Goal: Information Seeking & Learning: Learn about a topic

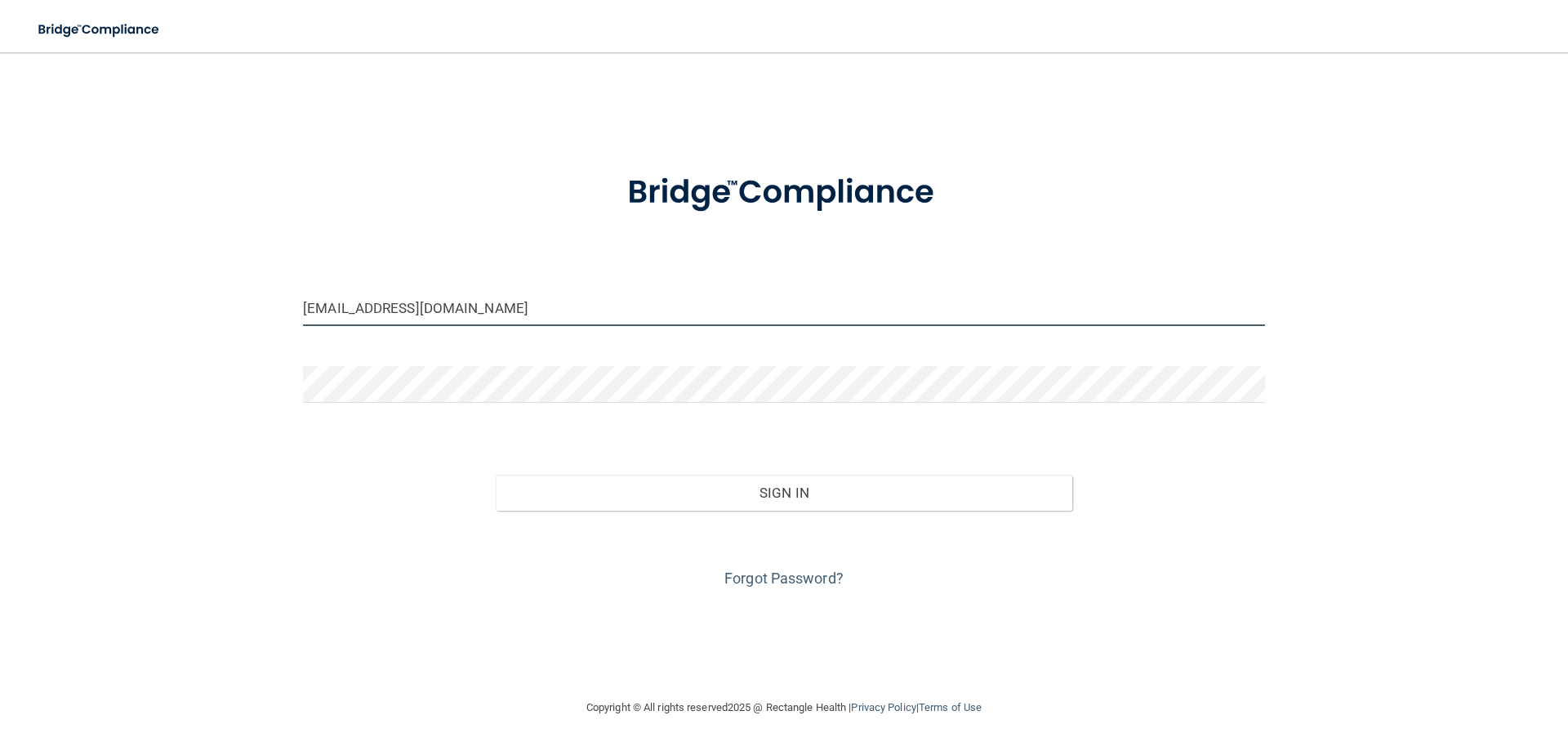
drag, startPoint x: 377, startPoint y: 305, endPoint x: 286, endPoint y: 314, distance: 91.4
click at [286, 314] on div "[EMAIL_ADDRESS][DOMAIN_NAME] Invalid email/password. You don't have permission …" at bounding box center [784, 375] width 1503 height 613
type input "[EMAIL_ADDRESS][DOMAIN_NAME]"
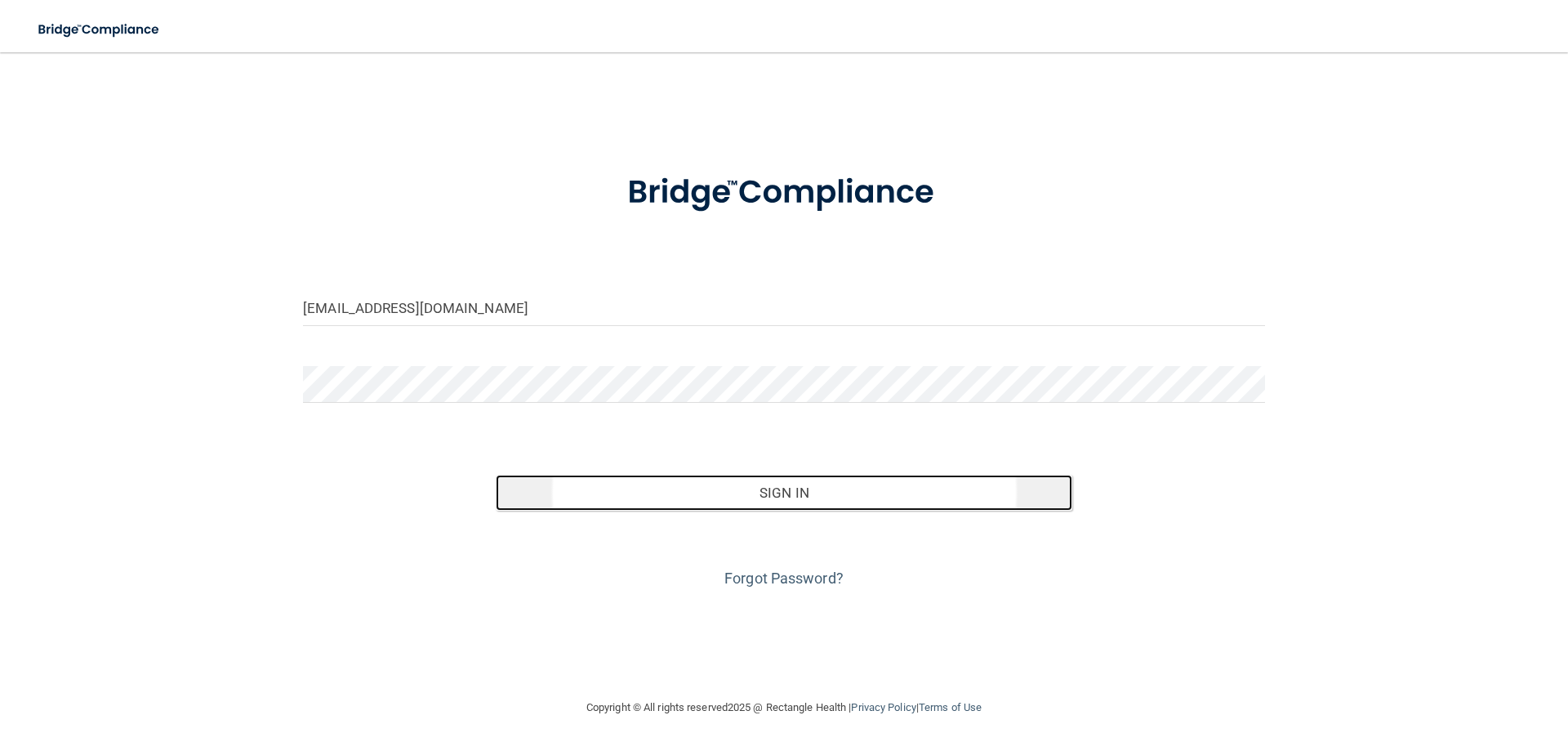
click at [625, 481] on button "Sign In" at bounding box center [784, 492] width 577 height 35
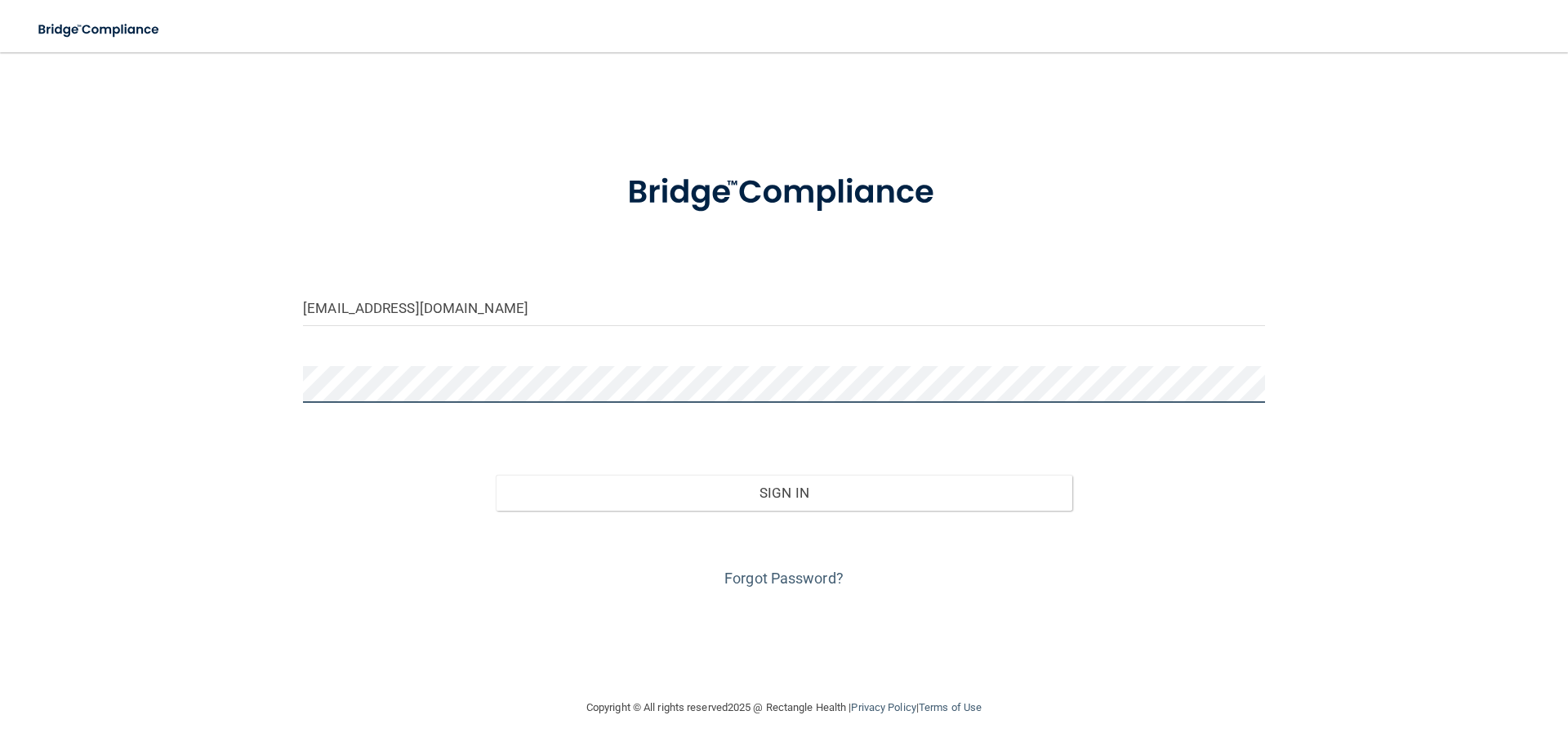
click at [496, 475] on button "Sign In" at bounding box center [784, 492] width 577 height 35
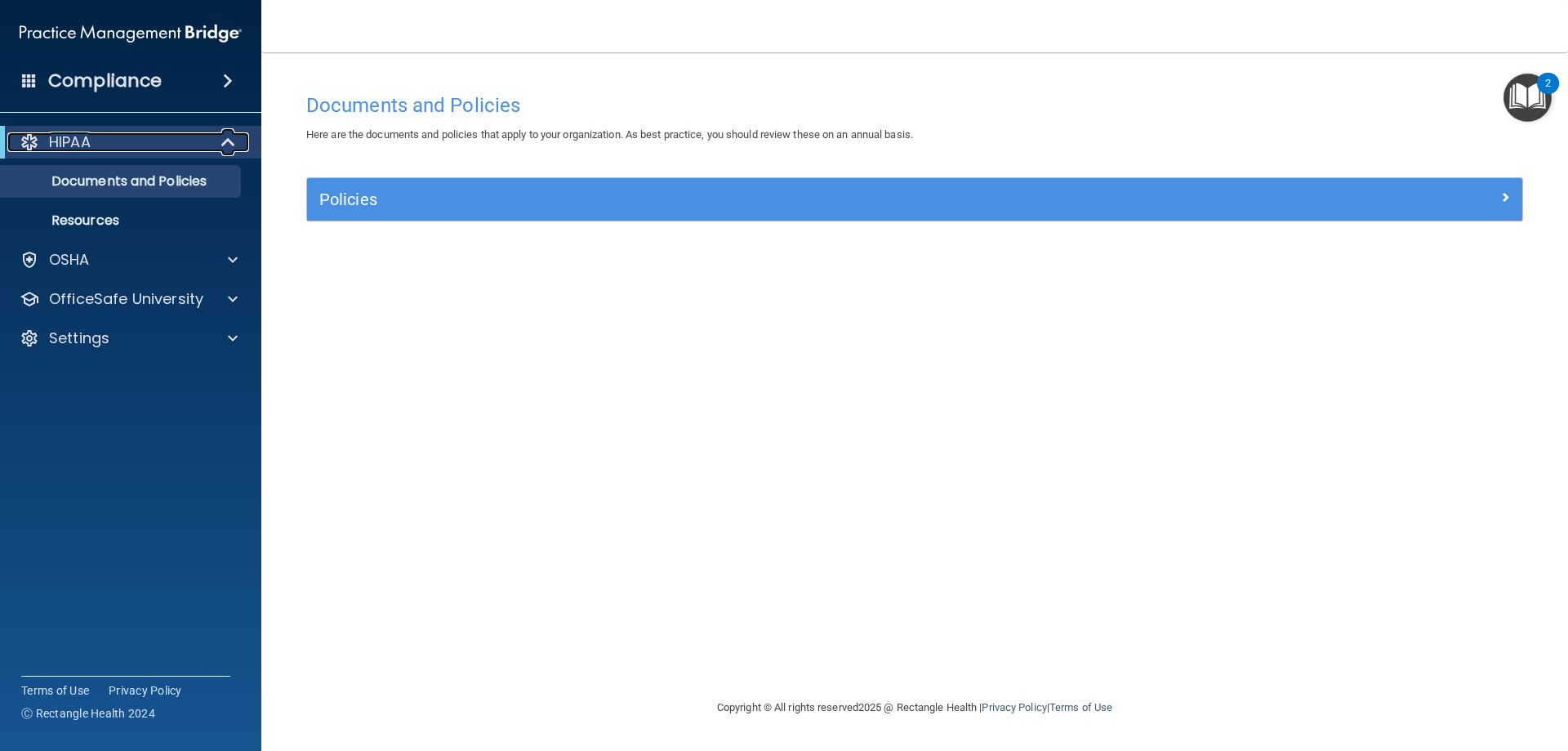
click at [73, 146] on p "HIPAA" at bounding box center [69, 142] width 41 height 19
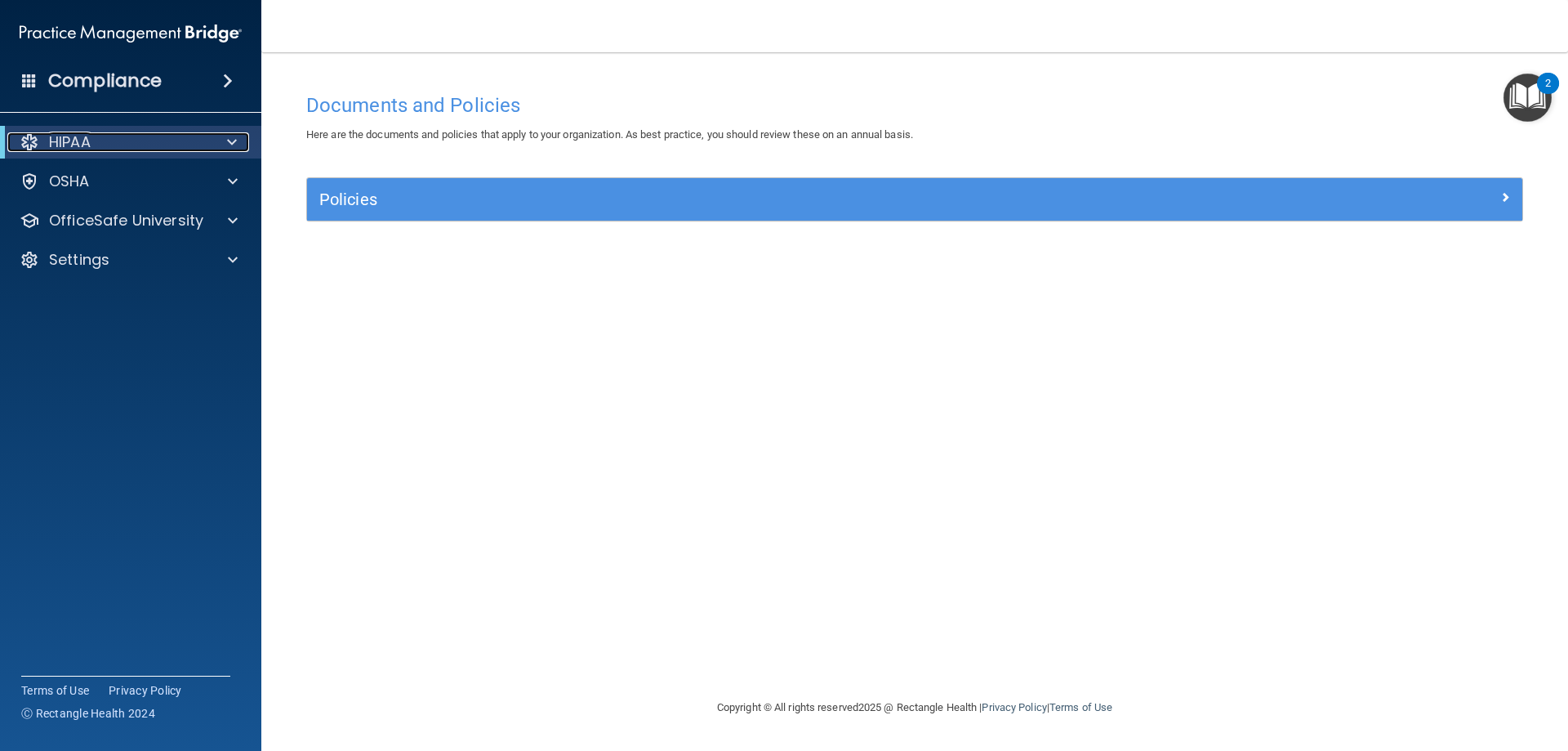
click at [73, 146] on p "HIPAA" at bounding box center [69, 142] width 41 height 19
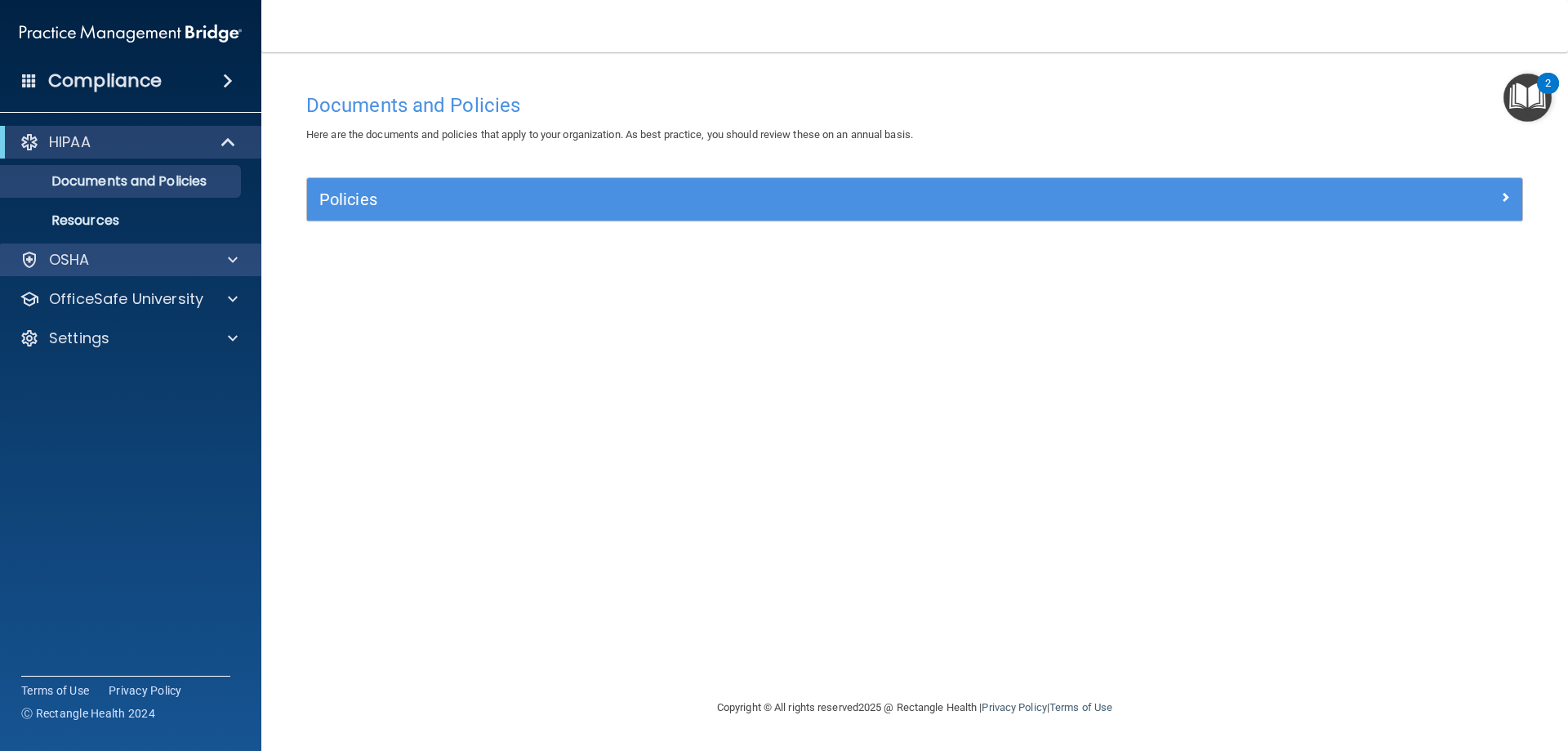
click at [47, 245] on div "OSHA" at bounding box center [130, 260] width 262 height 33
click at [106, 178] on p "Documents and Policies" at bounding box center [122, 181] width 222 height 16
click at [123, 233] on link "Resources" at bounding box center [112, 221] width 257 height 33
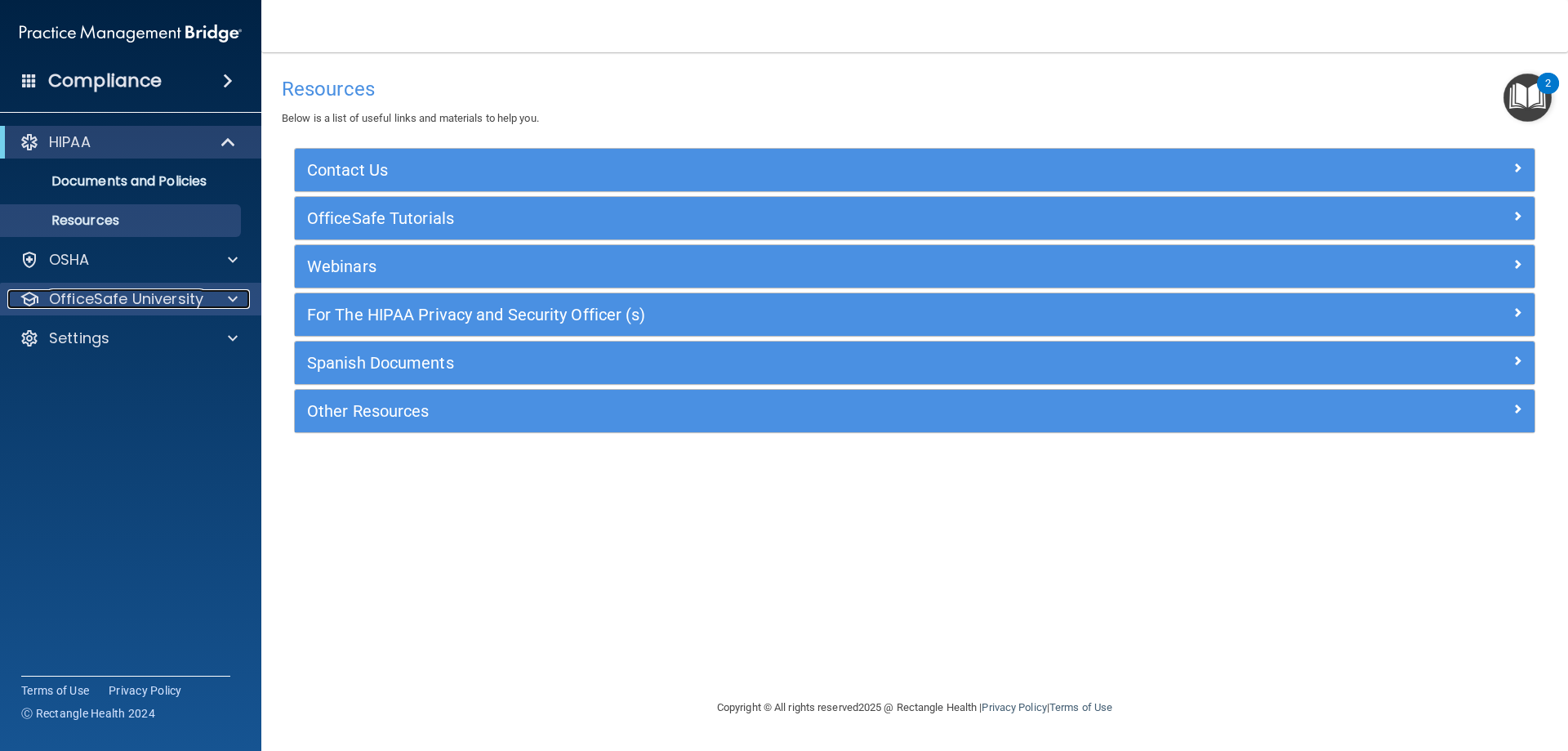
click at [113, 294] on p "OfficeSafe University" at bounding box center [126, 298] width 154 height 19
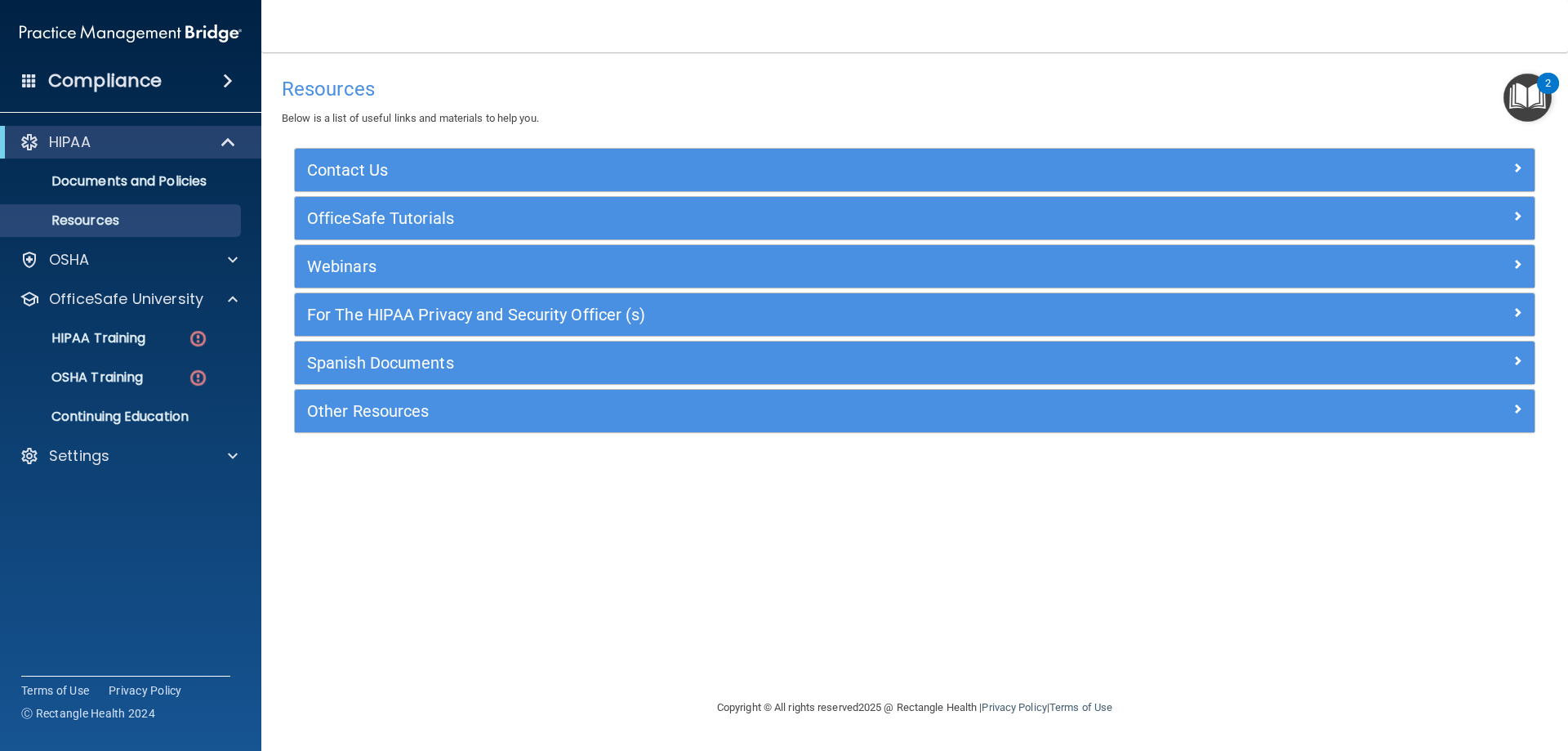
click at [117, 321] on ul "HIPAA Training OSHA Training Continuing Education" at bounding box center [131, 374] width 295 height 118
click at [117, 335] on p "HIPAA Training" at bounding box center [78, 338] width 135 height 16
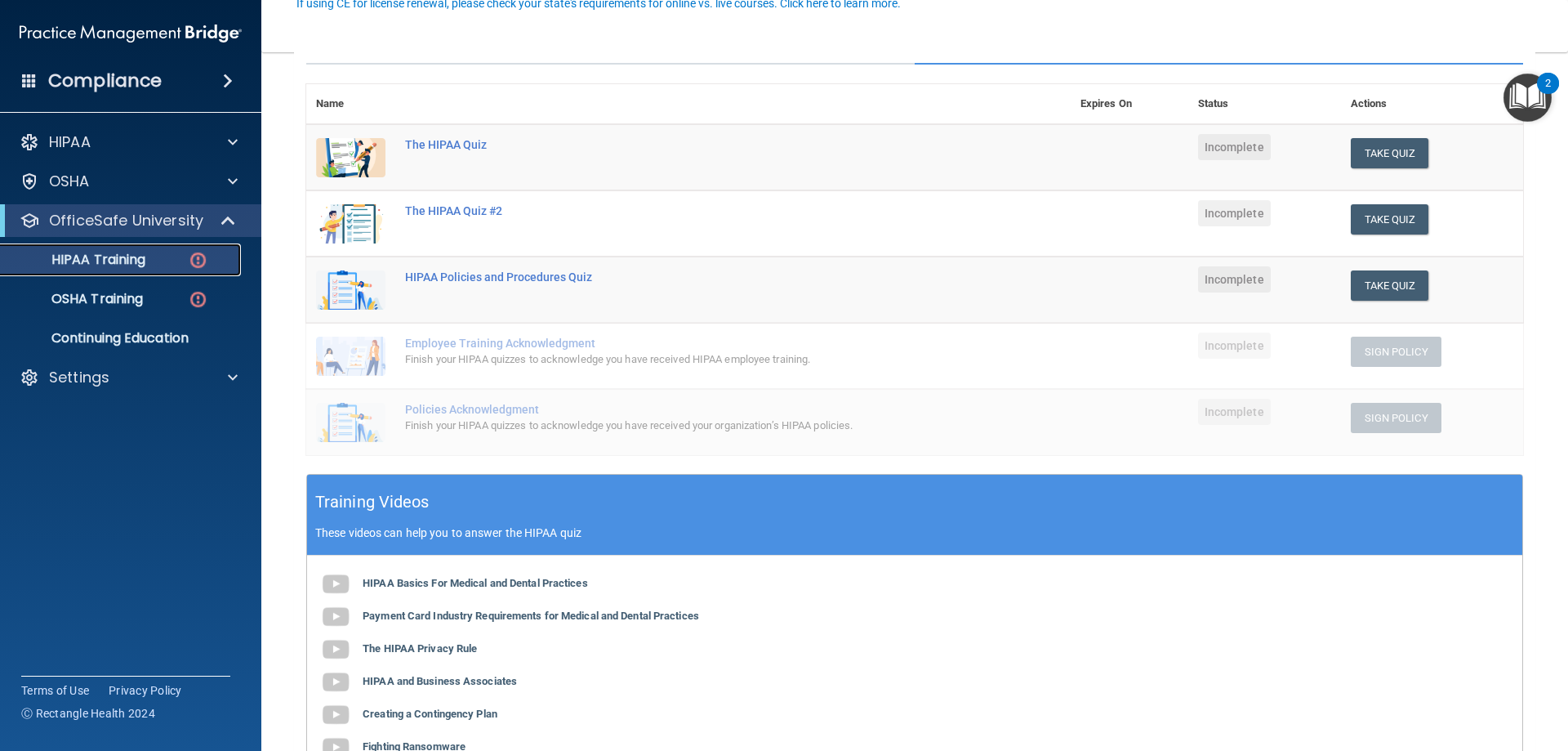
scroll to position [82, 0]
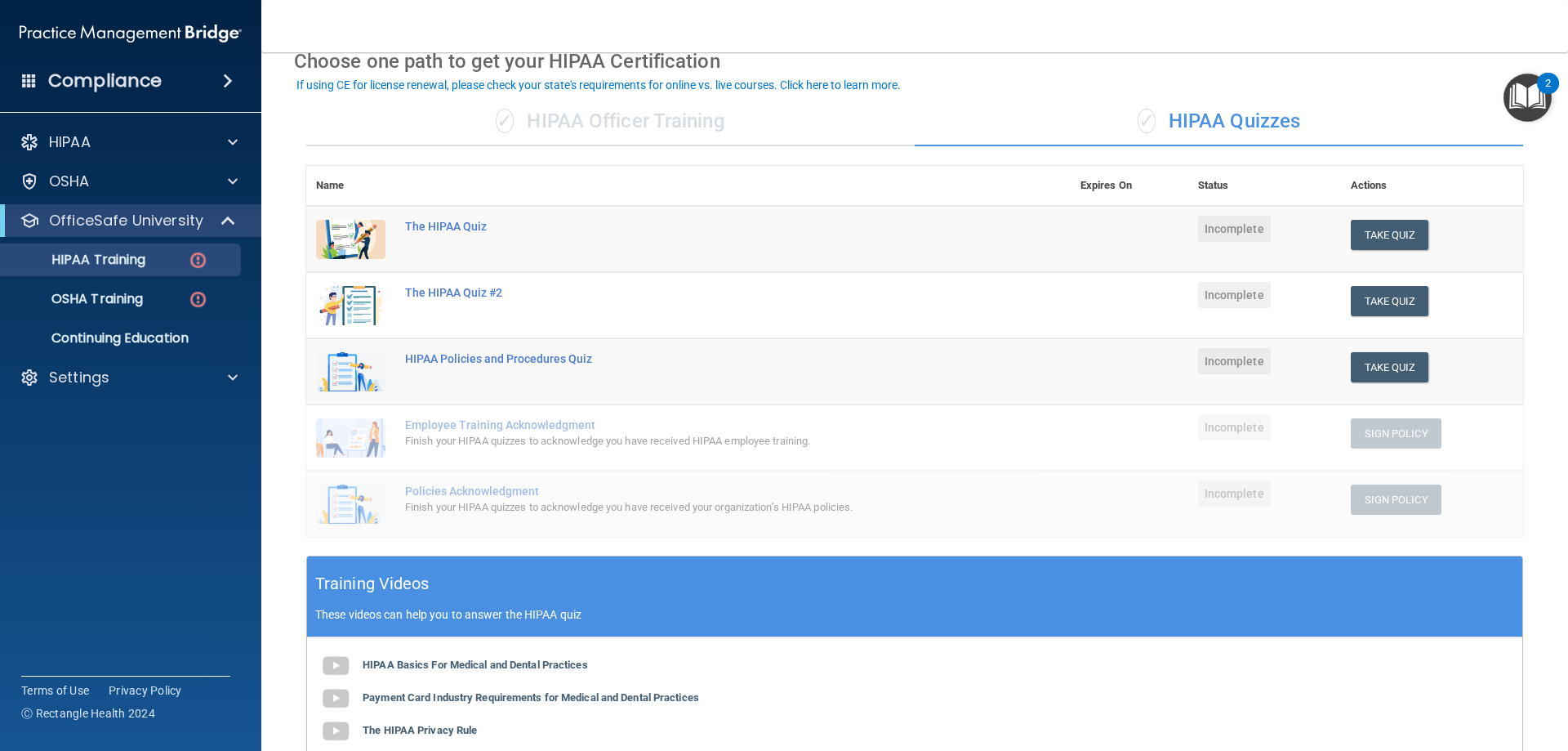
click at [649, 106] on div "✓ HIPAA Officer Training" at bounding box center [610, 121] width 608 height 49
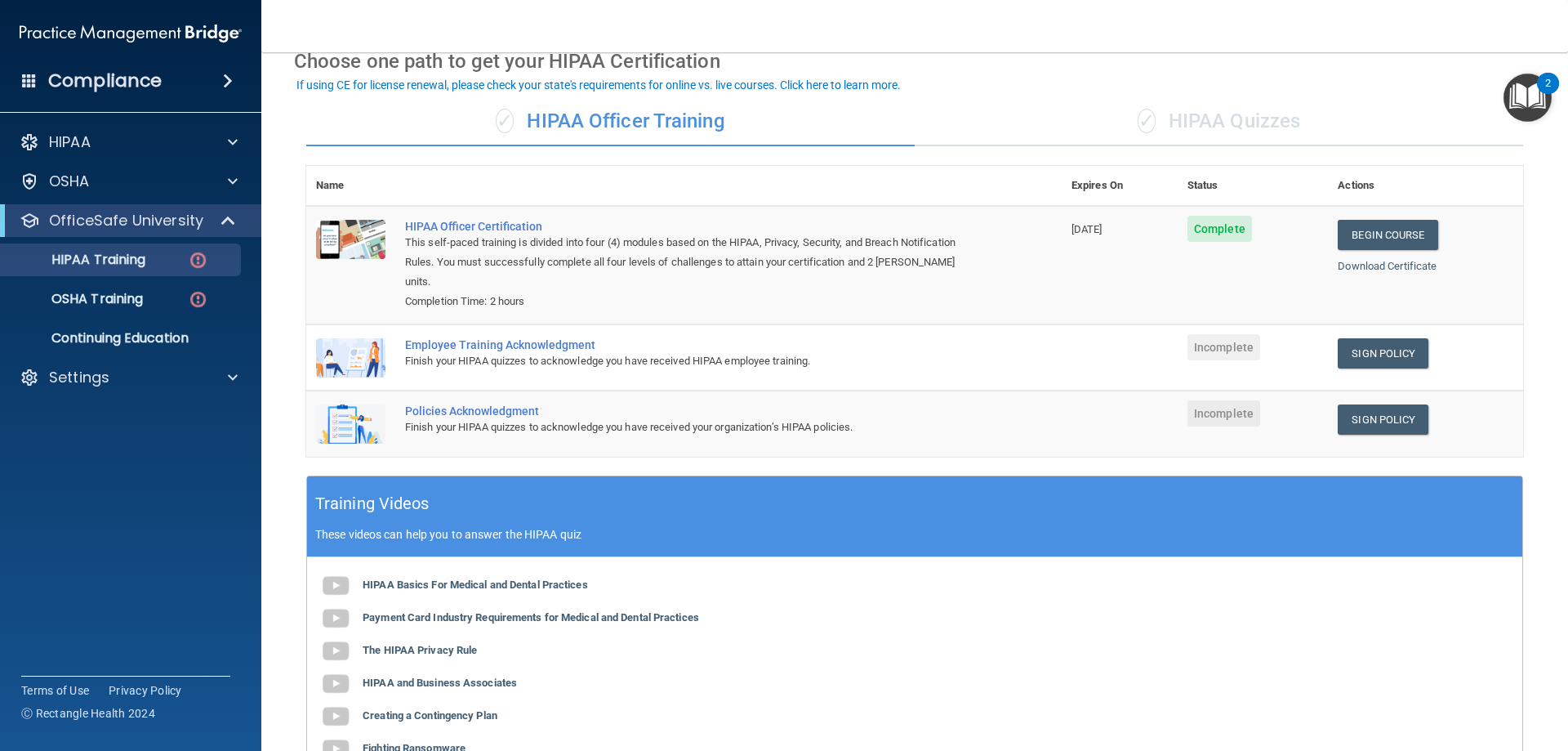
click at [1262, 114] on div "✓ HIPAA Quizzes" at bounding box center [1219, 121] width 608 height 49
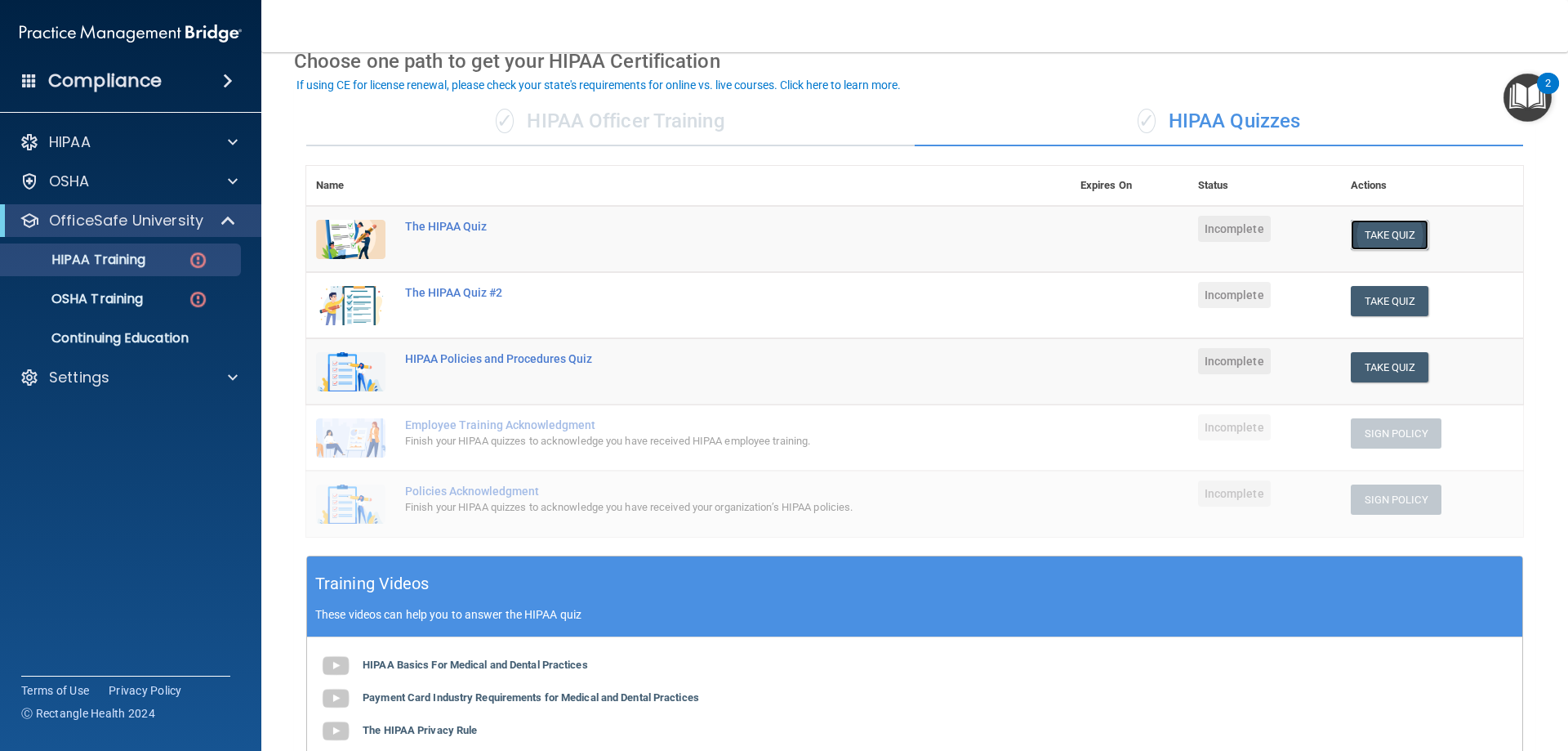
click at [1385, 223] on button "Take Quiz" at bounding box center [1391, 235] width 79 height 31
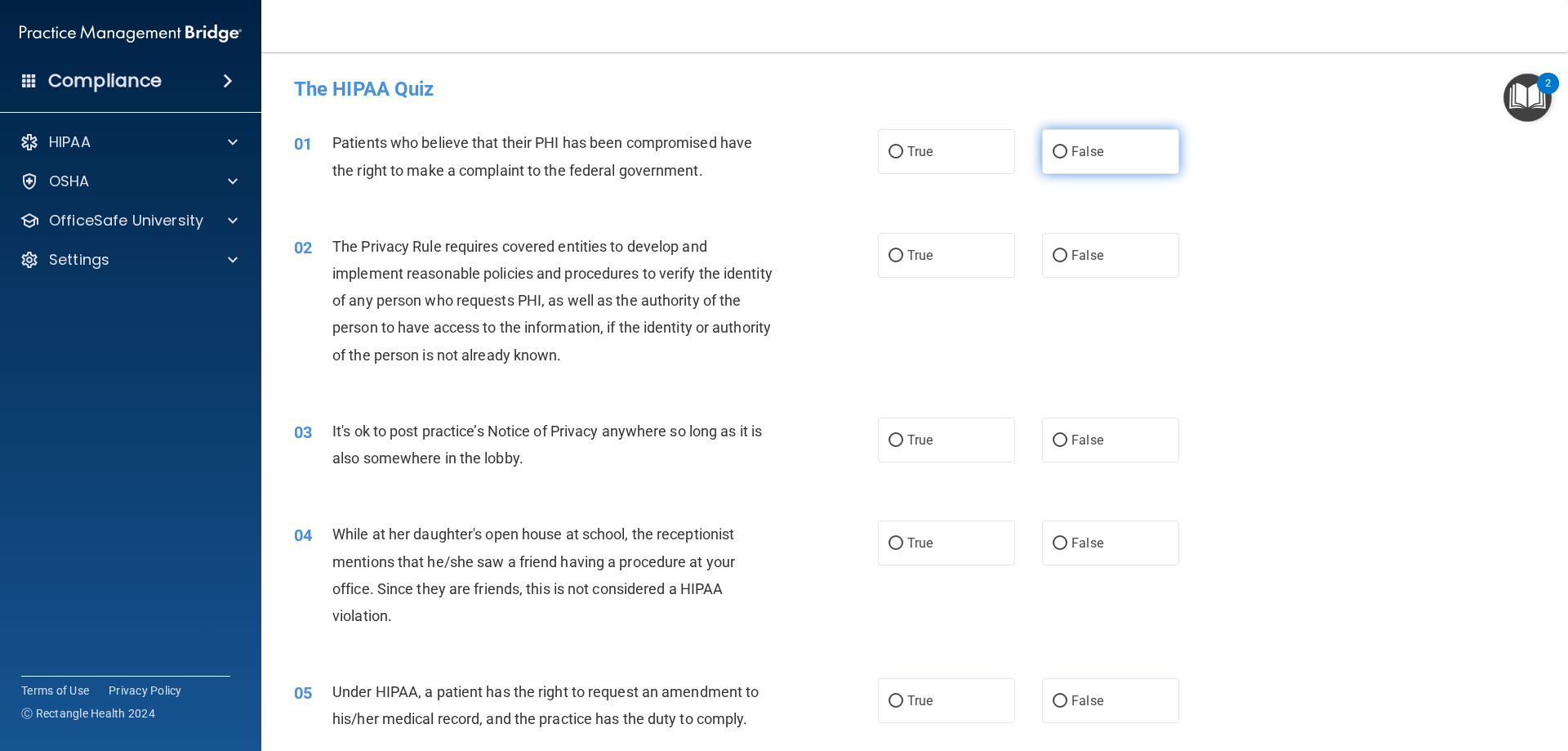
click at [1100, 157] on label "False" at bounding box center [1111, 152] width 137 height 45
click at [1067, 157] on input "False" at bounding box center [1060, 152] width 14 height 12
radio input "true"
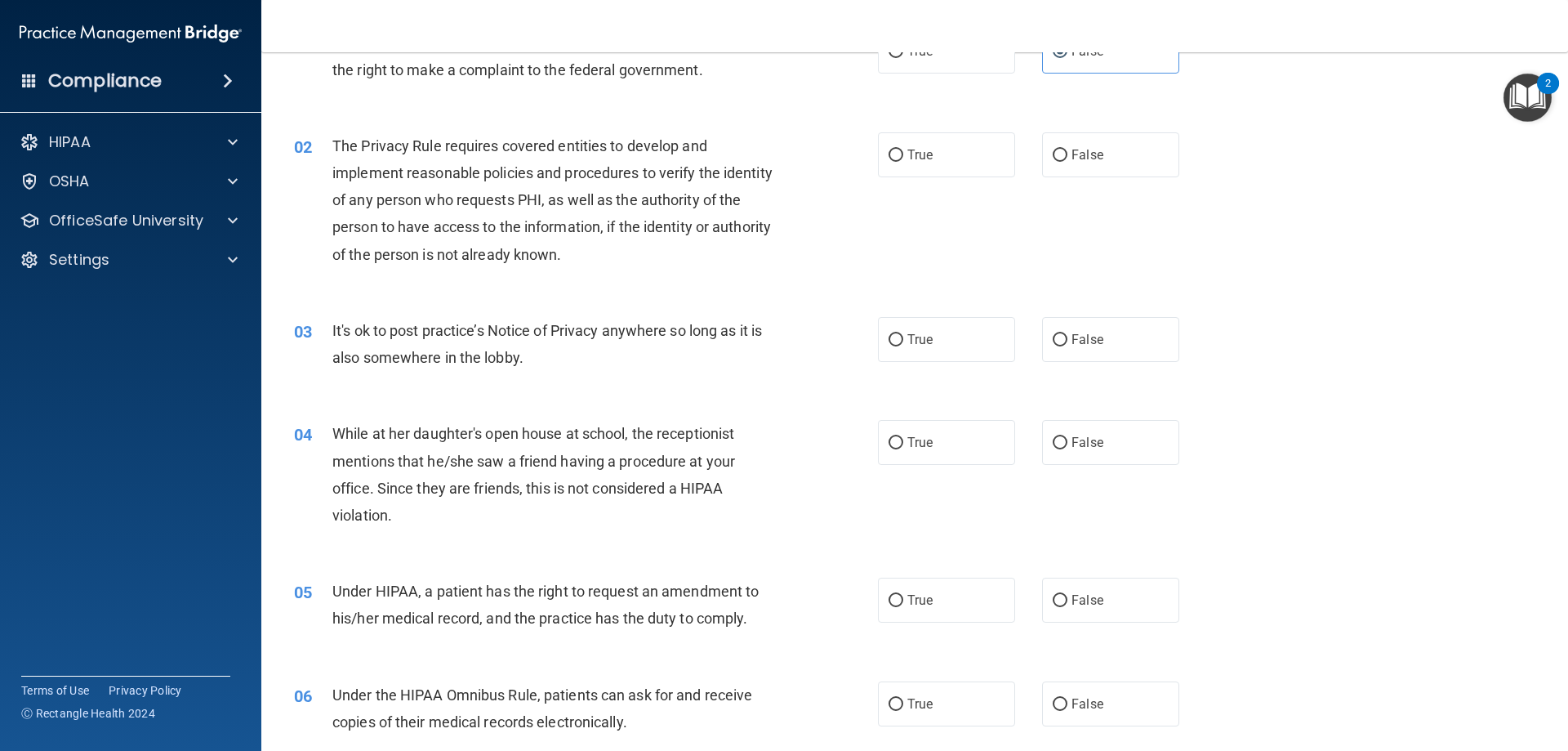
scroll to position [82, 0]
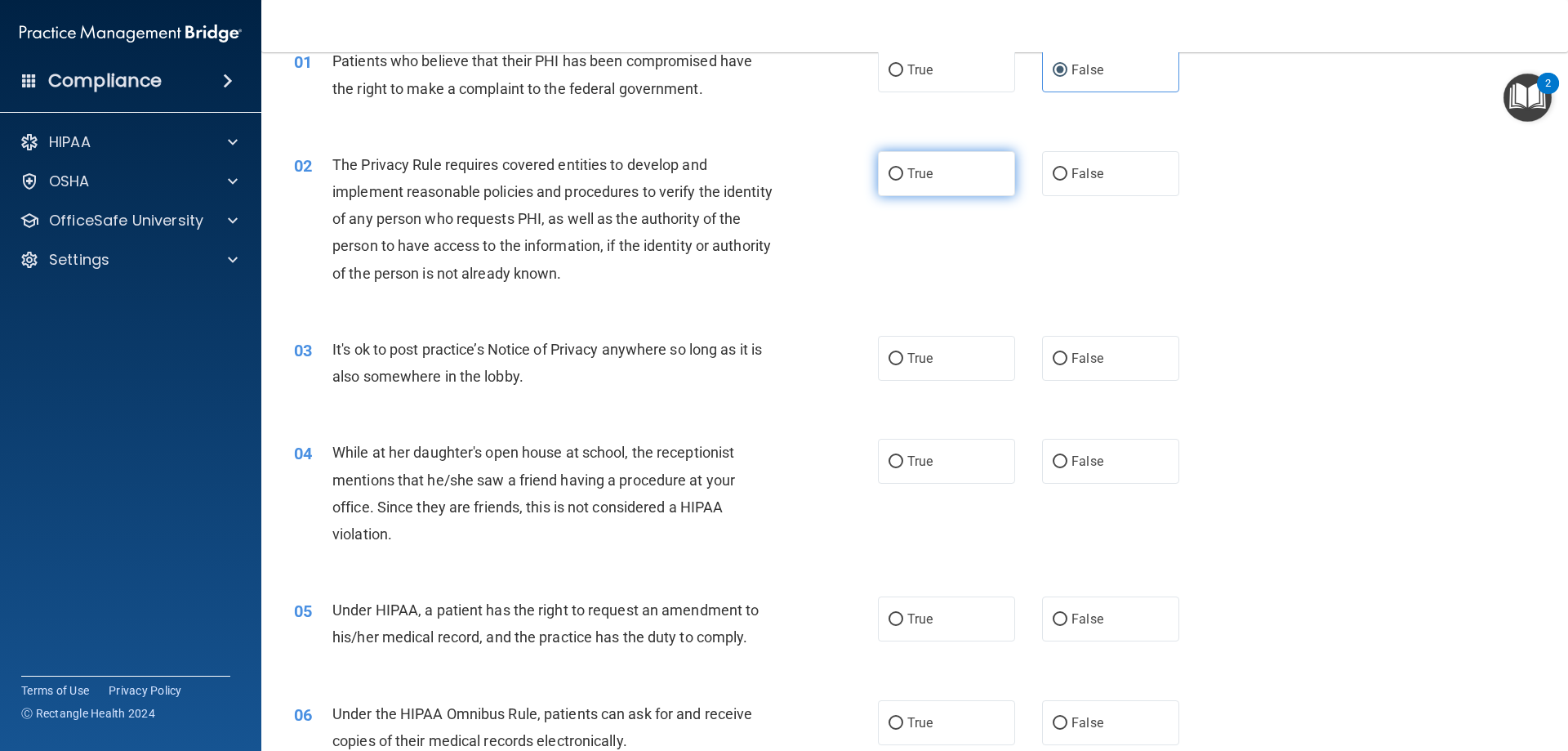
click at [897, 155] on label "True" at bounding box center [947, 174] width 137 height 45
click at [897, 168] on input "True" at bounding box center [896, 174] width 14 height 12
radio input "true"
click at [955, 347] on label "True" at bounding box center [947, 358] width 137 height 45
click at [903, 353] on input "True" at bounding box center [896, 359] width 14 height 12
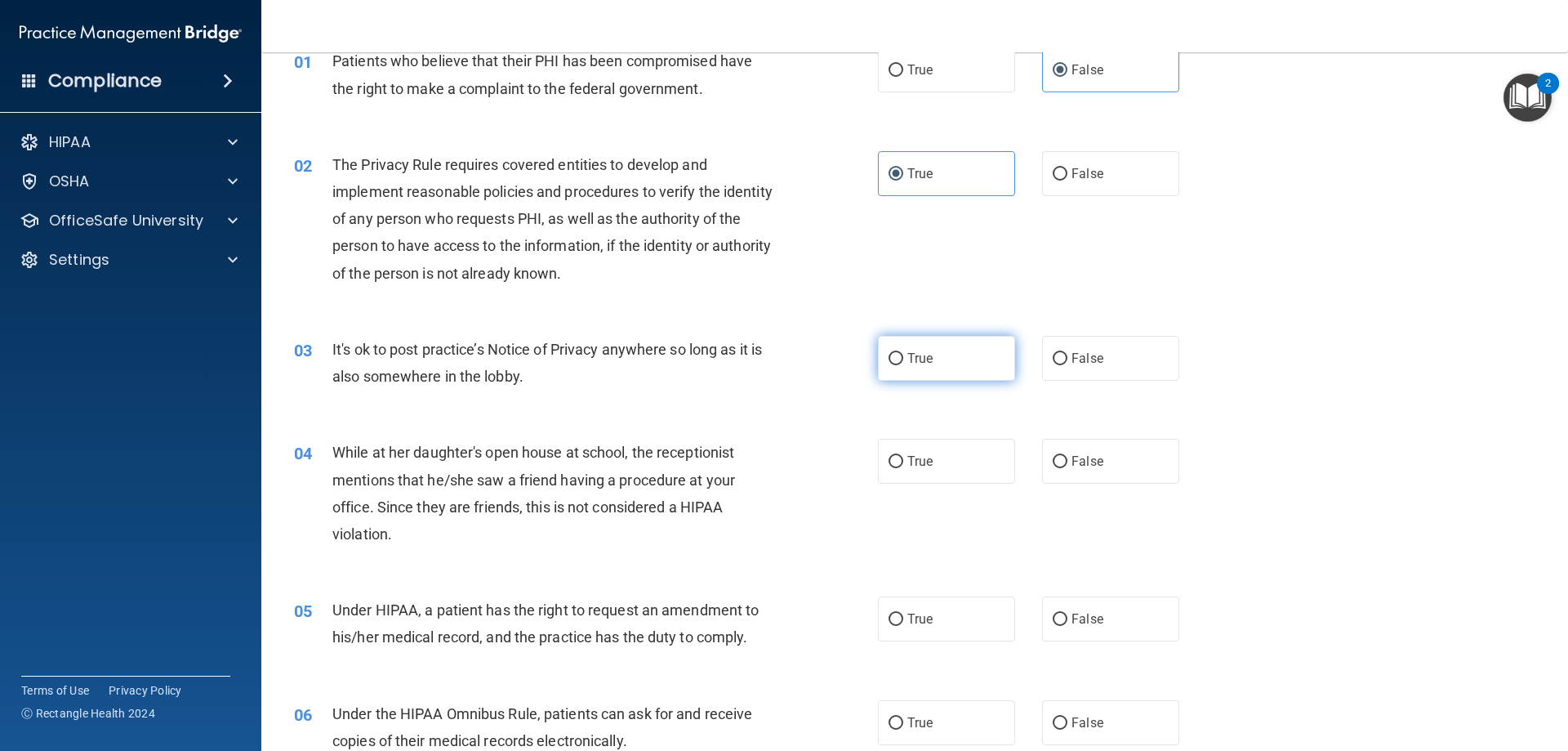
radio input "true"
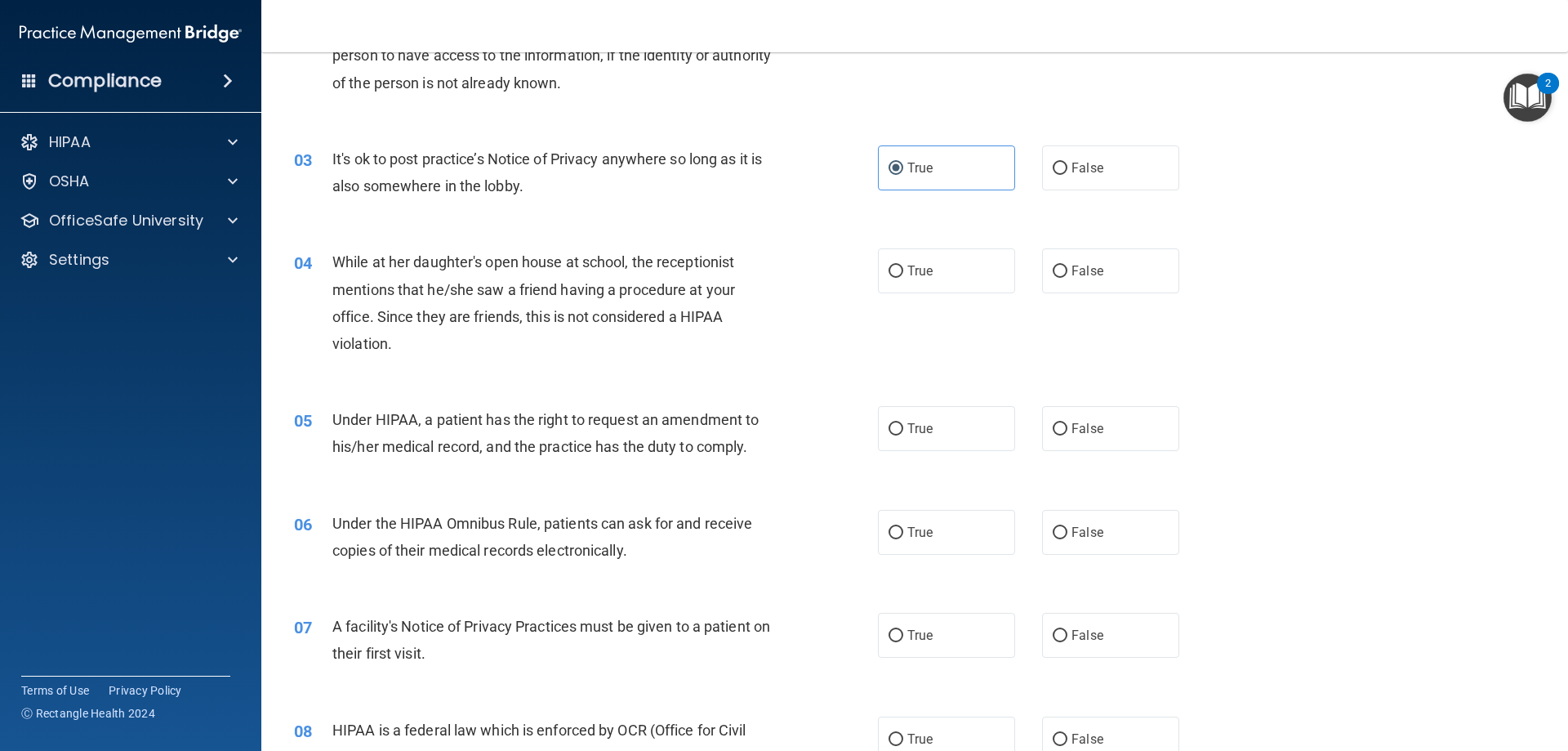
scroll to position [327, 0]
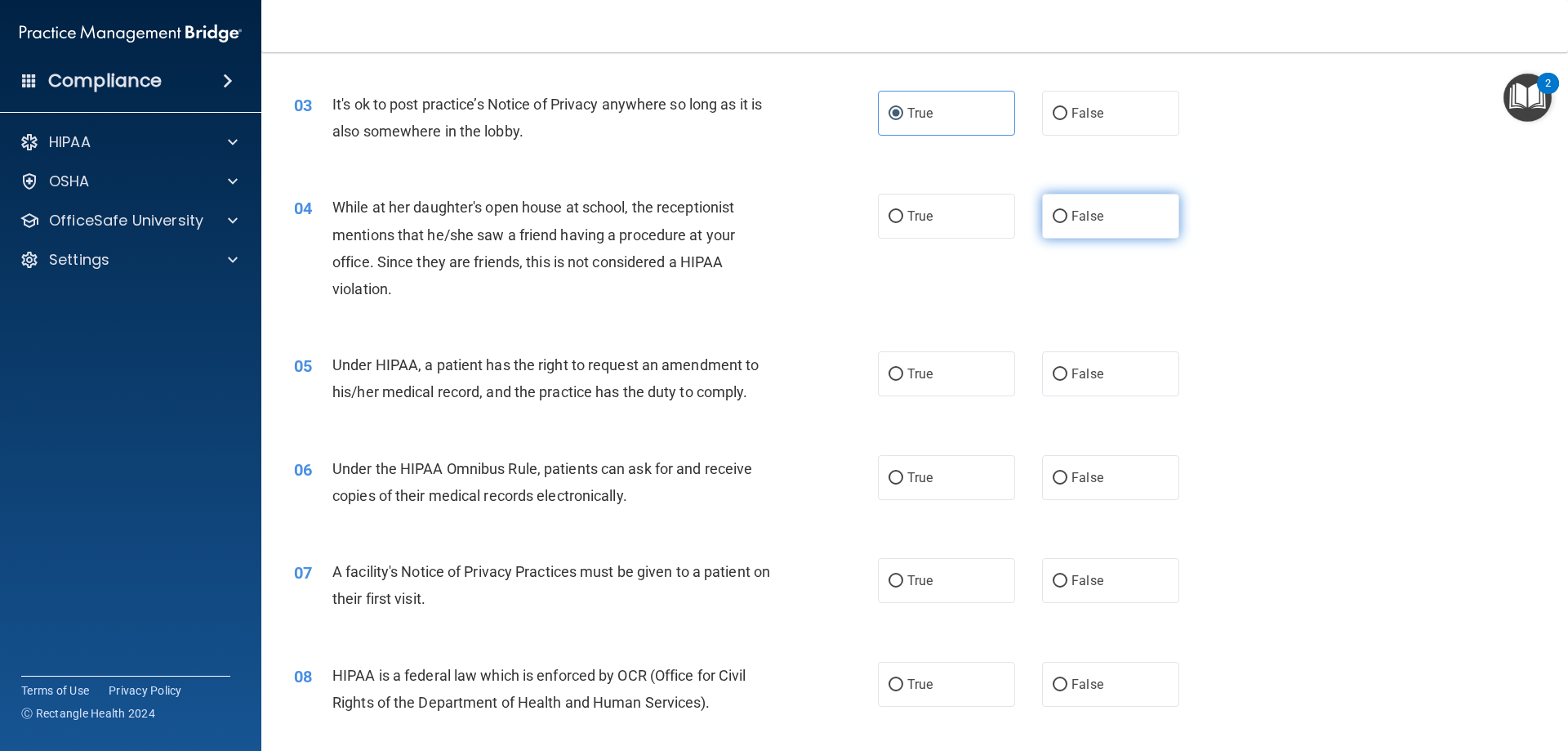
click at [1072, 214] on span "False" at bounding box center [1087, 216] width 32 height 15
click at [1067, 214] on input "False" at bounding box center [1060, 217] width 14 height 12
radio input "true"
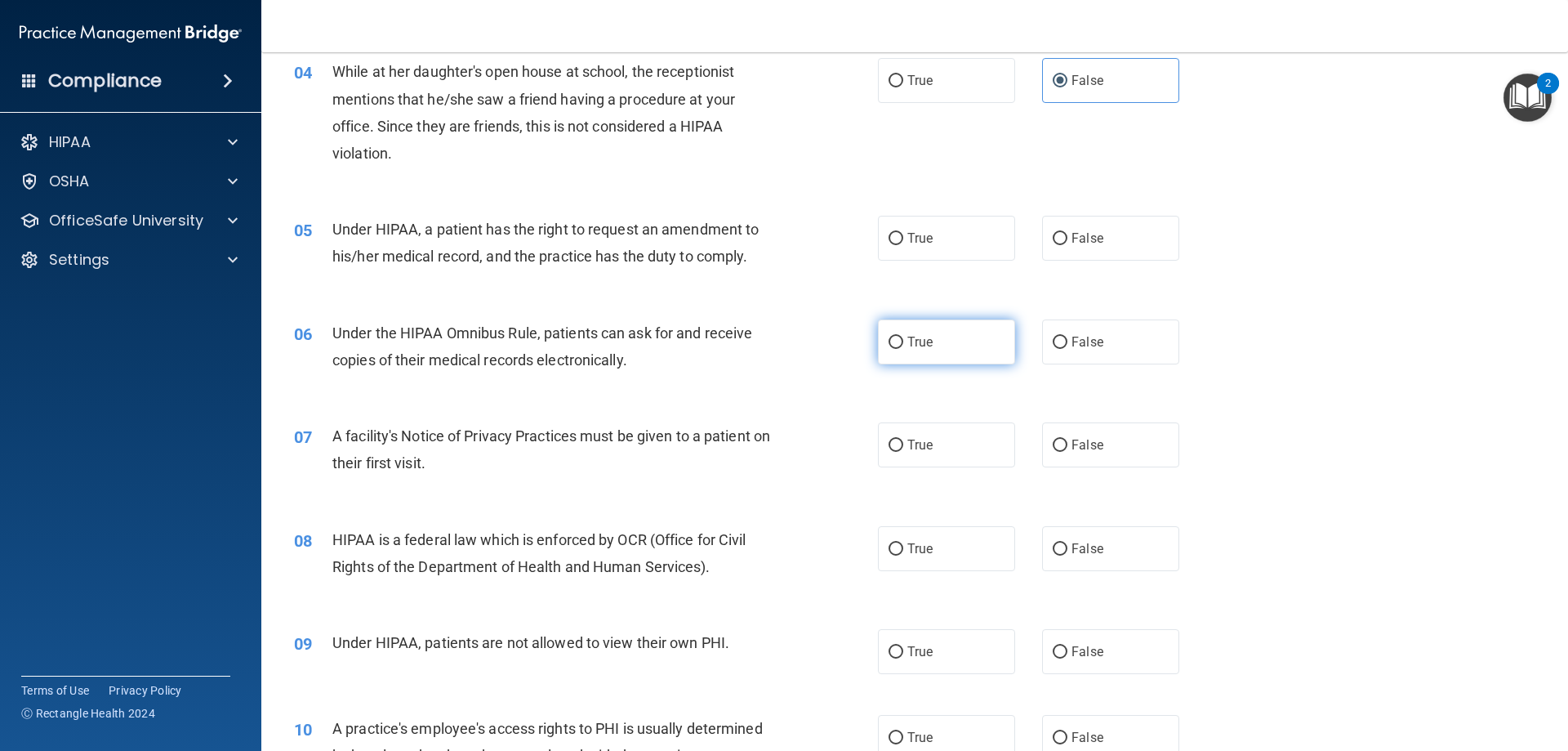
scroll to position [490, 0]
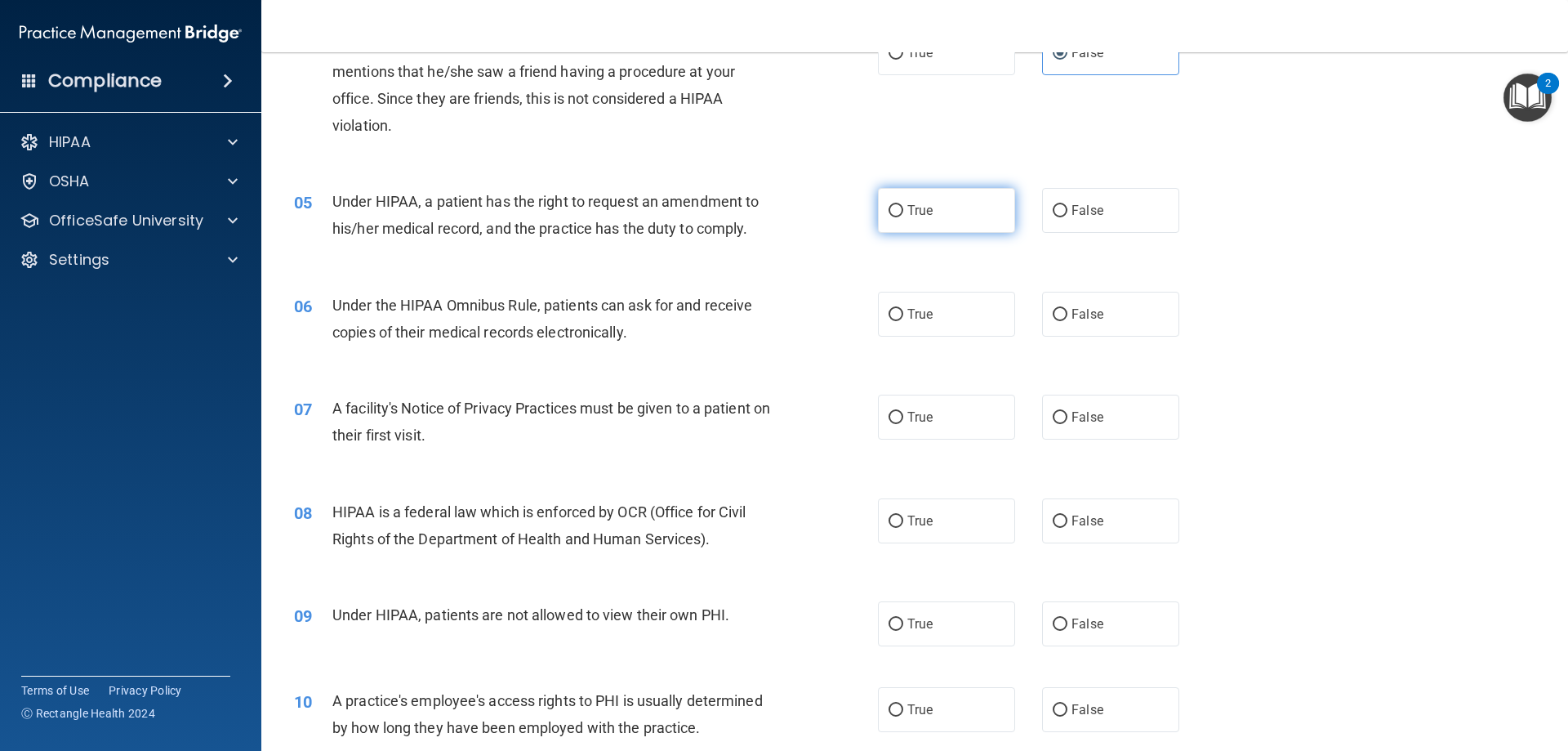
click at [972, 209] on label "True" at bounding box center [947, 210] width 137 height 45
click at [903, 209] on input "True" at bounding box center [896, 211] width 14 height 12
radio input "true"
click at [917, 325] on label "True" at bounding box center [947, 314] width 137 height 45
click at [903, 321] on input "True" at bounding box center [896, 315] width 14 height 12
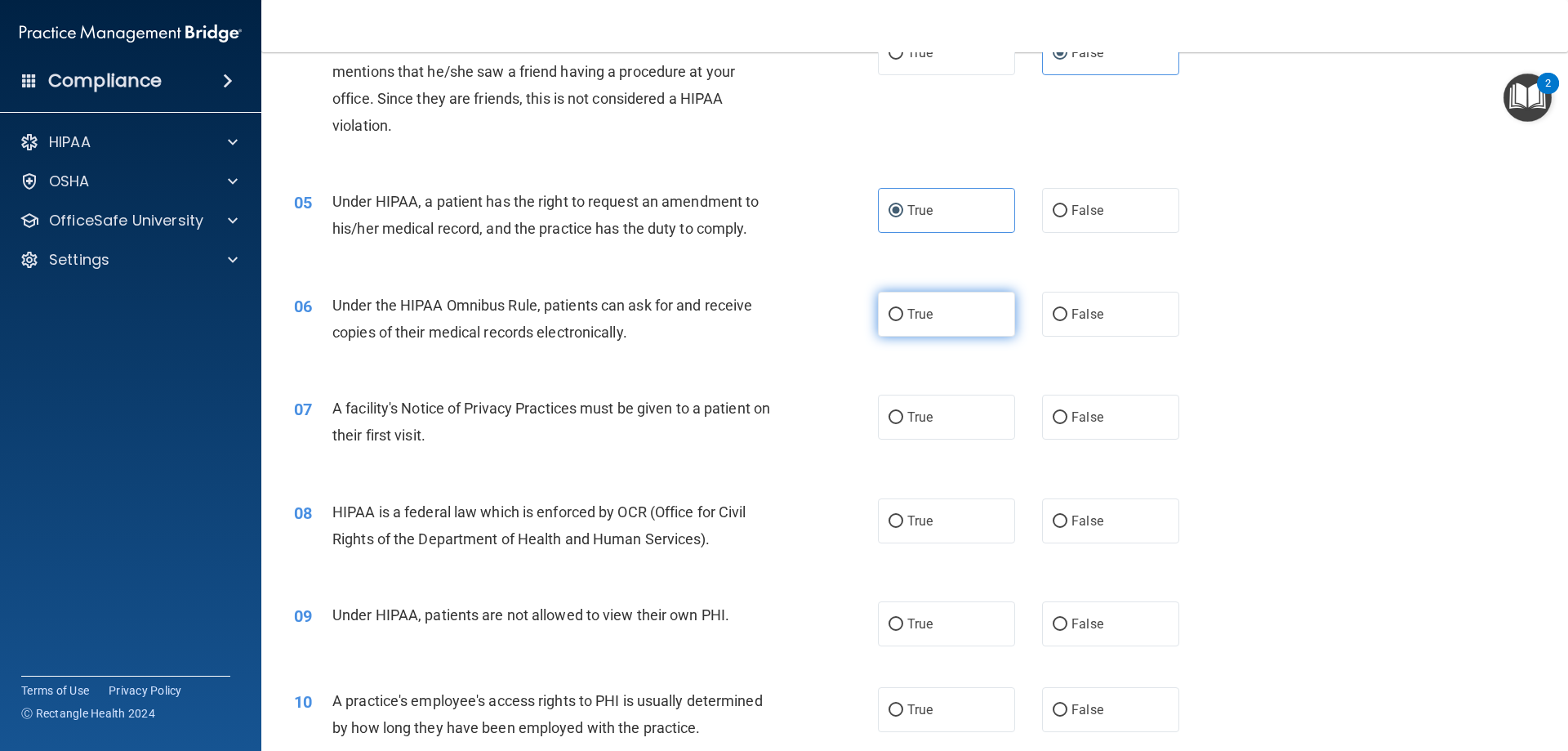
radio input "true"
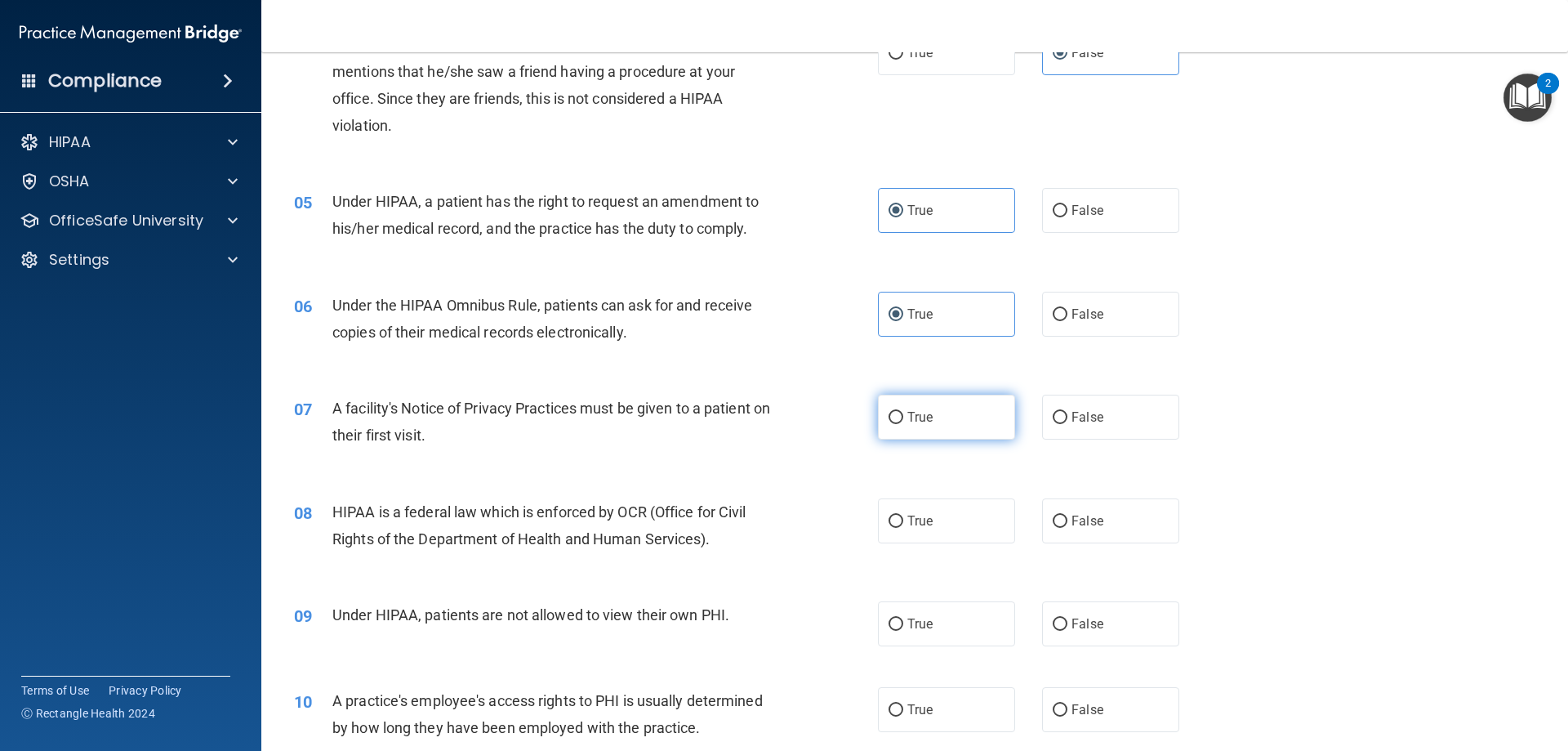
click at [917, 399] on label "True" at bounding box center [947, 416] width 137 height 45
click at [903, 411] on input "True" at bounding box center [896, 417] width 14 height 12
radio input "true"
click at [1125, 414] on label "False" at bounding box center [1111, 416] width 137 height 45
click at [1067, 414] on input "False" at bounding box center [1060, 417] width 14 height 12
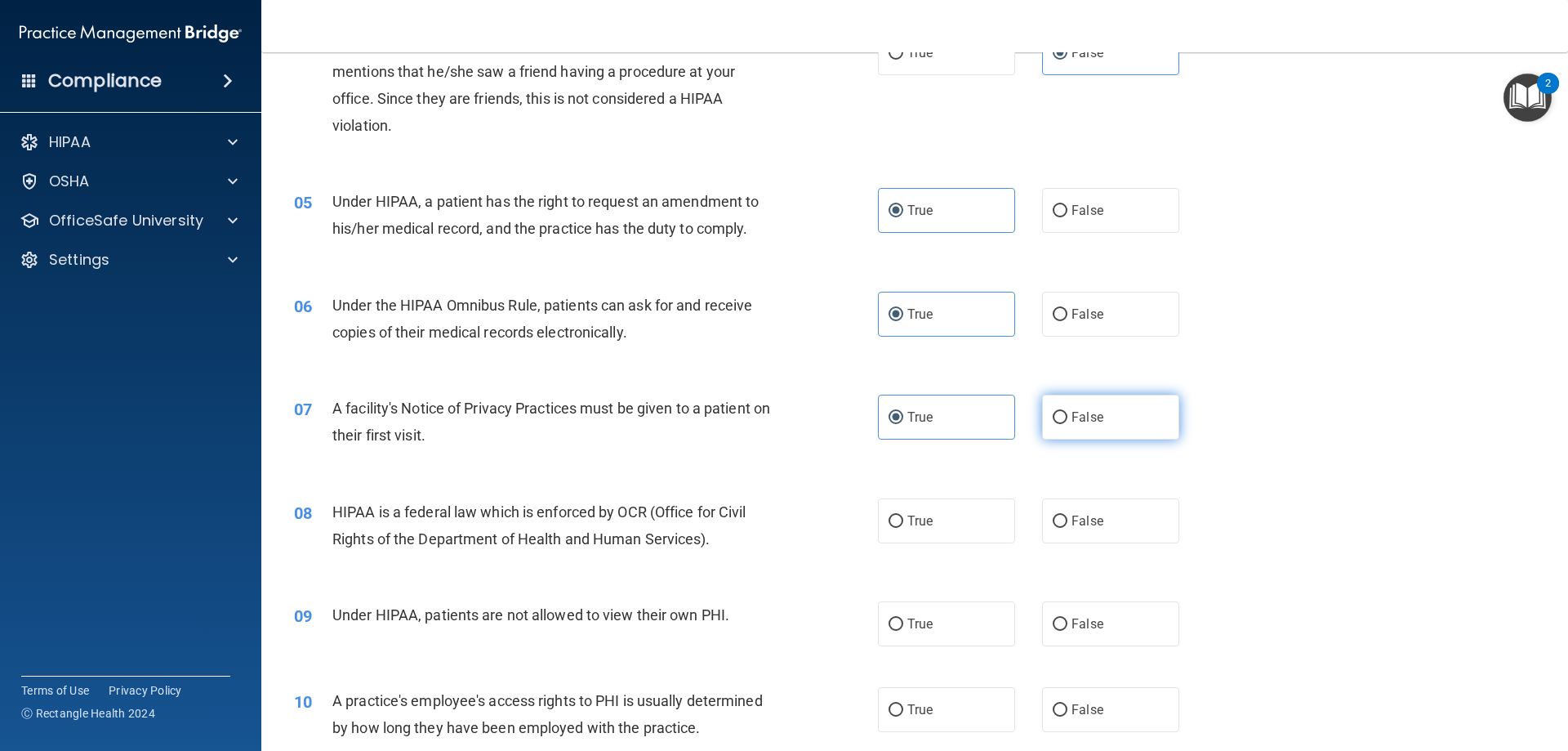
radio input "true"
click at [895, 436] on label "True" at bounding box center [947, 416] width 137 height 45
click at [895, 424] on input "True" at bounding box center [896, 417] width 14 height 12
radio input "true"
radio input "false"
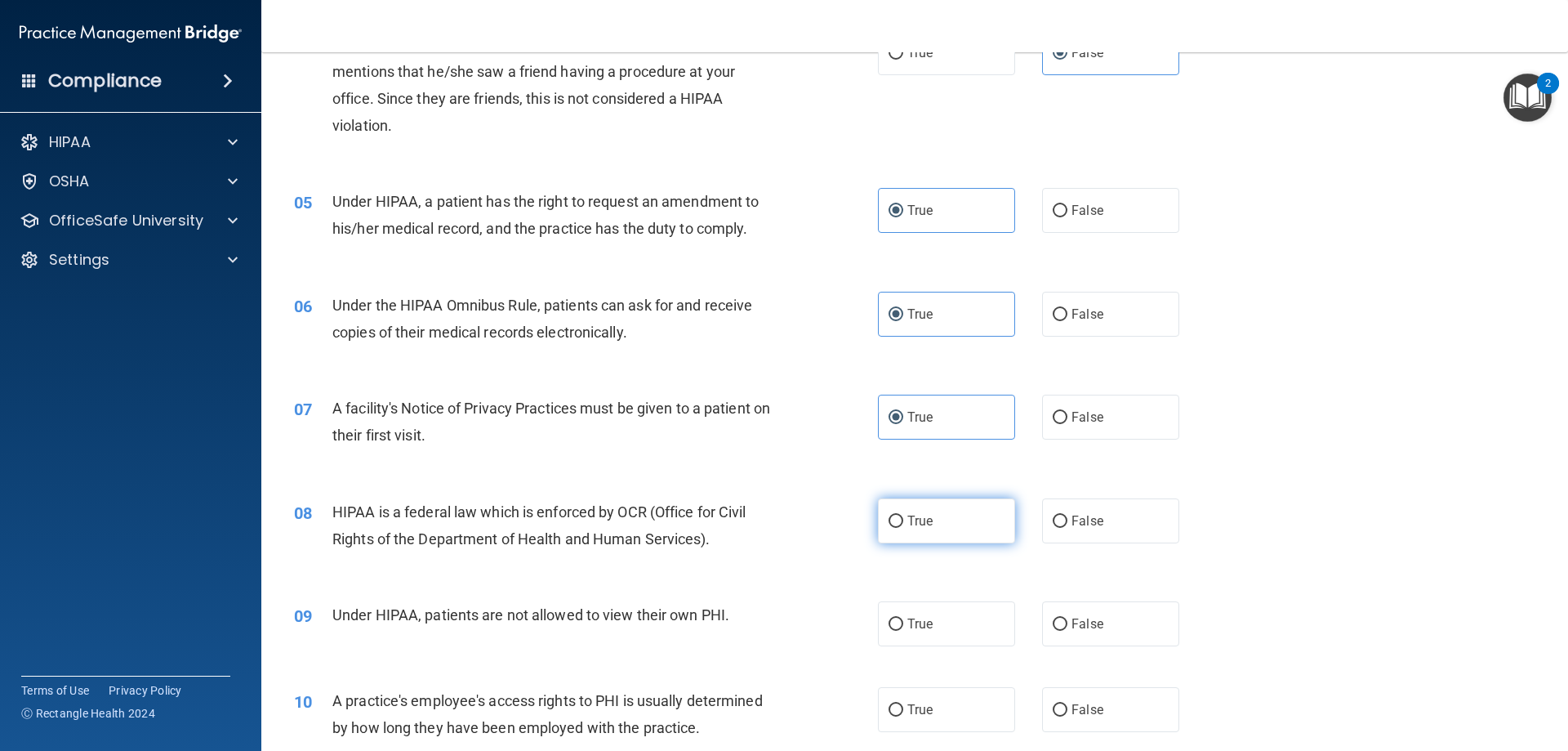
click at [899, 536] on label "True" at bounding box center [947, 521] width 137 height 45
click at [899, 528] on input "True" at bounding box center [896, 521] width 14 height 12
radio input "true"
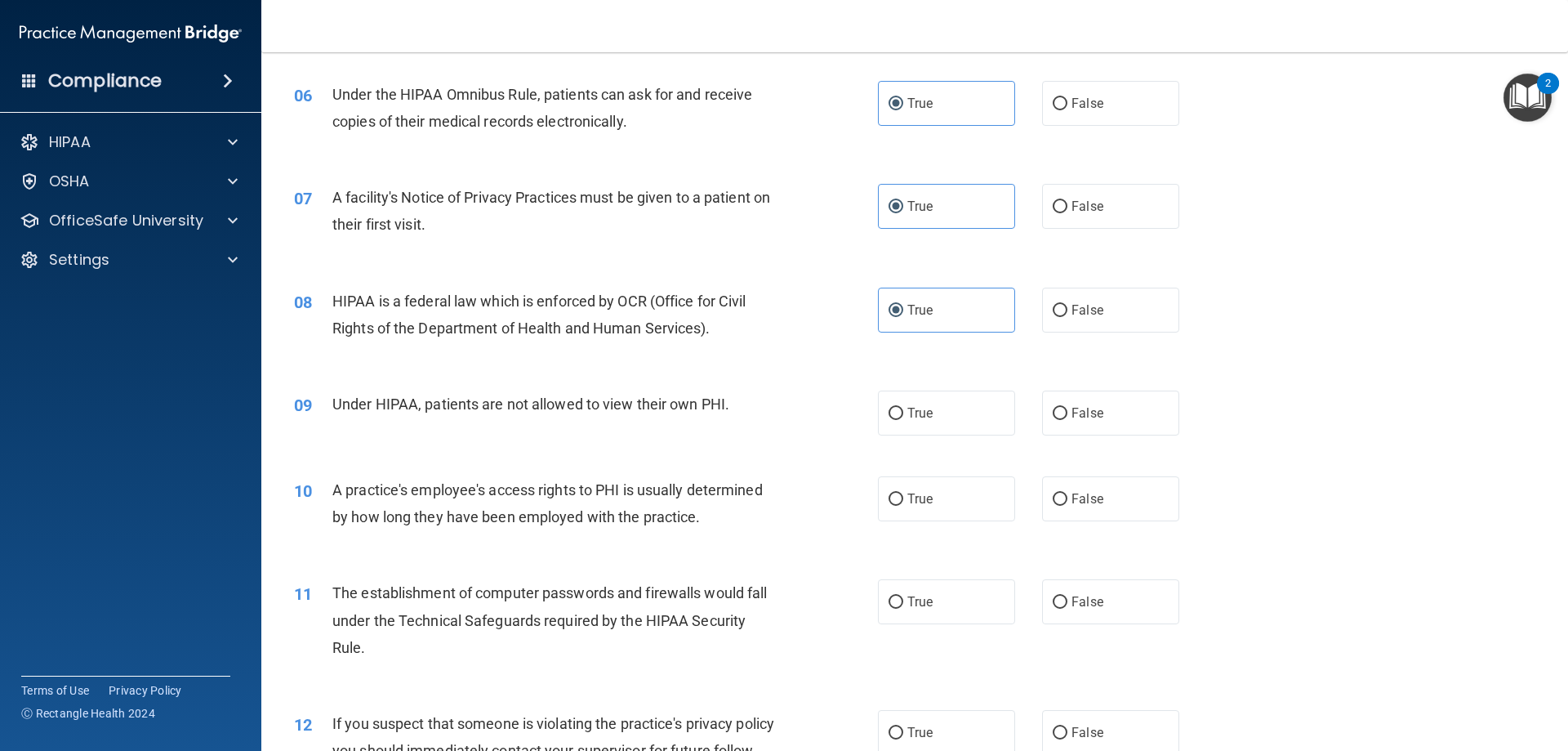
scroll to position [735, 0]
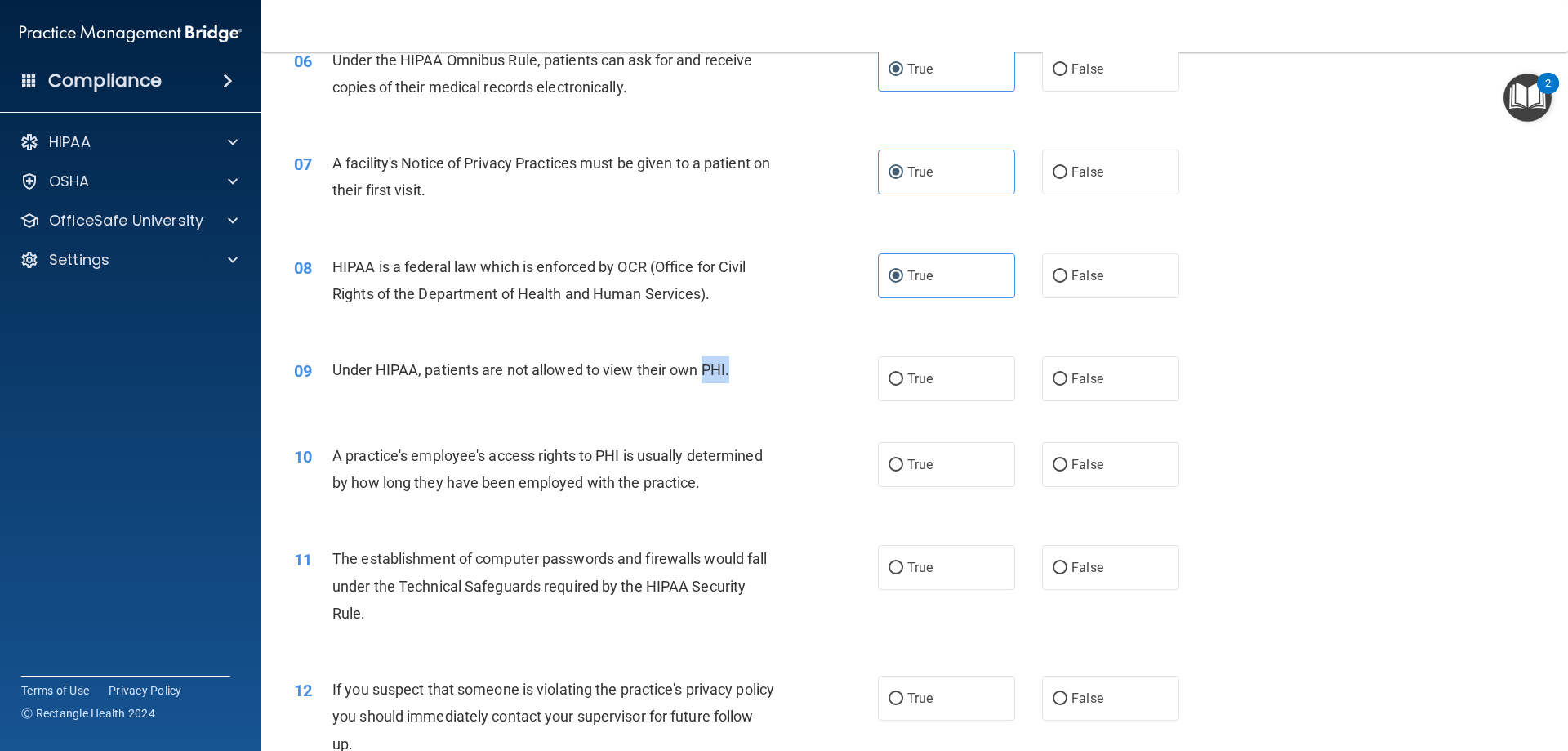
drag, startPoint x: 705, startPoint y: 366, endPoint x: 741, endPoint y: 367, distance: 36.0
click at [741, 367] on div "Under HIPAA, patients are not allowed to view their own PHI." at bounding box center [561, 369] width 456 height 27
copy span "PHI."
click at [1114, 372] on label "False" at bounding box center [1111, 378] width 137 height 45
click at [1067, 373] on input "False" at bounding box center [1060, 379] width 14 height 12
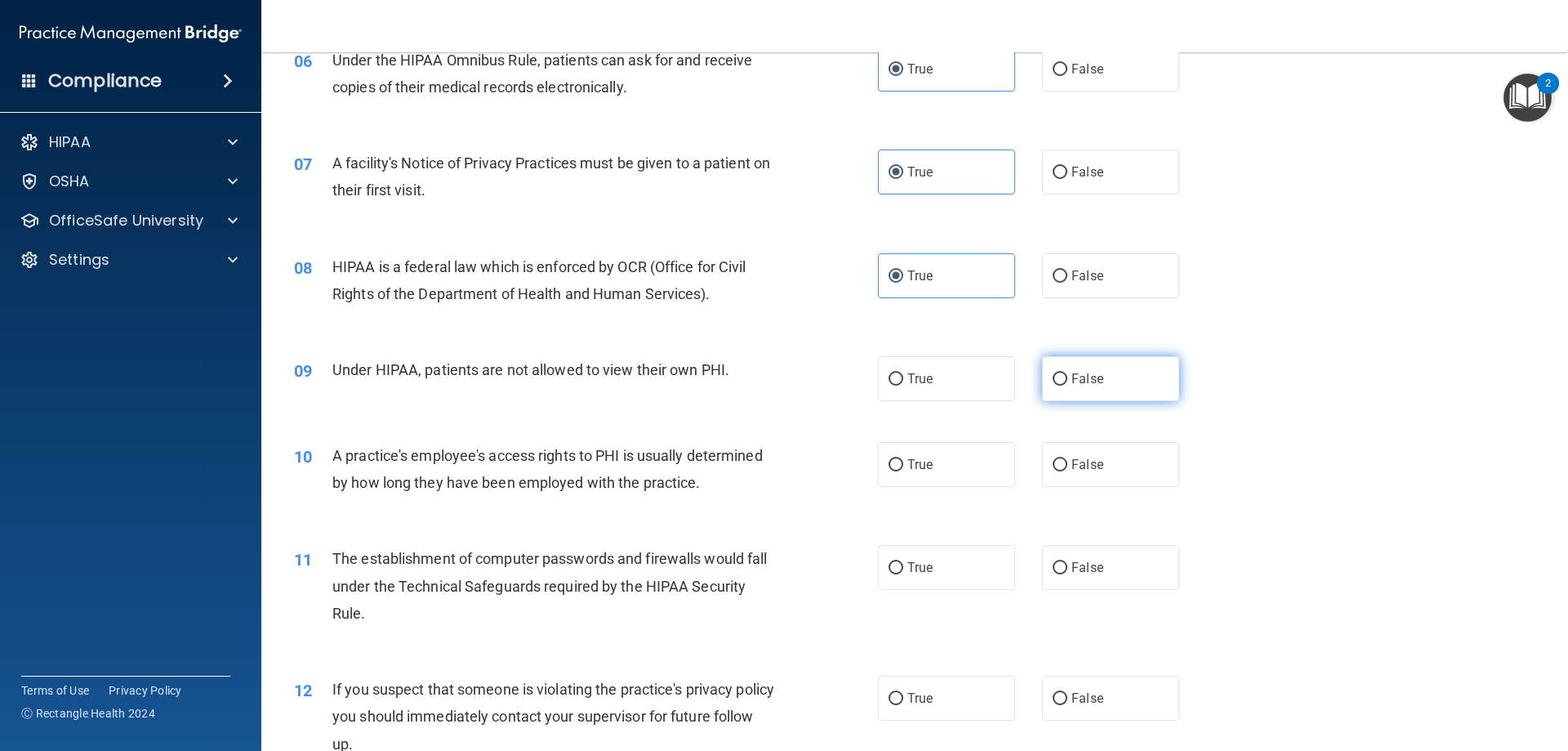
radio input "true"
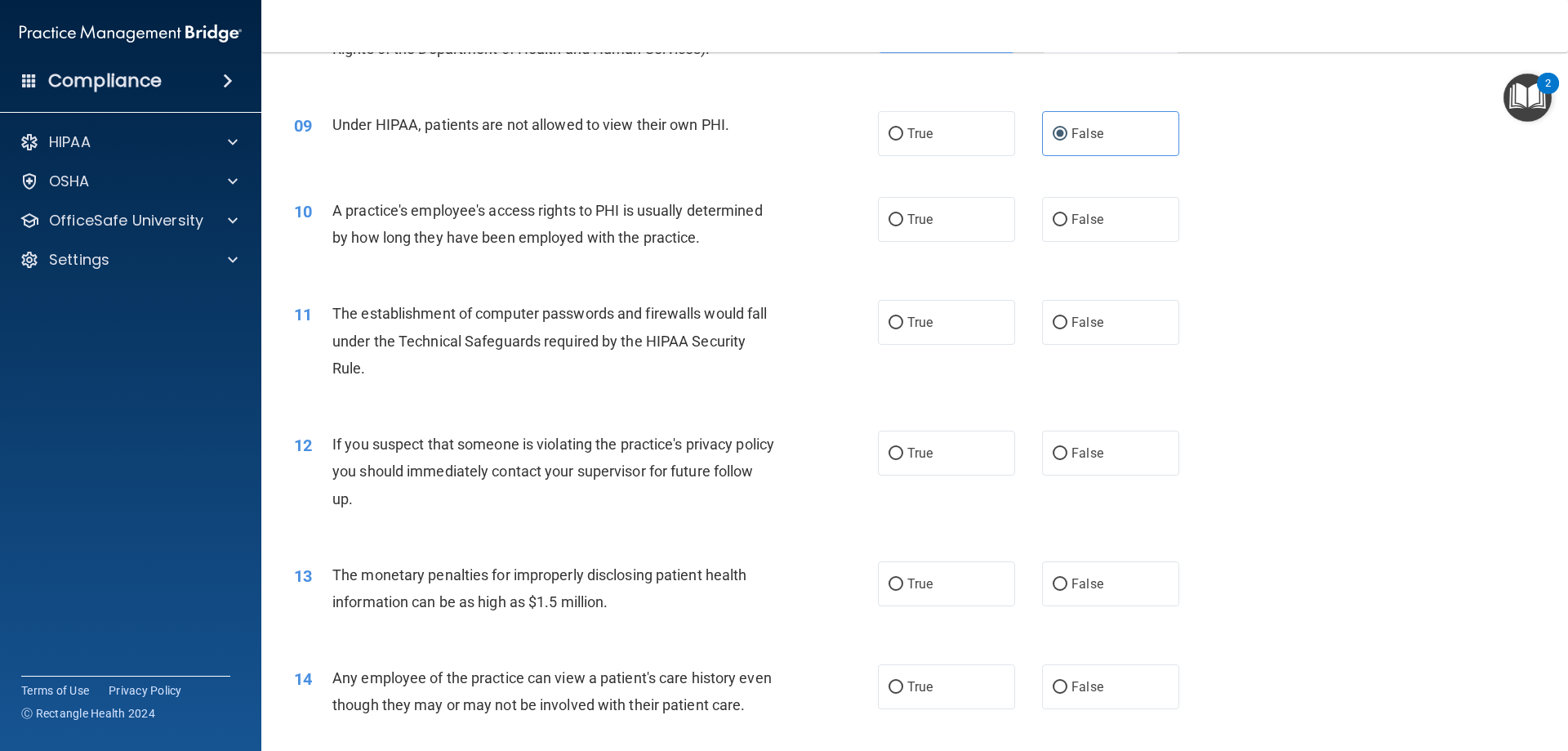
scroll to position [1062, 0]
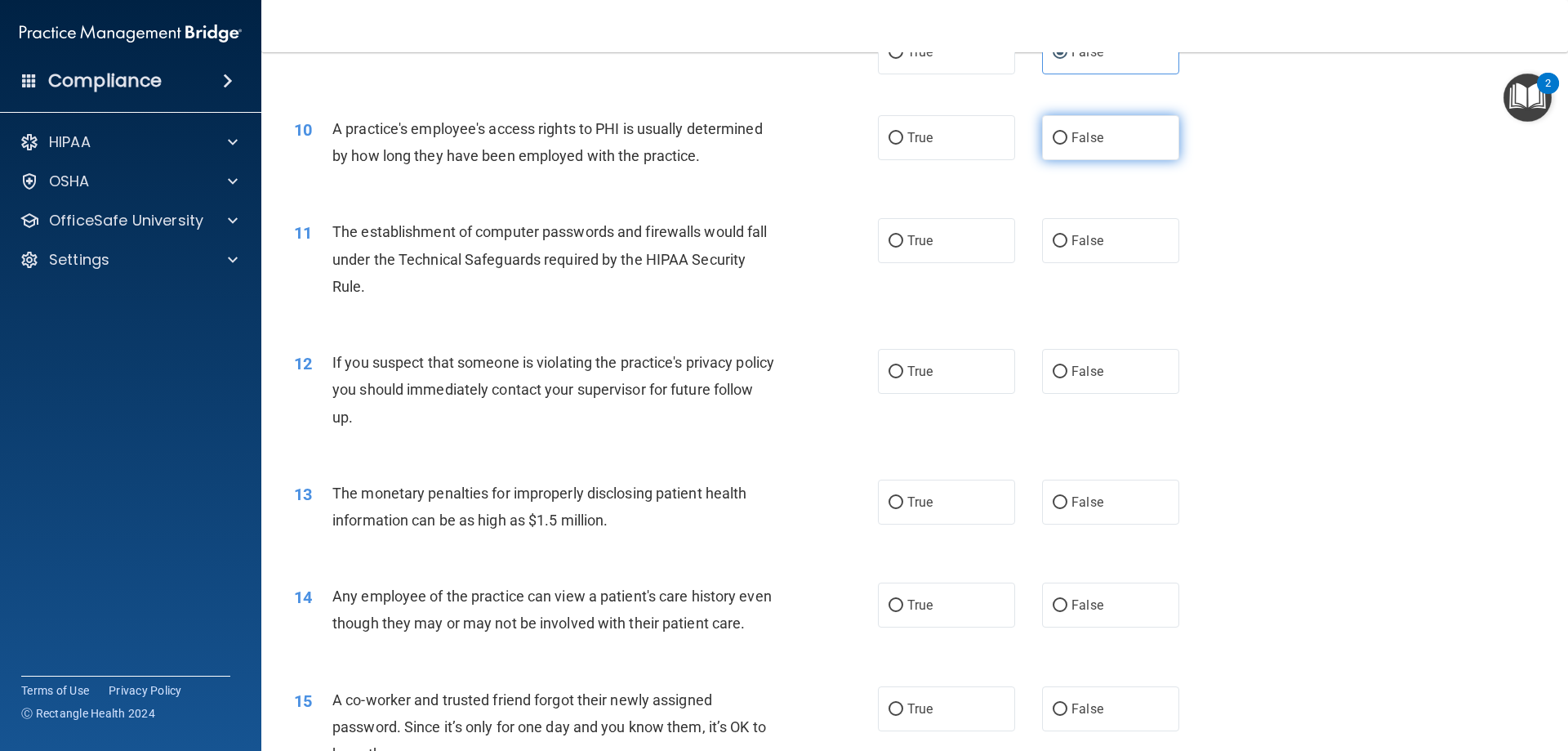
click at [1111, 135] on label "False" at bounding box center [1111, 137] width 137 height 45
click at [1067, 135] on input "False" at bounding box center [1060, 138] width 14 height 12
radio input "true"
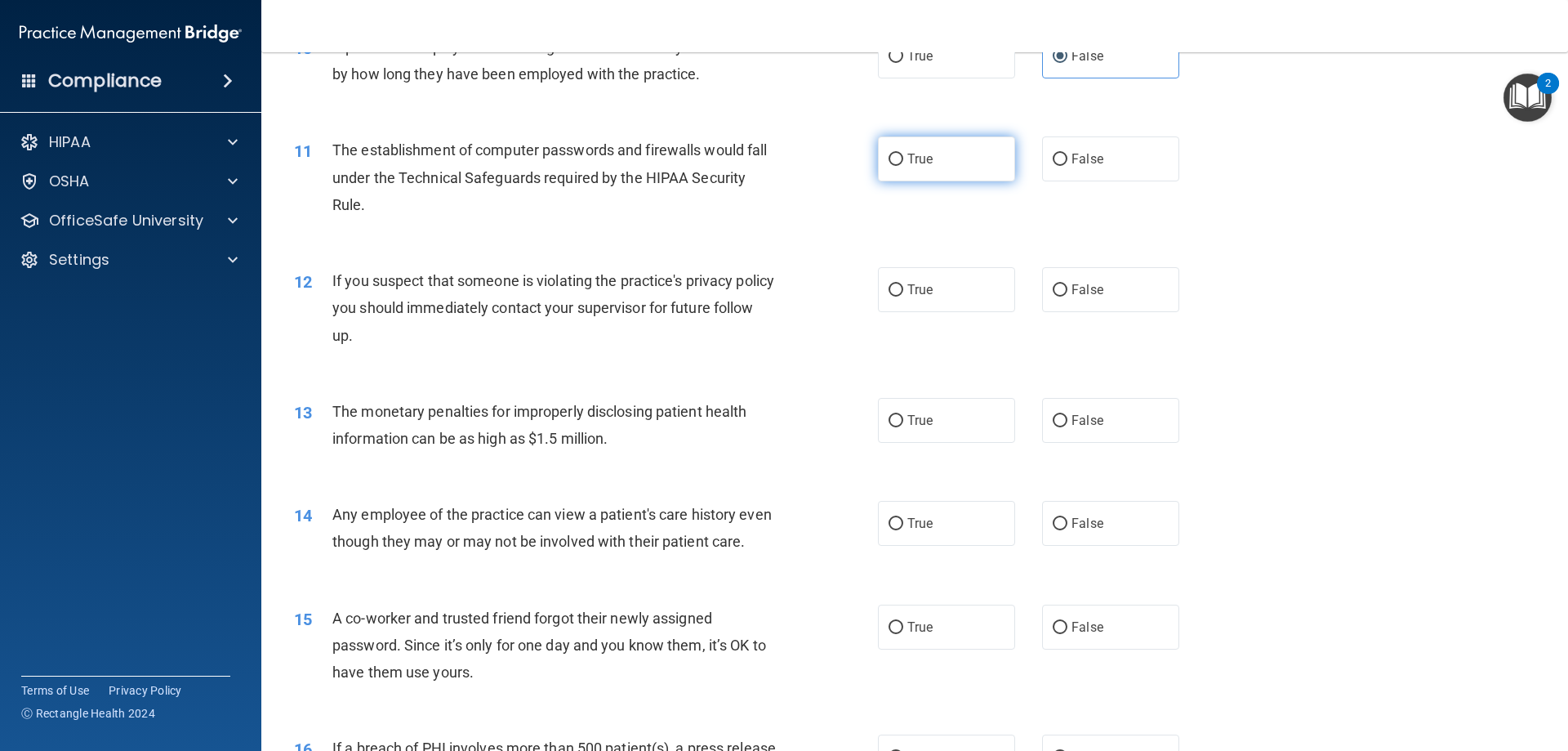
click at [983, 164] on label "True" at bounding box center [947, 158] width 137 height 45
click at [903, 164] on input "True" at bounding box center [896, 159] width 14 height 12
radio input "true"
click at [1066, 146] on label "False" at bounding box center [1111, 158] width 137 height 45
click at [1066, 153] on input "False" at bounding box center [1060, 159] width 14 height 12
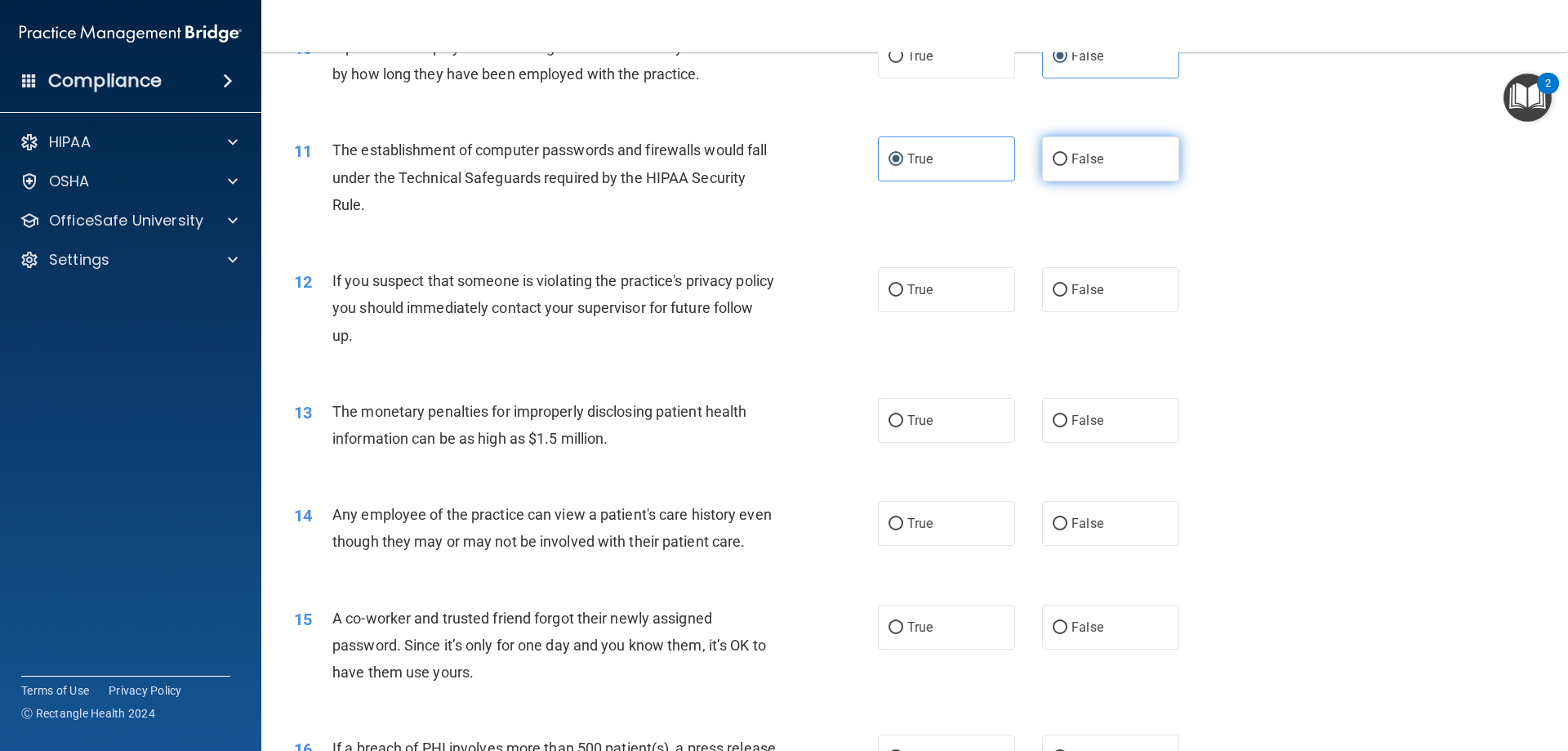
radio input "true"
radio input "false"
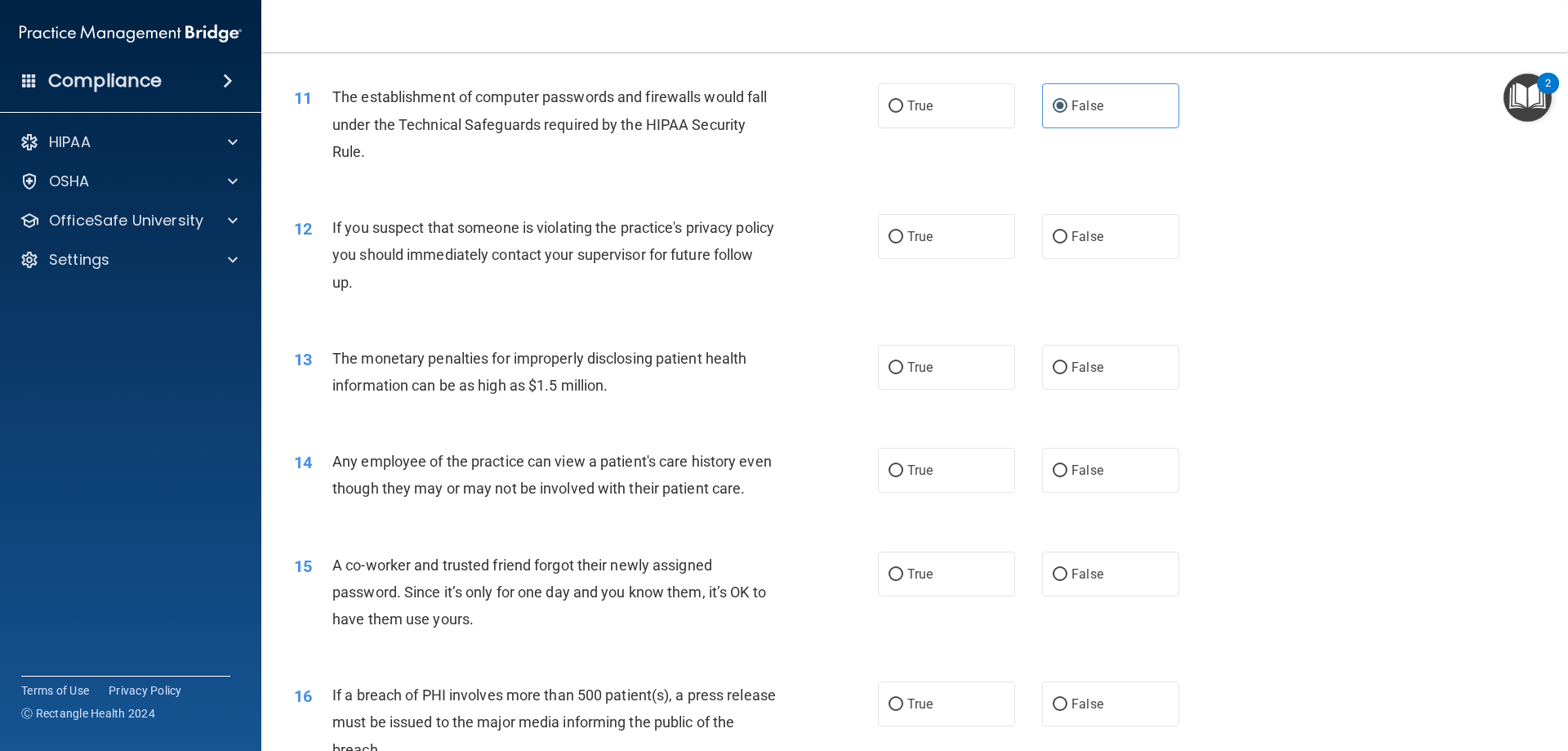
scroll to position [1225, 0]
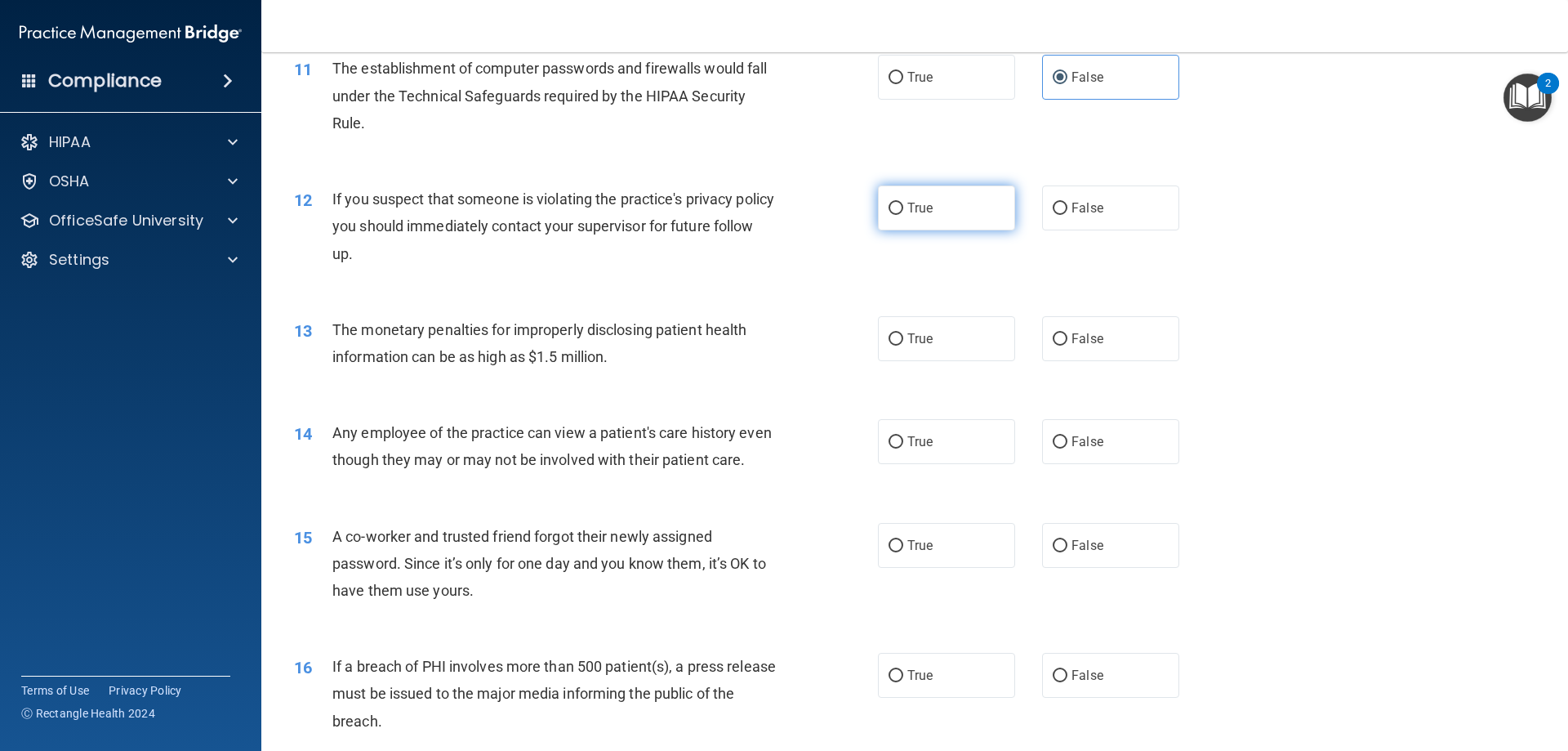
click at [934, 206] on label "True" at bounding box center [947, 207] width 137 height 45
click at [903, 206] on input "True" at bounding box center [896, 208] width 14 height 12
radio input "true"
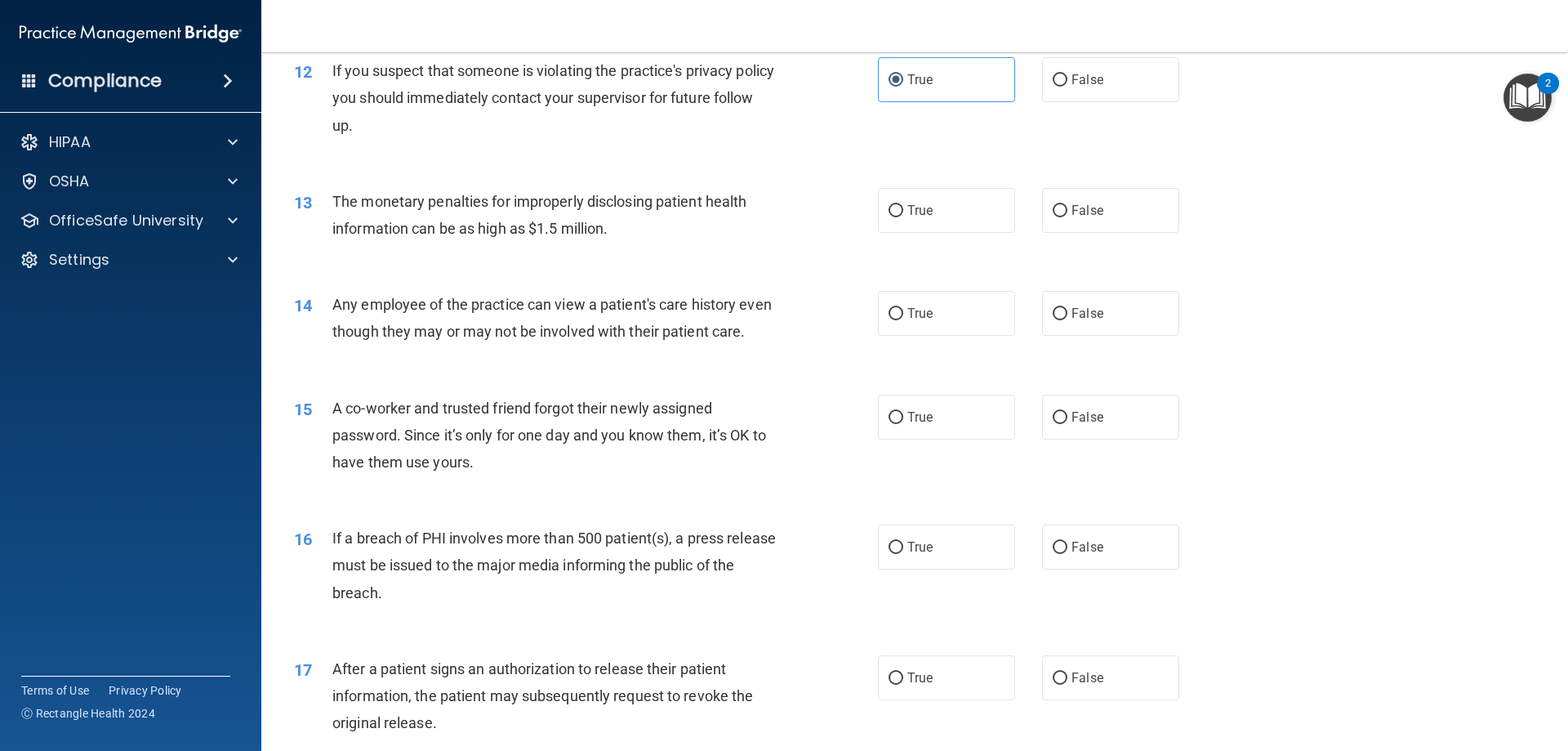
scroll to position [1389, 0]
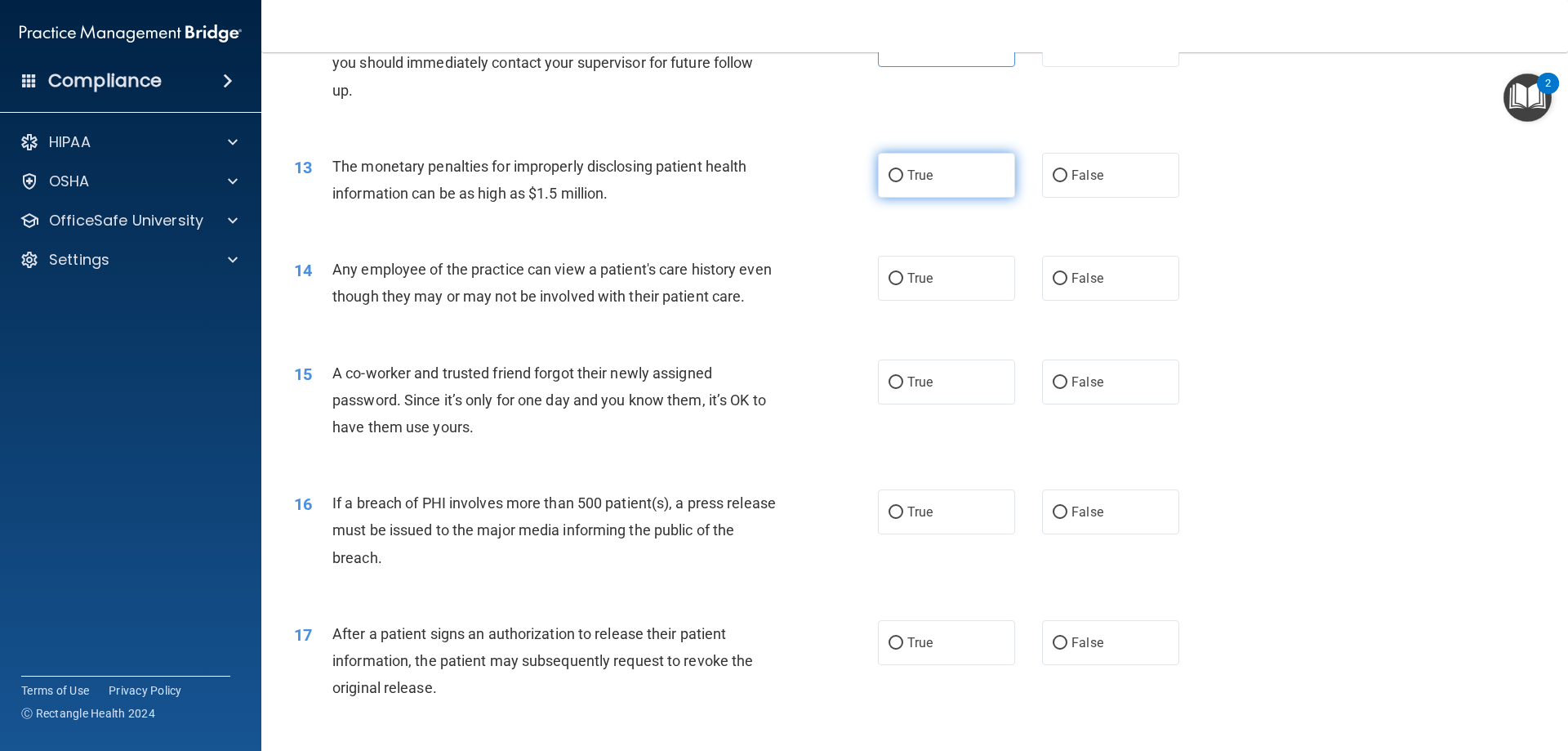
click at [933, 179] on label "True" at bounding box center [947, 175] width 137 height 45
click at [903, 179] on input "True" at bounding box center [896, 176] width 14 height 12
radio input "true"
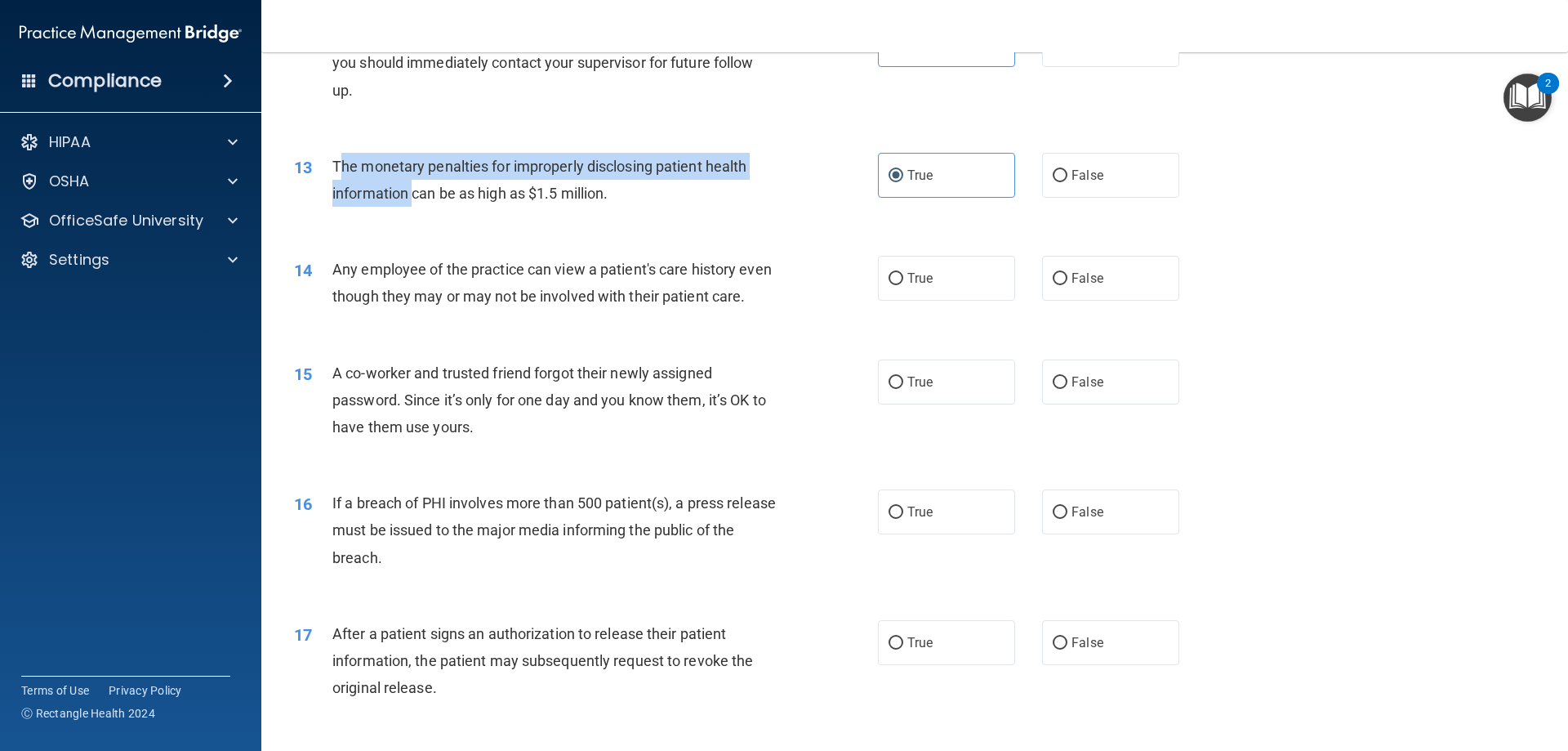
drag, startPoint x: 337, startPoint y: 166, endPoint x: 412, endPoint y: 198, distance: 81.5
click at [412, 198] on span "The monetary penalties for improperly disclosing patient health information can…" at bounding box center [540, 179] width 414 height 44
drag, startPoint x: 412, startPoint y: 198, endPoint x: 402, endPoint y: 206, distance: 12.8
copy span "he monetary penalties for improperly disclosing patient health information"
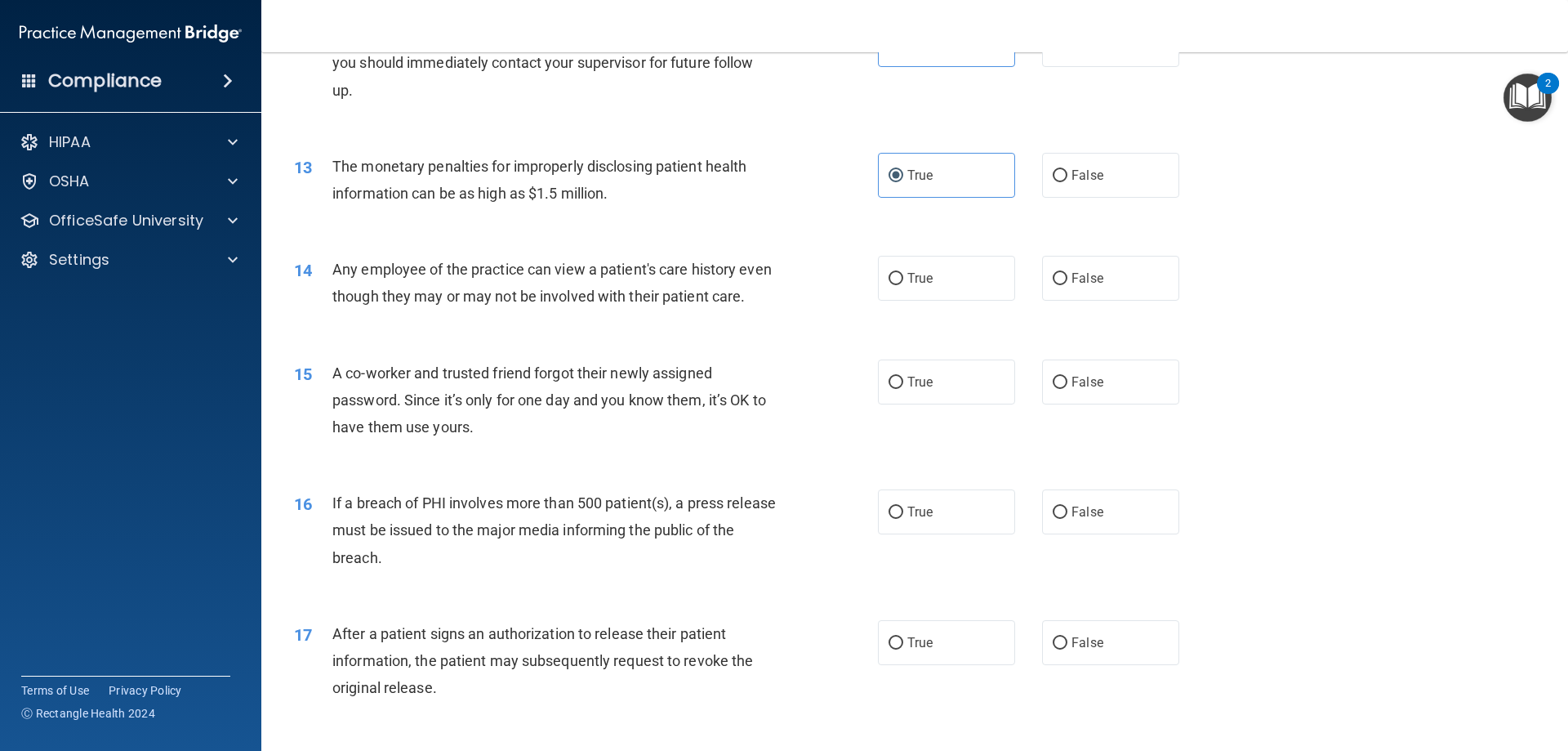
click at [788, 237] on div "14 Any employee of the practice can view a patient's care history even though t…" at bounding box center [915, 286] width 1266 height 103
click at [1129, 304] on div "14 Any employee of the practice can view a patient's care history even though t…" at bounding box center [915, 286] width 1266 height 103
click at [1126, 289] on label "False" at bounding box center [1111, 278] width 137 height 45
click at [1067, 285] on input "False" at bounding box center [1060, 278] width 14 height 12
radio input "true"
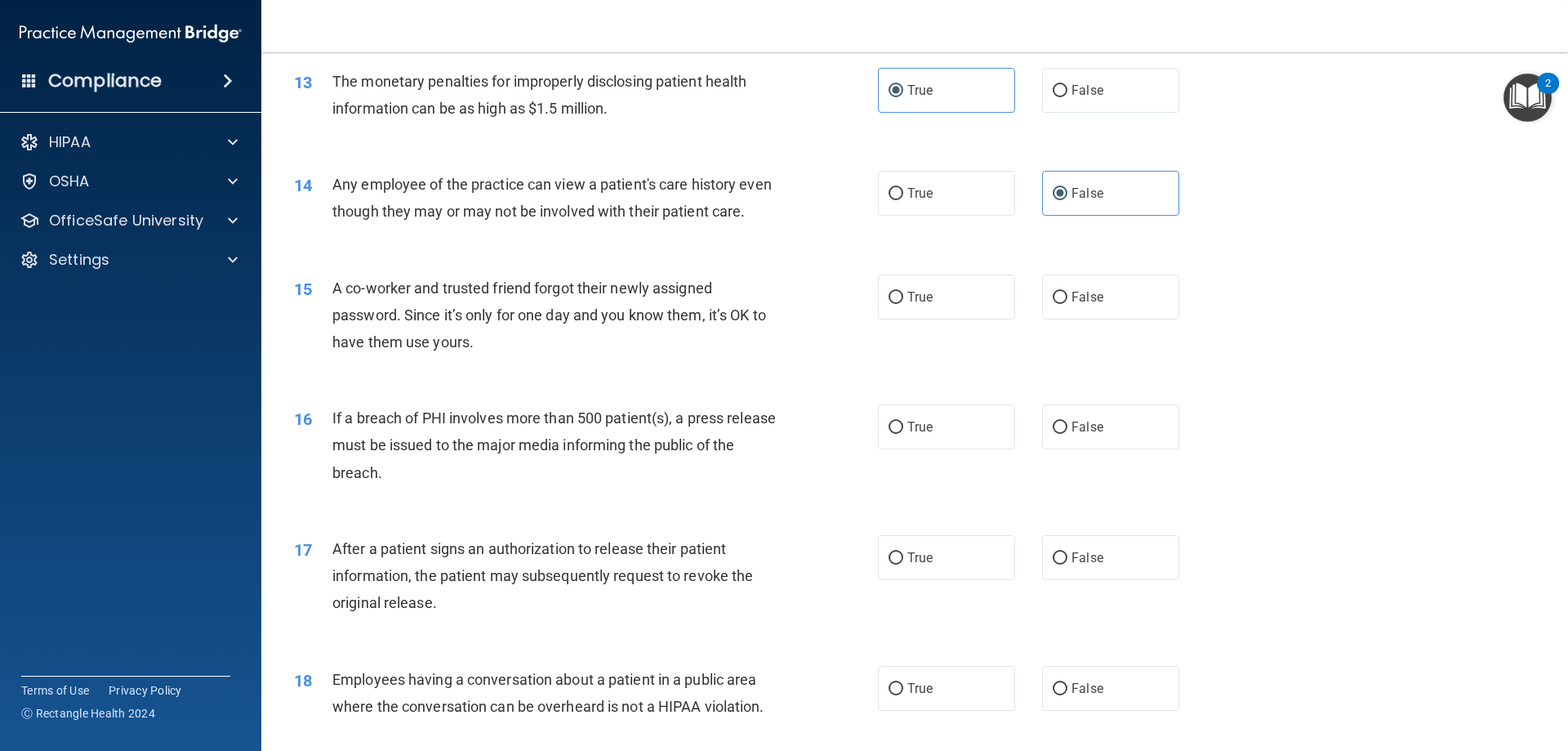
scroll to position [1552, 0]
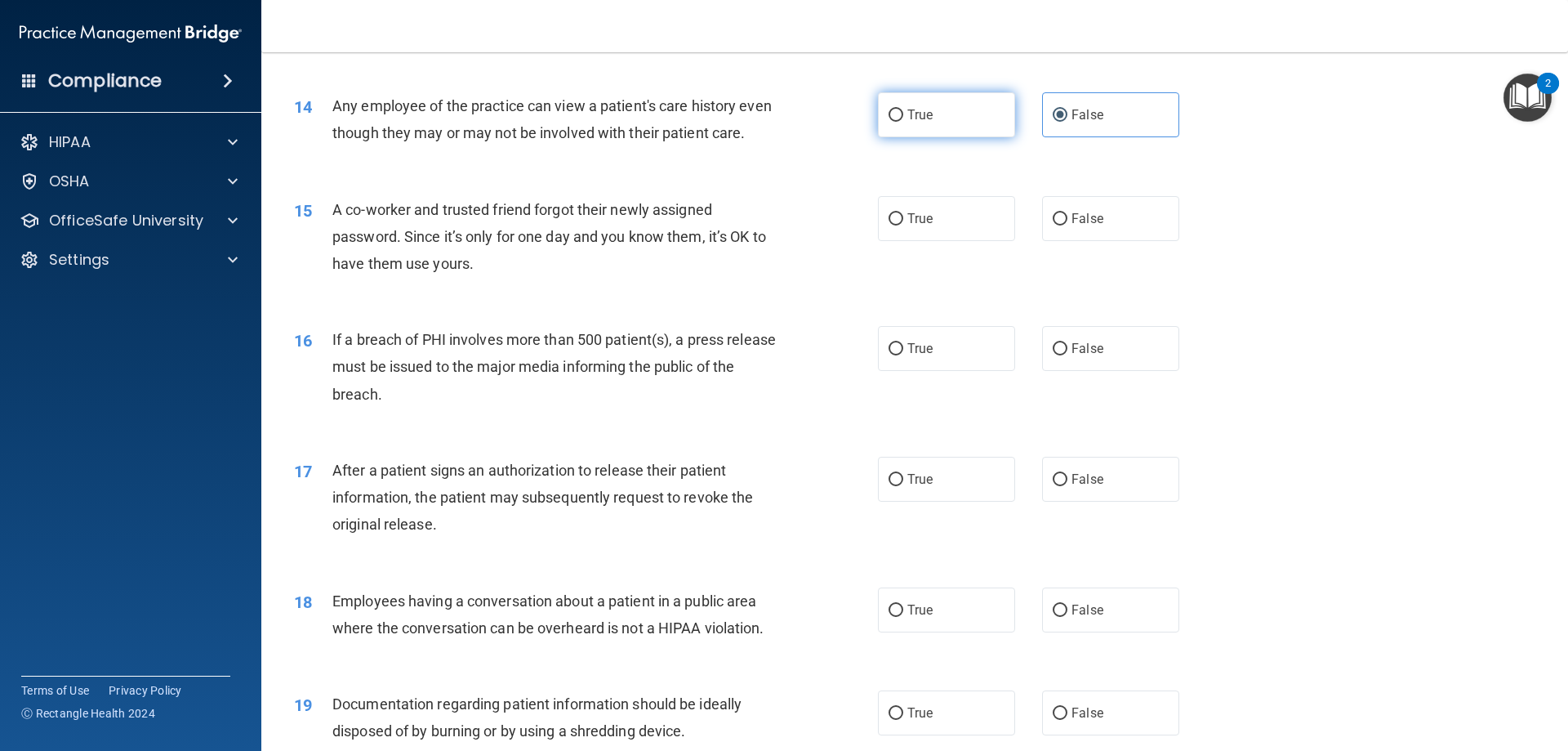
click at [949, 107] on label "True" at bounding box center [947, 114] width 137 height 45
click at [903, 109] on input "True" at bounding box center [896, 115] width 14 height 12
radio input "true"
radio input "false"
click at [1120, 202] on div "15 A co-worker and trusted friend forgot their newly assigned password. Since i…" at bounding box center [915, 241] width 1266 height 130
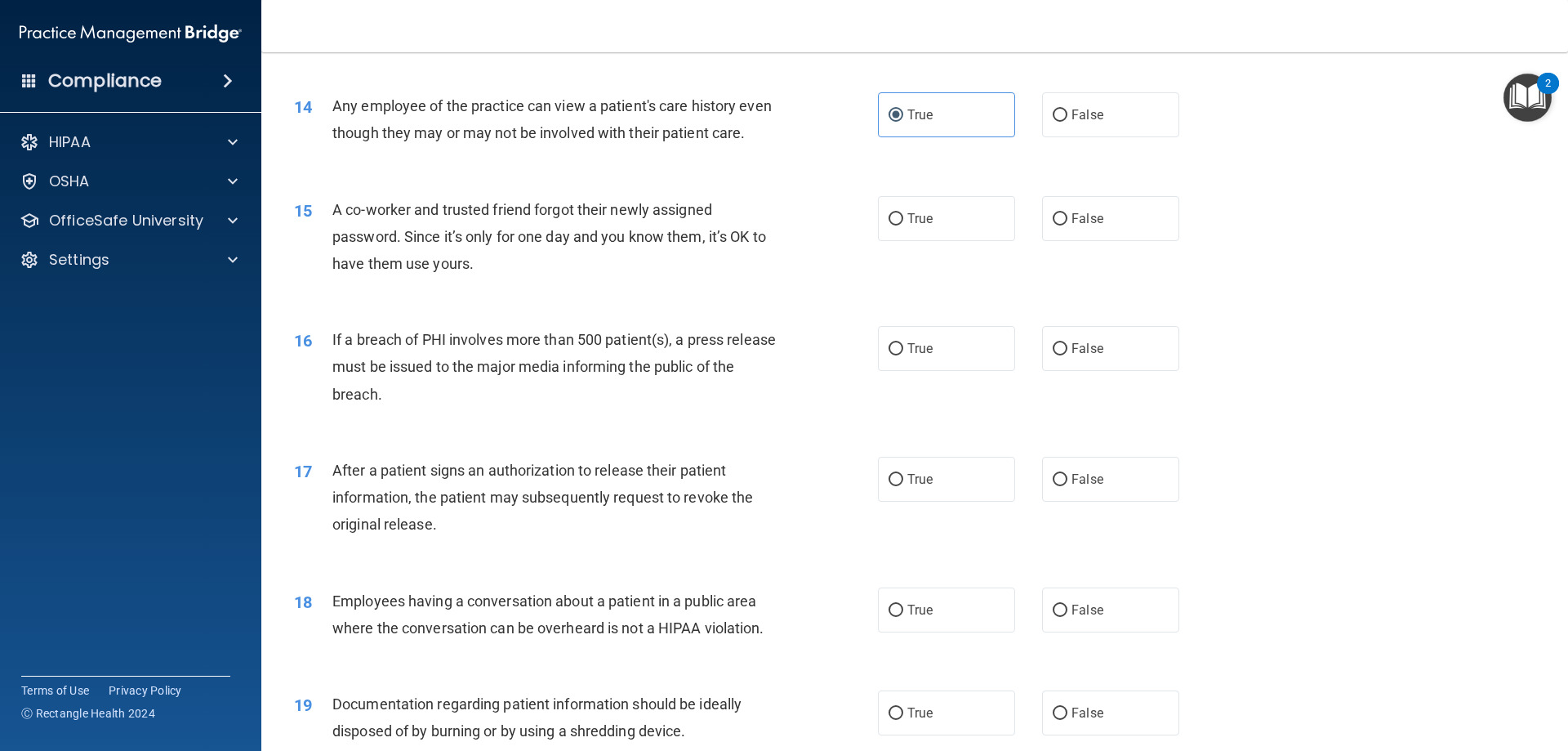
click at [1120, 213] on div "15 A co-worker and trusted friend forgot their newly assigned password. Since i…" at bounding box center [915, 241] width 1266 height 130
click at [1116, 228] on label "False" at bounding box center [1111, 218] width 137 height 45
click at [1067, 225] on input "False" at bounding box center [1060, 219] width 14 height 12
radio input "true"
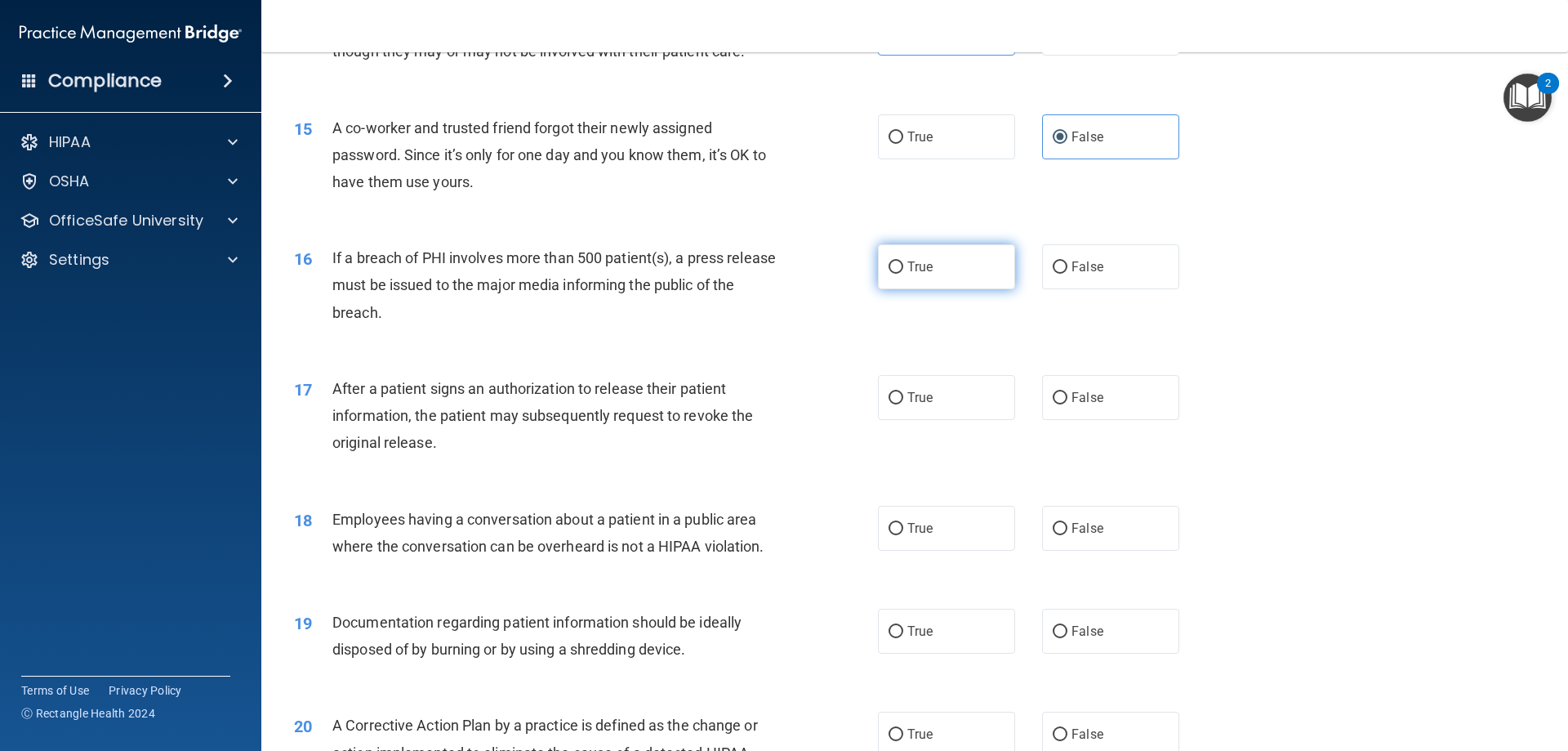
click at [950, 289] on label "True" at bounding box center [947, 267] width 137 height 45
click at [903, 273] on input "True" at bounding box center [896, 268] width 14 height 12
radio input "true"
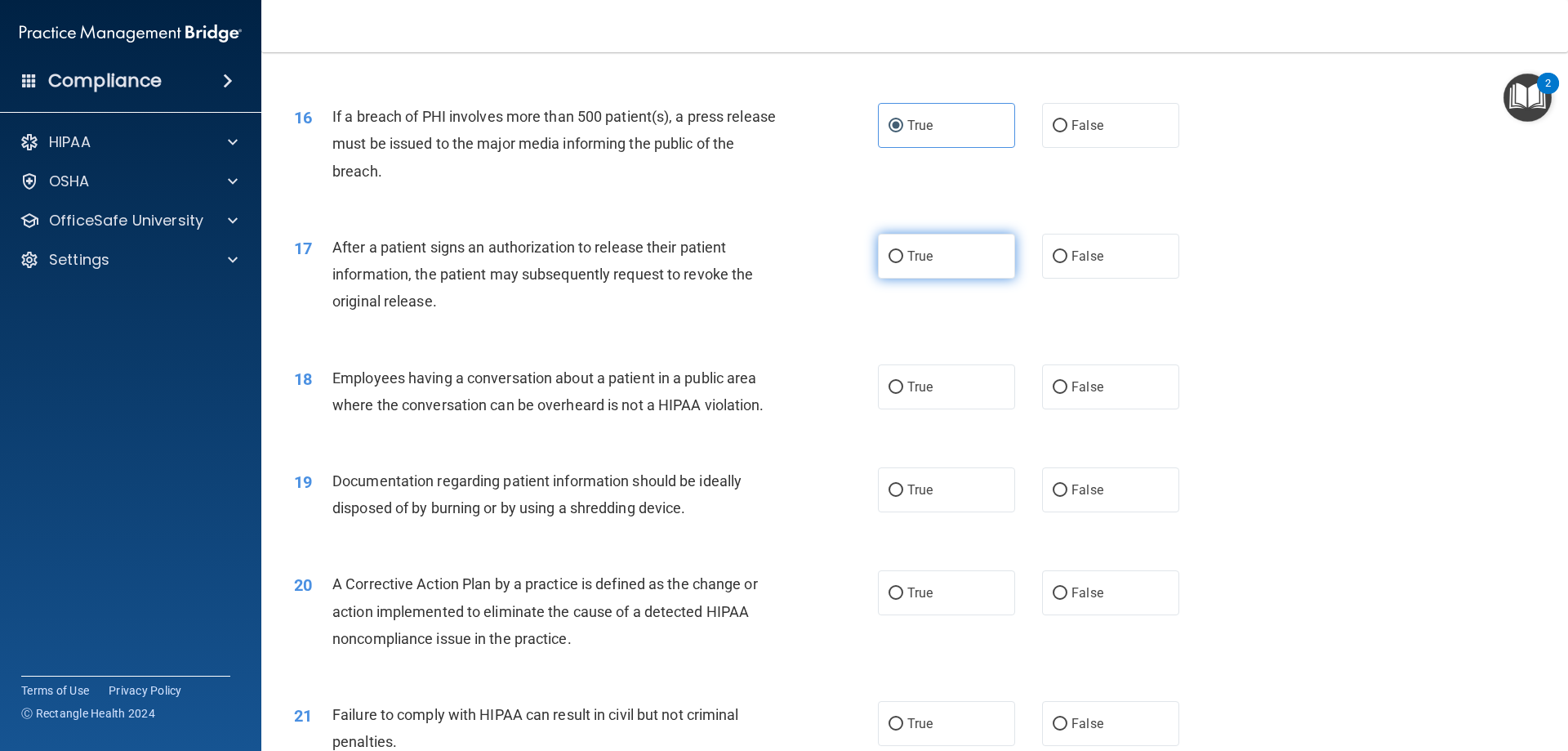
scroll to position [1797, 0]
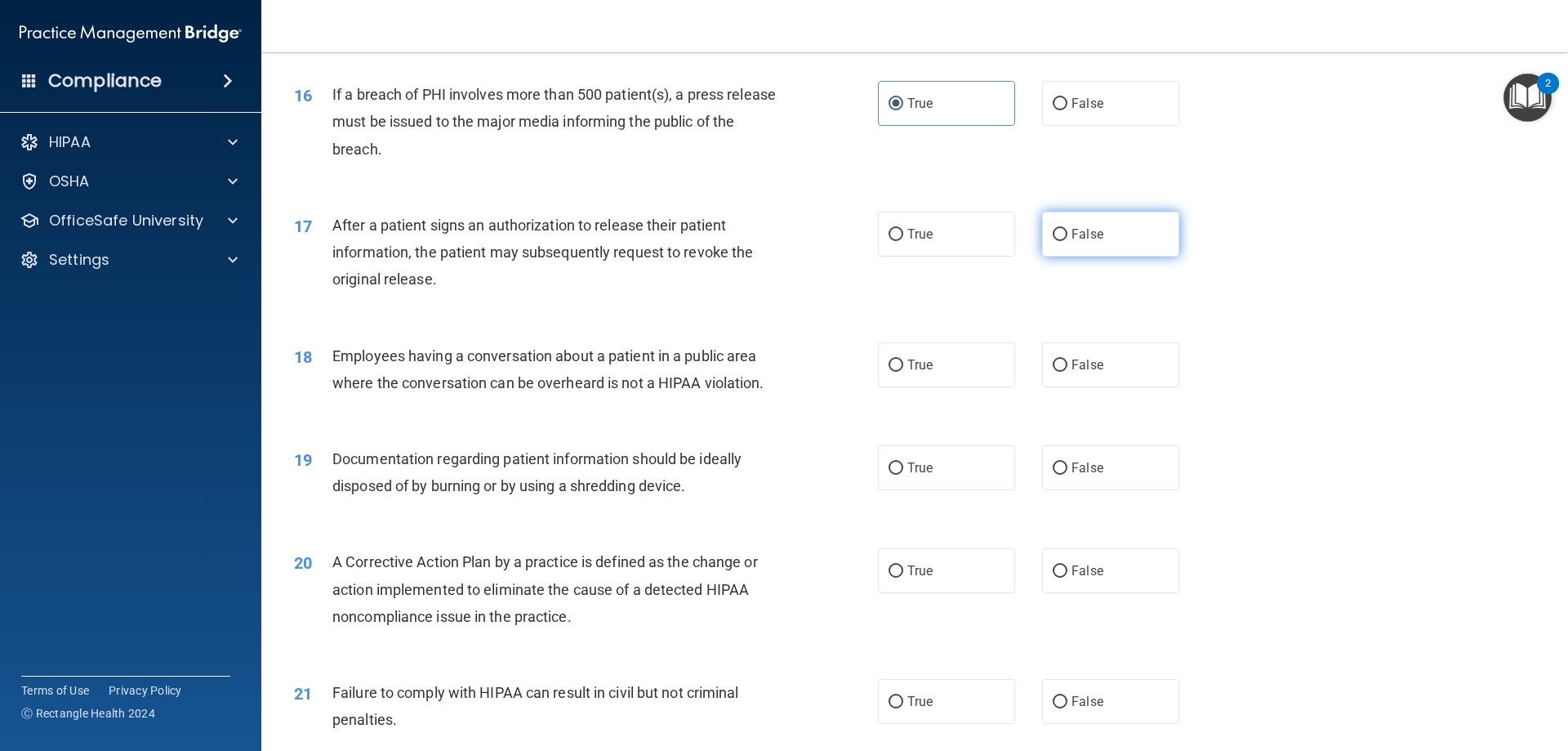
click at [1133, 256] on label "False" at bounding box center [1111, 234] width 137 height 45
click at [1067, 241] on input "False" at bounding box center [1060, 234] width 14 height 12
radio input "true"
click at [983, 256] on label "True" at bounding box center [947, 234] width 137 height 45
click at [903, 241] on input "True" at bounding box center [896, 234] width 14 height 12
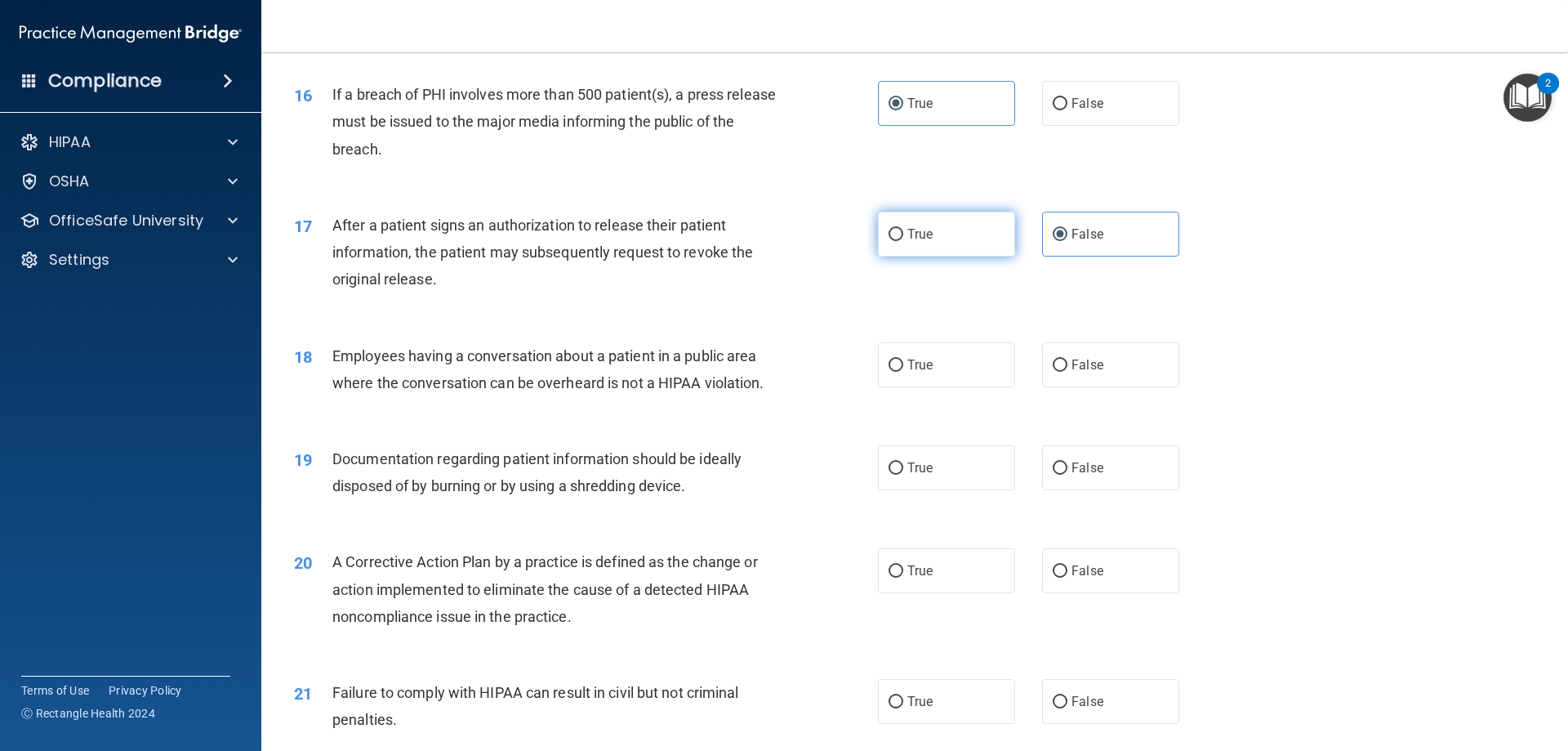
radio input "true"
radio input "false"
click at [1052, 387] on label "False" at bounding box center [1111, 364] width 137 height 45
click at [1053, 371] on input "False" at bounding box center [1060, 365] width 14 height 12
radio input "true"
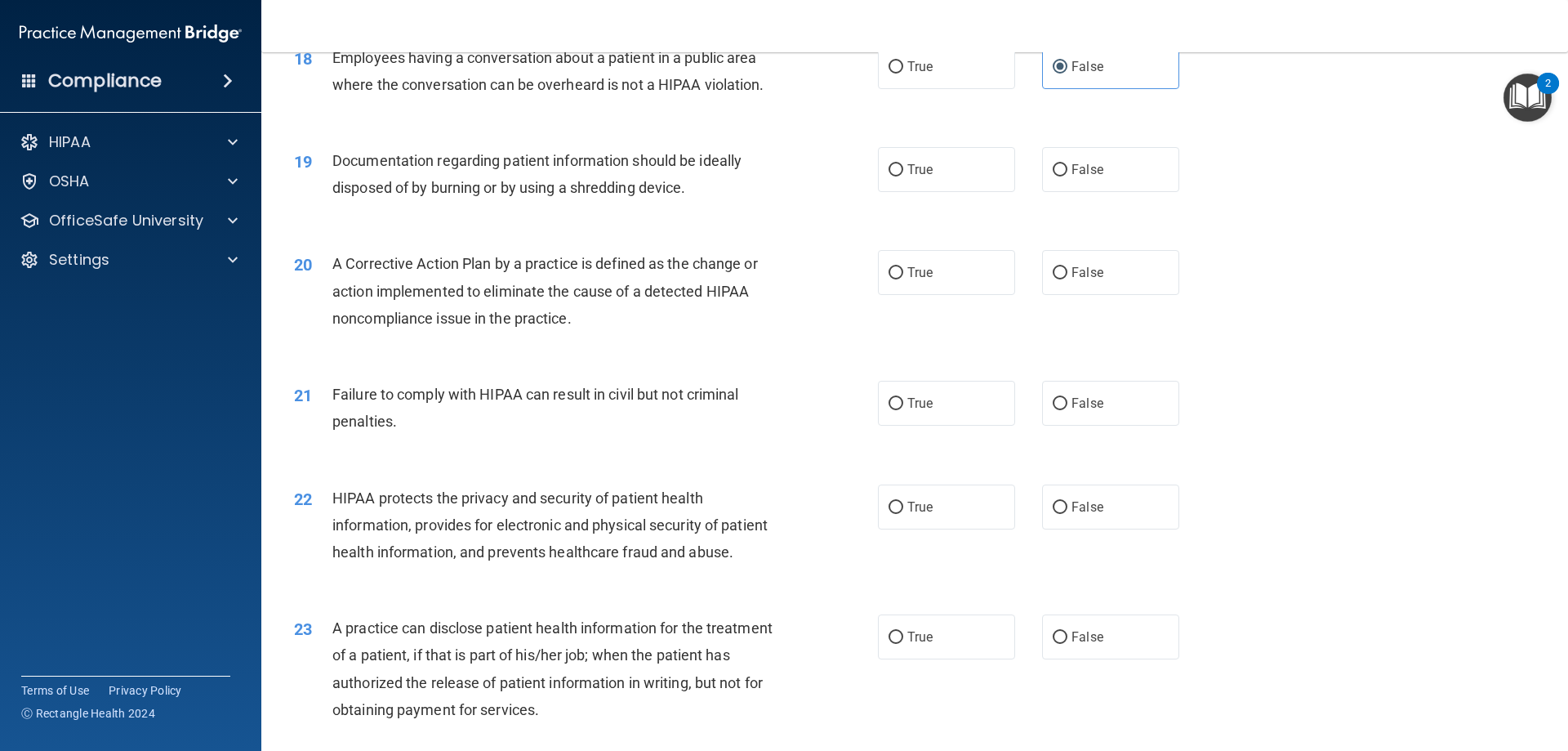
scroll to position [2124, 0]
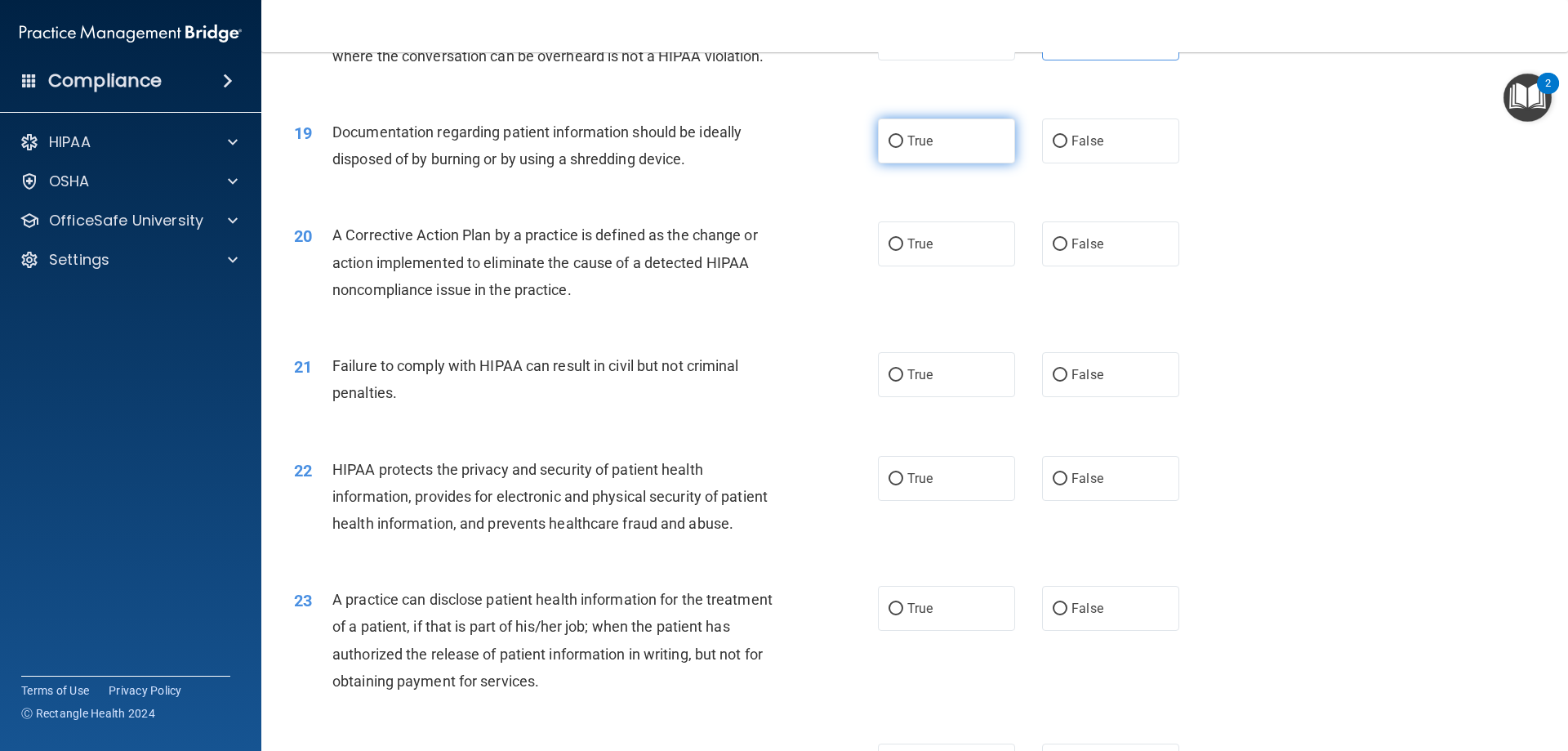
click at [923, 149] on span "True" at bounding box center [920, 141] width 25 height 15
click at [903, 148] on input "True" at bounding box center [896, 141] width 14 height 12
radio input "true"
click at [894, 250] on input "True" at bounding box center [896, 245] width 14 height 12
radio input "true"
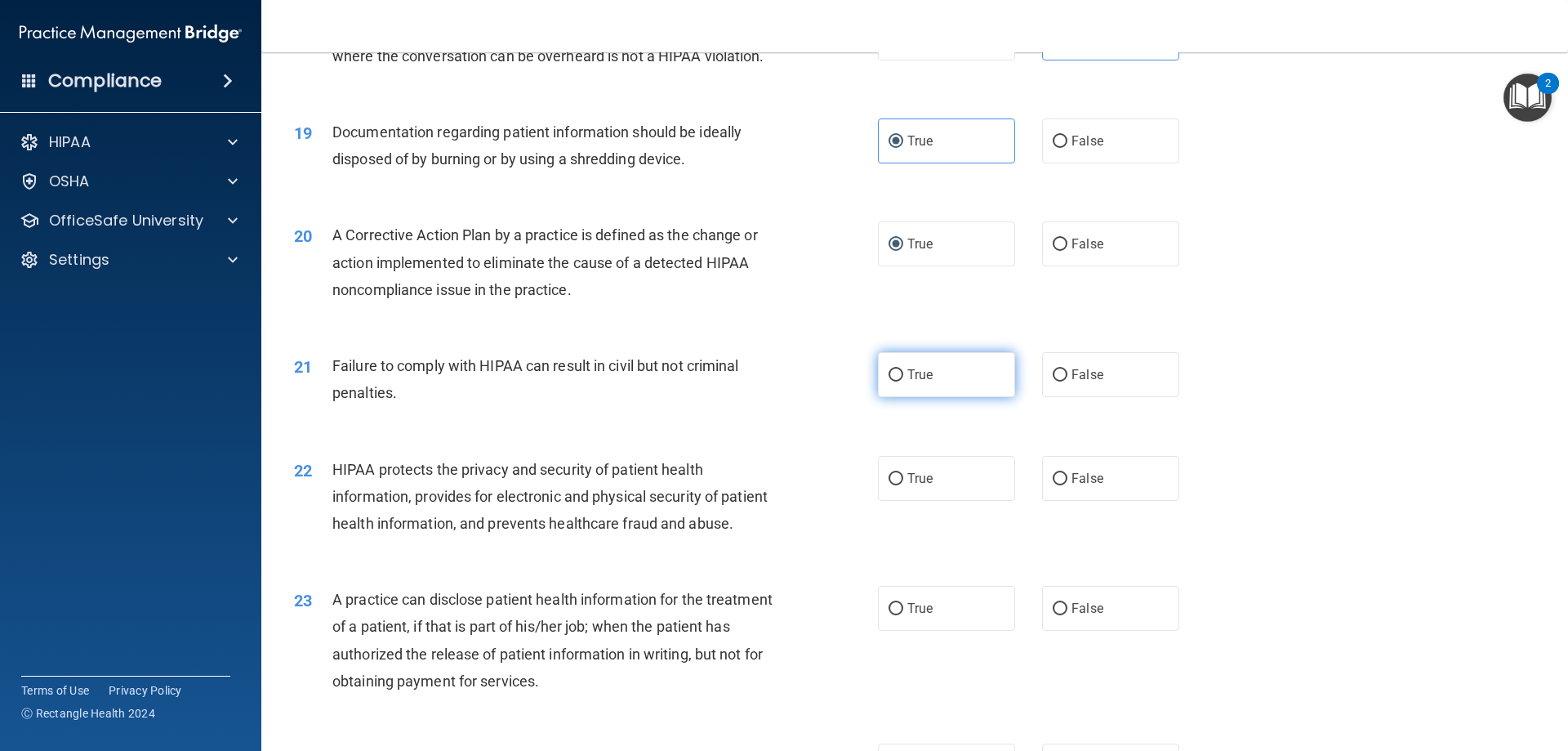
click at [881, 397] on label "True" at bounding box center [947, 374] width 137 height 45
click at [889, 382] on input "True" at bounding box center [896, 375] width 14 height 12
radio input "true"
click at [1061, 380] on label "False" at bounding box center [1111, 374] width 137 height 45
click at [1061, 380] on input "False" at bounding box center [1060, 375] width 14 height 12
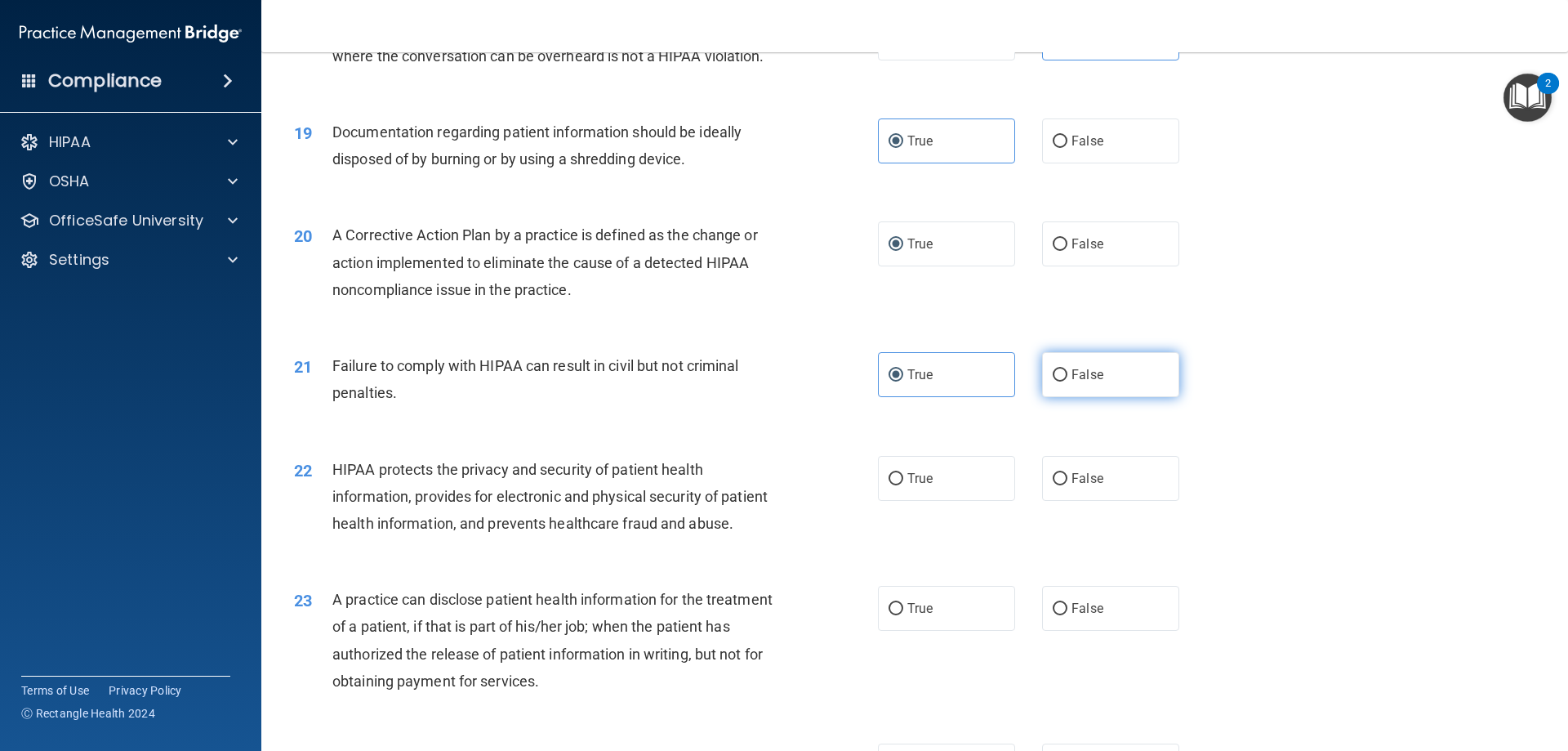
radio input "true"
radio input "false"
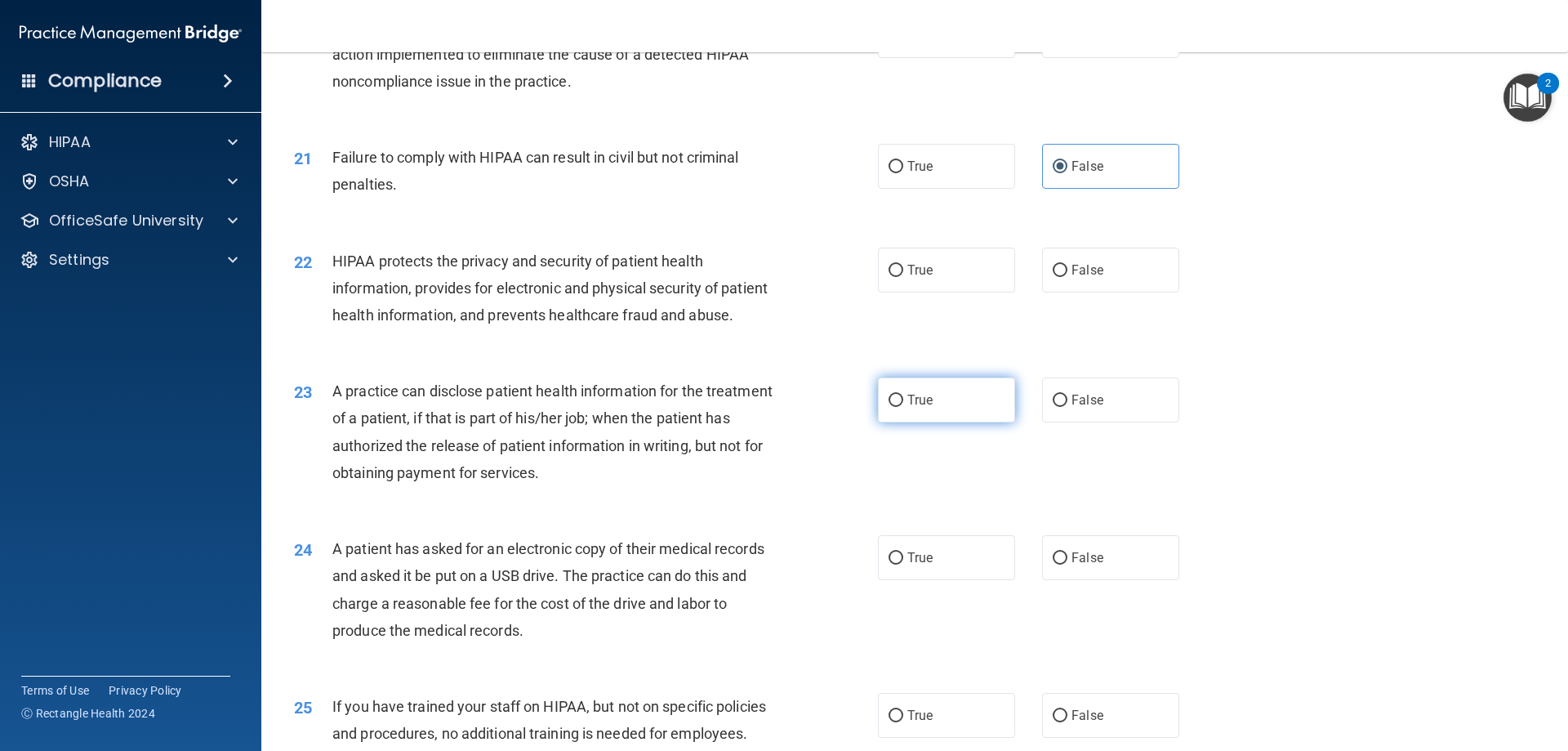
scroll to position [2369, 0]
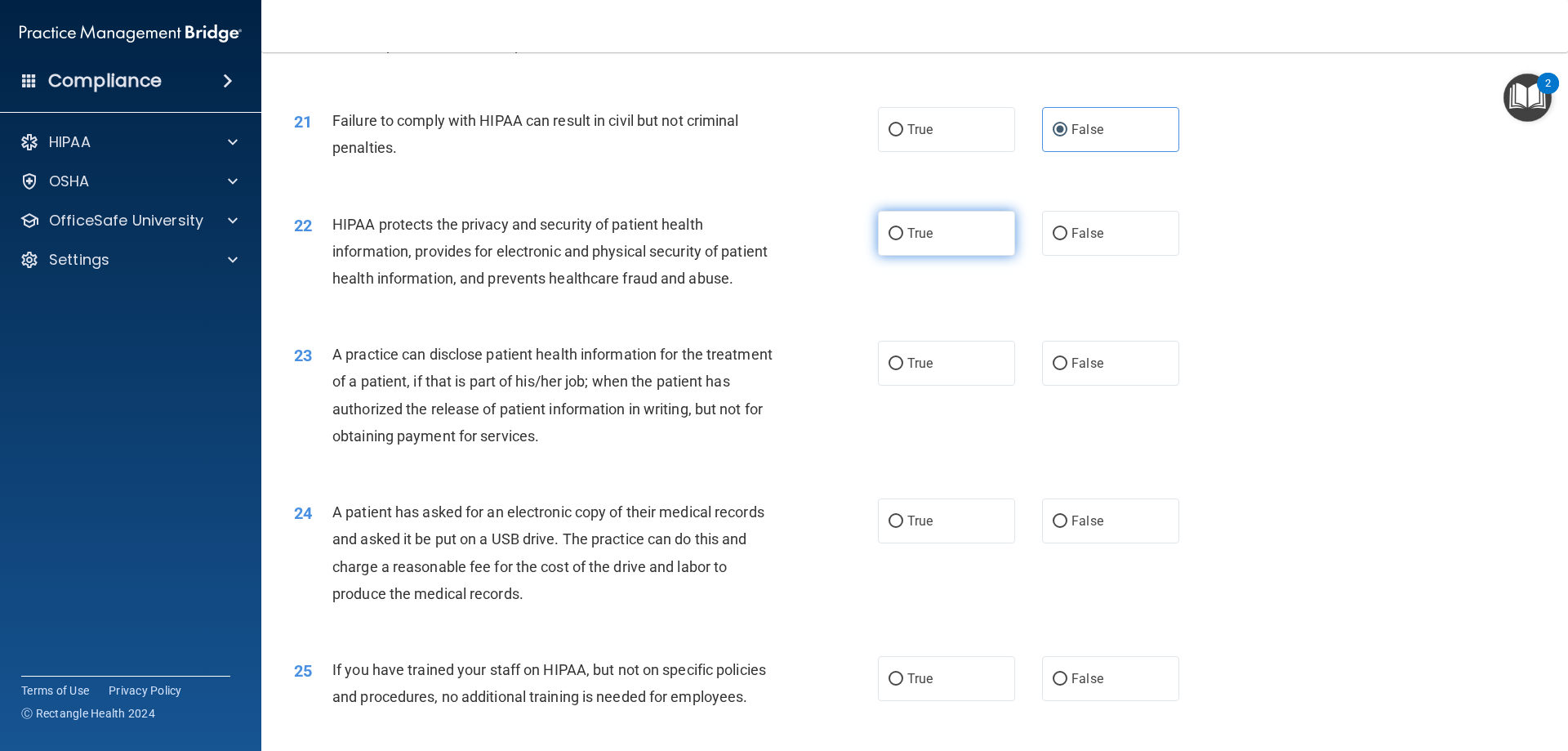
click at [952, 256] on label "True" at bounding box center [947, 233] width 137 height 45
click at [903, 240] on input "True" at bounding box center [896, 234] width 14 height 12
radio input "true"
drag, startPoint x: 917, startPoint y: 366, endPoint x: 888, endPoint y: 355, distance: 31.0
click at [888, 321] on div "22 HIPAA protects the privacy and security of patient health information, provi…" at bounding box center [915, 255] width 1266 height 130
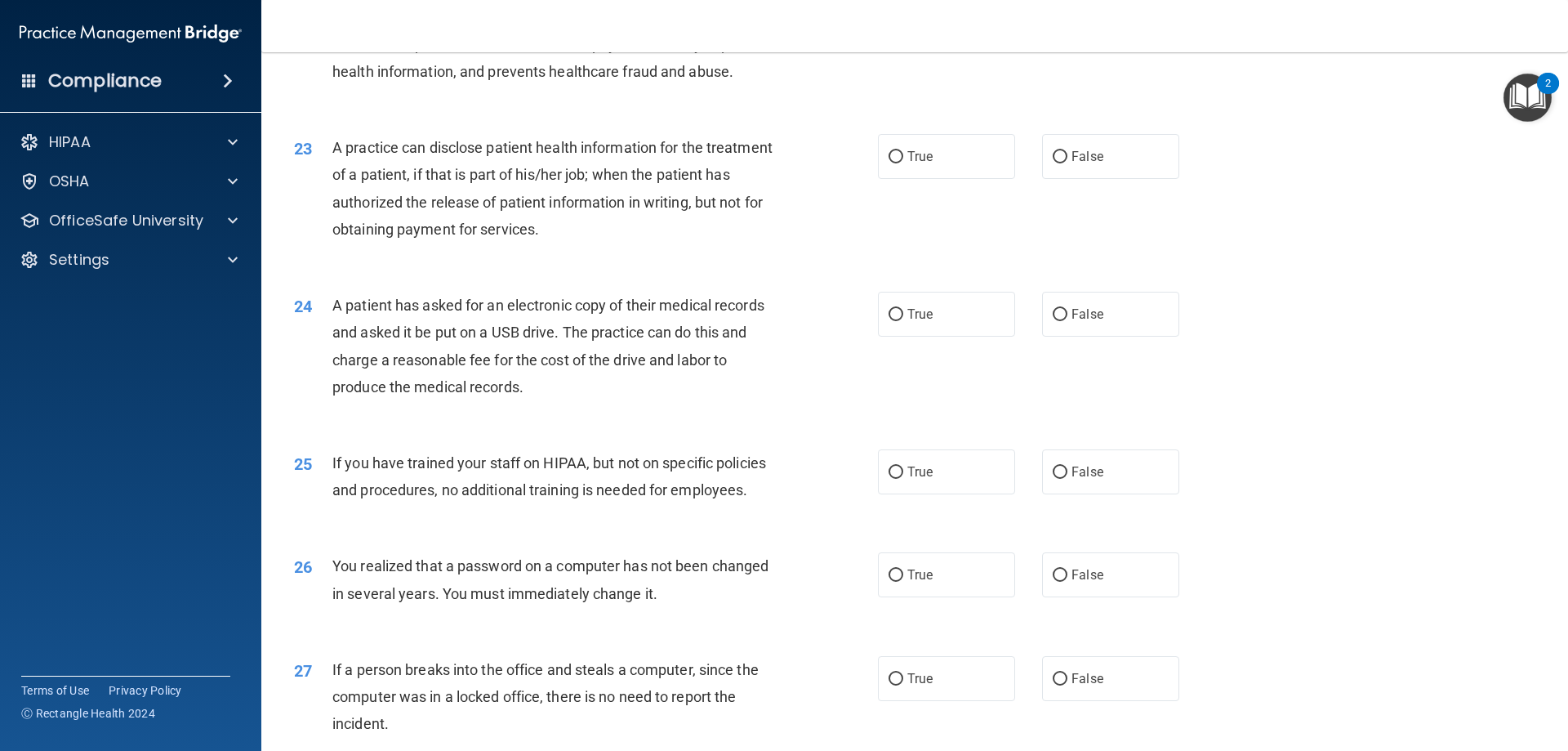
scroll to position [2614, 0]
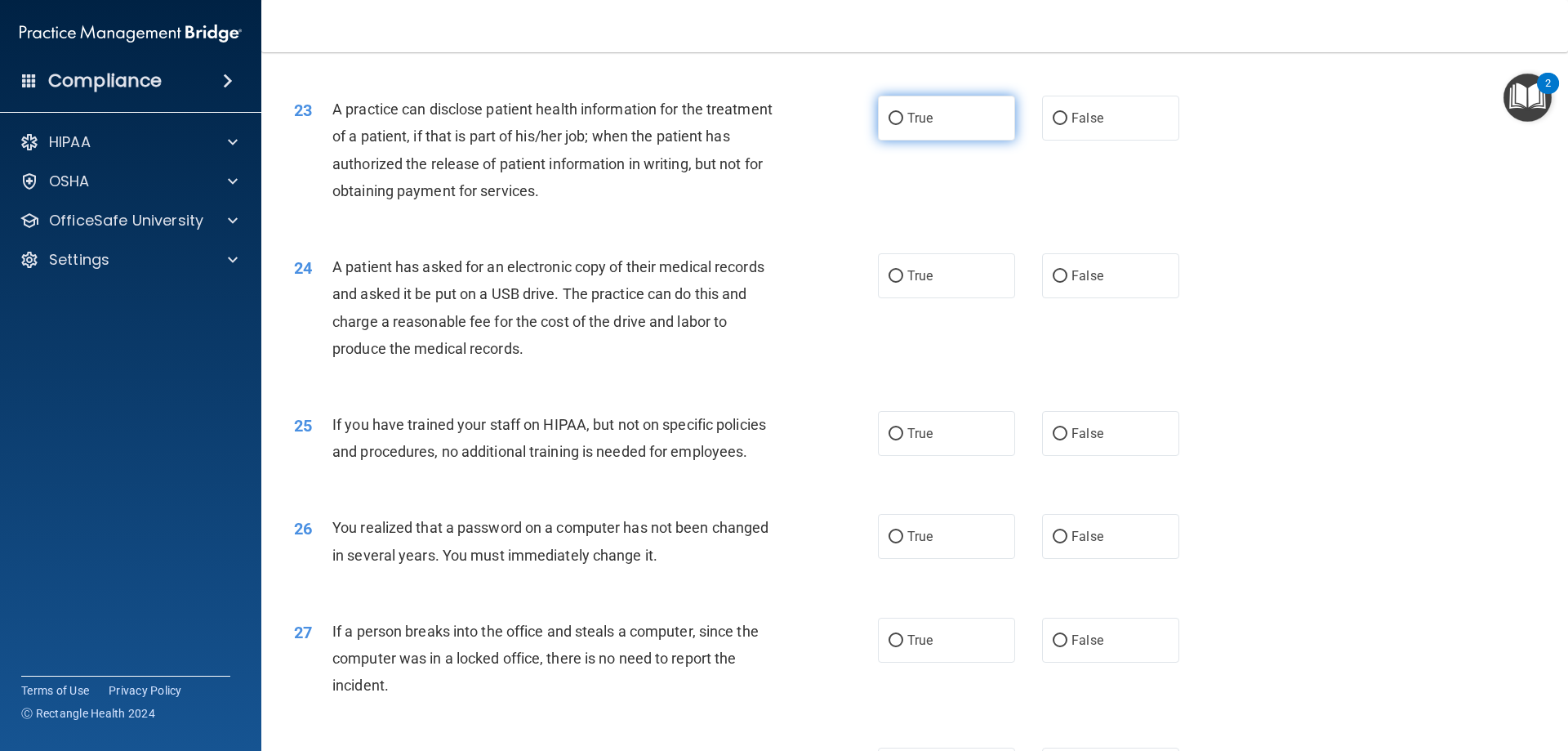
click at [974, 140] on label "True" at bounding box center [947, 118] width 137 height 45
click at [903, 125] on input "True" at bounding box center [896, 119] width 14 height 12
radio input "true"
click at [1063, 140] on label "False" at bounding box center [1111, 118] width 137 height 45
click at [1063, 125] on input "False" at bounding box center [1060, 119] width 14 height 12
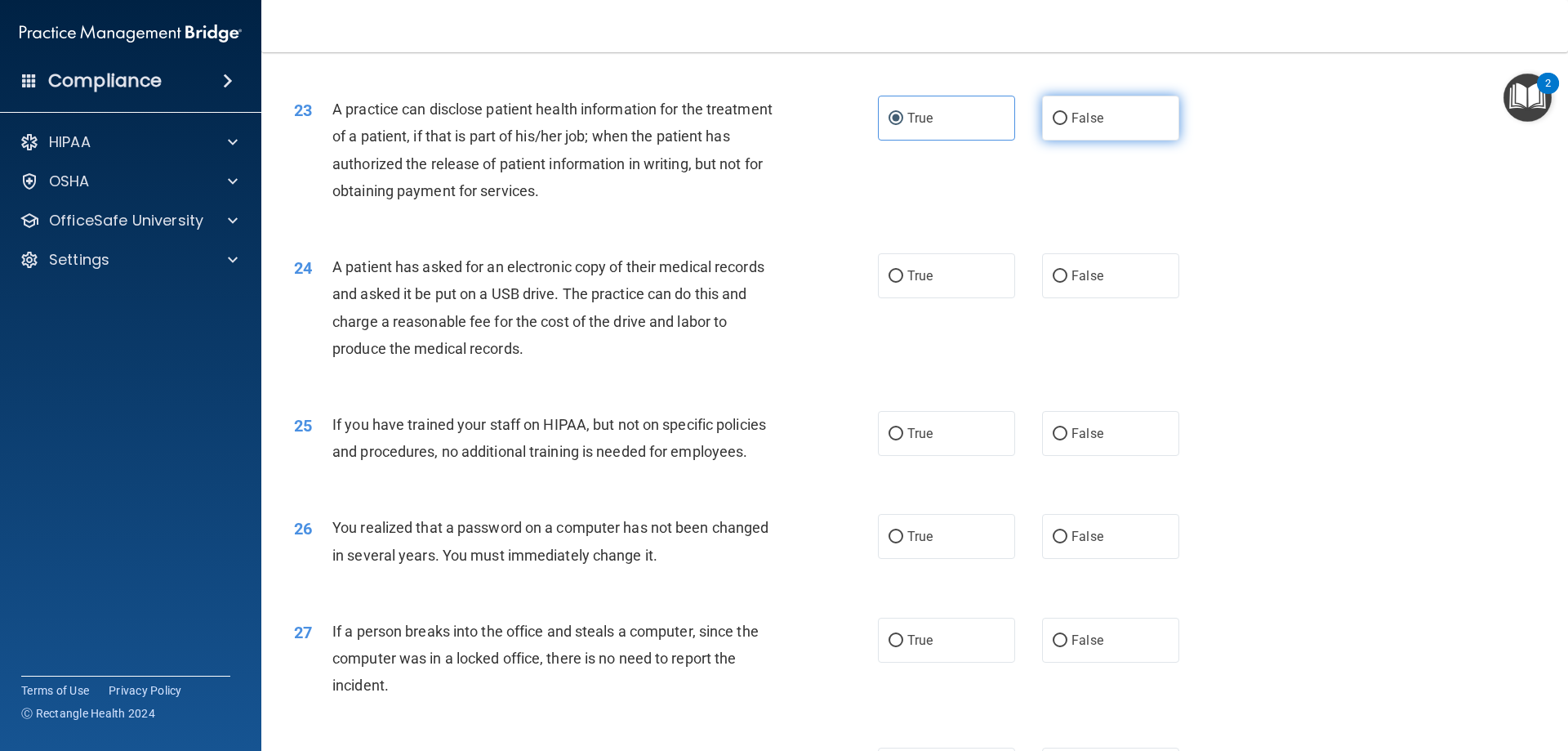
radio input "true"
radio input "false"
click at [1071, 284] on span "False" at bounding box center [1087, 275] width 32 height 15
click at [1065, 283] on input "False" at bounding box center [1060, 276] width 14 height 12
radio input "true"
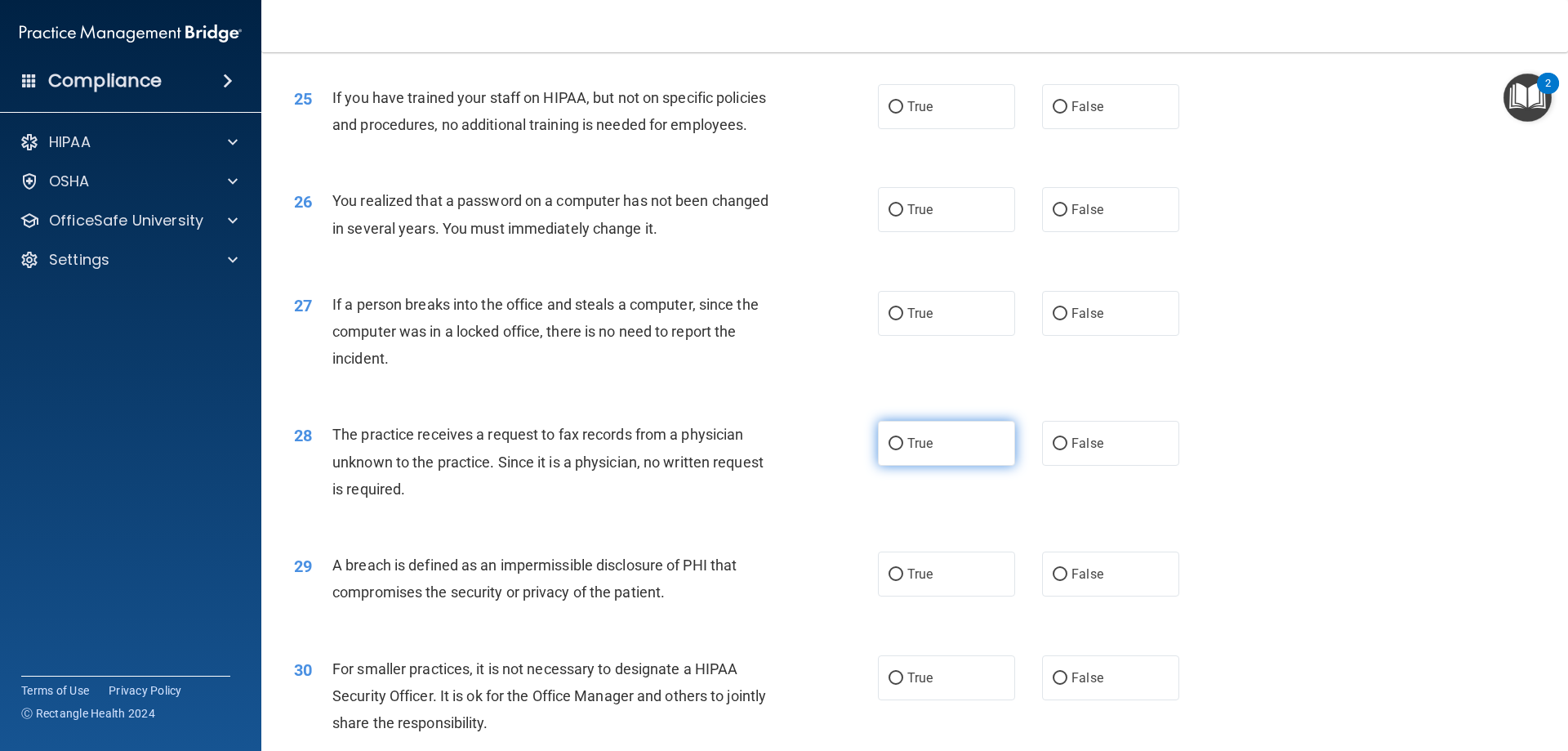
scroll to position [3022, 0]
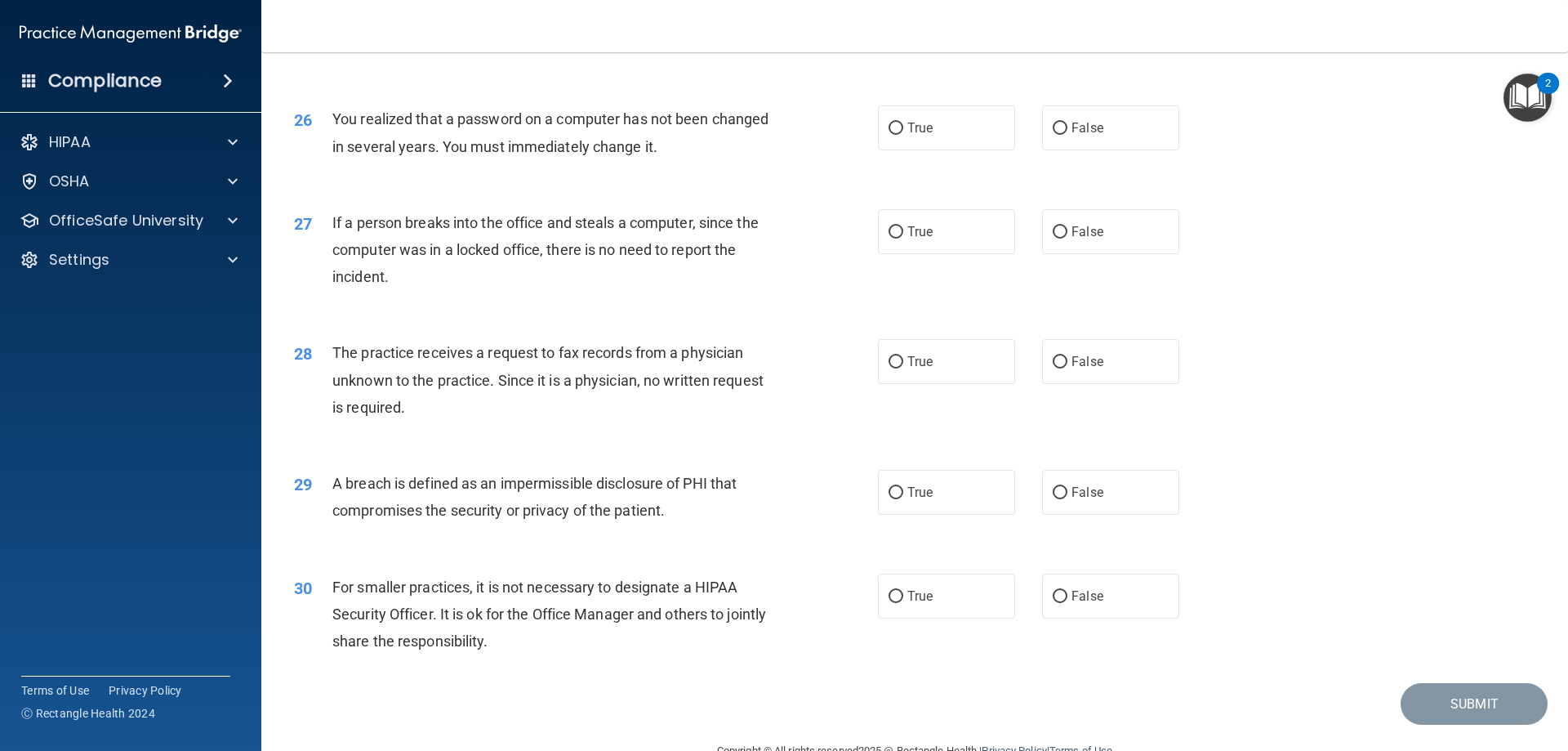
click at [1170, 47] on div "True False" at bounding box center [1042, 25] width 329 height 45
click at [1166, 47] on label "False" at bounding box center [1111, 25] width 137 height 45
click at [1067, 32] on input "False" at bounding box center [1060, 25] width 14 height 12
radio input "true"
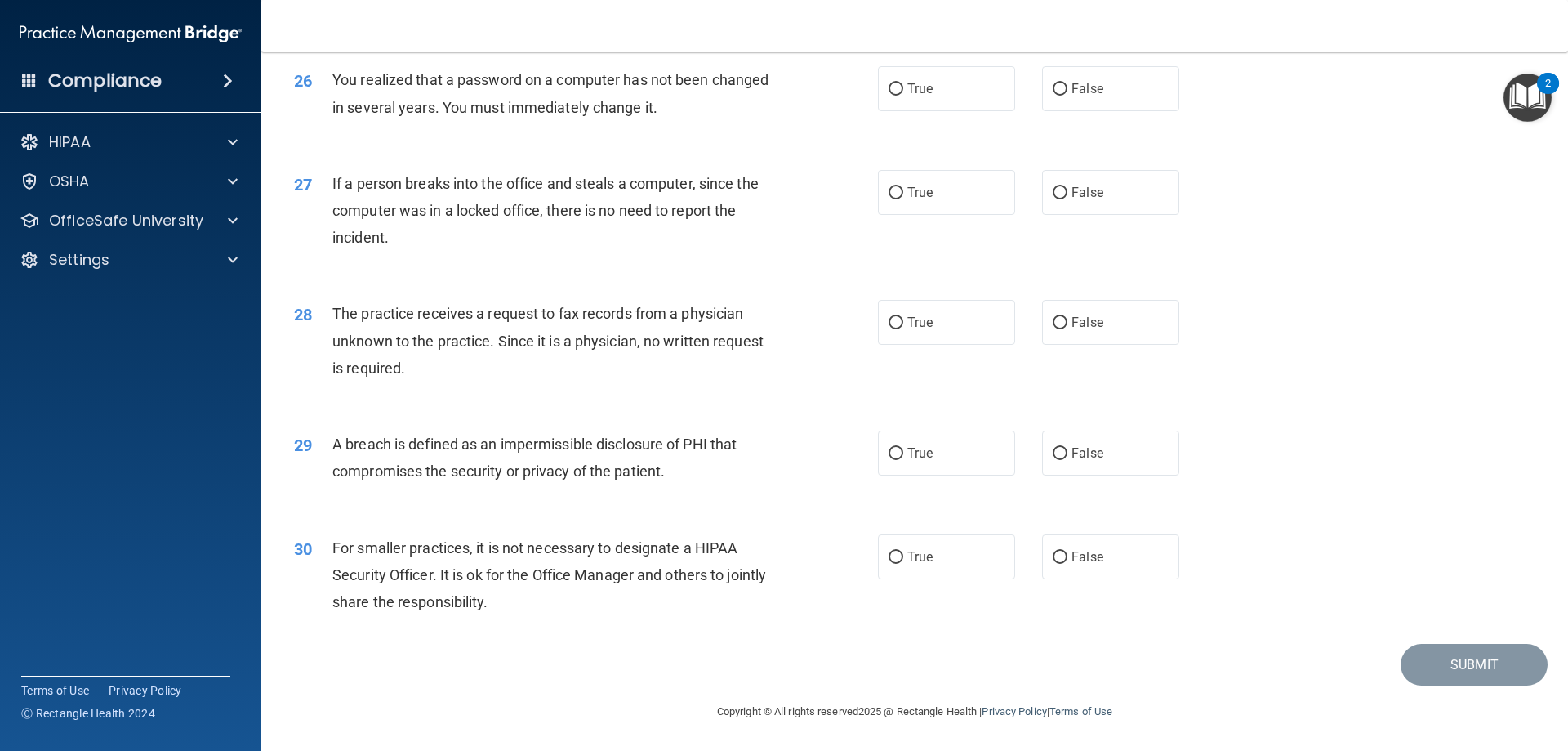
scroll to position [3104, 0]
click at [999, 96] on label "True" at bounding box center [947, 88] width 137 height 45
click at [903, 96] on input "True" at bounding box center [896, 89] width 14 height 12
radio input "true"
click at [1152, 199] on label "False" at bounding box center [1111, 192] width 137 height 45
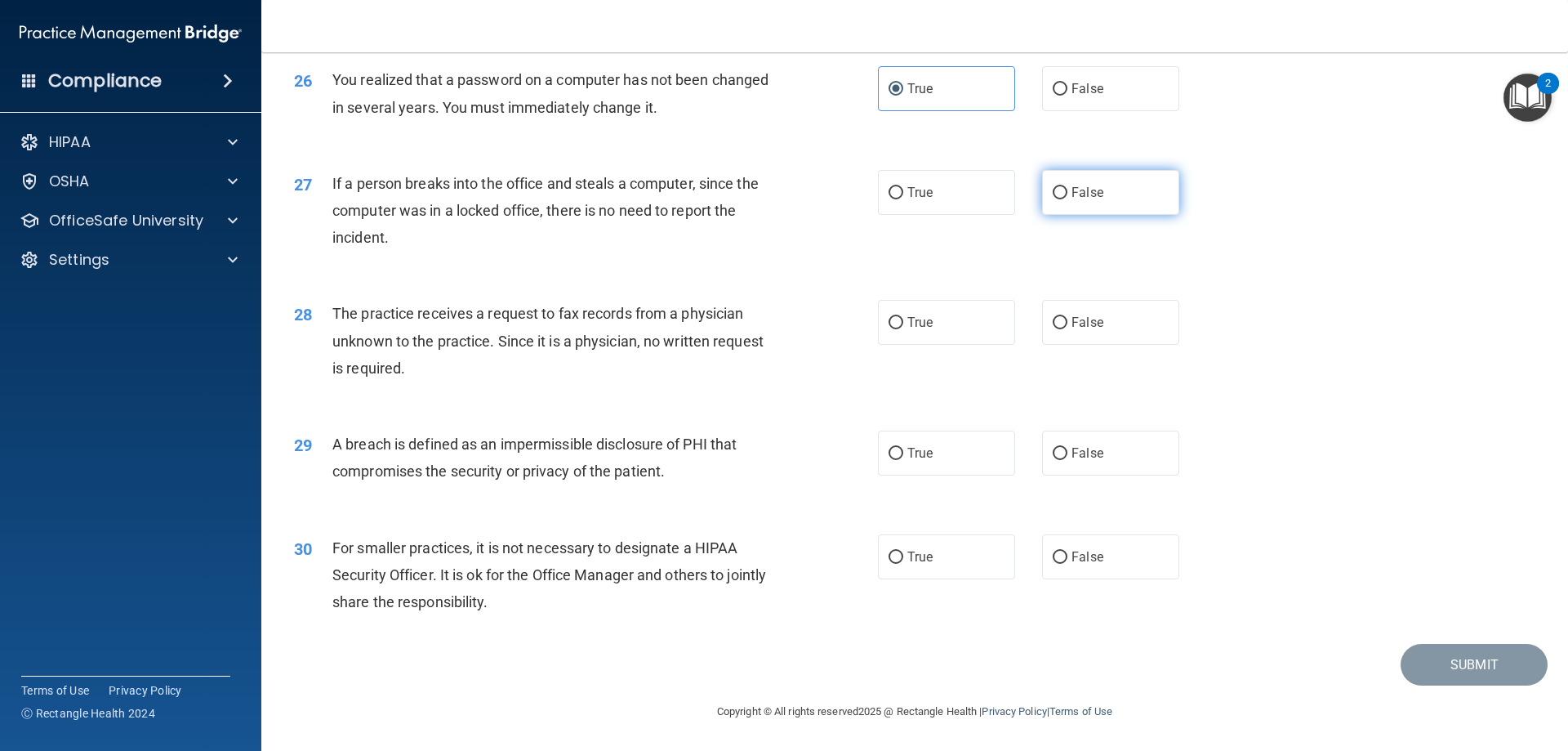
click at [1067, 199] on input "False" at bounding box center [1060, 193] width 14 height 12
radio input "true"
click at [1053, 329] on input "False" at bounding box center [1060, 322] width 14 height 12
radio input "true"
drag, startPoint x: 917, startPoint y: 493, endPoint x: 898, endPoint y: 473, distance: 27.6
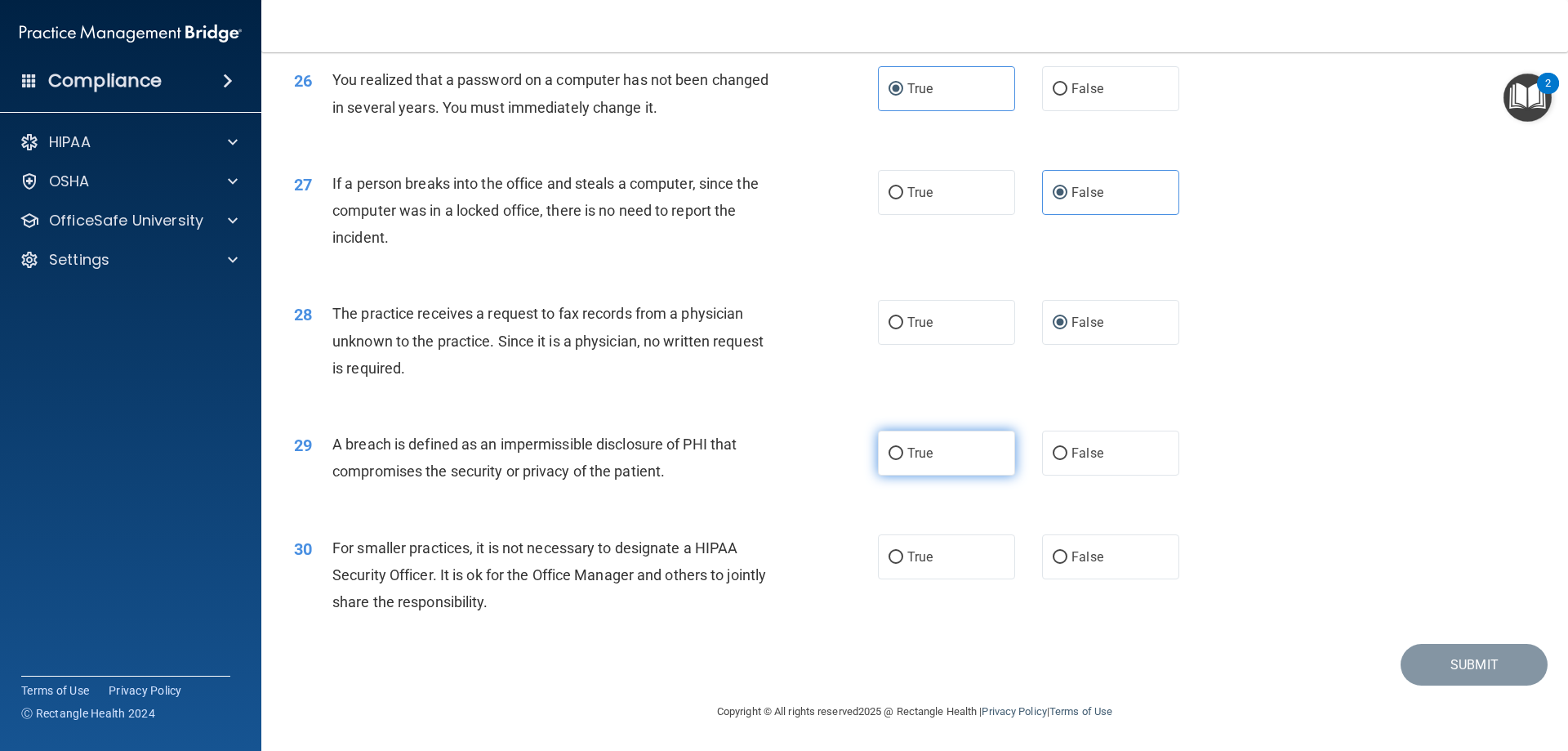
click at [898, 473] on label "True" at bounding box center [947, 453] width 137 height 45
click at [898, 459] on input "True" at bounding box center [896, 454] width 14 height 12
radio input "true"
click at [898, 473] on label "True" at bounding box center [947, 453] width 137 height 45
click at [898, 459] on input "True" at bounding box center [896, 454] width 14 height 12
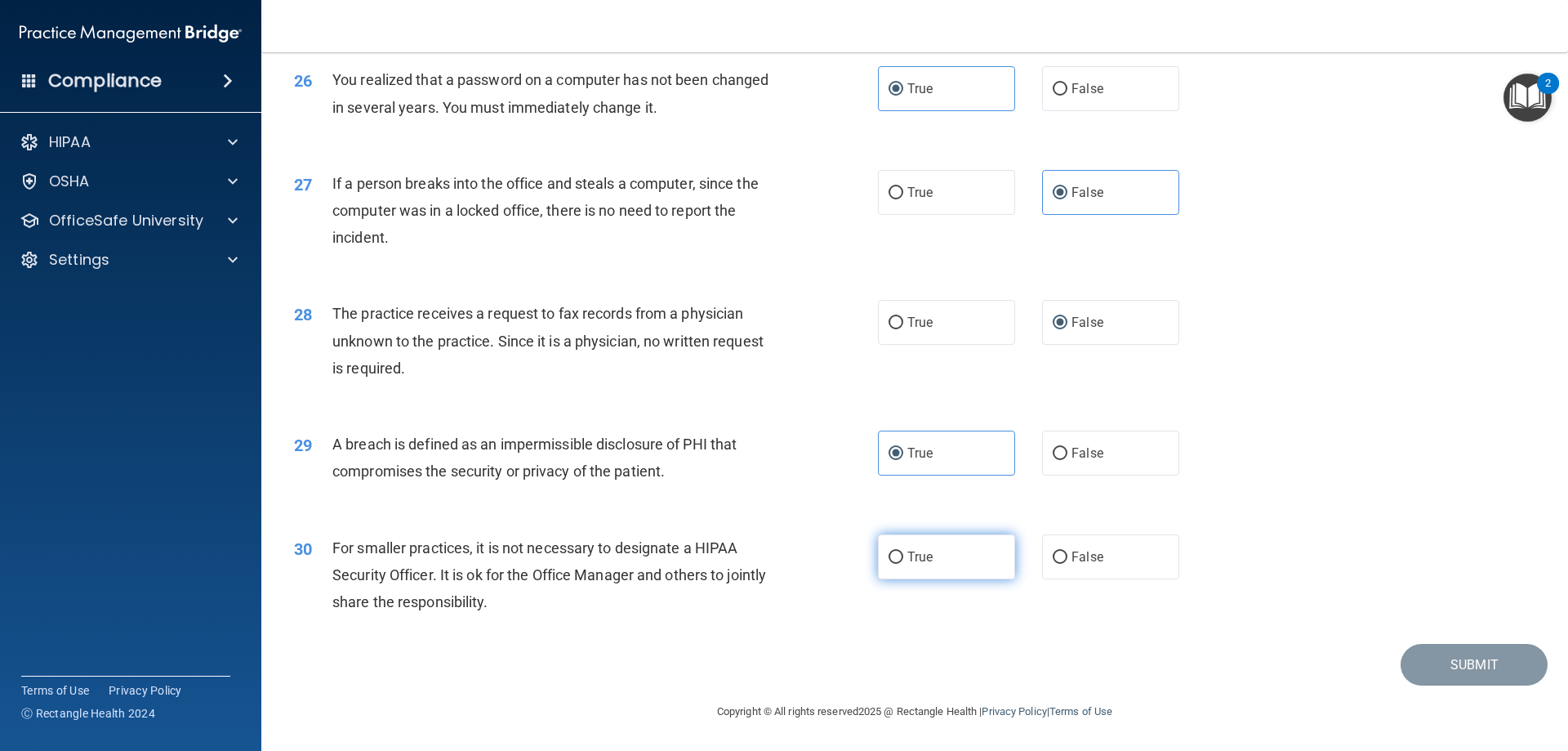
click at [956, 568] on label "True" at bounding box center [947, 556] width 137 height 45
click at [903, 564] on input "True" at bounding box center [896, 557] width 14 height 12
radio input "true"
click at [1456, 665] on button "Submit" at bounding box center [1474, 664] width 147 height 41
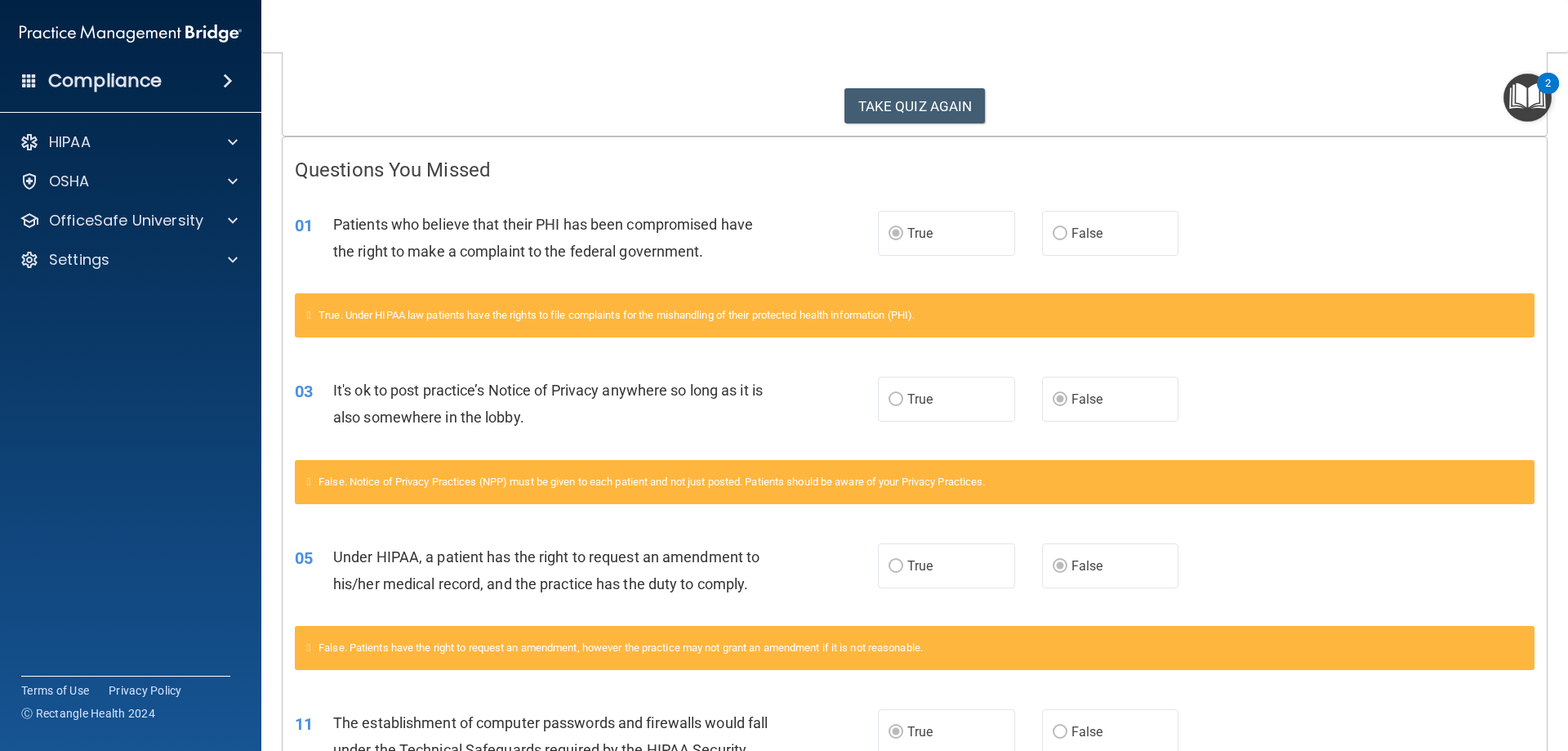
scroll to position [330, 0]
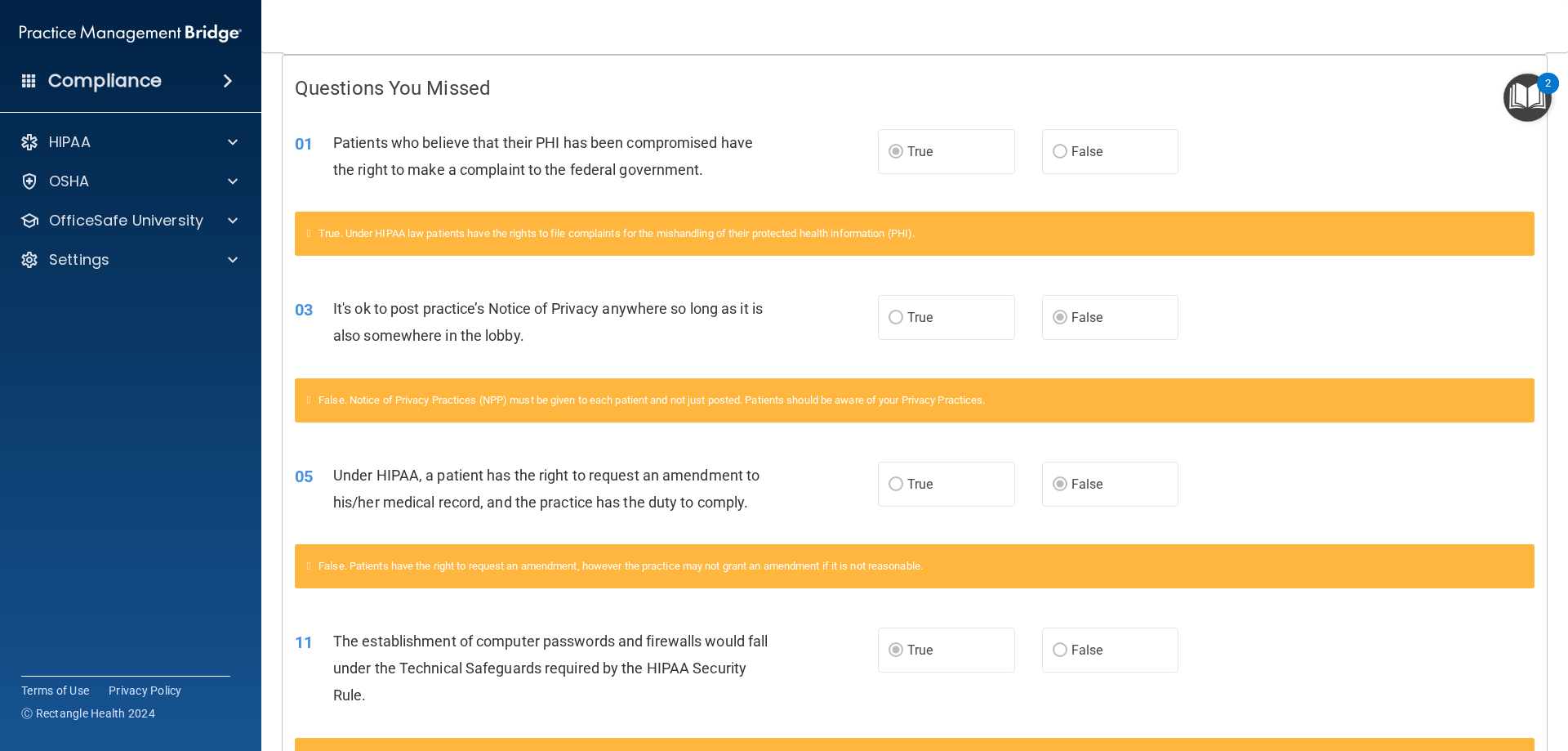
click at [938, 140] on label "True" at bounding box center [947, 152] width 137 height 45
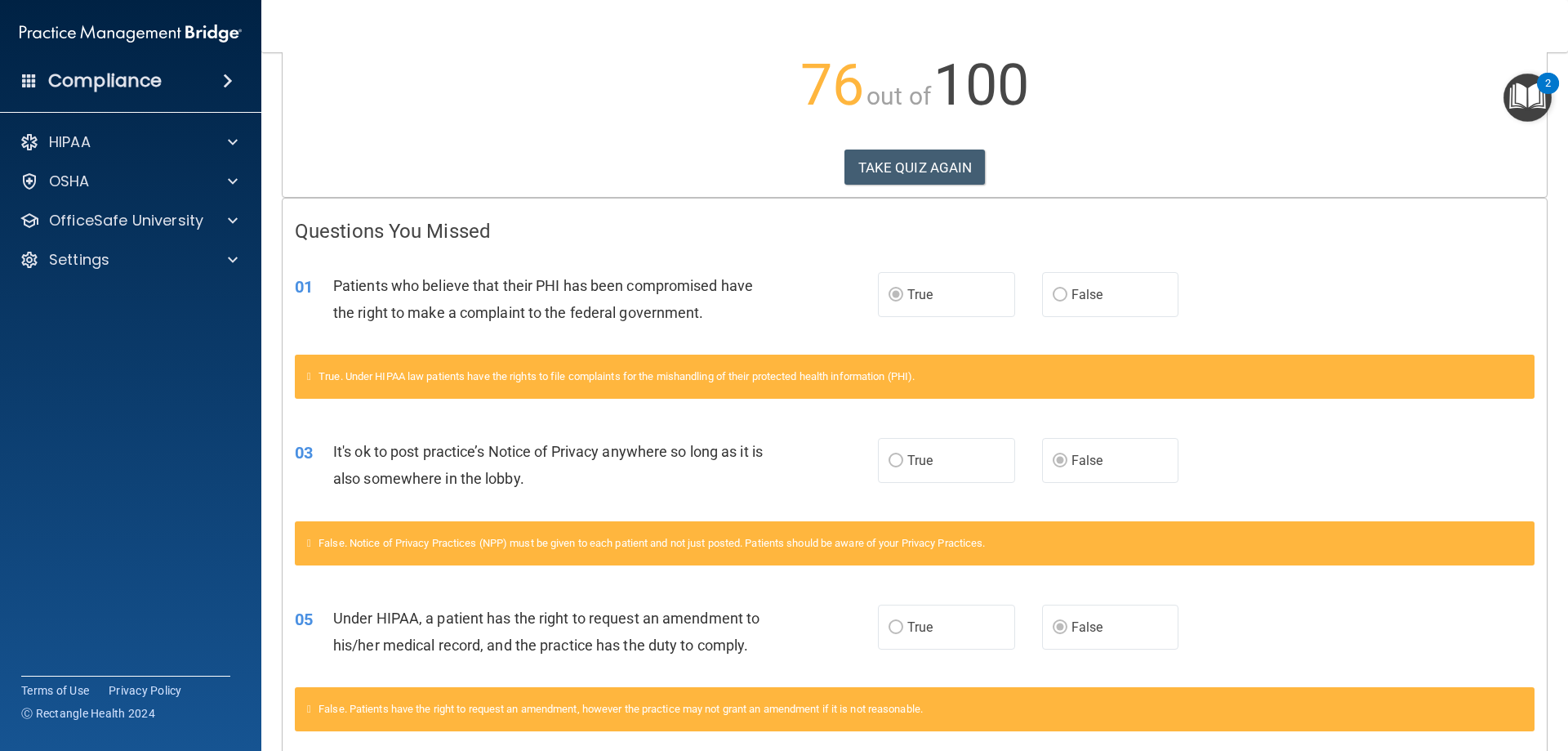
scroll to position [245, 0]
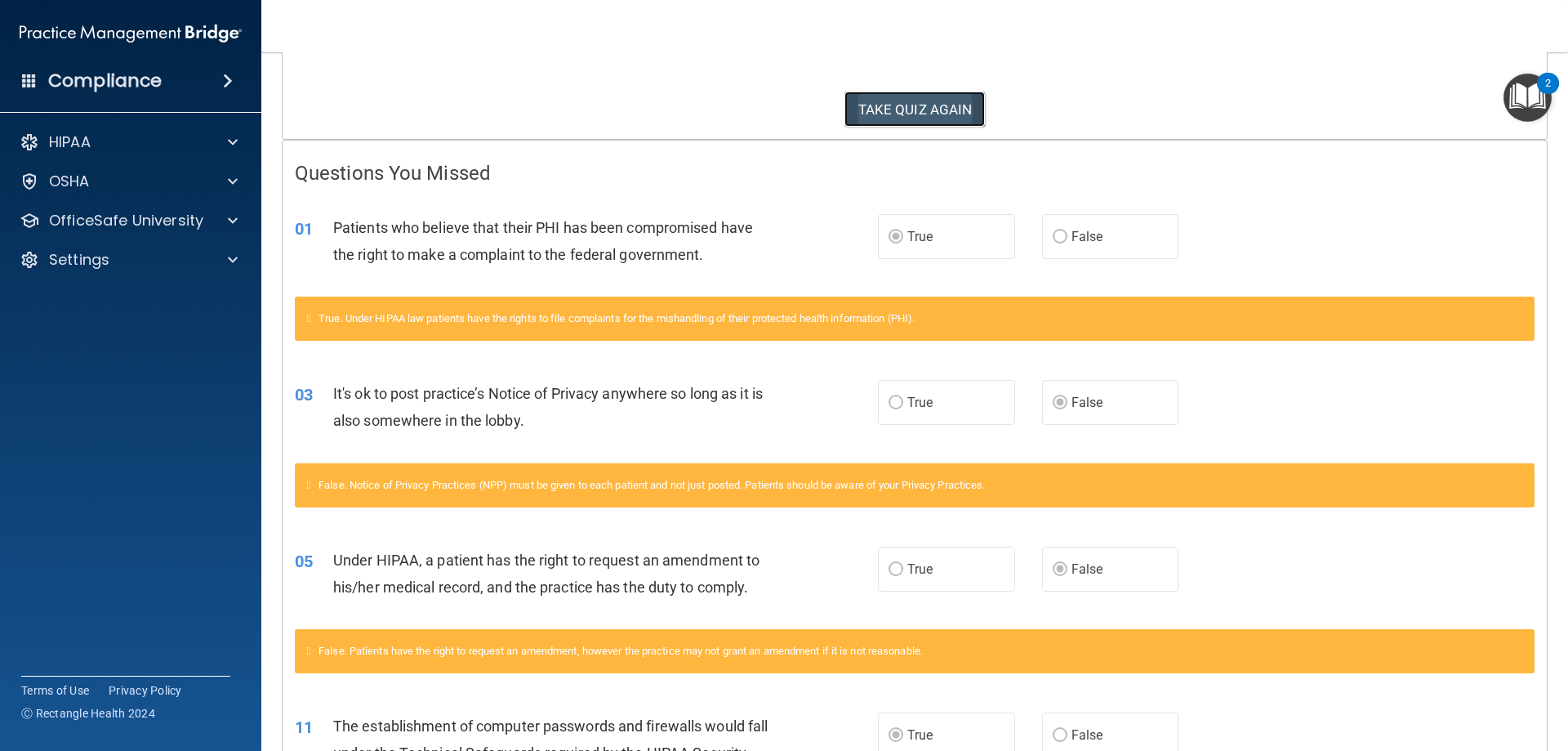
click at [906, 102] on button "TAKE QUIZ AGAIN" at bounding box center [915, 108] width 141 height 35
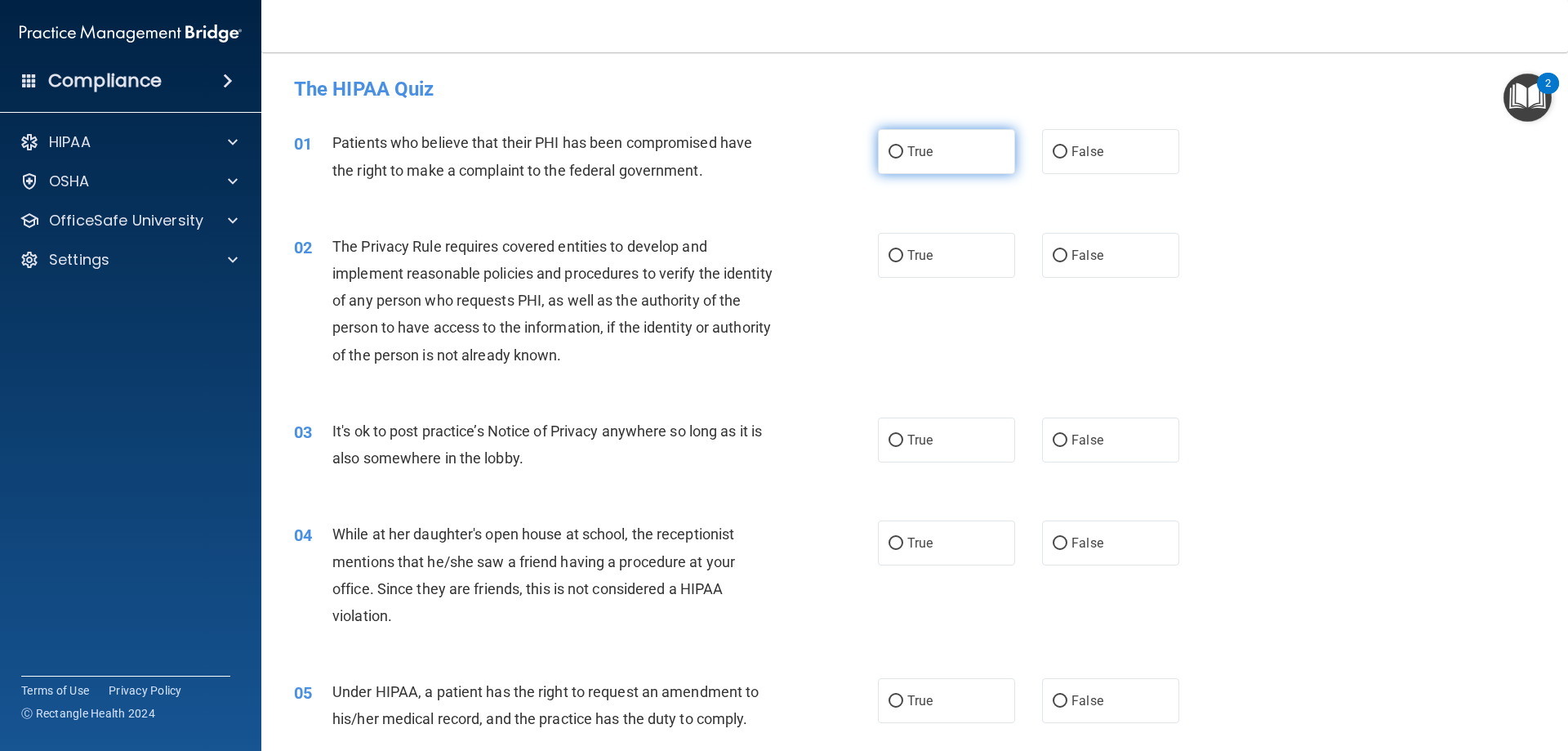
click at [917, 152] on span "True" at bounding box center [920, 152] width 25 height 15
click at [903, 152] on input "True" at bounding box center [896, 152] width 14 height 12
radio input "true"
click at [1053, 437] on input "False" at bounding box center [1060, 440] width 14 height 12
radio input "true"
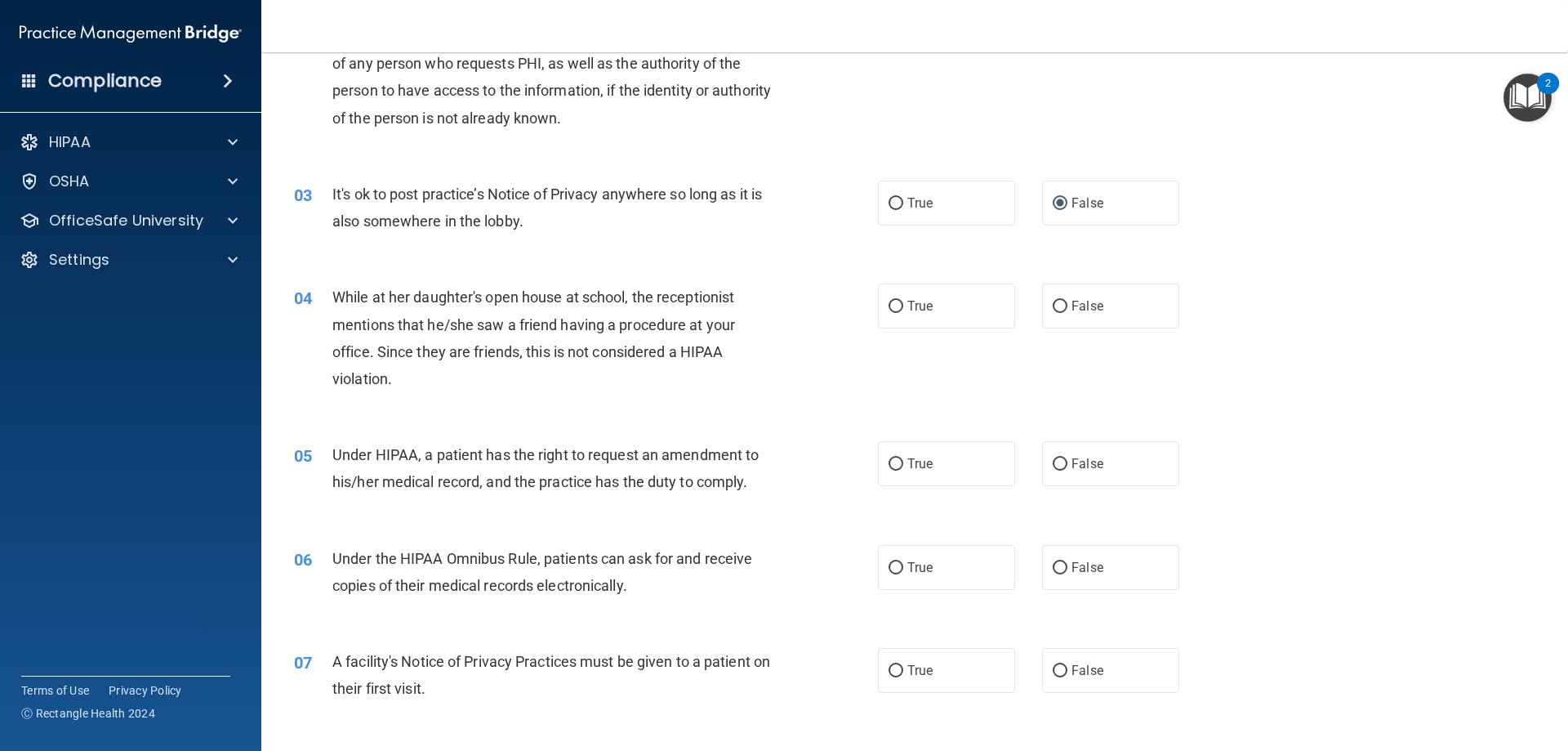
scroll to position [245, 0]
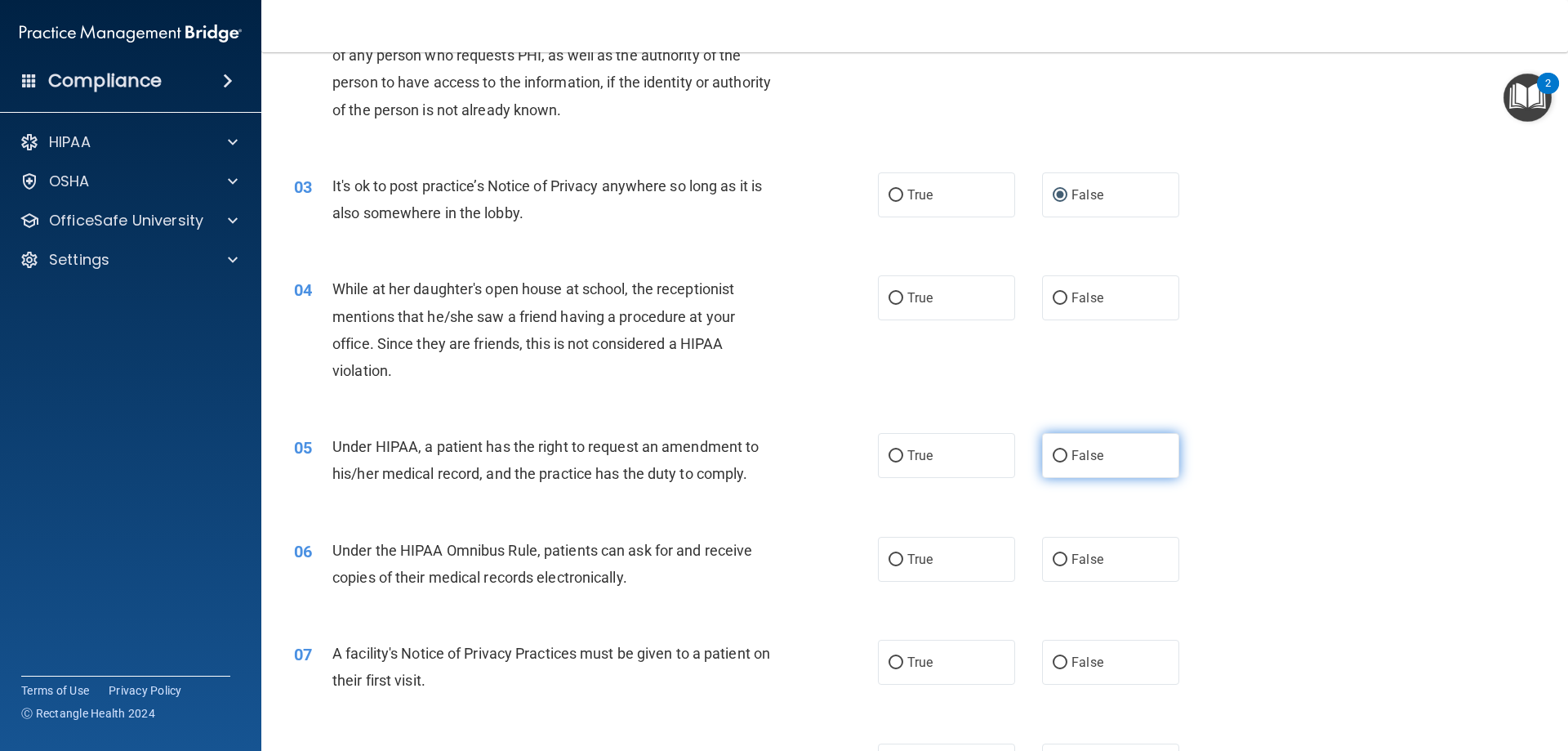
click at [1071, 443] on label "False" at bounding box center [1111, 455] width 137 height 45
click at [1067, 450] on input "False" at bounding box center [1060, 456] width 14 height 12
radio input "true"
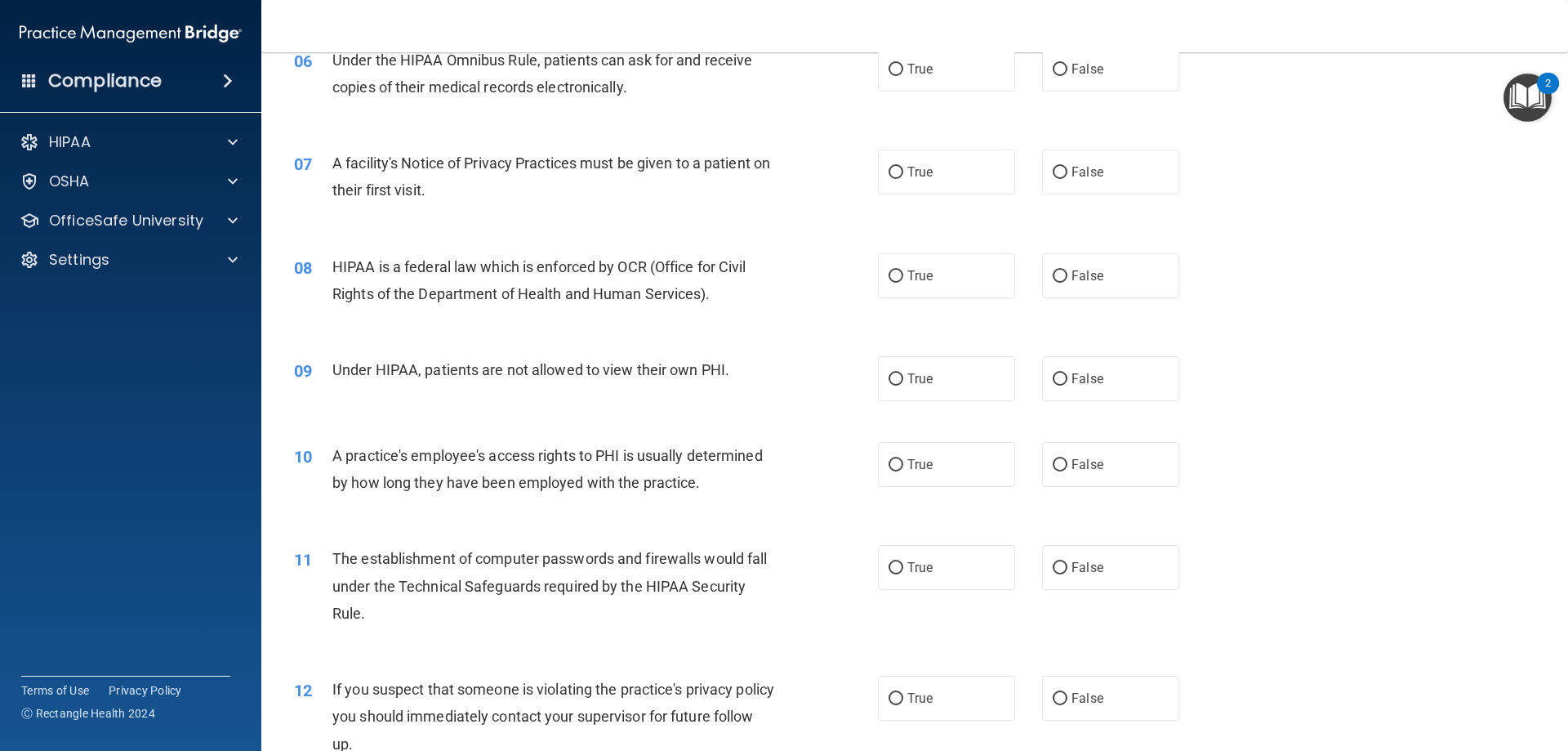
scroll to position [817, 0]
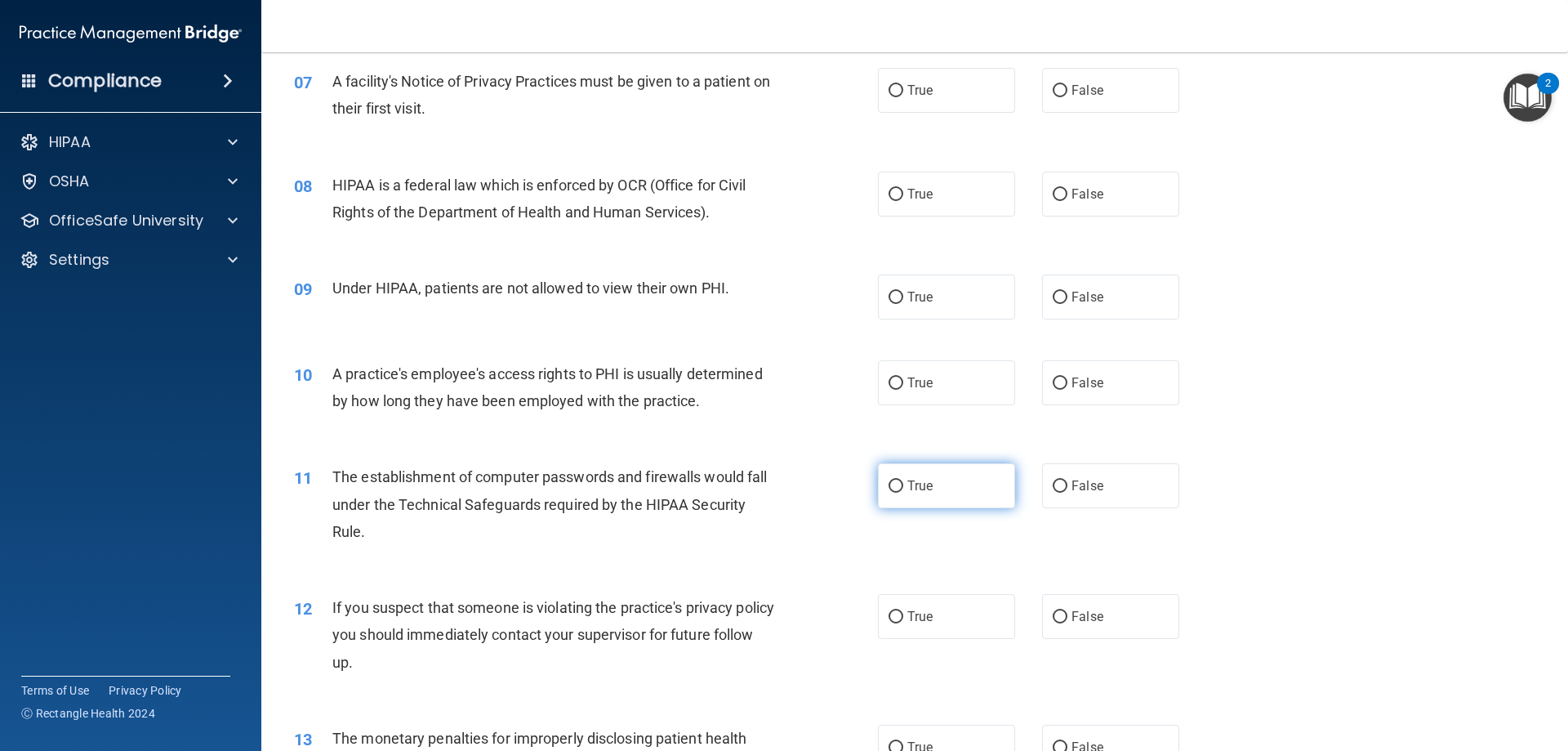
click at [915, 489] on span "True" at bounding box center [920, 485] width 25 height 15
click at [903, 489] on input "True" at bounding box center [896, 486] width 14 height 12
radio input "true"
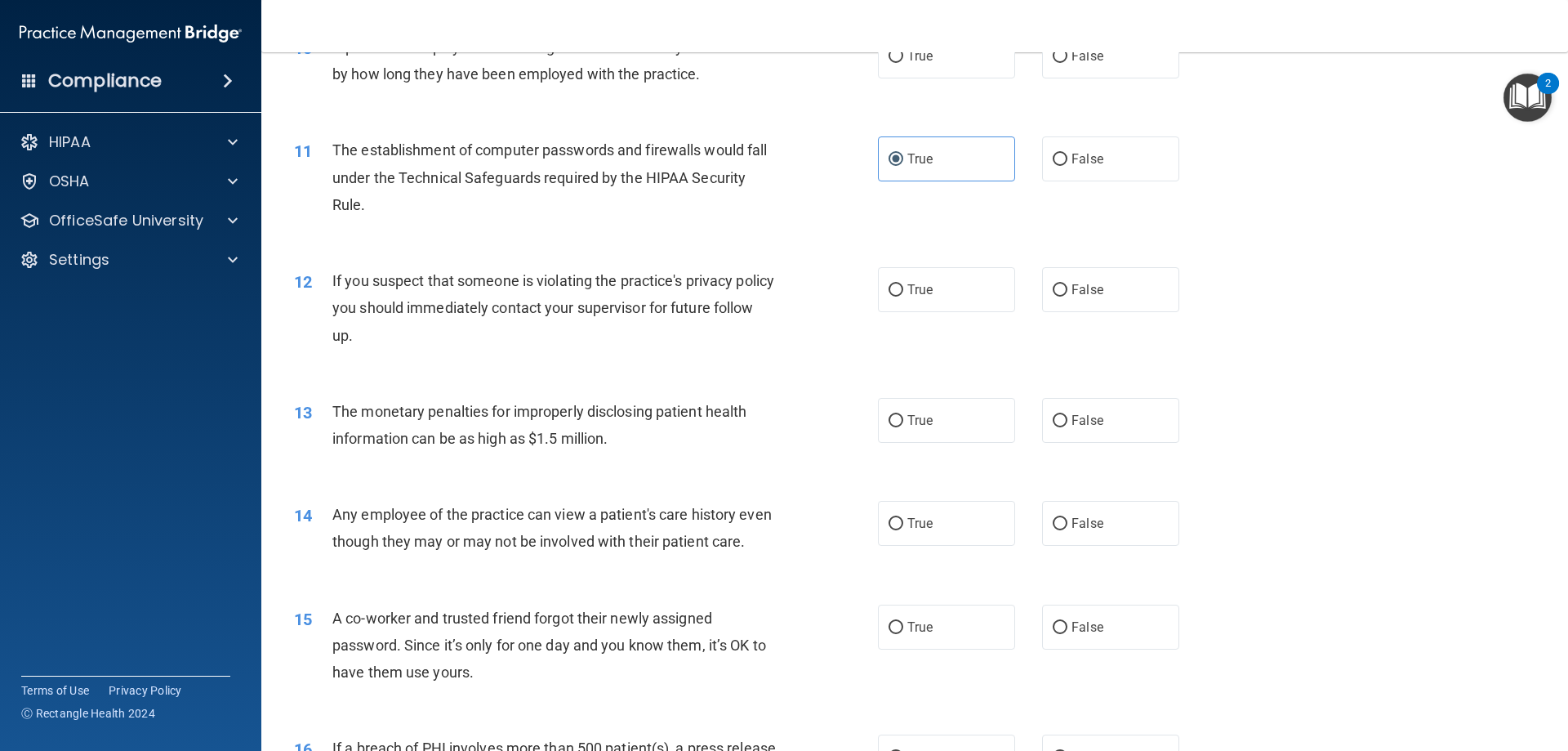
scroll to position [1225, 0]
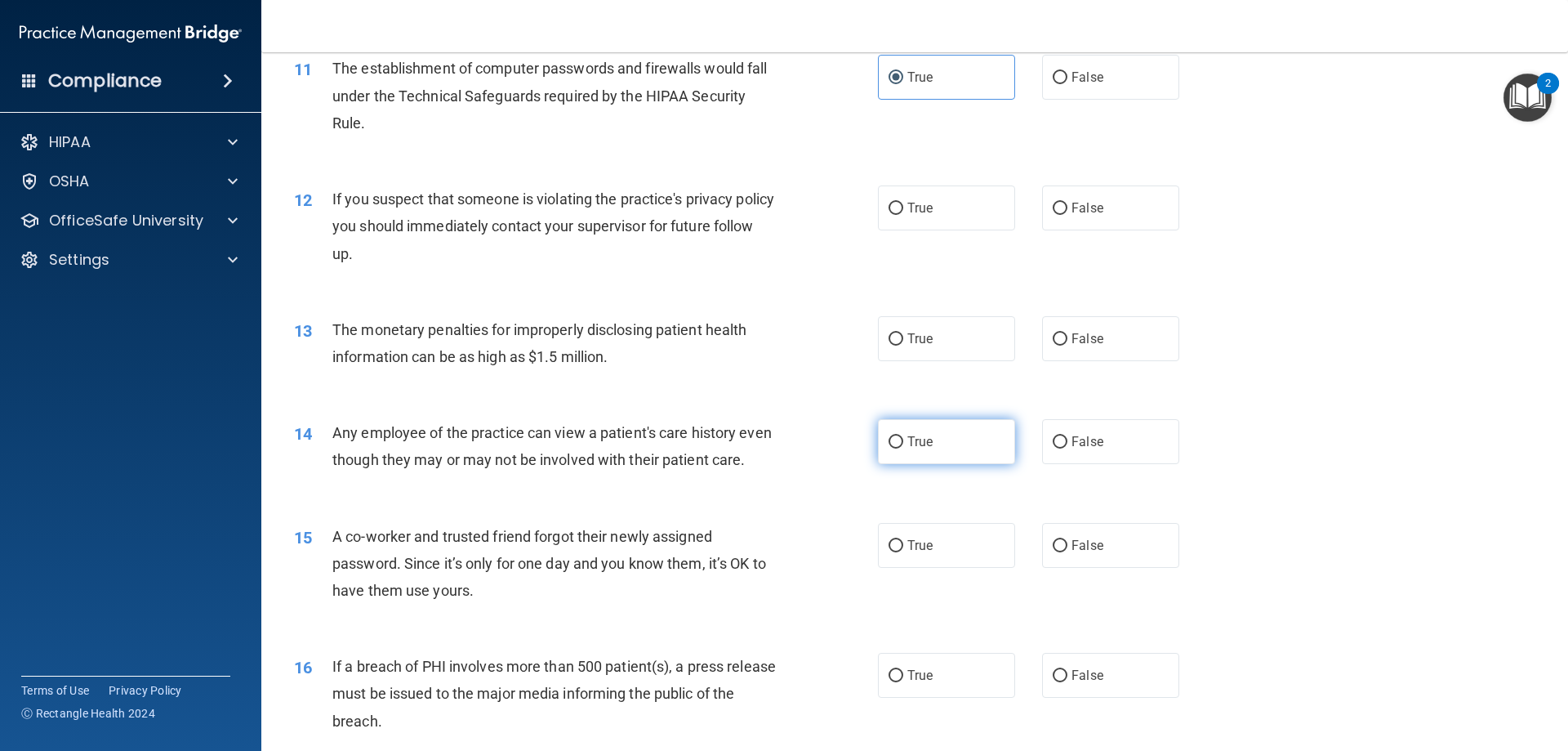
click at [932, 419] on label "True" at bounding box center [947, 441] width 137 height 45
click at [903, 436] on input "True" at bounding box center [896, 442] width 14 height 12
radio input "true"
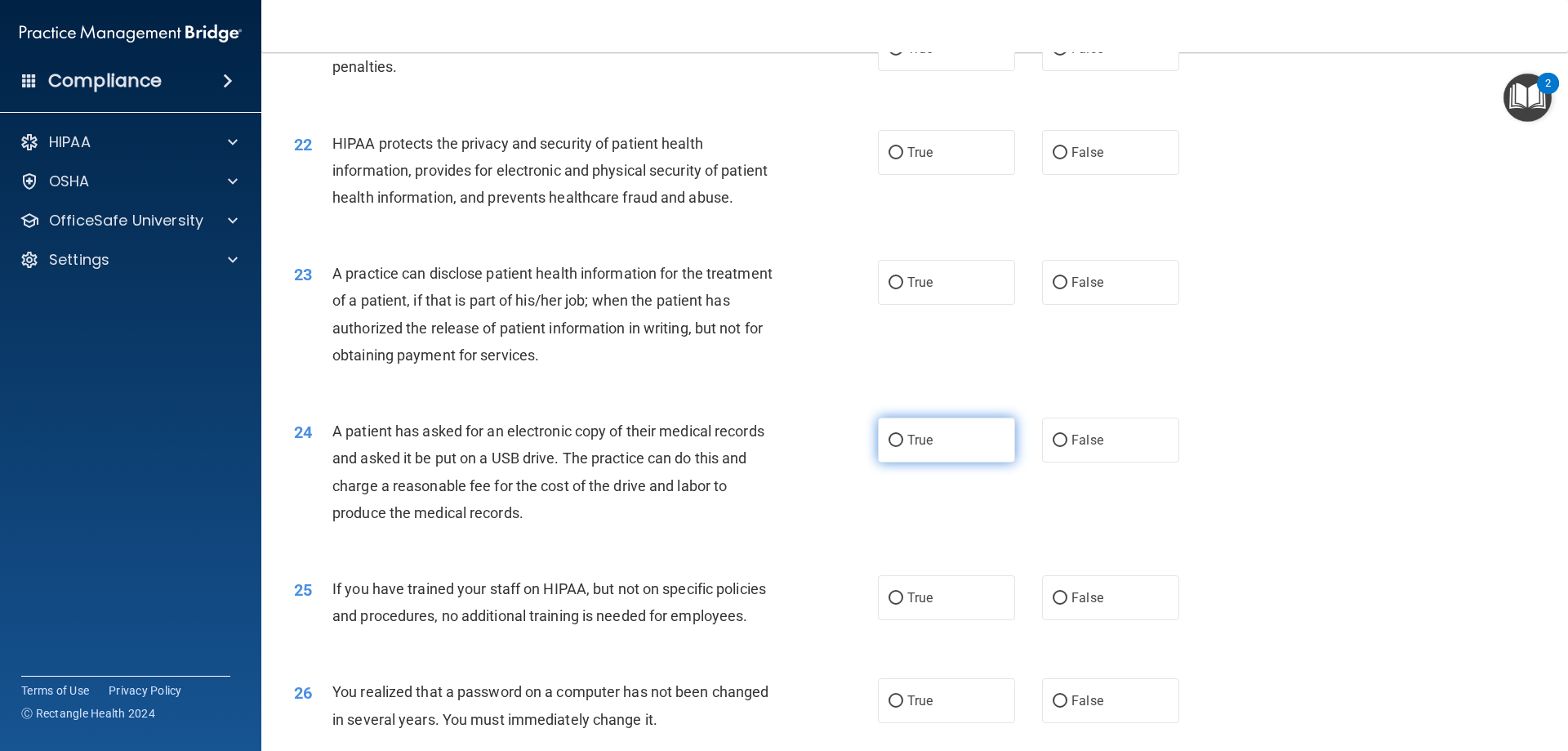
scroll to position [2451, 0]
click at [966, 461] on label "True" at bounding box center [947, 438] width 137 height 45
click at [903, 446] on input "True" at bounding box center [896, 439] width 14 height 12
radio input "true"
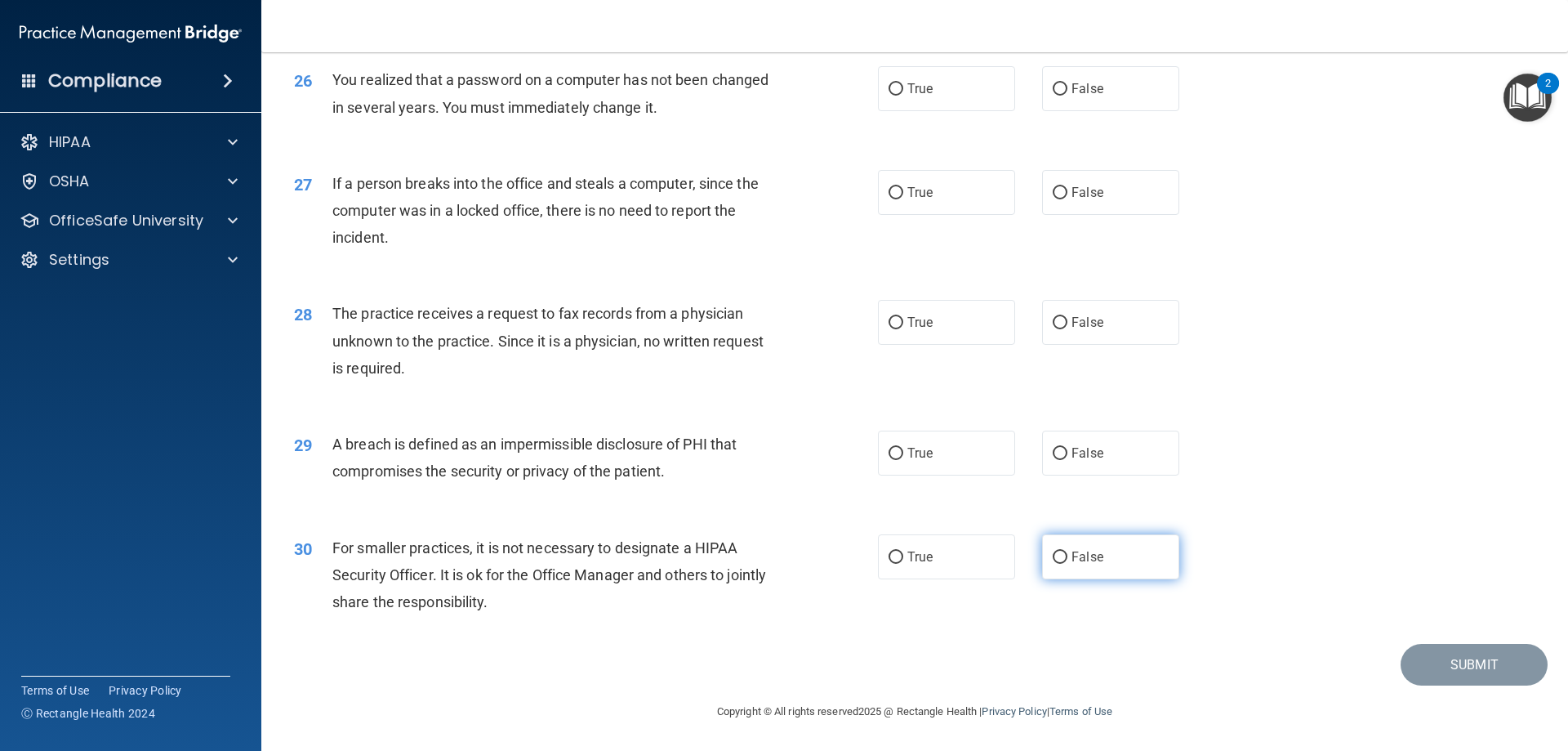
click at [1089, 575] on label "False" at bounding box center [1111, 556] width 137 height 45
click at [1067, 564] on input "False" at bounding box center [1060, 557] width 14 height 12
radio input "true"
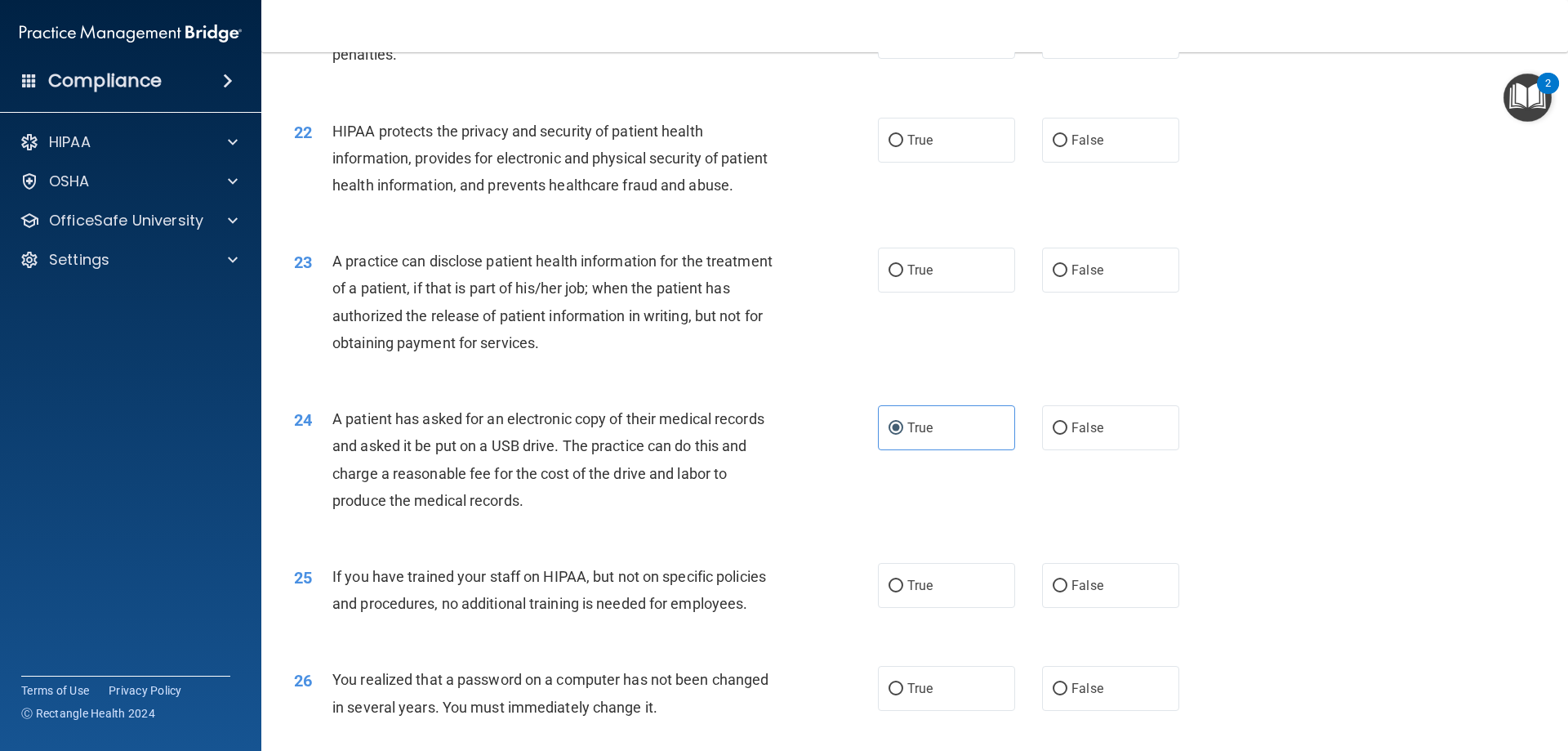
scroll to position [0, 0]
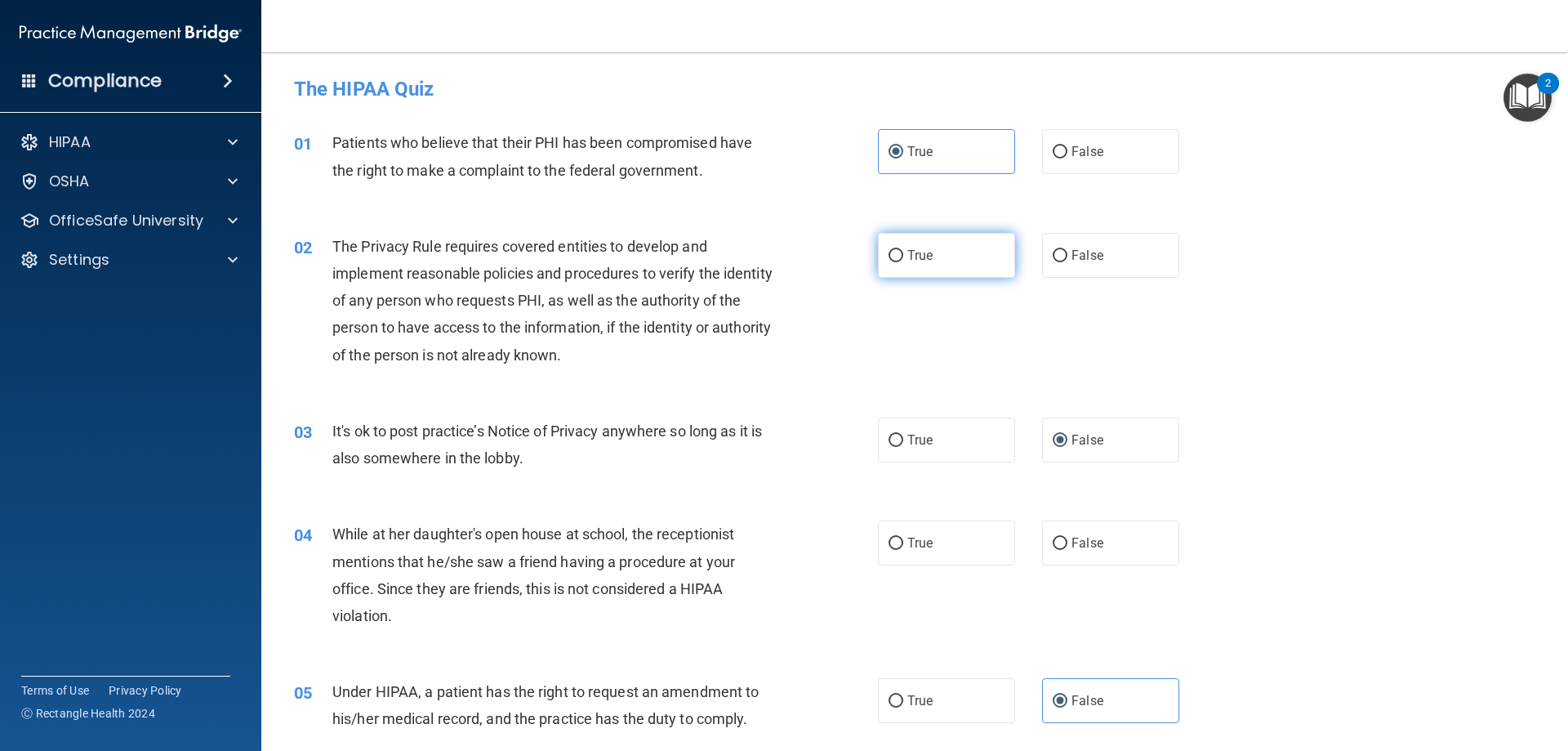
click at [907, 253] on span "True" at bounding box center [920, 255] width 25 height 15
click at [903, 253] on input "True" at bounding box center [896, 256] width 14 height 12
radio input "true"
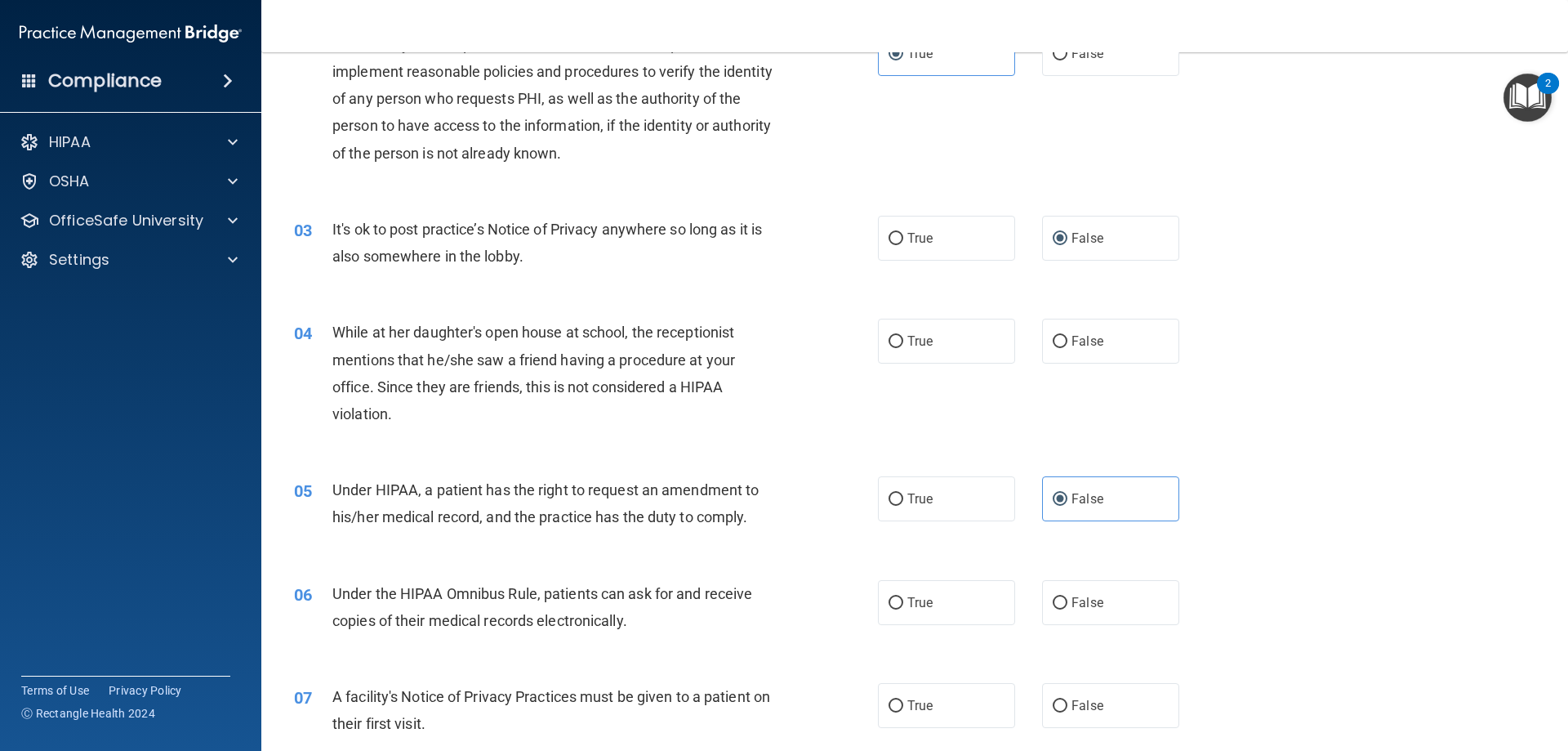
scroll to position [245, 0]
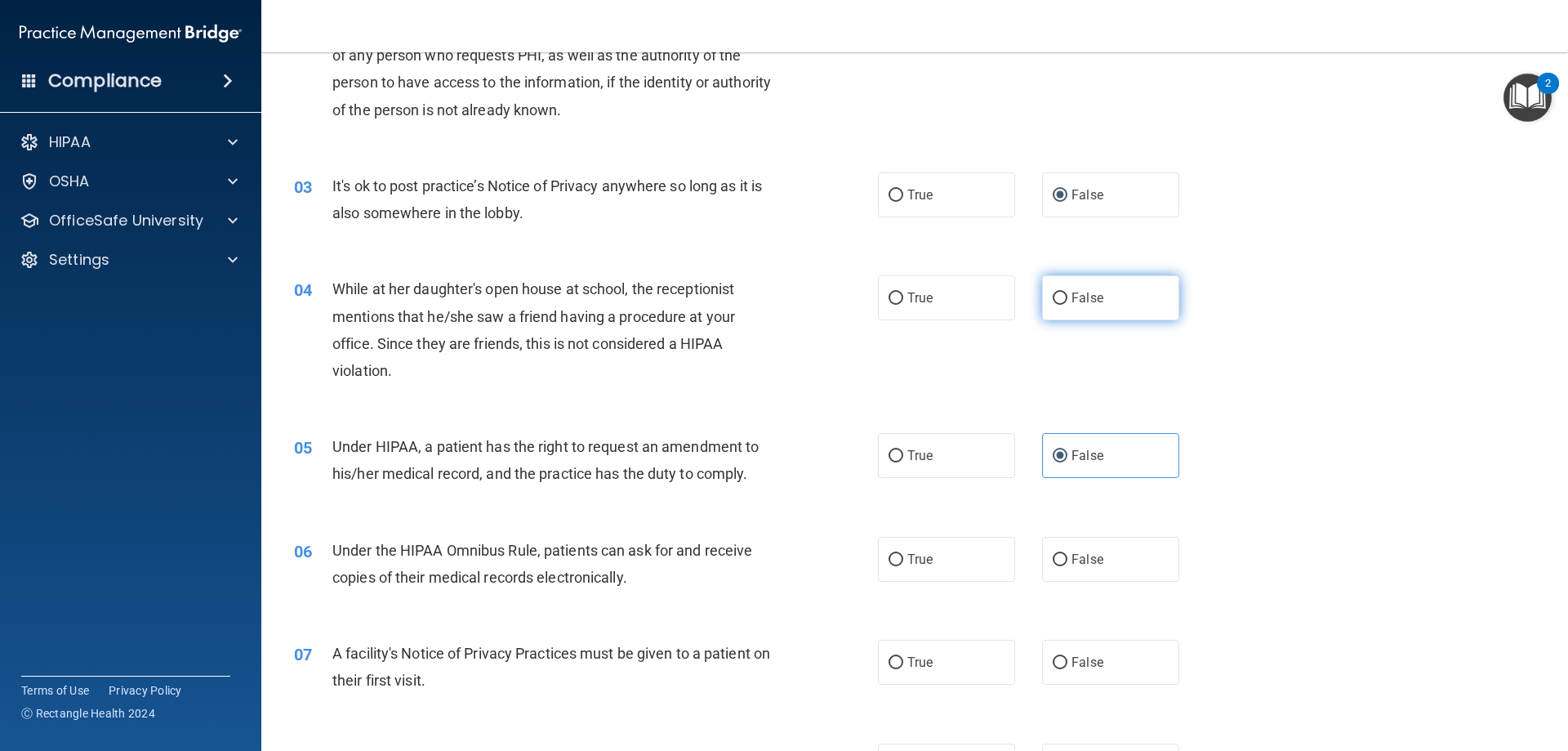
click at [1044, 287] on label "False" at bounding box center [1111, 297] width 137 height 45
click at [1053, 293] on input "False" at bounding box center [1060, 298] width 14 height 12
radio input "true"
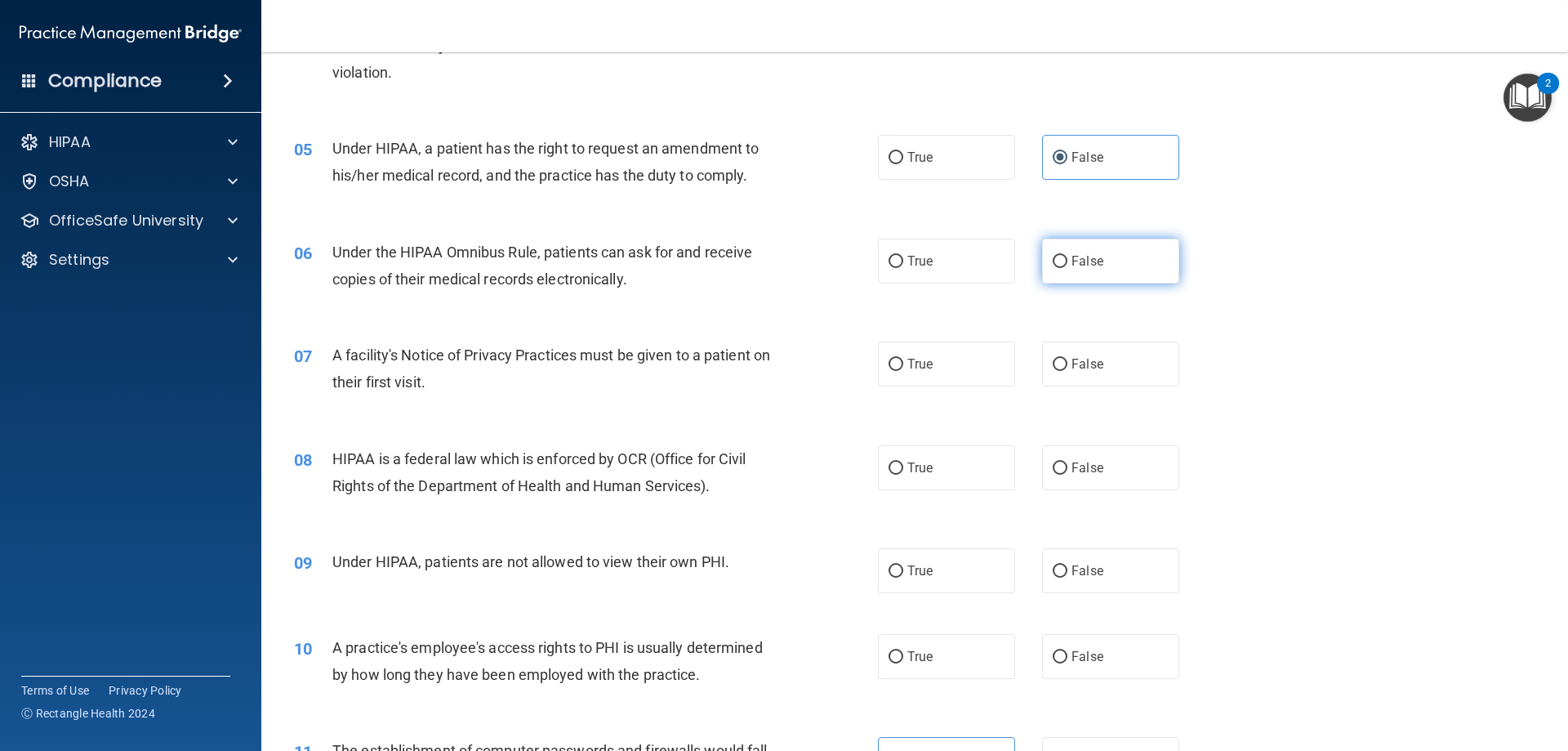
scroll to position [572, 0]
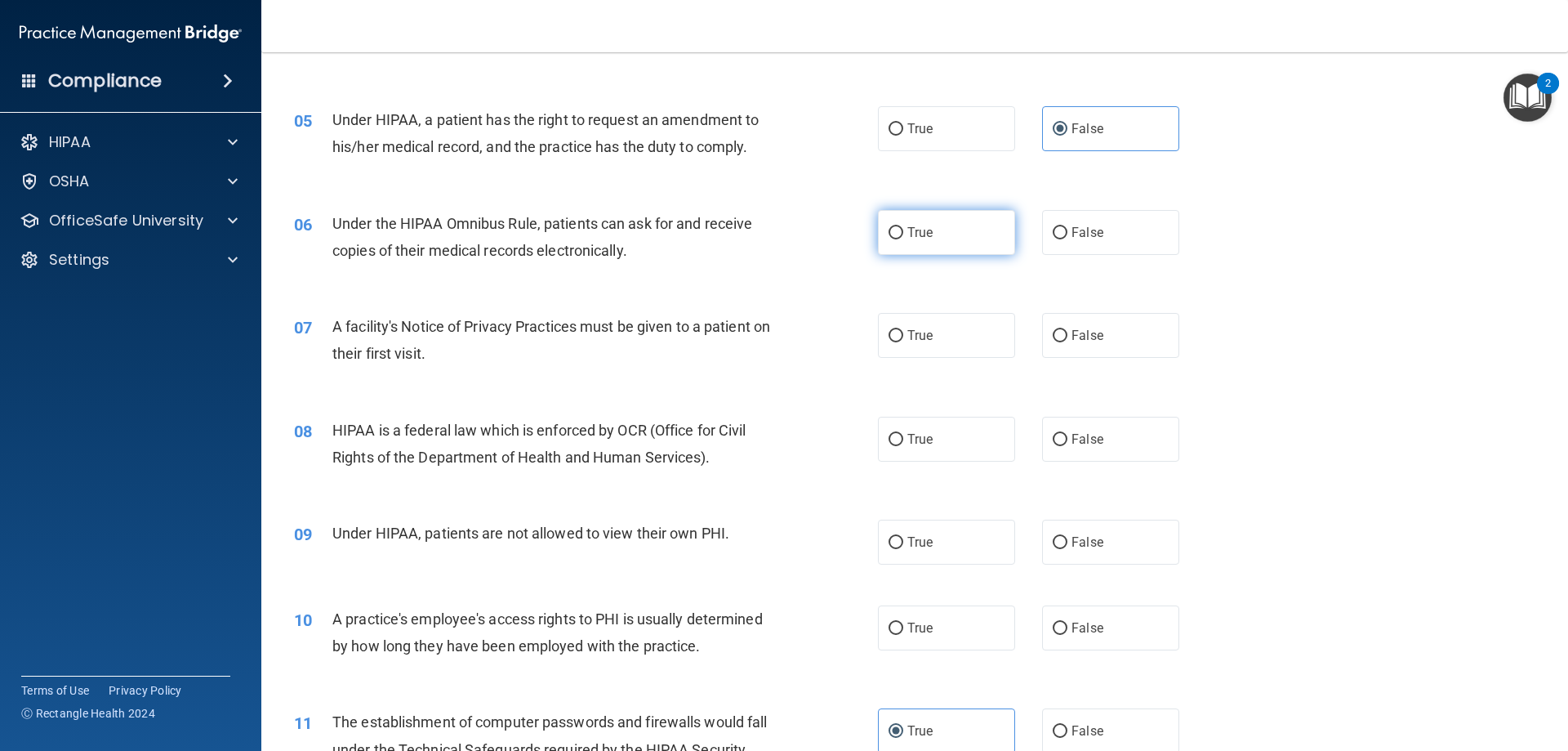
click at [939, 239] on label "True" at bounding box center [947, 232] width 137 height 45
click at [903, 239] on input "True" at bounding box center [896, 233] width 14 height 12
radio input "true"
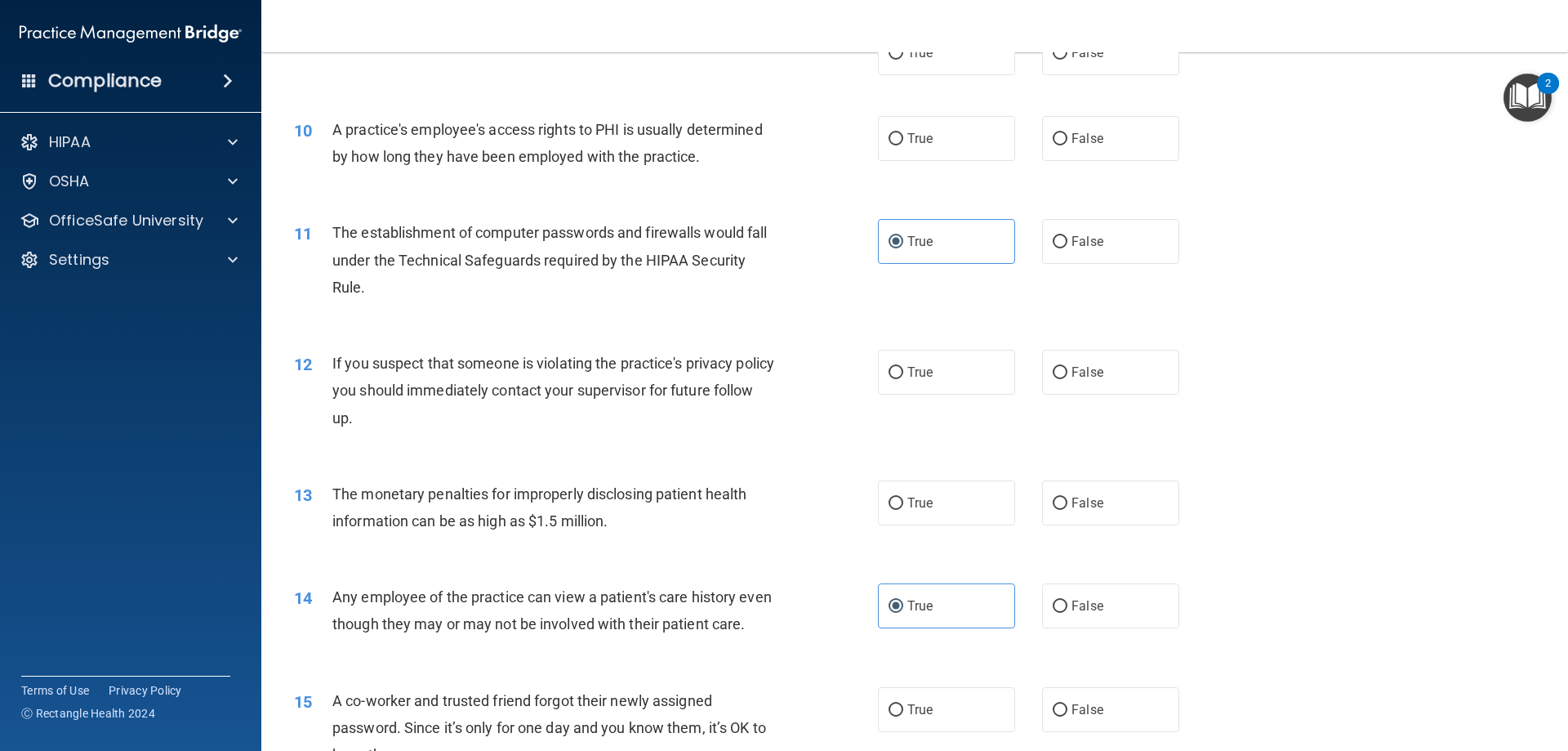
scroll to position [1062, 0]
click at [977, 382] on label "True" at bounding box center [947, 371] width 137 height 45
click at [903, 378] on input "True" at bounding box center [896, 372] width 14 height 12
radio input "true"
click at [953, 515] on label "True" at bounding box center [947, 502] width 137 height 45
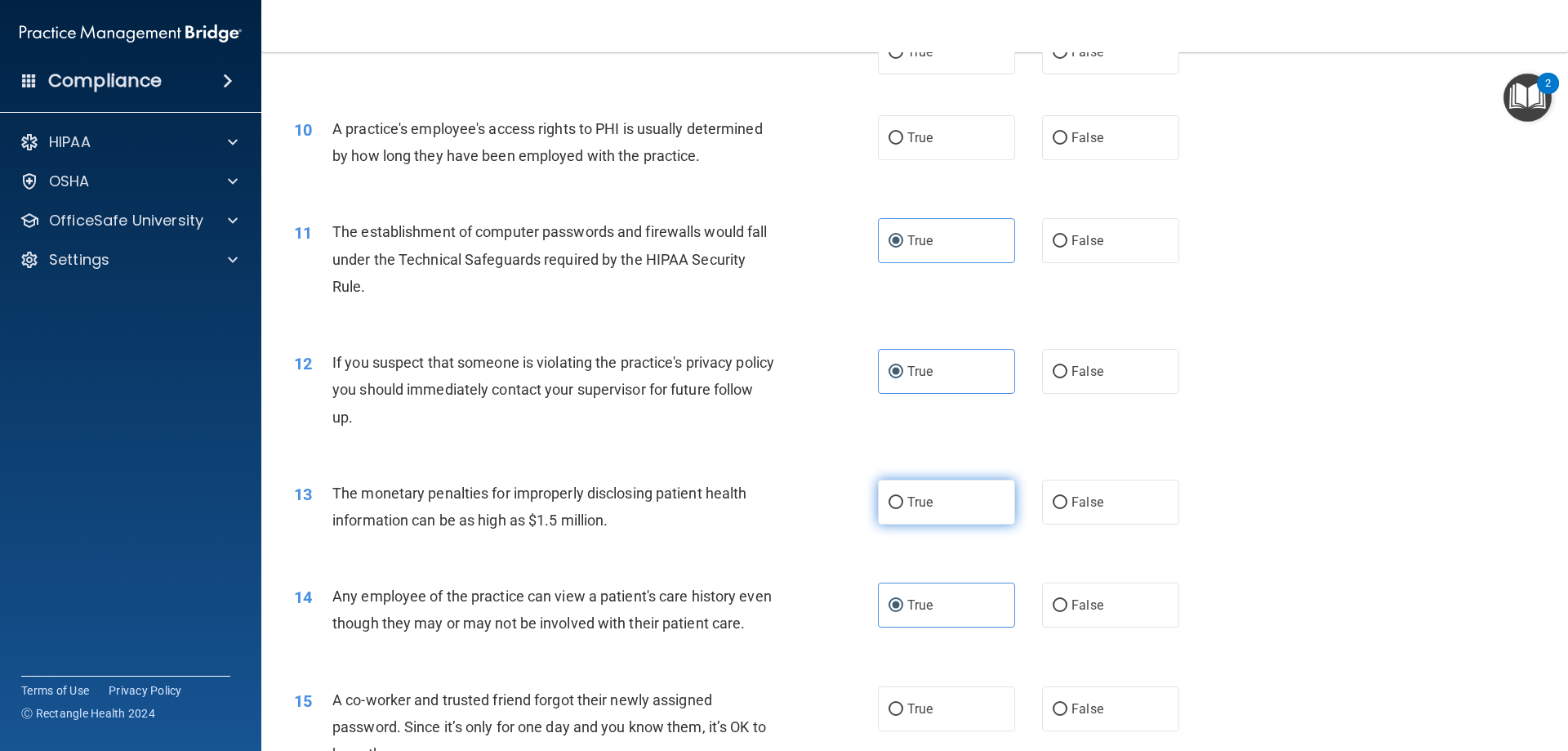
click at [903, 509] on input "True" at bounding box center [896, 503] width 14 height 12
radio input "true"
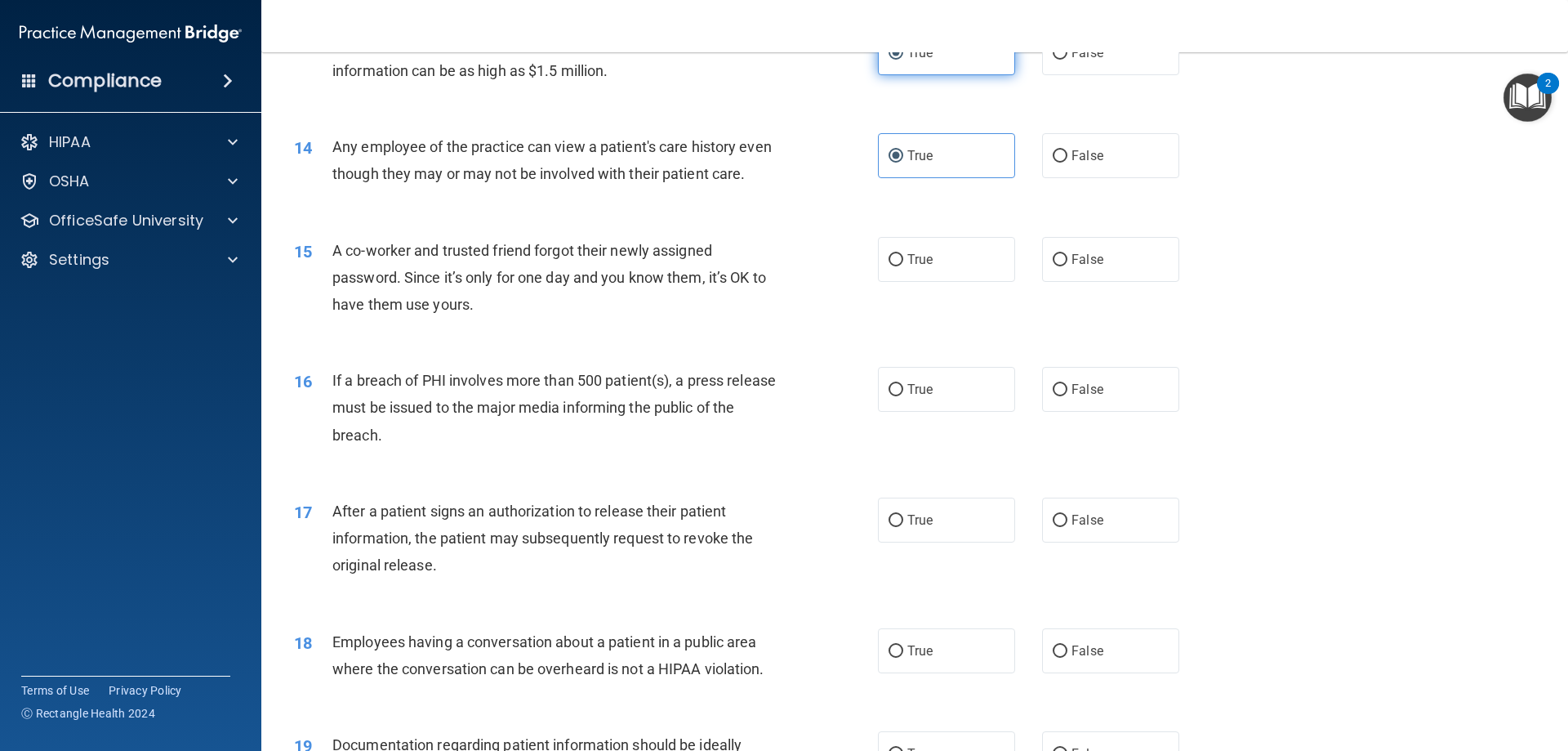
scroll to position [1633, 0]
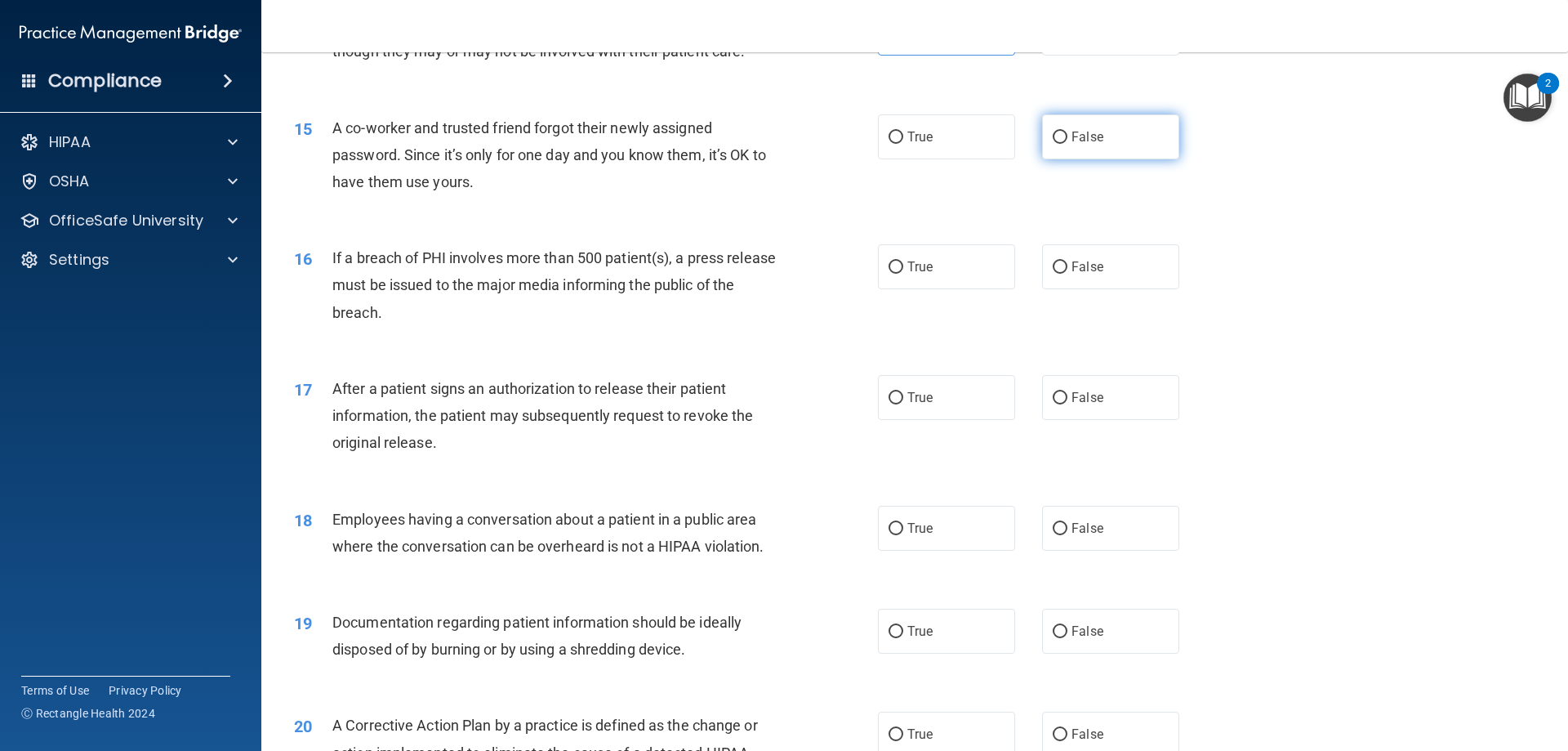
click at [1119, 148] on label "False" at bounding box center [1111, 136] width 137 height 45
click at [1067, 144] on input "False" at bounding box center [1060, 137] width 14 height 12
radio input "true"
click at [911, 274] on span "True" at bounding box center [920, 267] width 25 height 15
click at [903, 273] on input "True" at bounding box center [896, 268] width 14 height 12
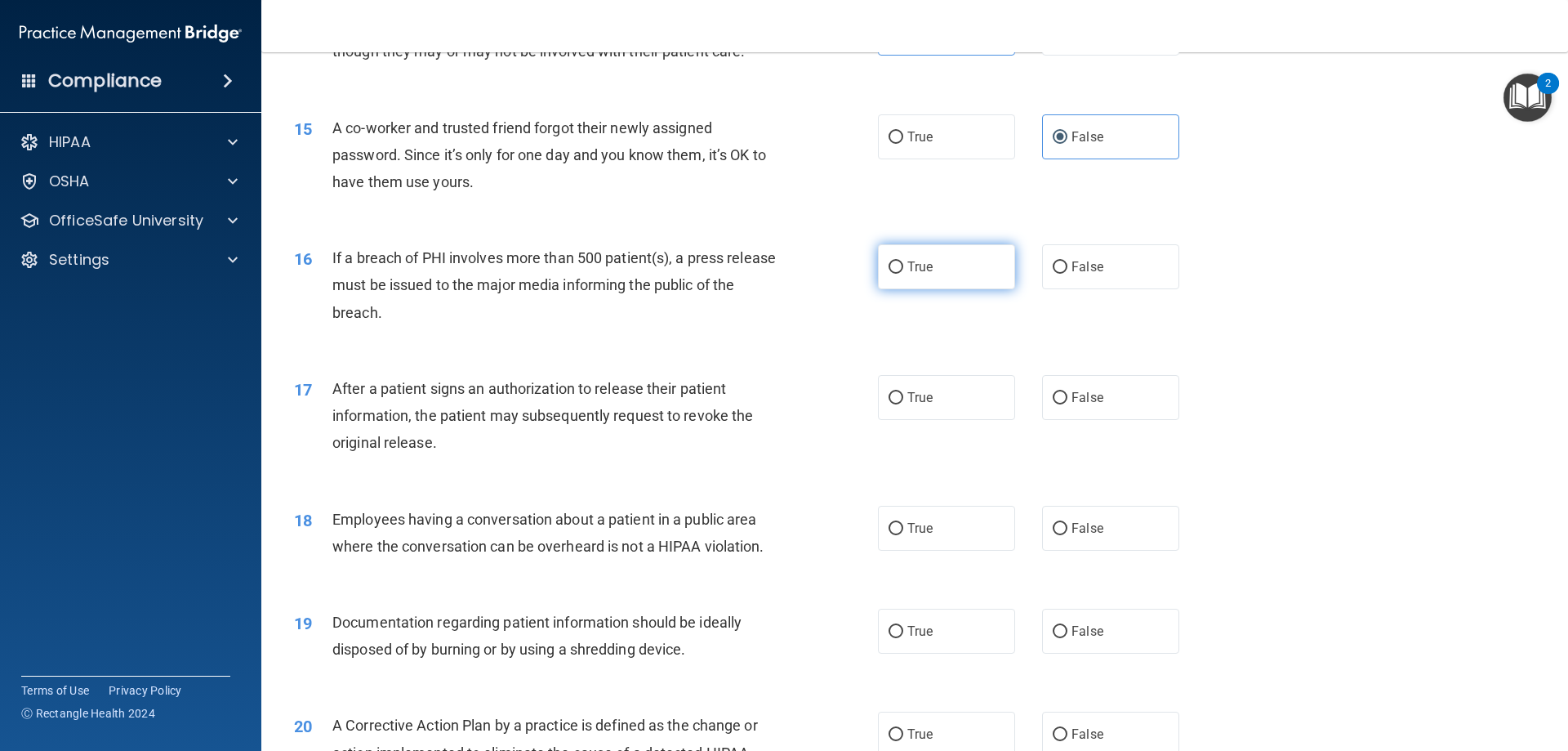
radio input "true"
click at [1047, 420] on label "False" at bounding box center [1111, 397] width 137 height 45
click at [1053, 405] on input "False" at bounding box center [1060, 398] width 14 height 12
radio input "true"
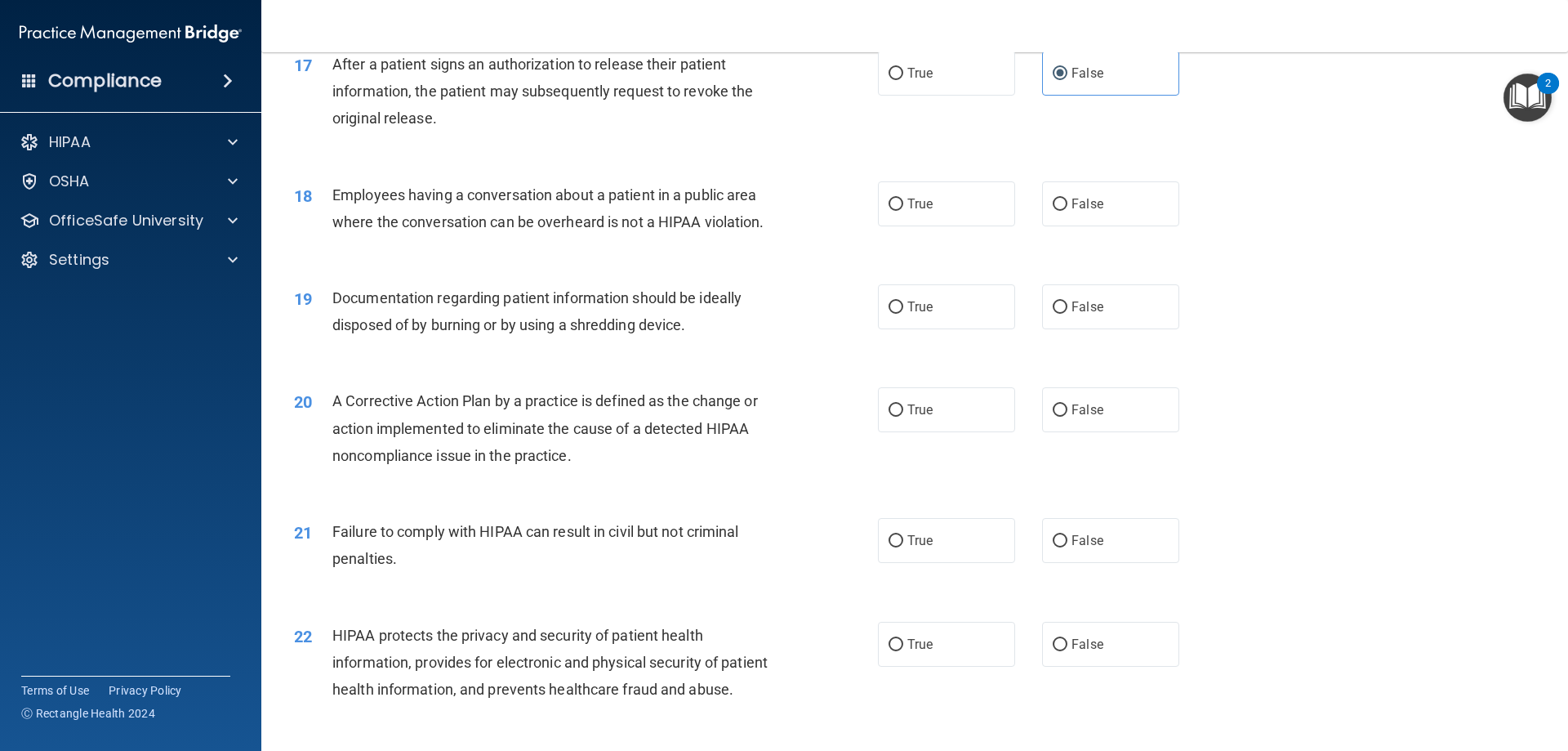
scroll to position [1960, 0]
click at [1074, 193] on div "18 Employees having a conversation about a patient in a public area where the c…" at bounding box center [915, 209] width 1266 height 103
click at [1101, 223] on label "False" at bounding box center [1111, 201] width 137 height 45
click at [1067, 208] on input "False" at bounding box center [1060, 201] width 14 height 12
radio input "true"
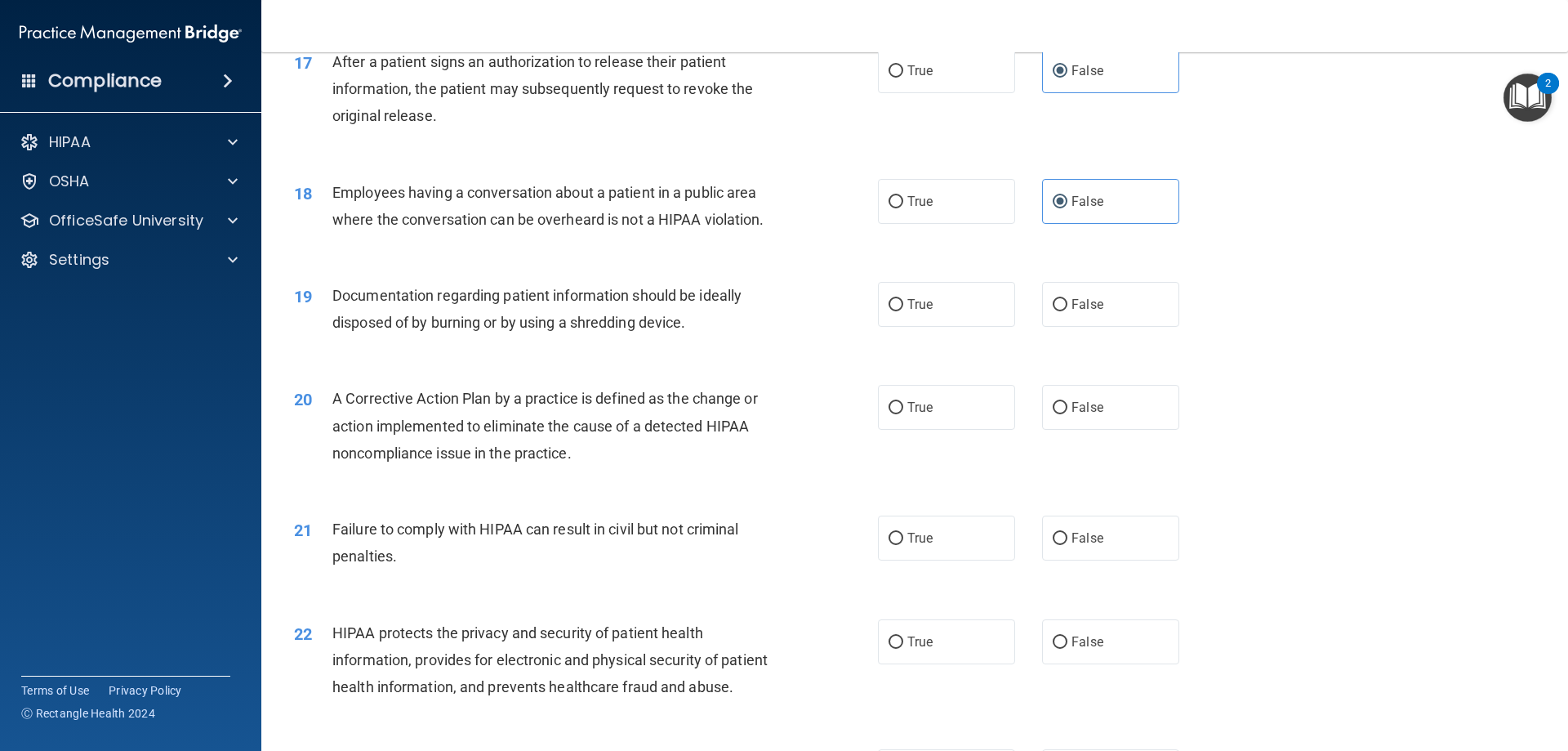
click at [898, 355] on div "19 Documentation regarding patient information should be ideally disposed of by…" at bounding box center [915, 313] width 1266 height 103
click at [896, 327] on label "True" at bounding box center [947, 304] width 137 height 45
click at [896, 311] on input "True" at bounding box center [896, 305] width 14 height 12
radio input "true"
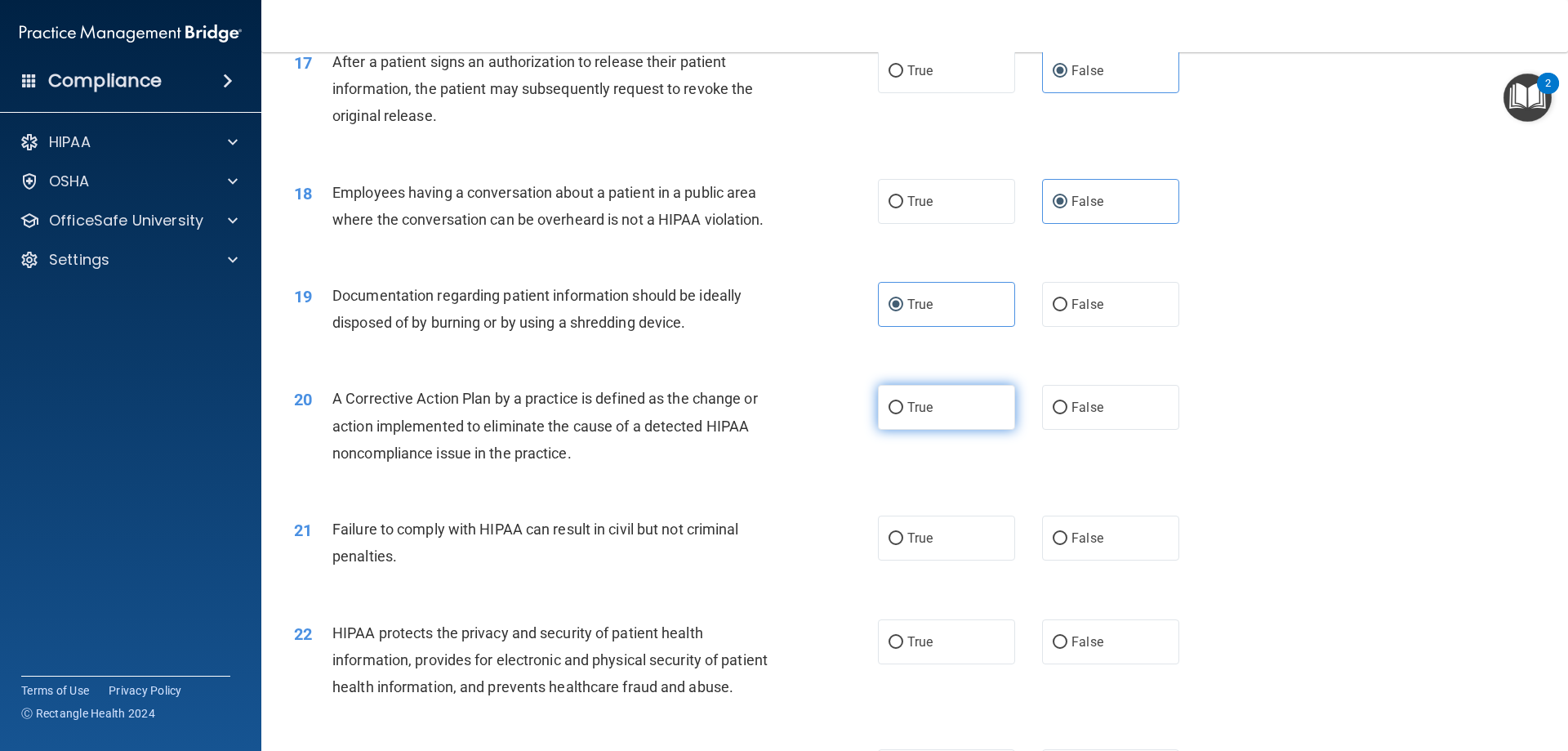
click at [891, 414] on input "True" at bounding box center [896, 408] width 14 height 12
radio input "true"
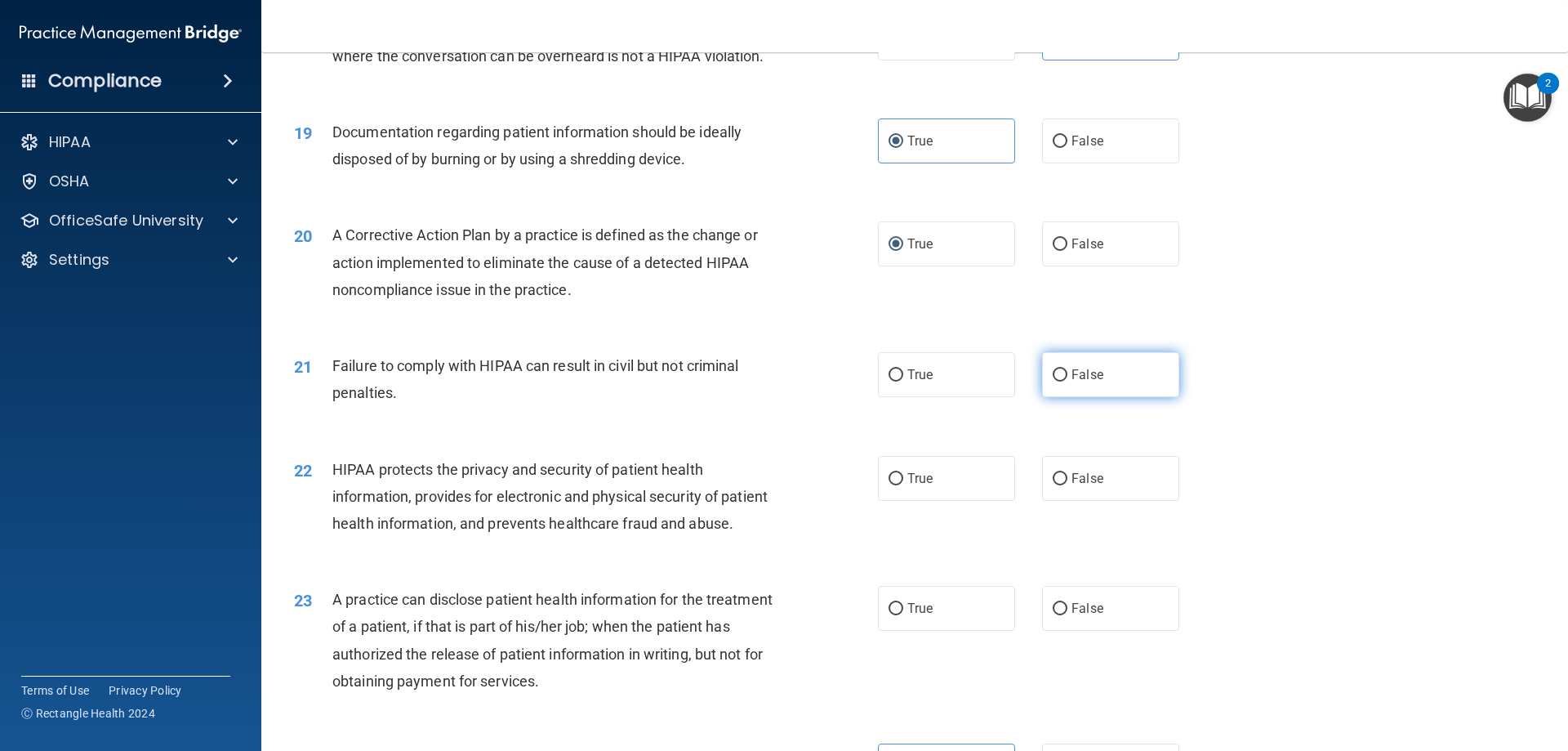
click at [1138, 397] on label "False" at bounding box center [1111, 374] width 137 height 45
click at [1067, 382] on input "False" at bounding box center [1060, 375] width 14 height 12
radio input "true"
drag, startPoint x: 949, startPoint y: 520, endPoint x: 929, endPoint y: 521, distance: 20.0
click at [948, 501] on label "True" at bounding box center [947, 478] width 137 height 45
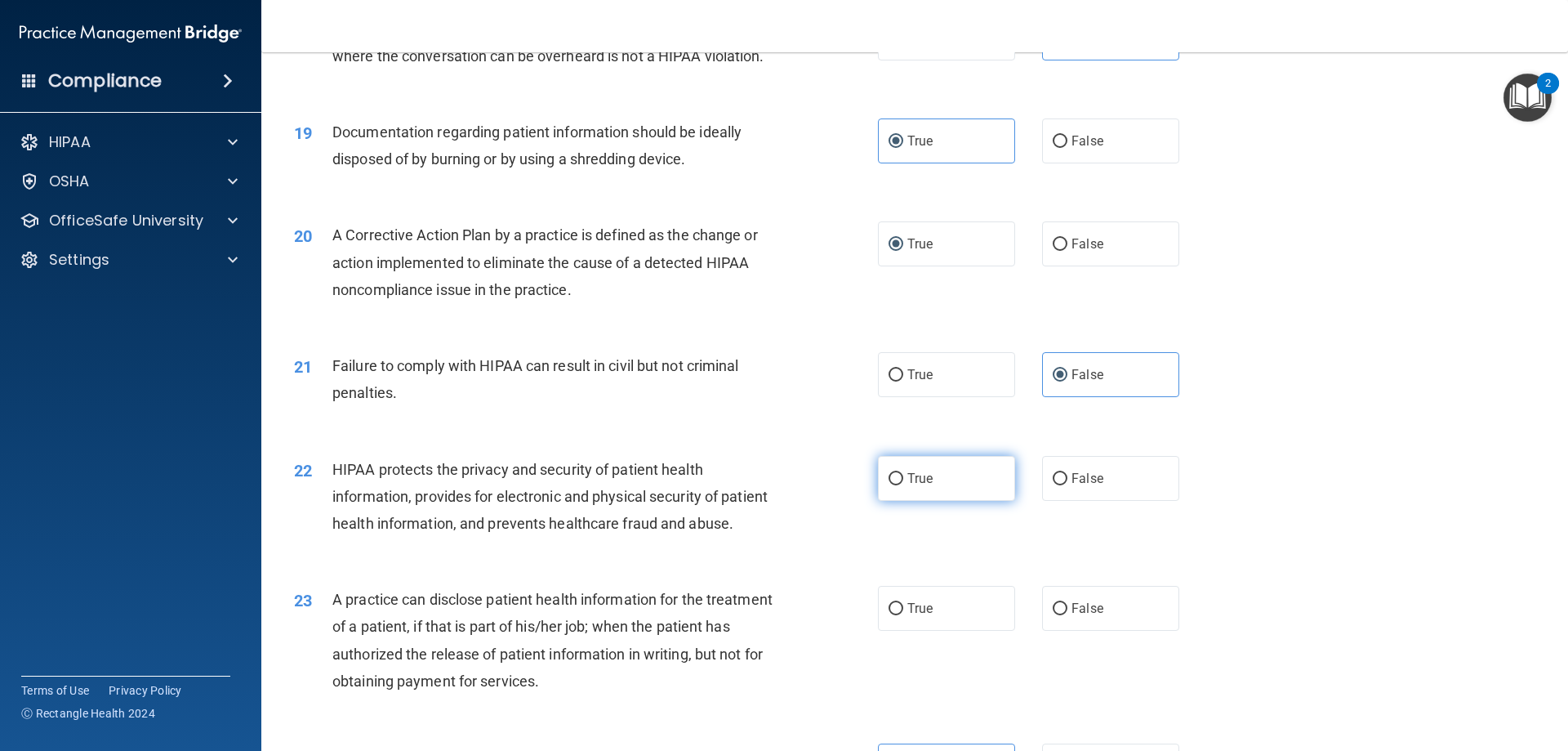
click at [903, 485] on input "True" at bounding box center [896, 479] width 14 height 12
radio input "true"
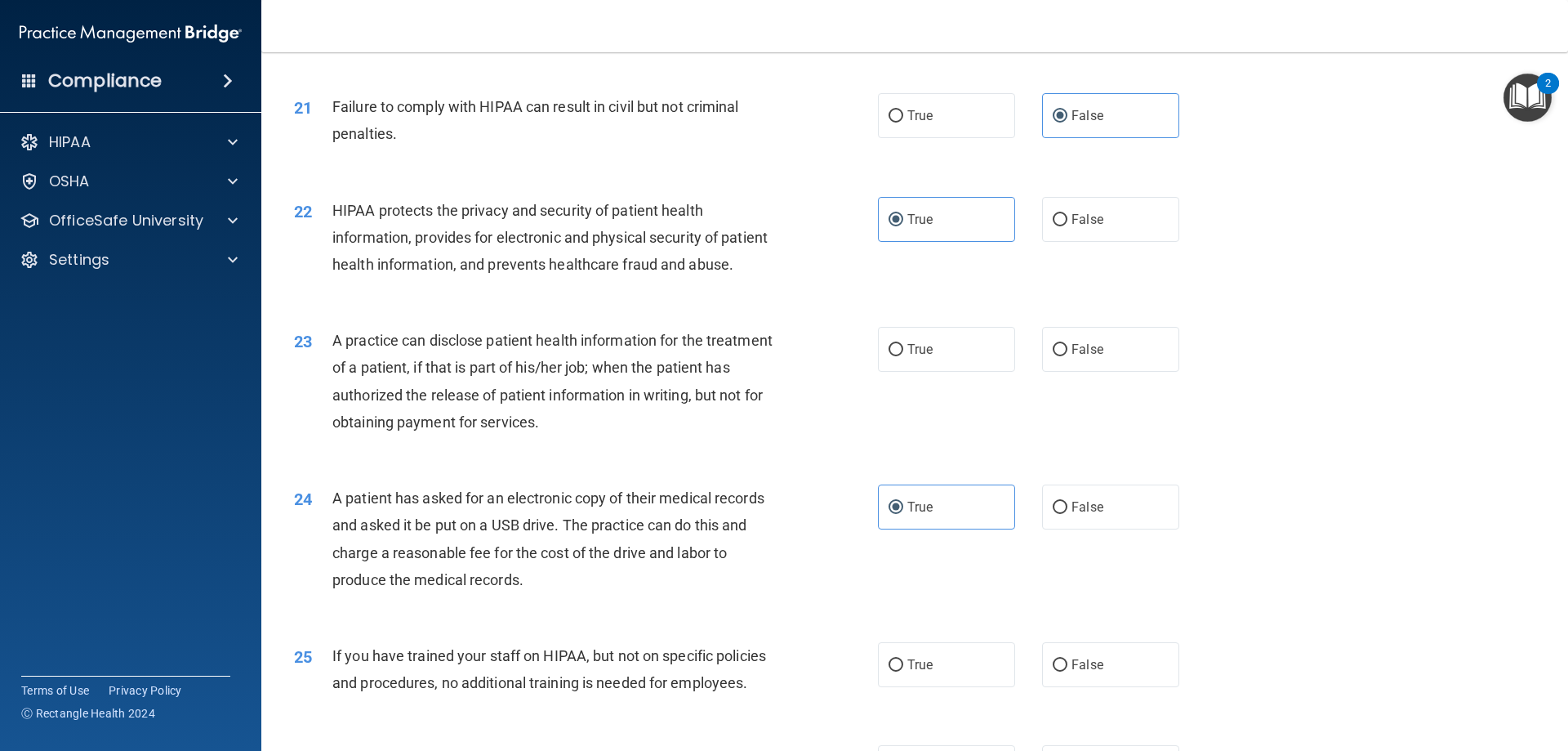
scroll to position [2451, 0]
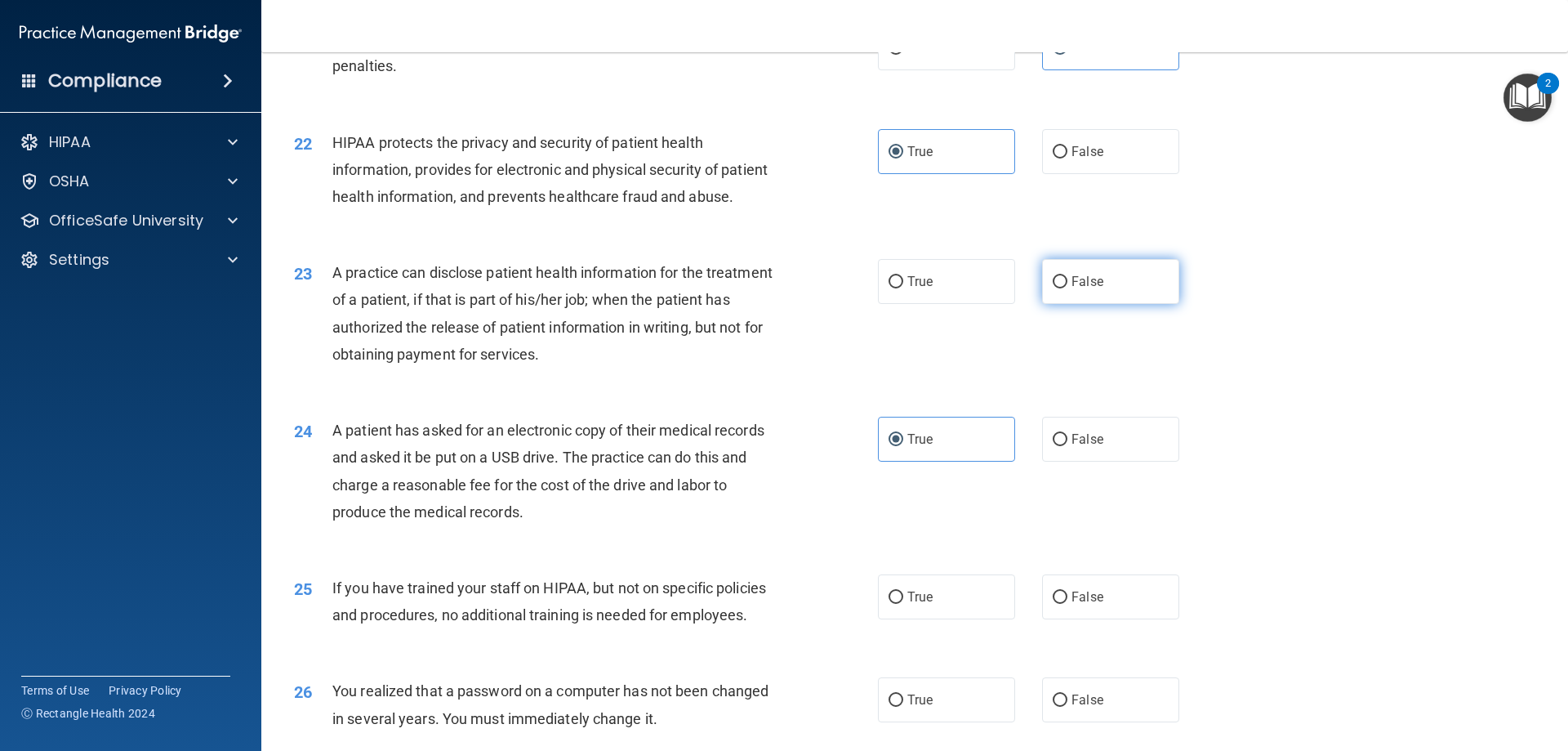
click at [1116, 304] on label "False" at bounding box center [1111, 281] width 137 height 45
click at [1067, 289] on input "False" at bounding box center [1060, 282] width 14 height 12
radio input "true"
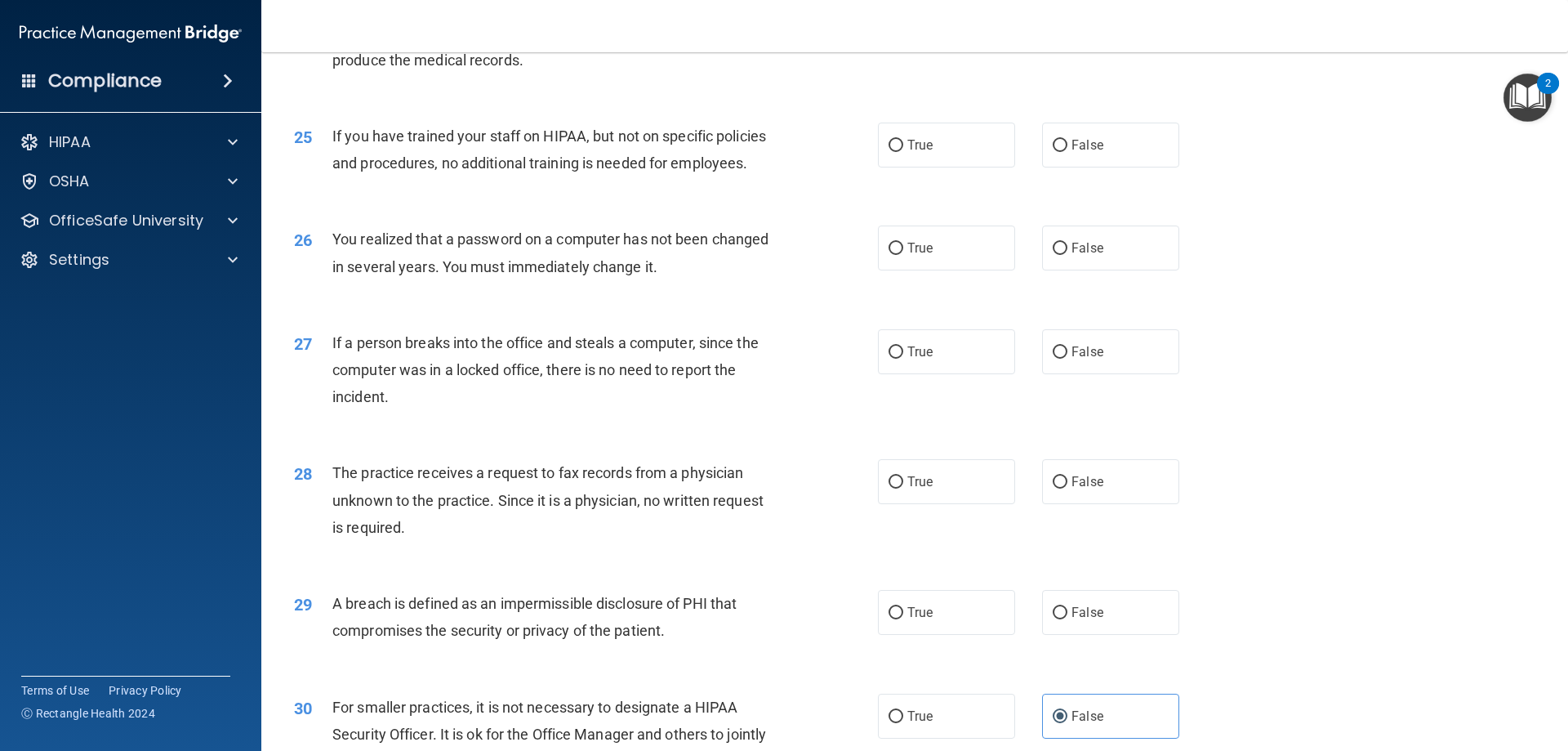
scroll to position [2941, 0]
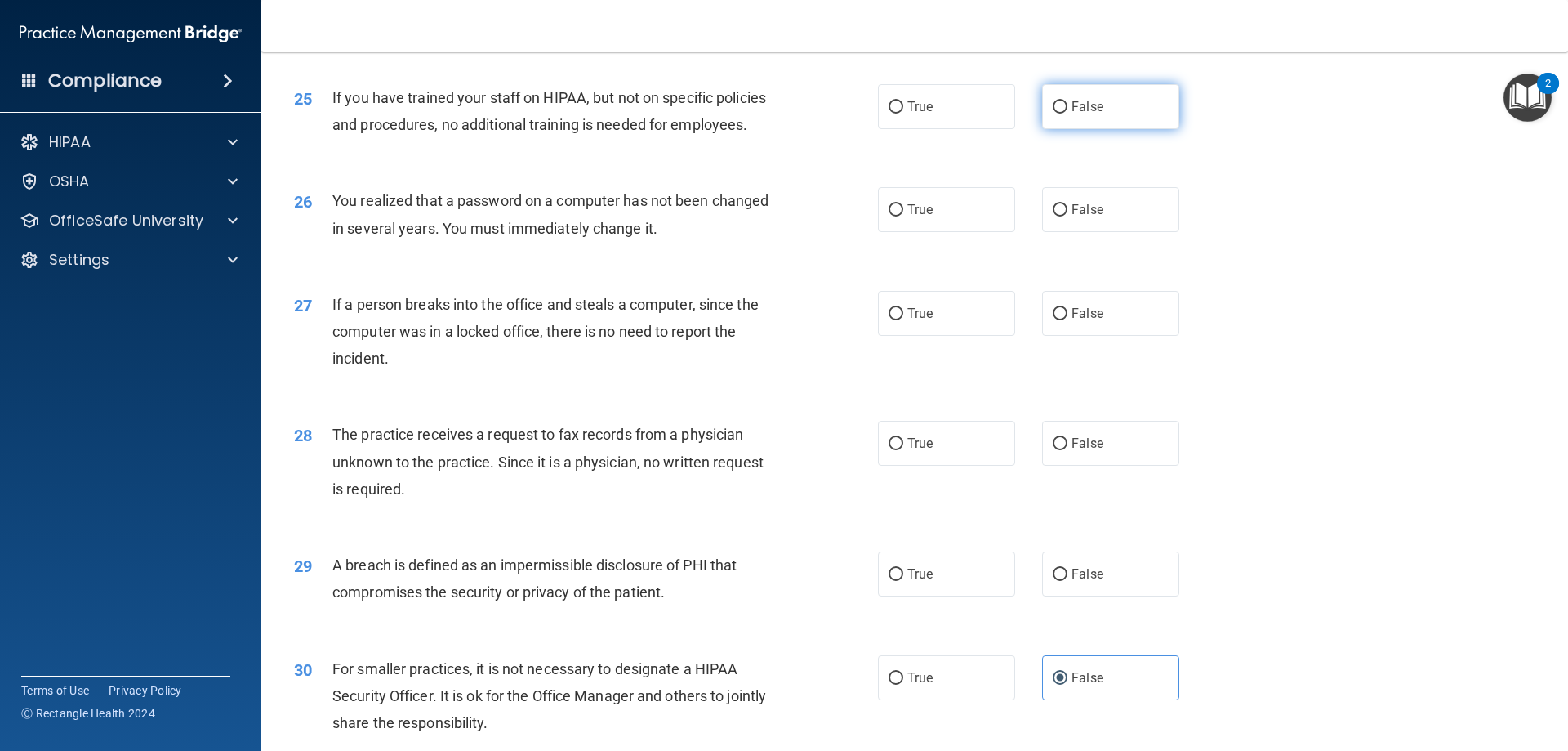
click at [1071, 114] on span "False" at bounding box center [1087, 106] width 32 height 15
click at [1067, 113] on input "False" at bounding box center [1060, 107] width 14 height 12
radio input "true"
click at [1004, 232] on label "True" at bounding box center [947, 209] width 137 height 45
click at [903, 217] on input "True" at bounding box center [896, 210] width 14 height 12
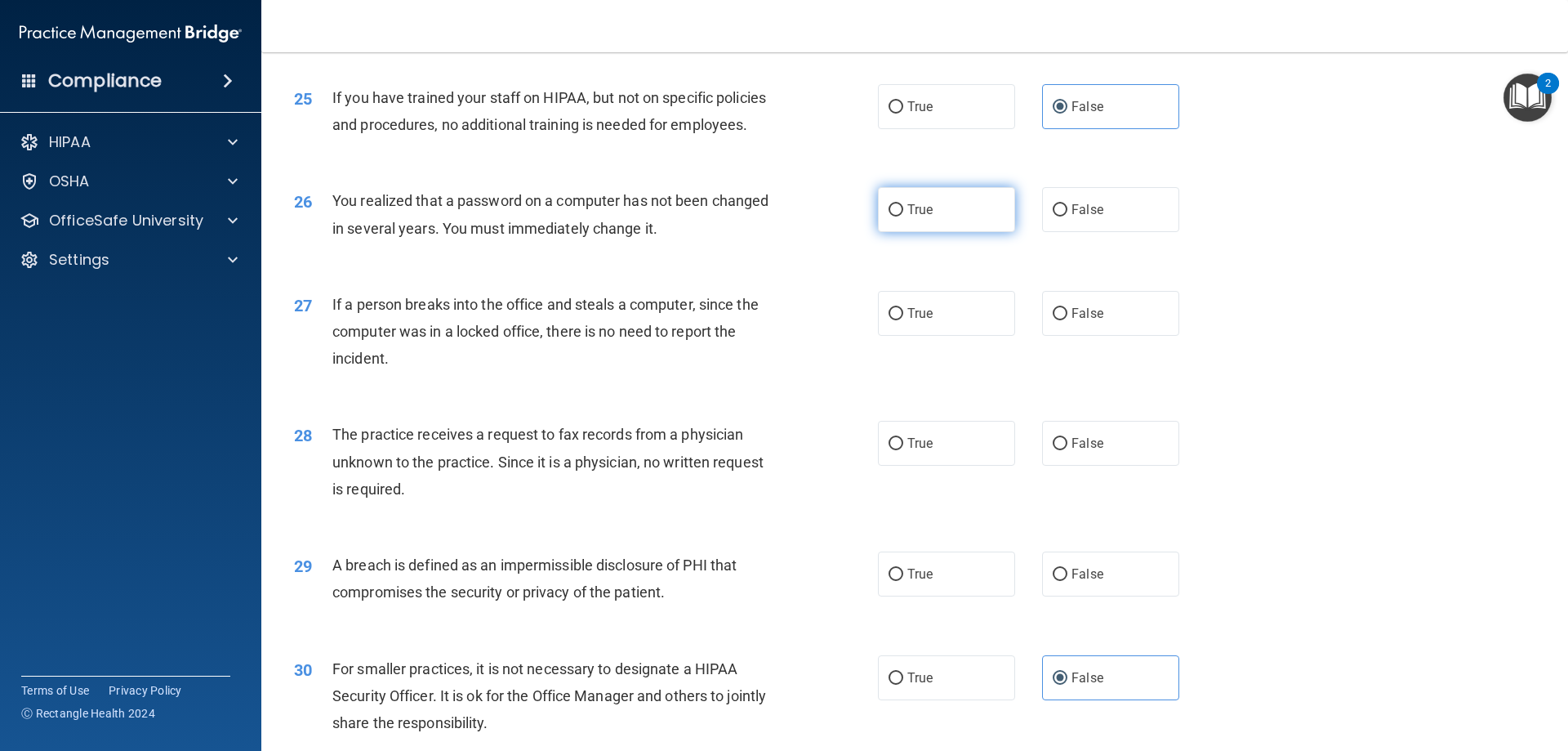
radio input "true"
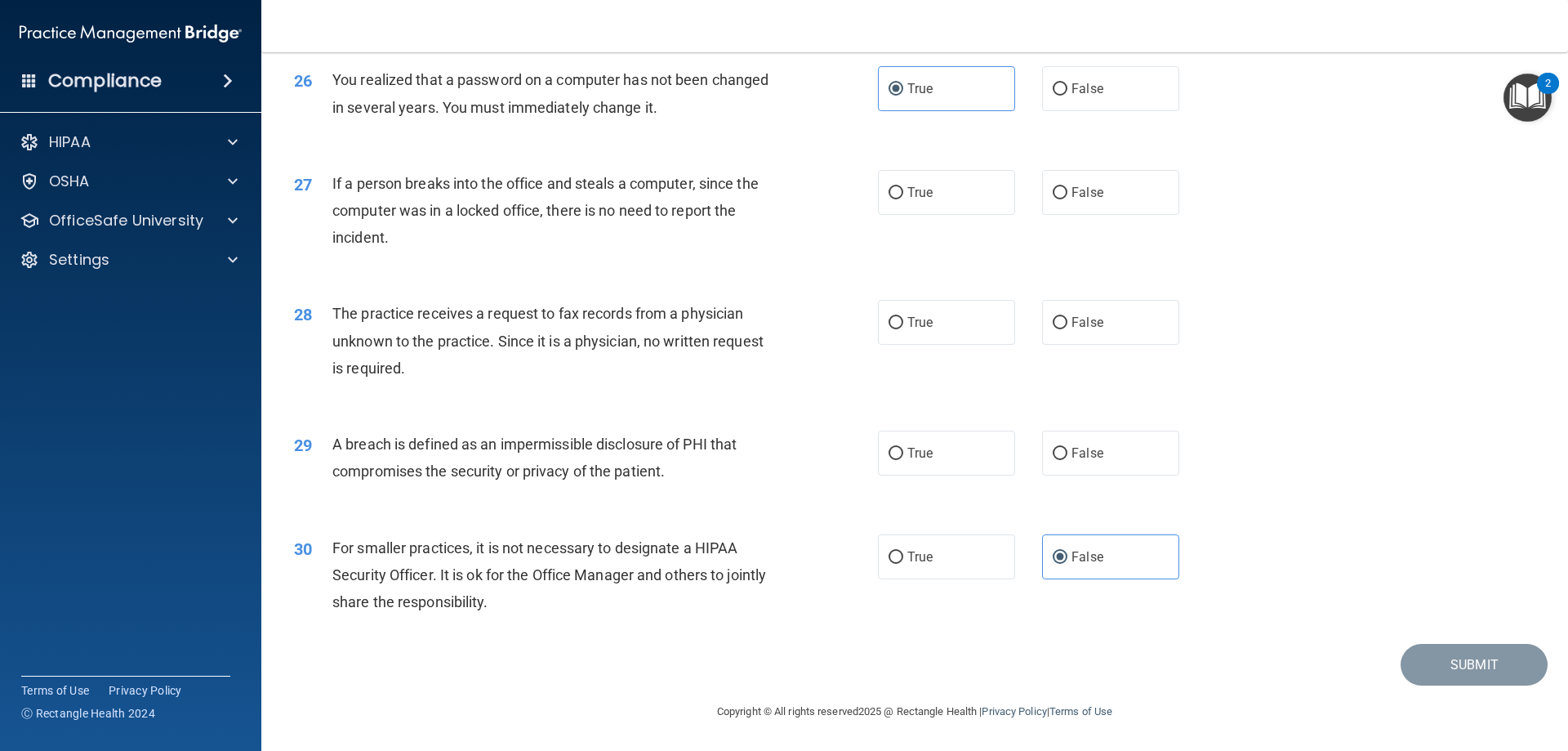
scroll to position [3104, 0]
drag, startPoint x: 1021, startPoint y: 207, endPoint x: 1041, endPoint y: 207, distance: 20.0
click at [1024, 207] on div "True False" at bounding box center [1042, 192] width 329 height 45
click at [1071, 200] on span "False" at bounding box center [1087, 192] width 32 height 15
click at [1067, 199] on input "False" at bounding box center [1060, 193] width 14 height 12
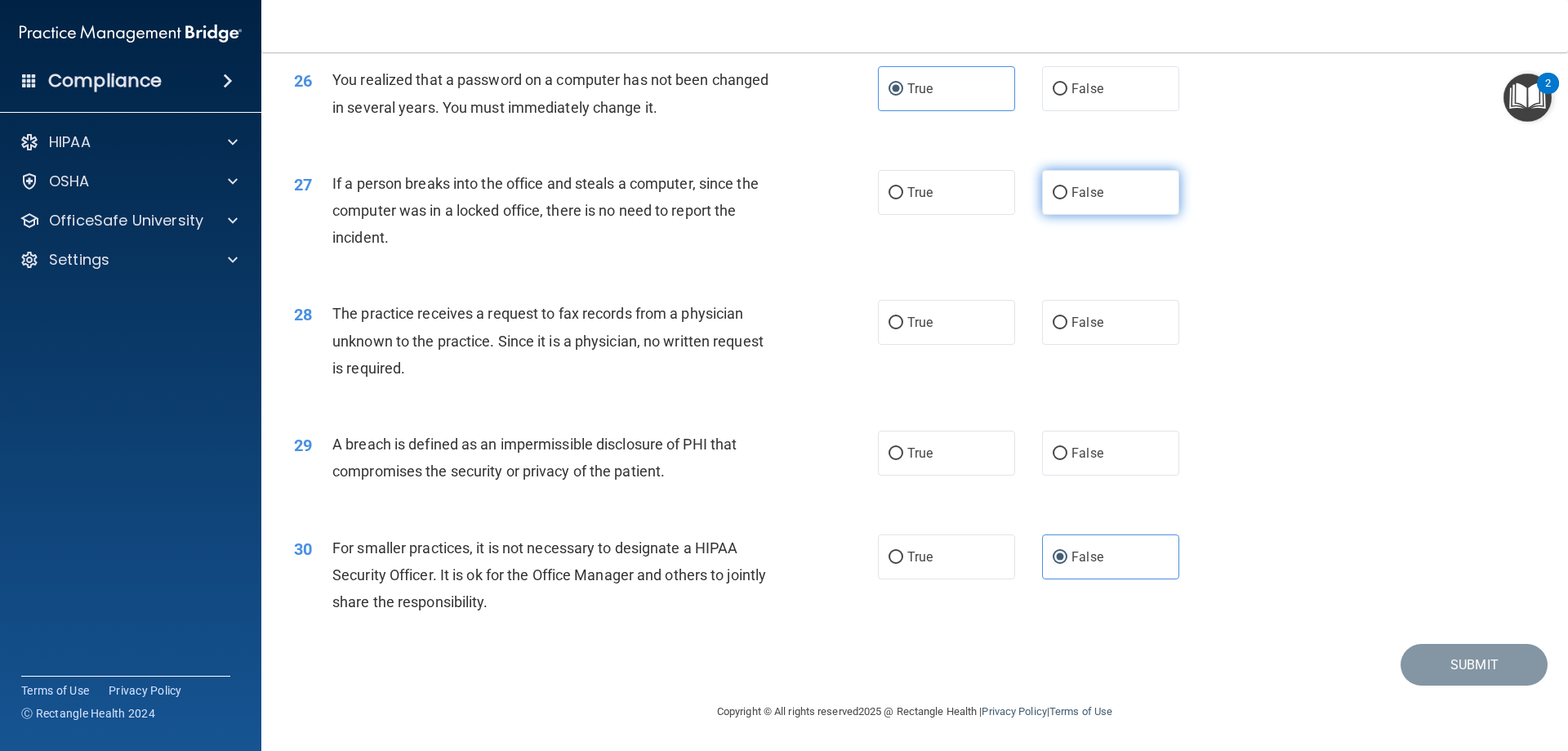
radio input "true"
click at [1058, 366] on div "28 The practice receives a request to fax records from a physician unknown to t…" at bounding box center [915, 344] width 1266 height 130
click at [1059, 344] on label "False" at bounding box center [1111, 322] width 137 height 45
click at [1059, 329] on input "False" at bounding box center [1060, 322] width 14 height 12
radio input "true"
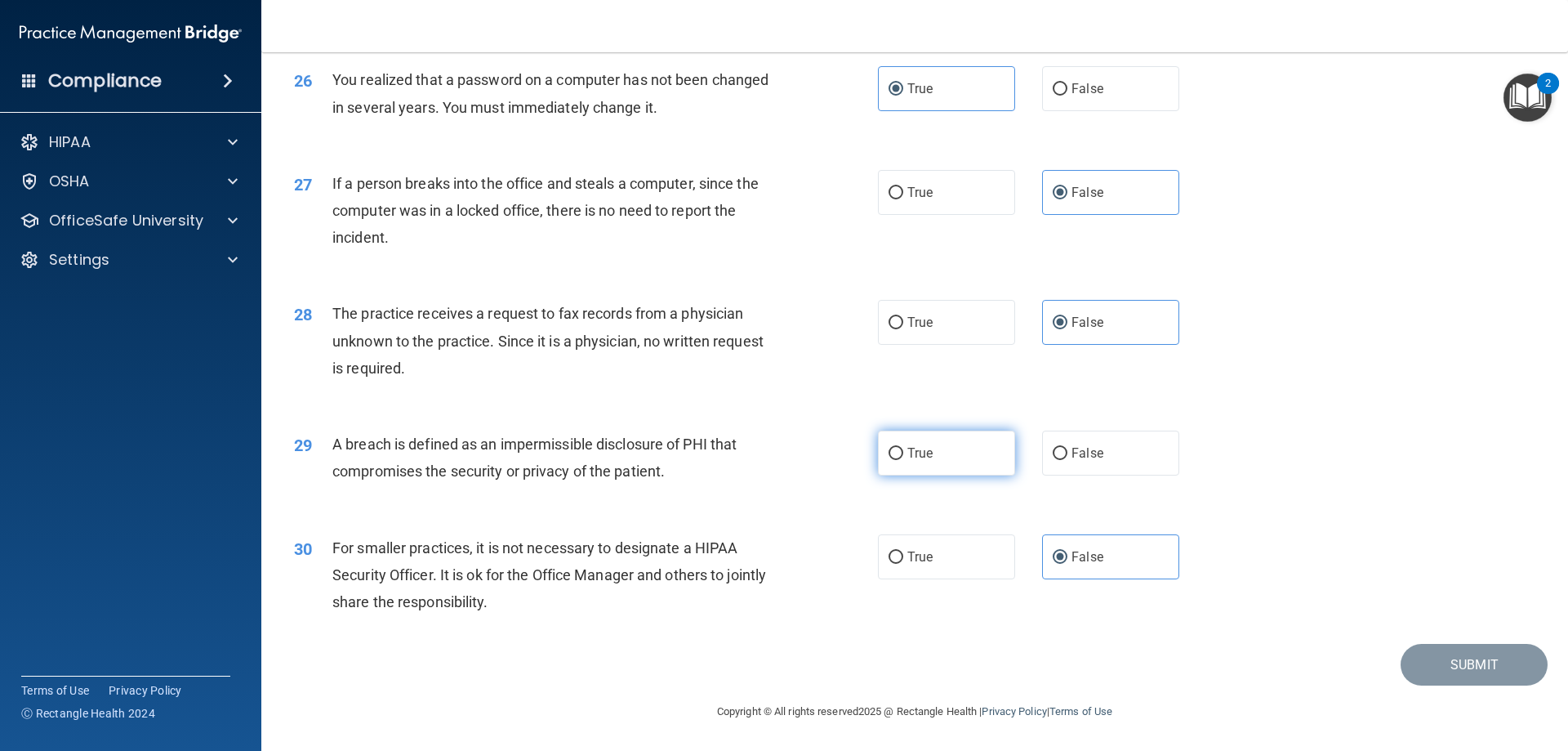
click at [988, 473] on label "True" at bounding box center [947, 453] width 137 height 45
click at [903, 459] on input "True" at bounding box center [896, 454] width 14 height 12
radio input "true"
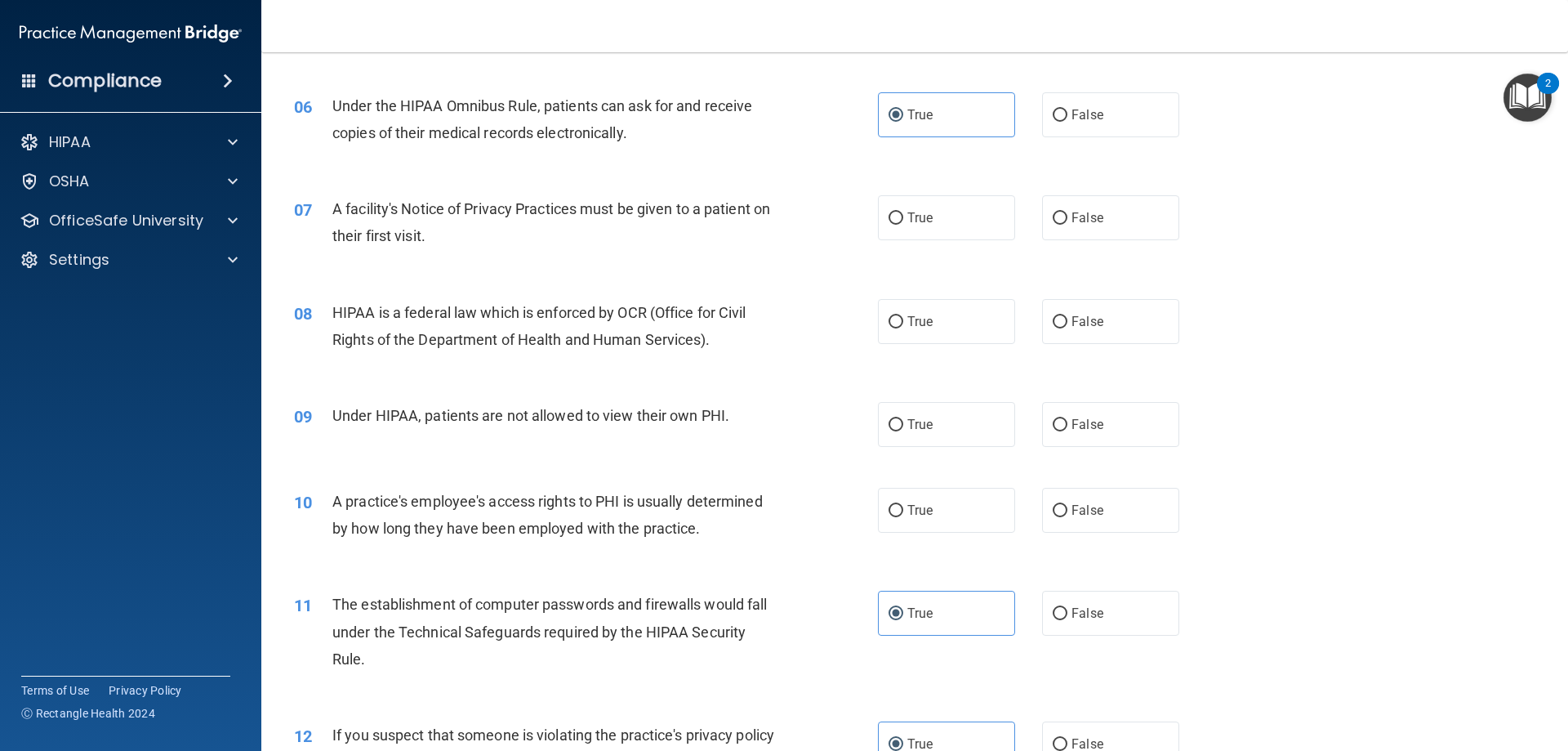
scroll to position [653, 0]
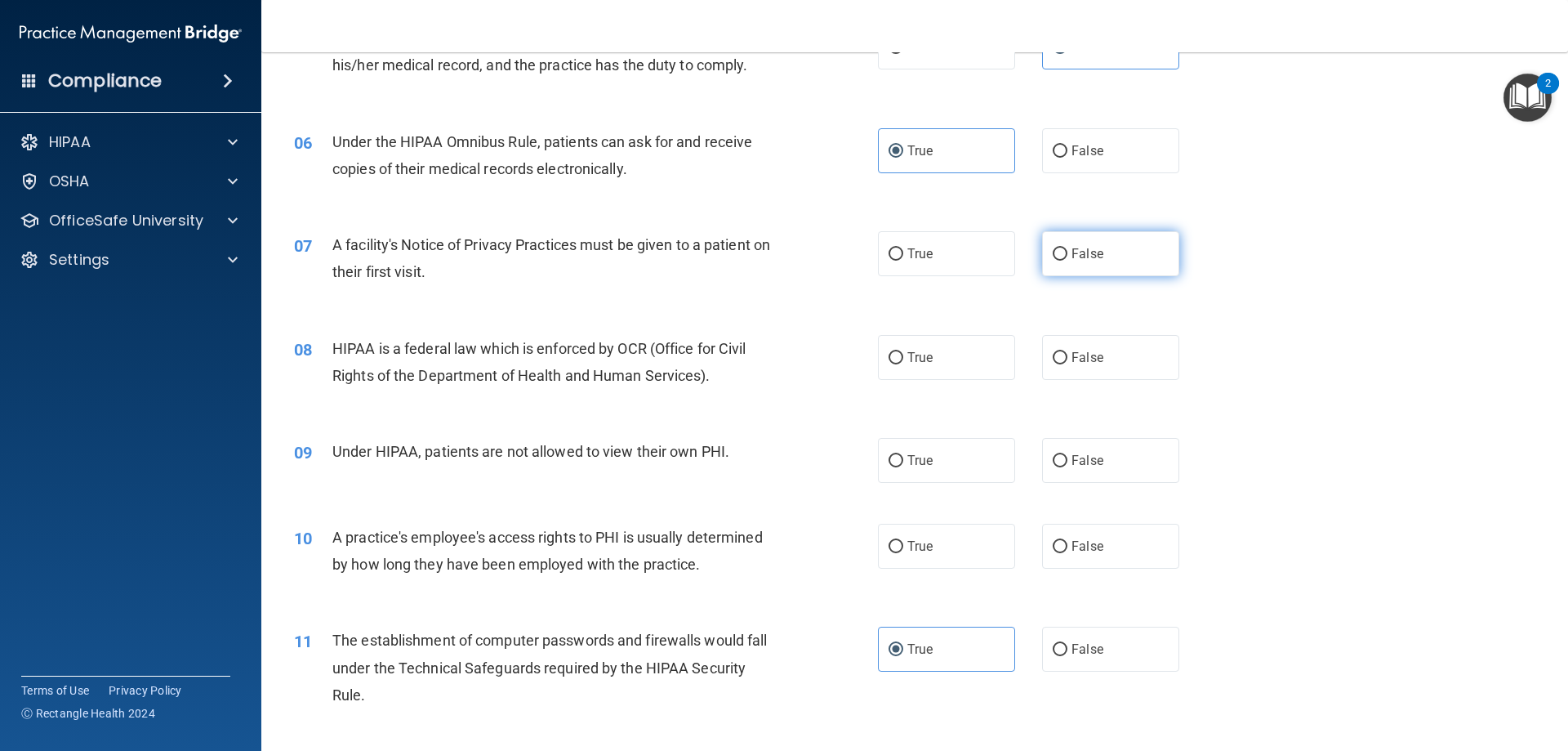
click at [1056, 246] on label "False" at bounding box center [1111, 253] width 137 height 45
click at [1087, 240] on label "False" at bounding box center [1111, 253] width 137 height 45
click at [1067, 248] on input "False" at bounding box center [1060, 254] width 14 height 12
radio input "true"
click at [955, 373] on label "True" at bounding box center [947, 357] width 137 height 45
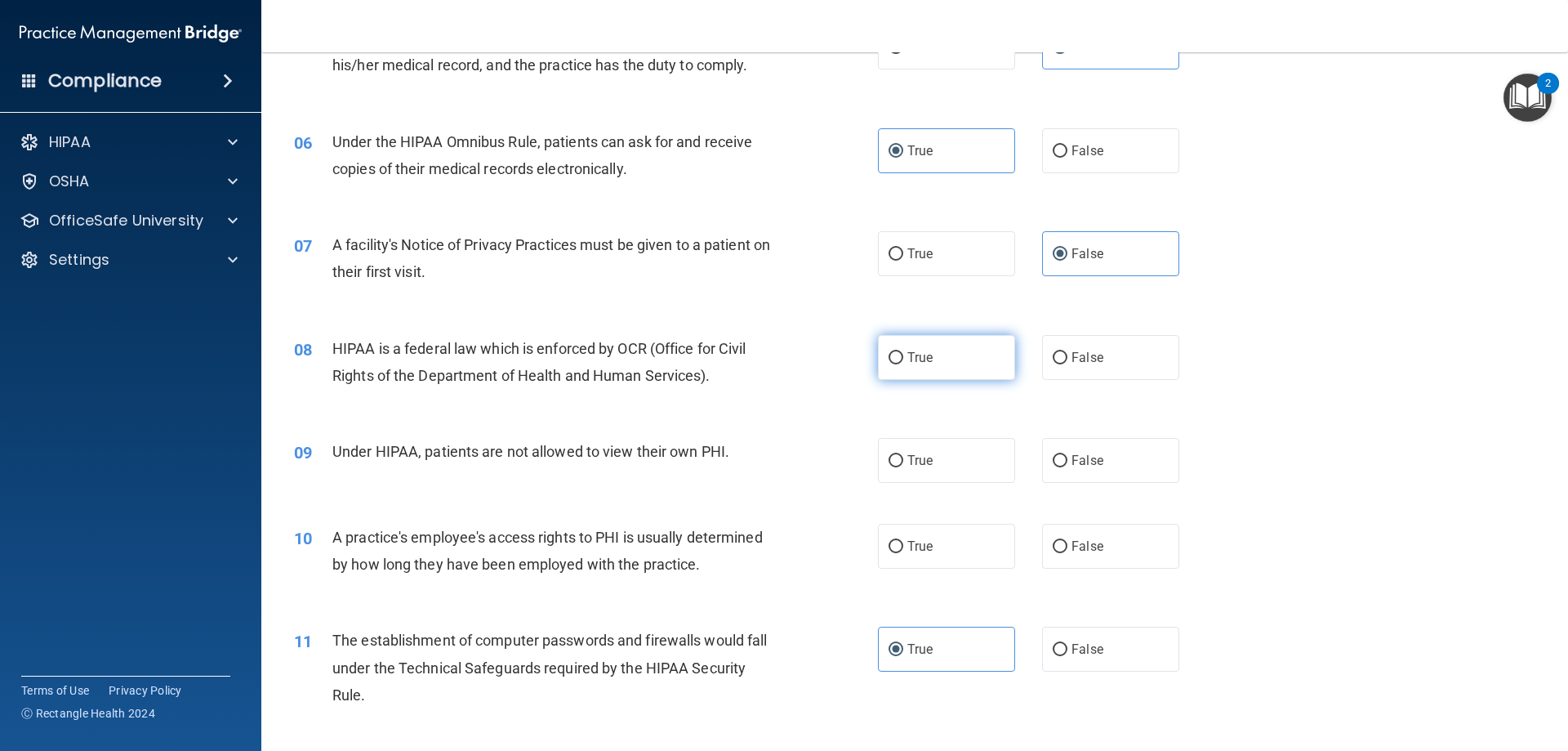
click at [903, 364] on input "True" at bounding box center [896, 358] width 14 height 12
radio input "true"
click at [1054, 450] on label "False" at bounding box center [1111, 459] width 137 height 45
click at [1054, 455] on input "False" at bounding box center [1060, 460] width 14 height 12
radio input "true"
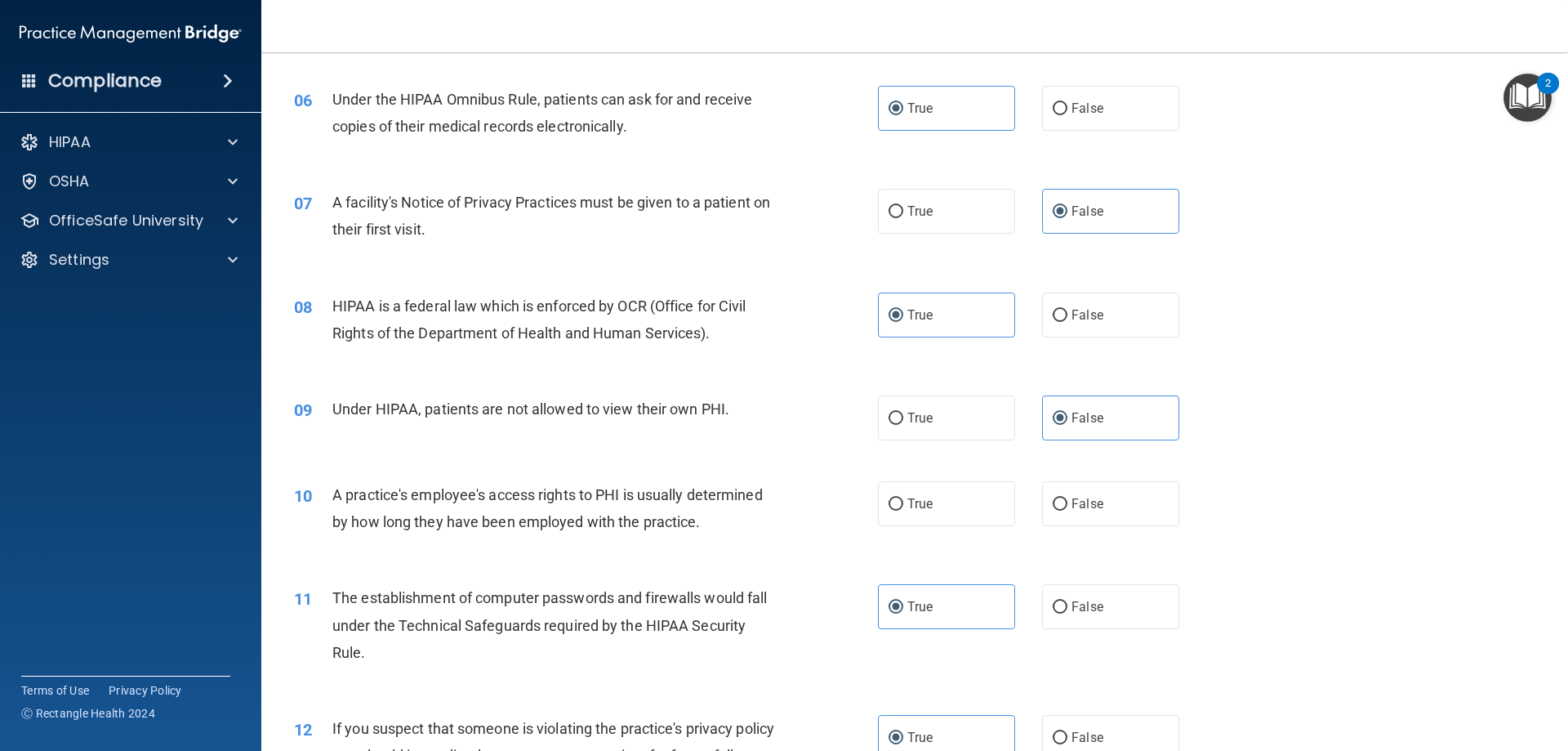
scroll to position [735, 0]
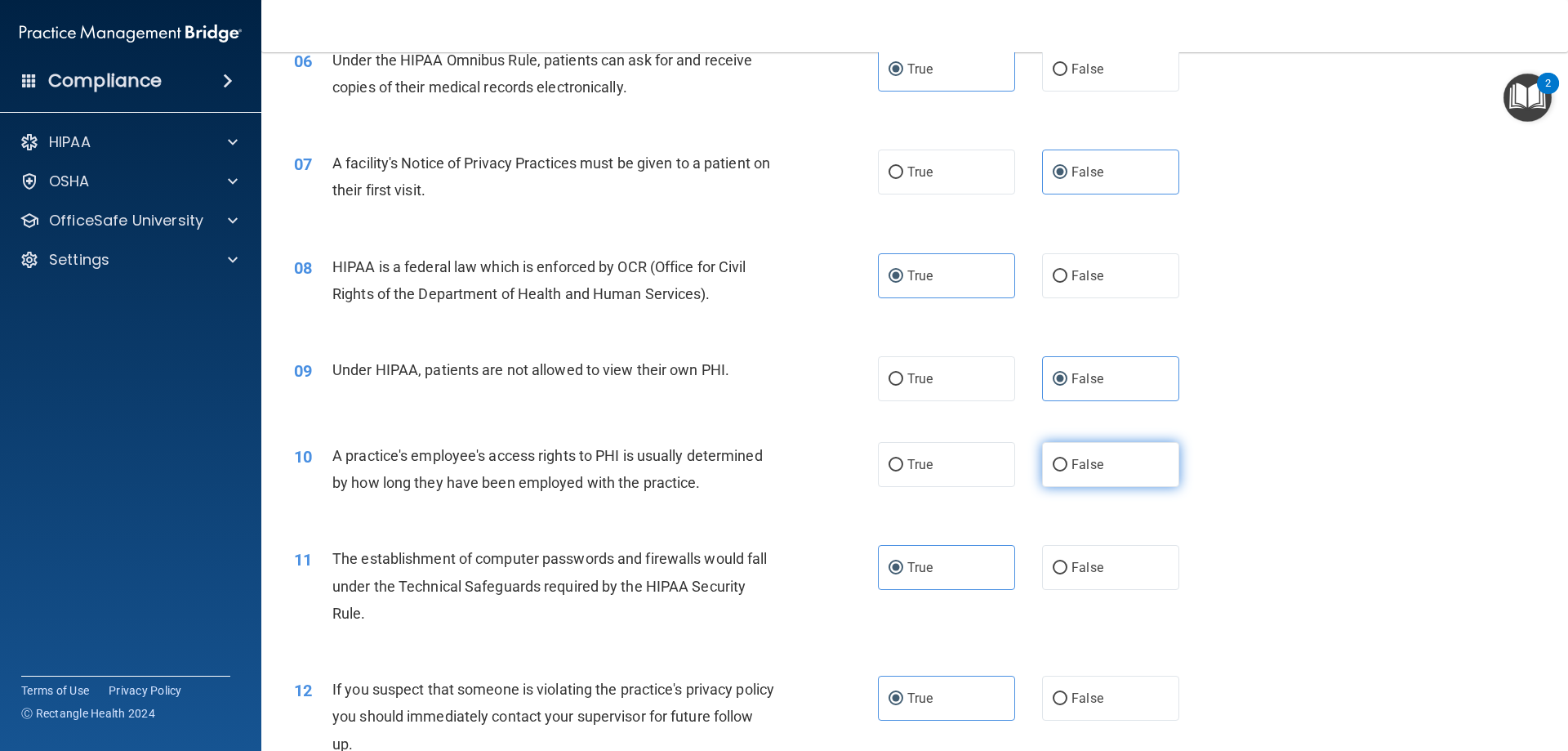
click at [1071, 466] on span "False" at bounding box center [1087, 464] width 32 height 15
click at [1065, 466] on input "False" at bounding box center [1060, 465] width 14 height 12
radio input "true"
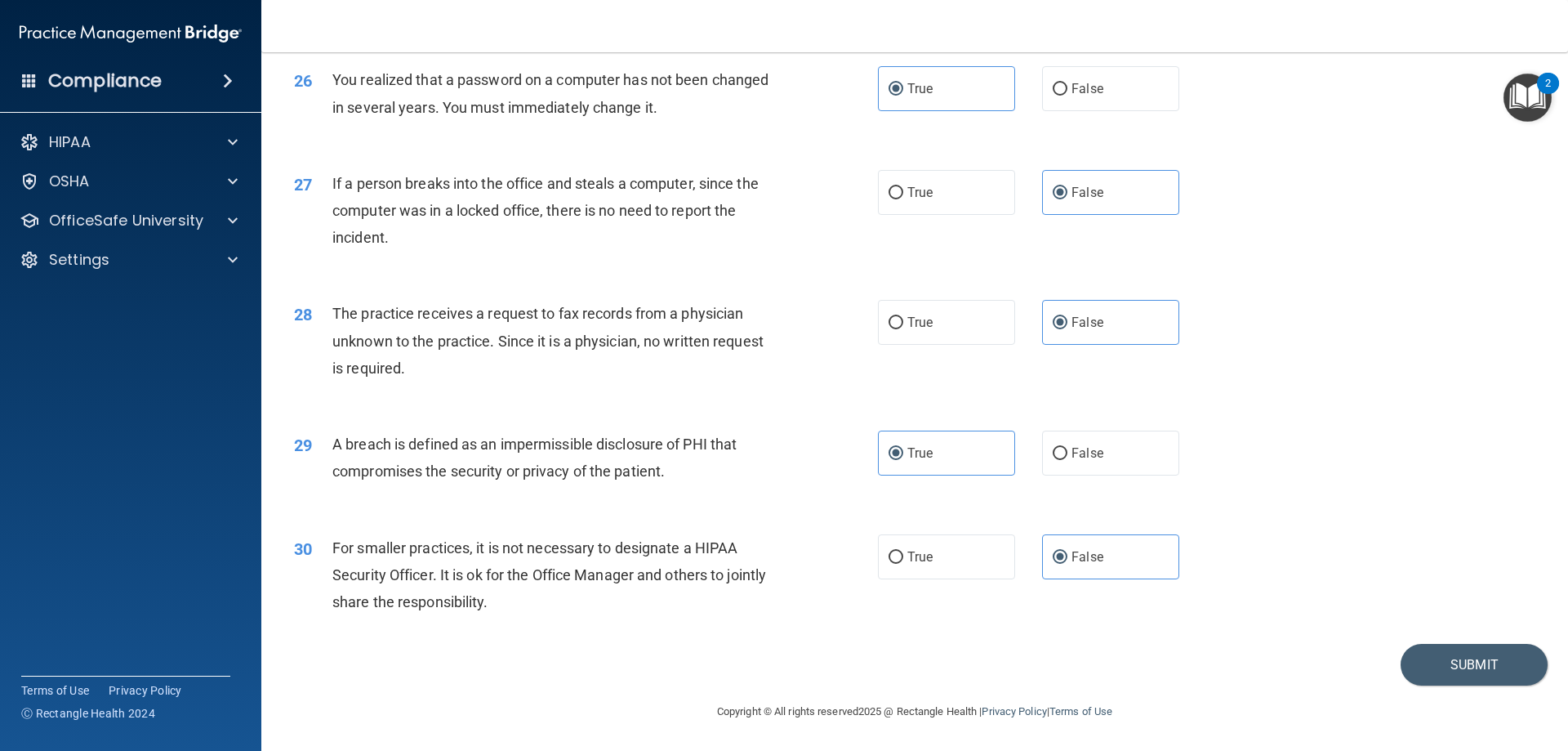
scroll to position [3115, 0]
click at [1488, 642] on div "30 For smaller practices, it is not necessary to designate a HIPAA Security Off…" at bounding box center [915, 579] width 1266 height 130
click at [1488, 678] on button "Submit" at bounding box center [1474, 664] width 147 height 41
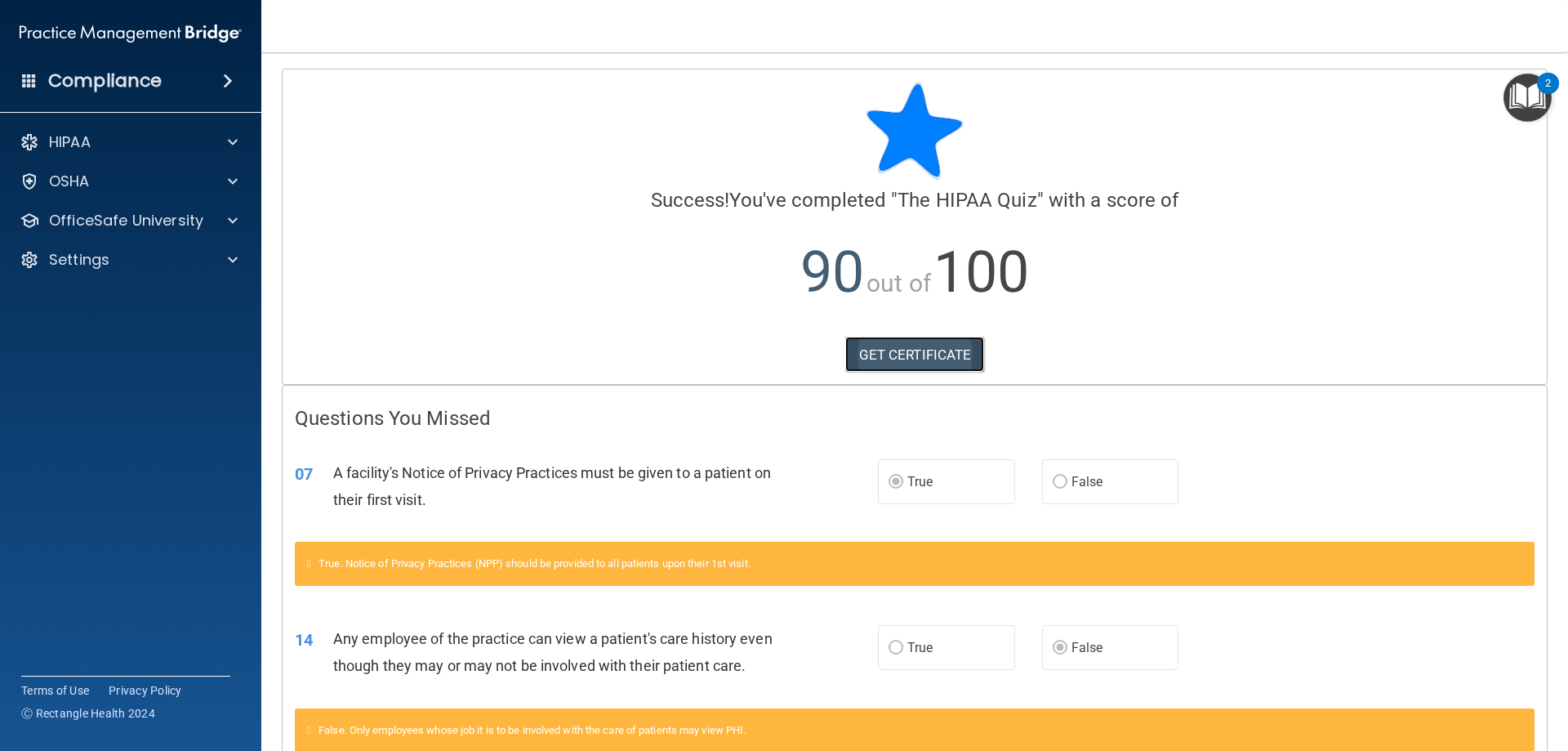
click at [886, 351] on link "GET CERTIFICATE" at bounding box center [915, 354] width 140 height 35
click at [113, 141] on div "HIPAA" at bounding box center [108, 142] width 202 height 19
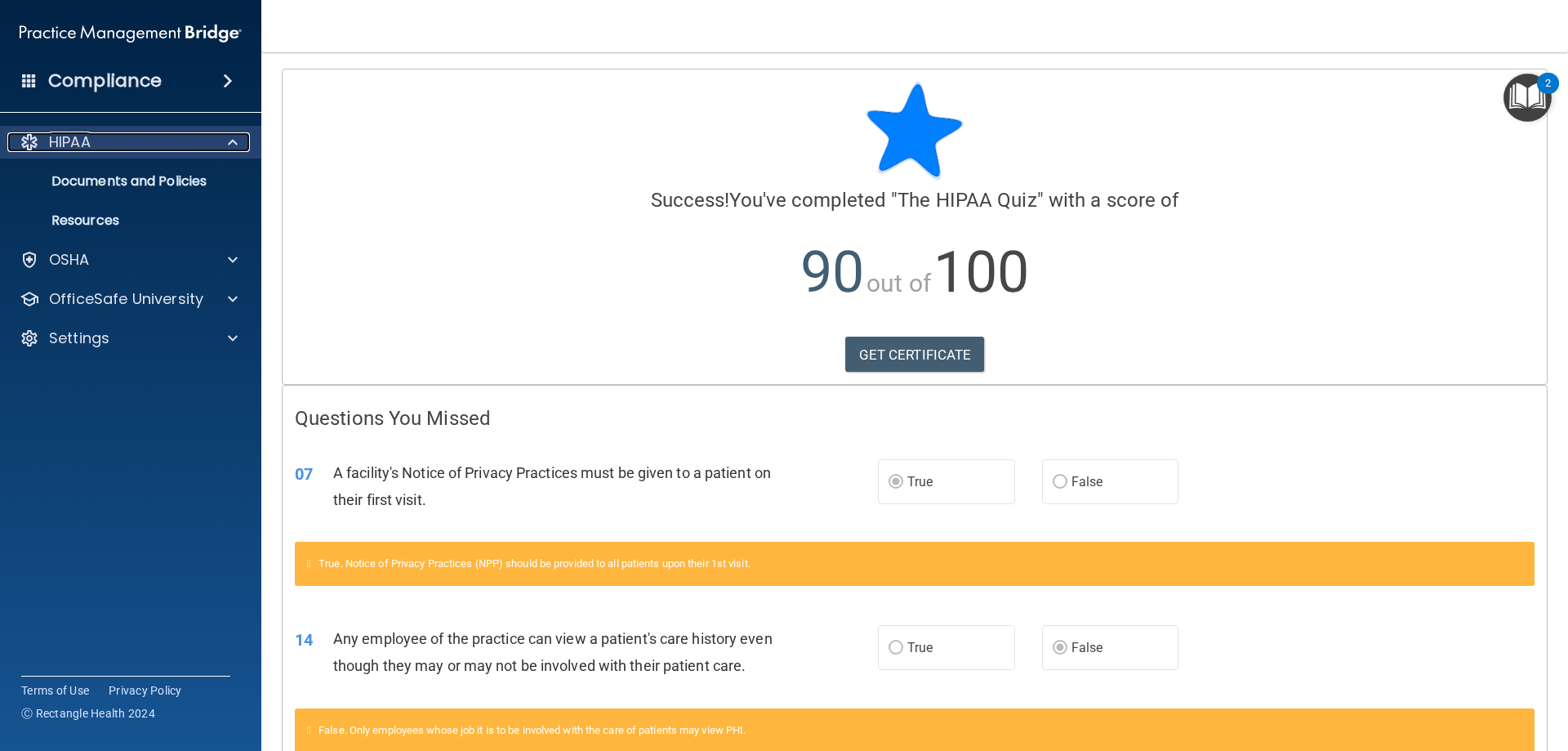
click at [113, 141] on div "HIPAA" at bounding box center [108, 142] width 202 height 19
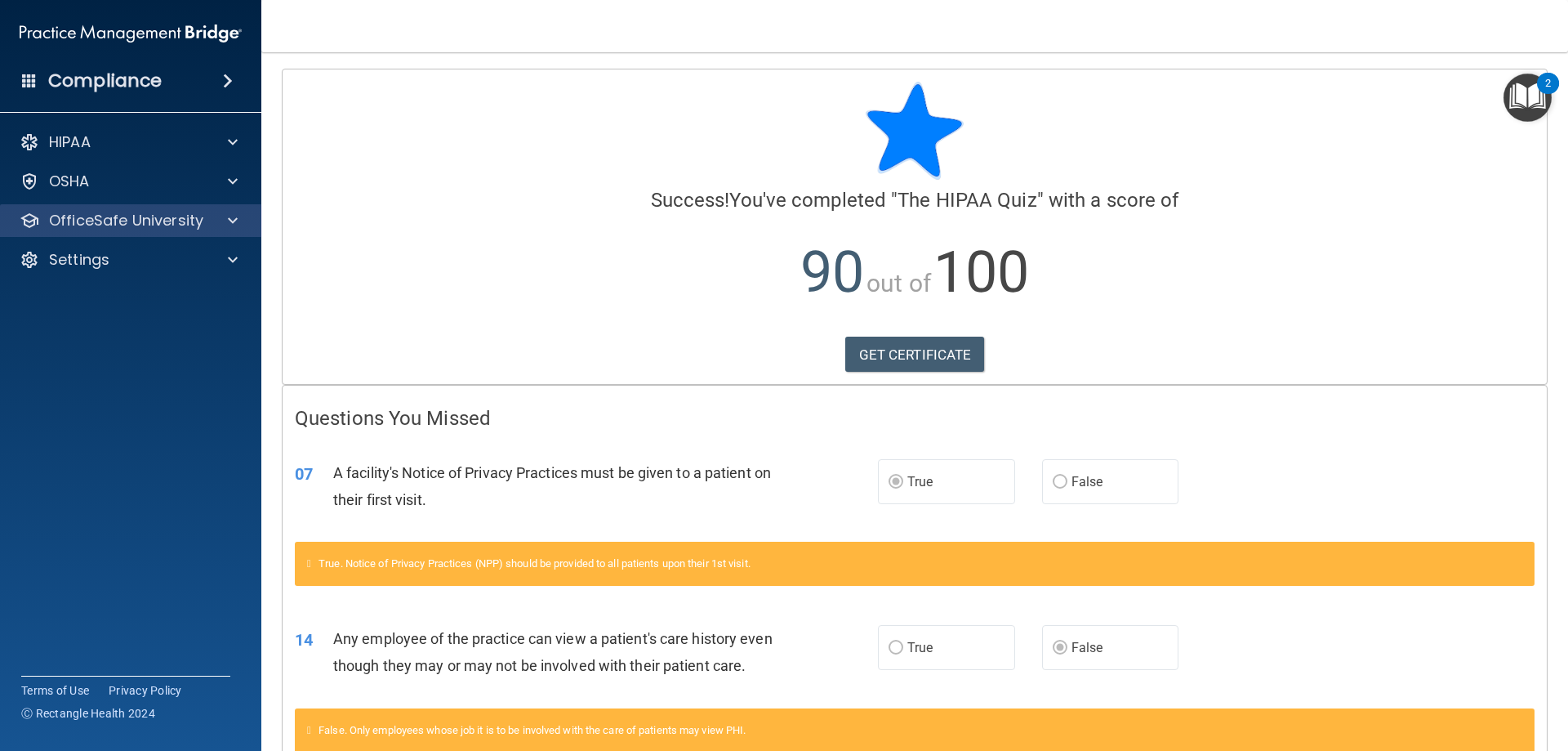
click at [96, 234] on div "OfficeSafe University" at bounding box center [130, 221] width 262 height 33
click at [227, 228] on div at bounding box center [230, 221] width 41 height 19
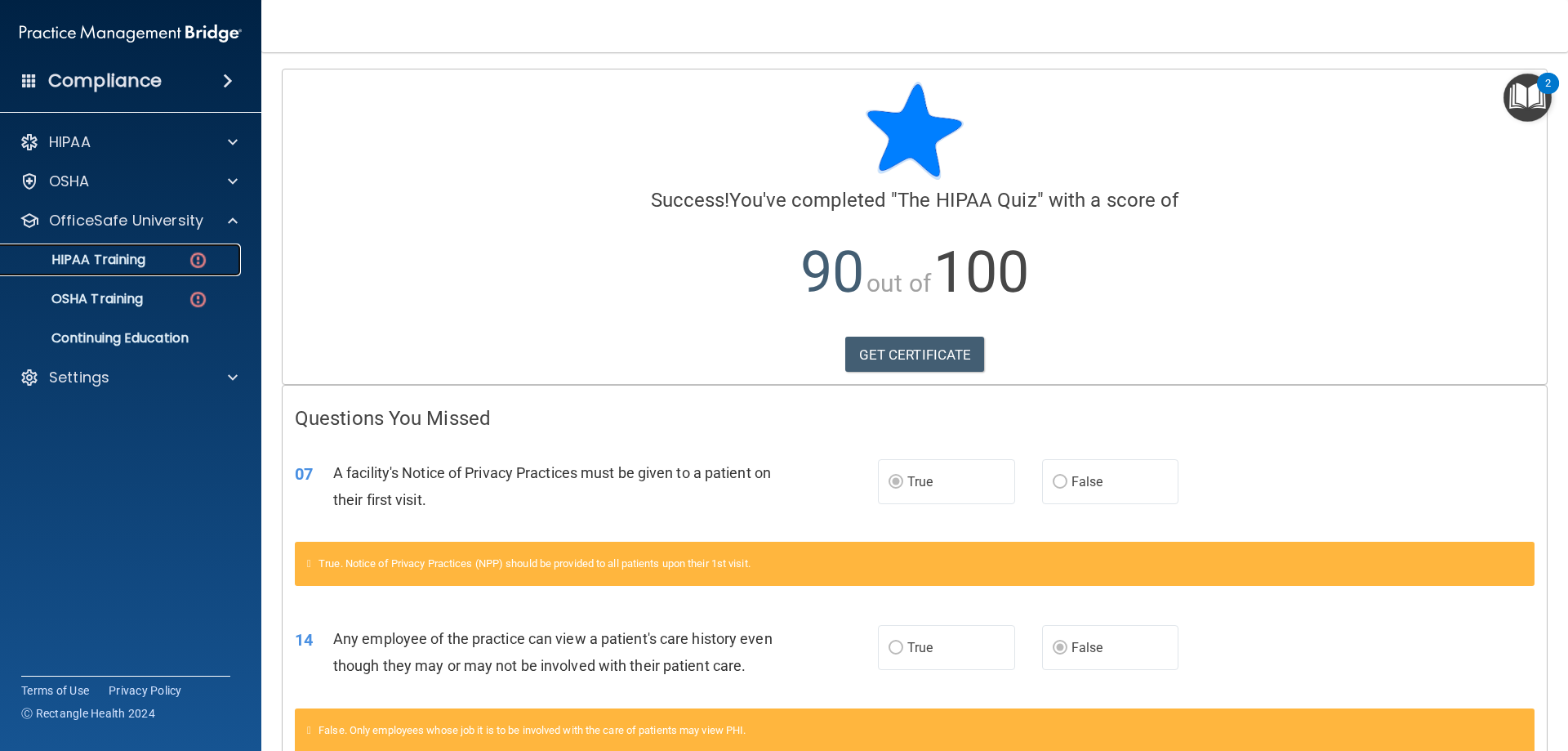
click at [168, 252] on div "HIPAA Training" at bounding box center [122, 259] width 222 height 16
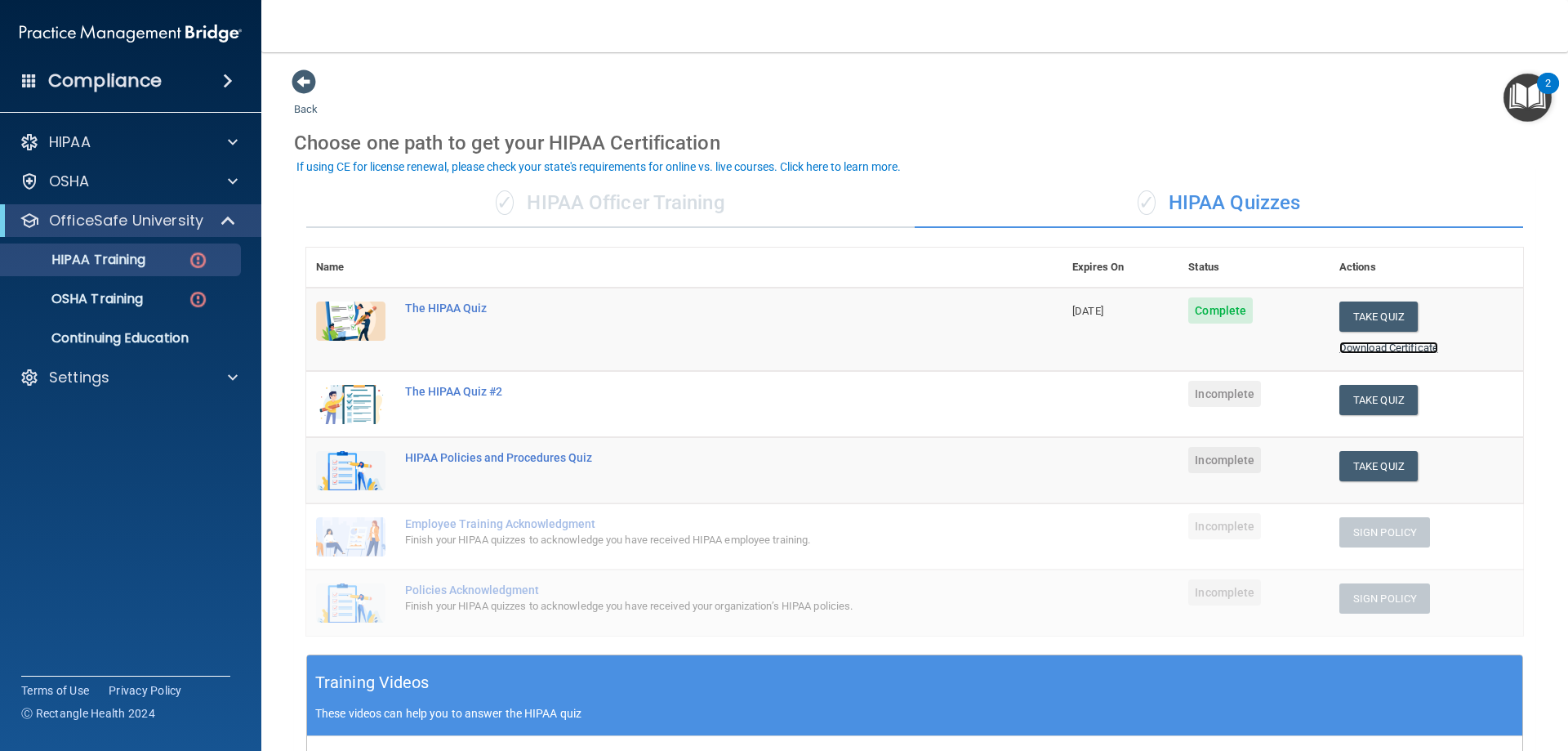
click at [1357, 348] on link "Download Certificate" at bounding box center [1389, 347] width 99 height 12
click at [1355, 394] on button "Take Quiz" at bounding box center [1379, 400] width 79 height 31
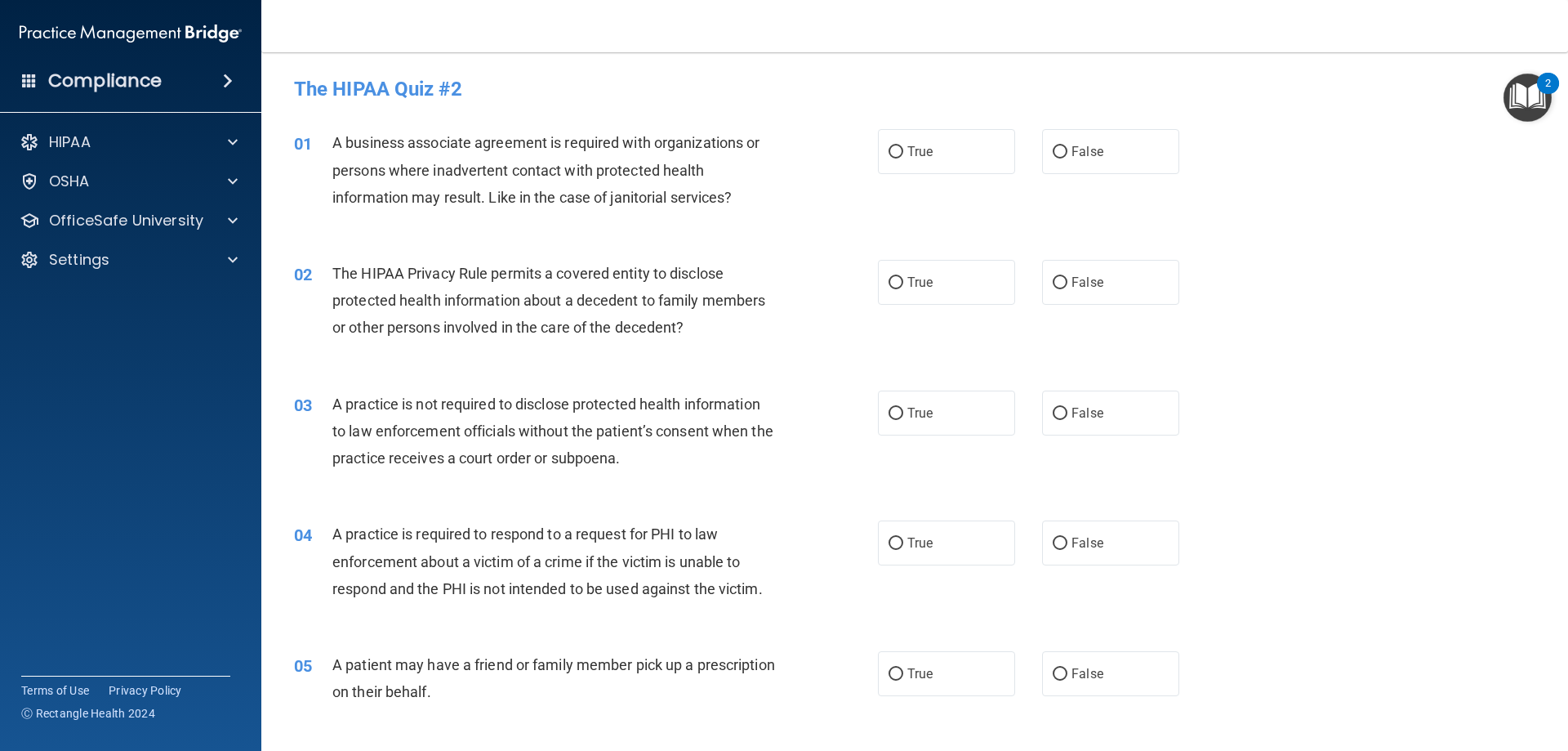
click at [1143, 181] on div "01 A business associate agreement is required with organizations or persons whe…" at bounding box center [915, 174] width 1266 height 130
click at [1142, 178] on div "01 A business associate agreement is required with organizations or persons whe…" at bounding box center [915, 174] width 1266 height 130
click at [1139, 174] on label "False" at bounding box center [1111, 152] width 137 height 45
click at [1067, 158] on input "False" at bounding box center [1060, 152] width 14 height 12
radio input "true"
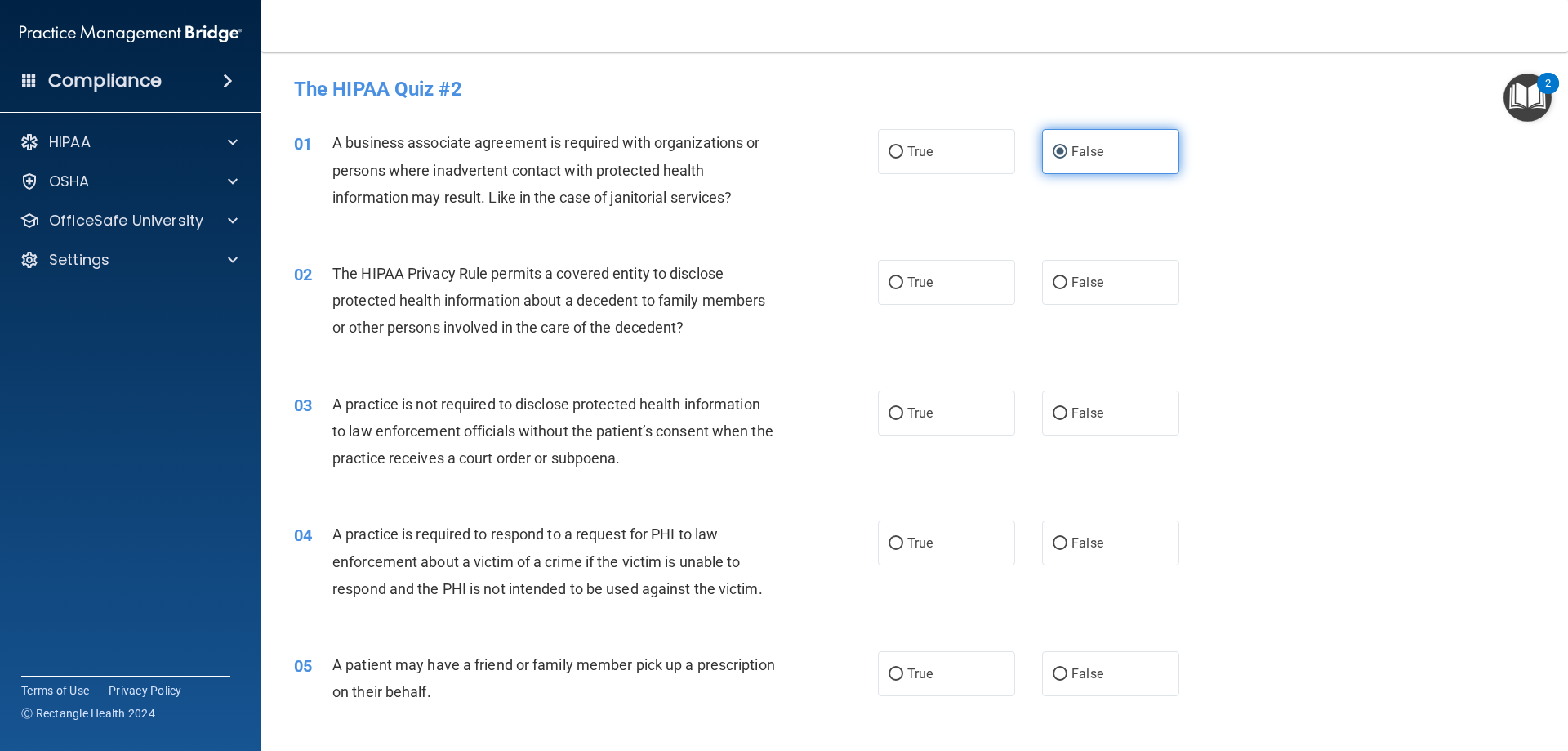
click at [1133, 156] on label "False" at bounding box center [1111, 152] width 137 height 45
click at [1067, 156] on input "False" at bounding box center [1060, 152] width 14 height 12
click at [1042, 295] on label "False" at bounding box center [1111, 282] width 137 height 45
click at [1053, 289] on input "False" at bounding box center [1060, 283] width 14 height 12
radio input "true"
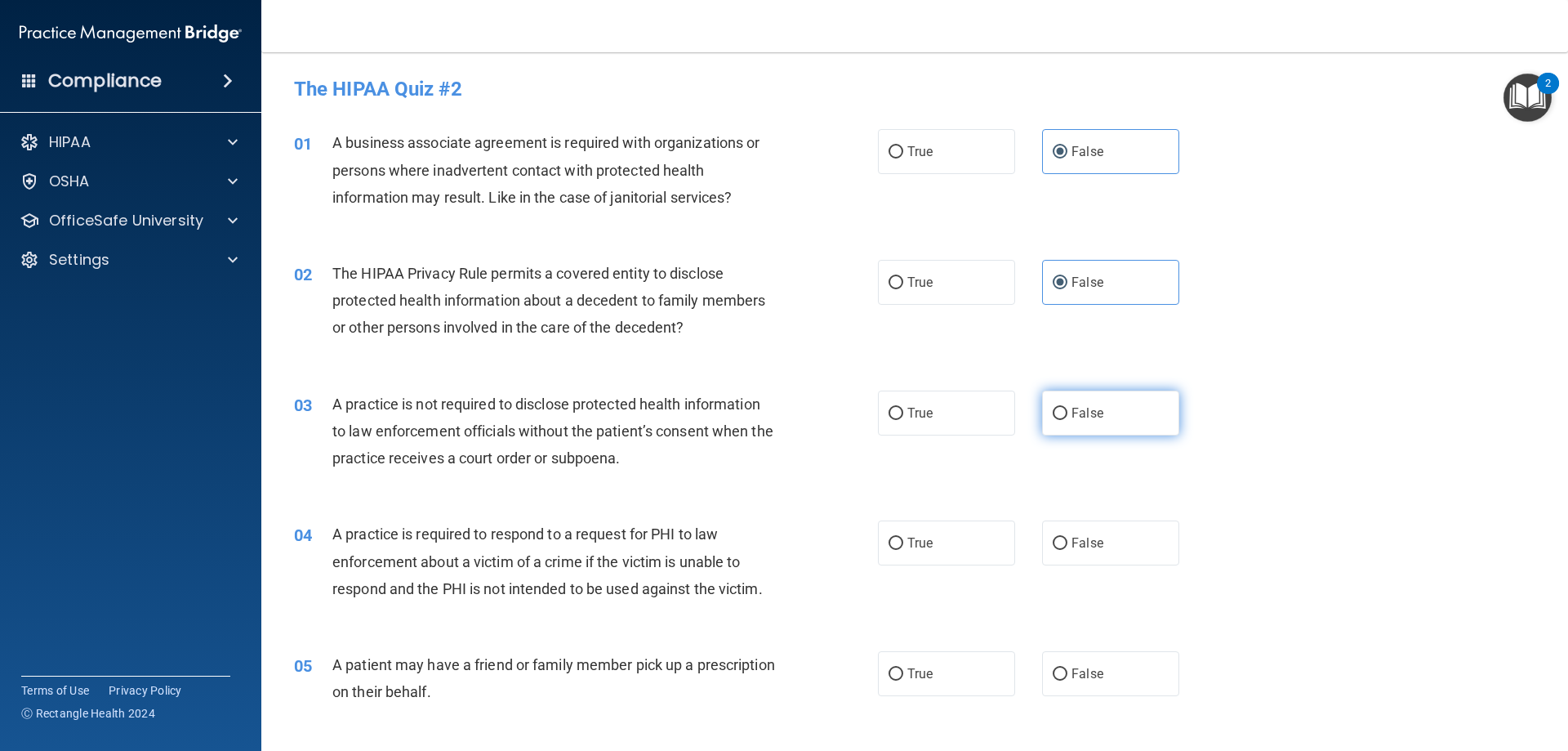
click at [1054, 408] on input "False" at bounding box center [1060, 413] width 14 height 12
radio input "true"
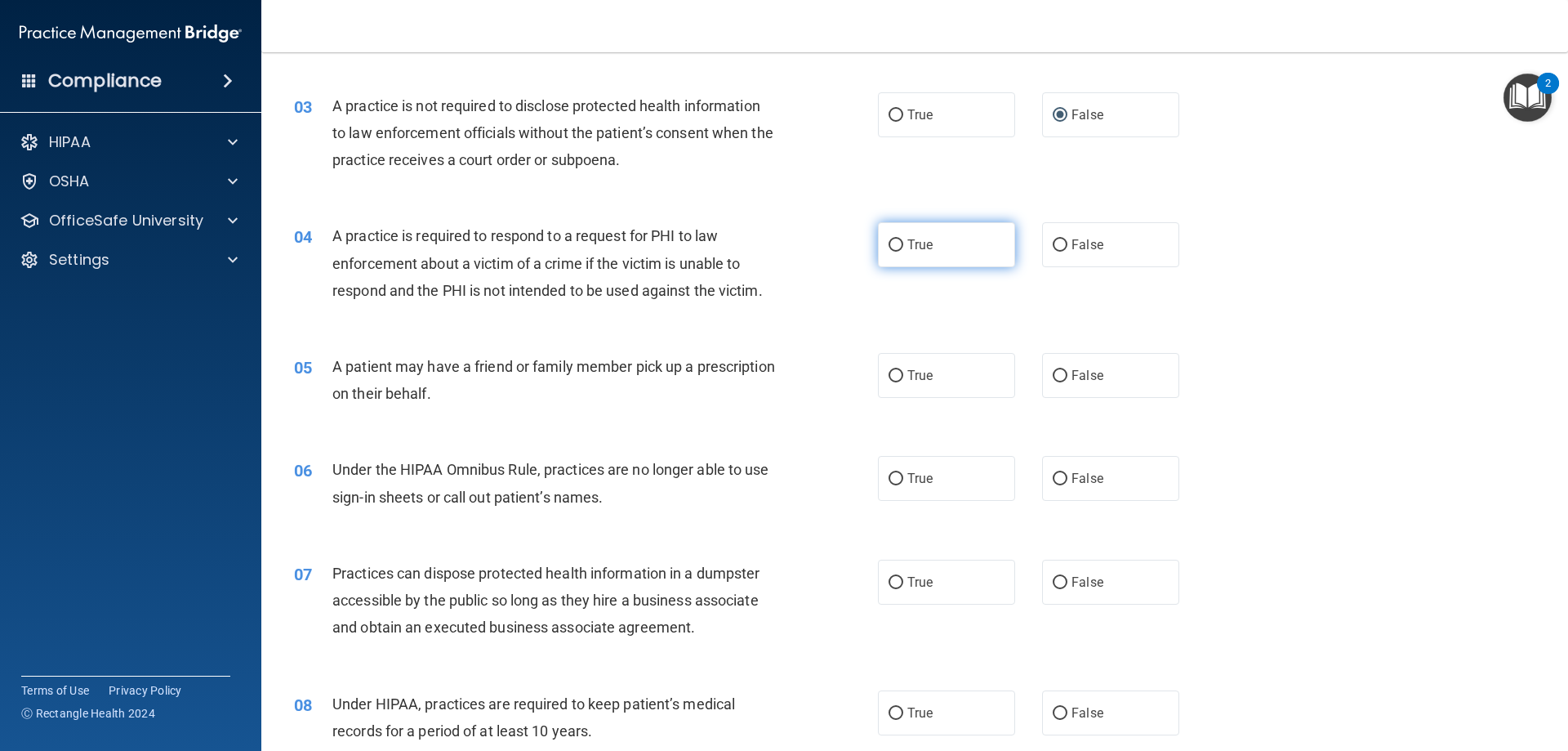
scroll to position [327, 0]
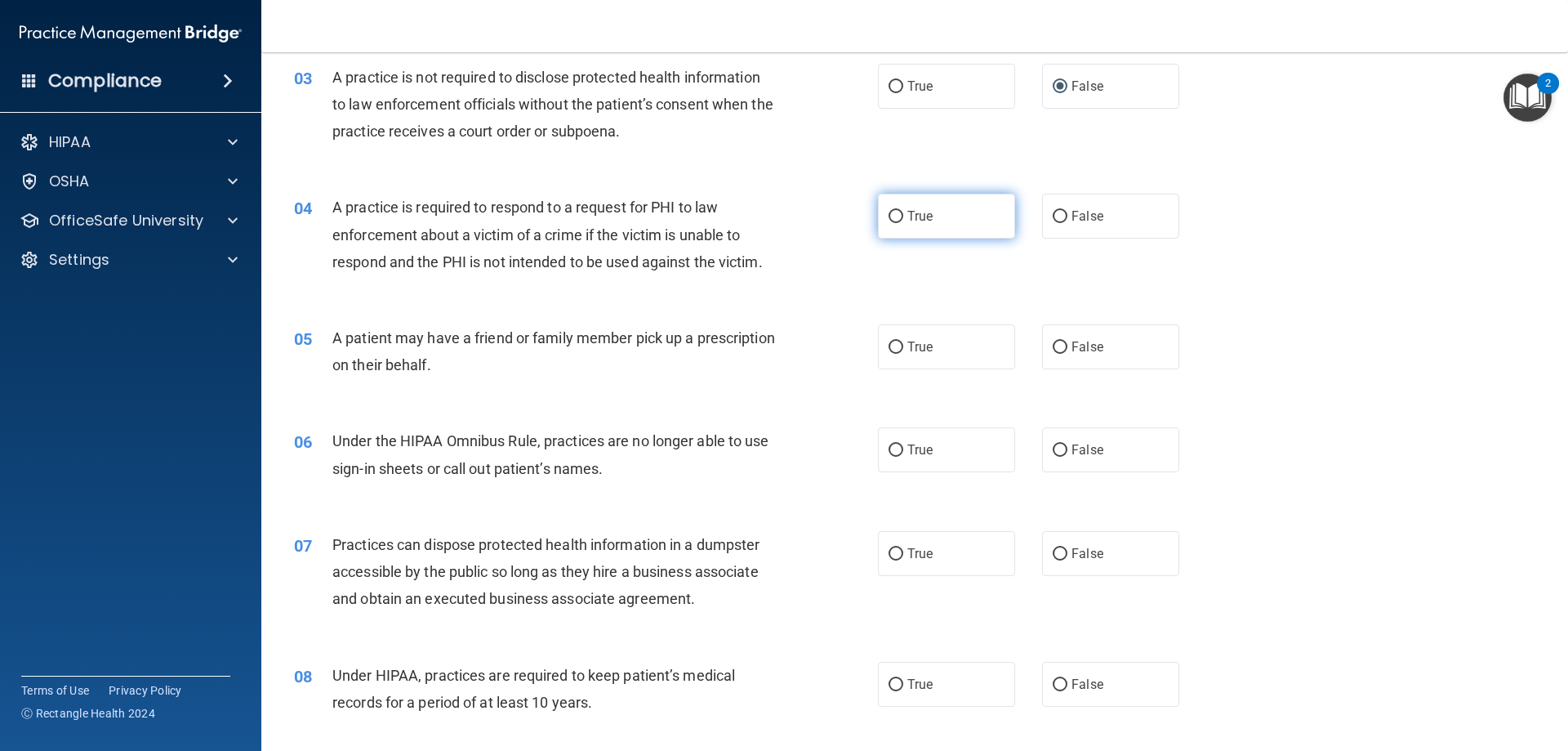
click at [939, 199] on label "True" at bounding box center [947, 216] width 137 height 45
click at [903, 211] on input "True" at bounding box center [896, 217] width 14 height 12
radio input "true"
click at [1061, 224] on label "False" at bounding box center [1111, 216] width 137 height 45
click at [1061, 223] on input "False" at bounding box center [1060, 217] width 14 height 12
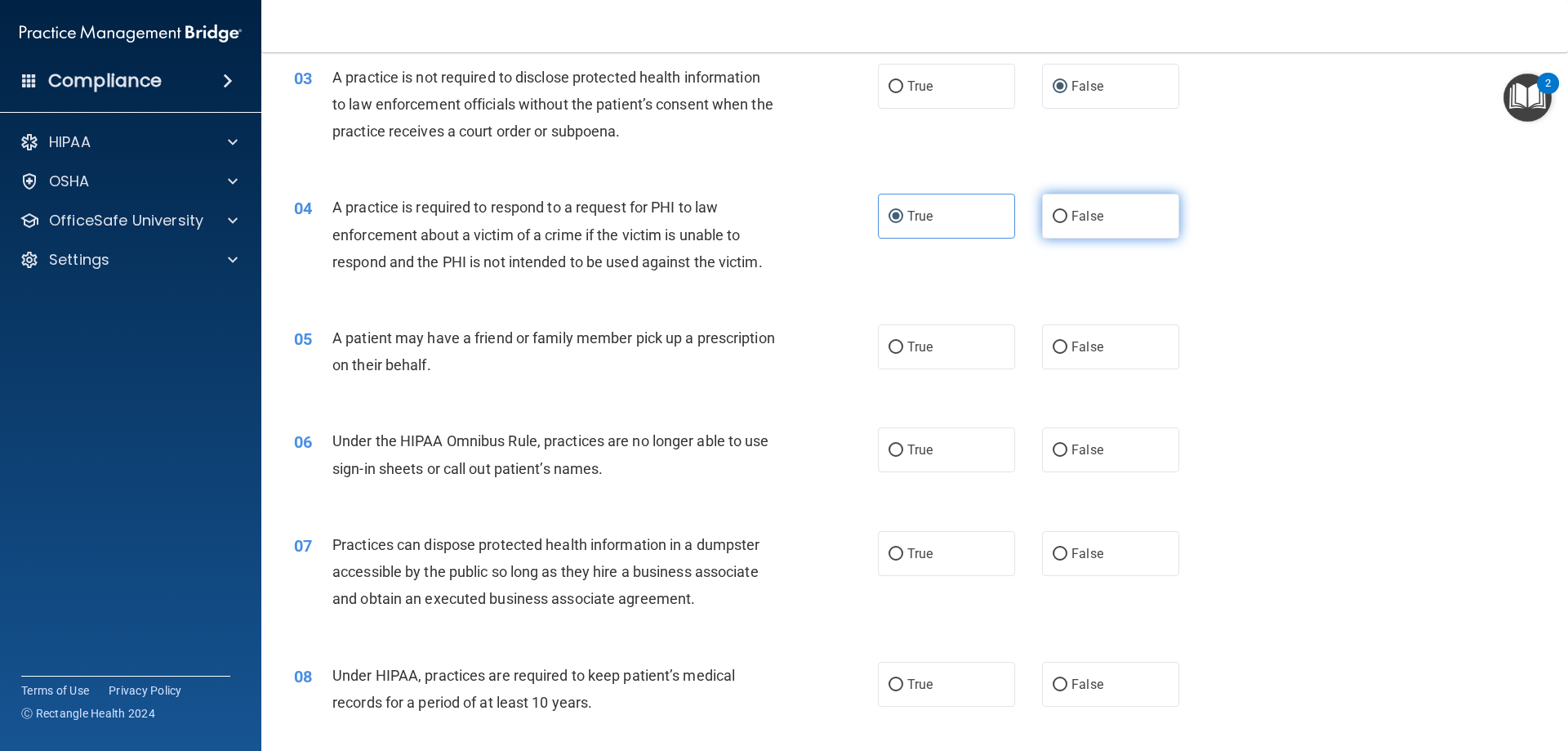
radio input "true"
radio input "false"
click at [961, 354] on label "True" at bounding box center [947, 346] width 137 height 45
click at [903, 354] on input "True" at bounding box center [896, 347] width 14 height 12
radio input "true"
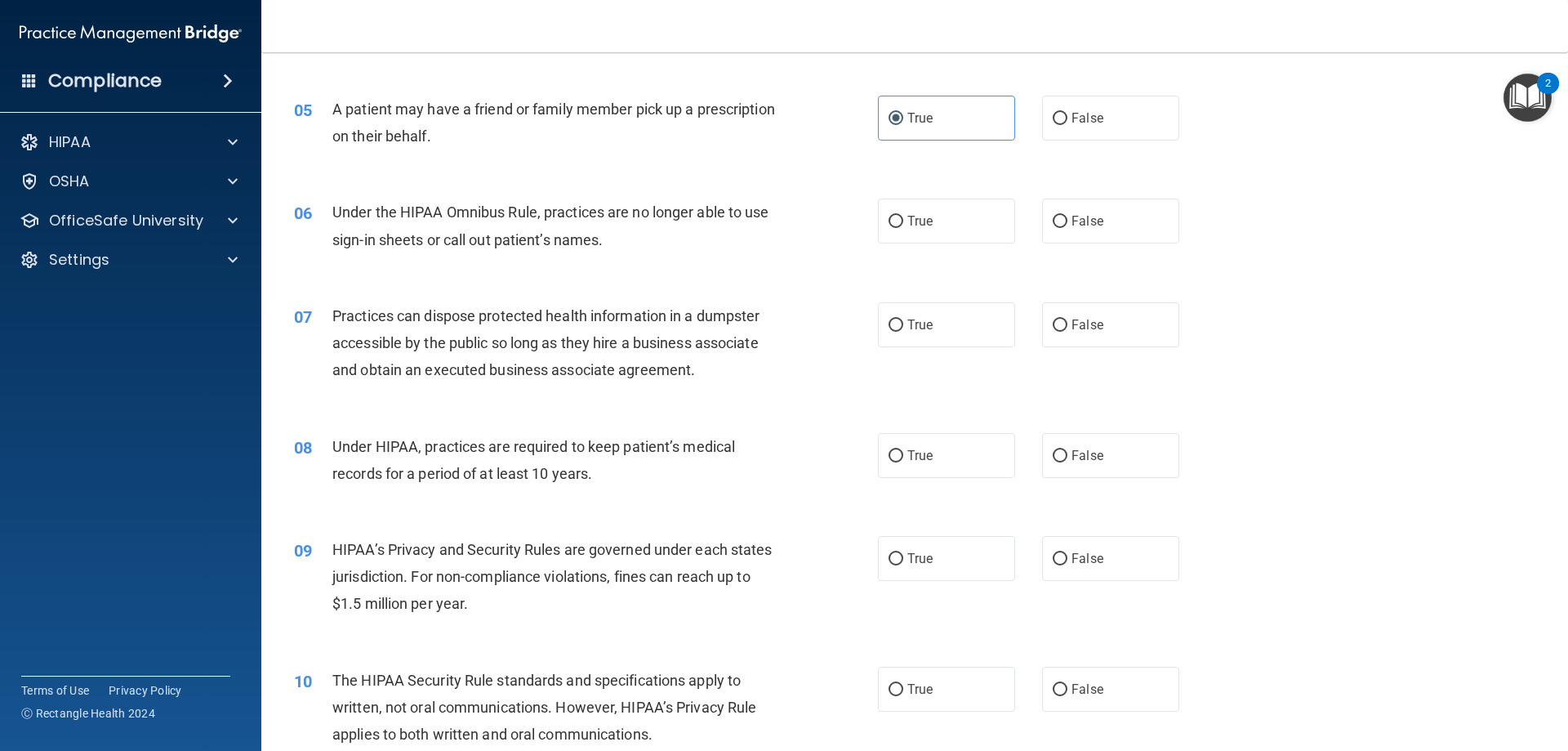
scroll to position [572, 0]
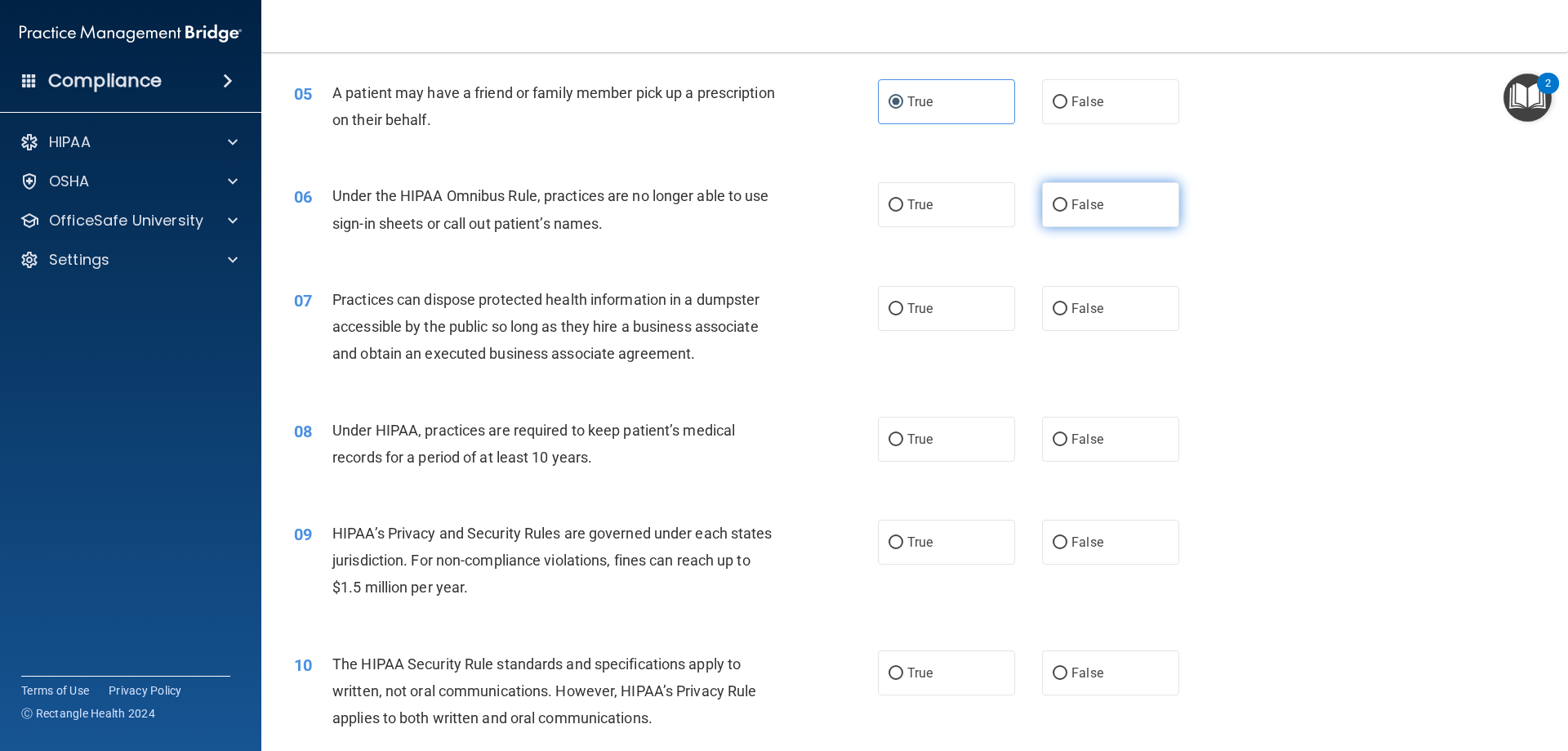
click at [1117, 206] on label "False" at bounding box center [1111, 204] width 137 height 45
click at [1067, 206] on input "False" at bounding box center [1060, 205] width 14 height 12
radio input "true"
click at [1094, 302] on span "False" at bounding box center [1087, 308] width 32 height 15
click at [1067, 303] on input "False" at bounding box center [1060, 309] width 14 height 12
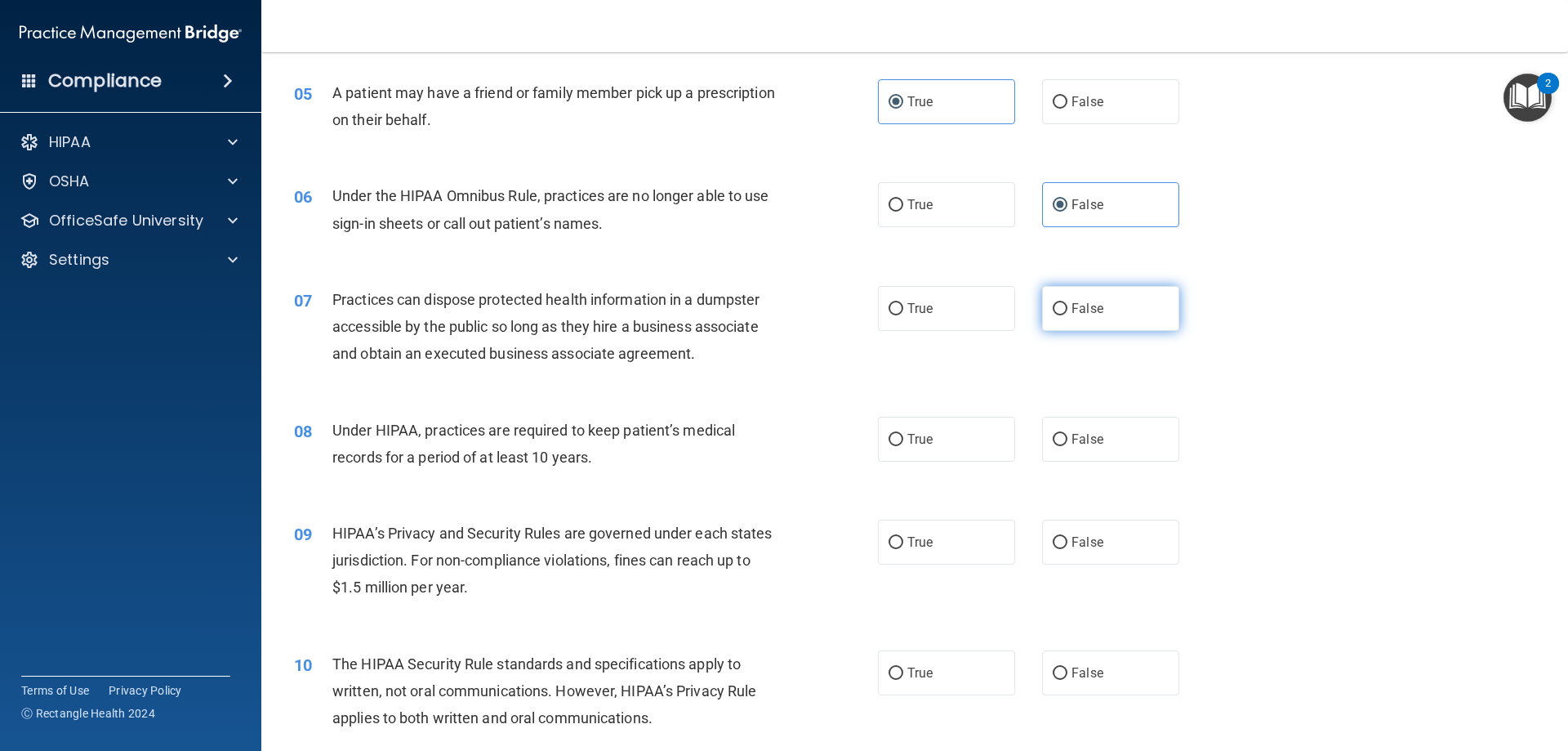
radio input "true"
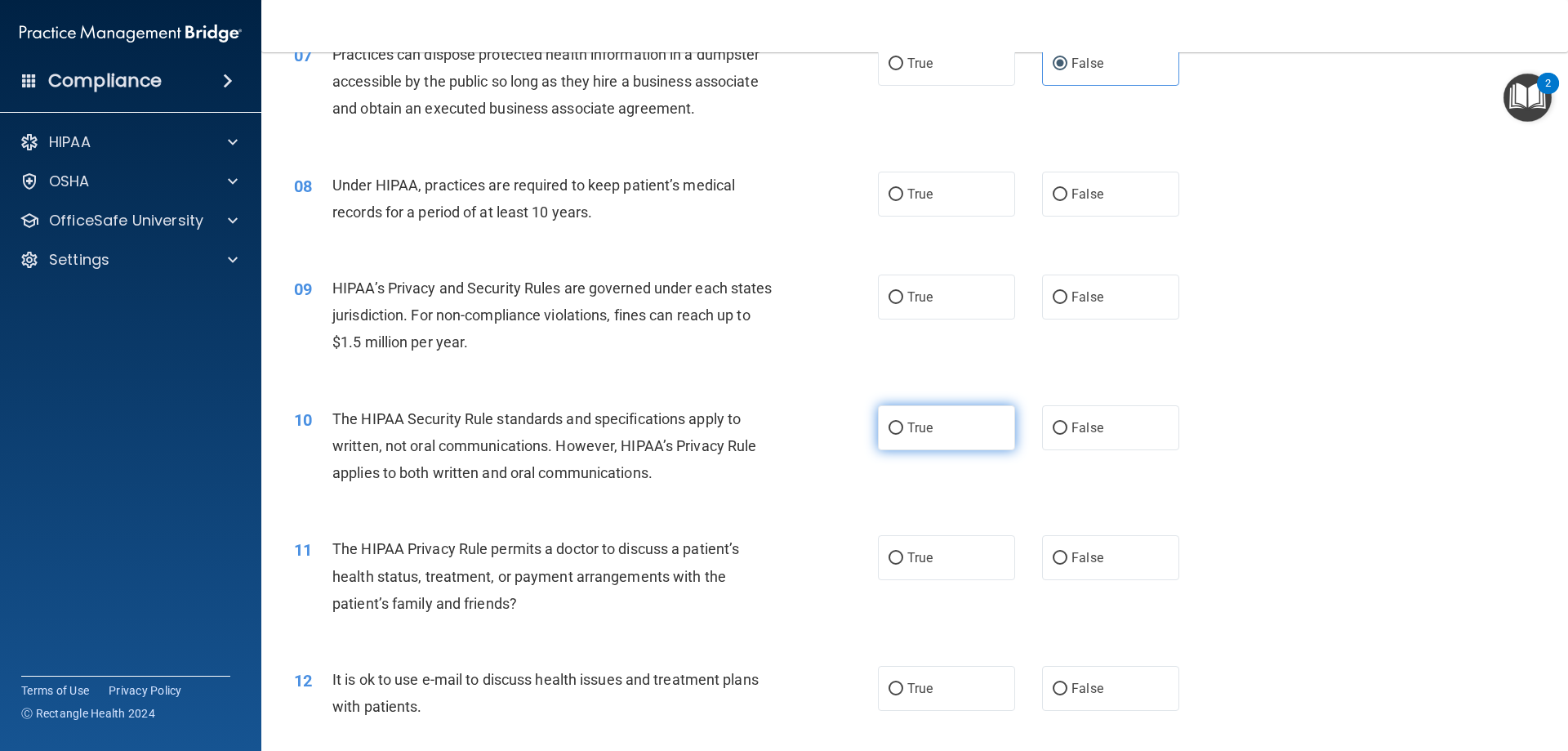
scroll to position [899, 0]
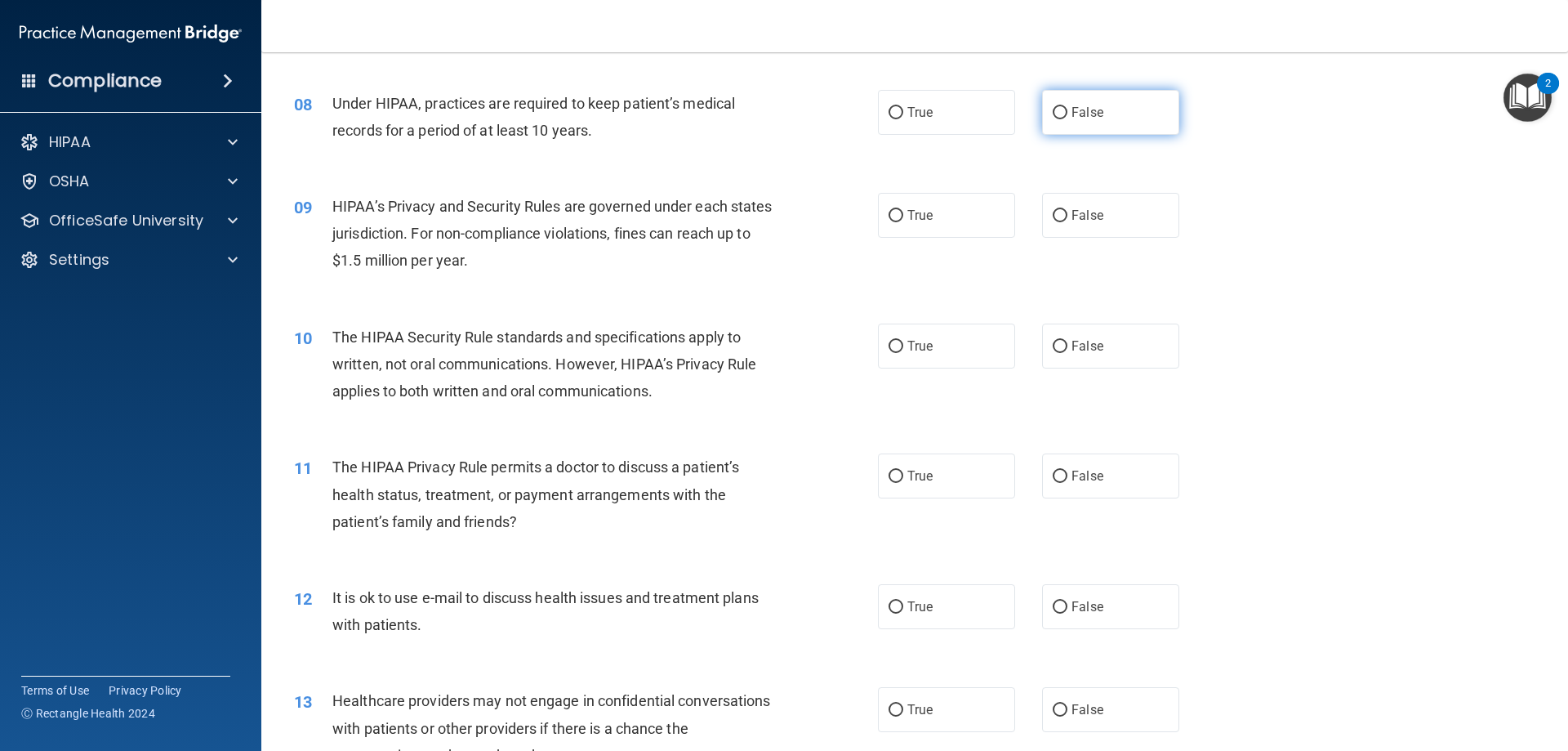
click at [1083, 119] on span "False" at bounding box center [1087, 112] width 32 height 15
click at [1067, 119] on input "False" at bounding box center [1060, 113] width 14 height 12
radio input "true"
click at [950, 198] on label "True" at bounding box center [947, 215] width 137 height 45
click at [903, 210] on input "True" at bounding box center [896, 216] width 14 height 12
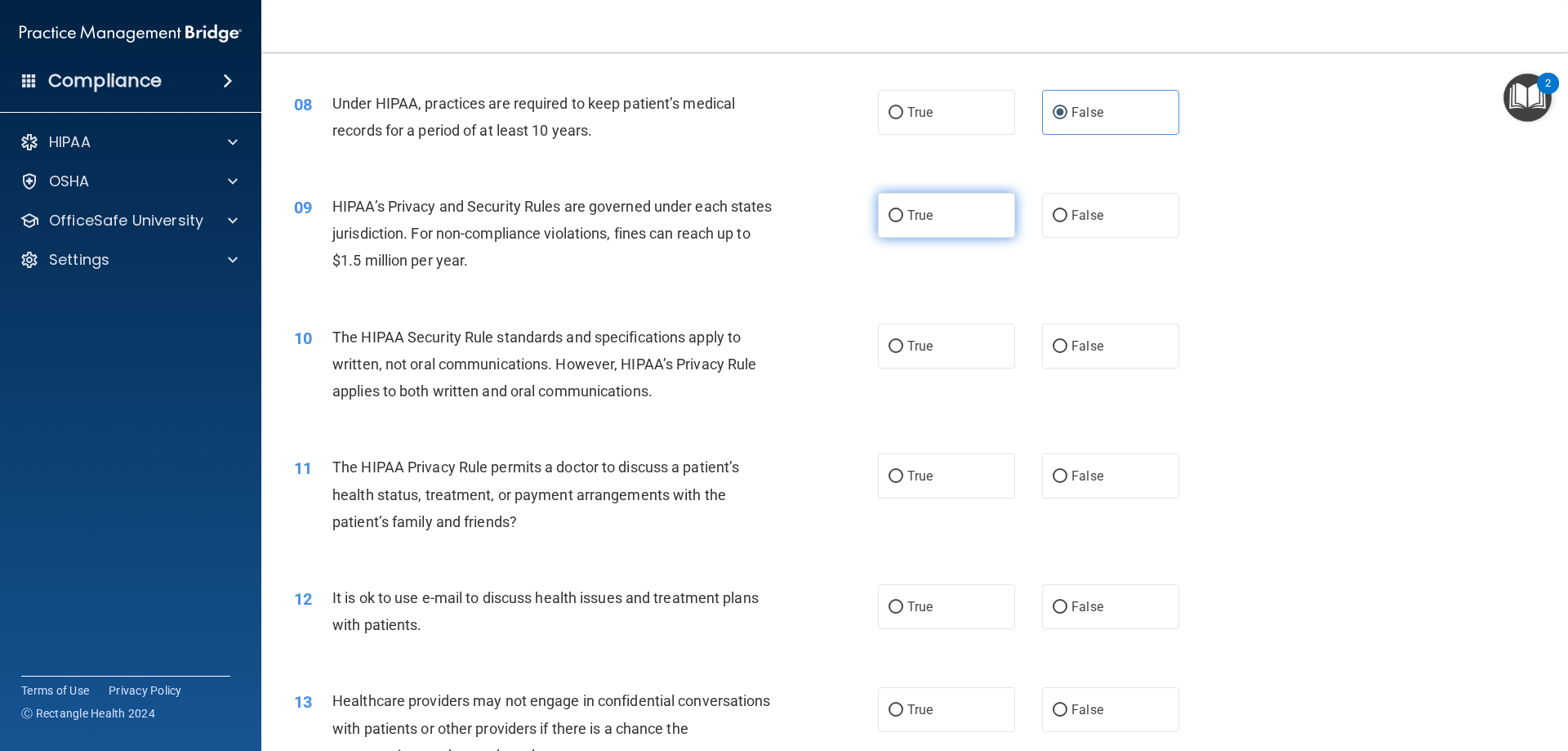
radio input "true"
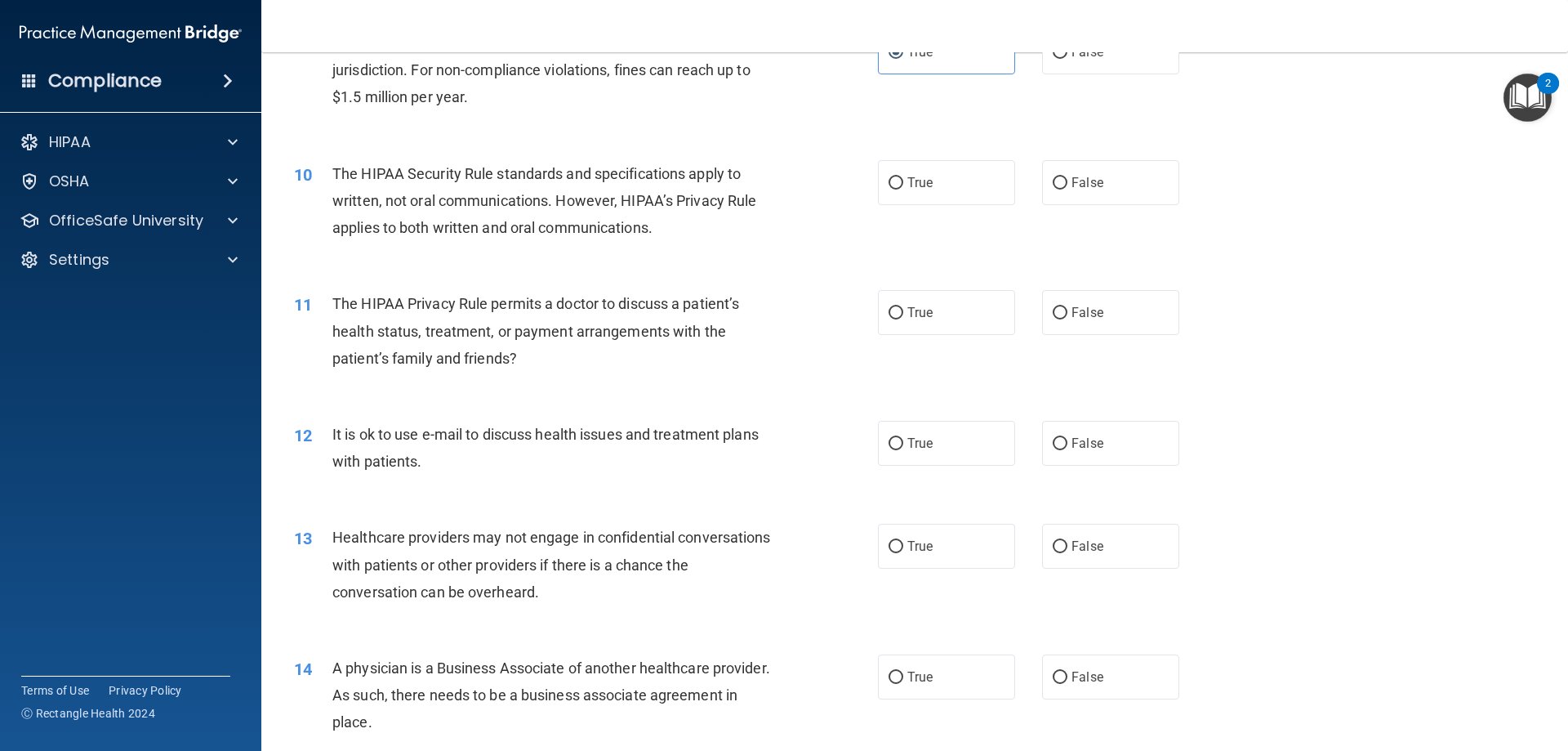
scroll to position [1143, 0]
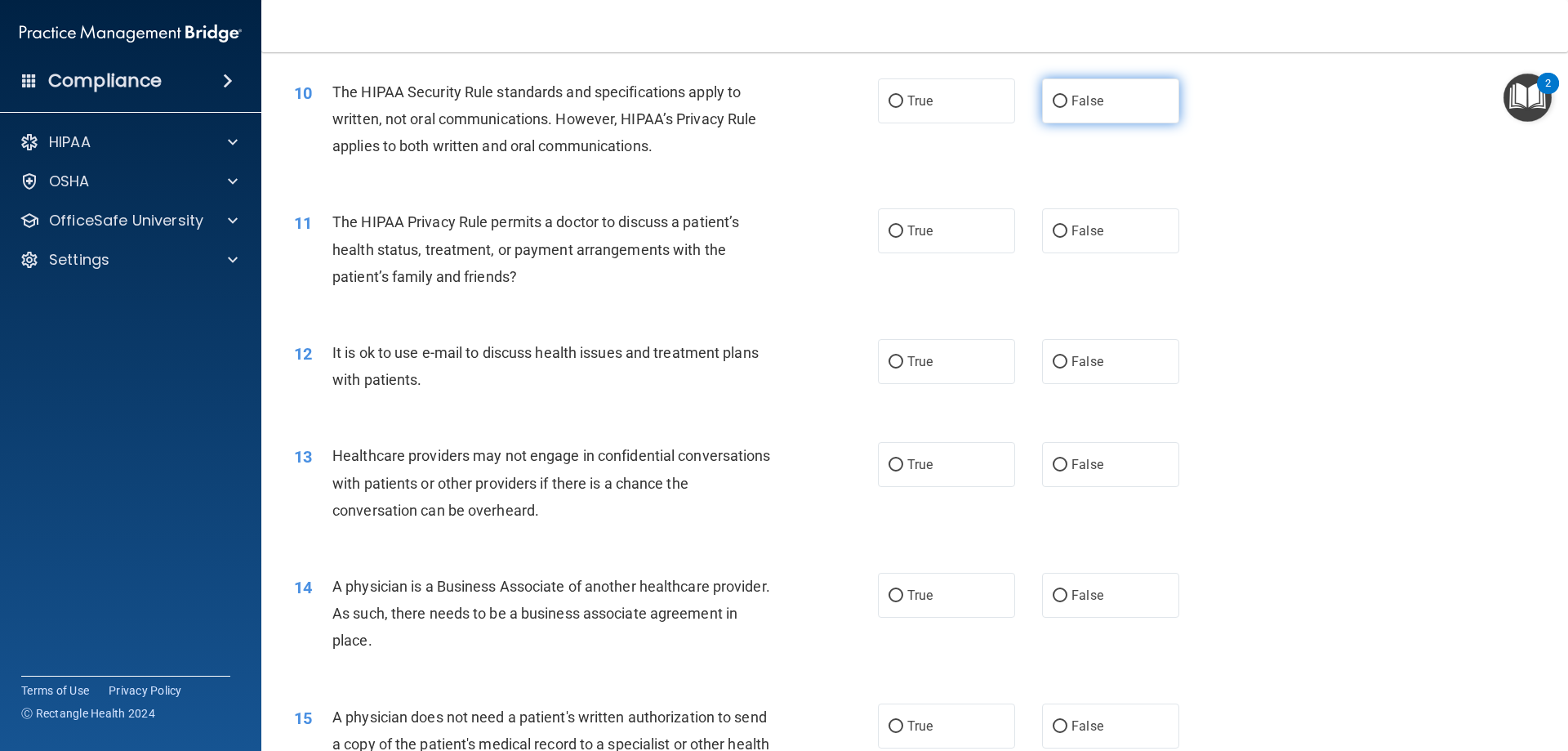
click at [1042, 112] on label "False" at bounding box center [1111, 101] width 137 height 45
click at [1053, 107] on input "False" at bounding box center [1060, 102] width 14 height 12
radio input "true"
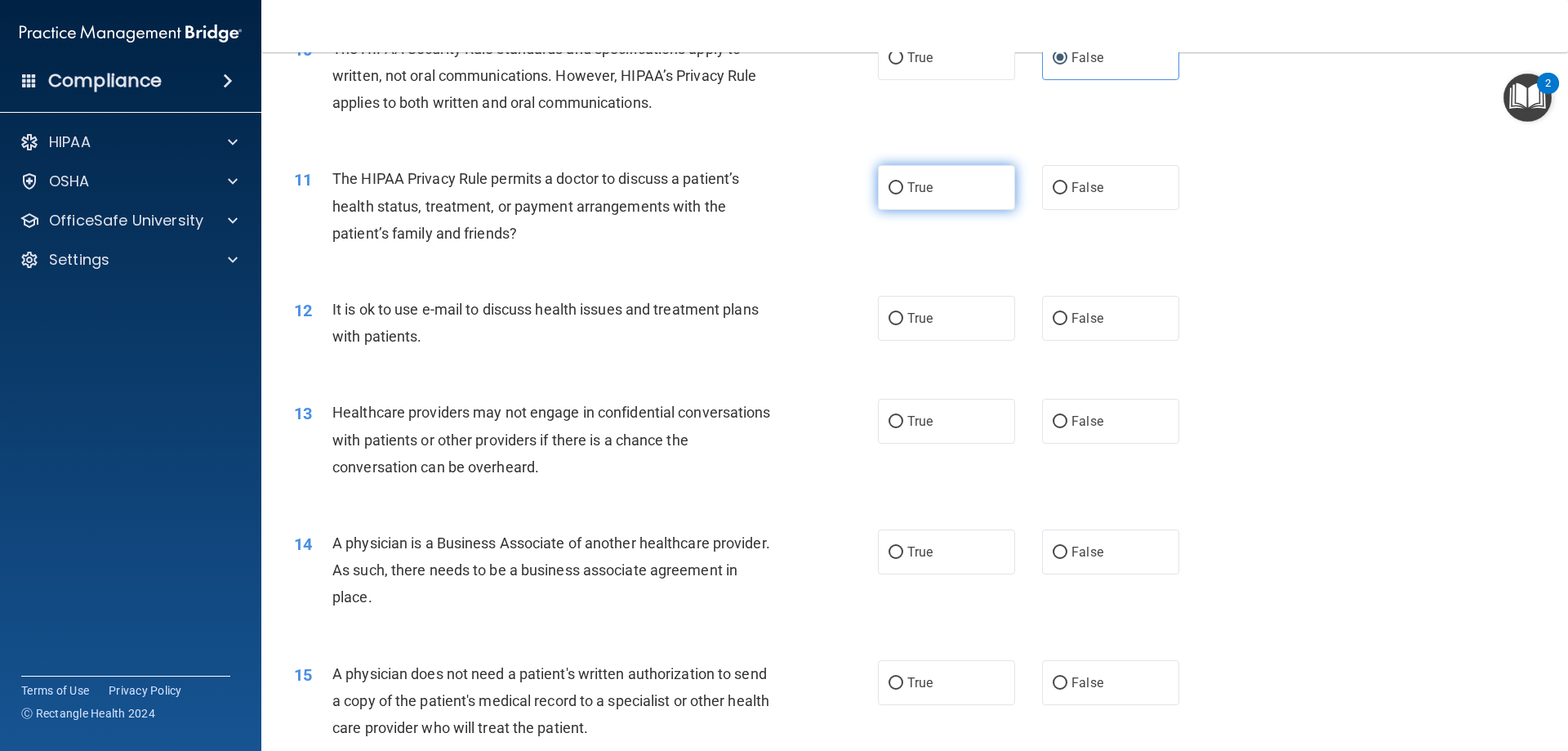
click at [910, 234] on div "11 The HIPAA Privacy Rule permits a doctor to discuss a patient’s health status…" at bounding box center [915, 210] width 1266 height 130
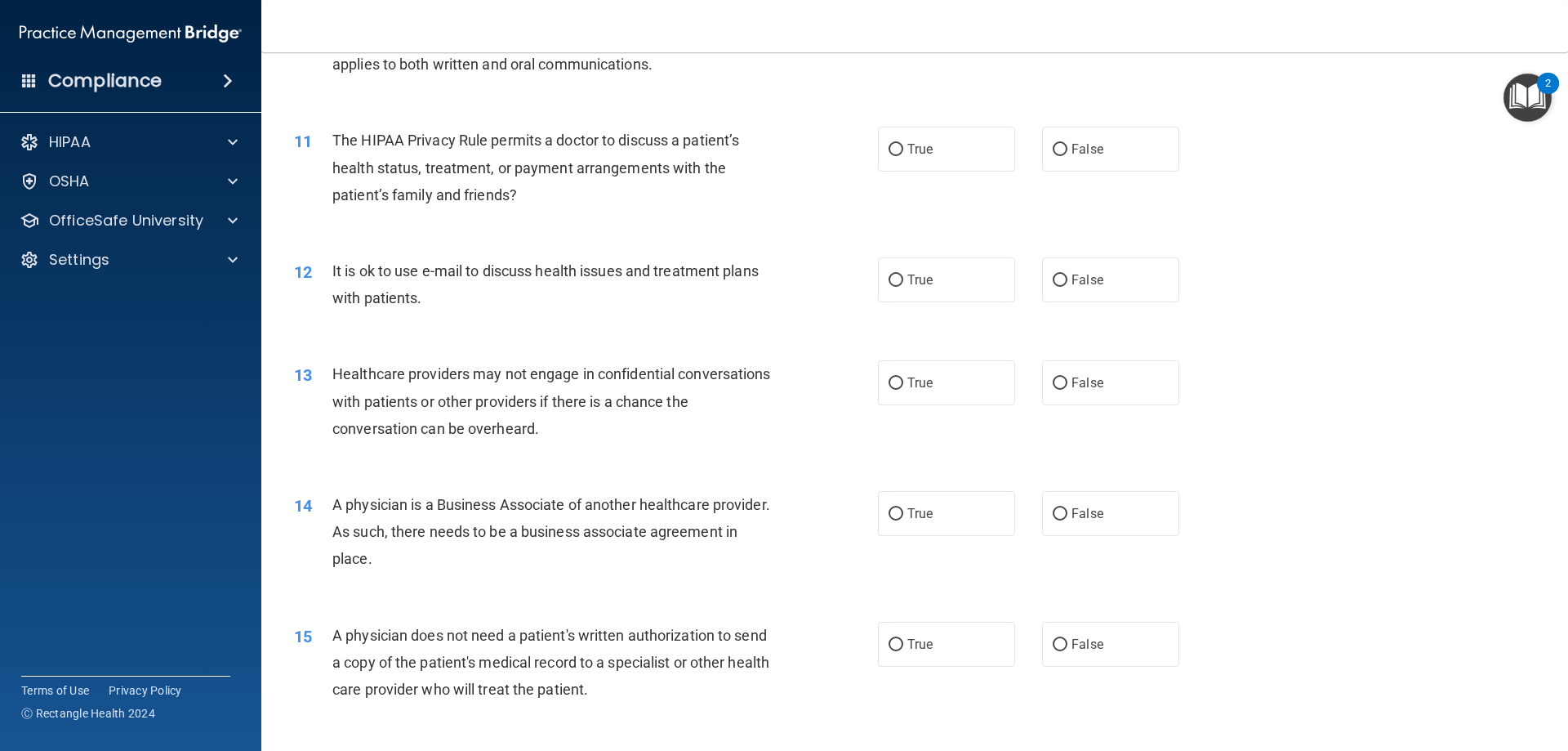
click at [939, 124] on div "11 The HIPAA Privacy Rule permits a doctor to discuss a patient’s health status…" at bounding box center [915, 172] width 1266 height 130
click at [936, 136] on label "True" at bounding box center [947, 149] width 137 height 45
click at [903, 144] on input "True" at bounding box center [896, 150] width 14 height 12
radio input "true"
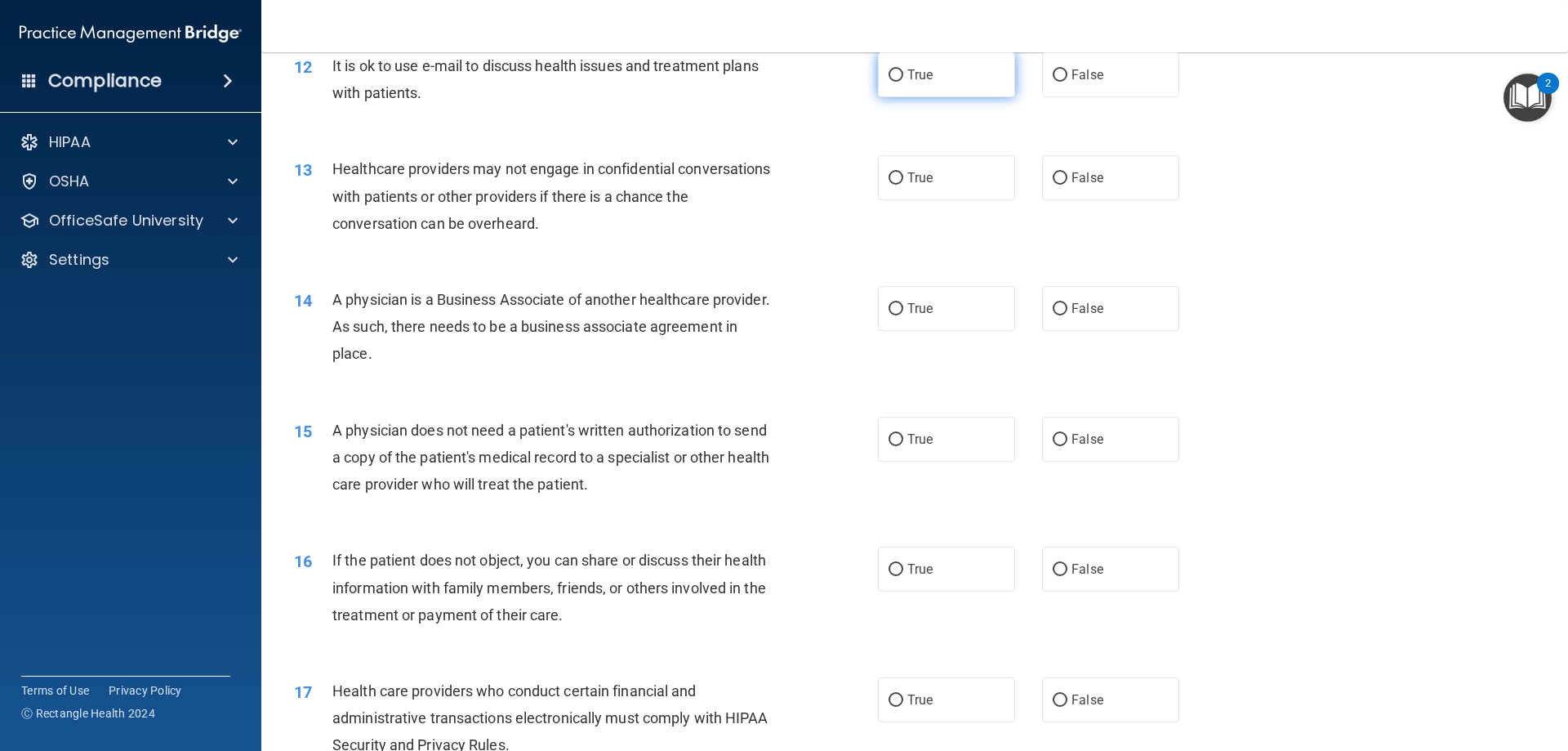
scroll to position [1470, 0]
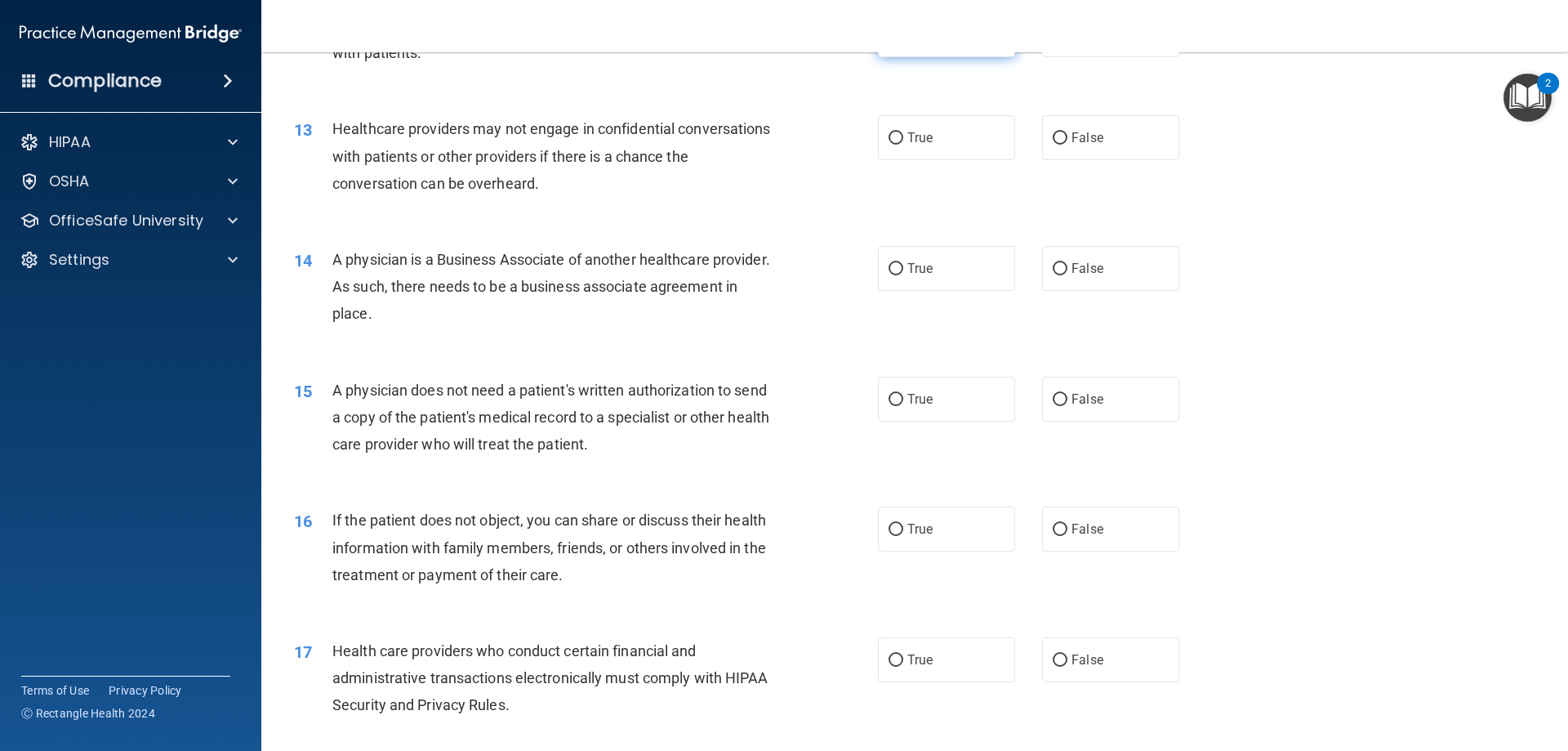
click at [927, 100] on div "13 Healthcare providers may not engage in confidential conversations with patie…" at bounding box center [915, 160] width 1266 height 130
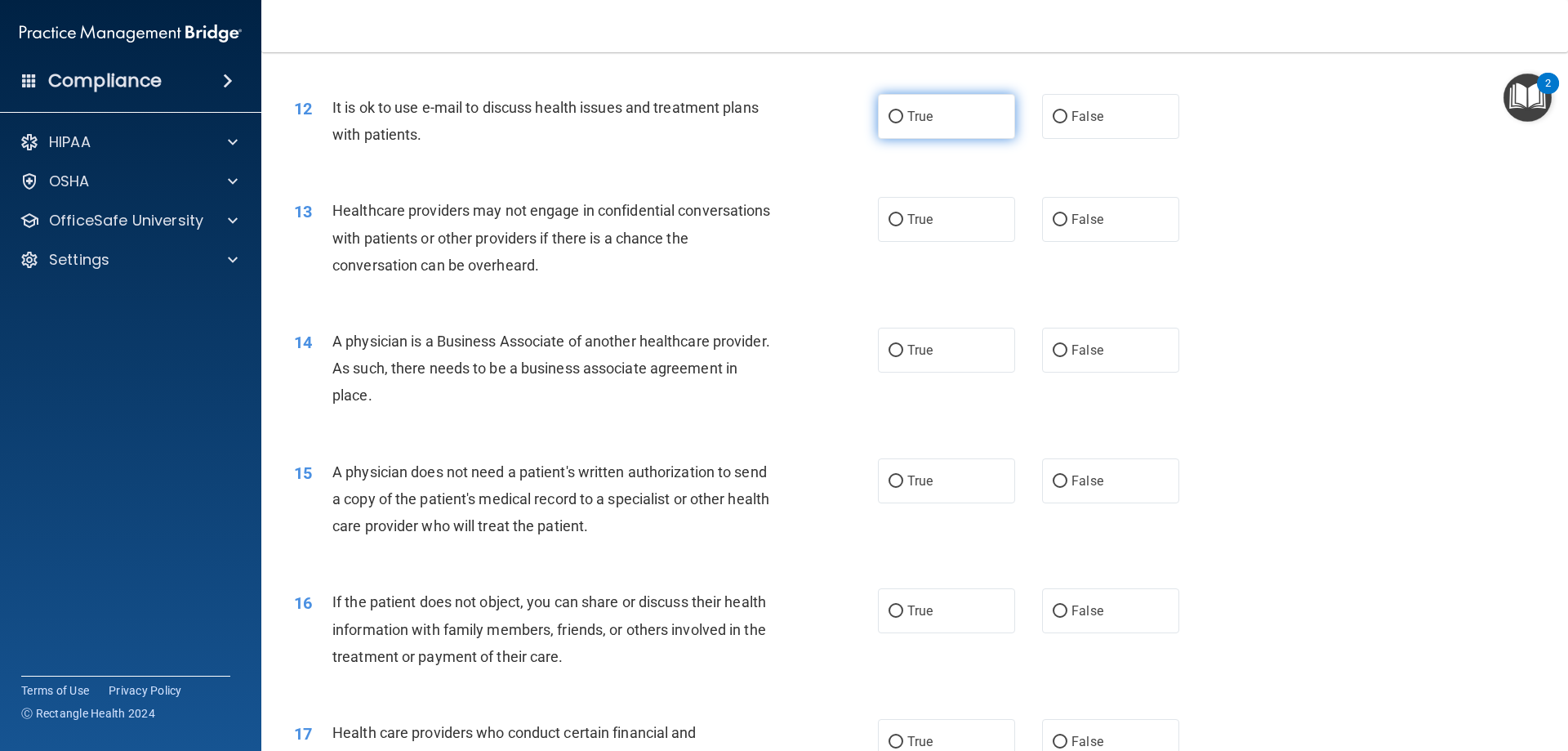
click at [890, 107] on label "True" at bounding box center [947, 116] width 137 height 45
click at [895, 110] on label "True" at bounding box center [947, 116] width 137 height 45
click at [895, 111] on input "True" at bounding box center [896, 117] width 14 height 12
radio input "true"
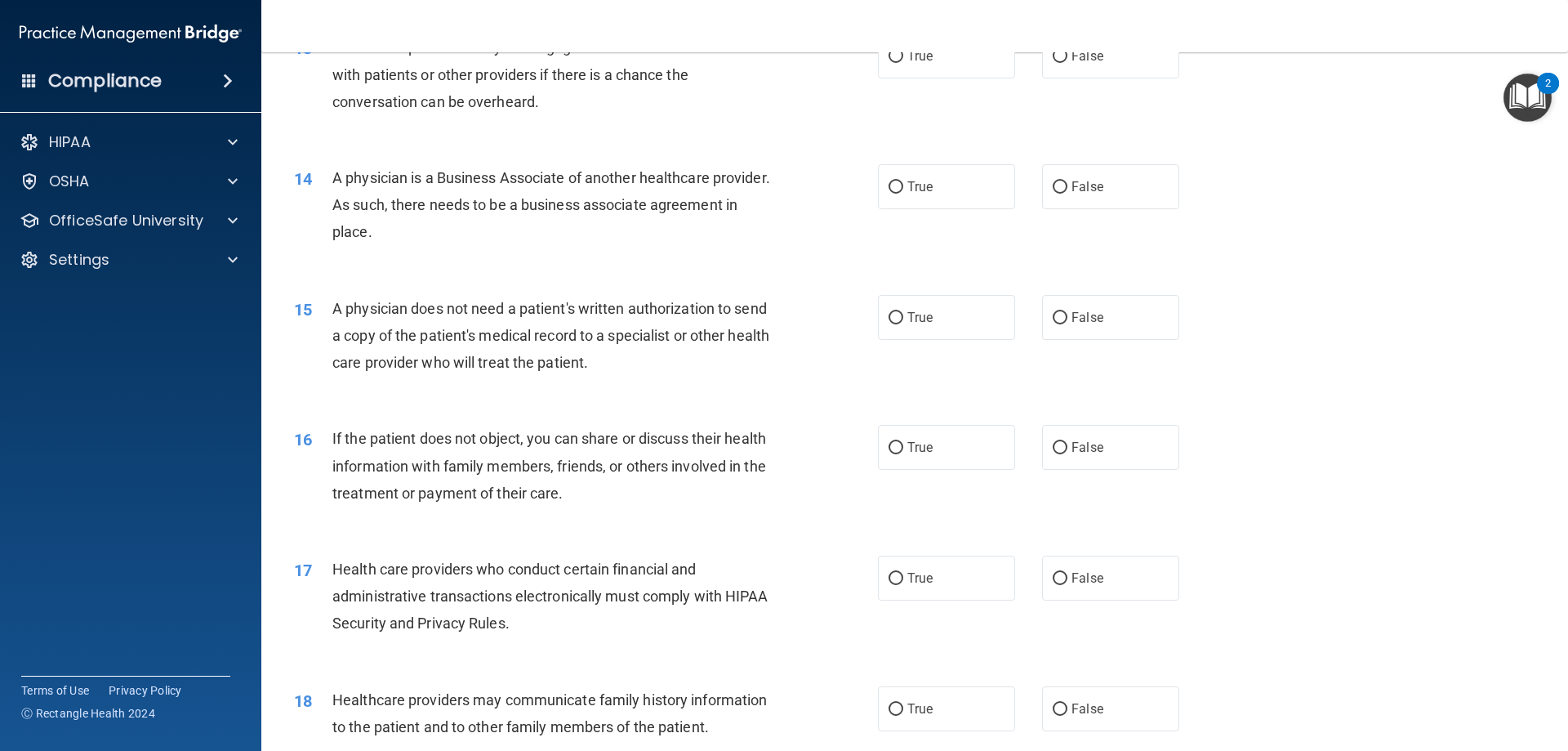
scroll to position [1470, 0]
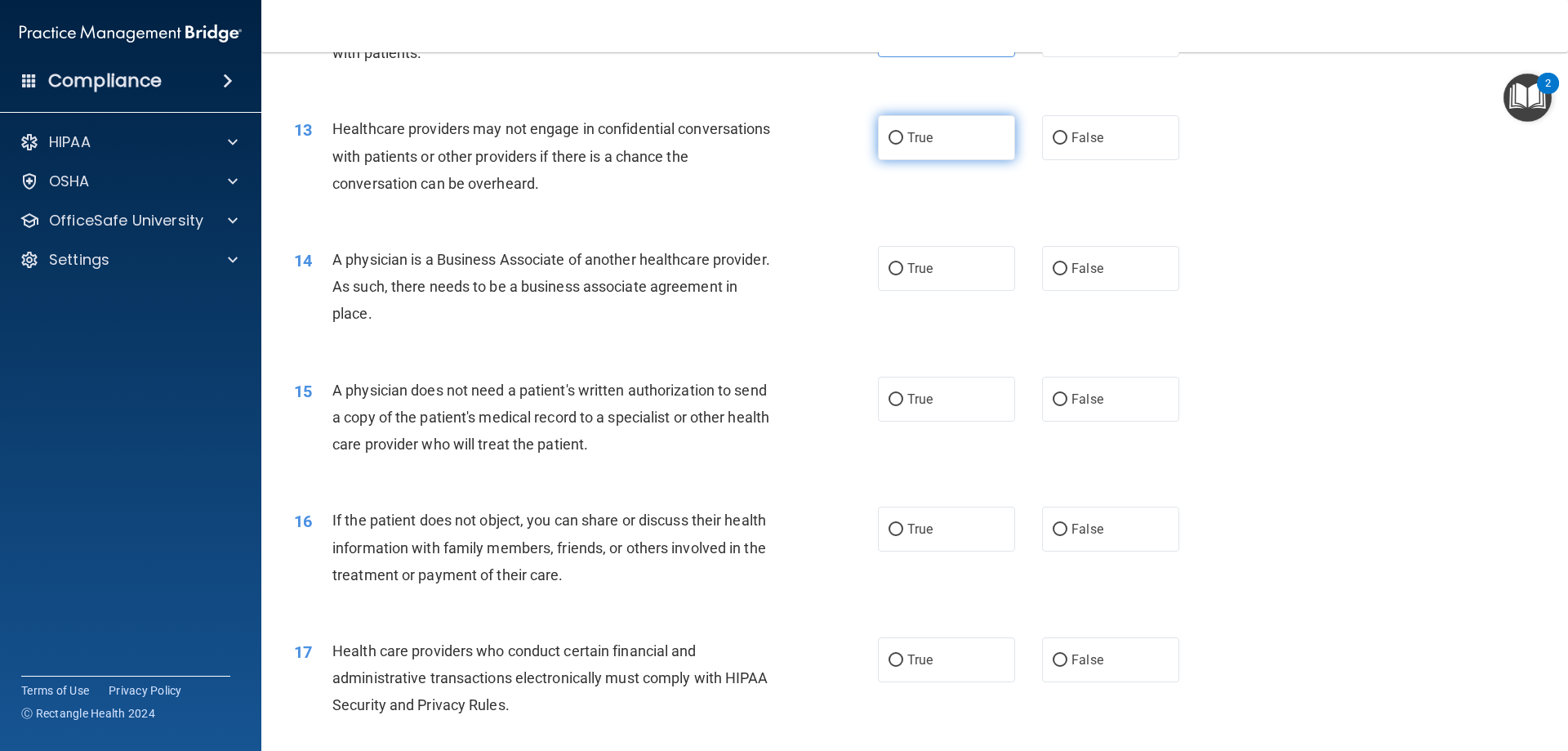
click at [974, 125] on label "True" at bounding box center [947, 137] width 137 height 45
click at [903, 132] on input "True" at bounding box center [896, 138] width 14 height 12
radio input "true"
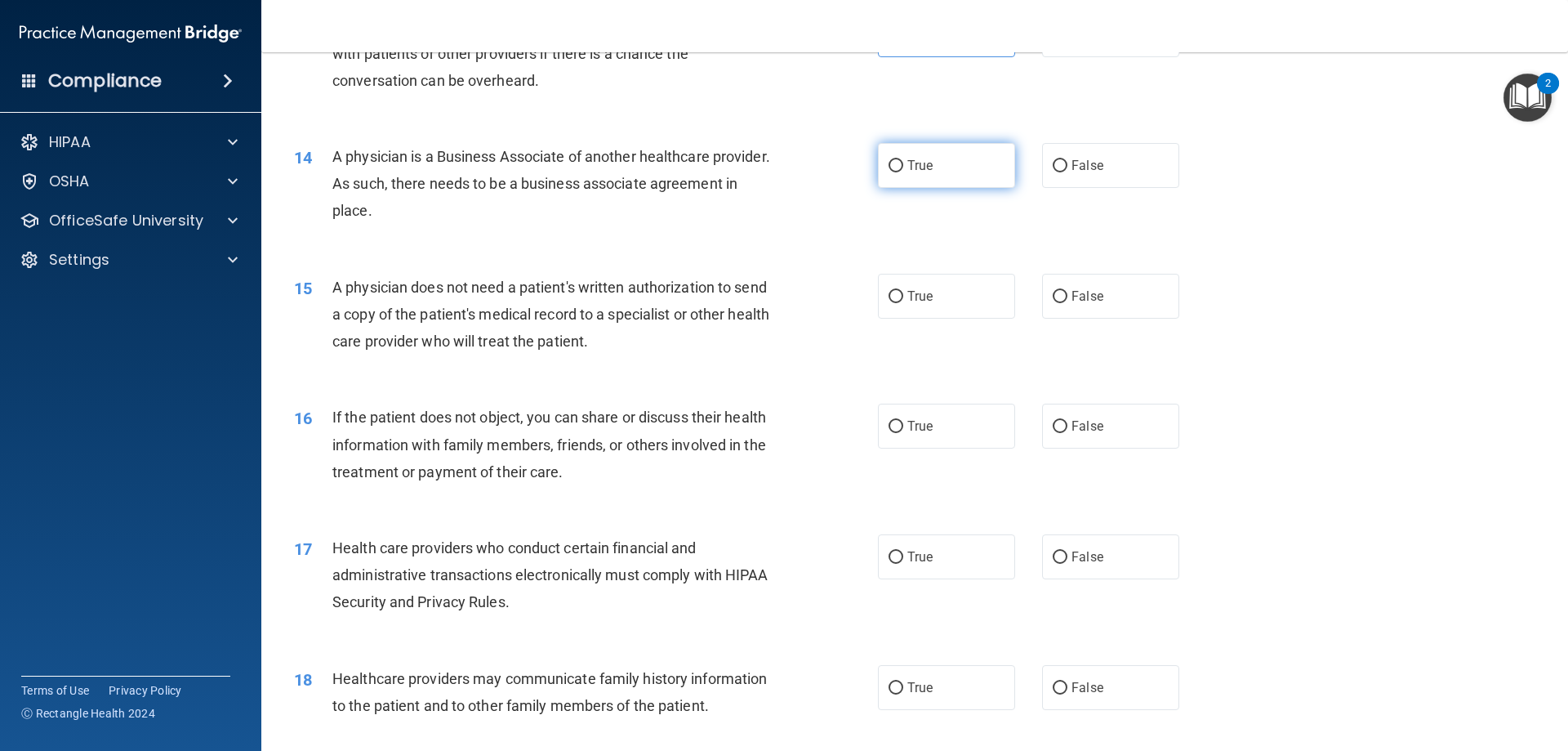
scroll to position [1633, 0]
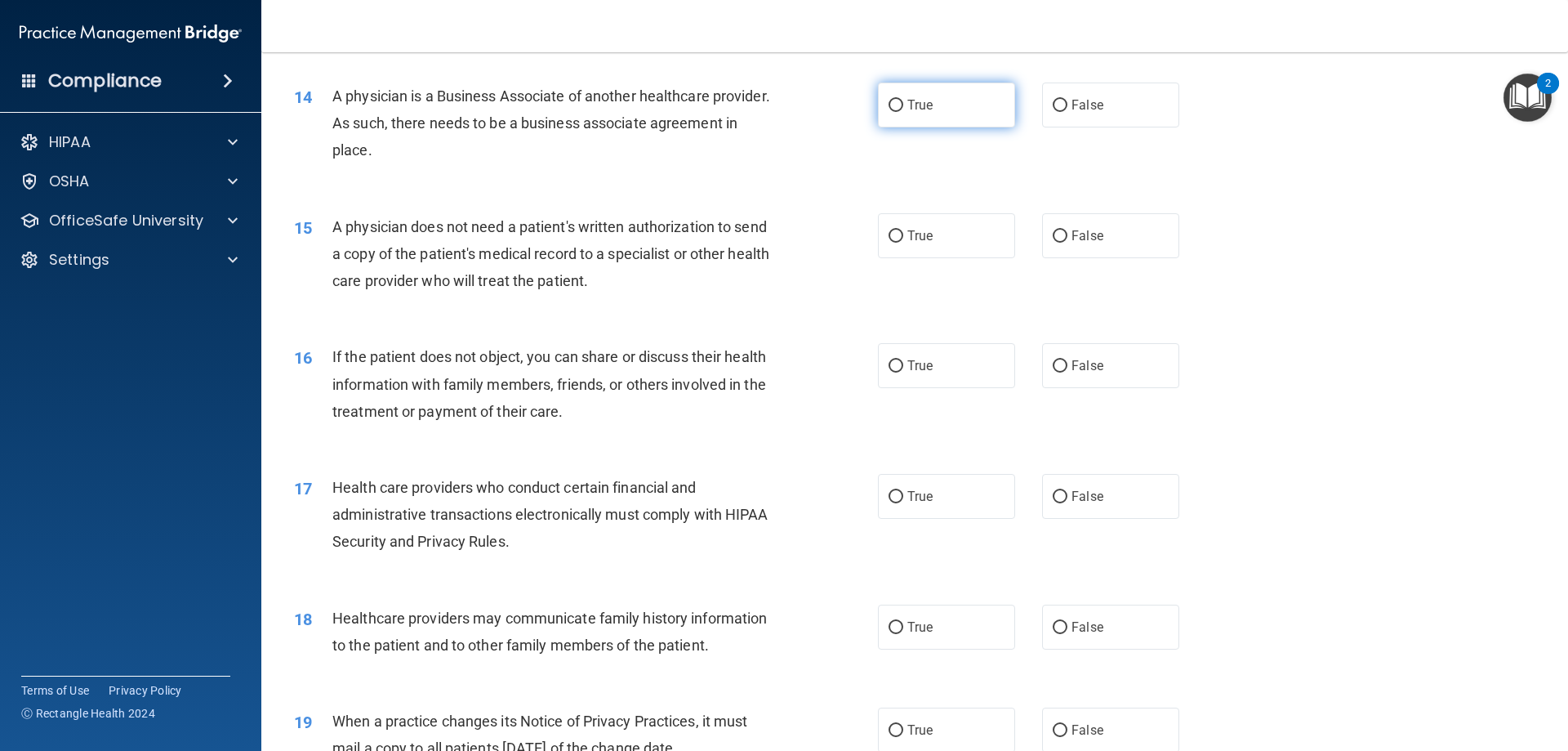
click at [922, 84] on label "True" at bounding box center [947, 105] width 137 height 45
click at [903, 100] on input "True" at bounding box center [896, 106] width 14 height 12
radio input "true"
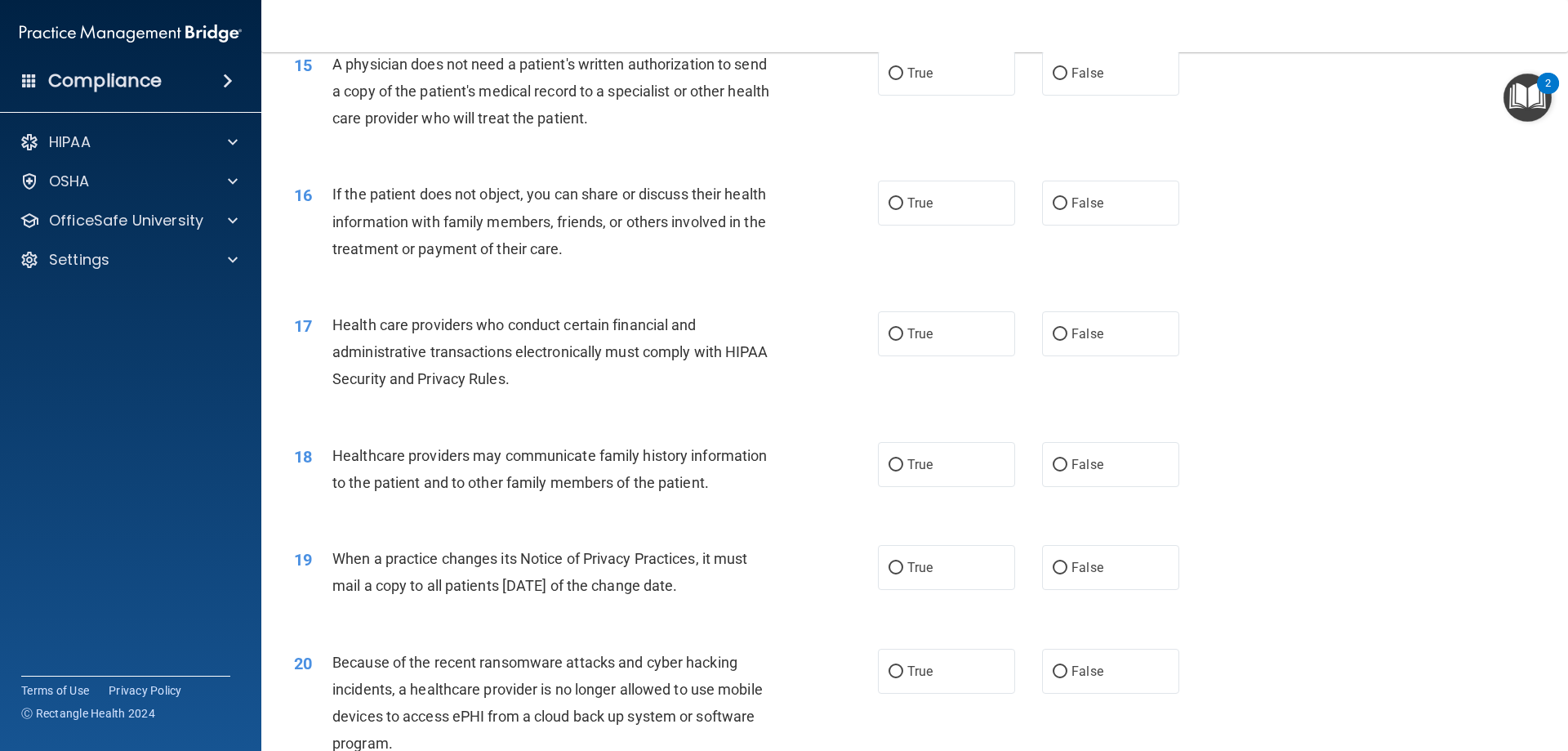
scroll to position [1797, 0]
click at [946, 79] on label "True" at bounding box center [947, 72] width 137 height 45
click at [903, 79] on input "True" at bounding box center [896, 73] width 14 height 12
radio input "true"
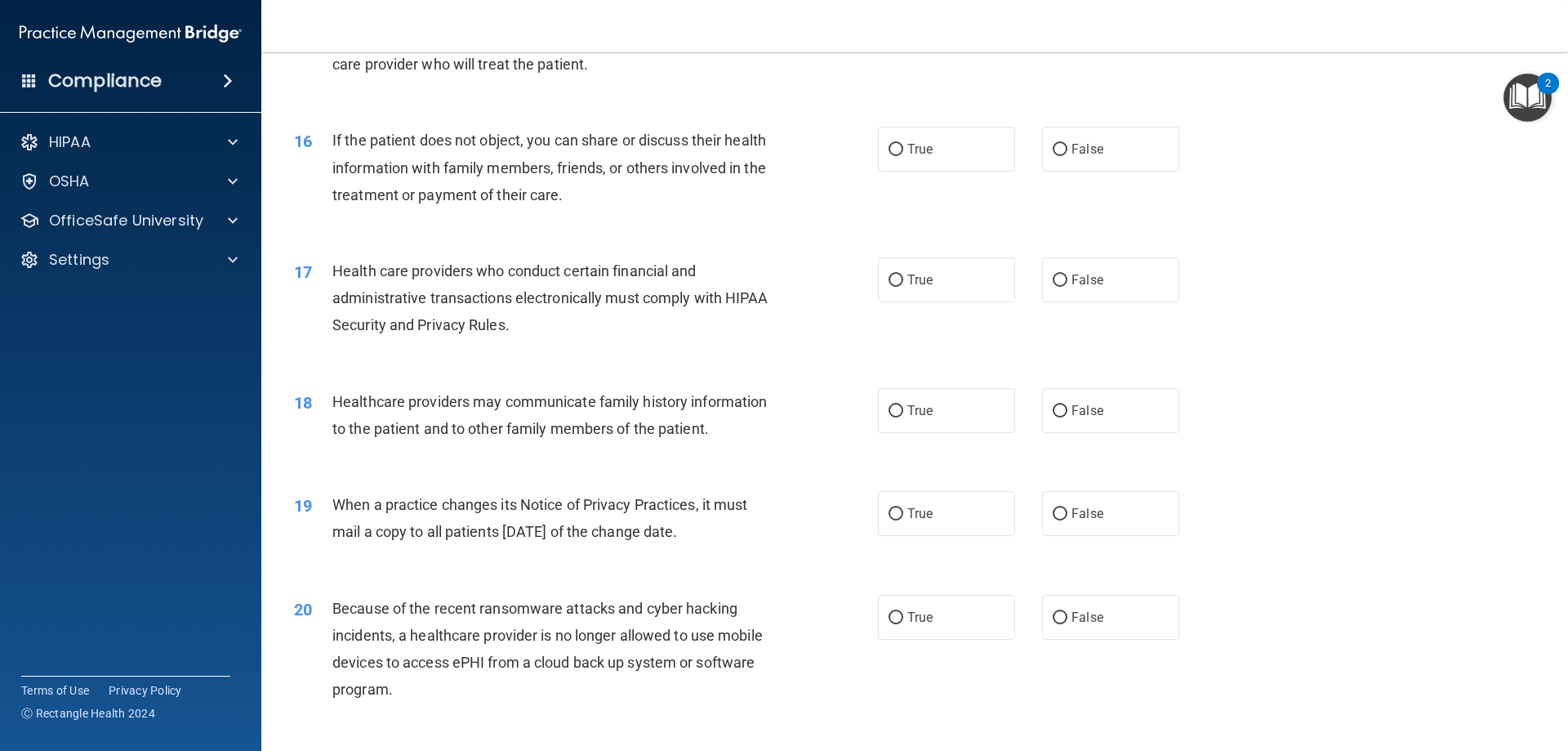
scroll to position [1879, 0]
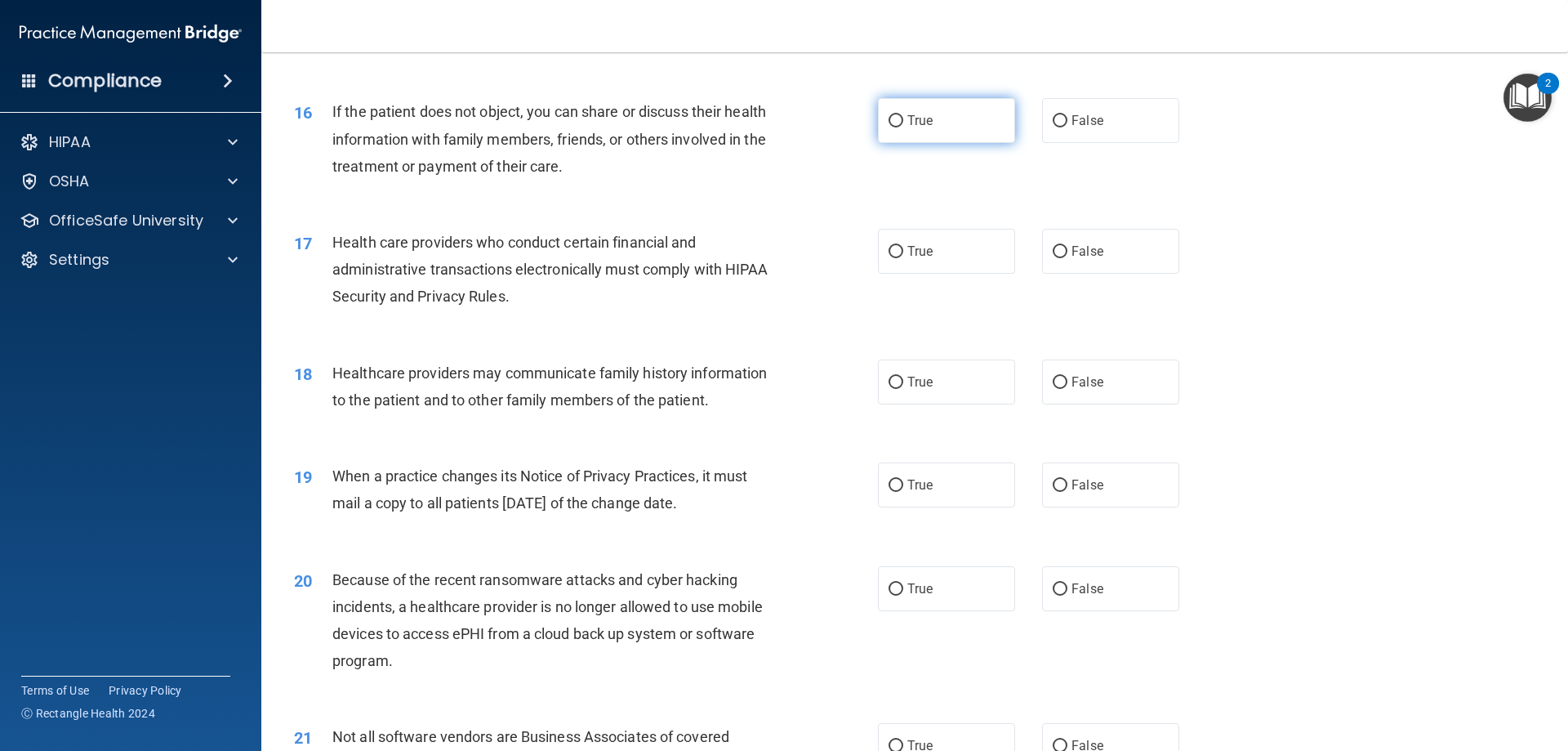
click at [948, 103] on label "True" at bounding box center [947, 120] width 137 height 45
click at [903, 115] on input "True" at bounding box center [896, 121] width 14 height 12
radio input "true"
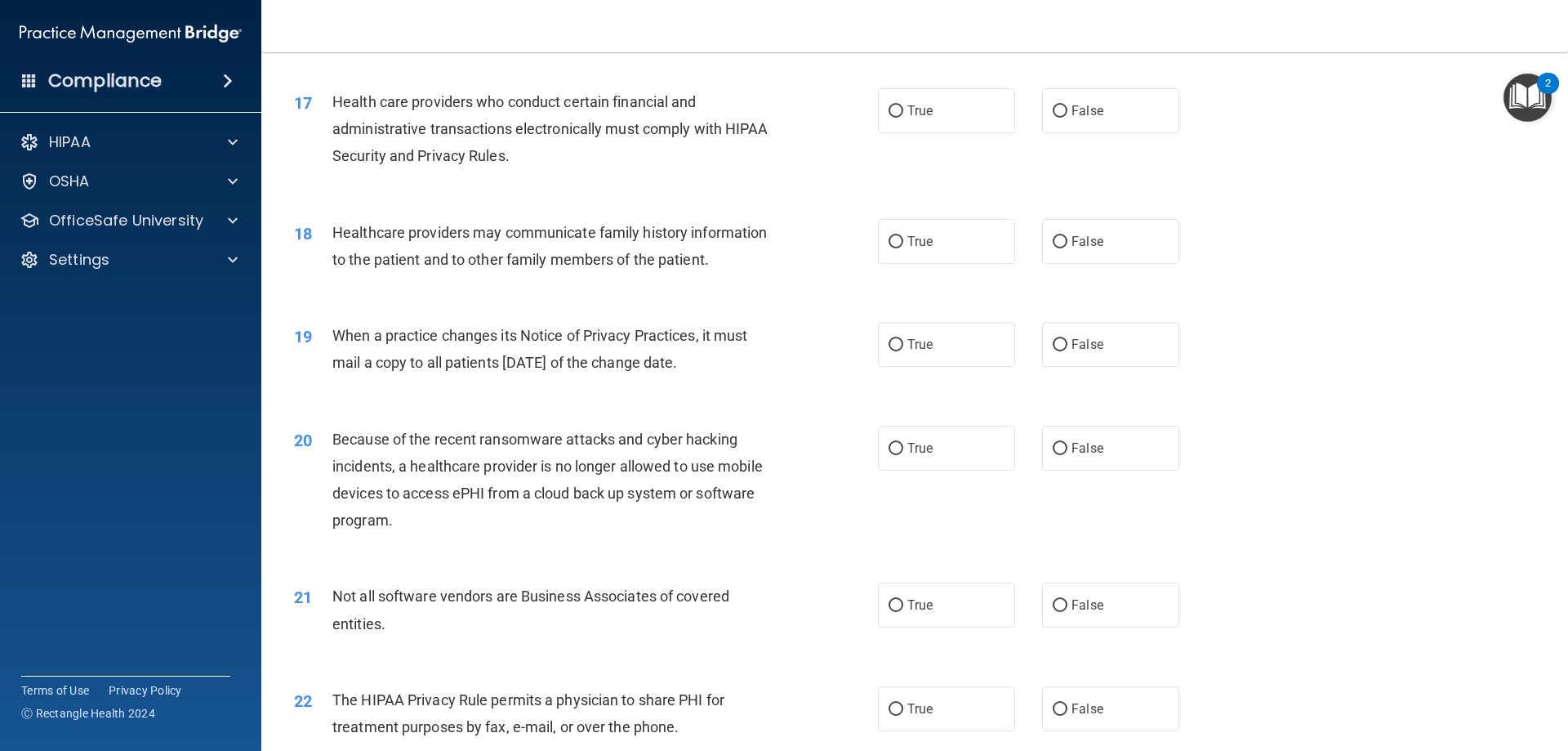
scroll to position [2042, 0]
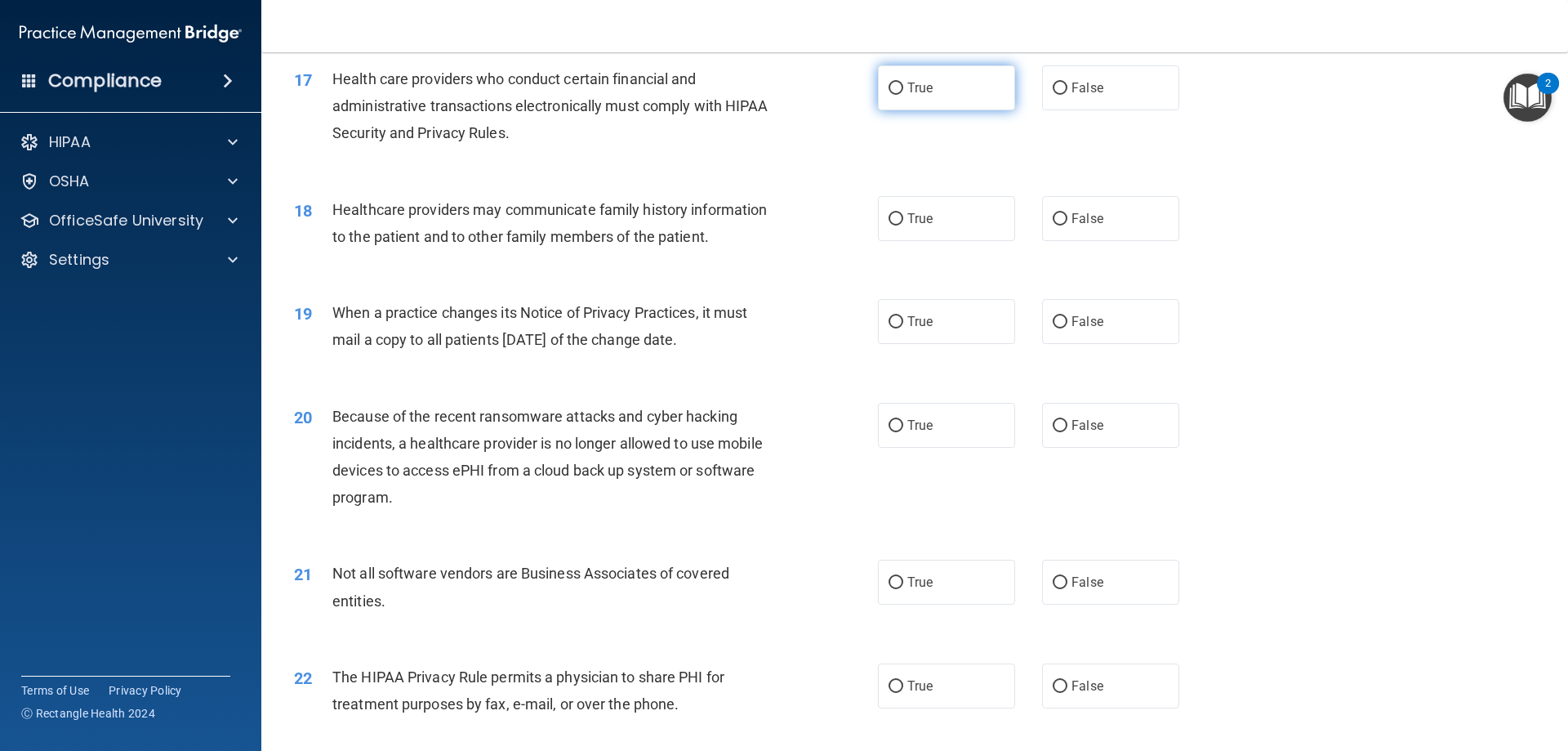
click at [971, 95] on label "True" at bounding box center [947, 87] width 137 height 45
click at [903, 95] on input "True" at bounding box center [896, 88] width 14 height 12
radio input "true"
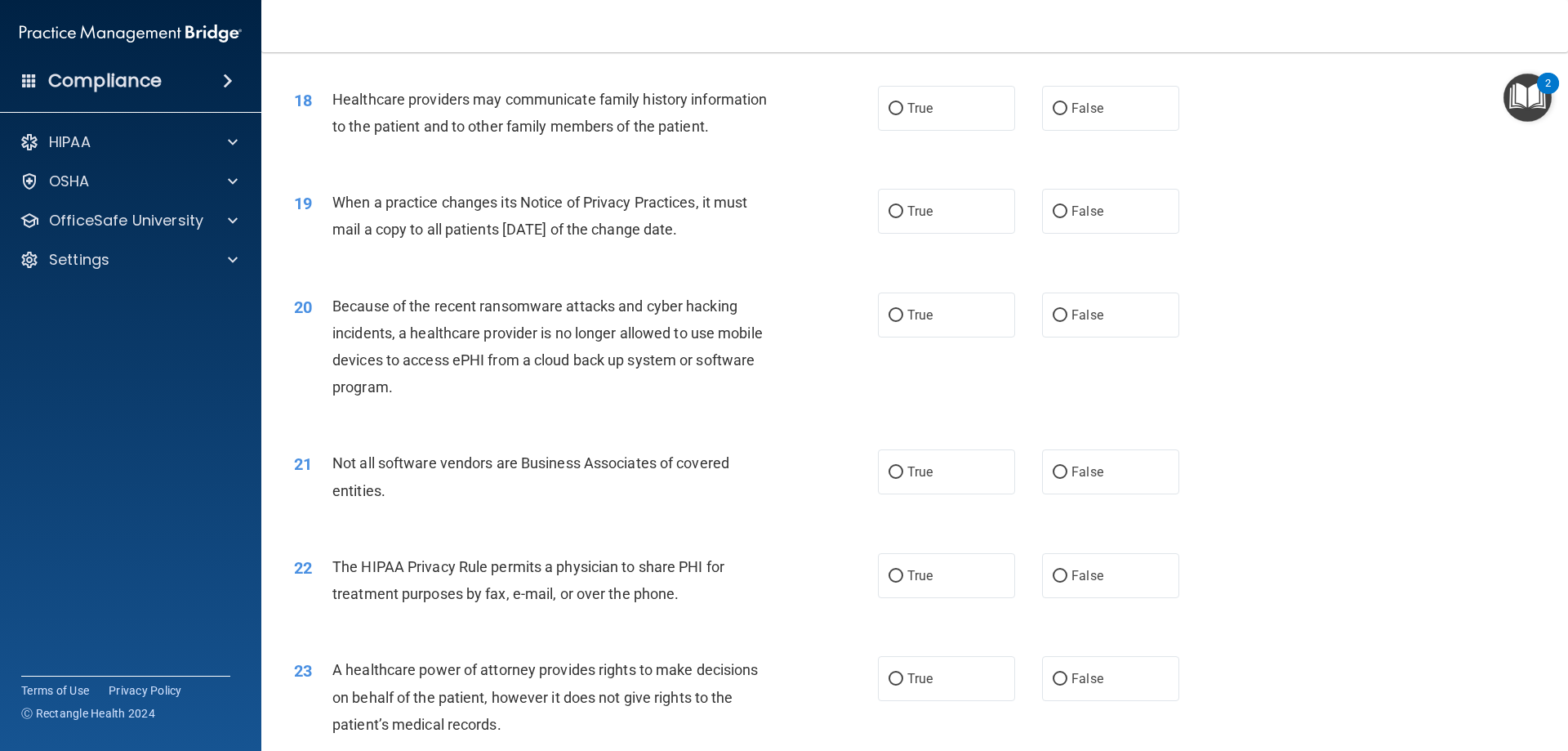
scroll to position [2124, 0]
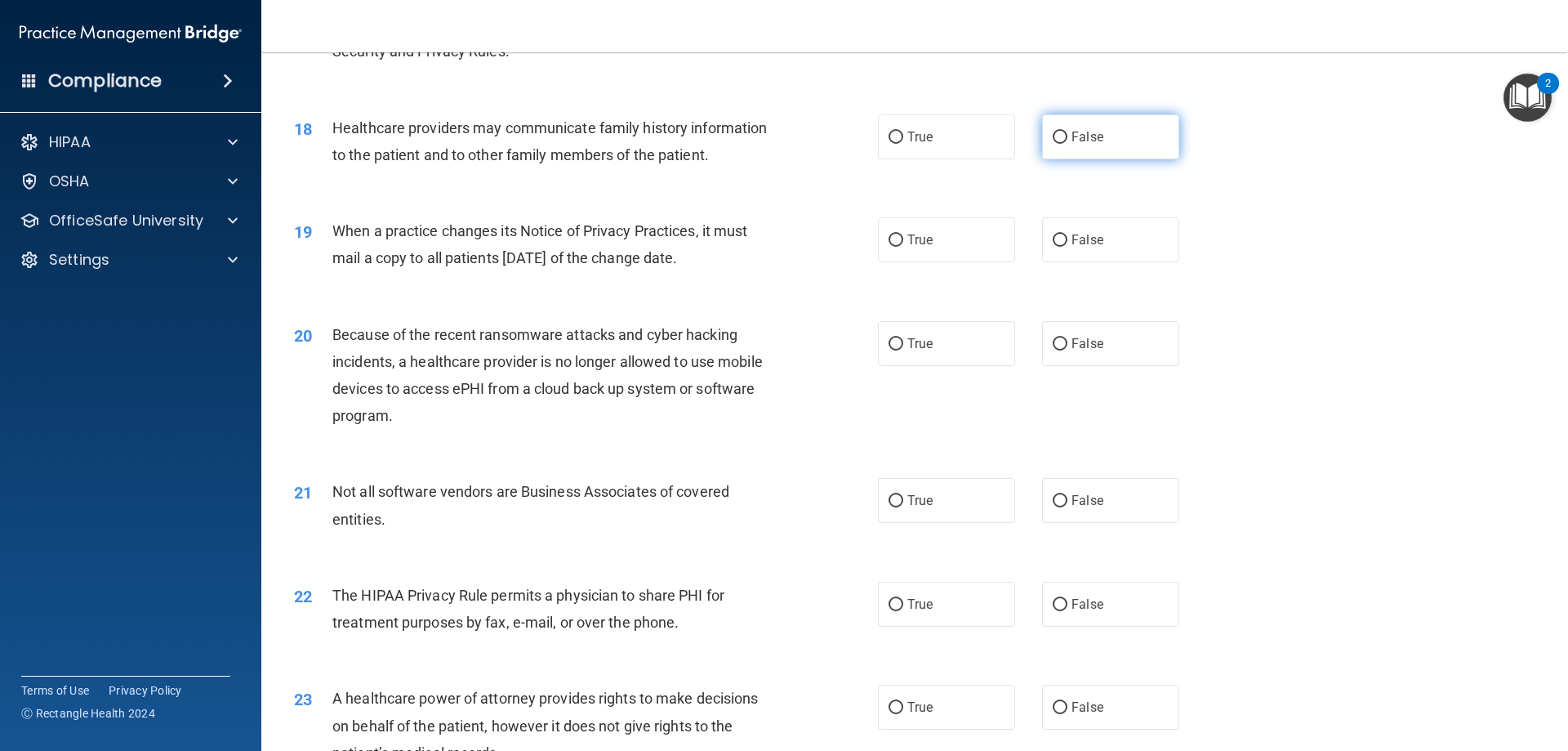
click at [1096, 115] on label "False" at bounding box center [1111, 136] width 137 height 45
click at [1067, 131] on input "False" at bounding box center [1060, 137] width 14 height 12
radio input "true"
click at [972, 133] on label "True" at bounding box center [947, 136] width 137 height 45
click at [903, 133] on input "True" at bounding box center [896, 137] width 14 height 12
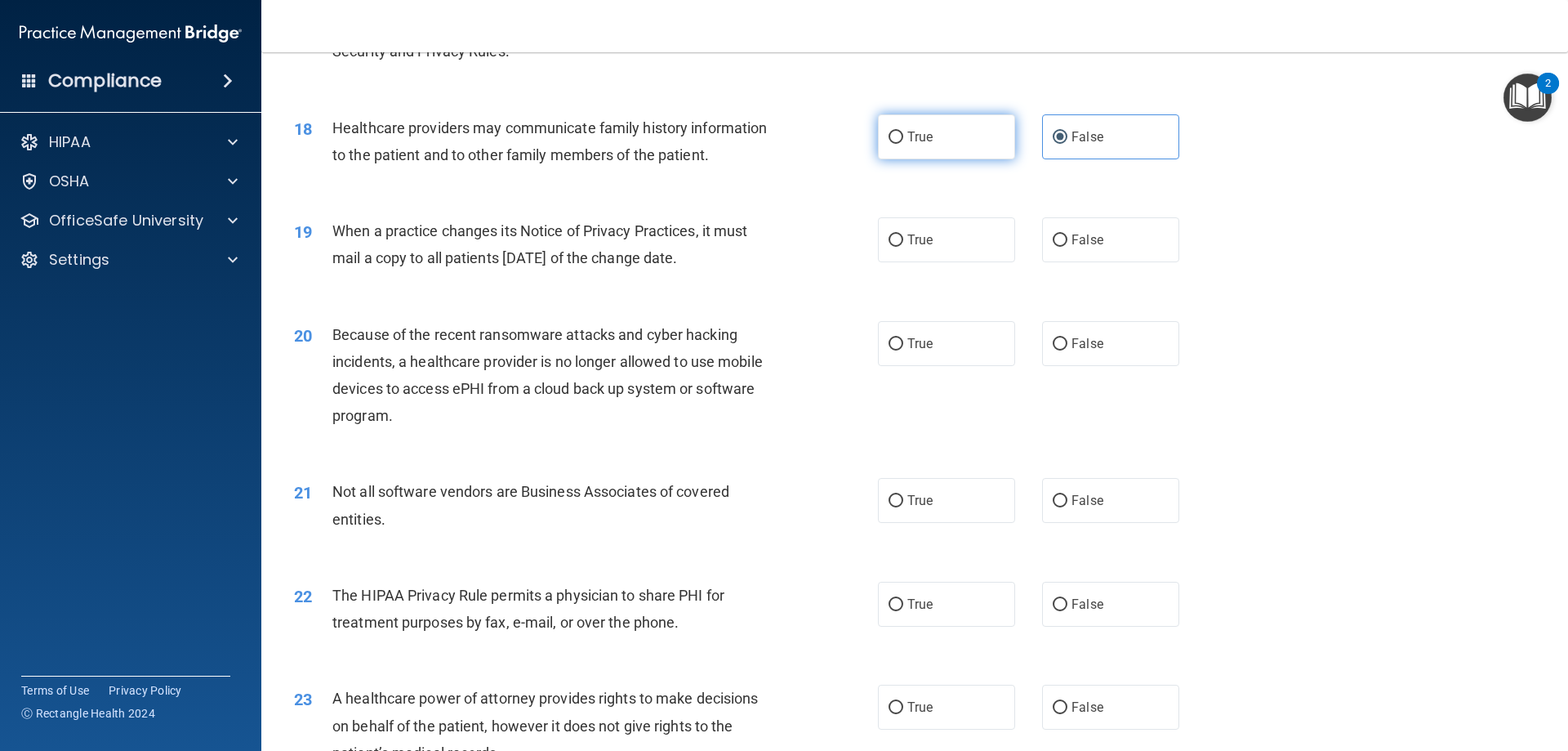
radio input "true"
radio input "false"
click at [890, 237] on input "True" at bounding box center [896, 240] width 14 height 12
radio input "true"
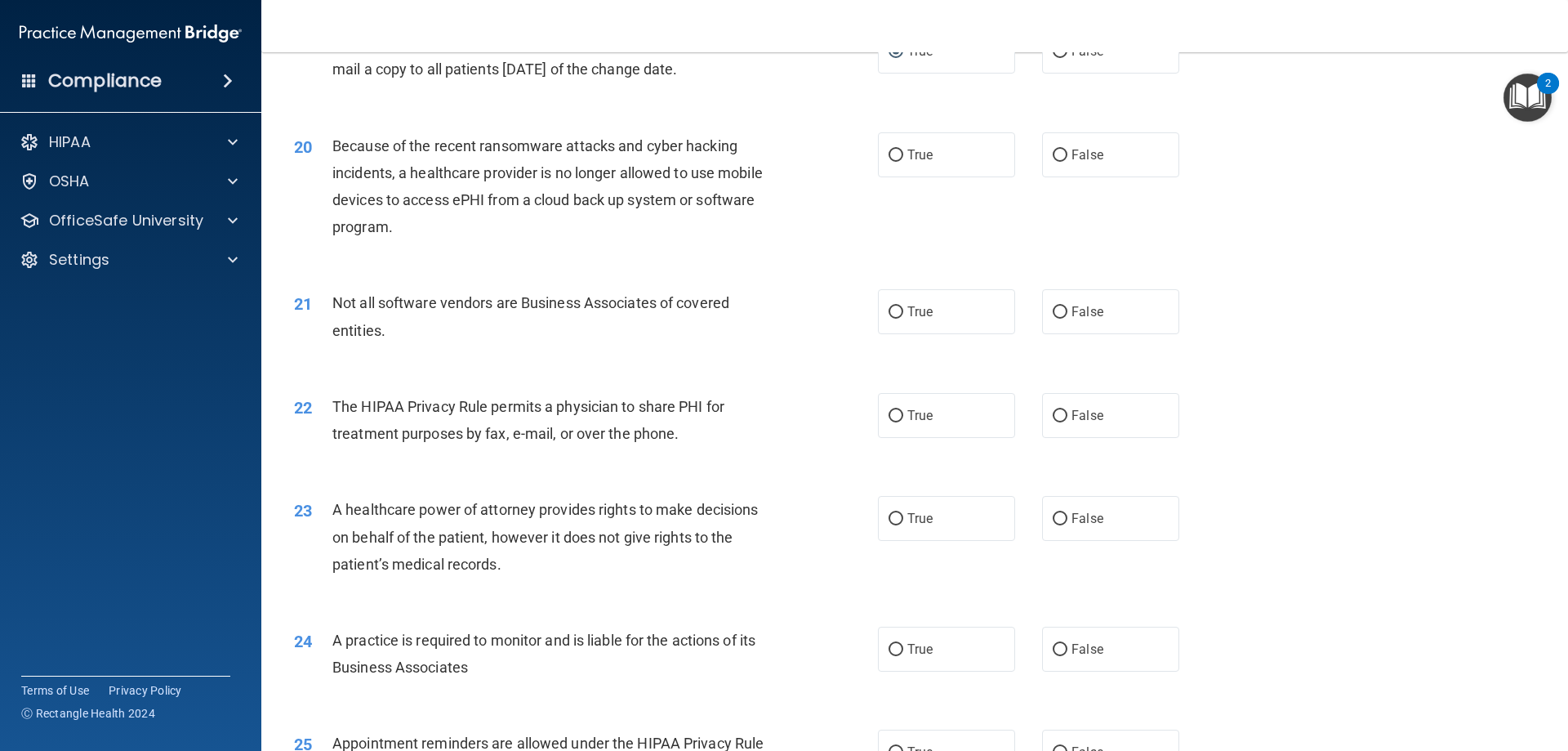
scroll to position [2369, 0]
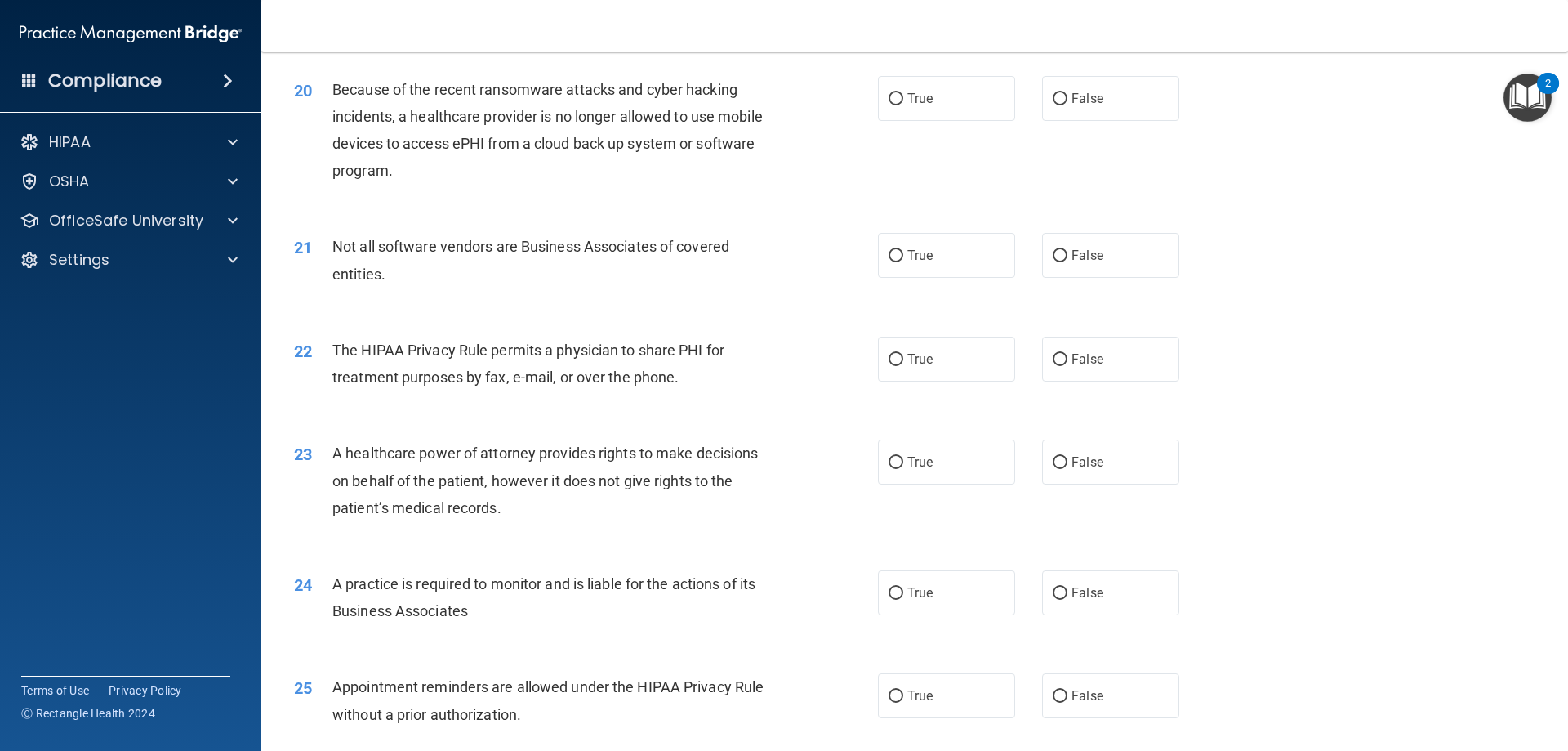
click at [1097, 129] on div "20 Because of the recent ransomware attacks and cyber hacking incidents, a heal…" at bounding box center [915, 134] width 1266 height 157
drag, startPoint x: 1097, startPoint y: 111, endPoint x: 1096, endPoint y: 102, distance: 9.1
click at [1097, 108] on label "False" at bounding box center [1111, 98] width 137 height 45
click at [1067, 106] on input "False" at bounding box center [1060, 99] width 14 height 12
radio input "true"
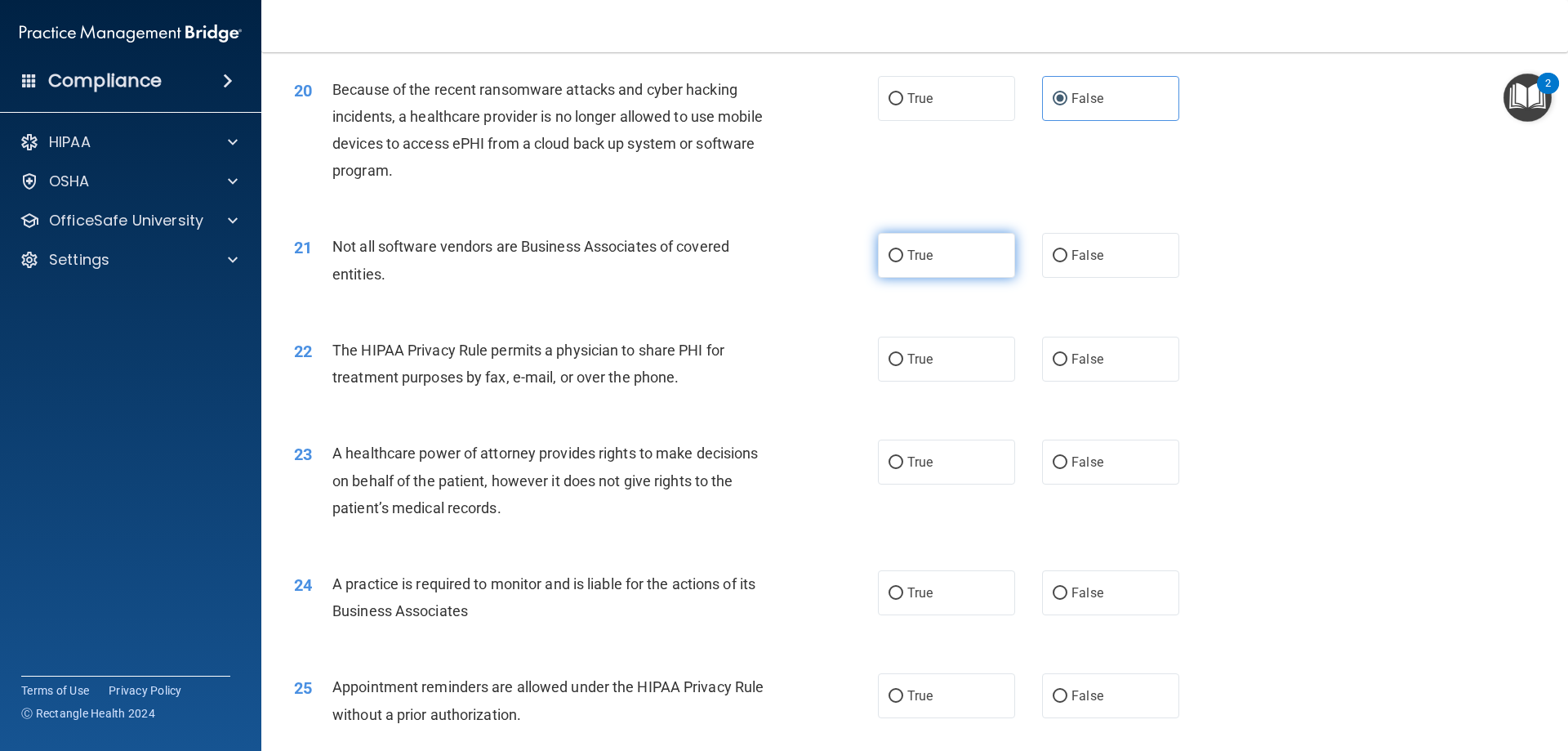
click at [983, 263] on label "True" at bounding box center [947, 255] width 137 height 45
click at [903, 262] on input "True" at bounding box center [896, 256] width 14 height 12
radio input "true"
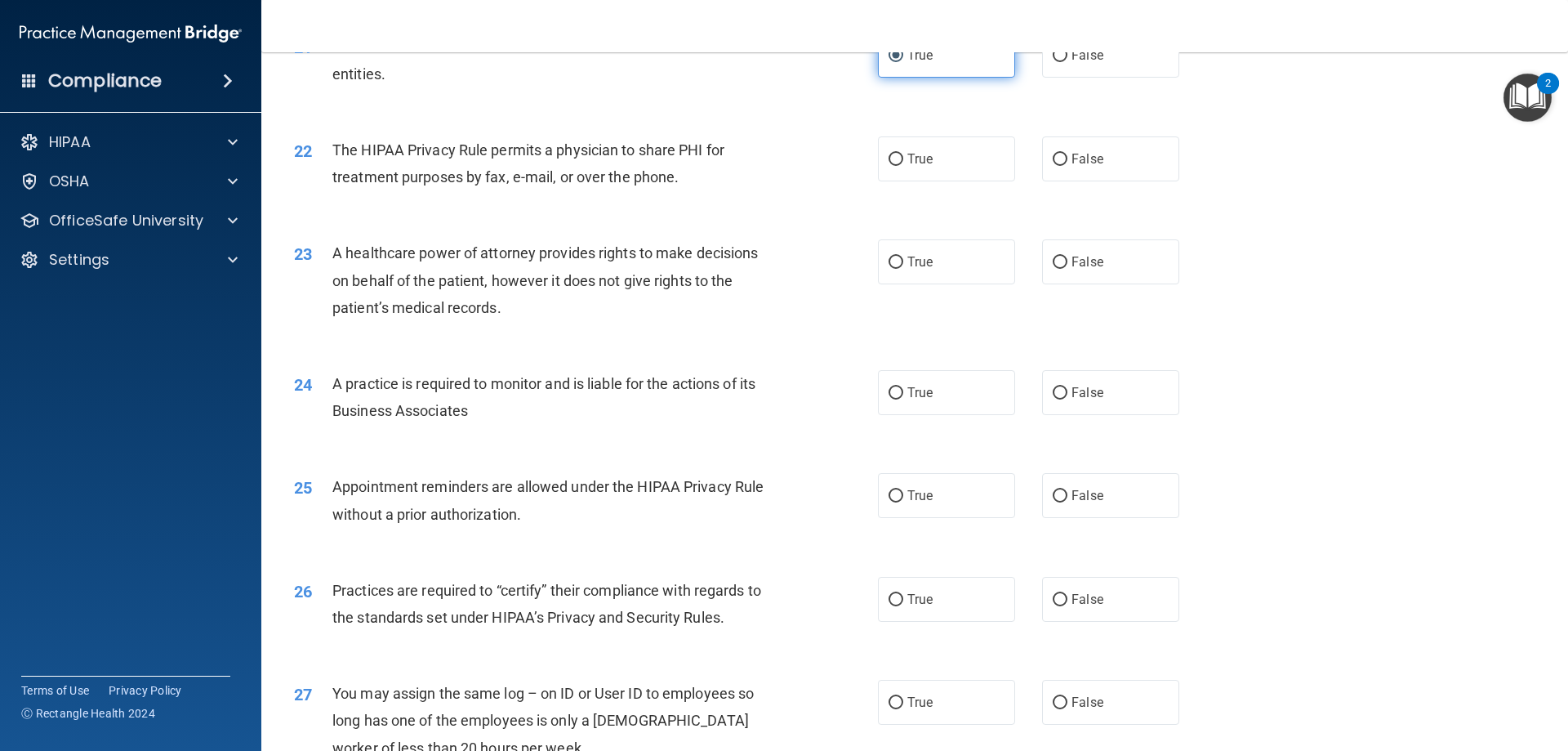
scroll to position [2614, 0]
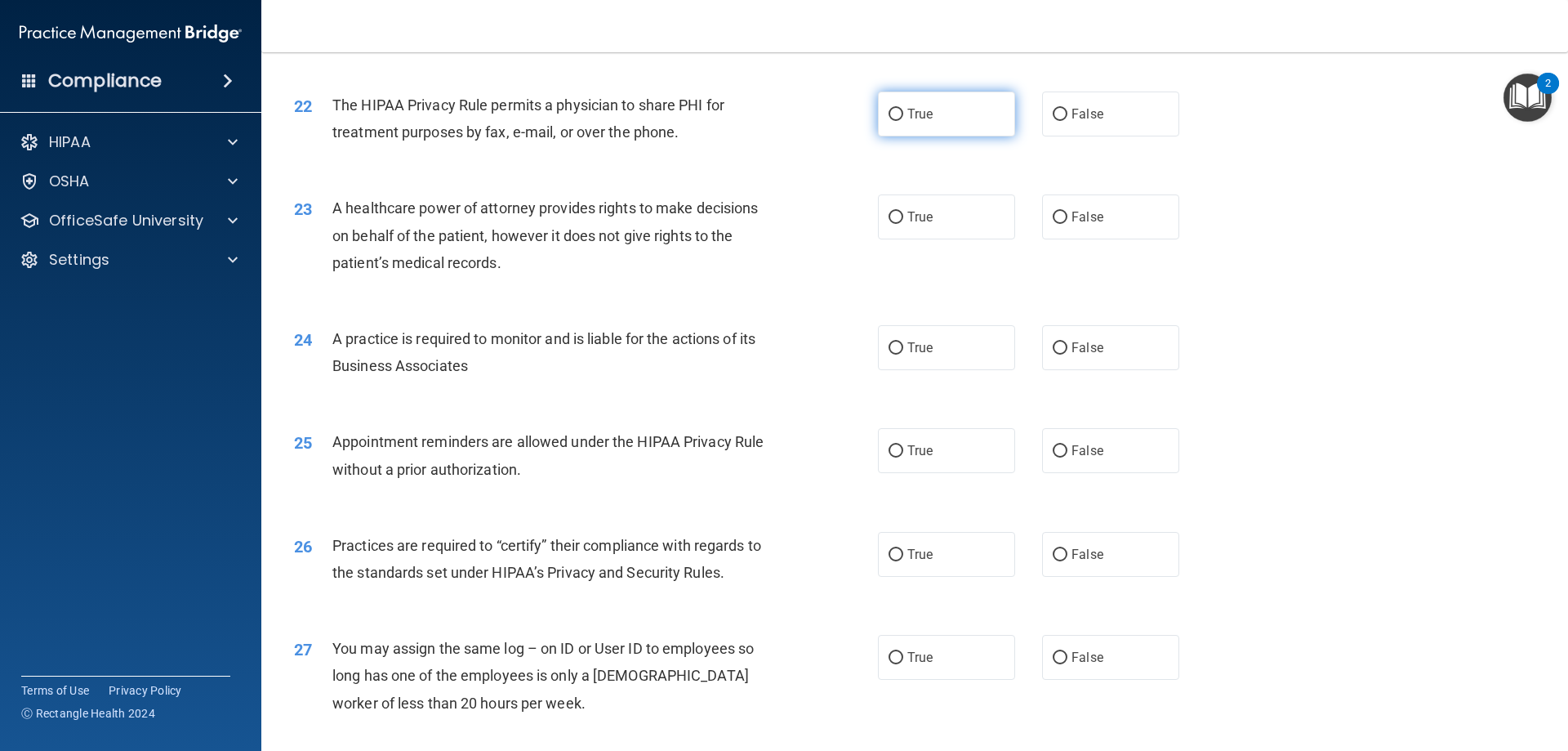
click at [944, 124] on label "True" at bounding box center [947, 113] width 137 height 45
click at [903, 121] on input "True" at bounding box center [896, 114] width 14 height 12
radio input "true"
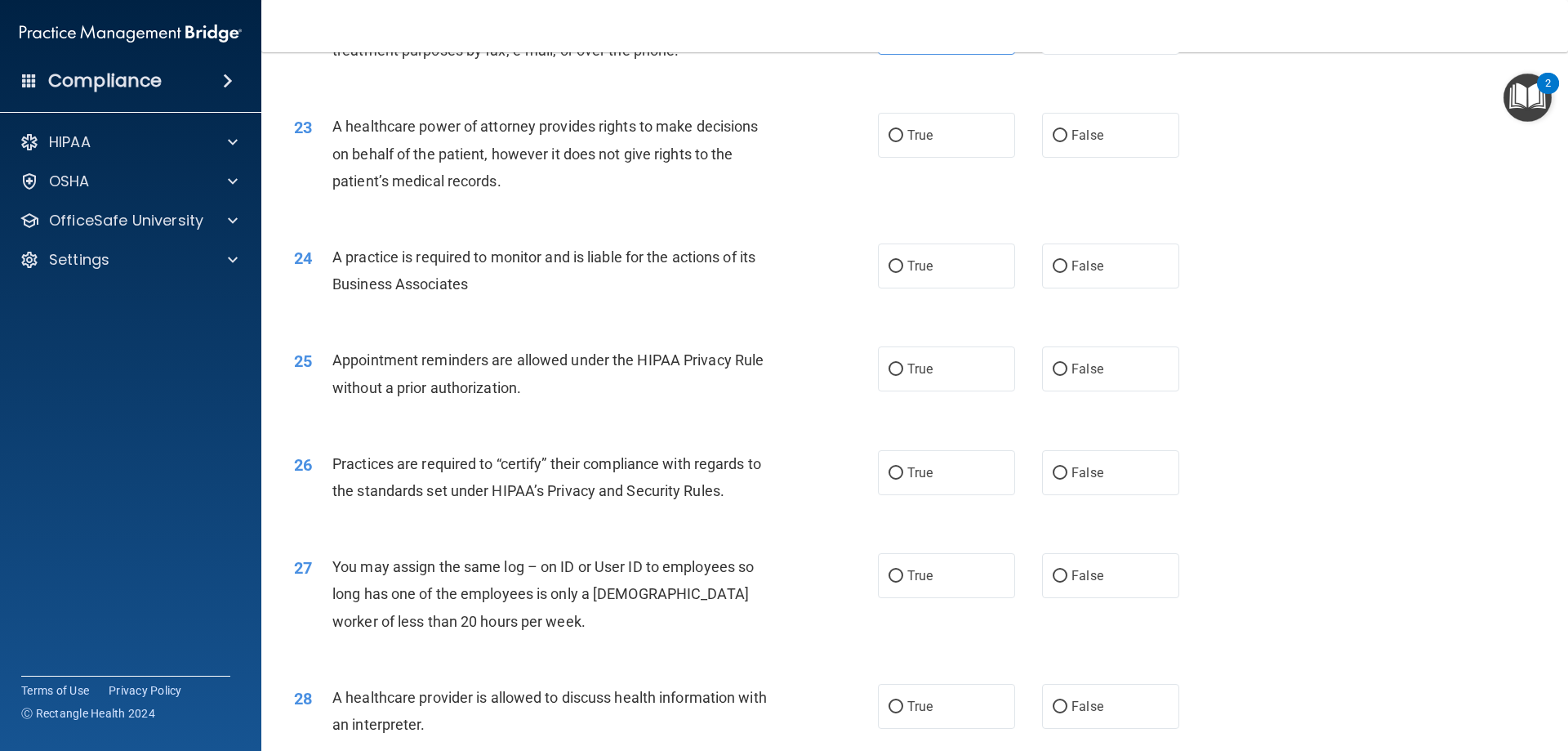
scroll to position [2736, 0]
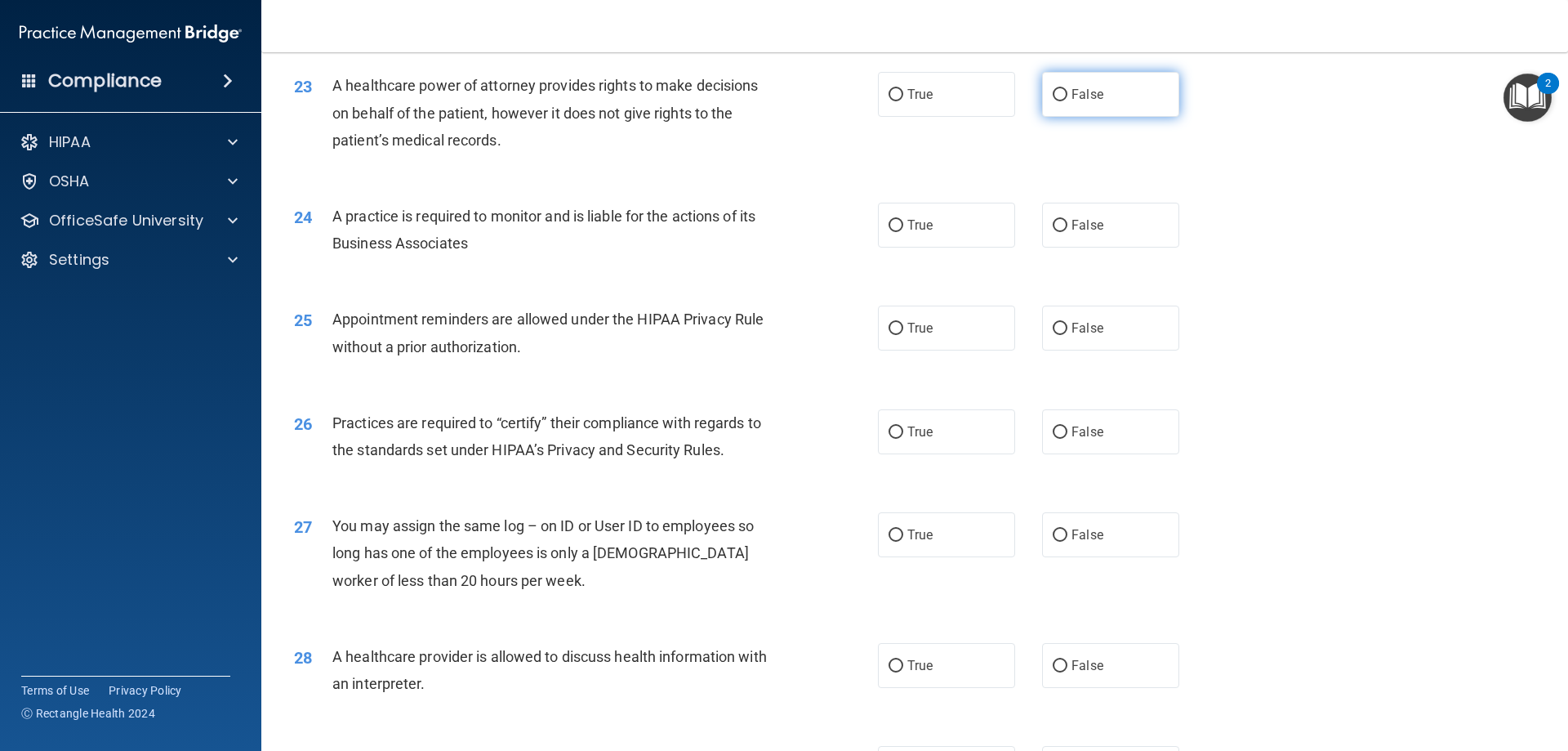
click at [1083, 83] on label "False" at bounding box center [1111, 94] width 137 height 45
click at [1067, 89] on input "False" at bounding box center [1060, 95] width 14 height 12
radio input "true"
click at [941, 165] on div "23 A healthcare power of attorney provides rights to make decisions on behalf o…" at bounding box center [915, 117] width 1266 height 130
click at [940, 205] on label "True" at bounding box center [947, 224] width 137 height 45
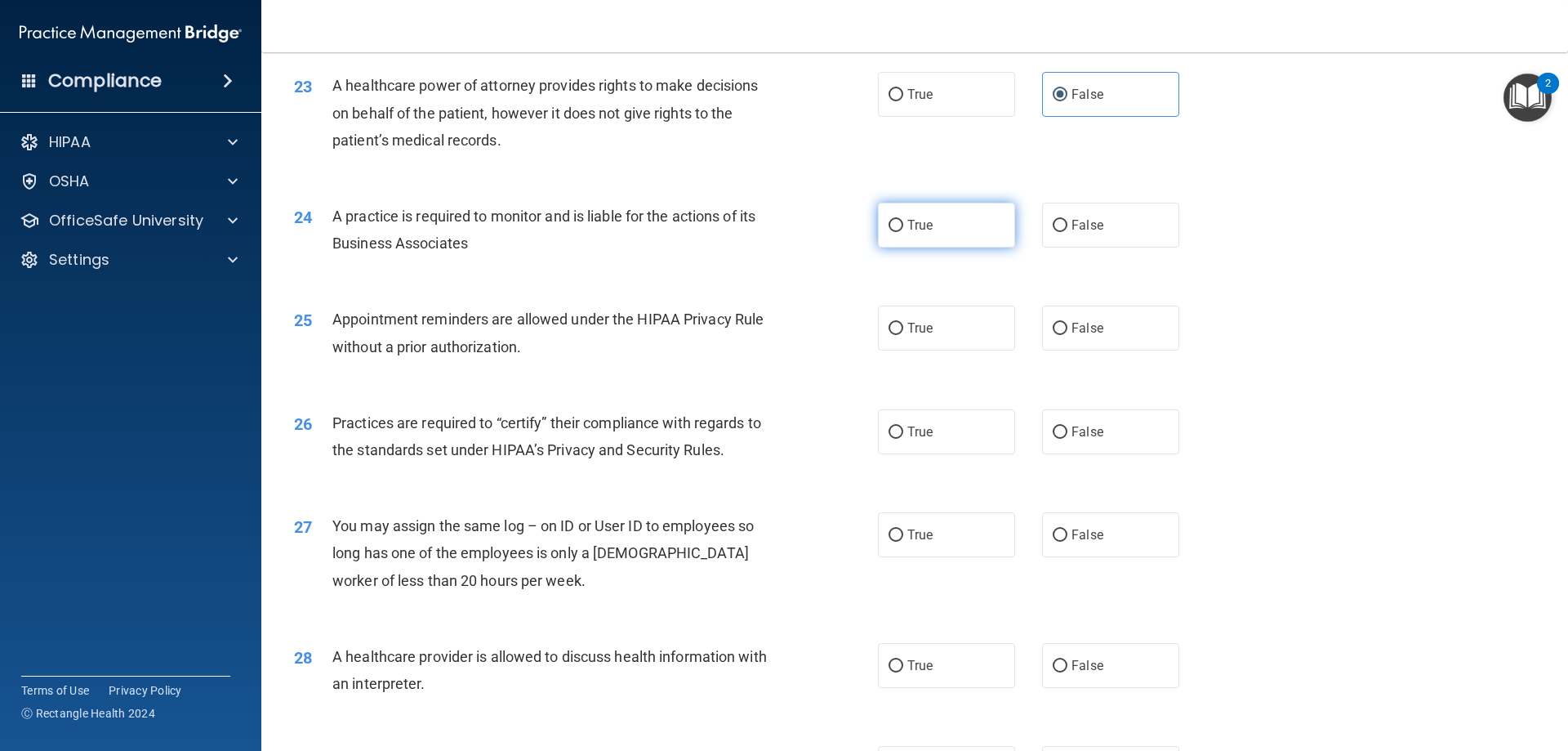
click at [903, 220] on input "True" at bounding box center [896, 225] width 14 height 12
radio input "true"
click at [929, 320] on label "True" at bounding box center [947, 328] width 137 height 45
click at [903, 322] on input "True" at bounding box center [896, 328] width 14 height 12
radio input "true"
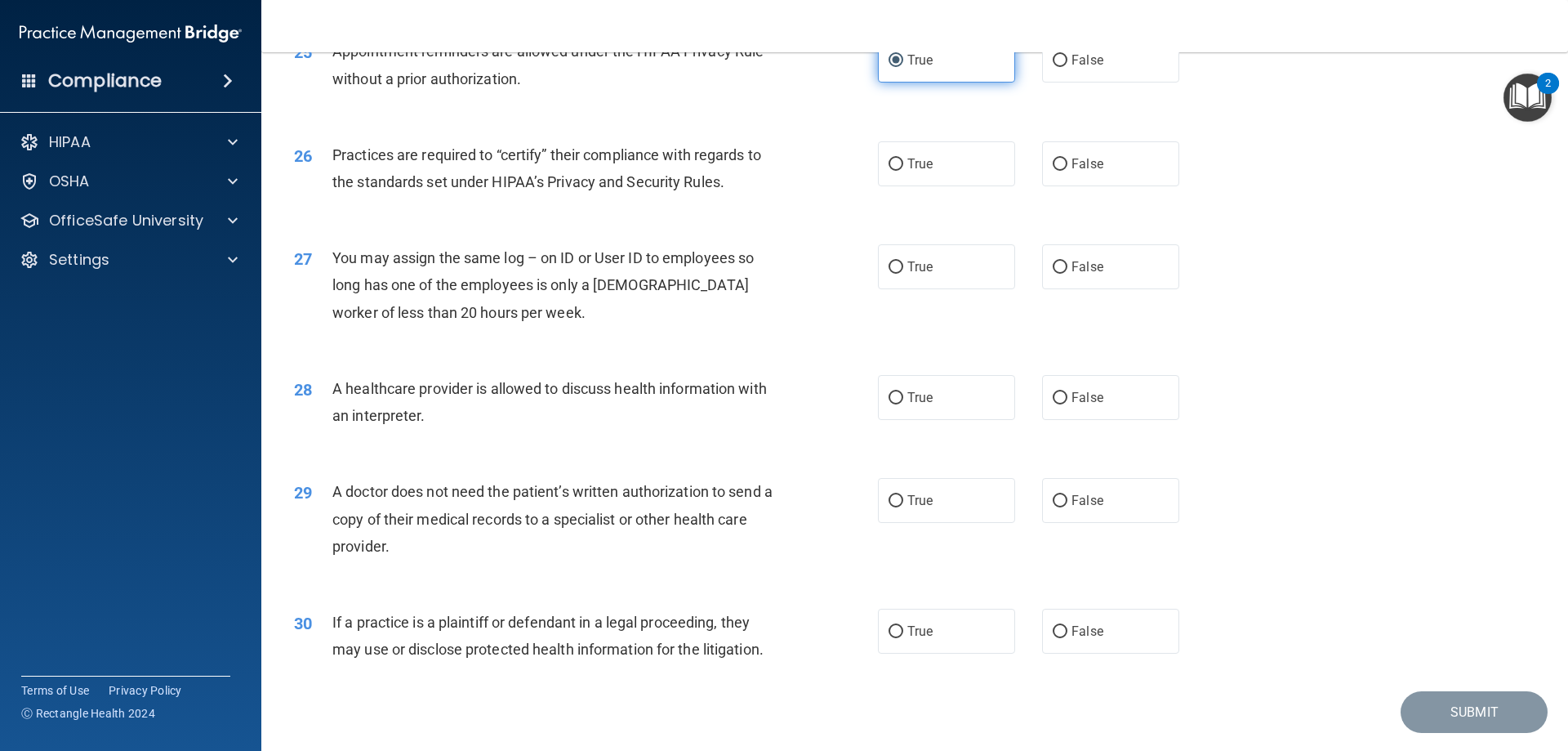
scroll to position [3052, 0]
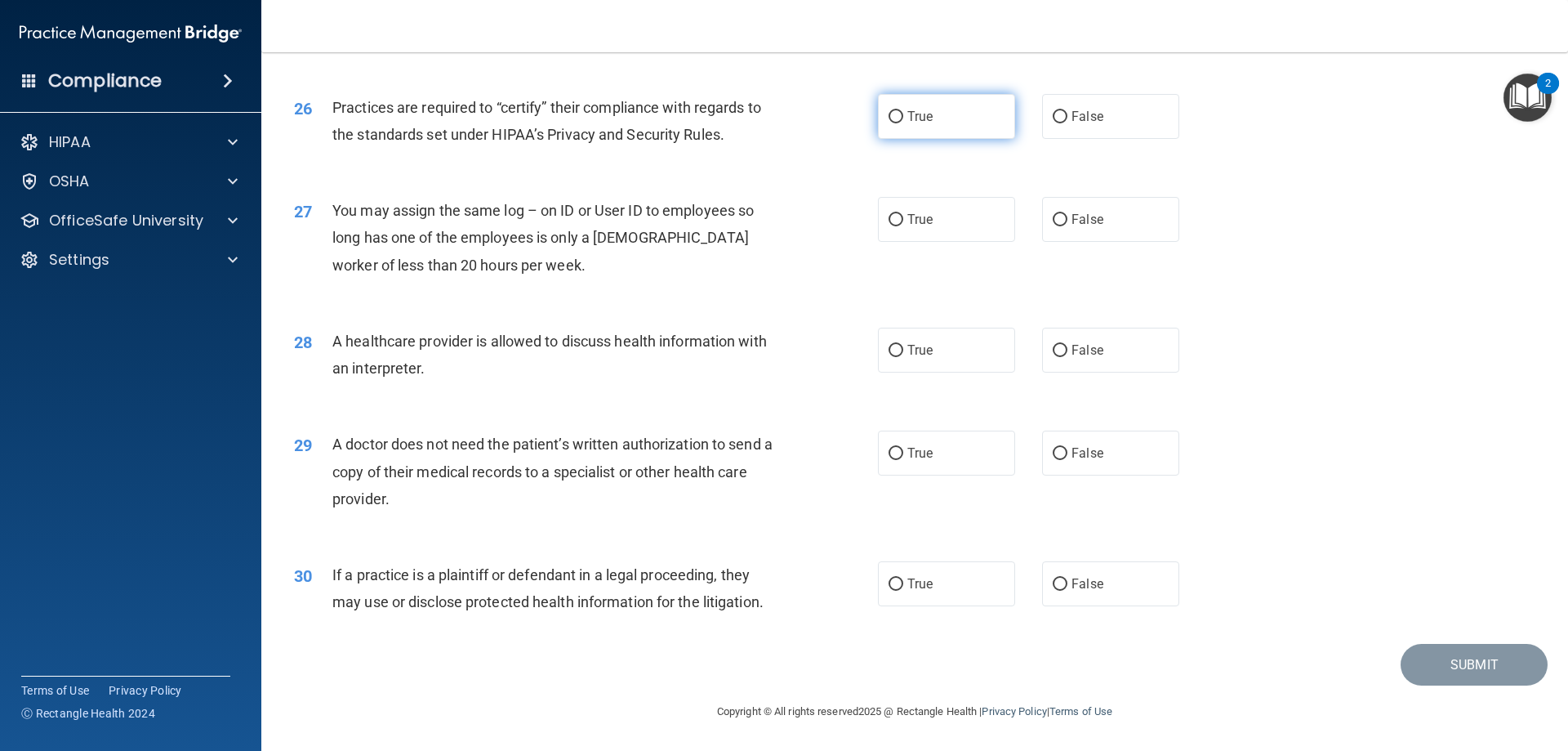
click at [979, 127] on label "True" at bounding box center [947, 116] width 137 height 45
click at [903, 124] on input "True" at bounding box center [896, 117] width 14 height 12
radio input "true"
click at [1068, 204] on label "False" at bounding box center [1111, 219] width 137 height 45
click at [999, 366] on label "True" at bounding box center [947, 350] width 137 height 45
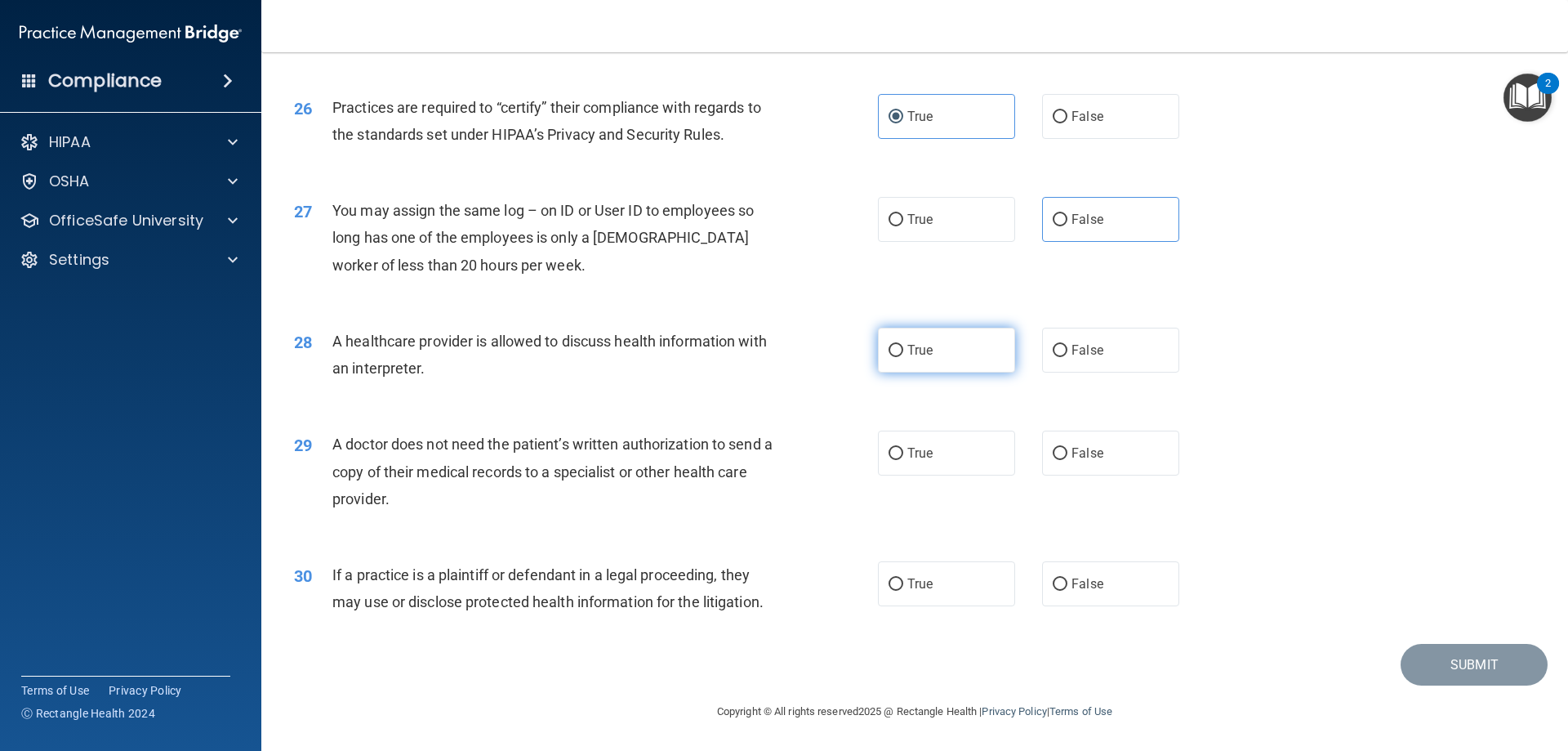
click at [903, 357] on input "True" at bounding box center [896, 350] width 14 height 12
radio input "true"
click at [1100, 232] on label "False" at bounding box center [1111, 219] width 137 height 45
click at [1067, 226] on input "False" at bounding box center [1060, 220] width 14 height 12
radio input "true"
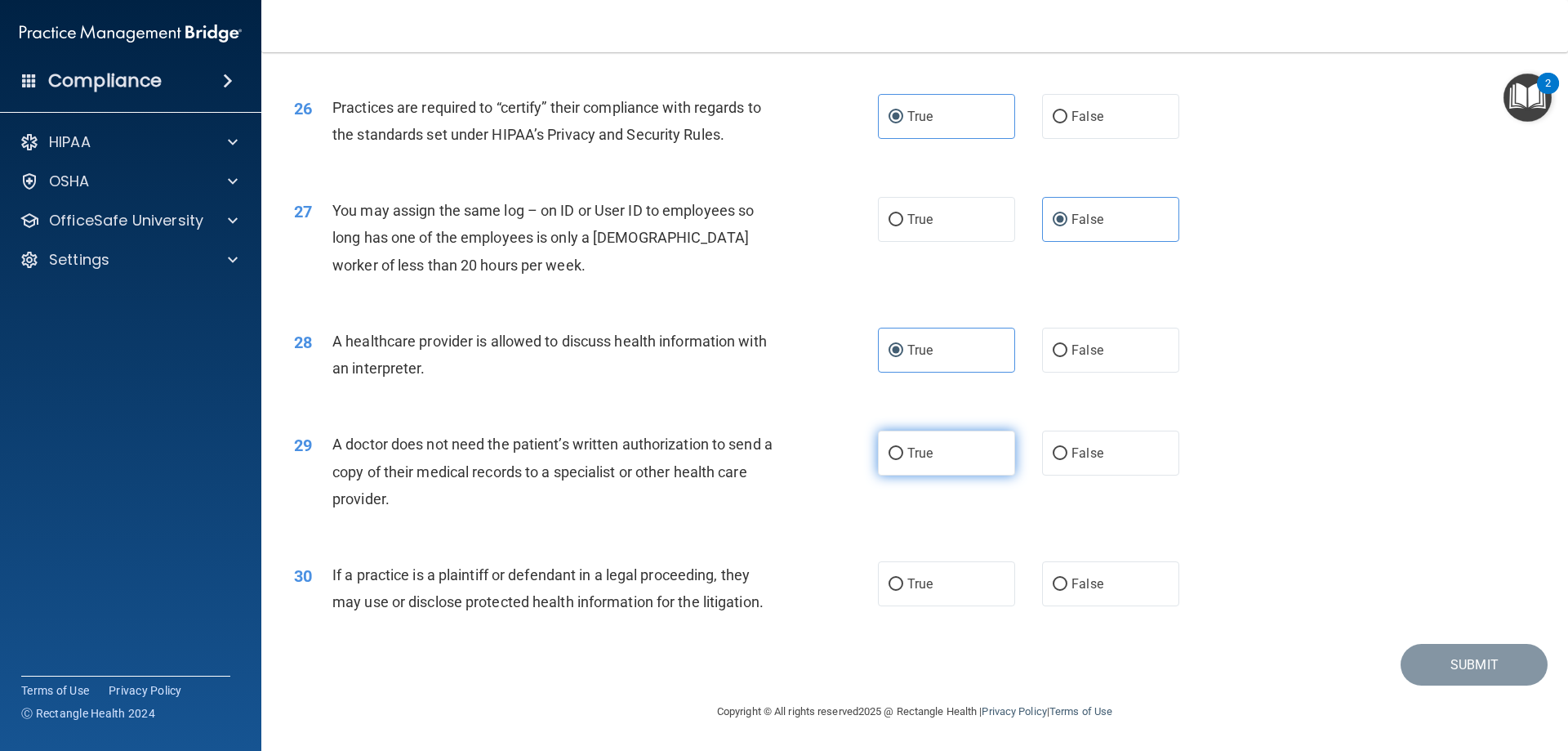
click at [941, 476] on label "True" at bounding box center [947, 453] width 137 height 45
click at [903, 459] on input "True" at bounding box center [896, 454] width 14 height 12
radio input "true"
click at [966, 518] on div "29 A doctor does not need the patient’s written authorization to send a copy of…" at bounding box center [915, 476] width 1266 height 130
click at [971, 557] on div "30 If a practice is a plaintiff or defendant in a legal proceeding, they may us…" at bounding box center [915, 592] width 1266 height 103
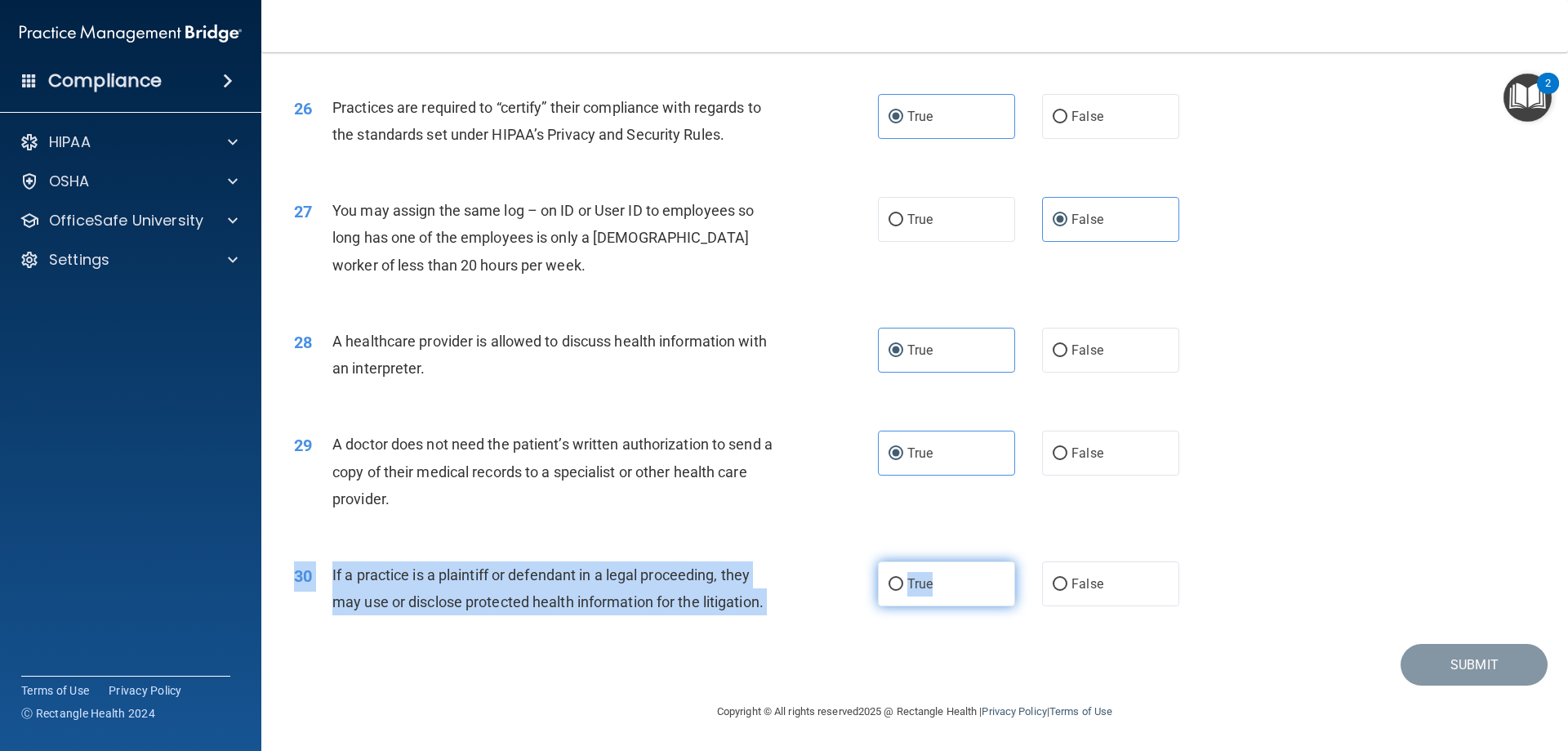
click at [971, 562] on div "30 If a practice is a plaintiff or defendant in a legal proceeding, they may us…" at bounding box center [915, 592] width 1266 height 103
click at [973, 591] on label "True" at bounding box center [947, 583] width 137 height 45
click at [903, 591] on input "True" at bounding box center [896, 584] width 14 height 12
radio input "true"
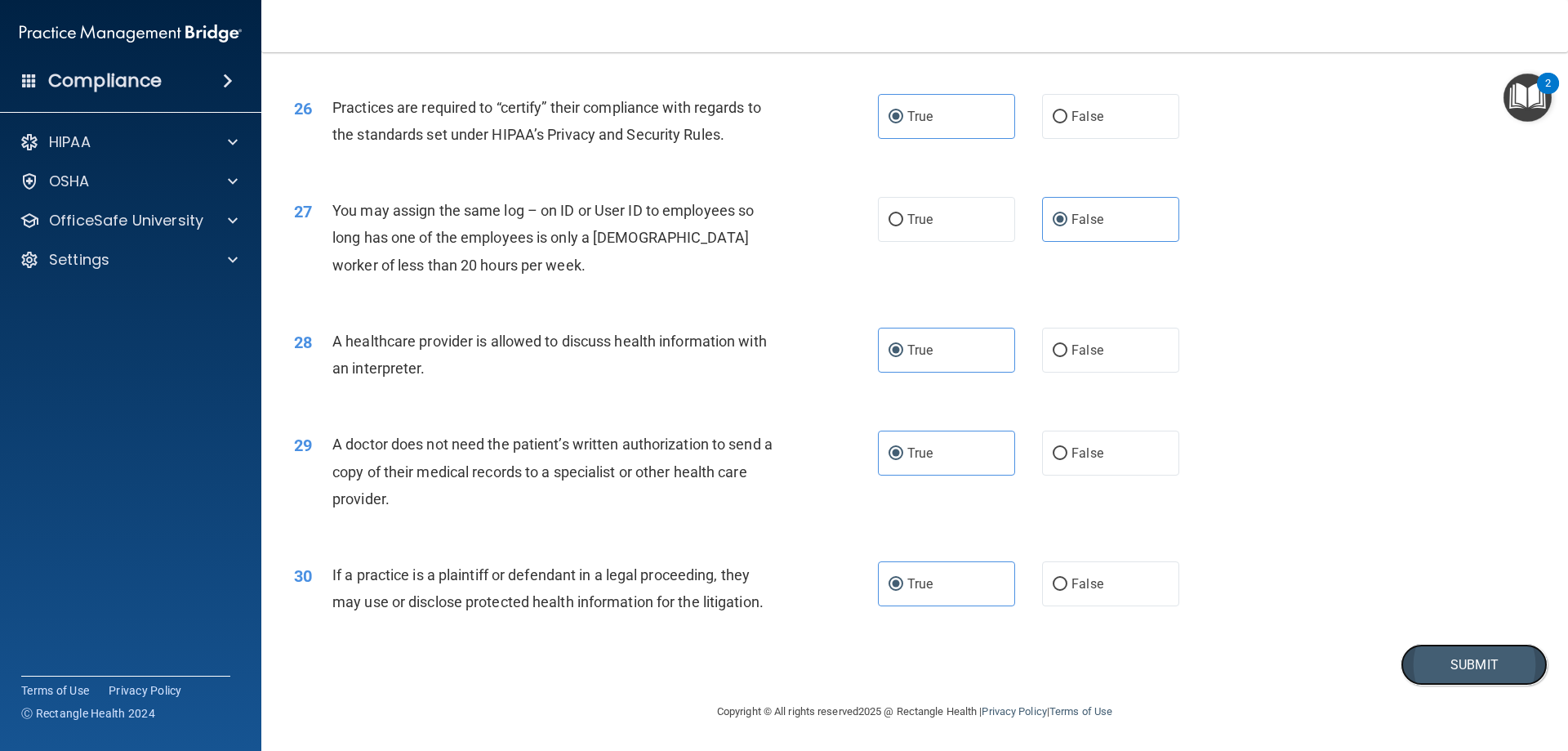
click at [1467, 654] on button "Submit" at bounding box center [1474, 664] width 147 height 41
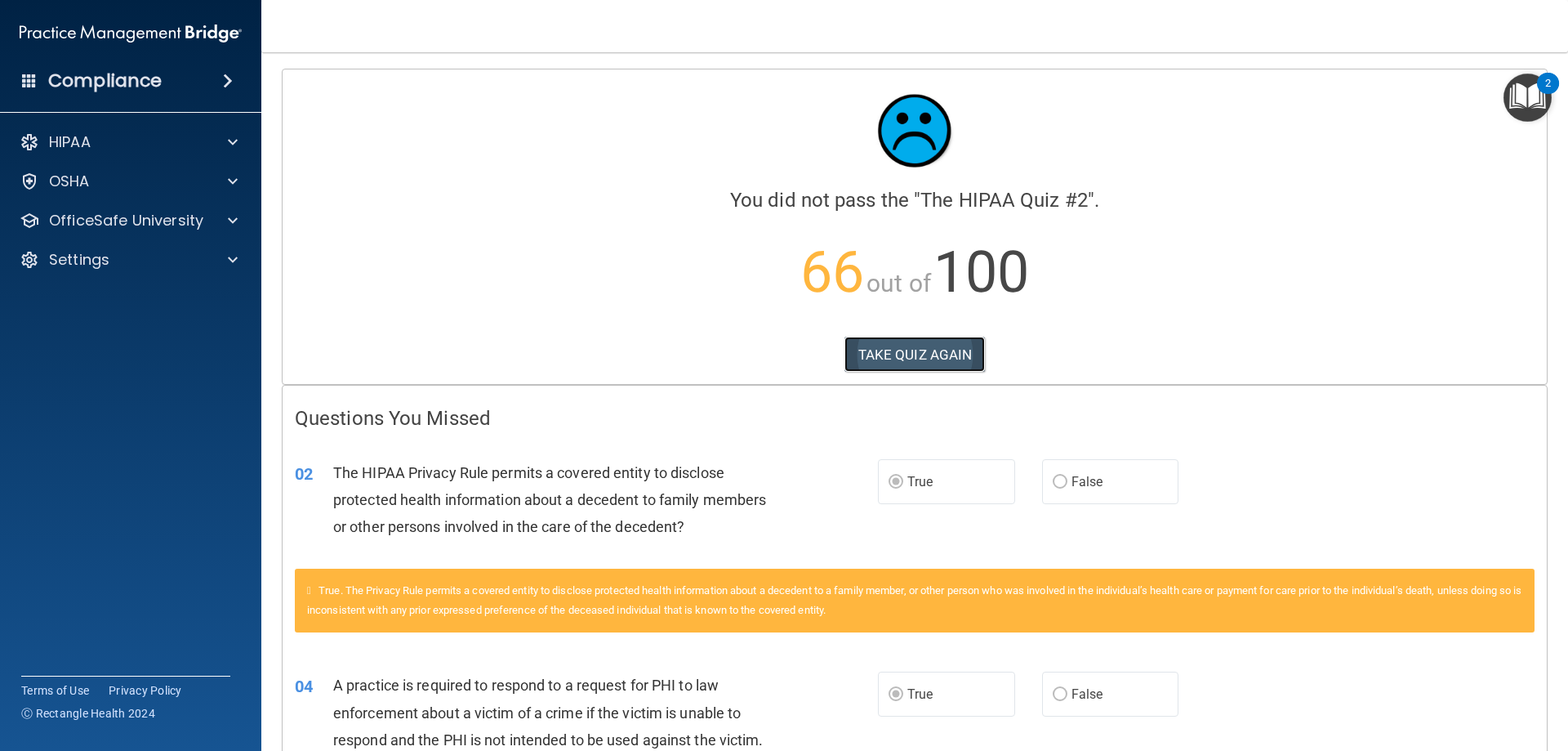
click at [917, 369] on button "TAKE QUIZ AGAIN" at bounding box center [915, 354] width 141 height 35
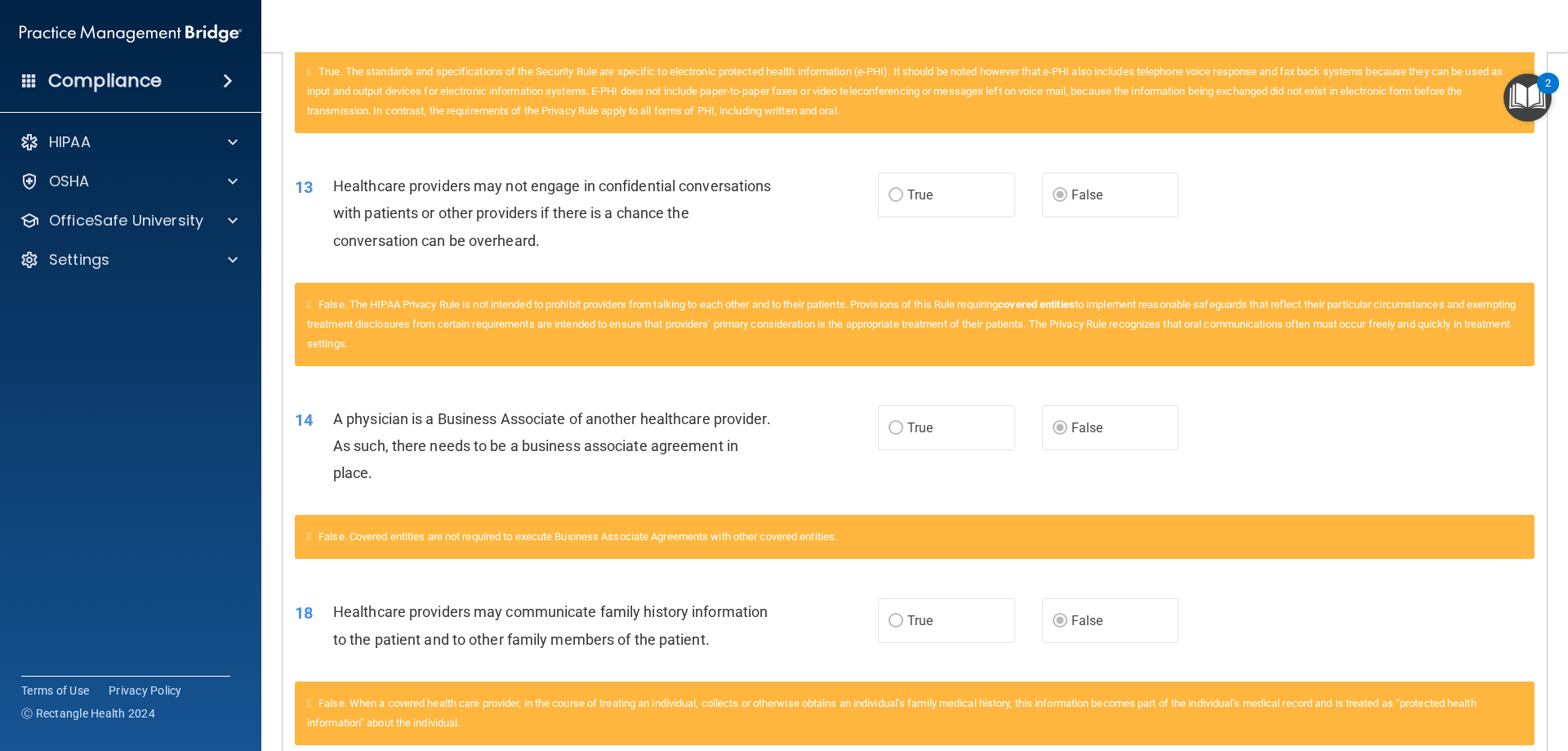
scroll to position [1307, 0]
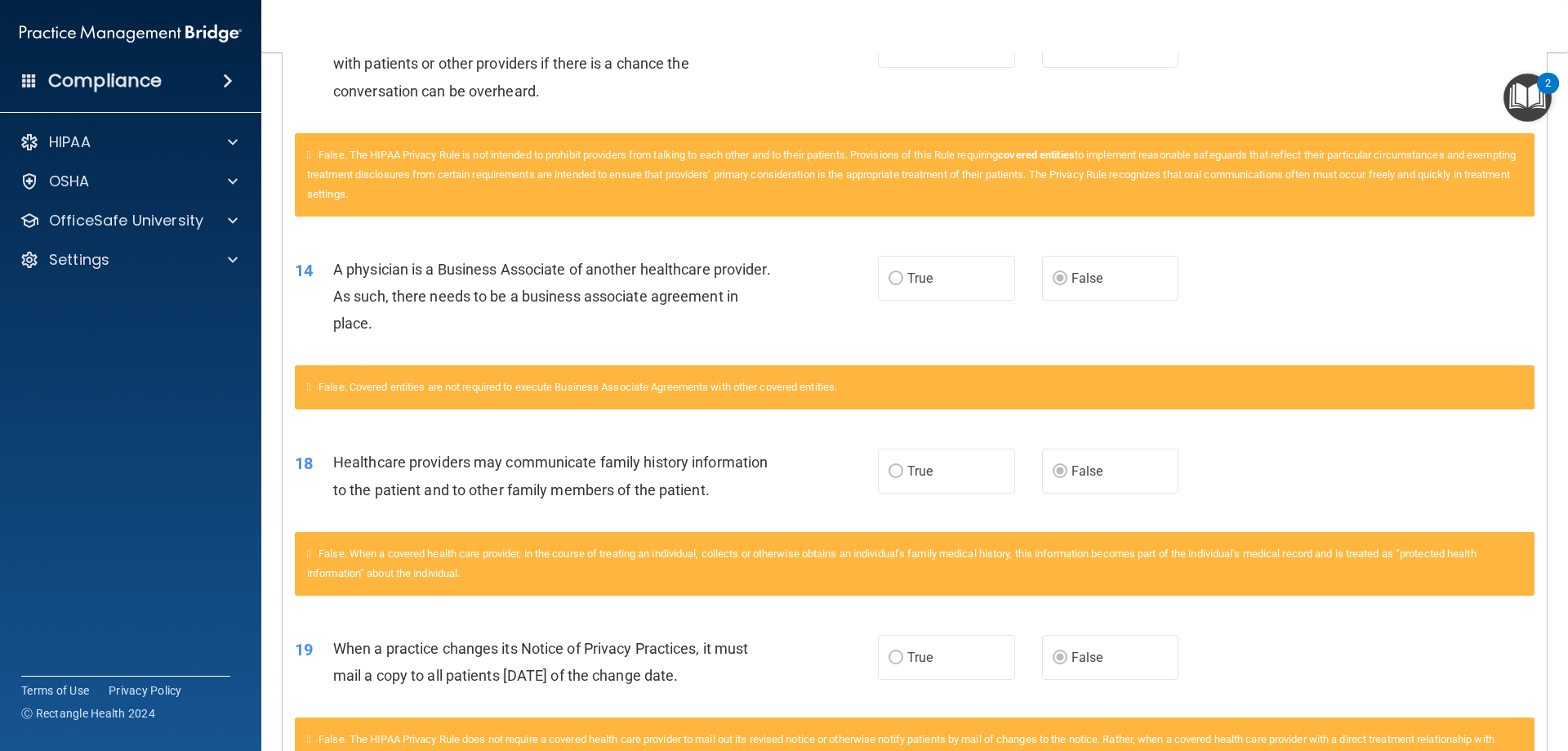
click at [1370, 368] on div "False. Covered entities are not required to execute Business Associate Agreemen…" at bounding box center [914, 387] width 1240 height 44
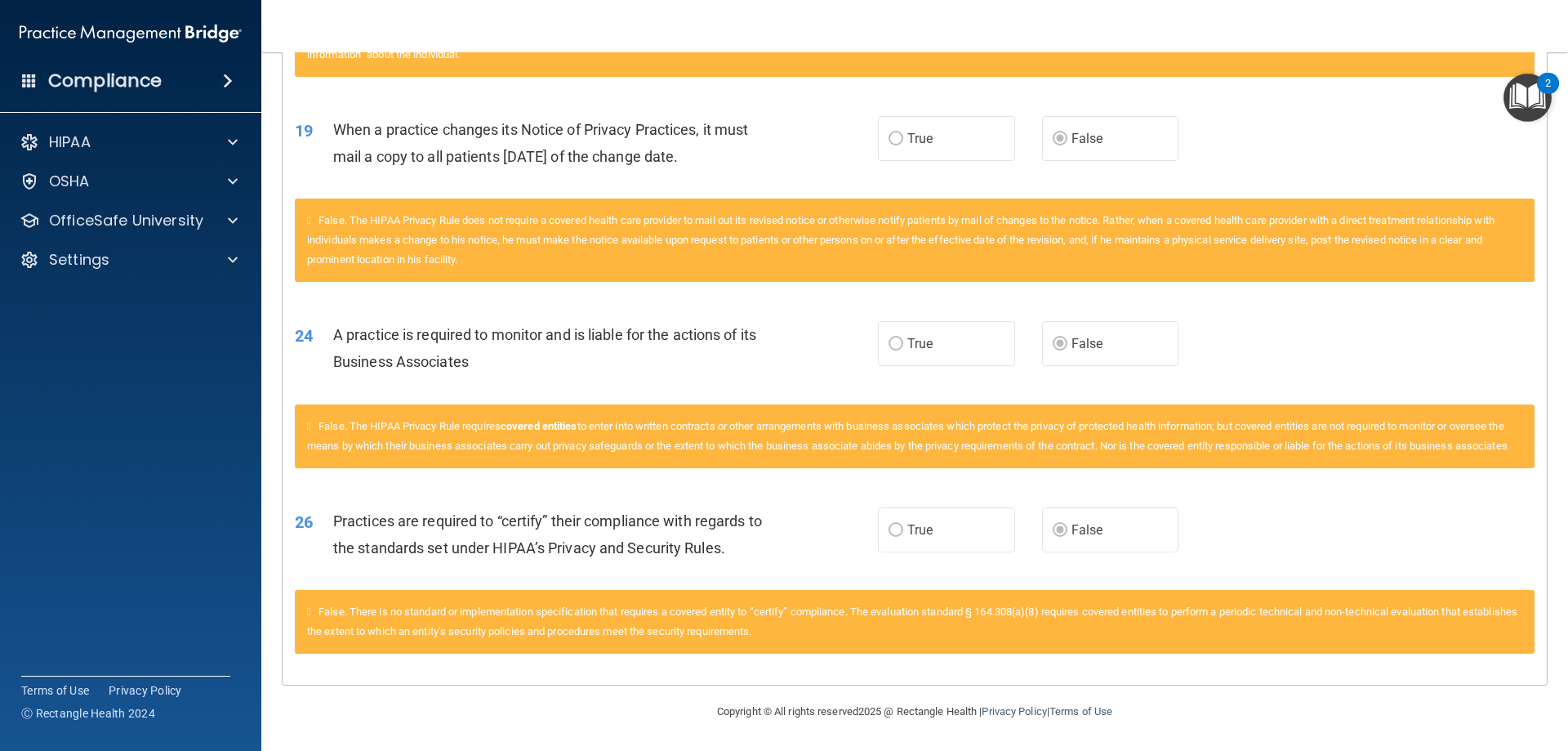
scroll to position [1845, 0]
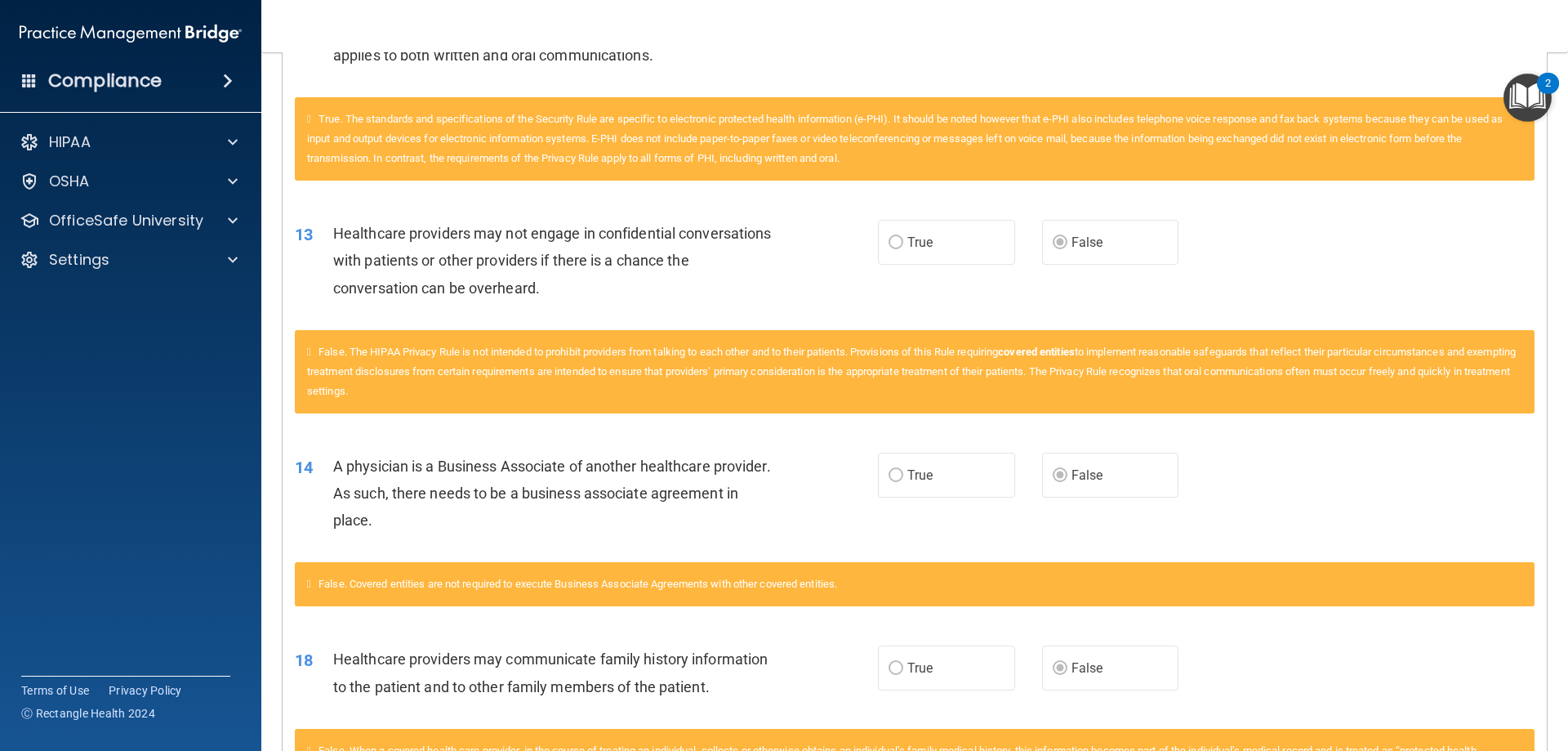
click at [1259, 271] on div "13 Healthcare providers may not engage in confidential conversations with patie…" at bounding box center [915, 265] width 1264 height 130
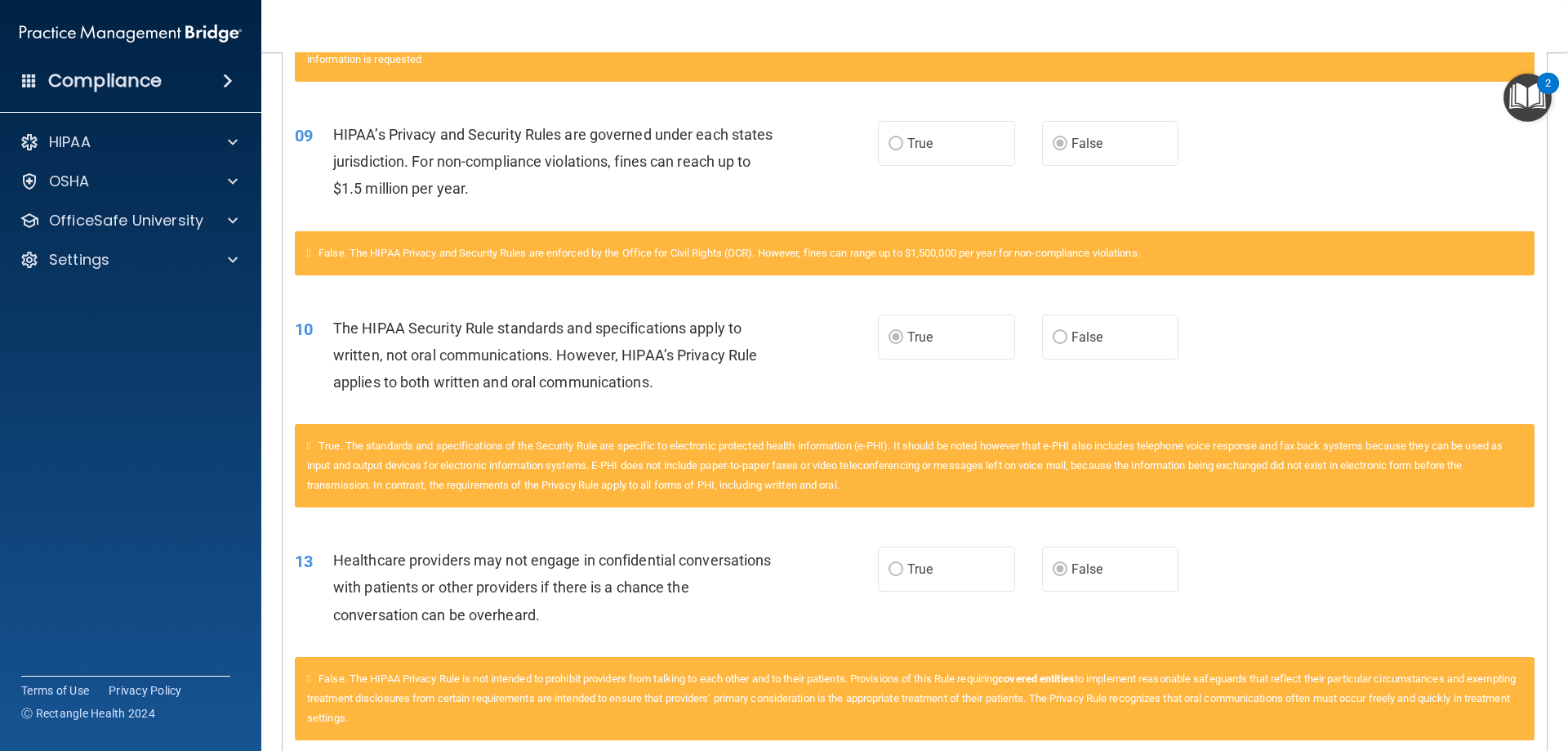
click at [1197, 266] on div "False. The HIPAA Privacy and Security Rules are enforced by the Office for Civi…" at bounding box center [914, 253] width 1240 height 44
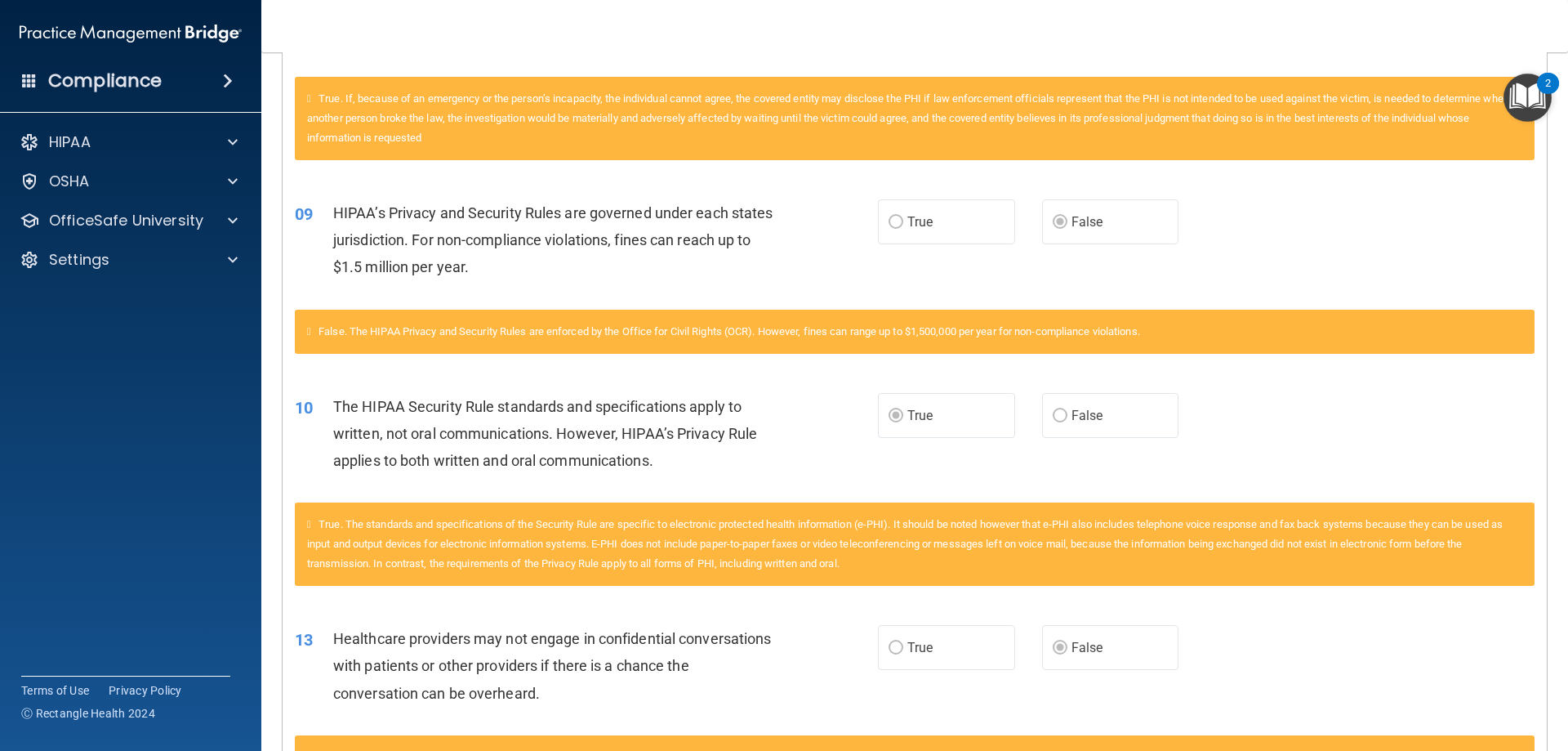
scroll to position [0, 0]
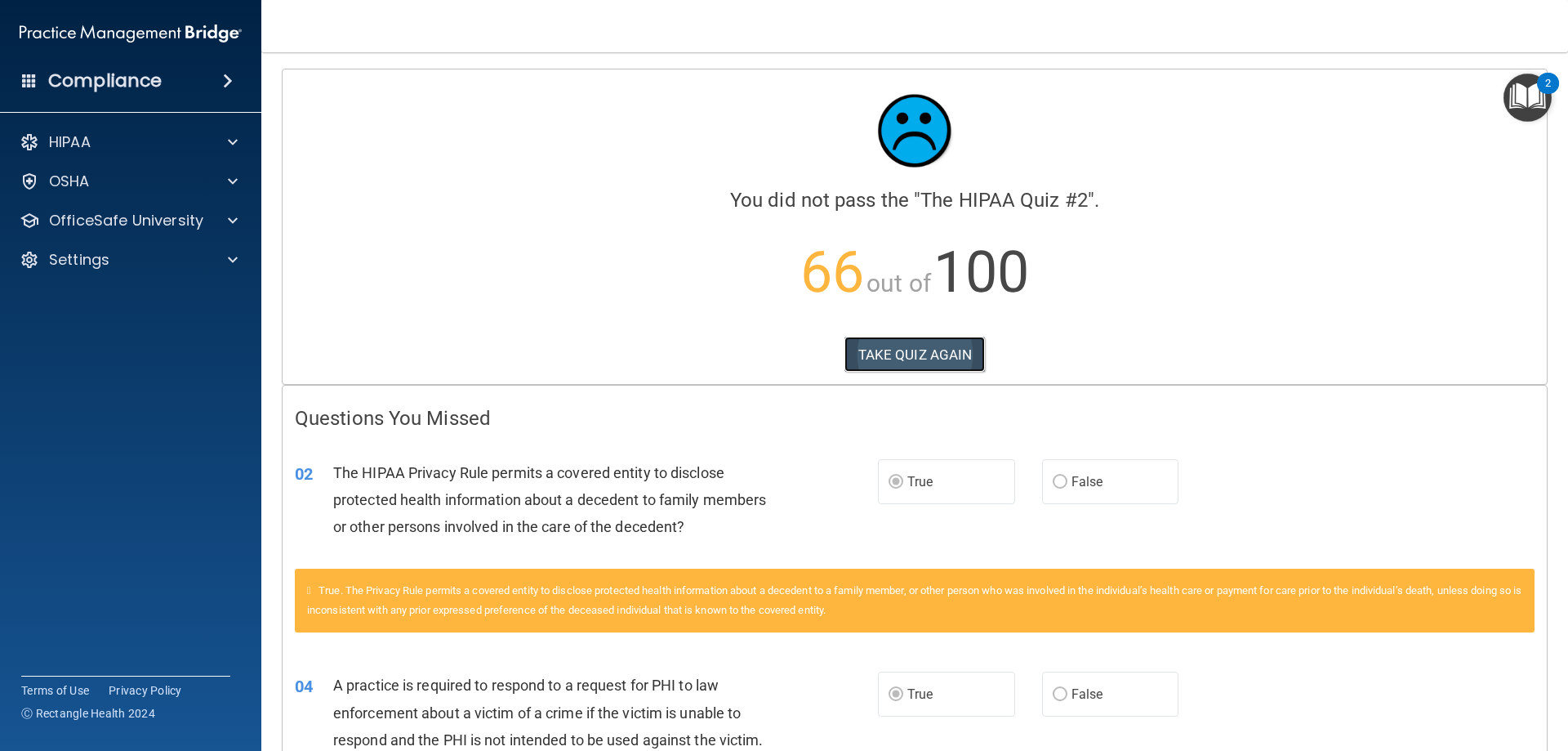
click at [918, 351] on button "TAKE QUIZ AGAIN" at bounding box center [915, 354] width 141 height 35
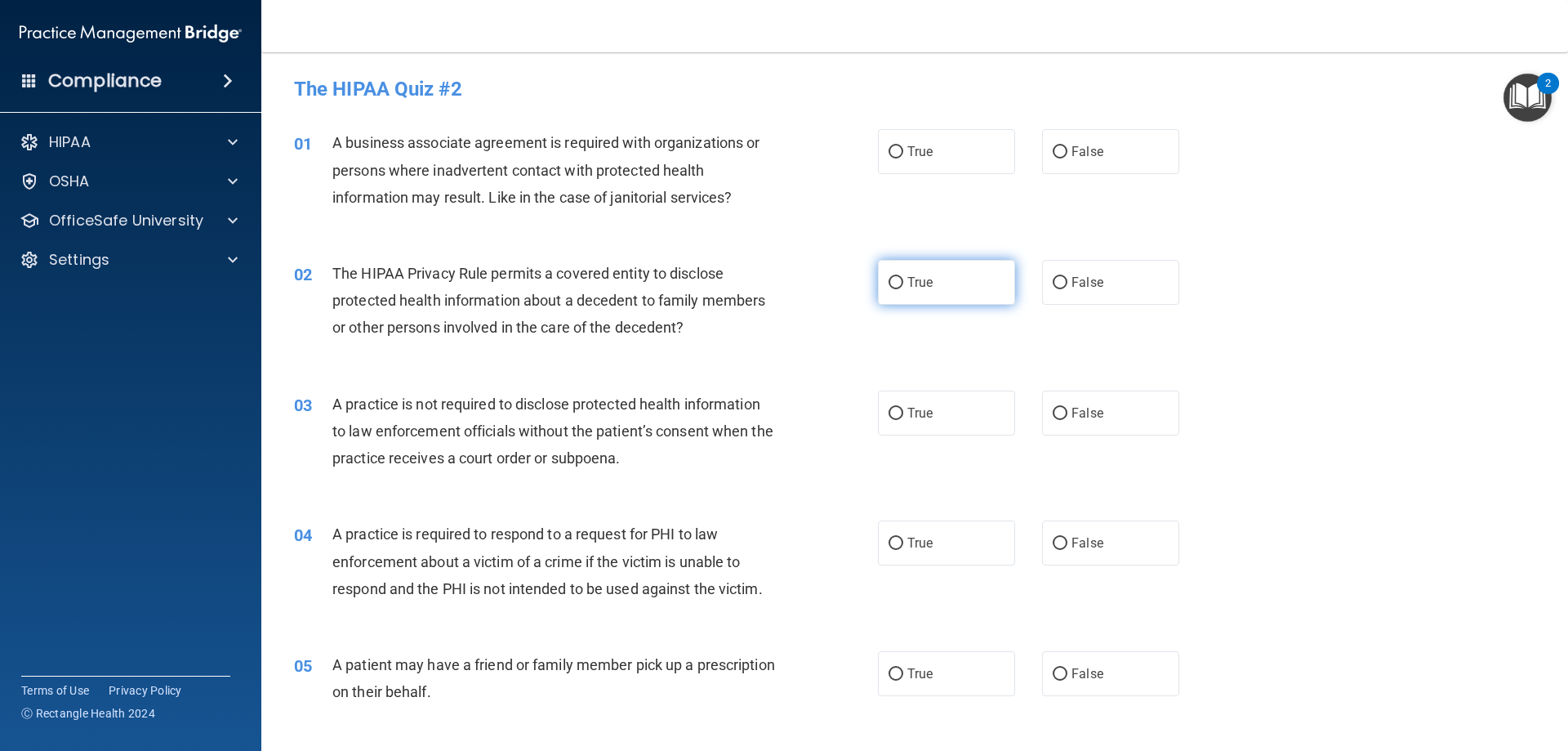
click at [909, 267] on label "True" at bounding box center [947, 282] width 137 height 45
click at [903, 277] on input "True" at bounding box center [896, 283] width 14 height 12
radio input "true"
click at [922, 296] on label "True" at bounding box center [947, 282] width 137 height 45
click at [903, 289] on input "True" at bounding box center [896, 283] width 14 height 12
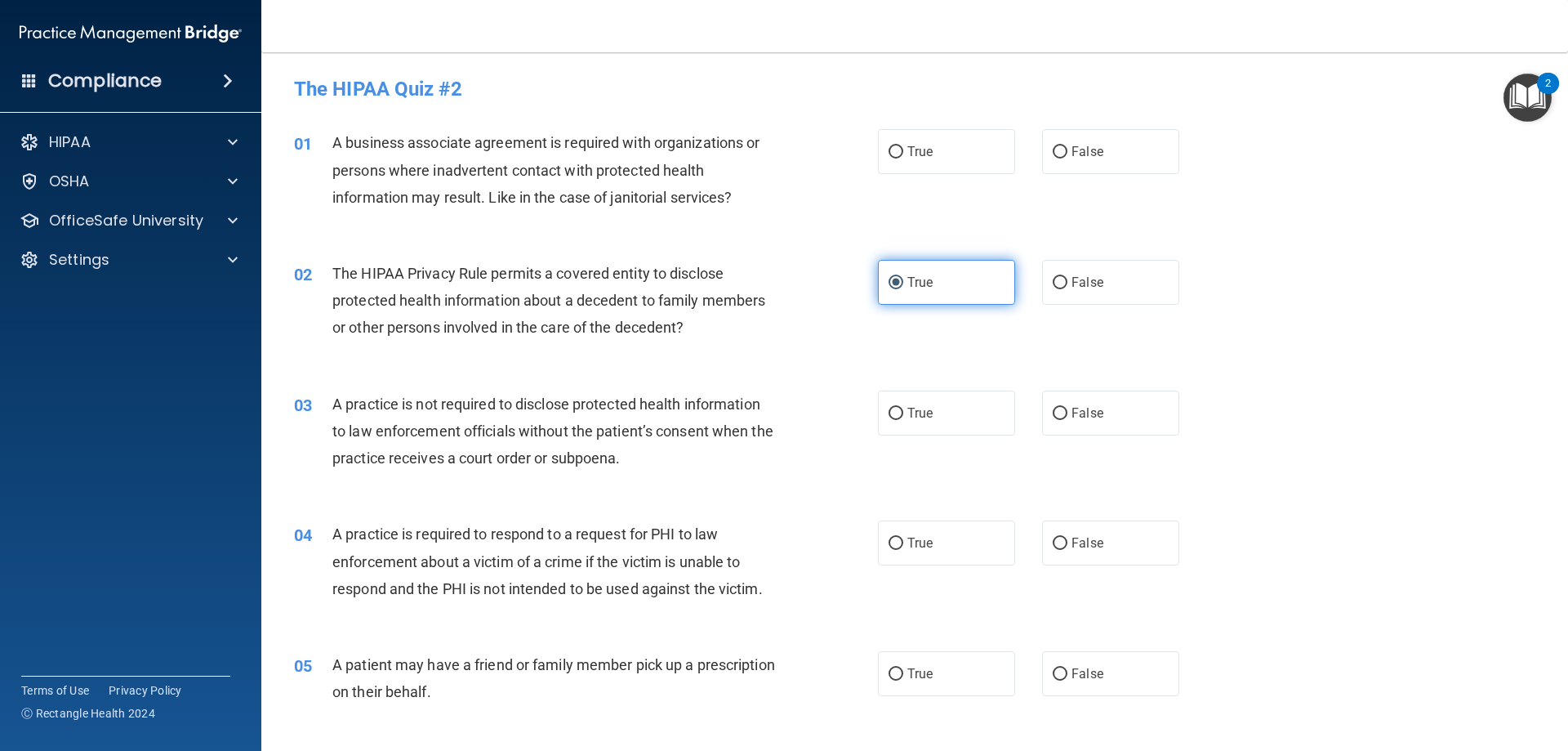
click at [964, 301] on label "True" at bounding box center [947, 282] width 137 height 45
click at [903, 289] on input "True" at bounding box center [896, 283] width 14 height 12
click at [939, 533] on label "True" at bounding box center [947, 542] width 137 height 45
click at [903, 537] on input "True" at bounding box center [896, 543] width 14 height 12
radio input "true"
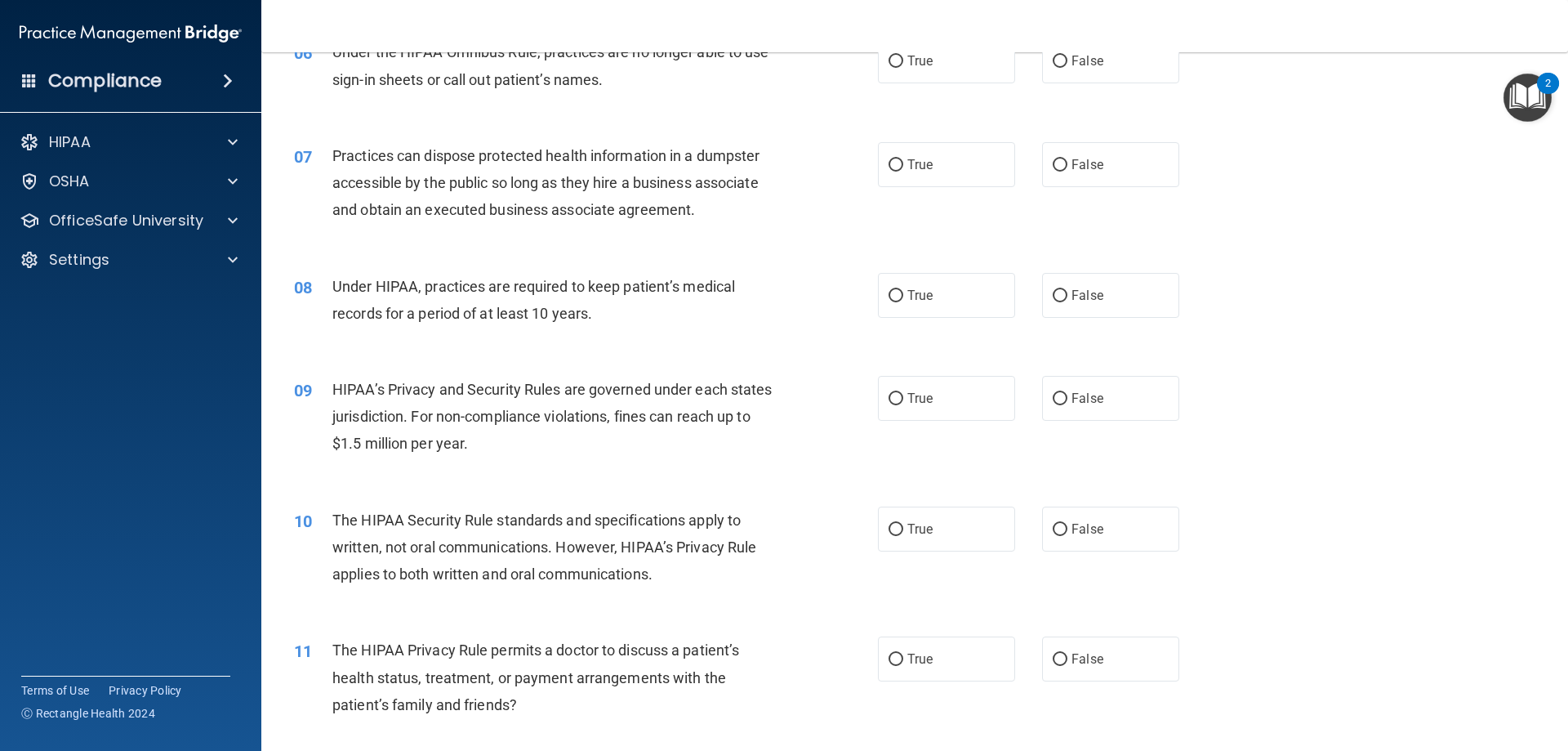
scroll to position [735, 0]
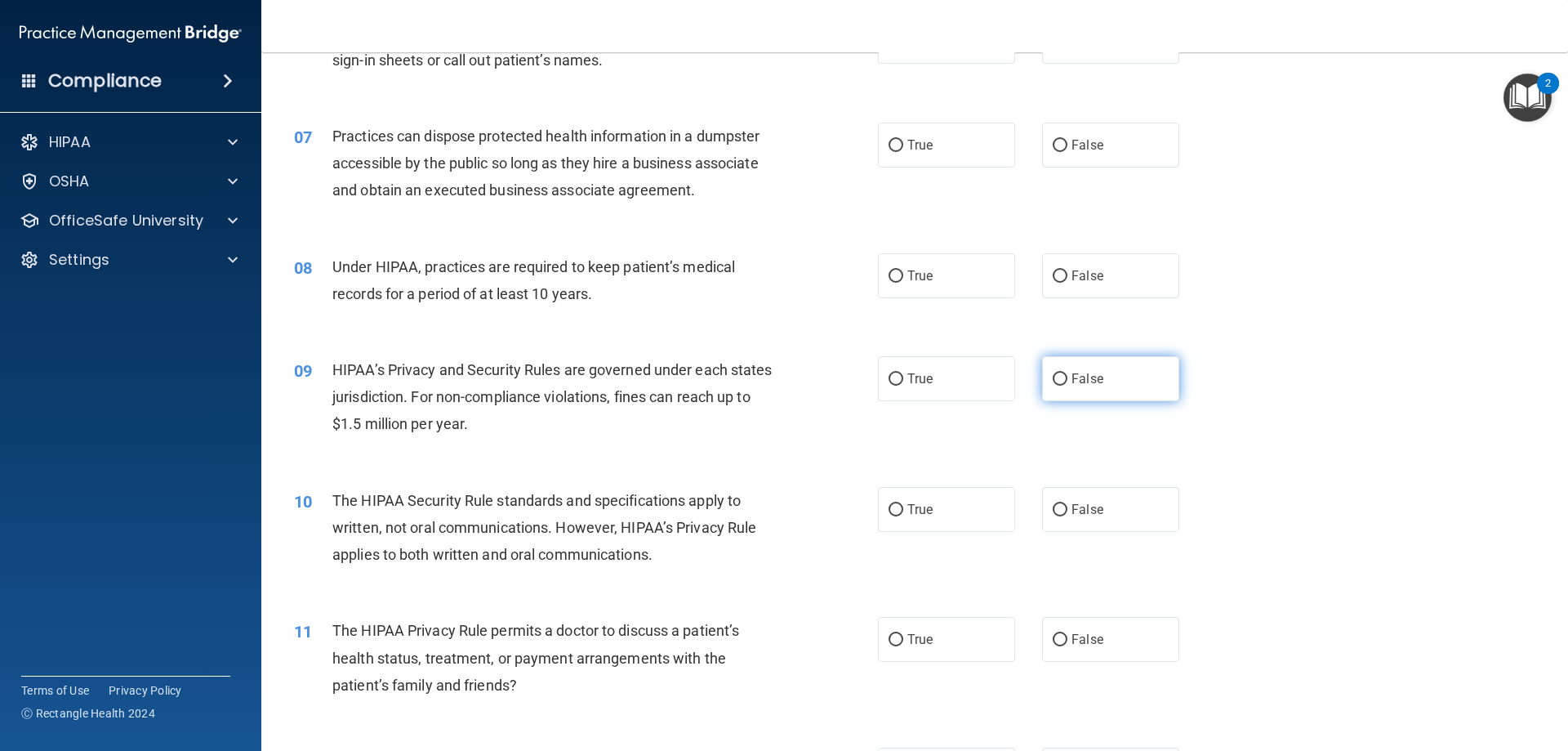
click at [1097, 373] on label "False" at bounding box center [1111, 378] width 137 height 45
click at [1067, 373] on input "False" at bounding box center [1060, 379] width 14 height 12
radio input "true"
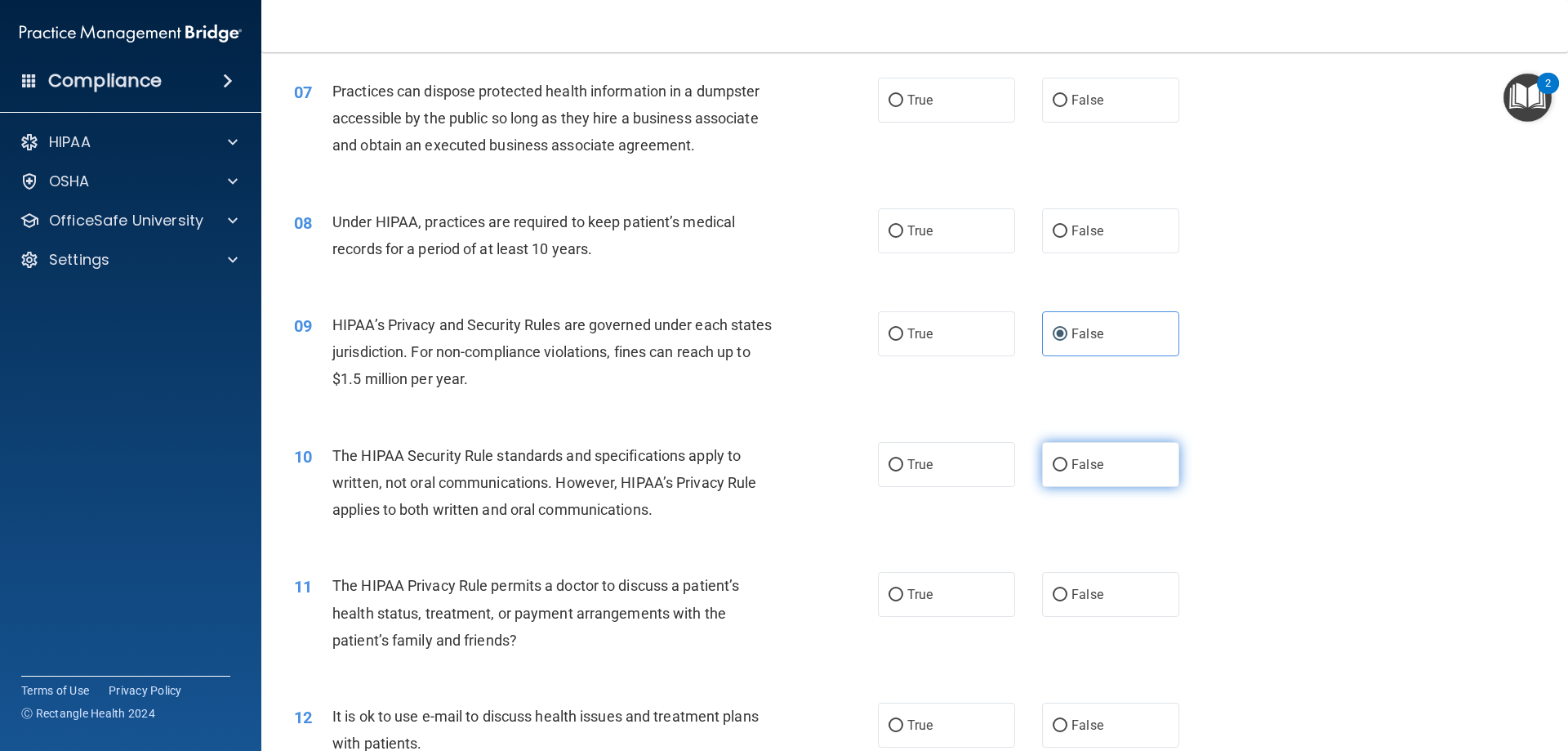
scroll to position [817, 0]
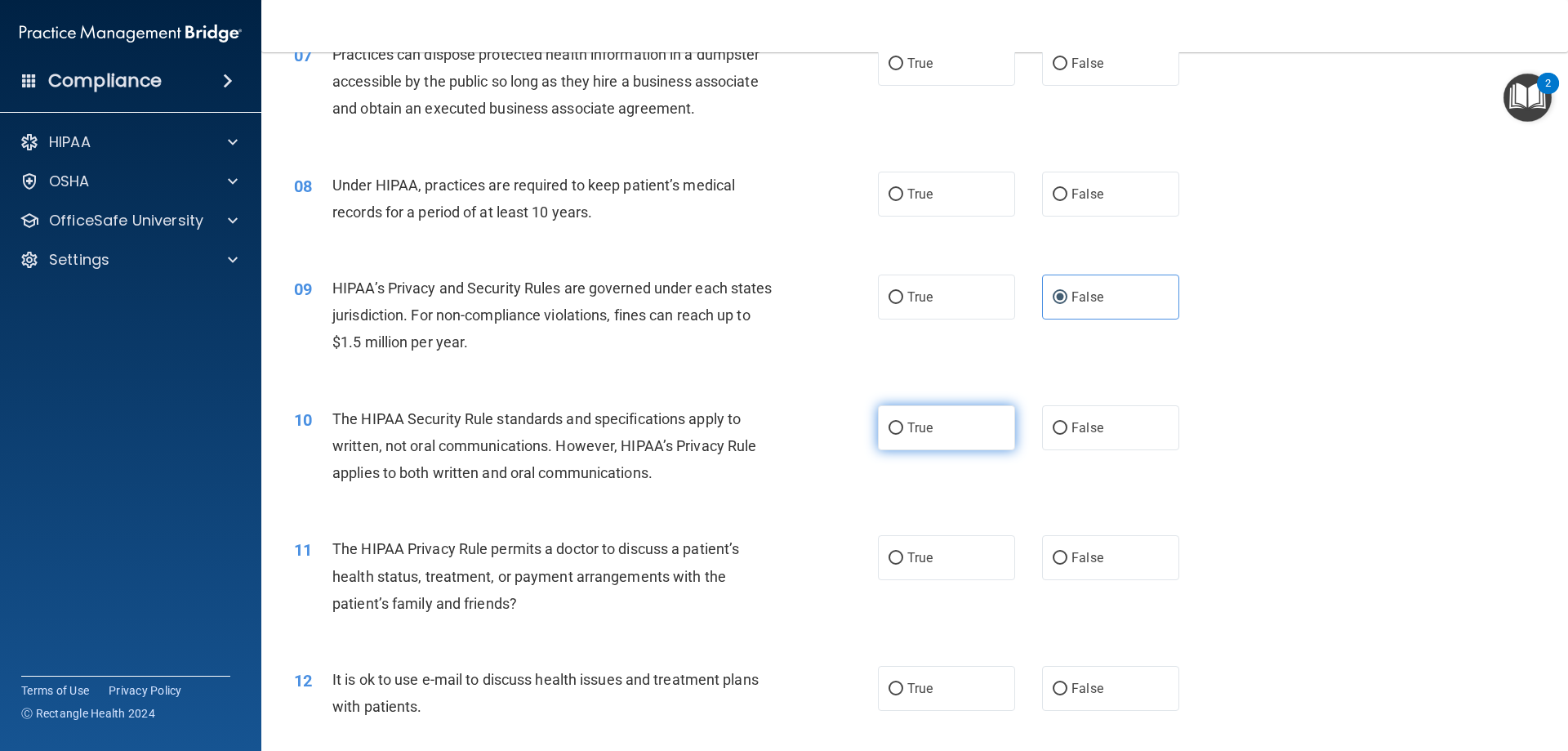
click at [983, 445] on label "True" at bounding box center [947, 427] width 137 height 45
click at [903, 434] on input "True" at bounding box center [896, 428] width 14 height 12
radio input "true"
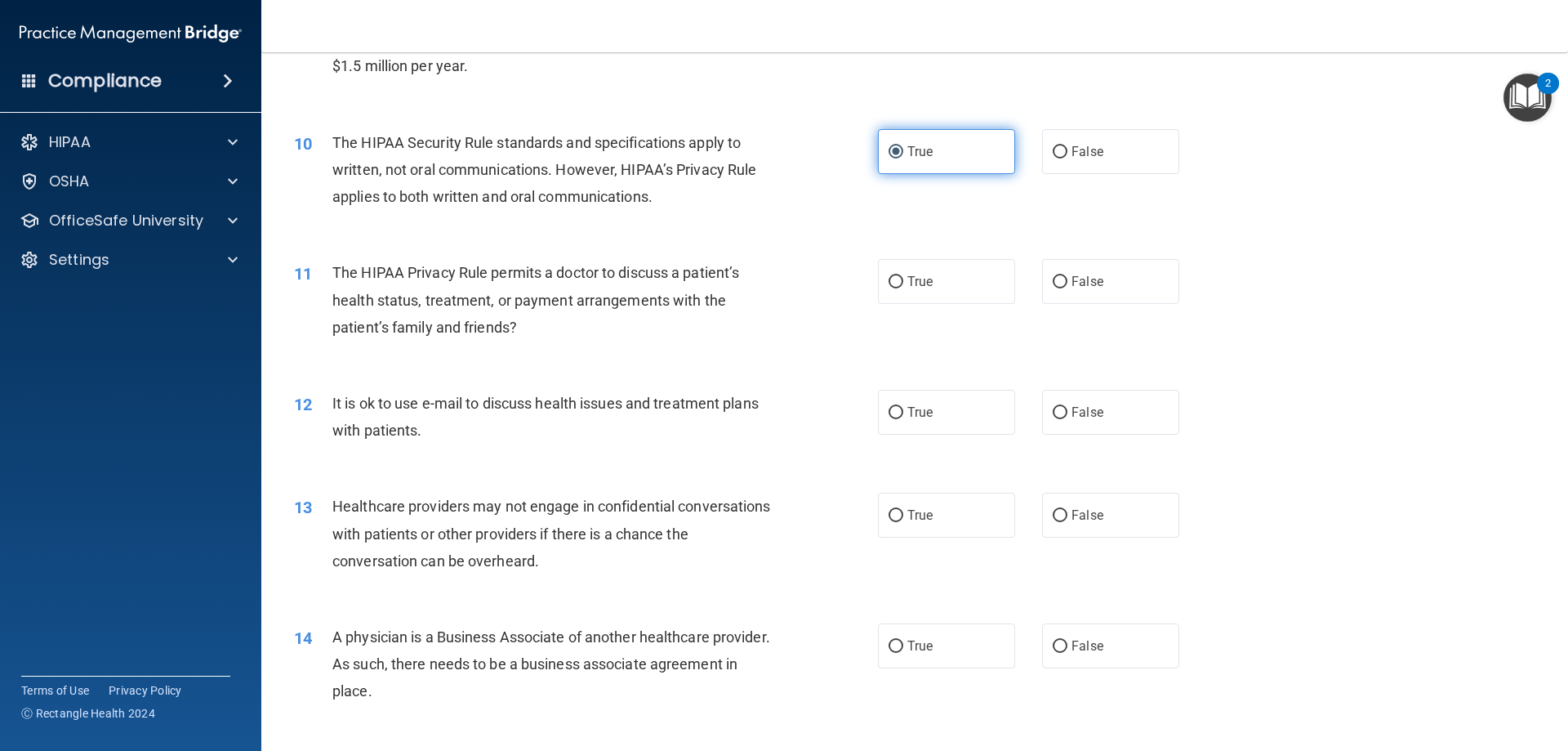
scroll to position [1143, 0]
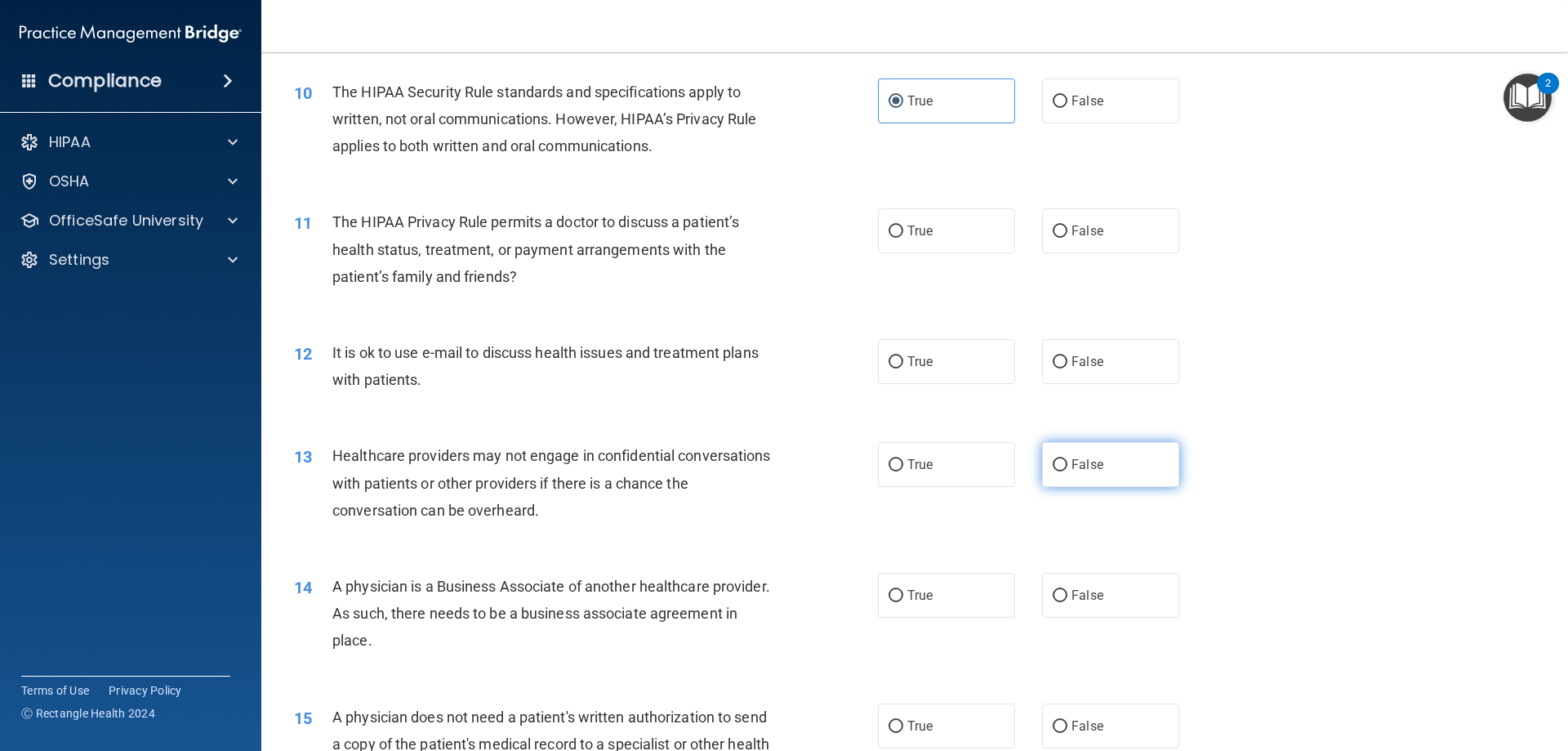
click at [1136, 469] on label "False" at bounding box center [1111, 464] width 137 height 45
click at [1067, 469] on input "False" at bounding box center [1060, 465] width 14 height 12
radio input "true"
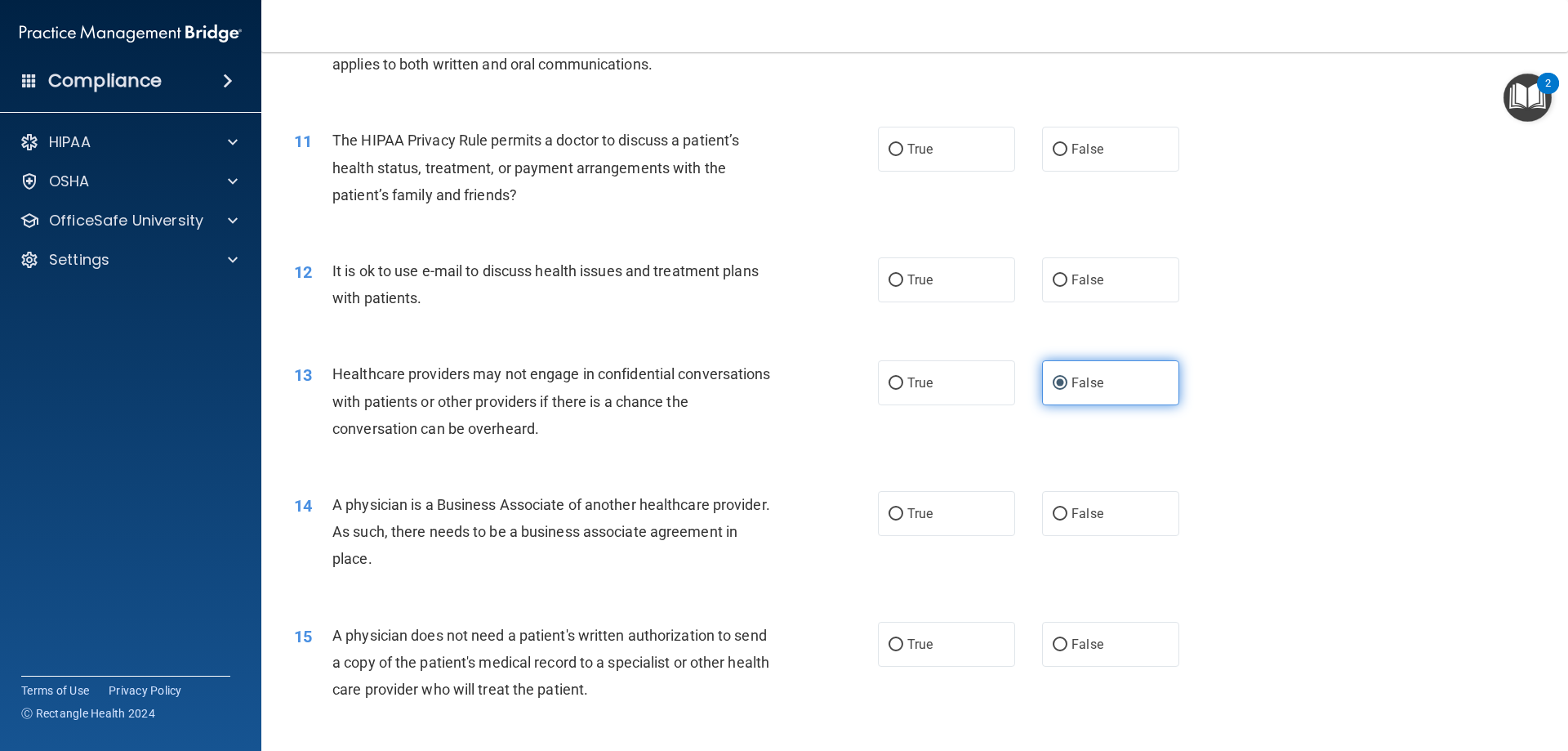
scroll to position [1307, 0]
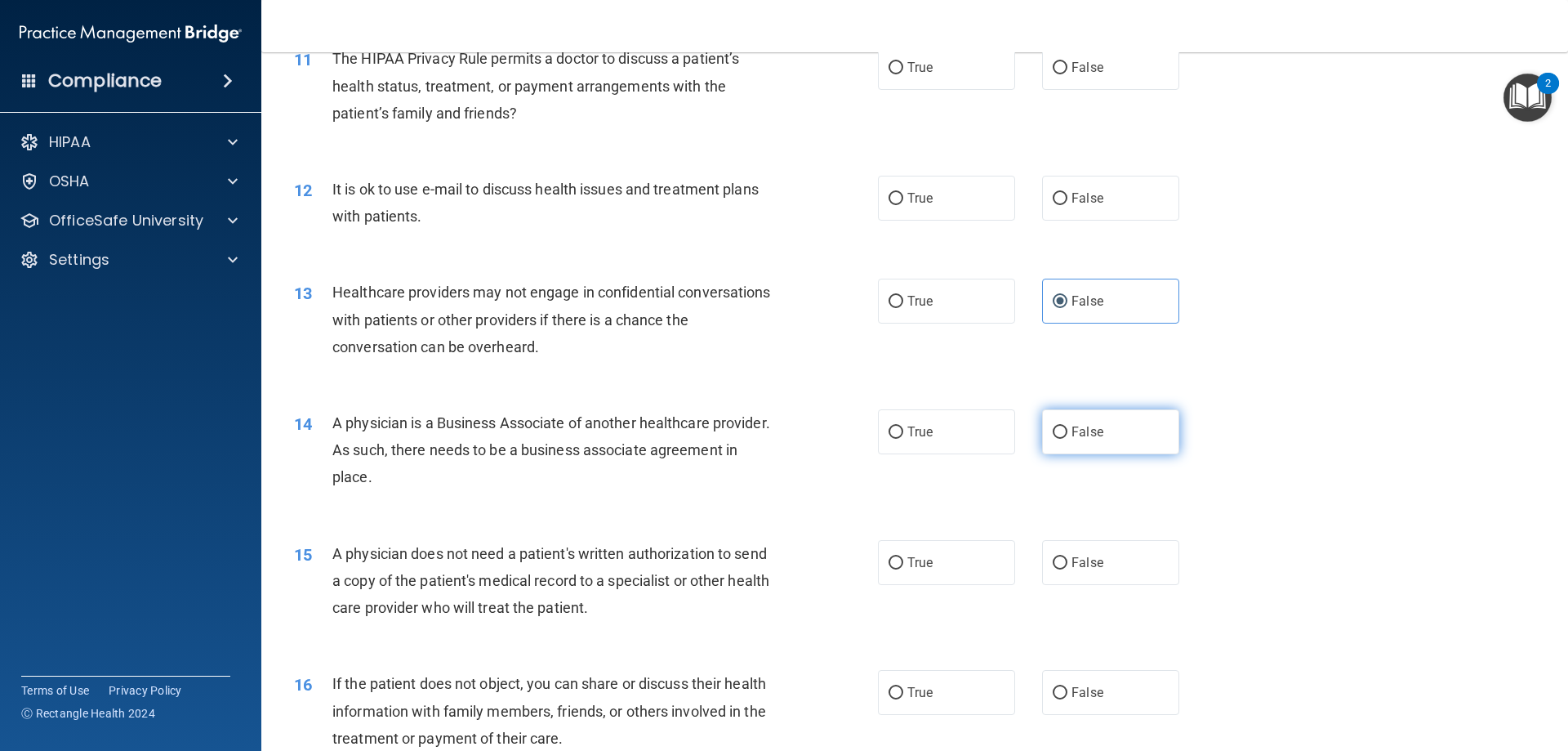
click at [1116, 423] on label "False" at bounding box center [1111, 432] width 137 height 45
click at [1067, 427] on input "False" at bounding box center [1060, 433] width 14 height 12
radio input "true"
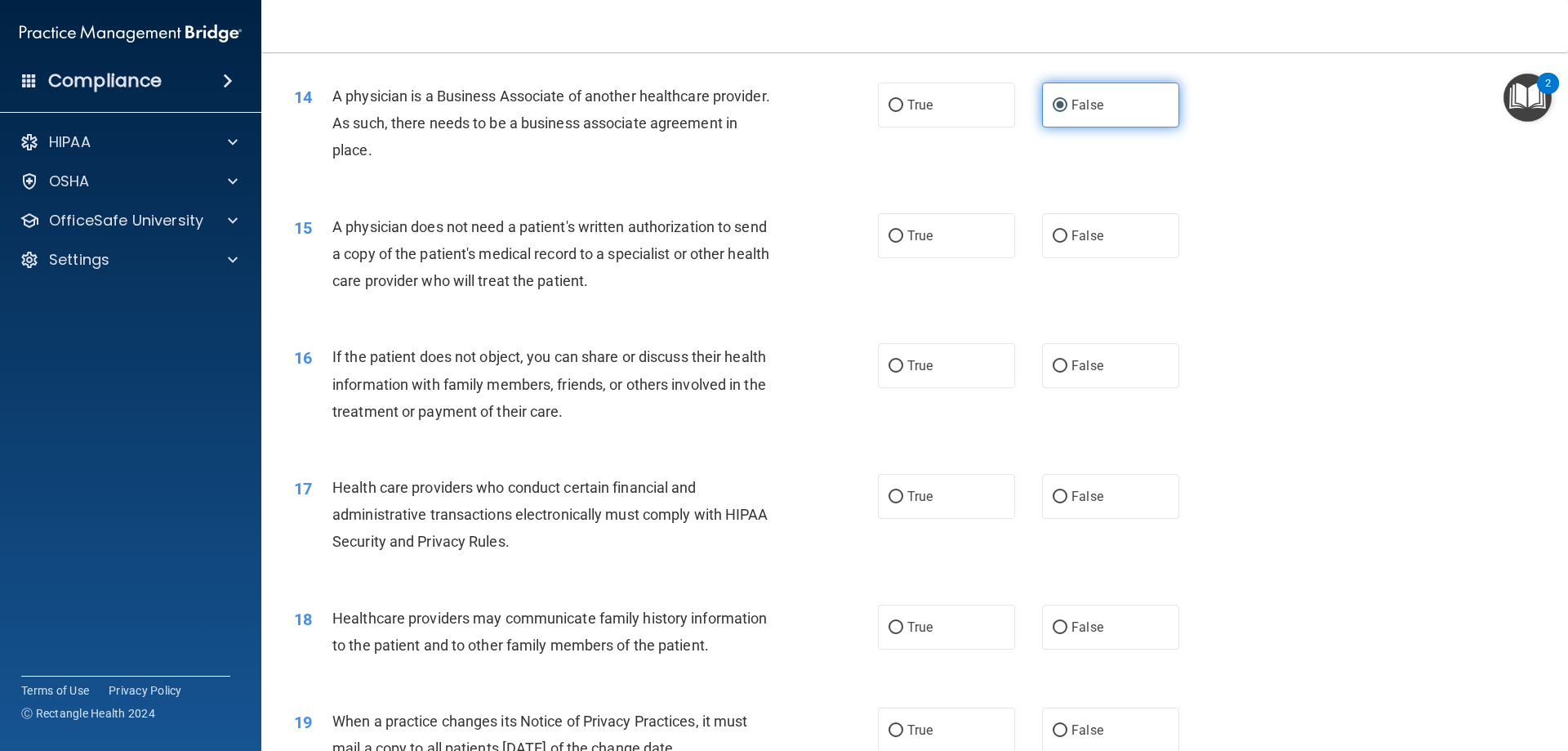
scroll to position [1715, 0]
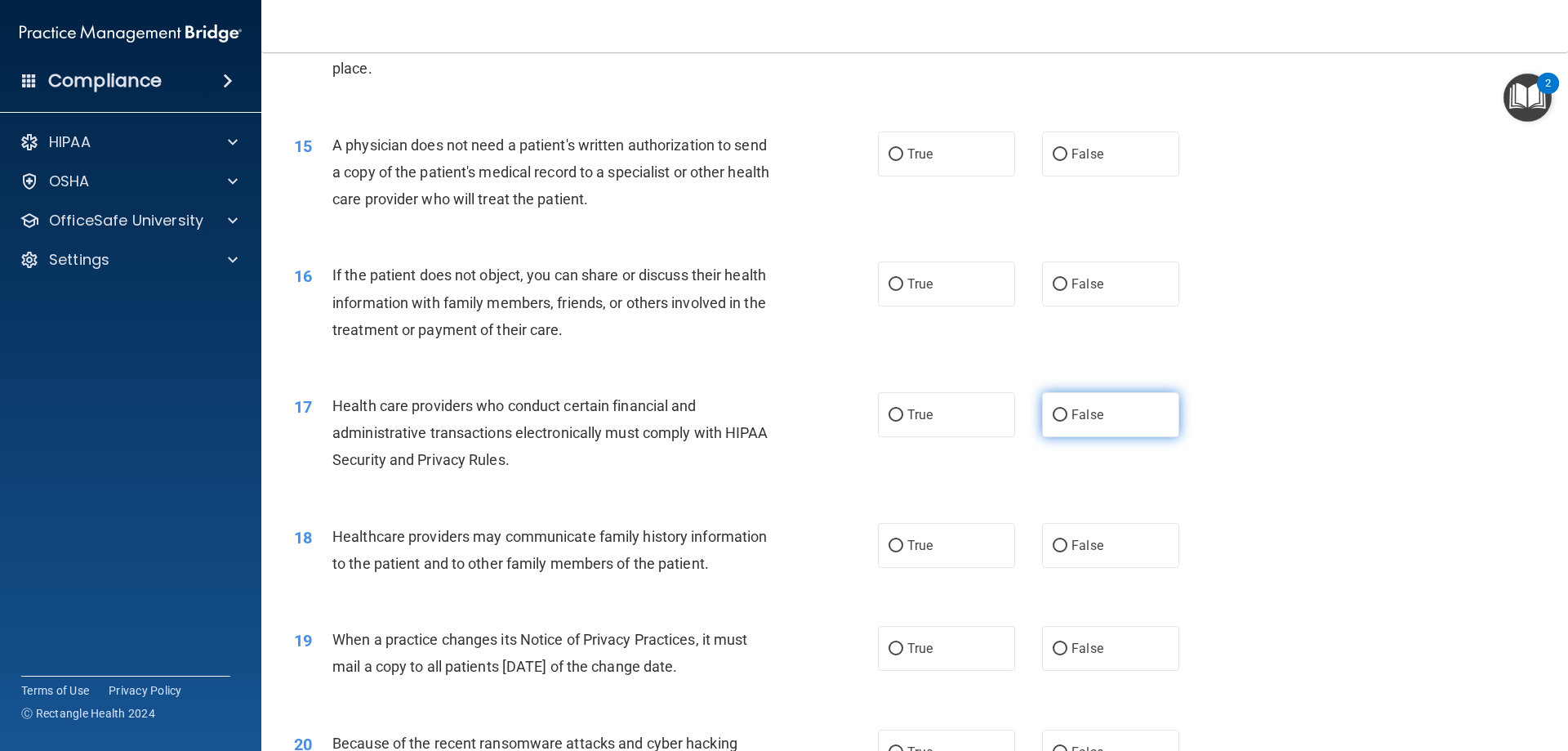
click at [1114, 398] on label "False" at bounding box center [1111, 414] width 137 height 45
click at [1067, 410] on input "False" at bounding box center [1060, 415] width 14 height 12
radio input "true"
click at [1060, 540] on label "False" at bounding box center [1111, 545] width 137 height 45
click at [1060, 540] on input "False" at bounding box center [1060, 546] width 14 height 12
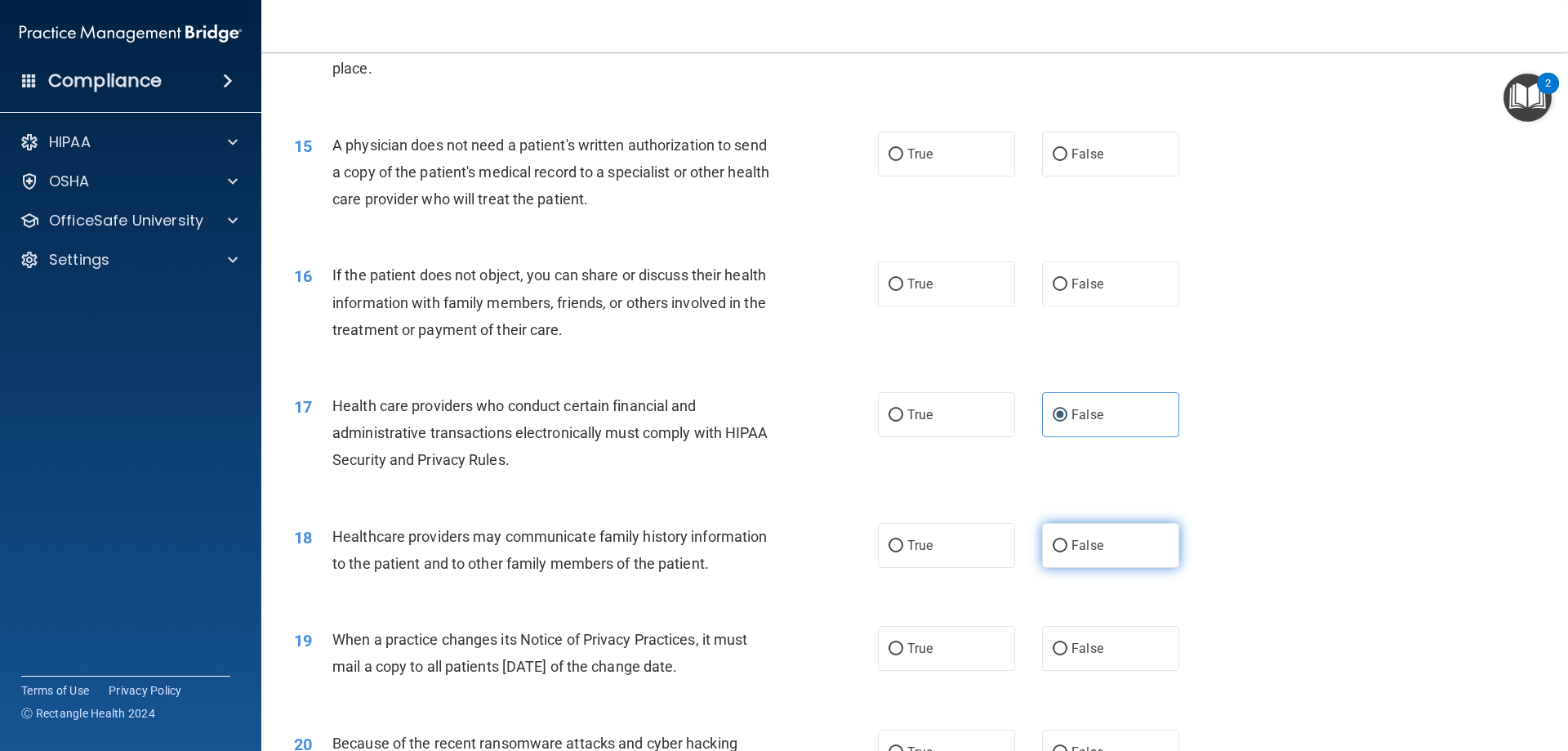
radio input "true"
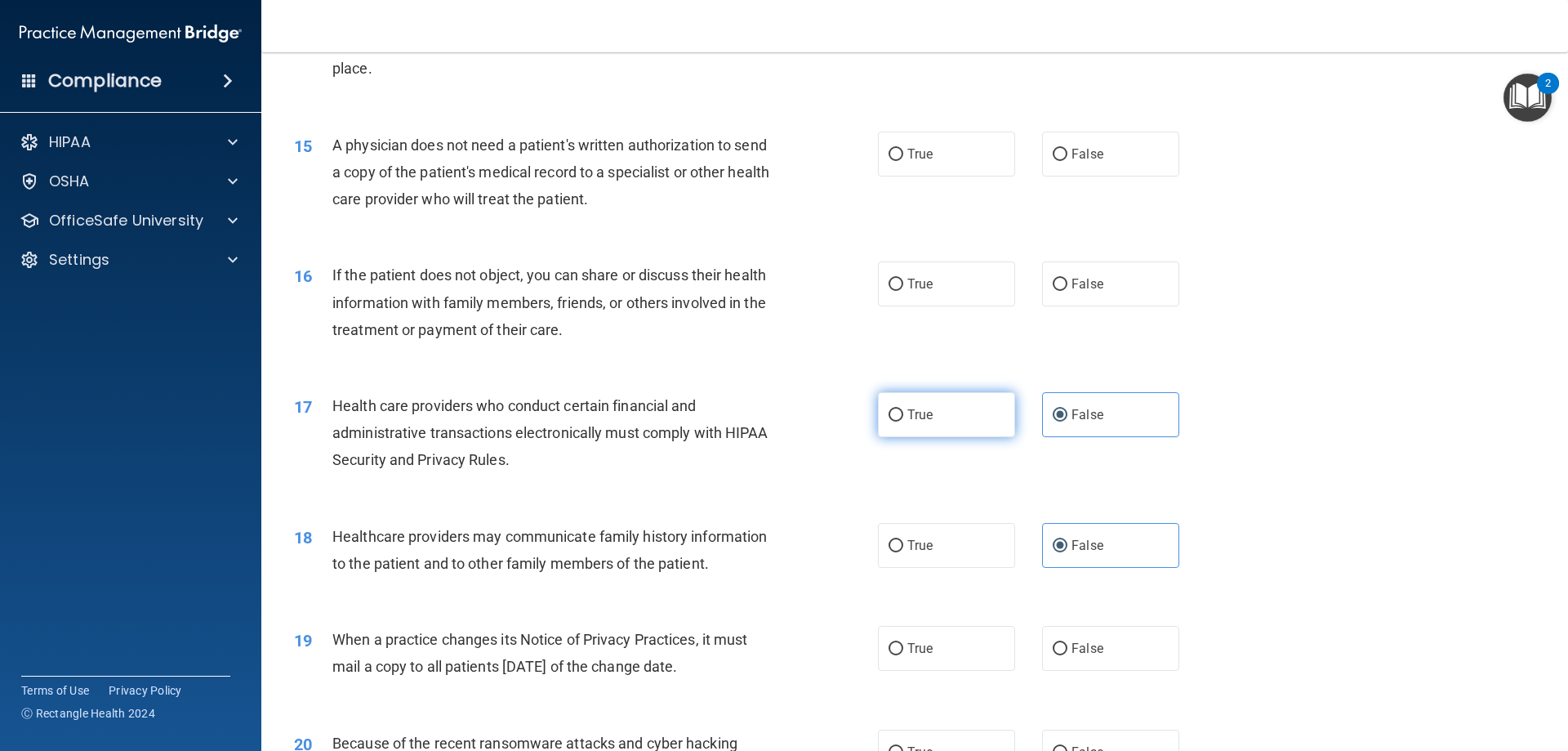
click at [933, 436] on label "True" at bounding box center [947, 414] width 137 height 45
click at [903, 421] on input "True" at bounding box center [896, 415] width 14 height 12
radio input "true"
radio input "false"
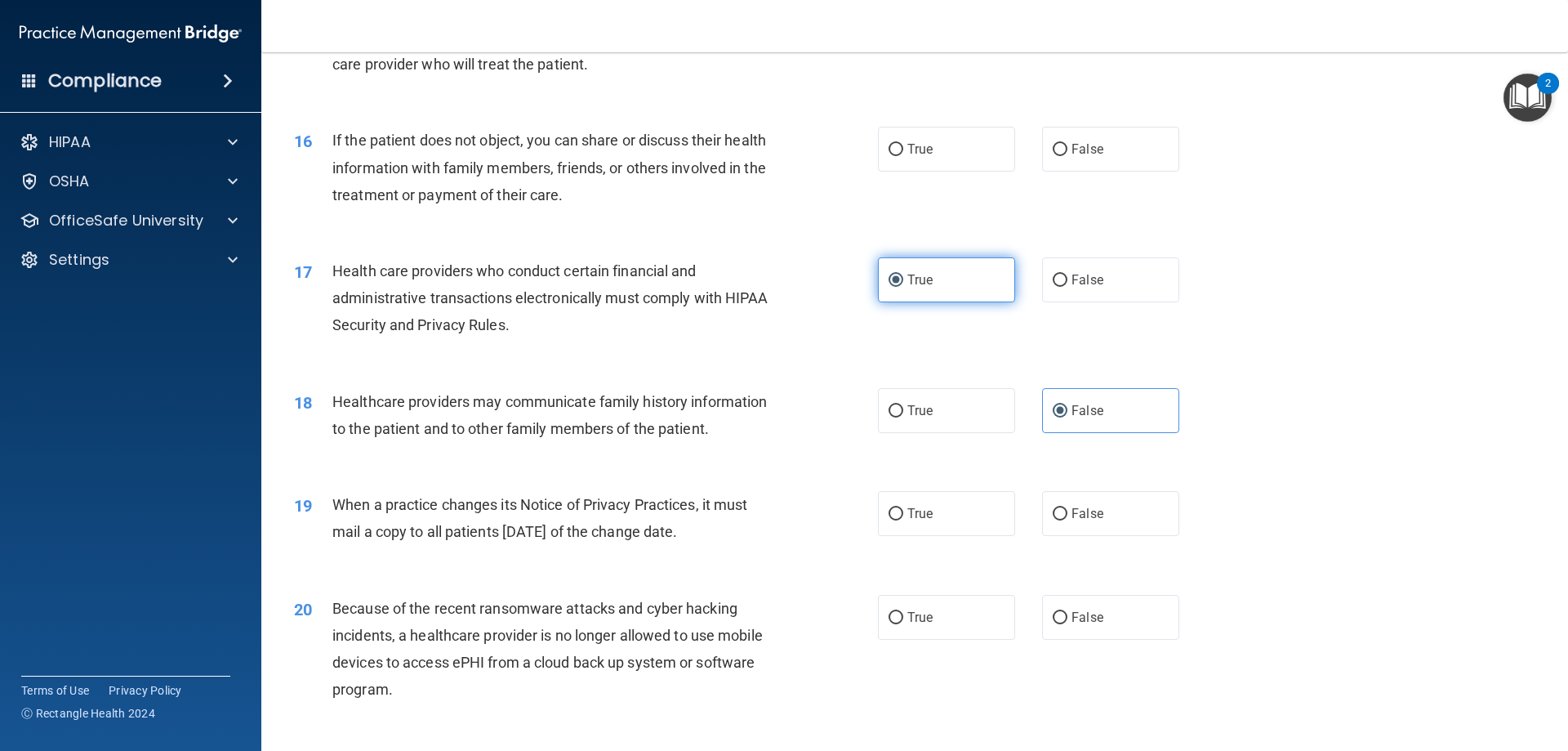
scroll to position [1879, 0]
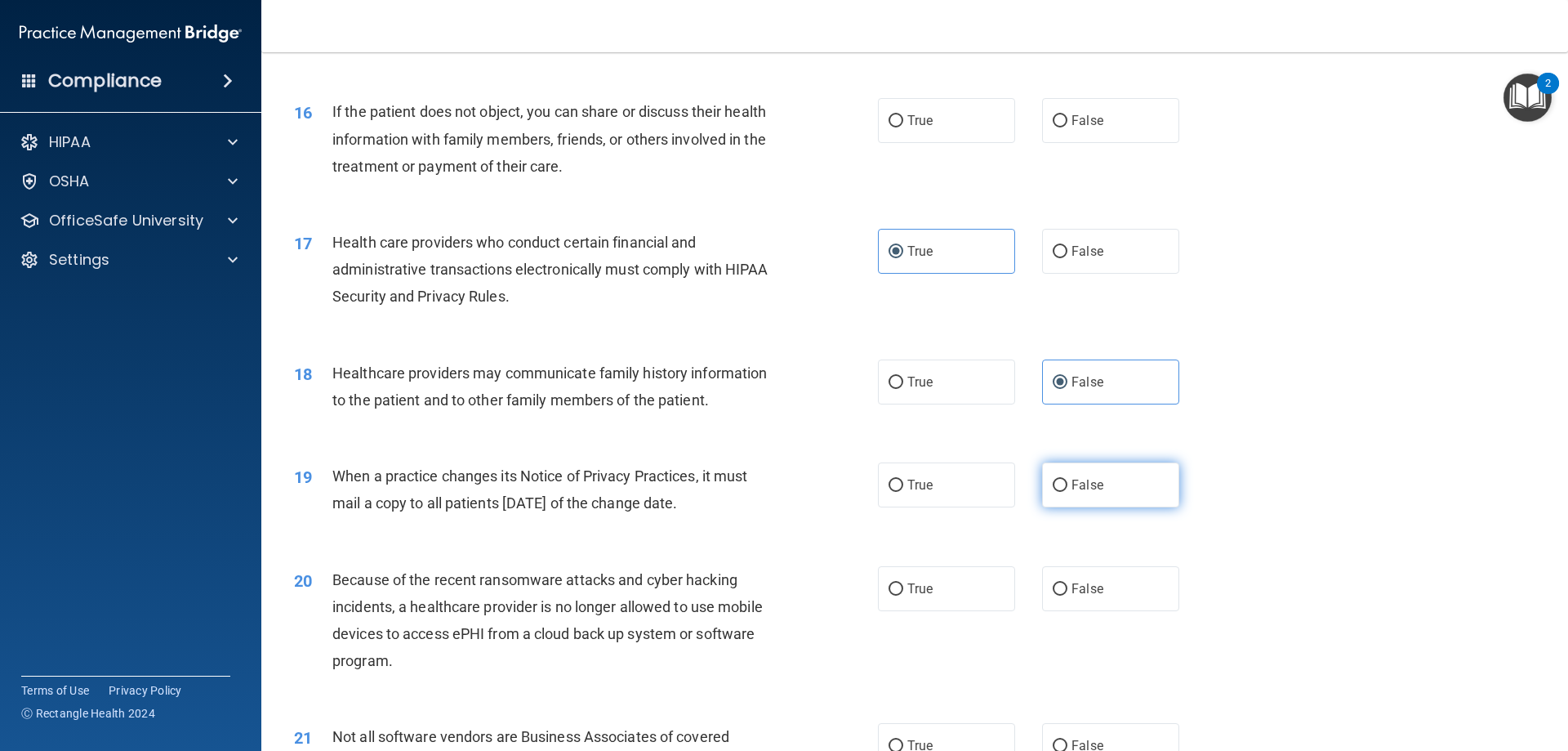
click at [1055, 480] on input "False" at bounding box center [1060, 485] width 14 height 12
radio input "true"
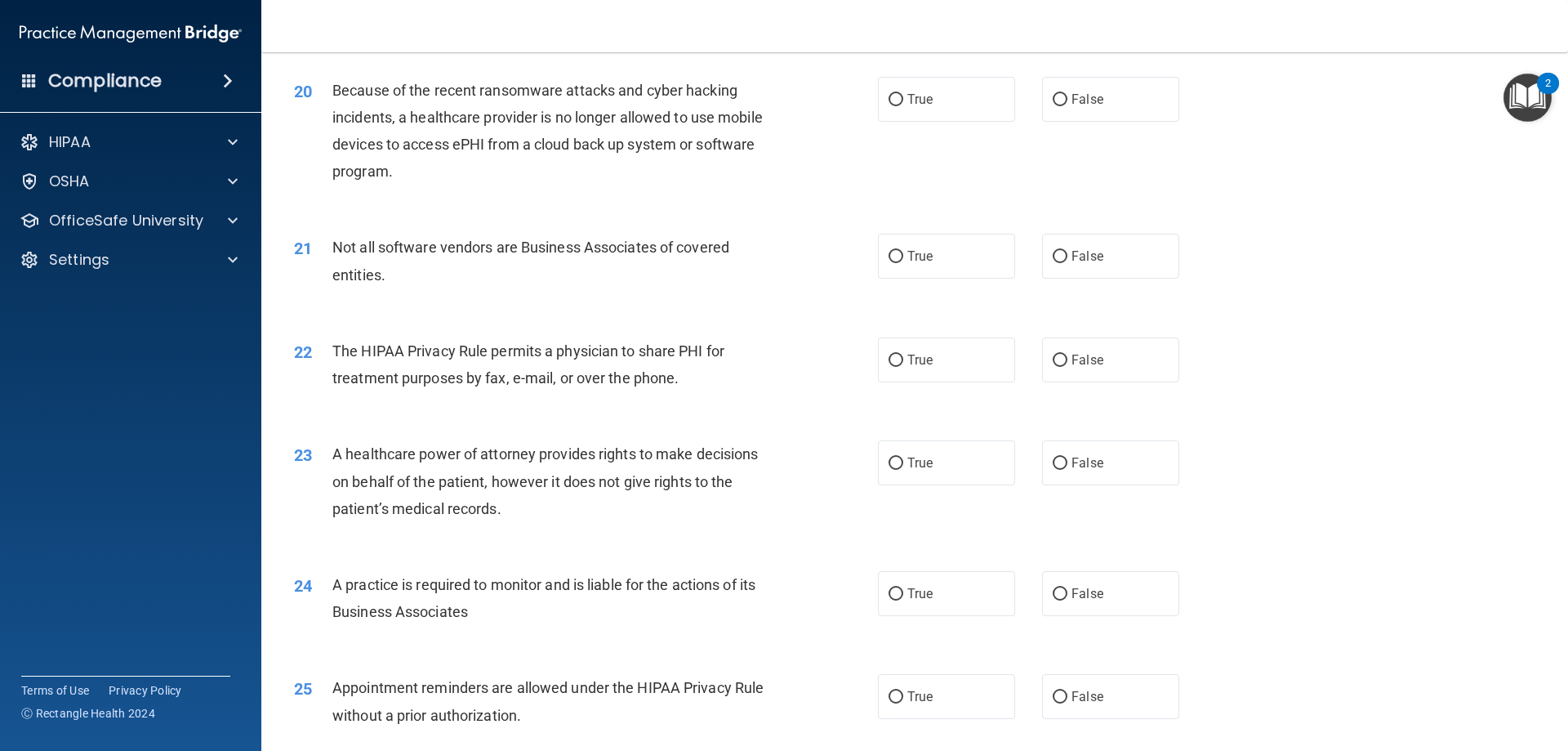
scroll to position [2369, 0]
click at [1049, 582] on label "False" at bounding box center [1111, 592] width 137 height 45
click at [1053, 587] on input "False" at bounding box center [1060, 593] width 14 height 12
radio input "true"
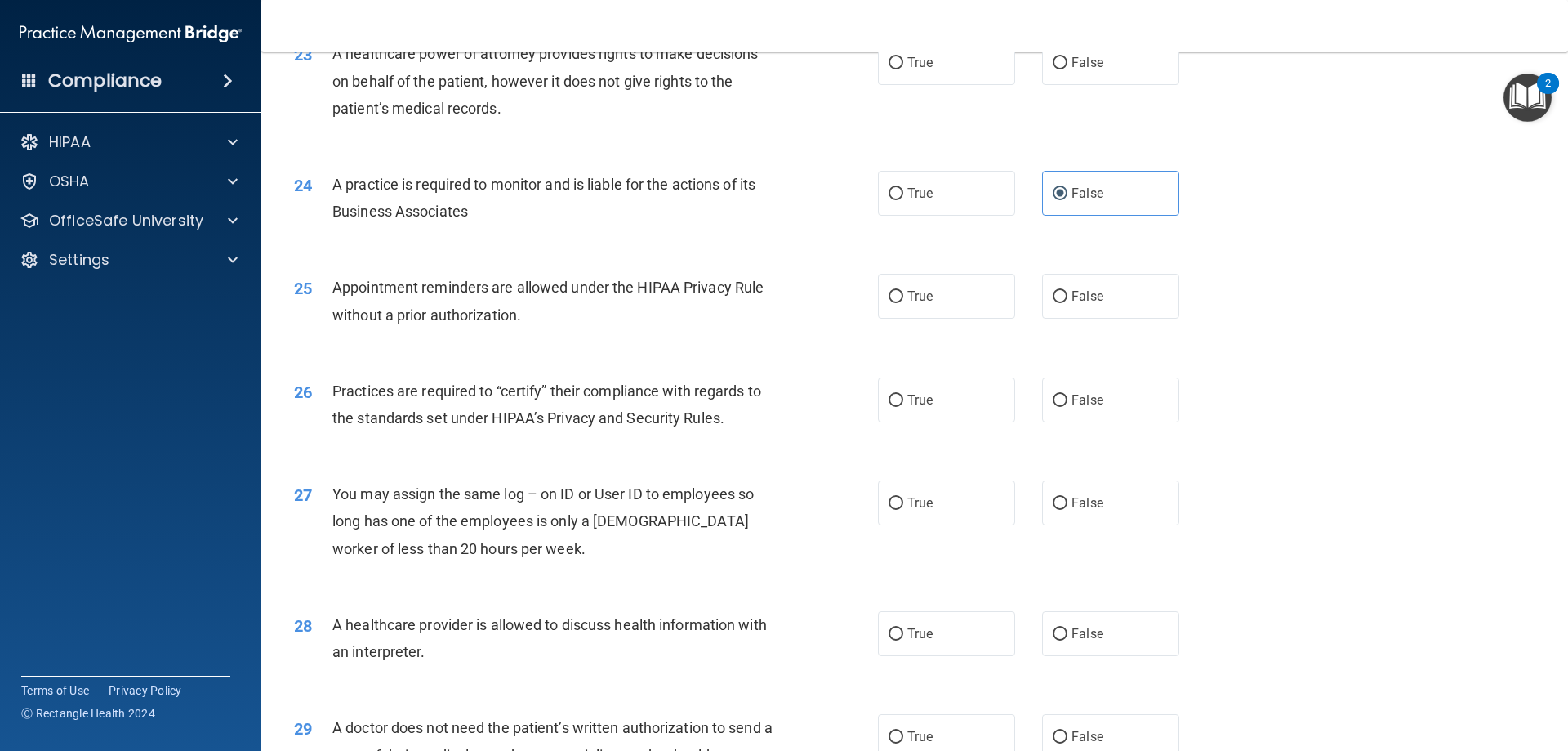
scroll to position [2778, 0]
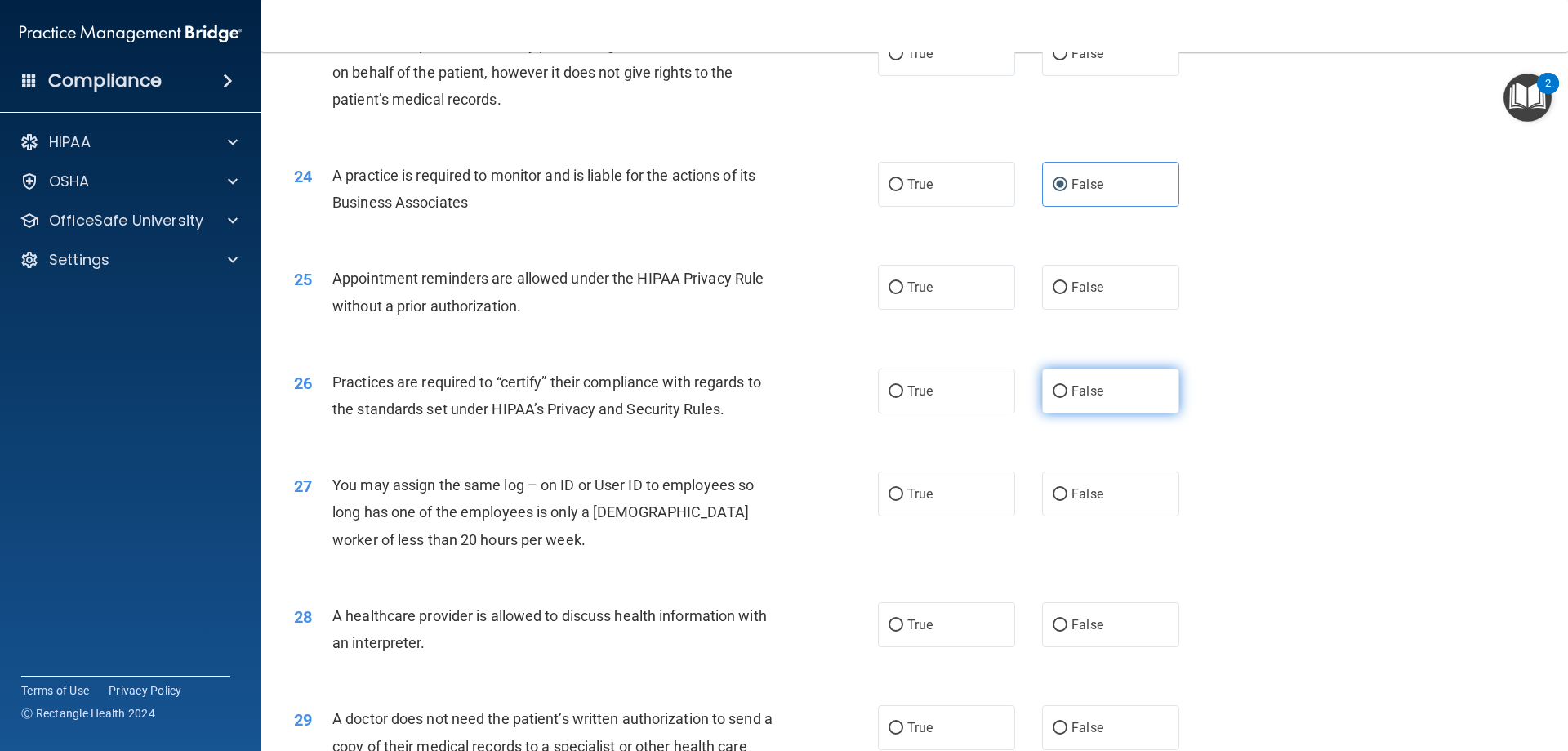
click at [1079, 394] on span "False" at bounding box center [1087, 390] width 32 height 15
click at [1067, 394] on input "False" at bounding box center [1060, 391] width 14 height 12
radio input "true"
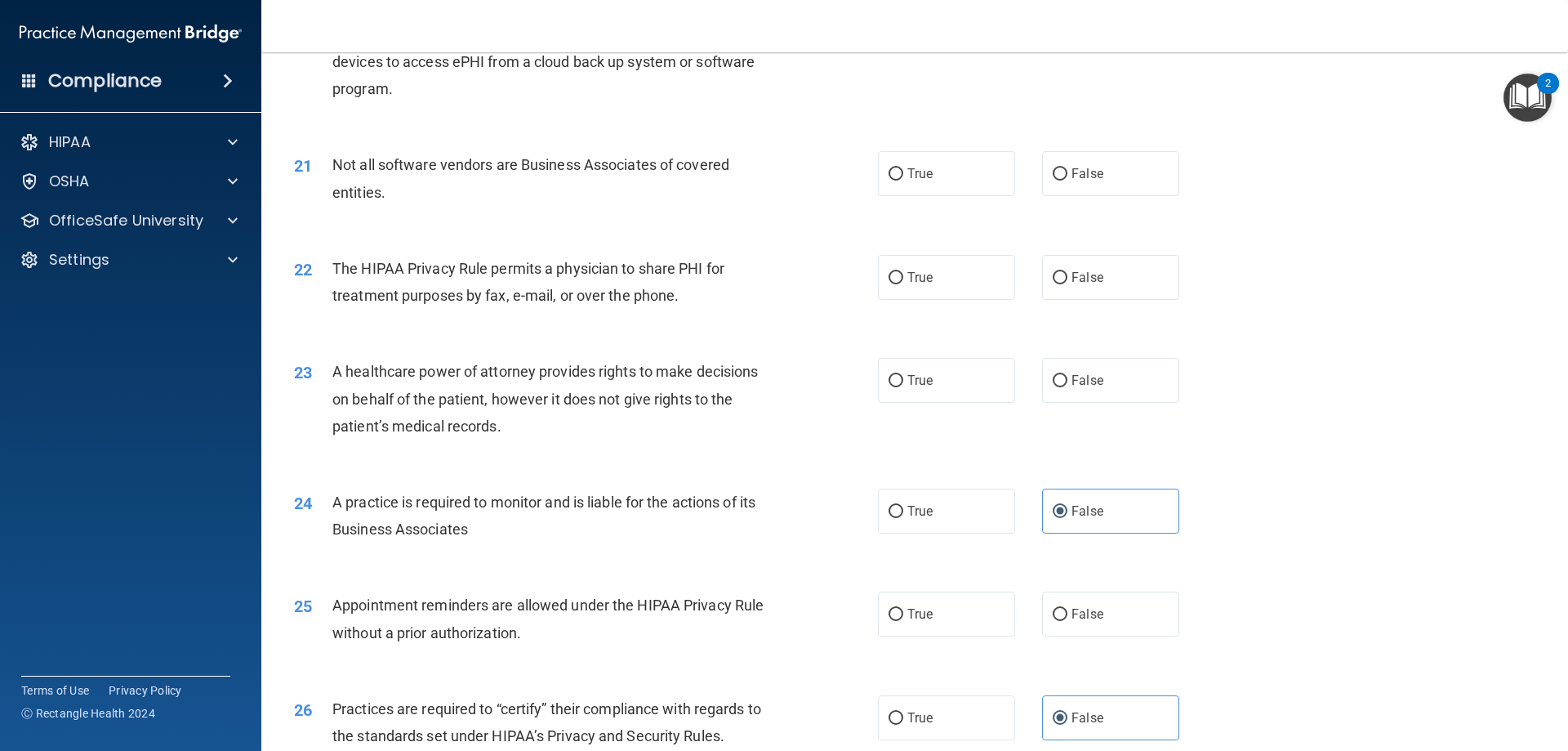
scroll to position [0, 0]
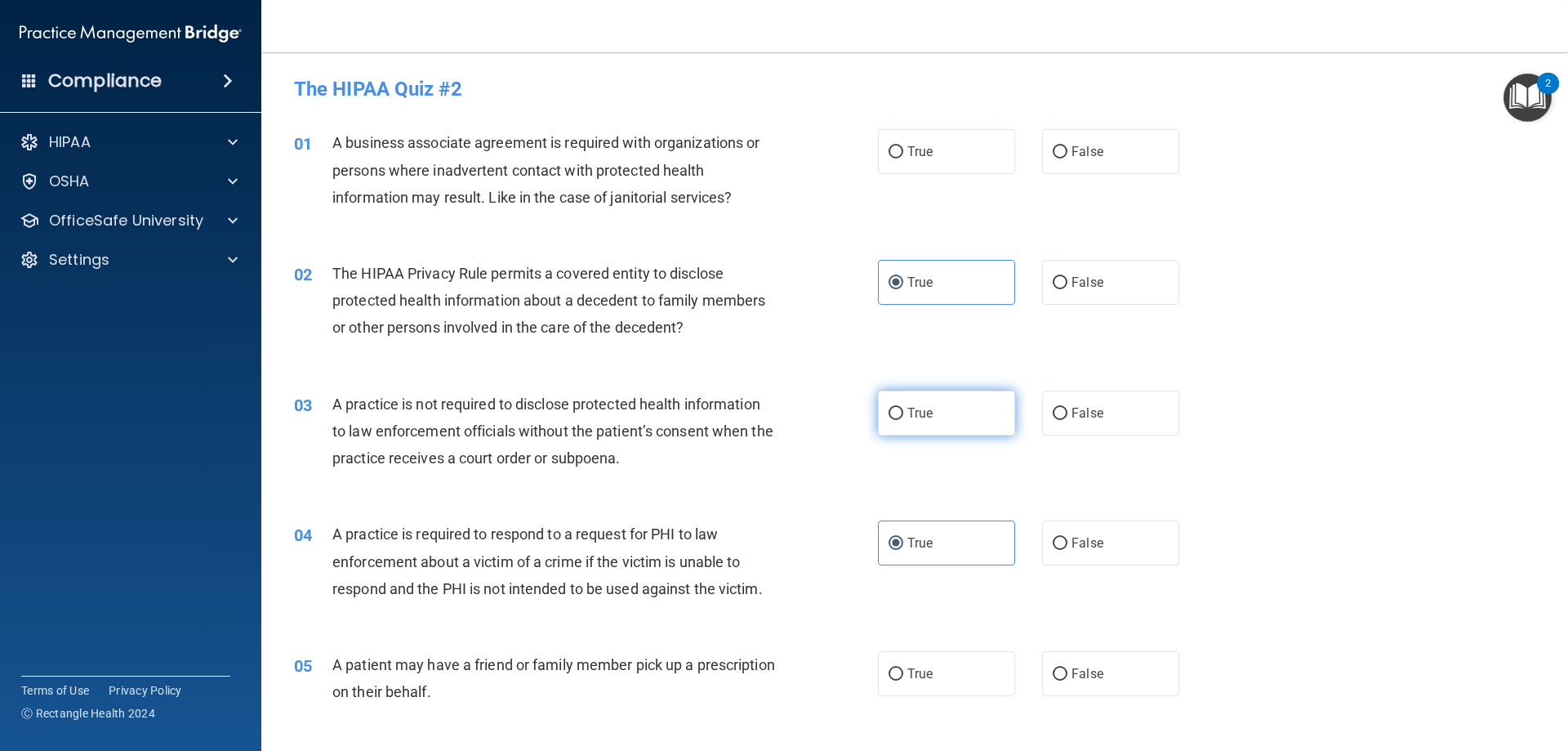
click at [963, 434] on label "True" at bounding box center [947, 412] width 137 height 45
click at [903, 420] on input "True" at bounding box center [896, 413] width 14 height 12
radio input "true"
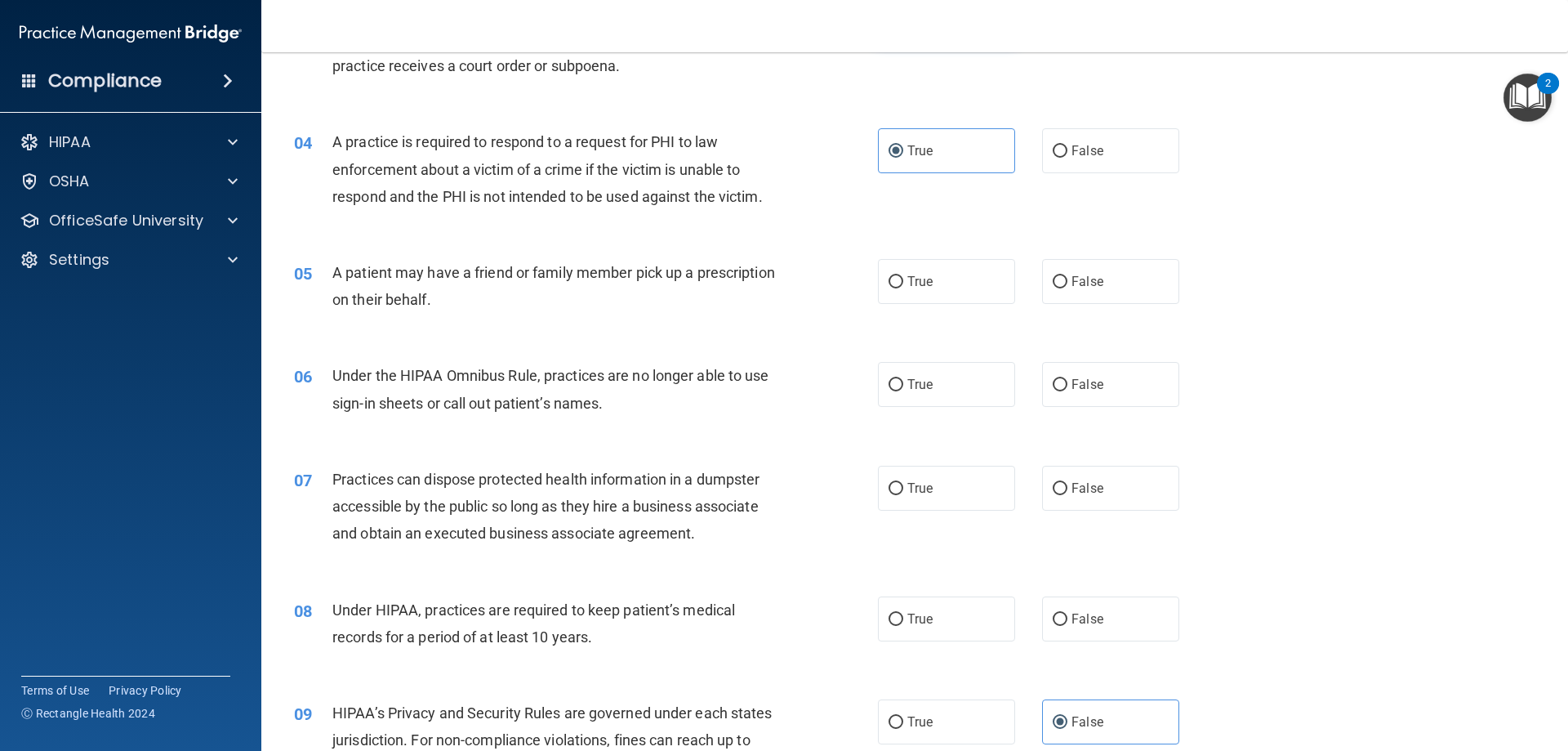
scroll to position [409, 0]
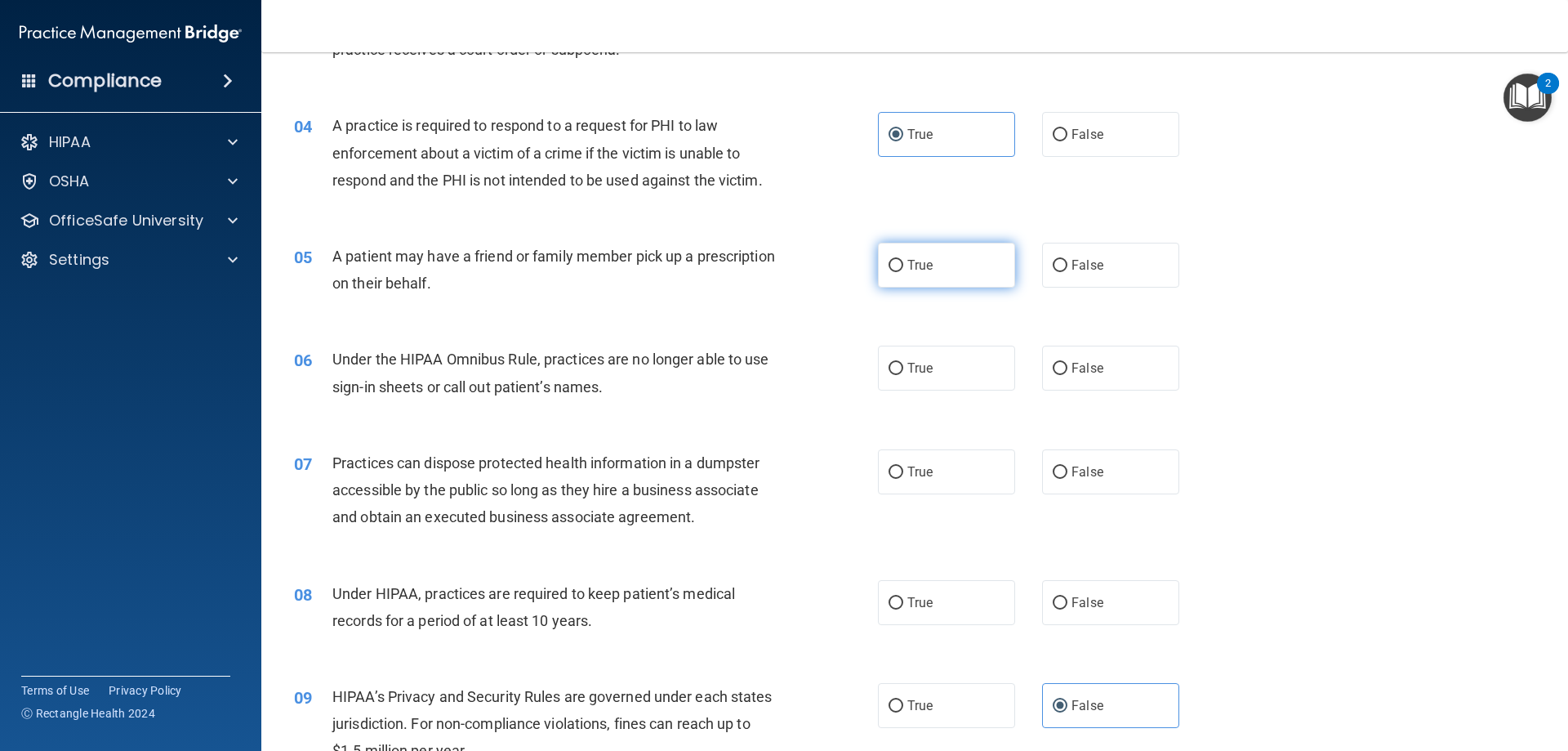
click at [940, 277] on label "True" at bounding box center [947, 265] width 137 height 45
click at [903, 272] on input "True" at bounding box center [896, 266] width 14 height 12
radio input "true"
click at [1069, 347] on label "False" at bounding box center [1111, 367] width 137 height 45
click at [1067, 363] on input "False" at bounding box center [1060, 368] width 14 height 12
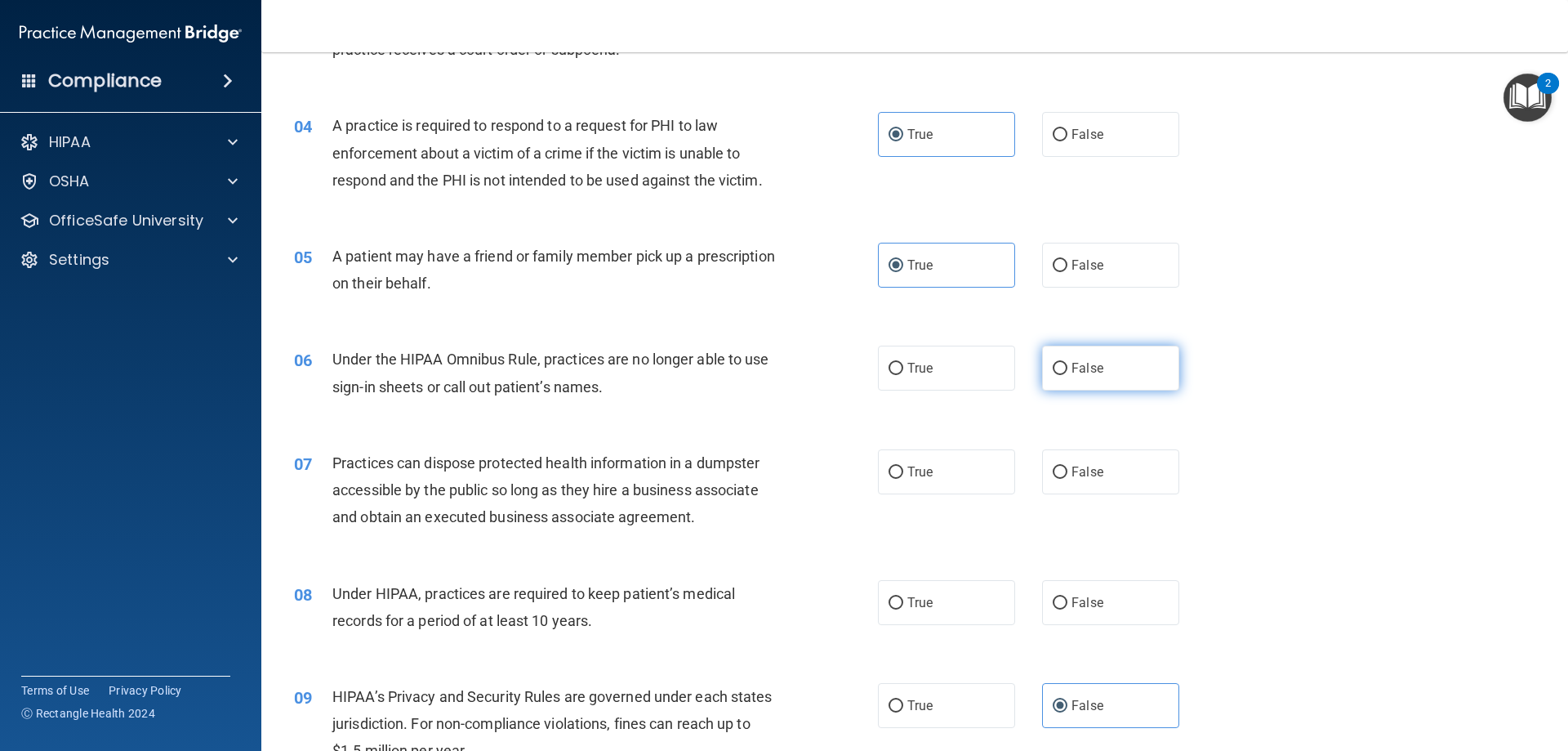
radio input "true"
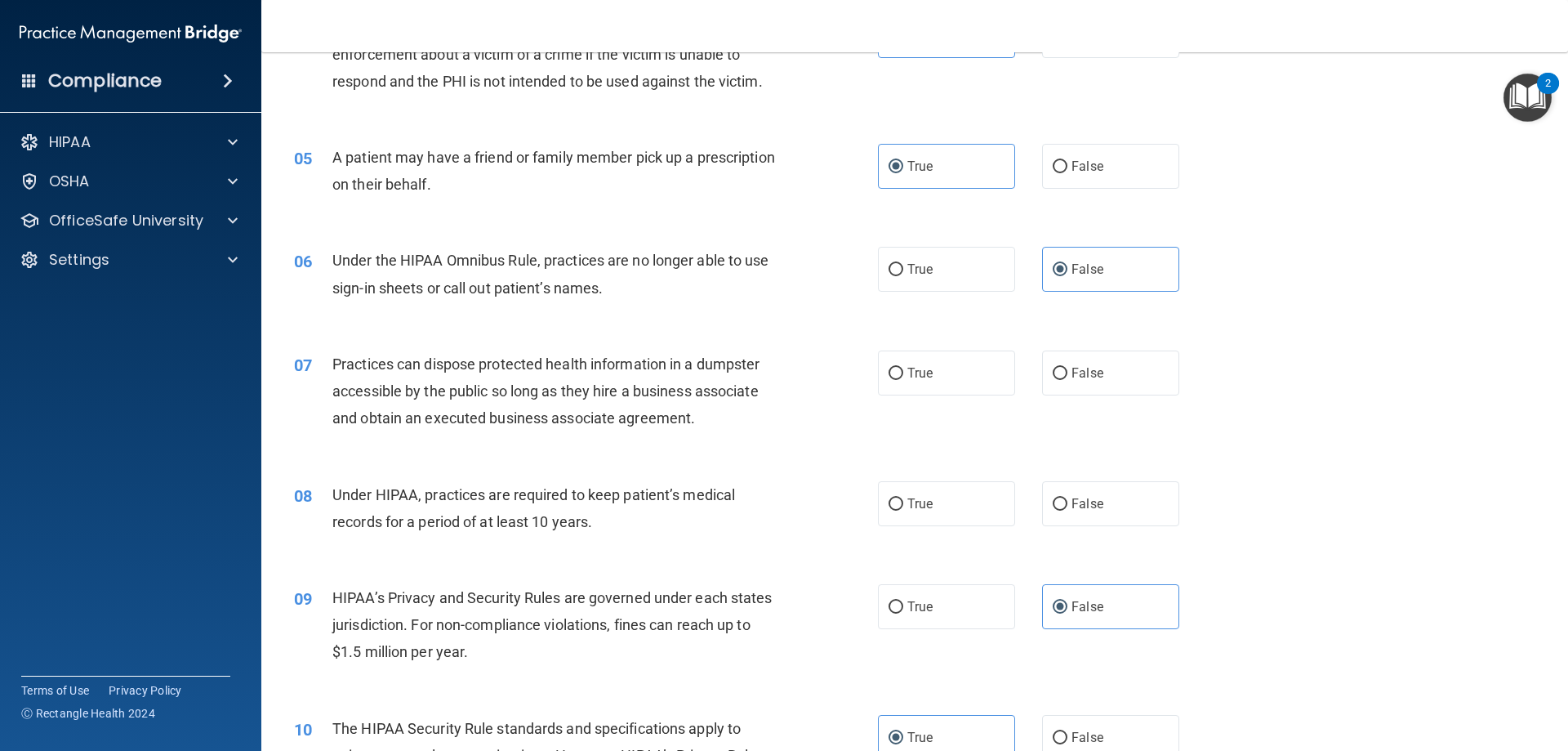
scroll to position [572, 0]
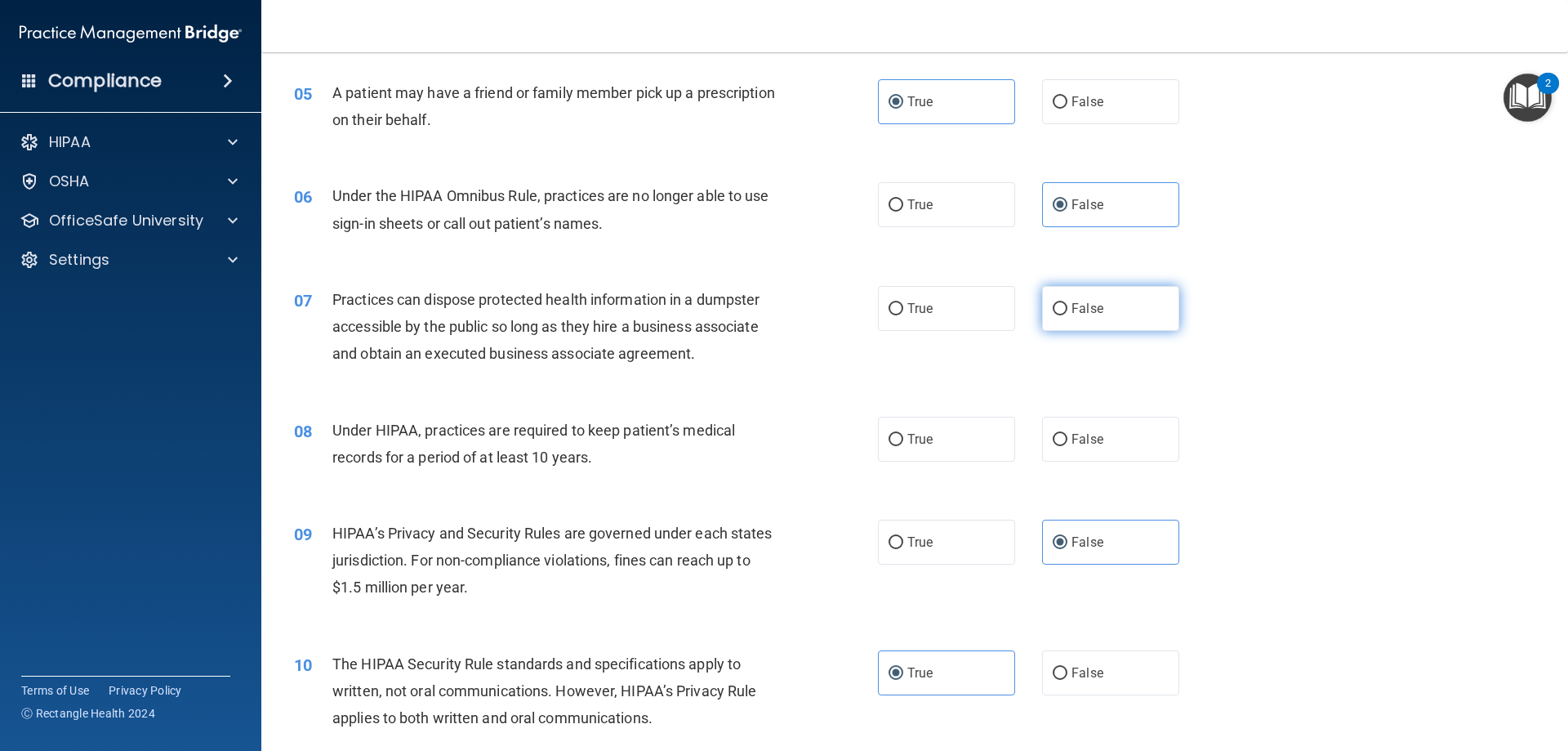
click at [1053, 310] on input "False" at bounding box center [1060, 309] width 14 height 12
radio input "true"
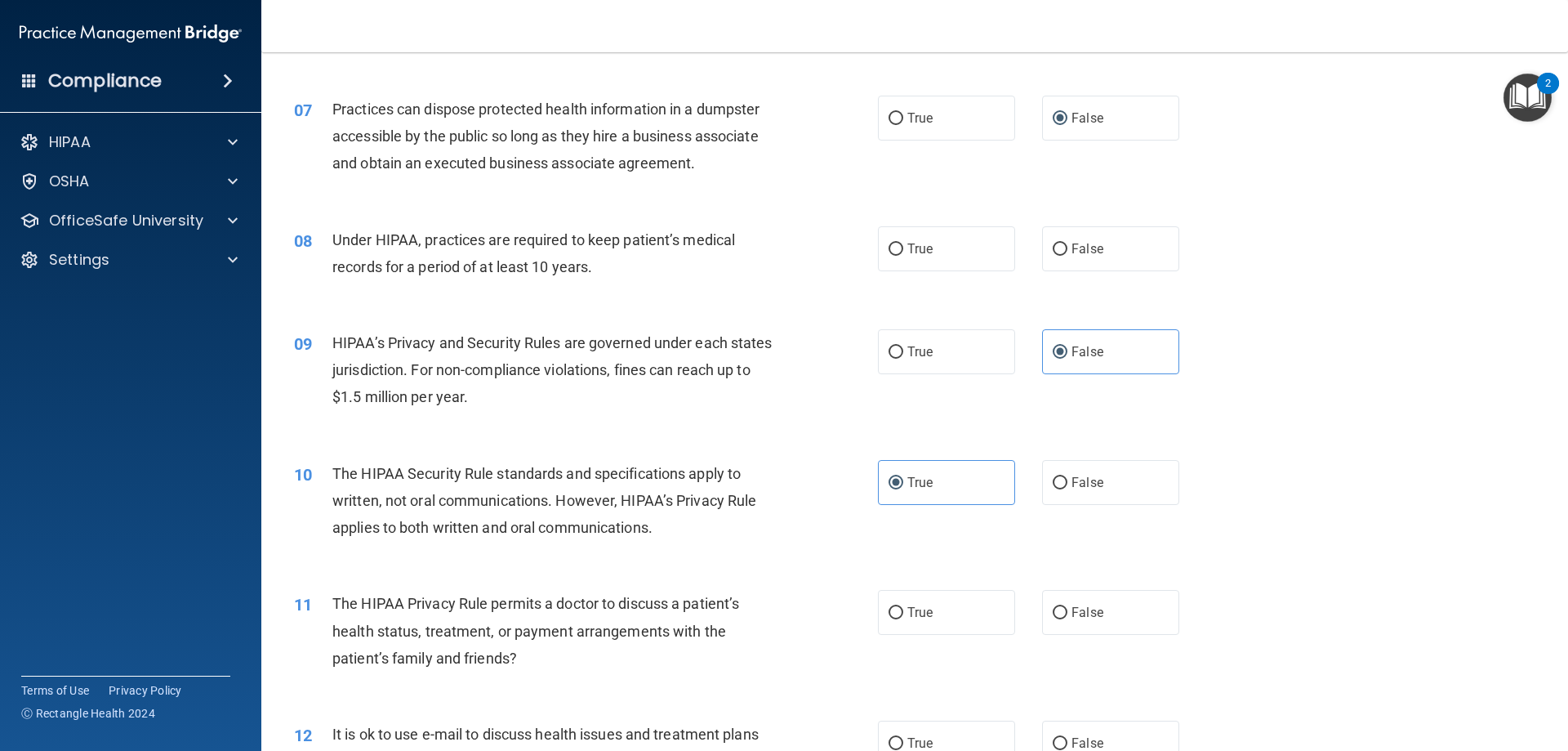
scroll to position [817, 0]
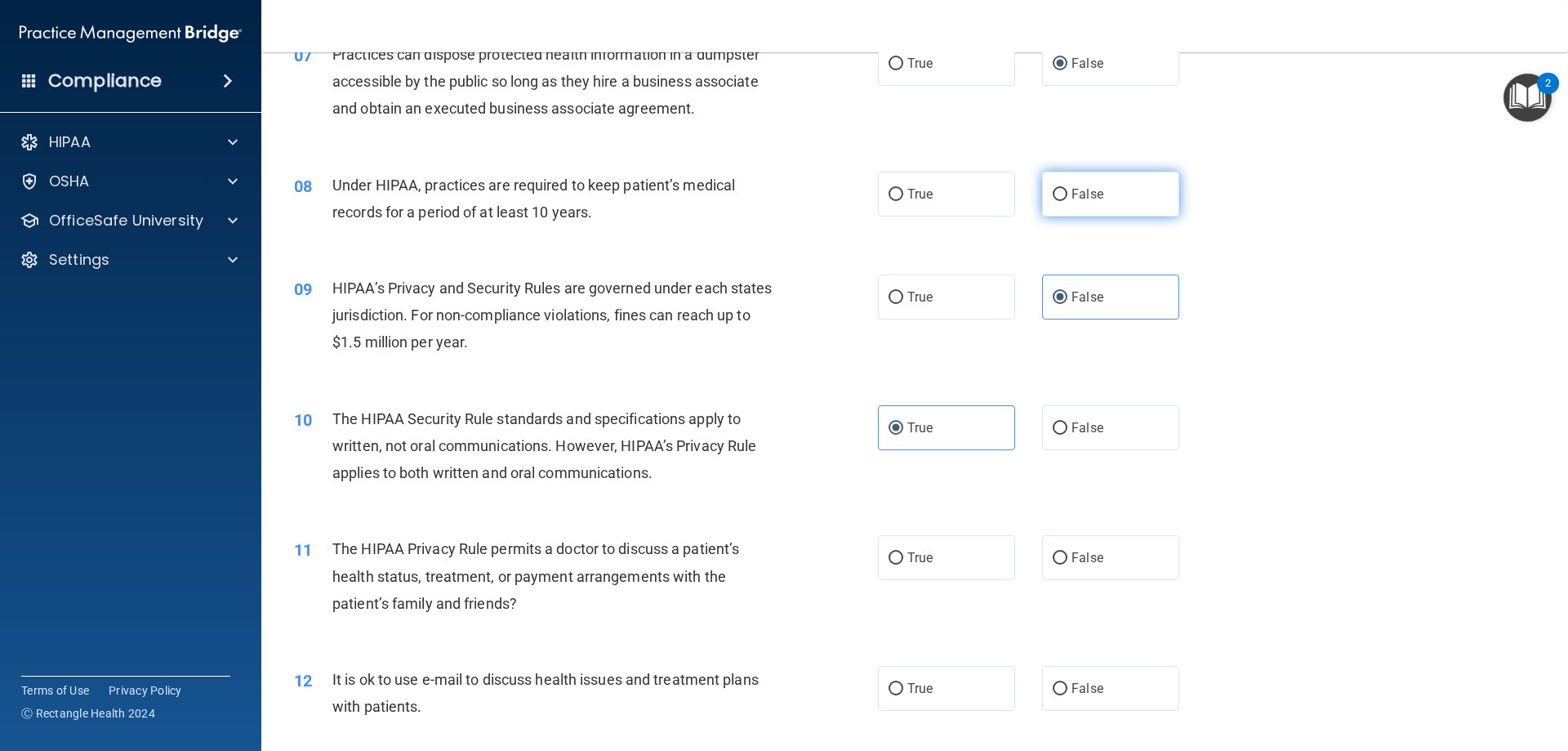
click at [1071, 190] on span "False" at bounding box center [1087, 194] width 32 height 15
click at [1065, 190] on input "False" at bounding box center [1060, 195] width 14 height 12
radio input "true"
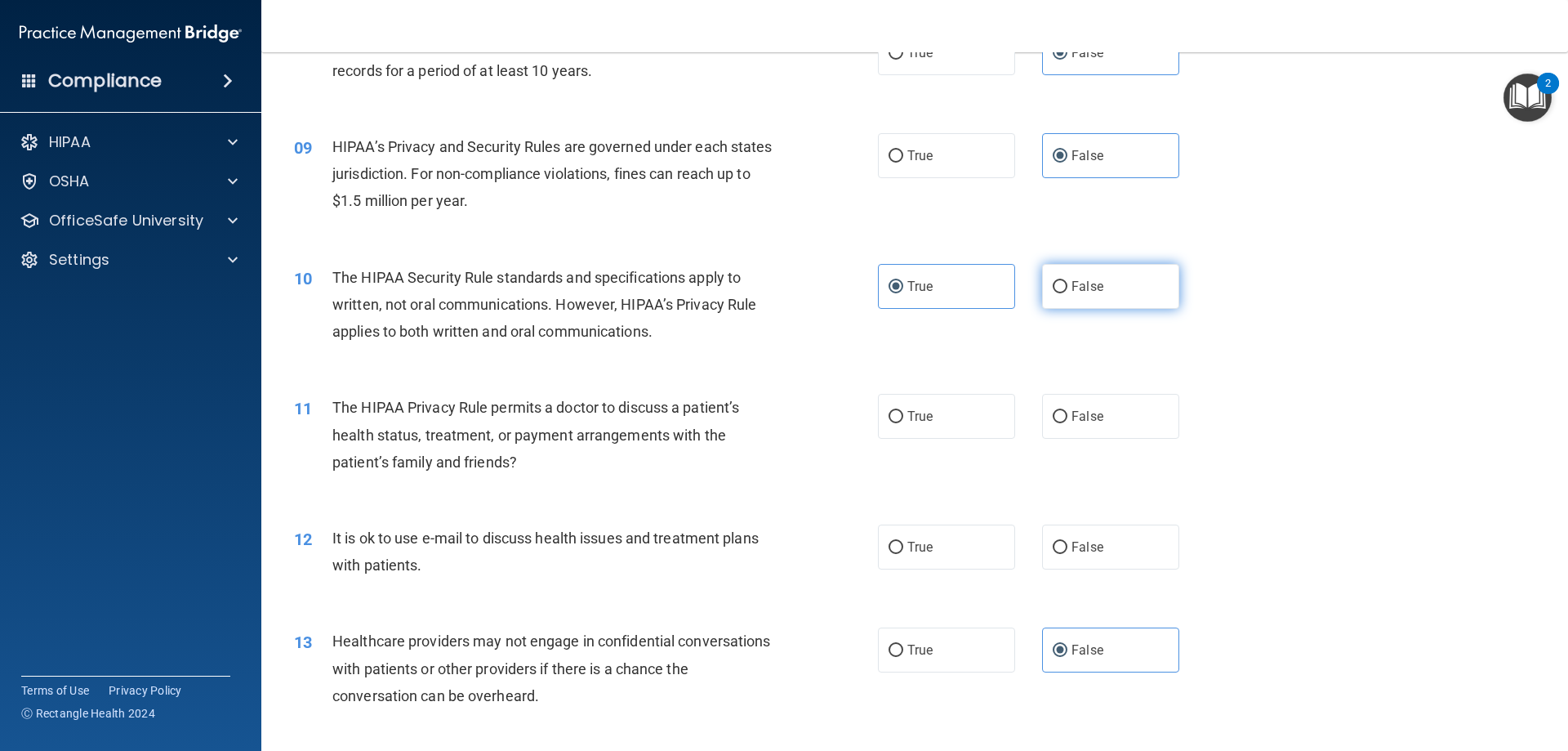
scroll to position [980, 0]
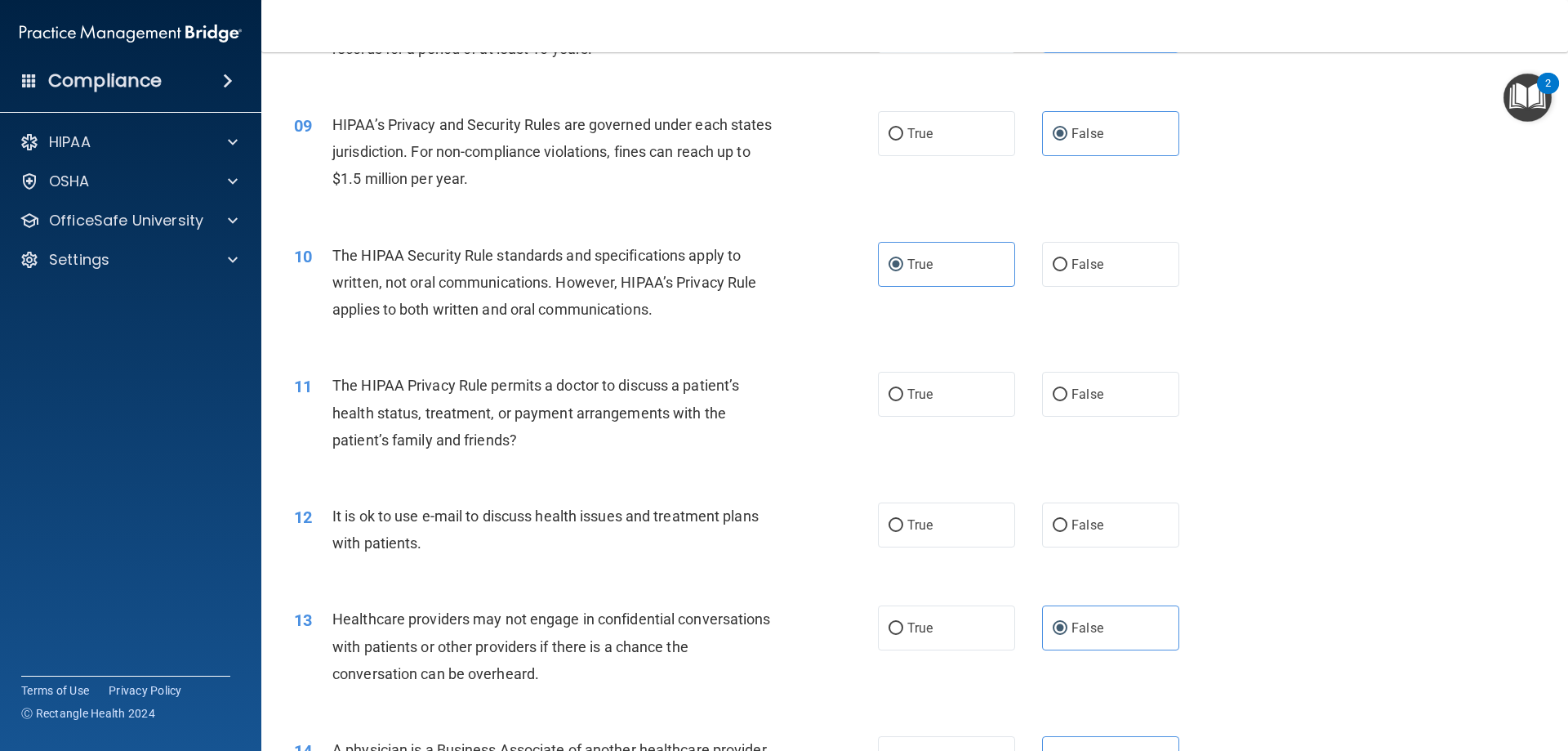
drag, startPoint x: 868, startPoint y: 387, endPoint x: 964, endPoint y: 425, distance: 103.2
click at [869, 387] on div "11 The HIPAA Privacy Rule permits a doctor to discuss a patient’s health status…" at bounding box center [586, 416] width 633 height 90
click at [965, 425] on div "11 The HIPAA Privacy Rule permits a doctor to discuss a patient’s health status…" at bounding box center [915, 416] width 1266 height 130
click at [951, 377] on label "True" at bounding box center [947, 393] width 137 height 45
click at [903, 388] on input "True" at bounding box center [896, 394] width 14 height 12
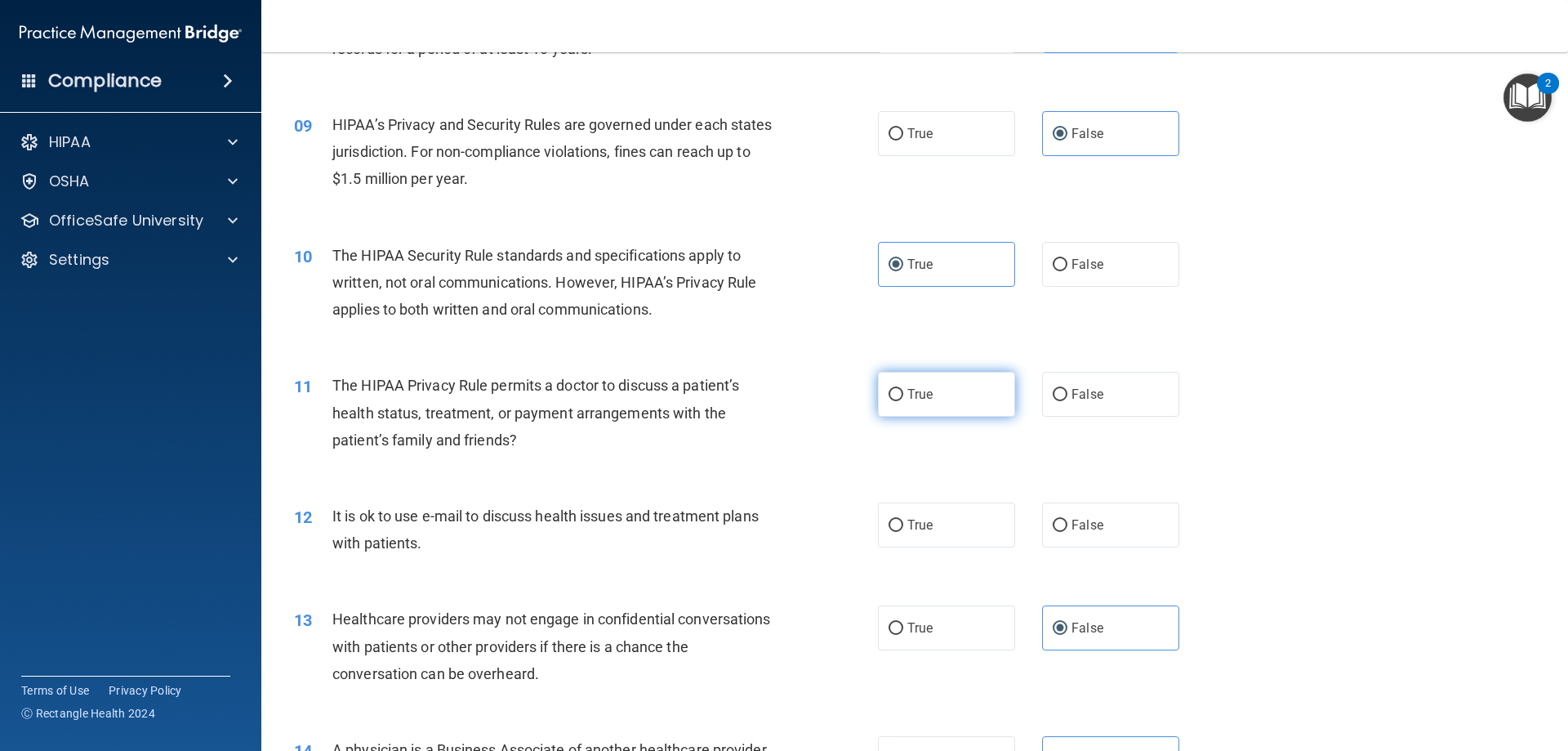
radio input "true"
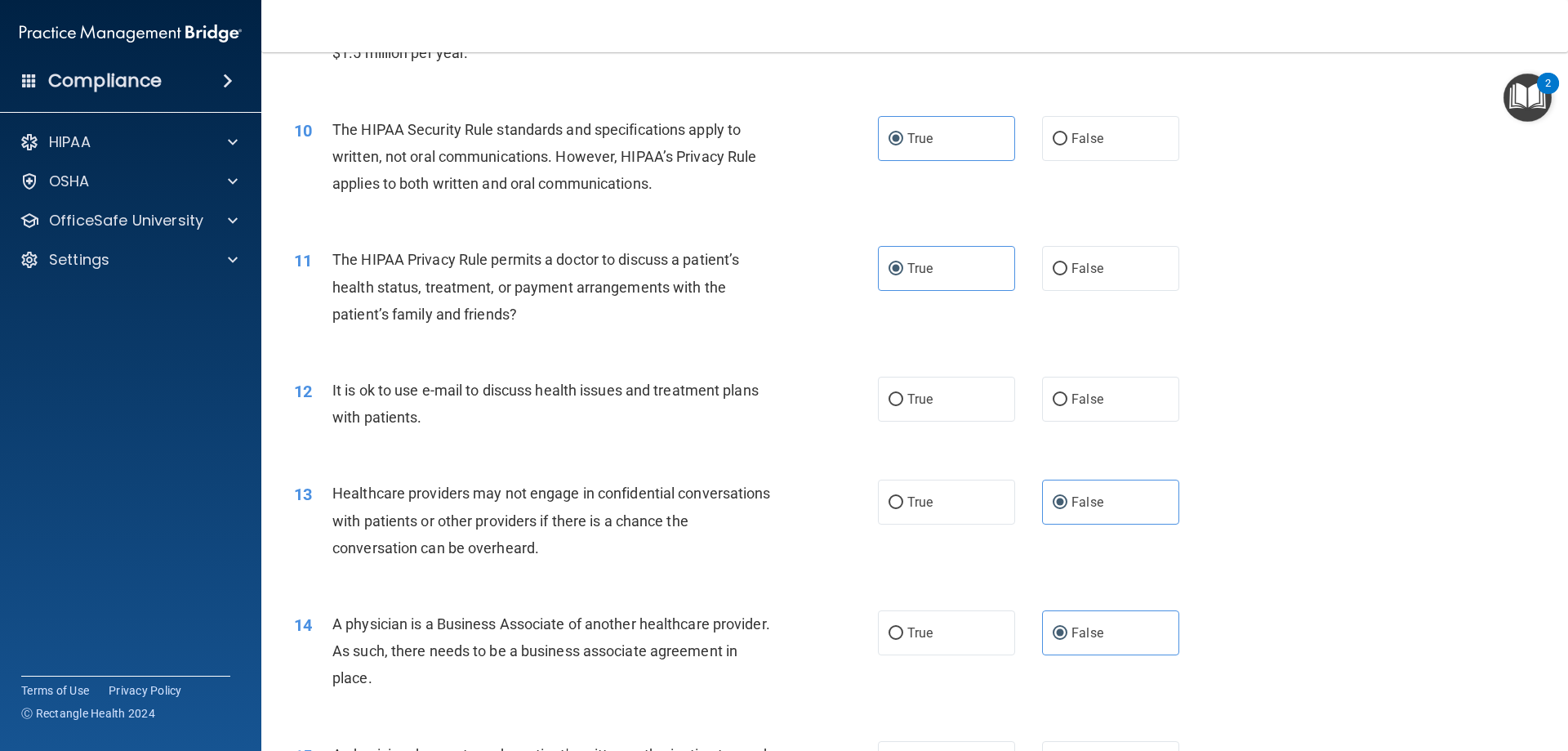
scroll to position [1143, 0]
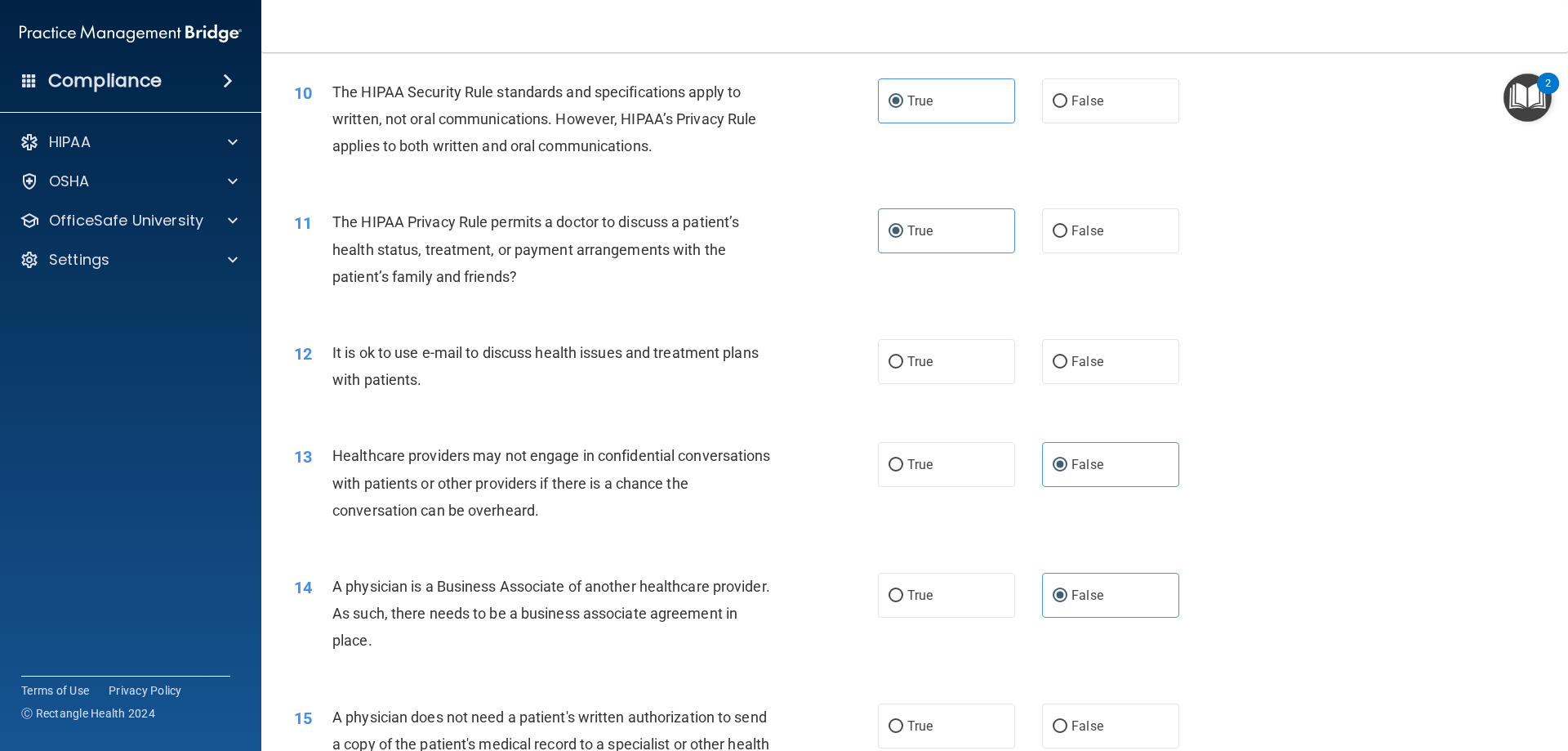
click at [910, 410] on div "12 It is ok to use e-mail to discuss health issues and treatment plans with pat…" at bounding box center [915, 369] width 1266 height 103
click at [911, 371] on label "True" at bounding box center [947, 361] width 137 height 45
click at [903, 368] on input "True" at bounding box center [896, 362] width 14 height 12
radio input "true"
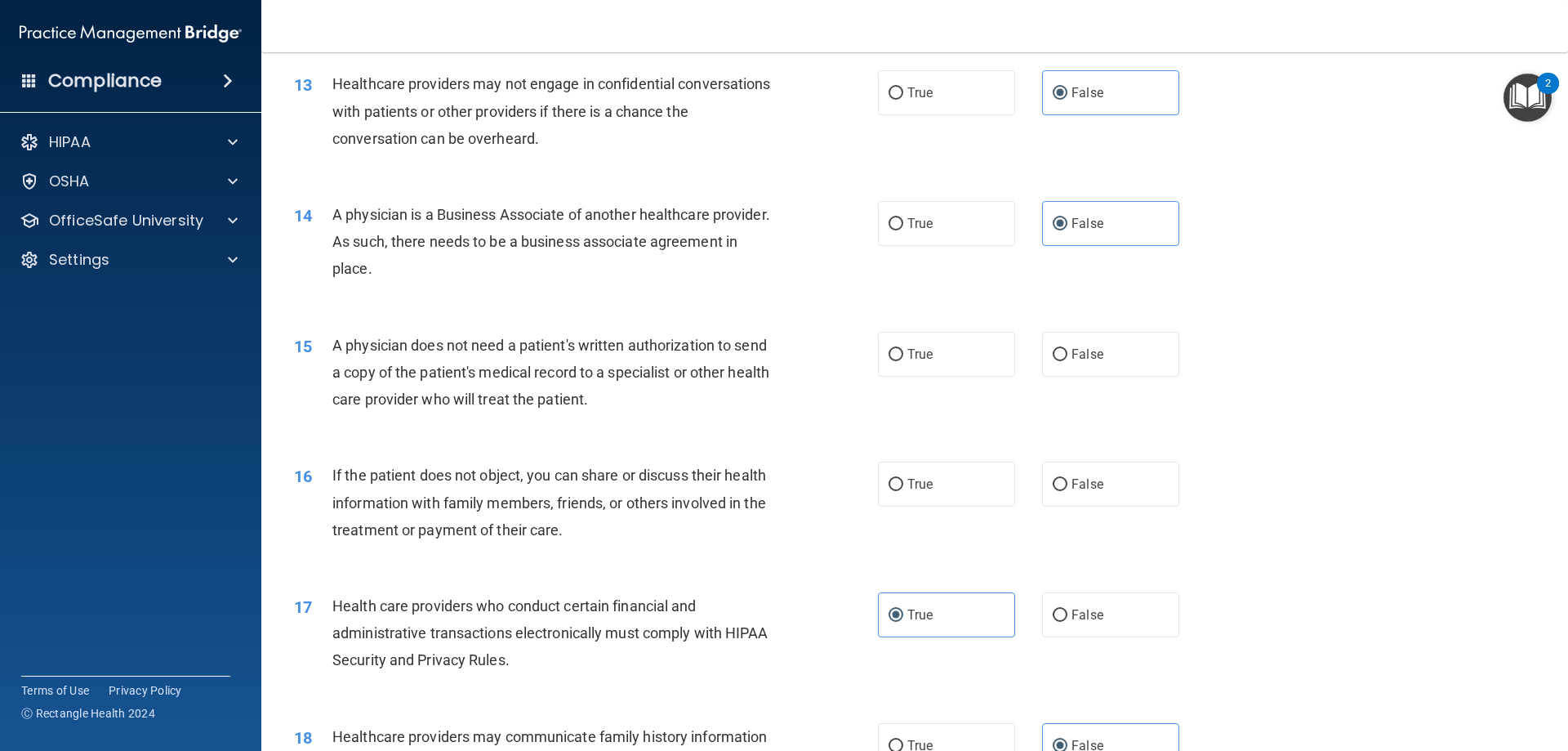
scroll to position [1552, 0]
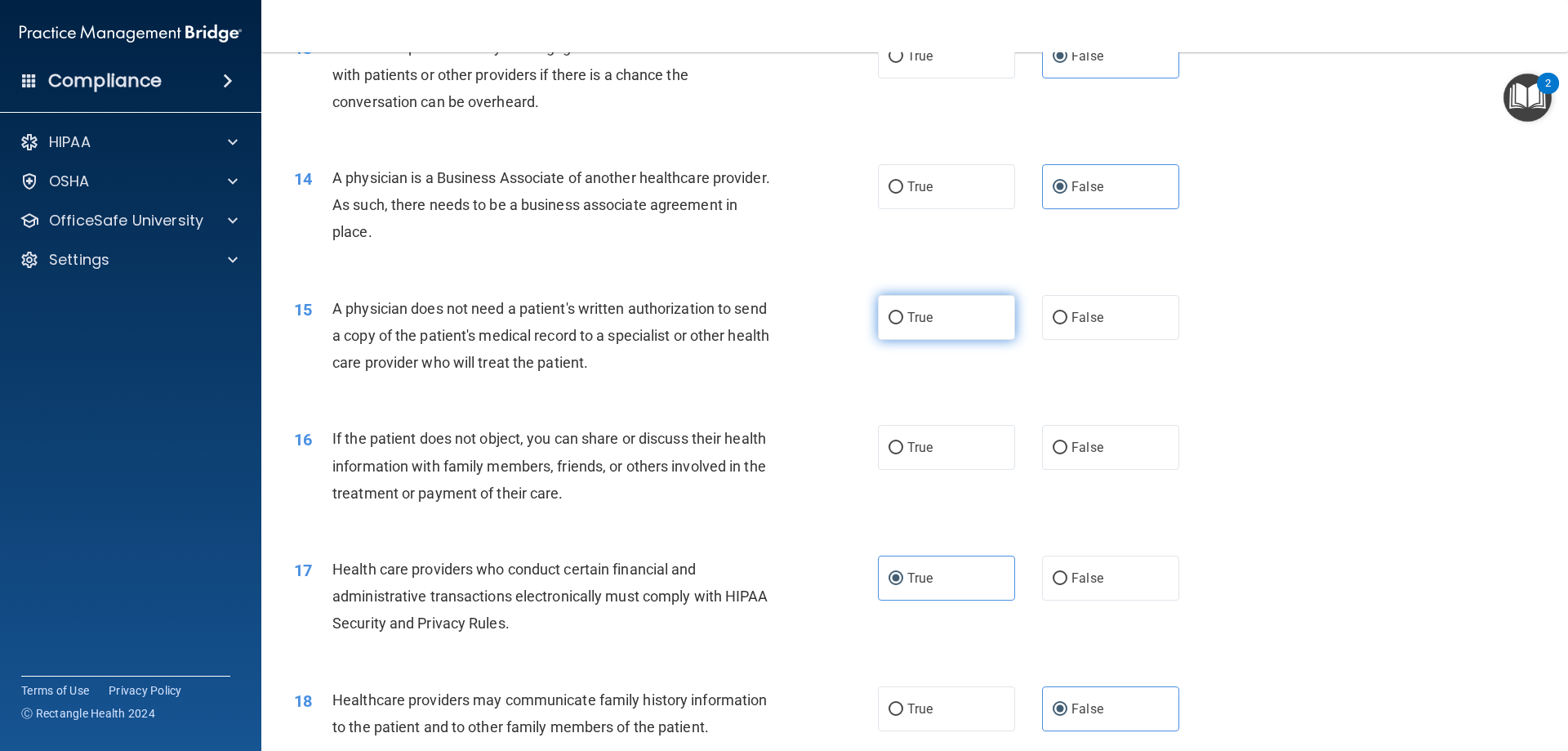
click at [911, 317] on span "True" at bounding box center [920, 317] width 25 height 15
click at [903, 317] on input "True" at bounding box center [896, 317] width 14 height 12
radio input "true"
click at [923, 455] on span "True" at bounding box center [920, 447] width 25 height 15
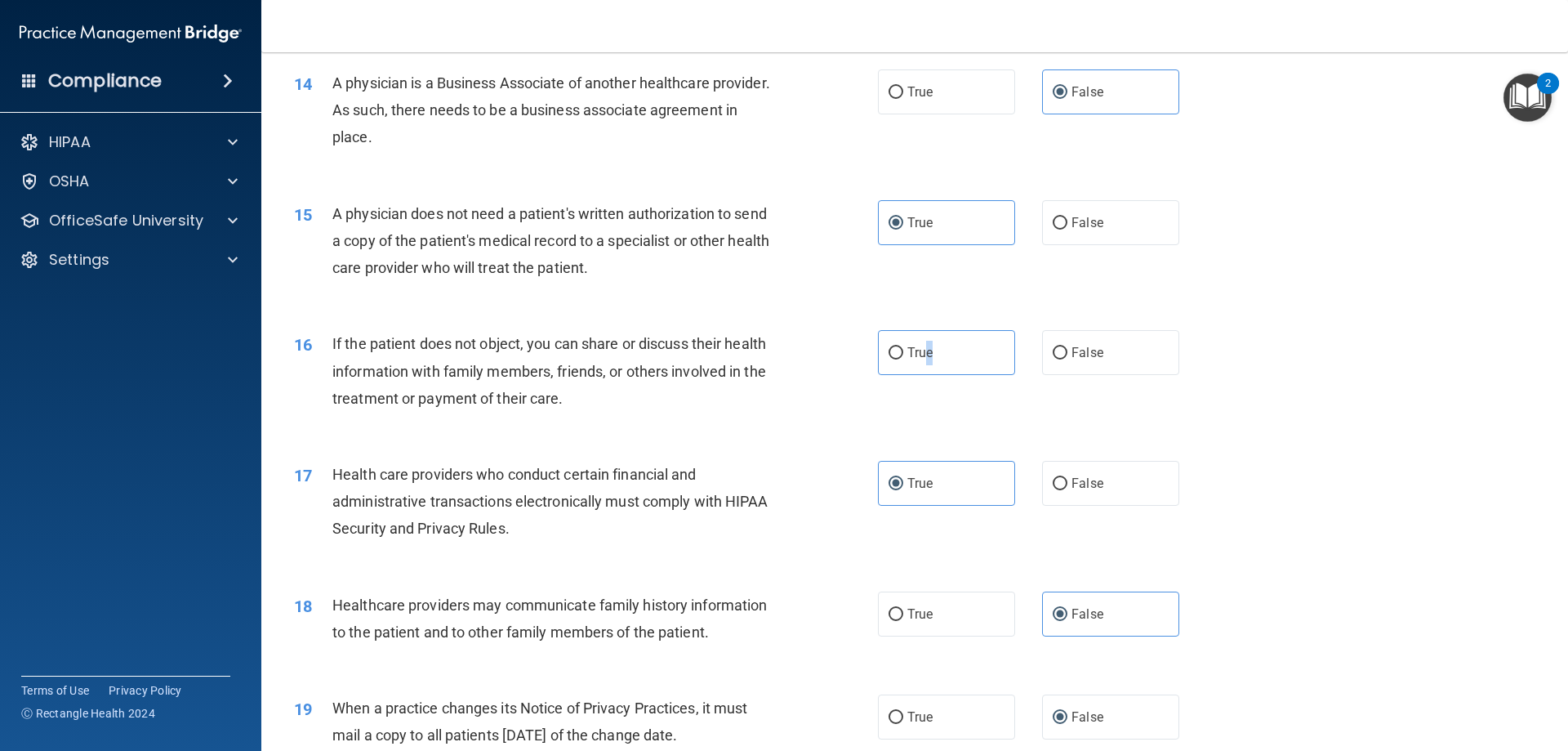
scroll to position [1879, 0]
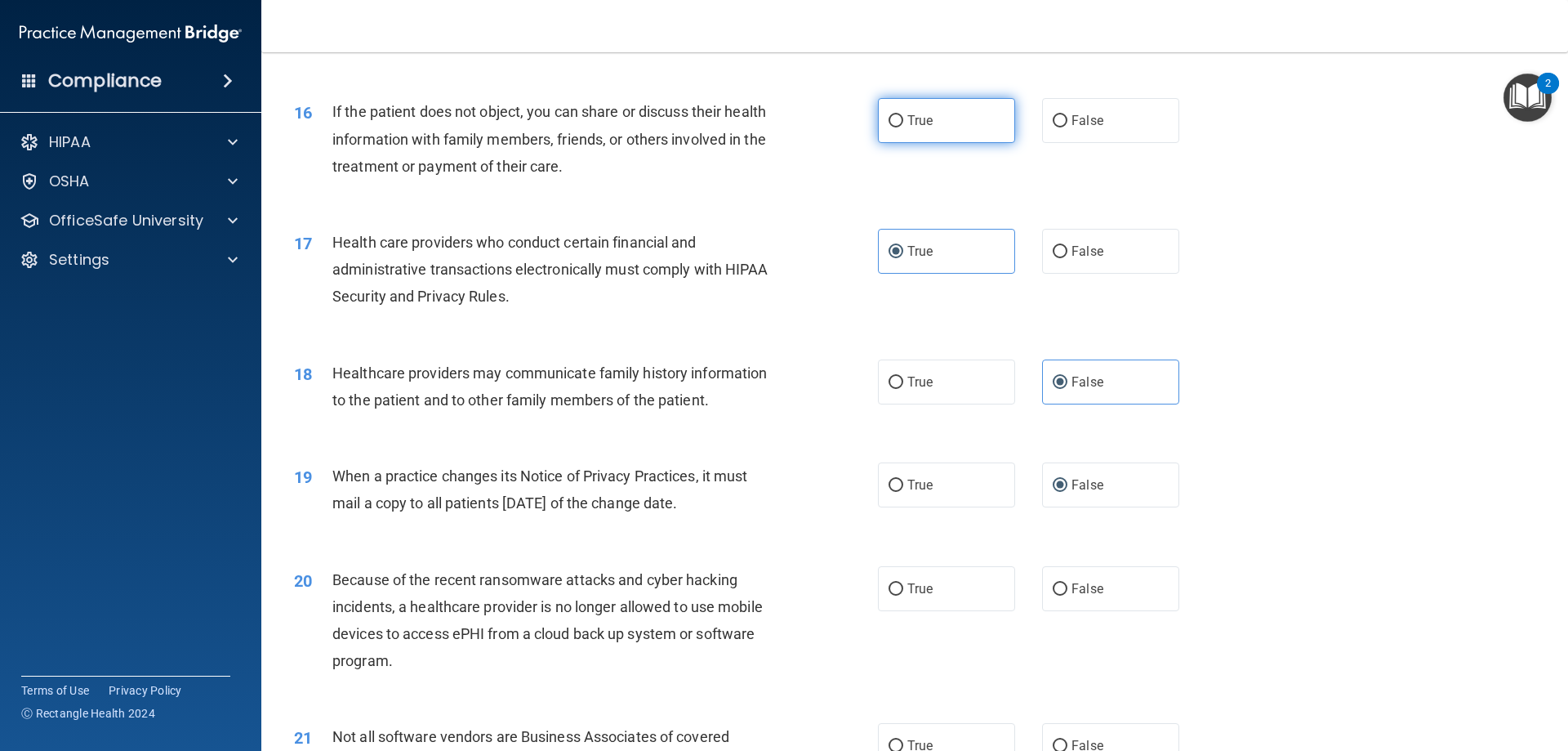
click at [890, 109] on label "True" at bounding box center [947, 120] width 137 height 45
click at [890, 115] on input "True" at bounding box center [896, 121] width 14 height 12
radio input "true"
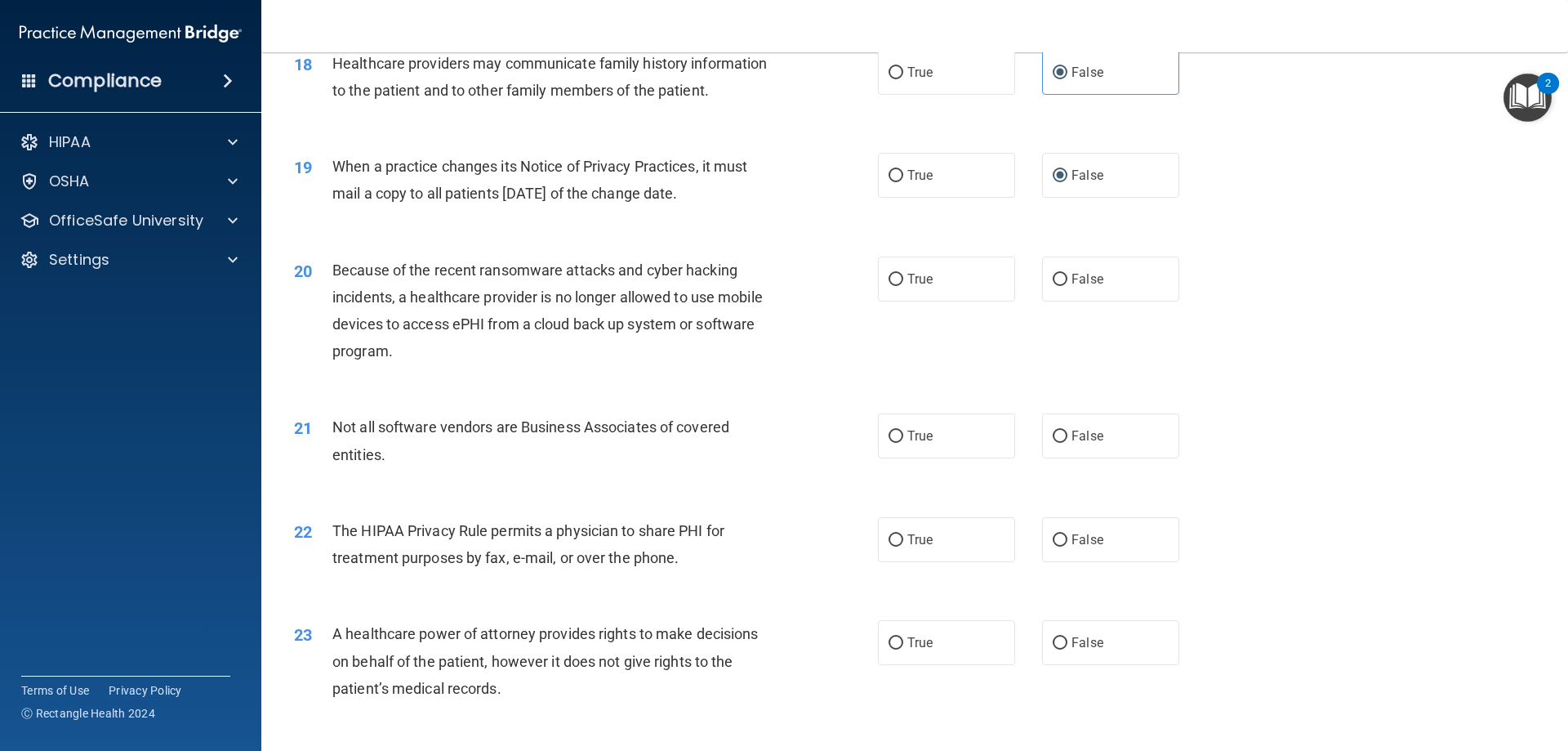
scroll to position [2205, 0]
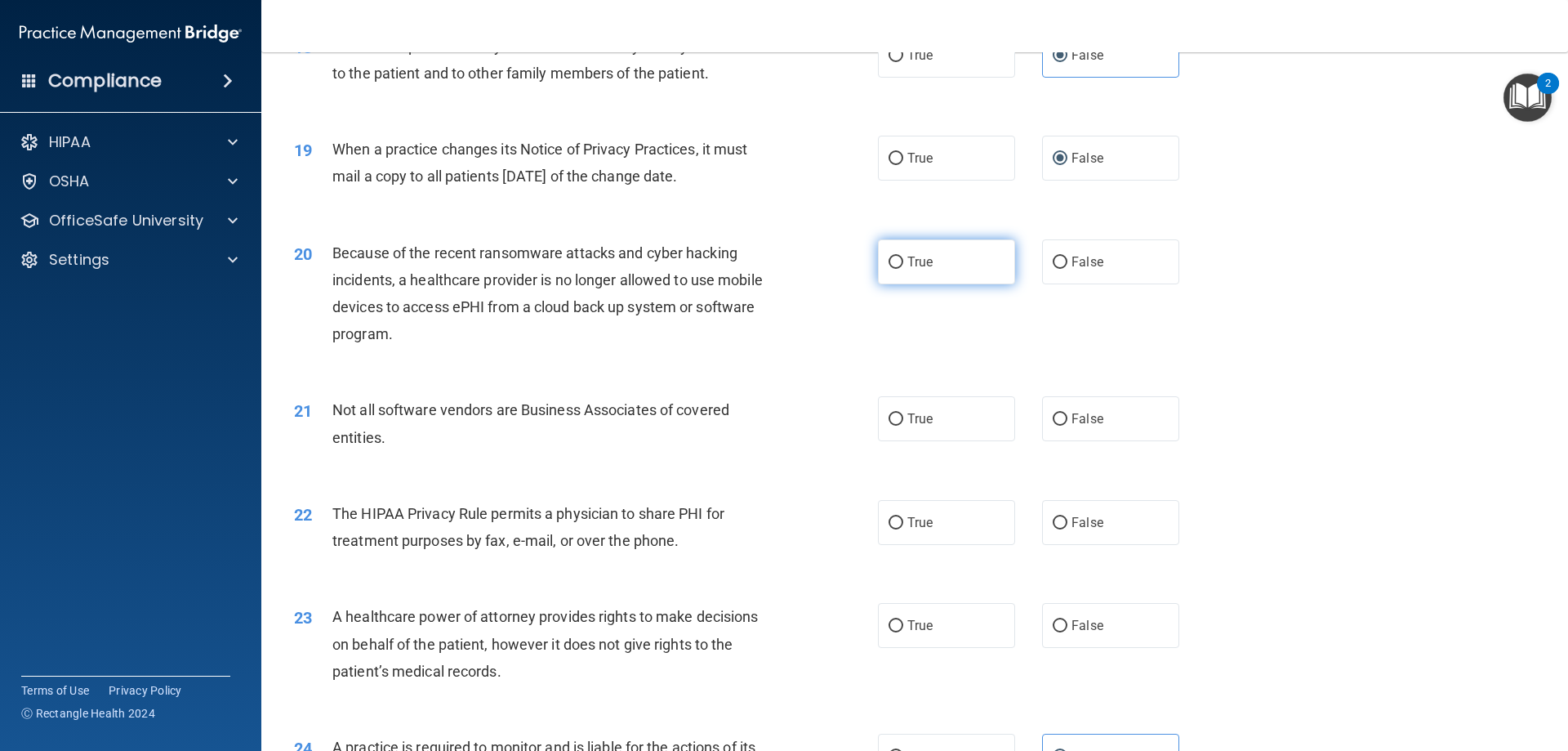
click at [1001, 244] on label "True" at bounding box center [947, 262] width 137 height 45
click at [903, 256] on input "True" at bounding box center [896, 262] width 14 height 12
radio input "true"
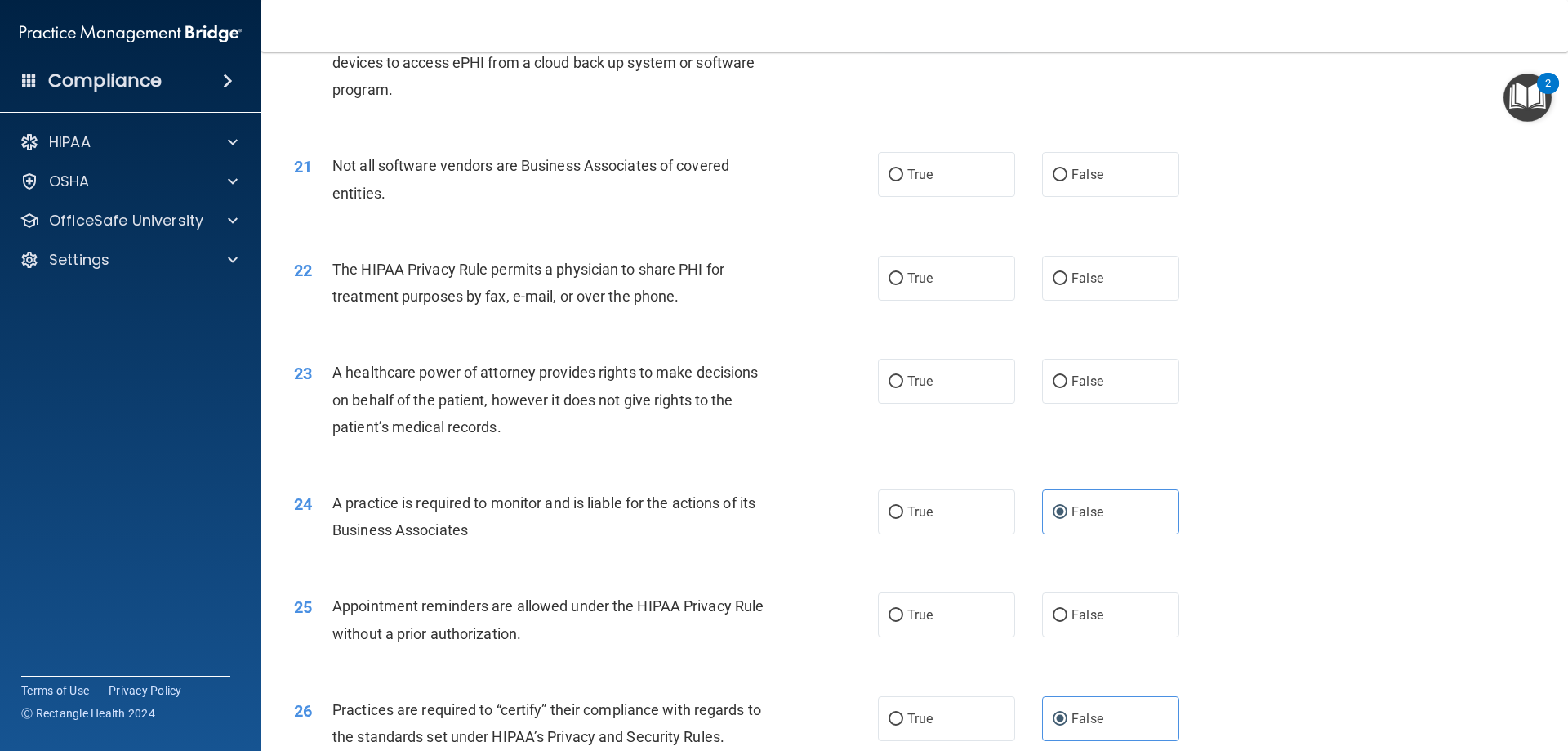
scroll to position [2451, 0]
click at [983, 170] on label "True" at bounding box center [947, 174] width 137 height 45
click at [903, 170] on input "True" at bounding box center [896, 174] width 14 height 12
radio input "true"
drag, startPoint x: 976, startPoint y: 196, endPoint x: 974, endPoint y: 203, distance: 7.3
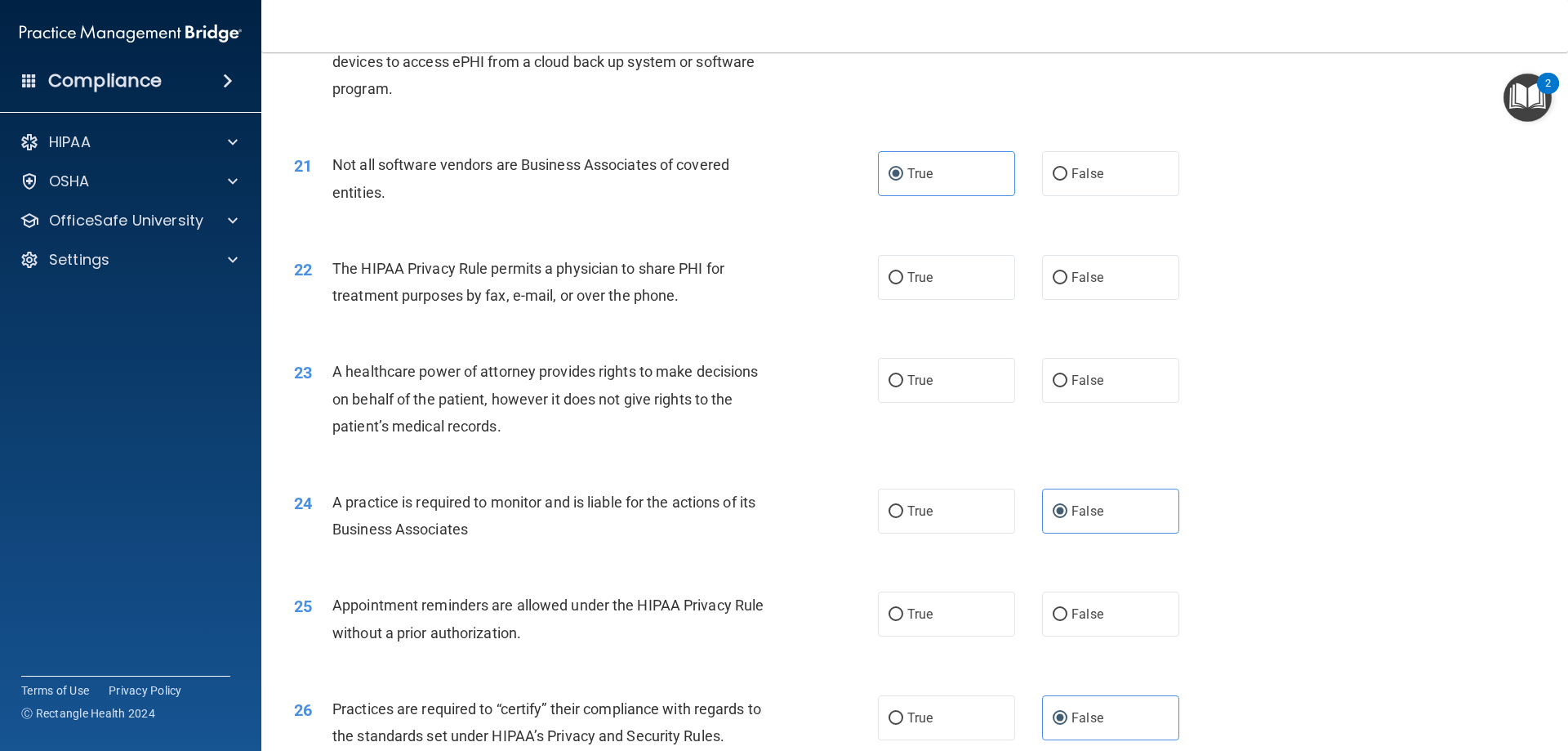
drag, startPoint x: 974, startPoint y: 203, endPoint x: 918, endPoint y: 218, distance: 58.0
click at [918, 218] on div "21 Not all software vendors are Business Associates of covered entities. True F…" at bounding box center [915, 181] width 1266 height 103
click at [951, 260] on label "True" at bounding box center [947, 277] width 137 height 45
click at [903, 272] on input "True" at bounding box center [896, 278] width 14 height 12
radio input "true"
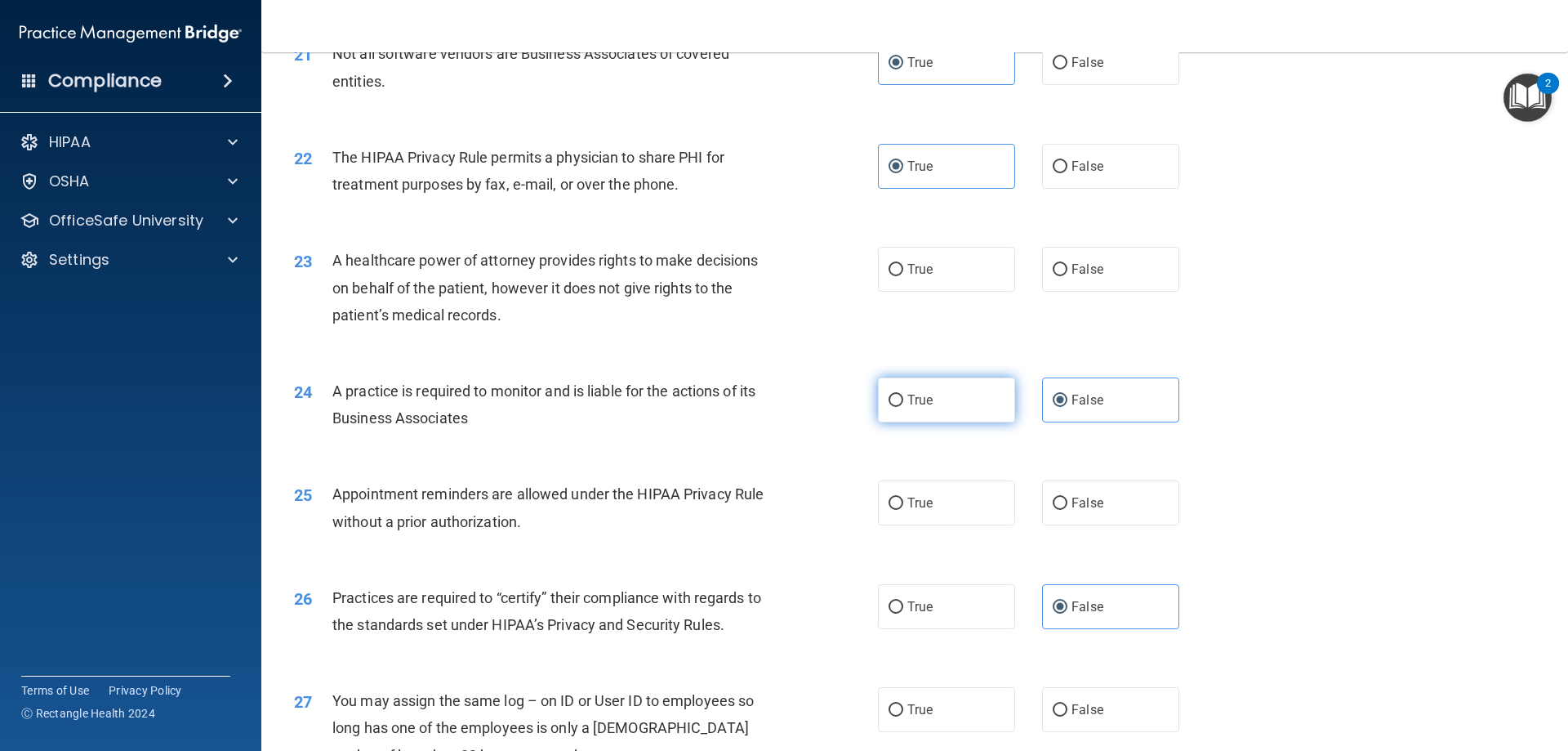
scroll to position [2614, 0]
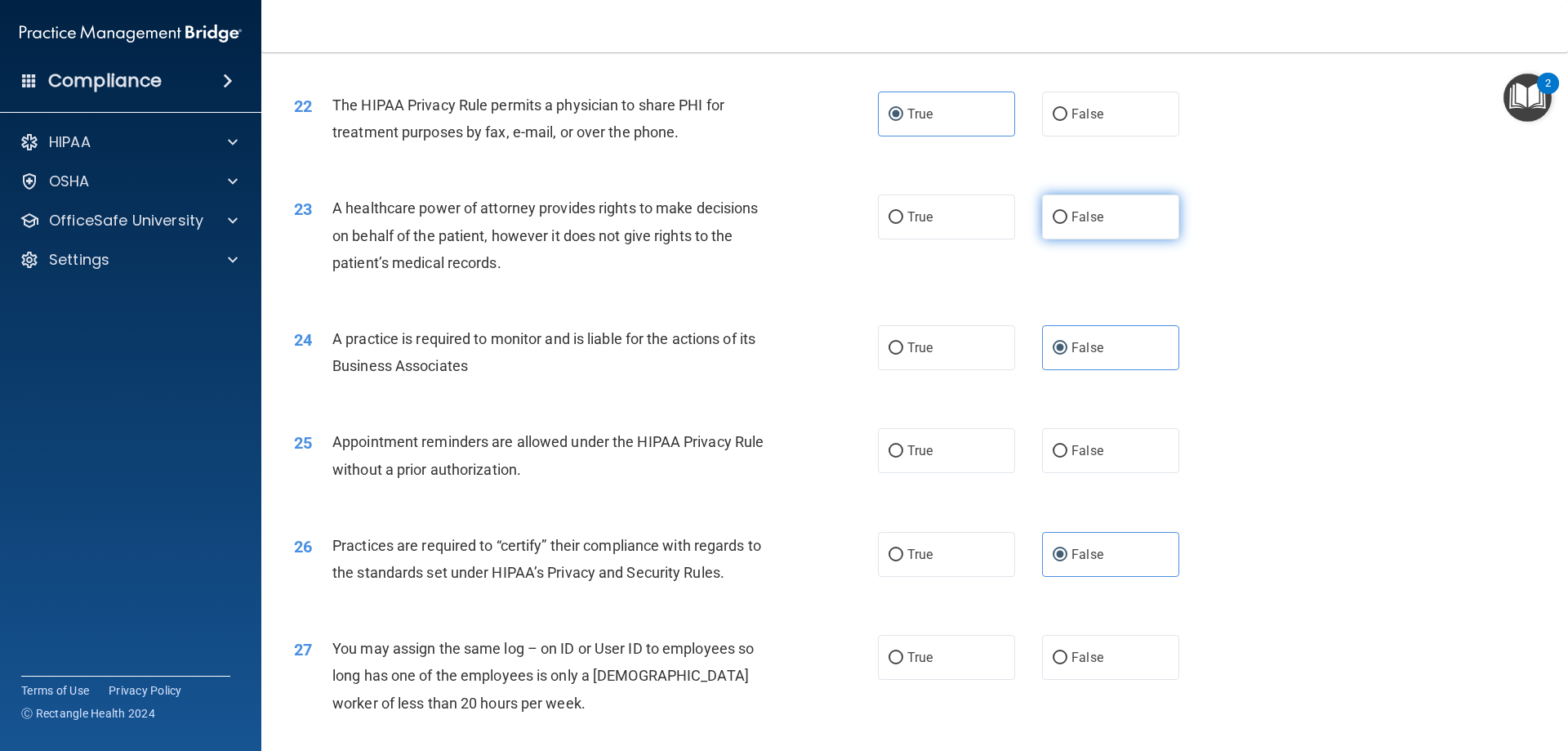
click at [1120, 223] on label "False" at bounding box center [1111, 217] width 137 height 45
click at [1067, 223] on input "False" at bounding box center [1060, 218] width 14 height 12
radio input "true"
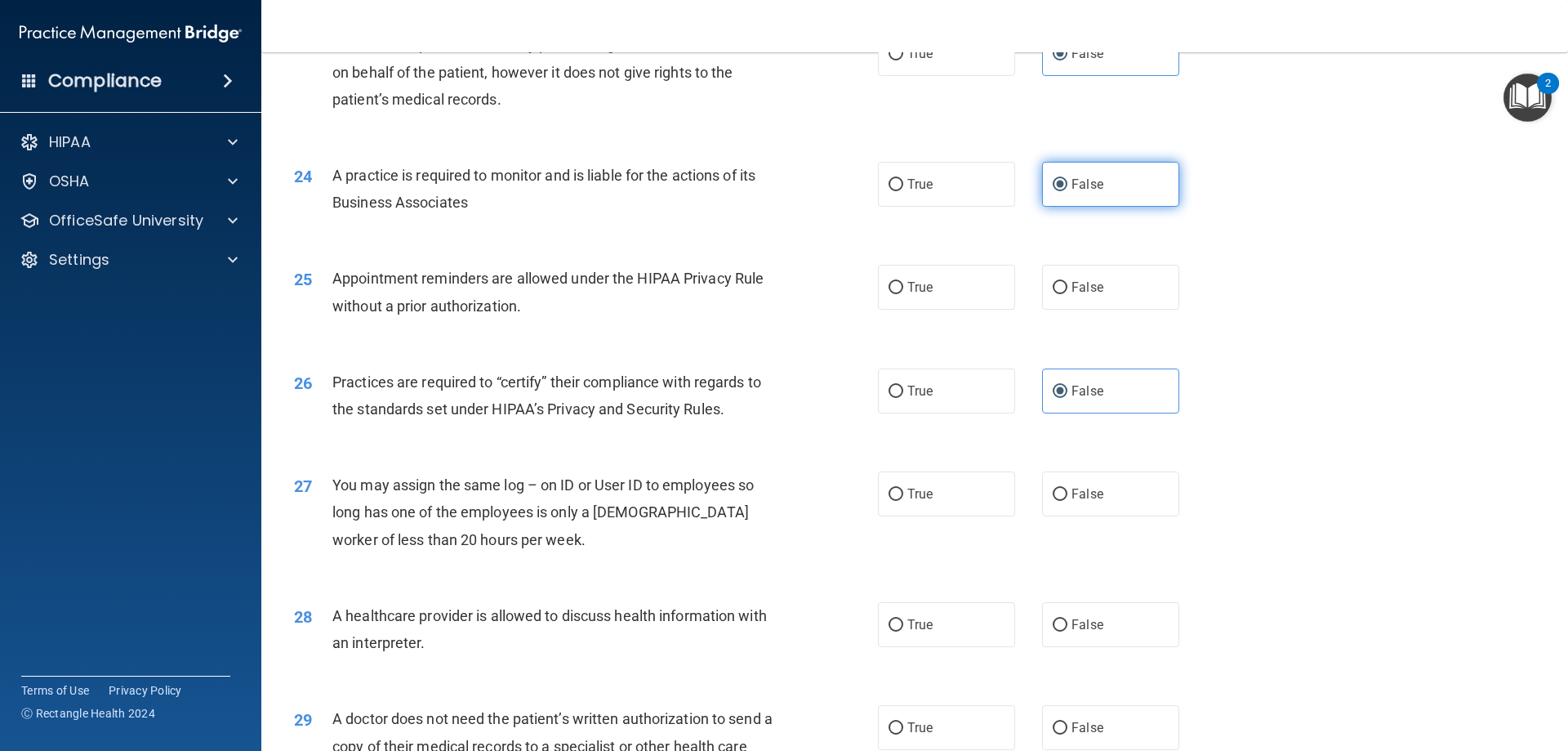
scroll to position [2859, 0]
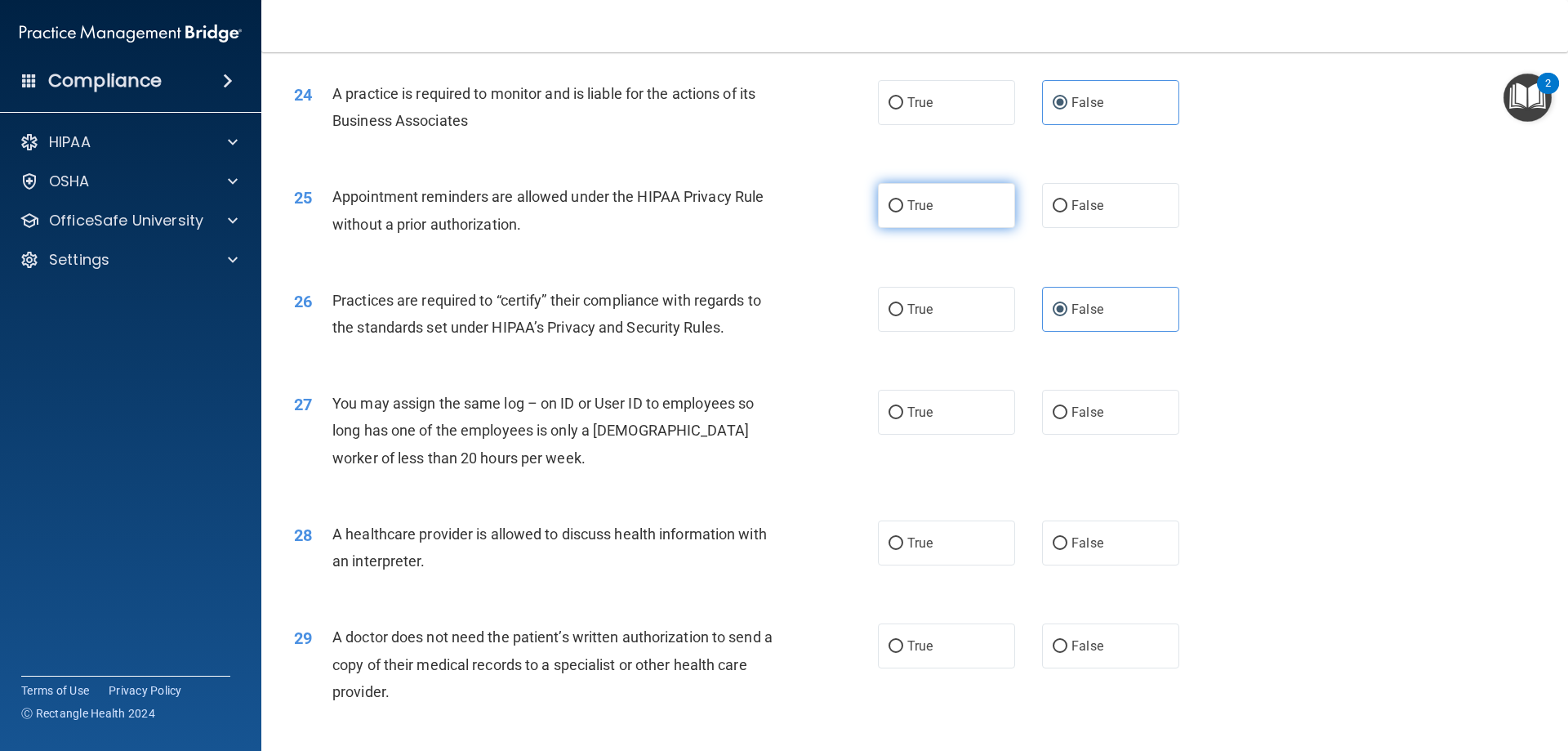
click at [938, 223] on label "True" at bounding box center [947, 205] width 137 height 45
click at [903, 212] on input "True" at bounding box center [896, 206] width 14 height 12
radio input "true"
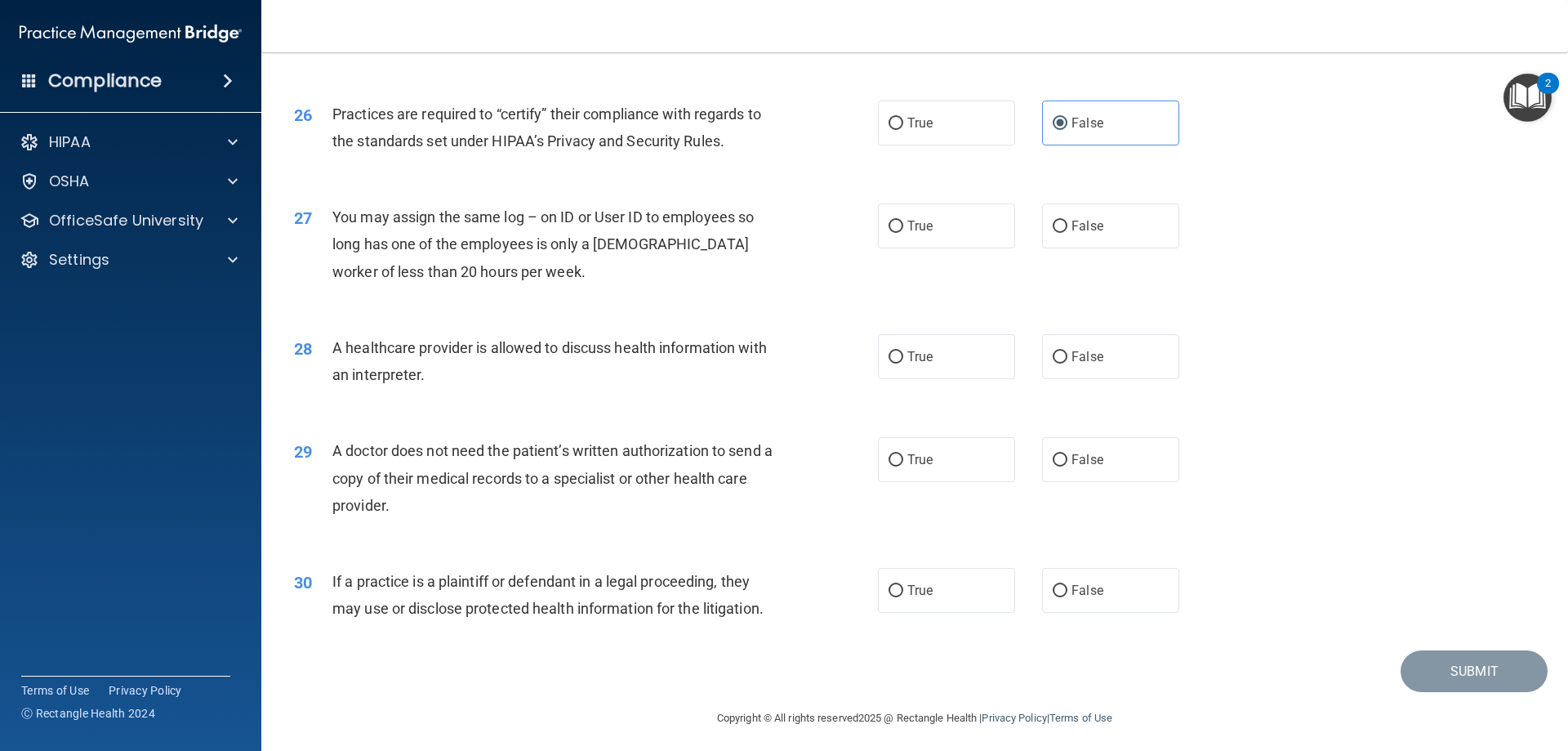
scroll to position [3052, 0]
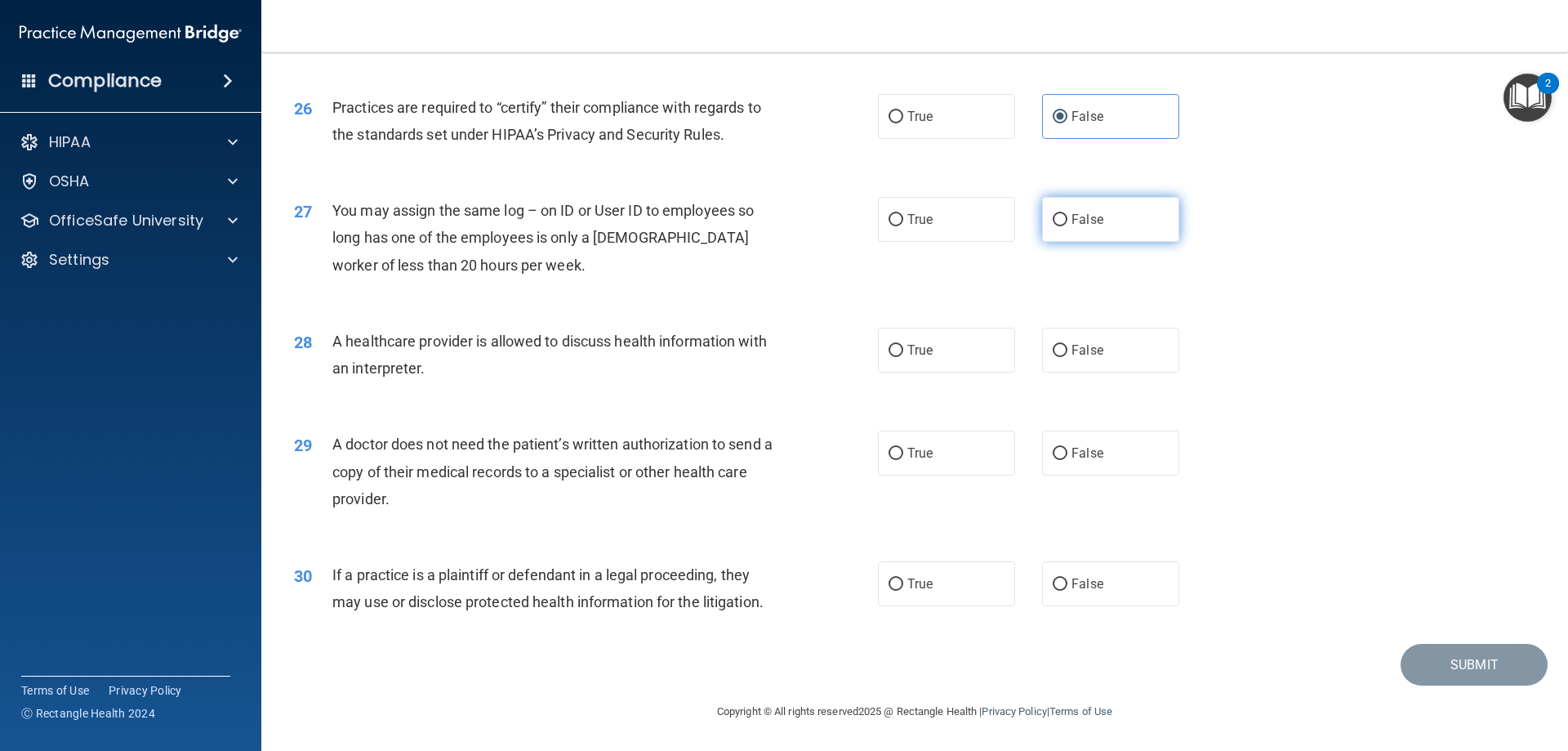
click at [1138, 225] on label "False" at bounding box center [1111, 219] width 137 height 45
click at [1067, 225] on input "False" at bounding box center [1060, 220] width 14 height 12
radio input "true"
click at [935, 358] on label "True" at bounding box center [947, 350] width 137 height 45
click at [903, 357] on input "True" at bounding box center [896, 350] width 14 height 12
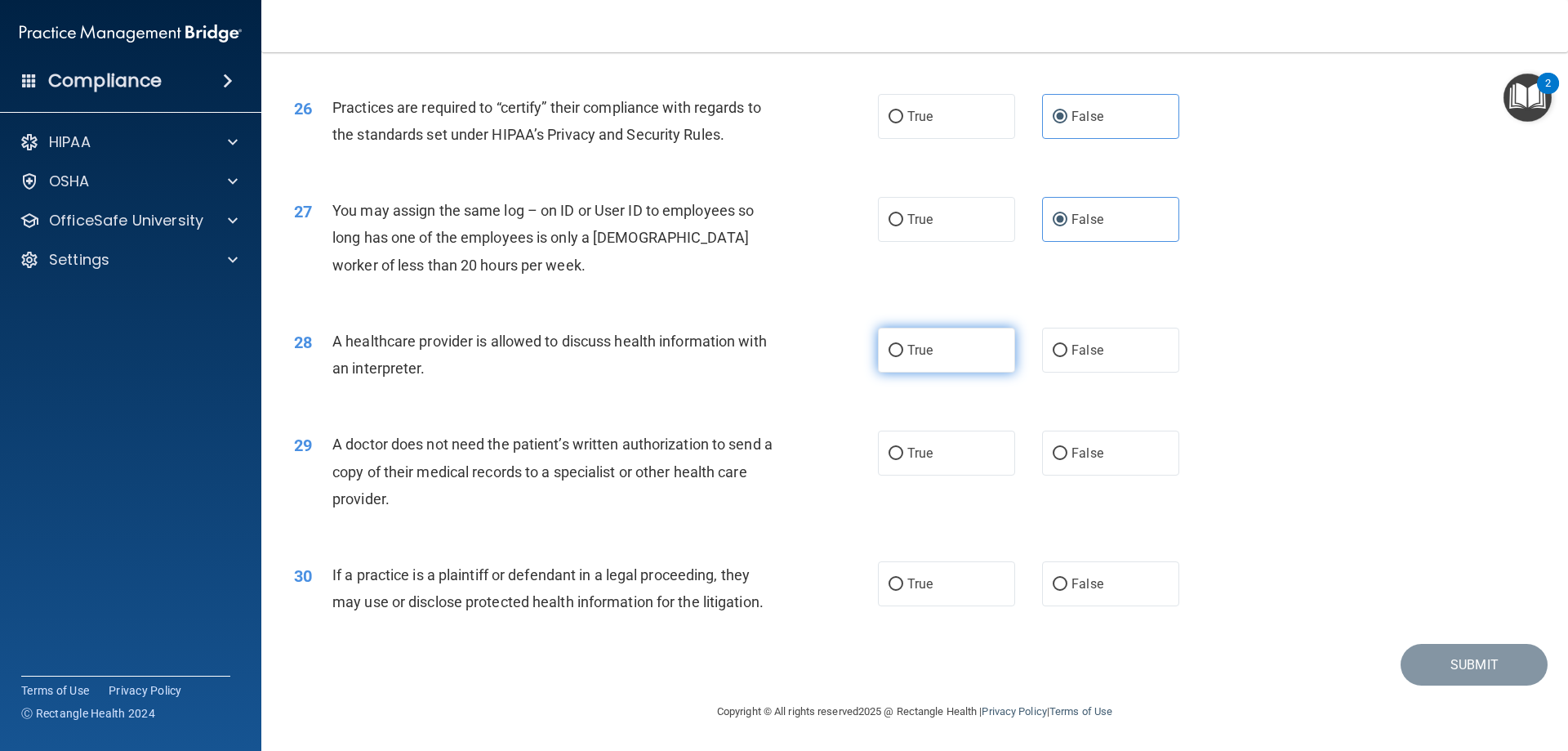
radio input "true"
click at [947, 462] on label "True" at bounding box center [947, 453] width 137 height 45
click at [903, 459] on input "True" at bounding box center [896, 454] width 14 height 12
radio input "true"
click at [969, 576] on label "True" at bounding box center [947, 583] width 137 height 45
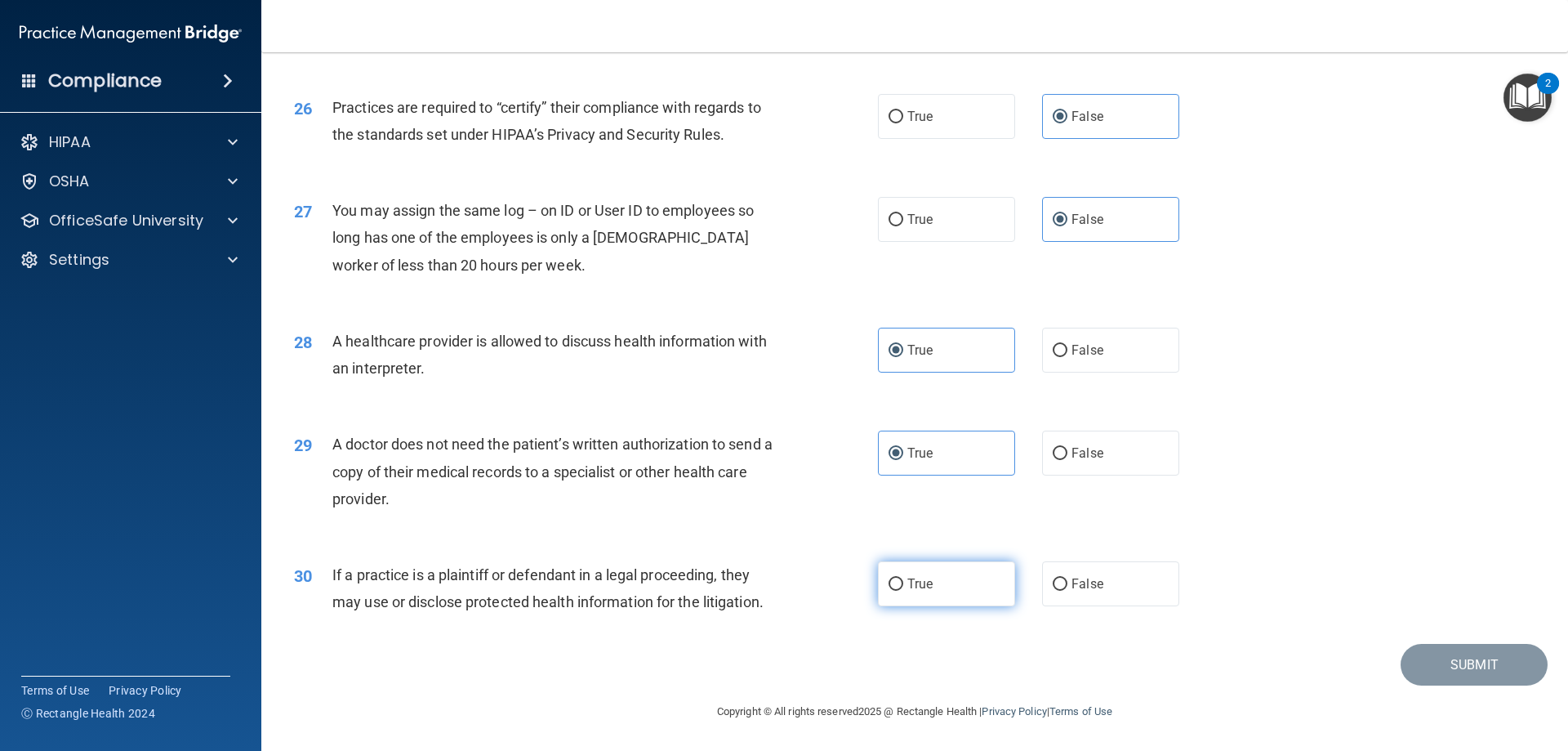
click at [903, 578] on input "True" at bounding box center [896, 584] width 14 height 12
radio input "true"
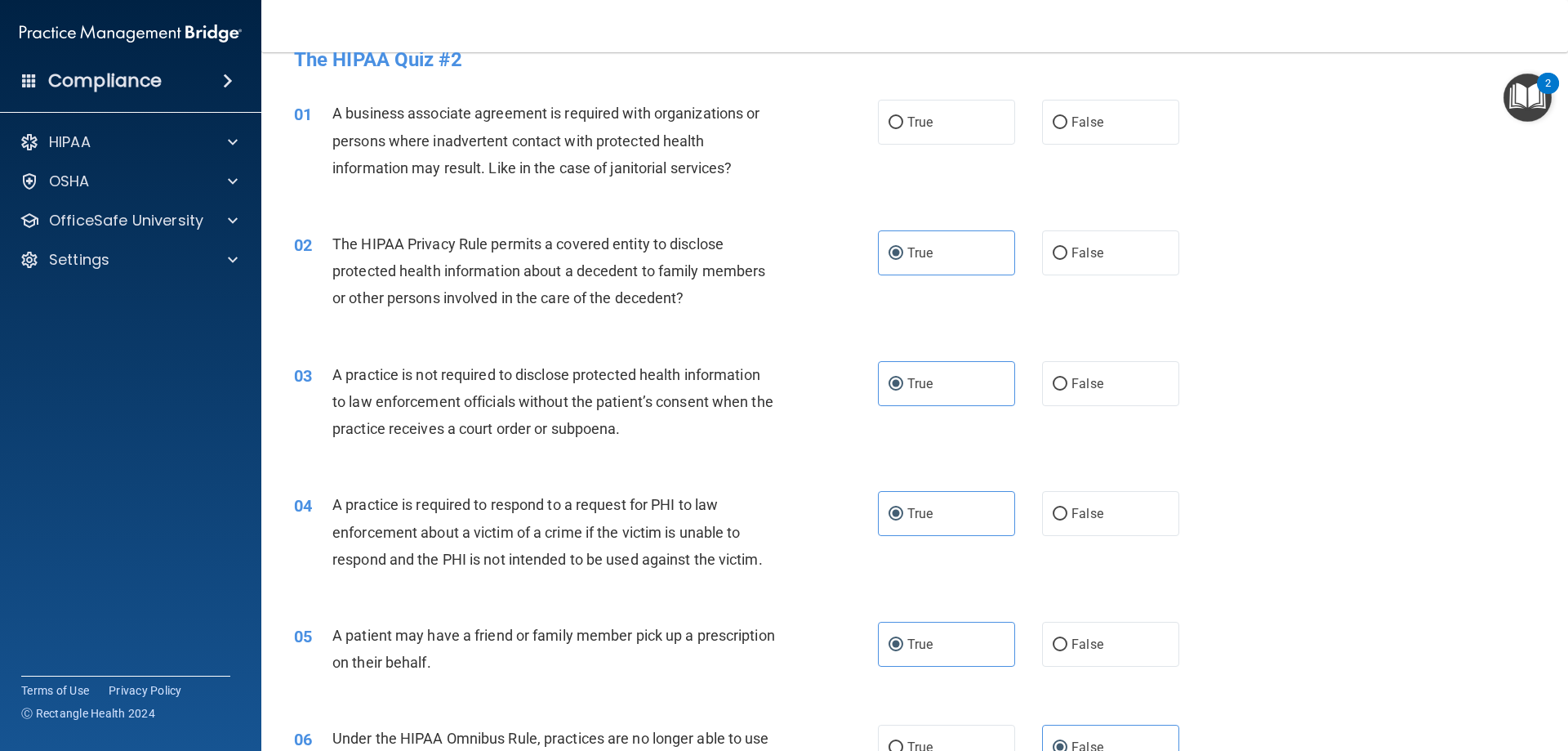
scroll to position [0, 0]
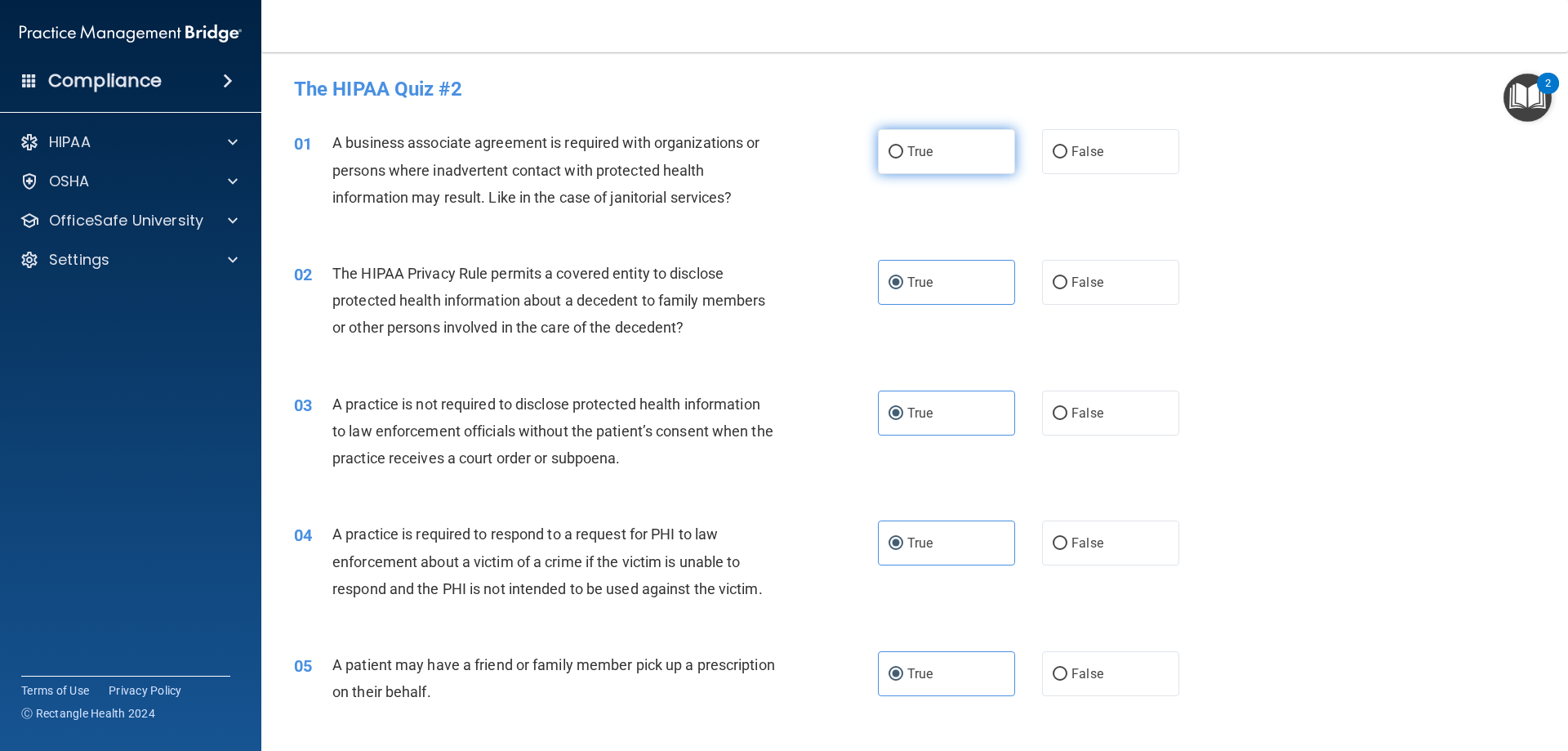
click at [952, 171] on label "True" at bounding box center [947, 152] width 137 height 45
click at [903, 158] on input "True" at bounding box center [896, 152] width 14 height 12
radio input "true"
click at [1059, 173] on label "False" at bounding box center [1111, 152] width 137 height 45
click at [1059, 158] on input "False" at bounding box center [1060, 152] width 14 height 12
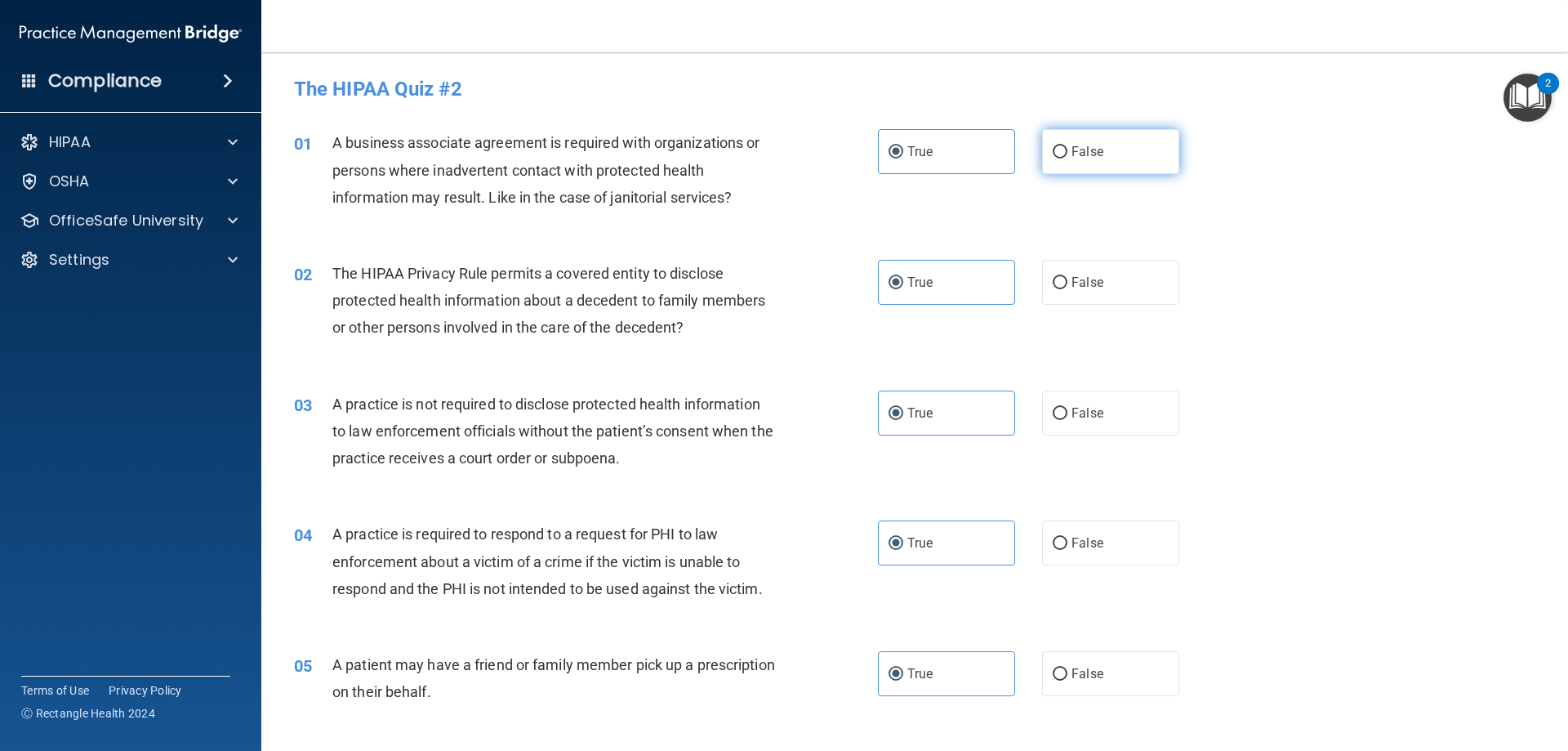
radio input "true"
click at [977, 160] on label "True" at bounding box center [947, 152] width 137 height 45
click at [903, 158] on input "True" at bounding box center [896, 152] width 14 height 12
radio input "true"
radio input "false"
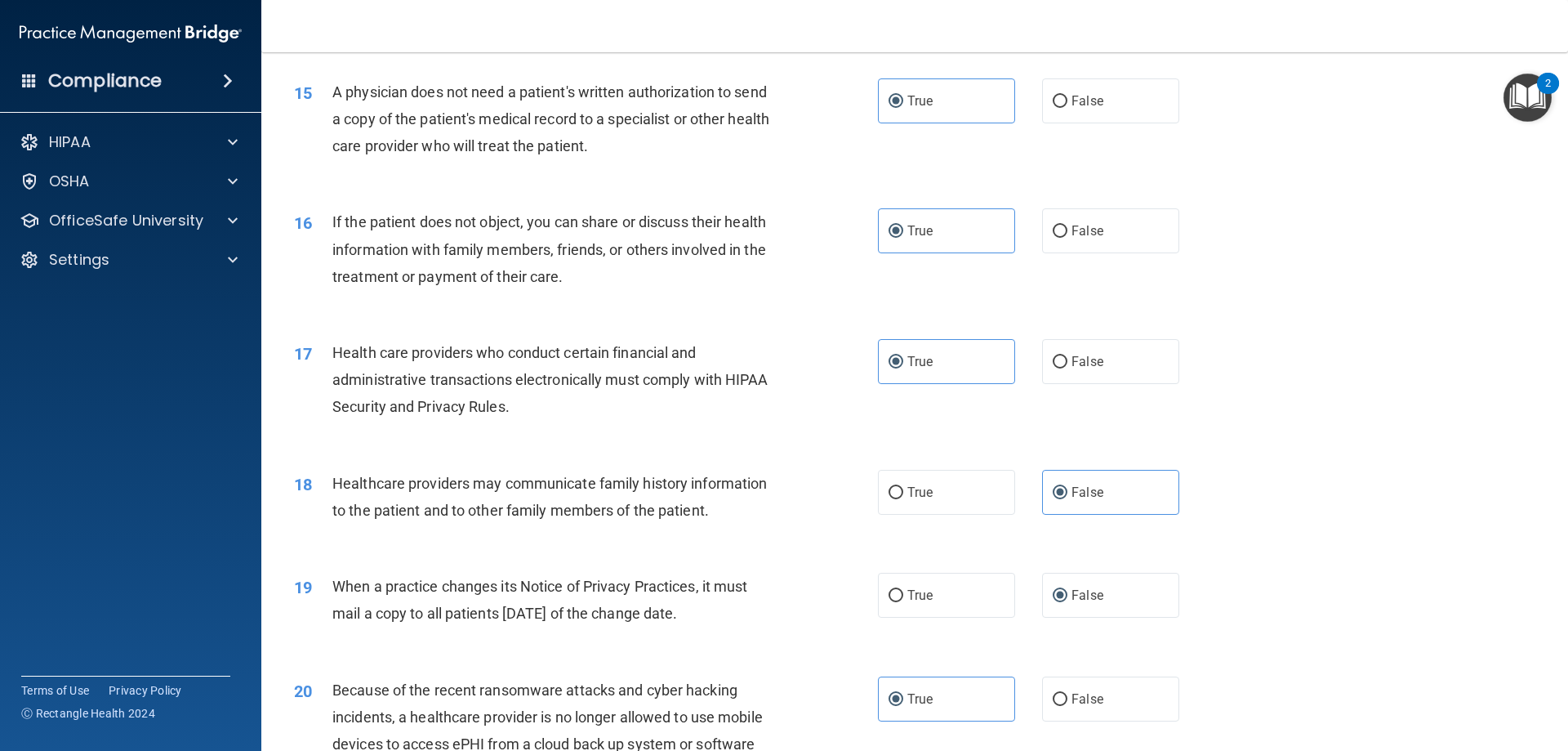
scroll to position [3052, 0]
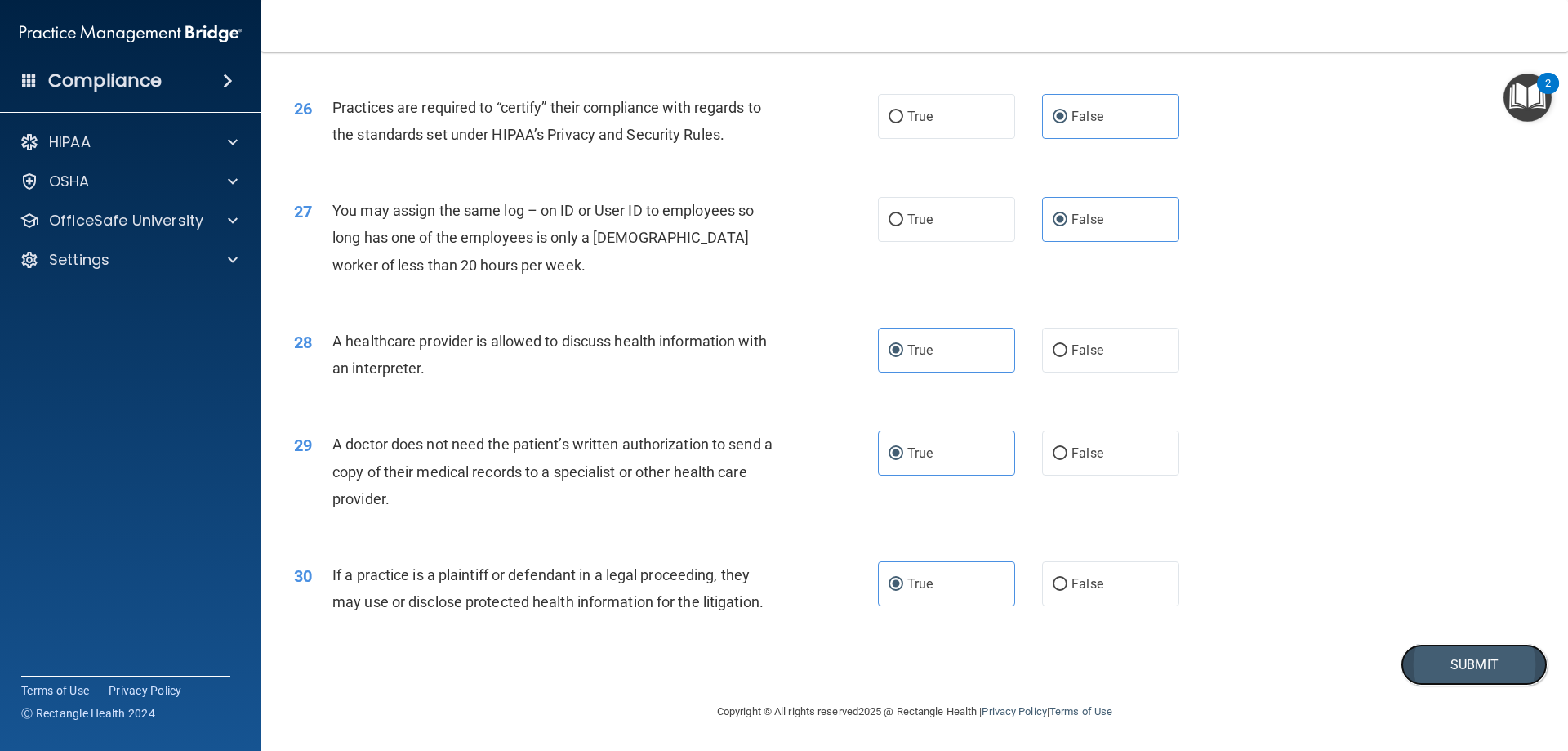
click at [1451, 651] on button "Submit" at bounding box center [1474, 664] width 147 height 41
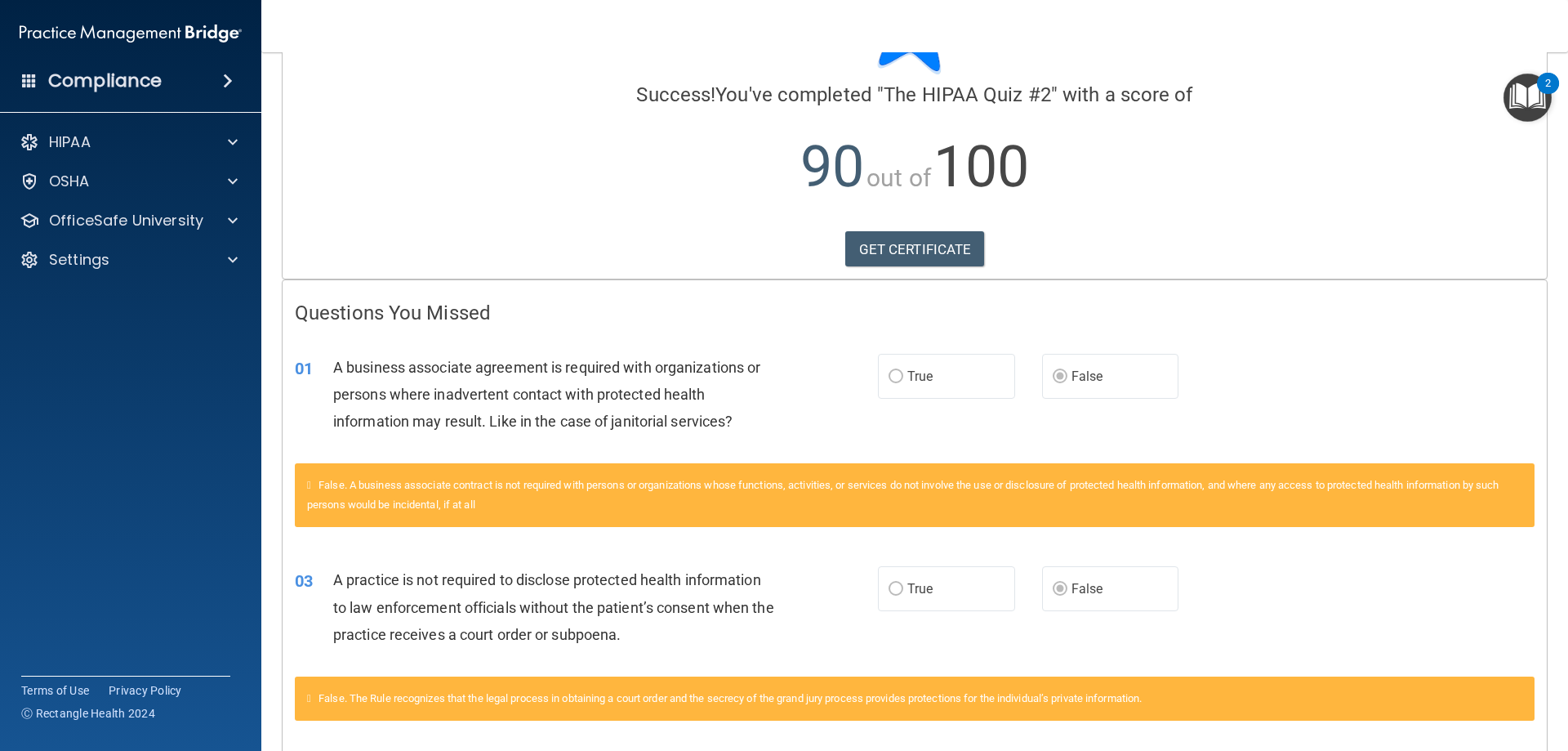
scroll to position [4, 0]
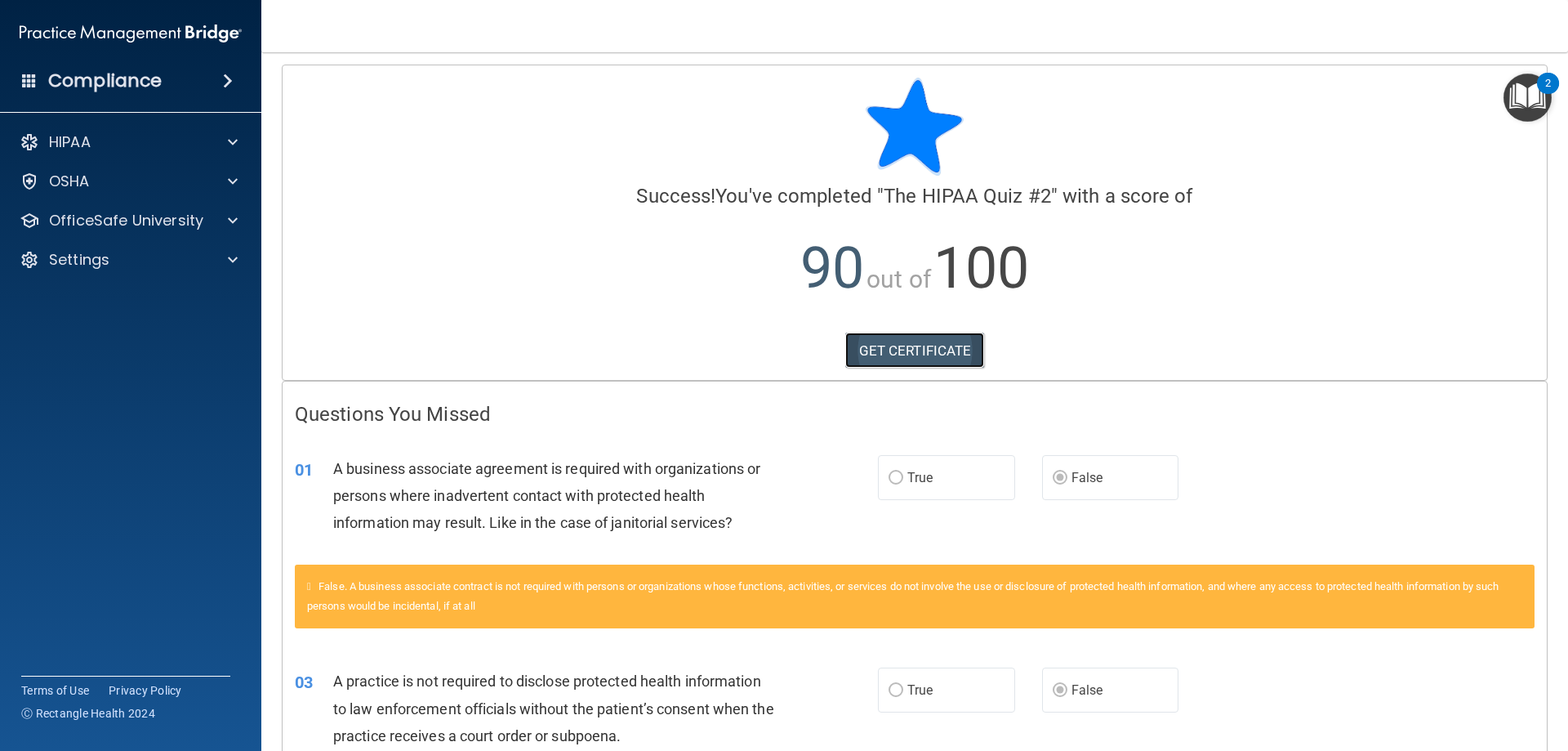
click at [919, 350] on link "GET CERTIFICATE" at bounding box center [915, 350] width 140 height 35
click at [74, 145] on p "HIPAA" at bounding box center [69, 142] width 41 height 19
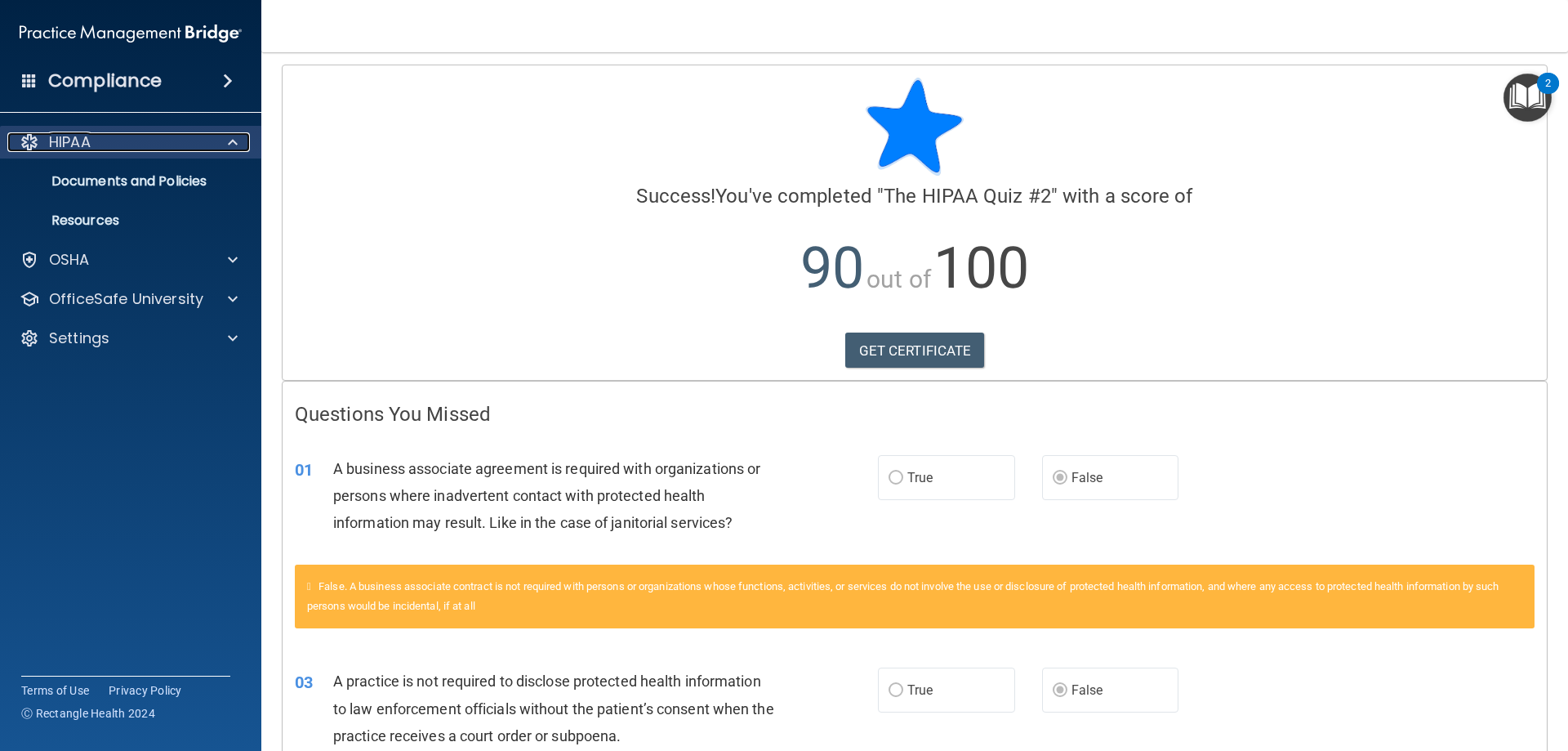
click at [74, 145] on p "HIPAA" at bounding box center [69, 142] width 41 height 19
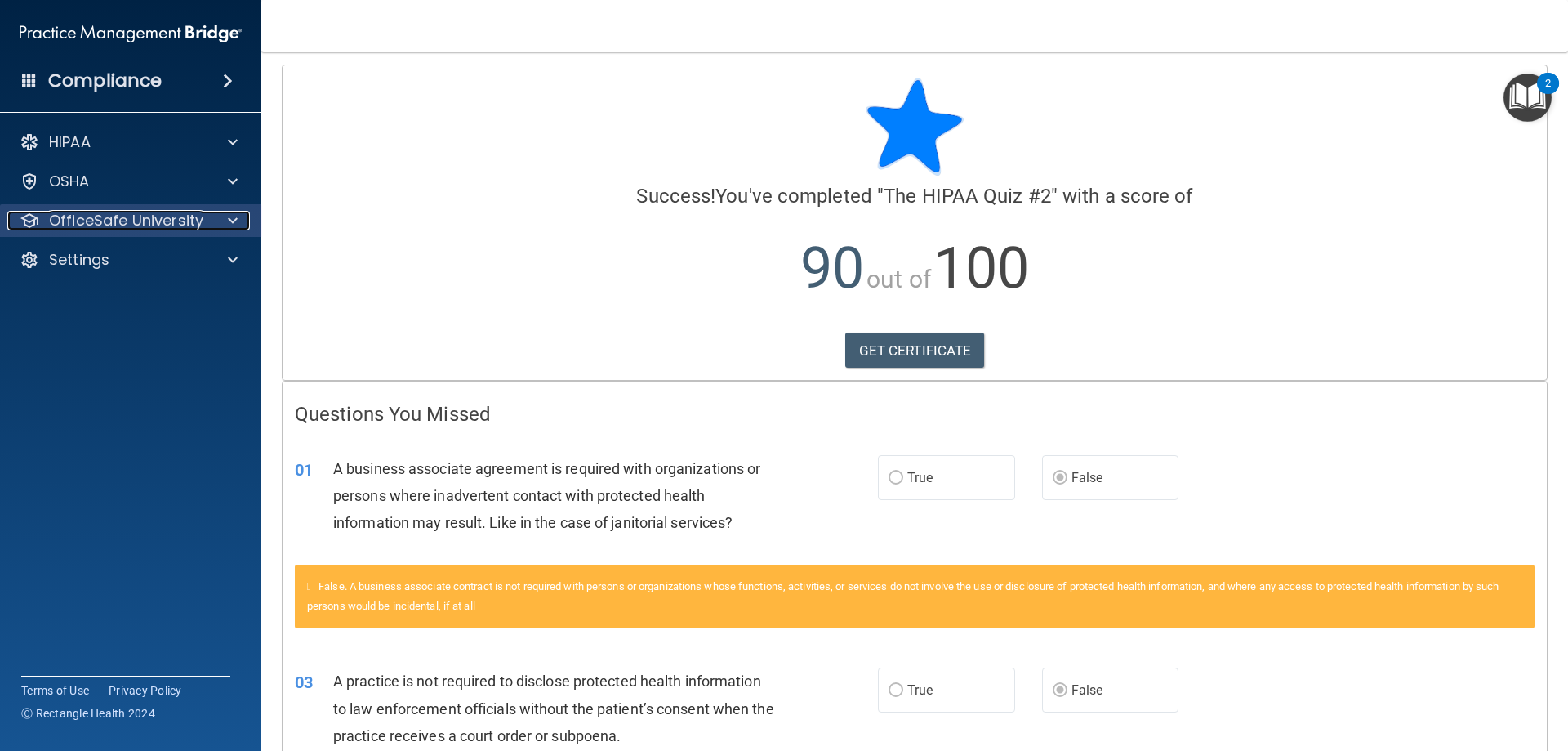
click at [81, 228] on p "OfficeSafe University" at bounding box center [126, 221] width 154 height 19
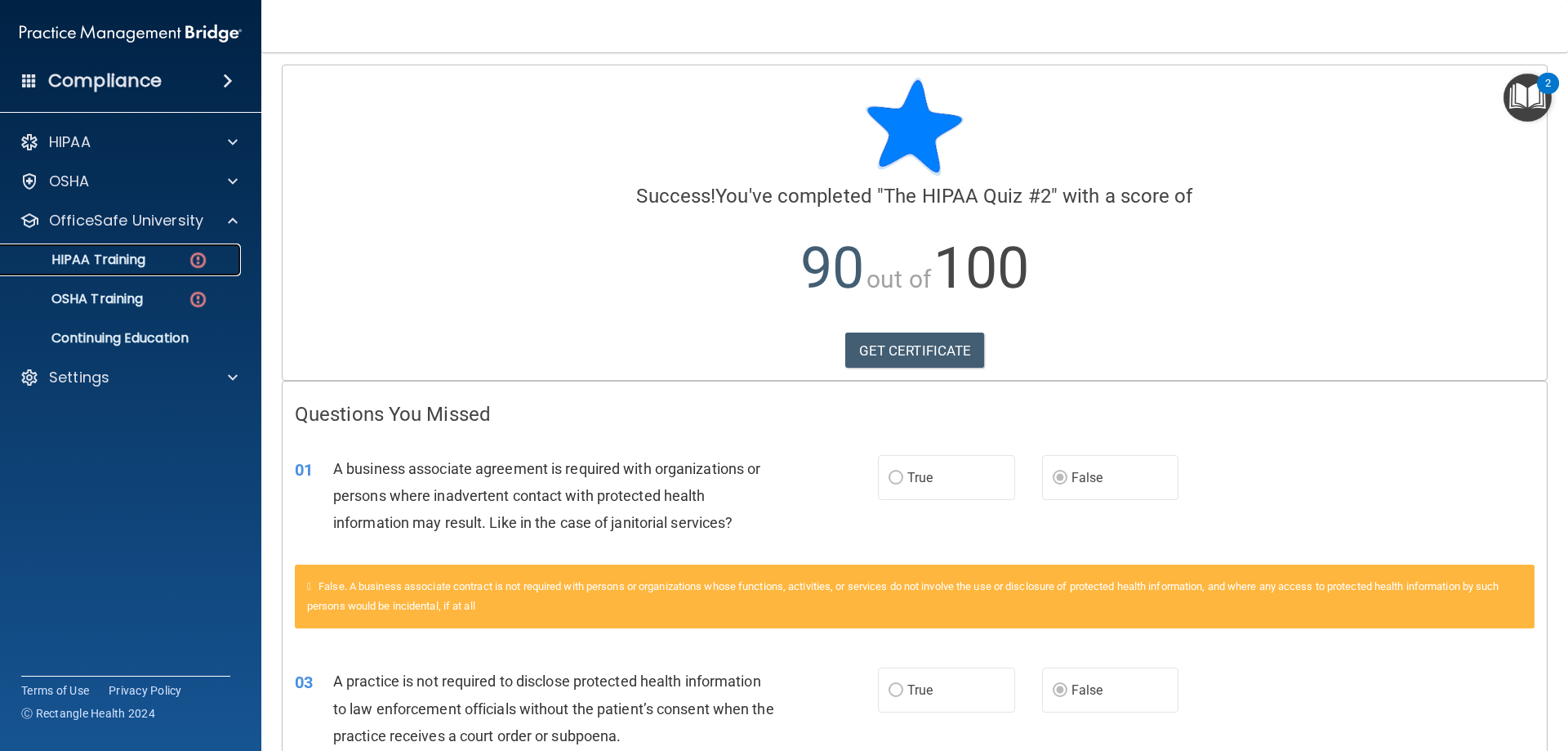
click at [128, 248] on link "HIPAA Training" at bounding box center [112, 260] width 257 height 33
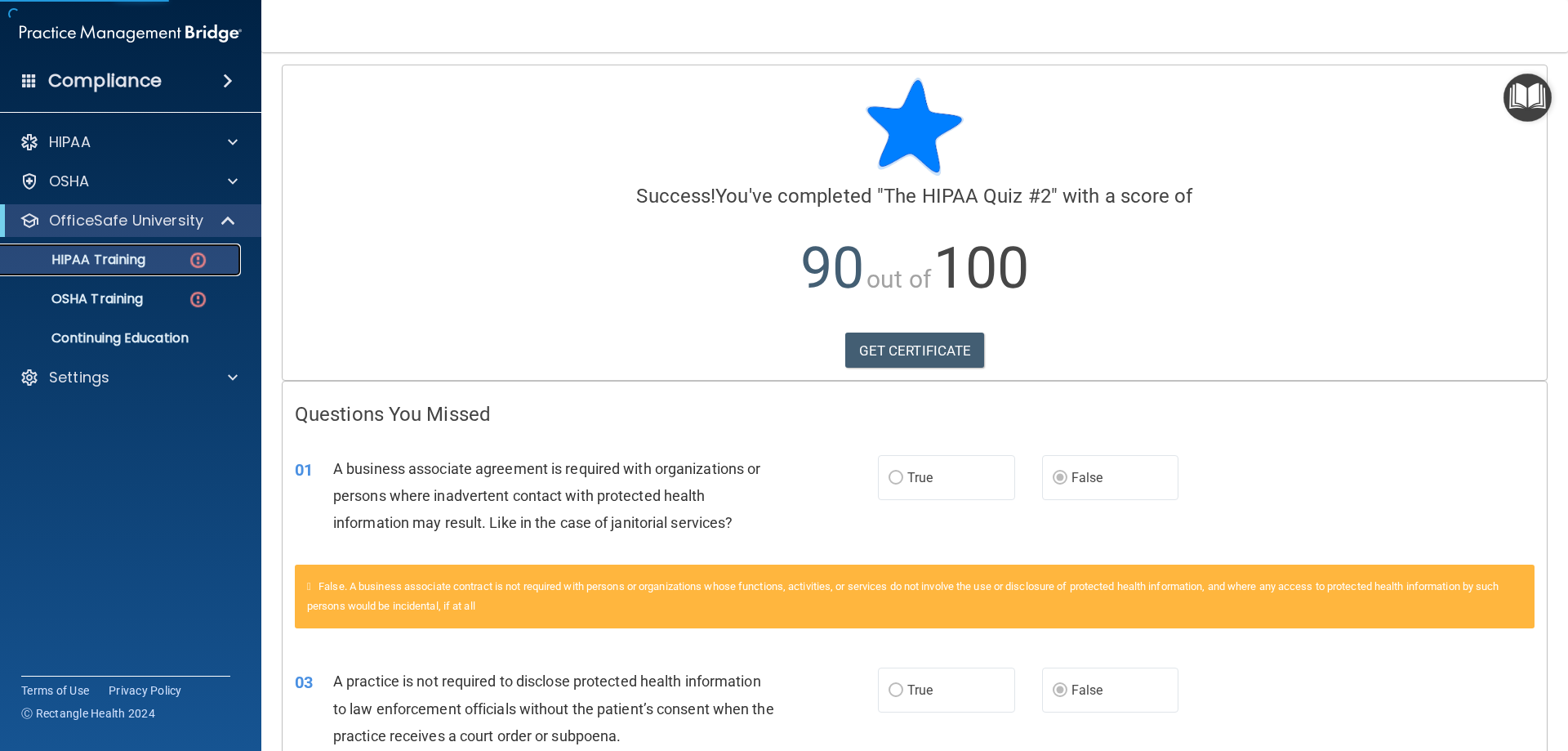
click at [159, 253] on div "HIPAA Training" at bounding box center [122, 259] width 222 height 16
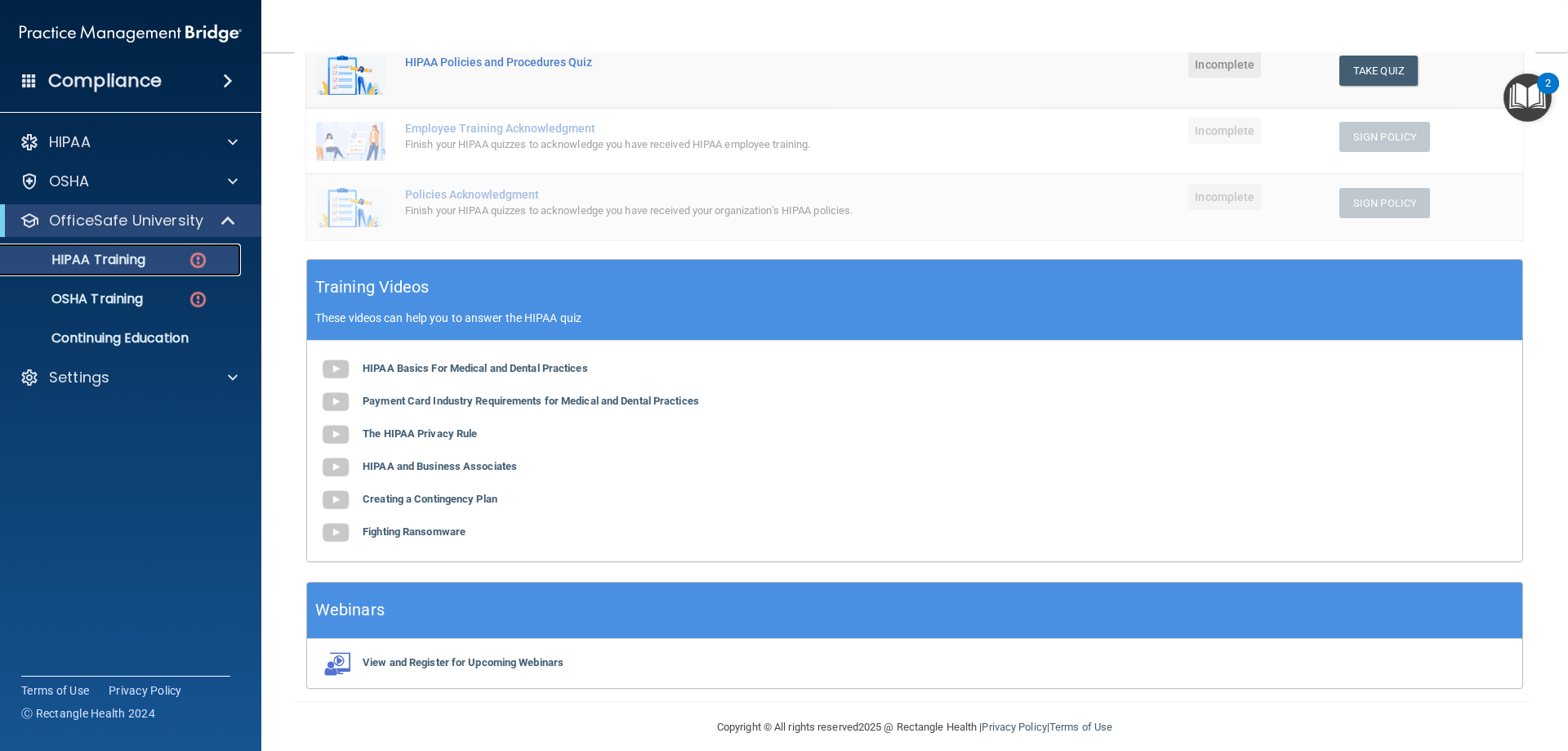
scroll to position [428, 0]
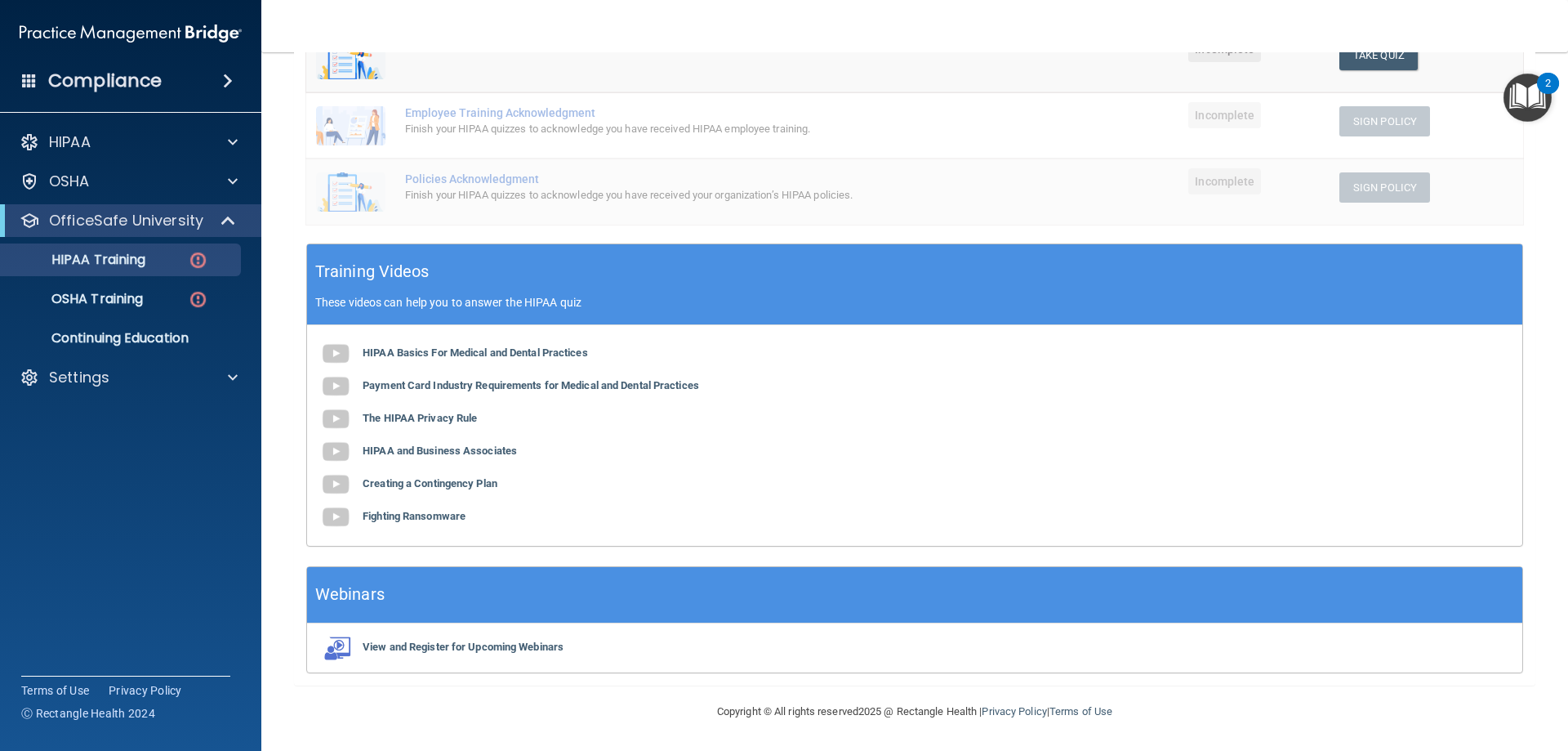
click at [1385, 52] on nav "Toggle navigation Daliah Ramirez daliahramirezz@gmail.com Manage My Enterprise …" at bounding box center [915, 26] width 1307 height 53
click at [1383, 64] on button "Take Quiz" at bounding box center [1379, 56] width 79 height 31
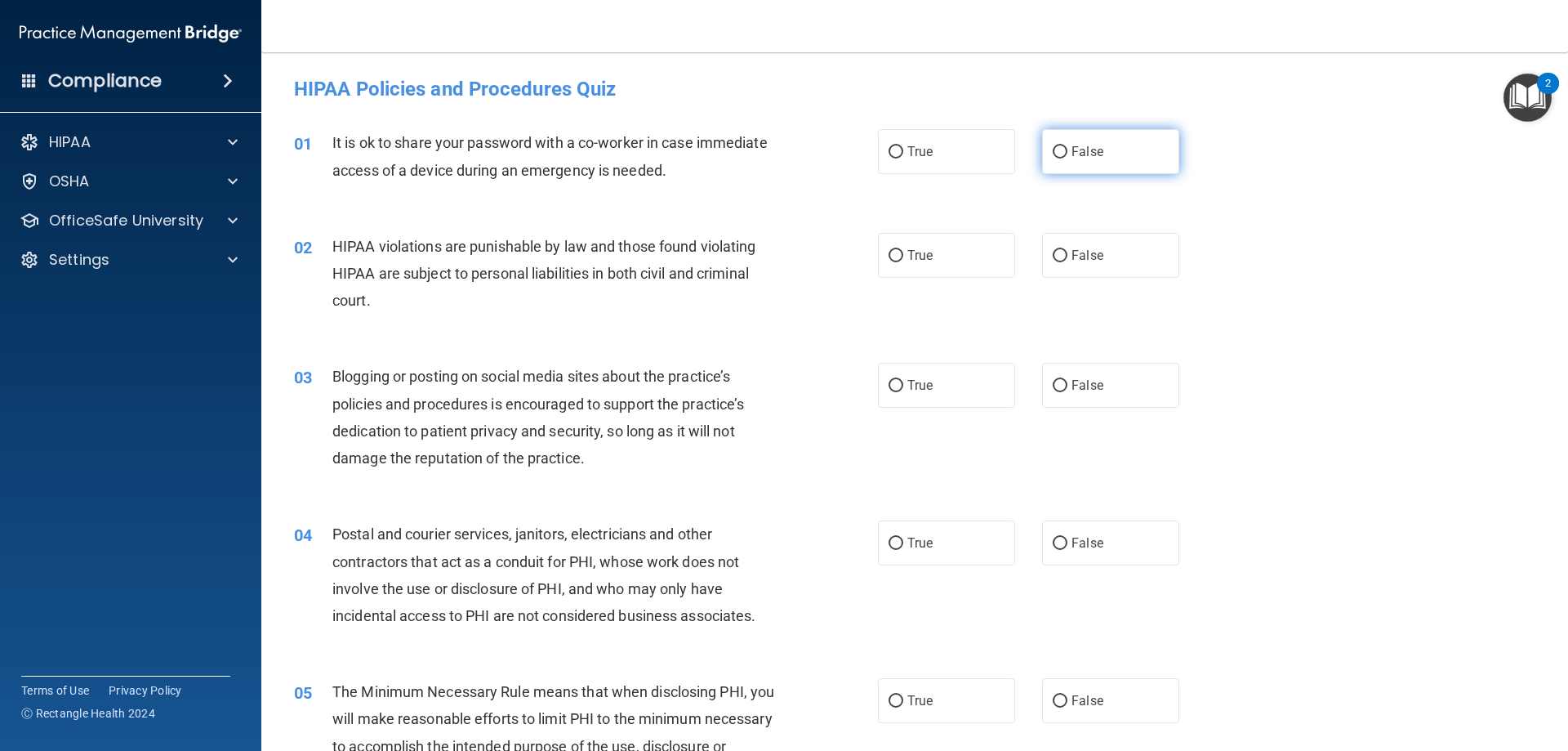
click at [1076, 162] on label "False" at bounding box center [1111, 152] width 137 height 45
click at [1067, 158] on input "False" at bounding box center [1060, 152] width 14 height 12
radio input "true"
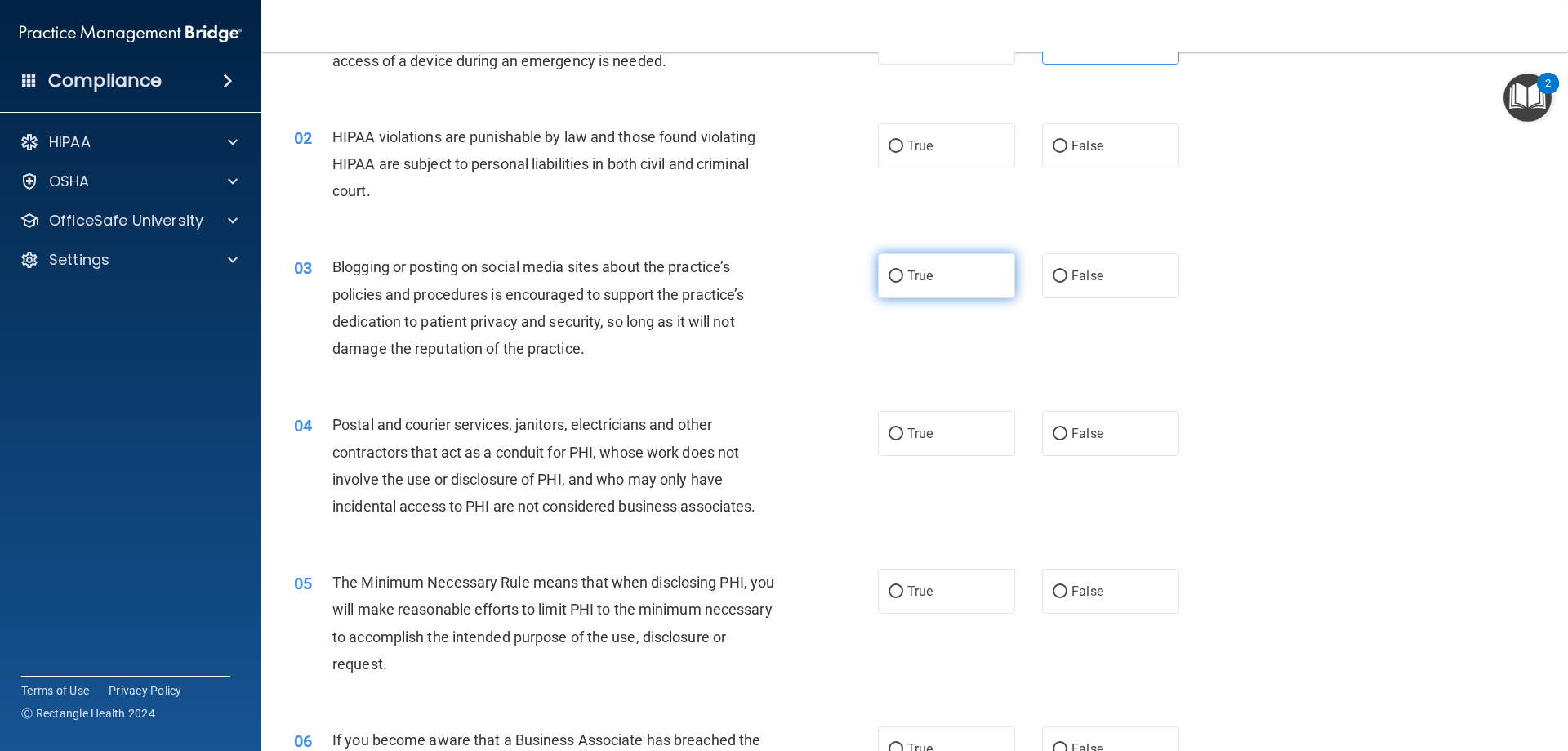
scroll to position [163, 0]
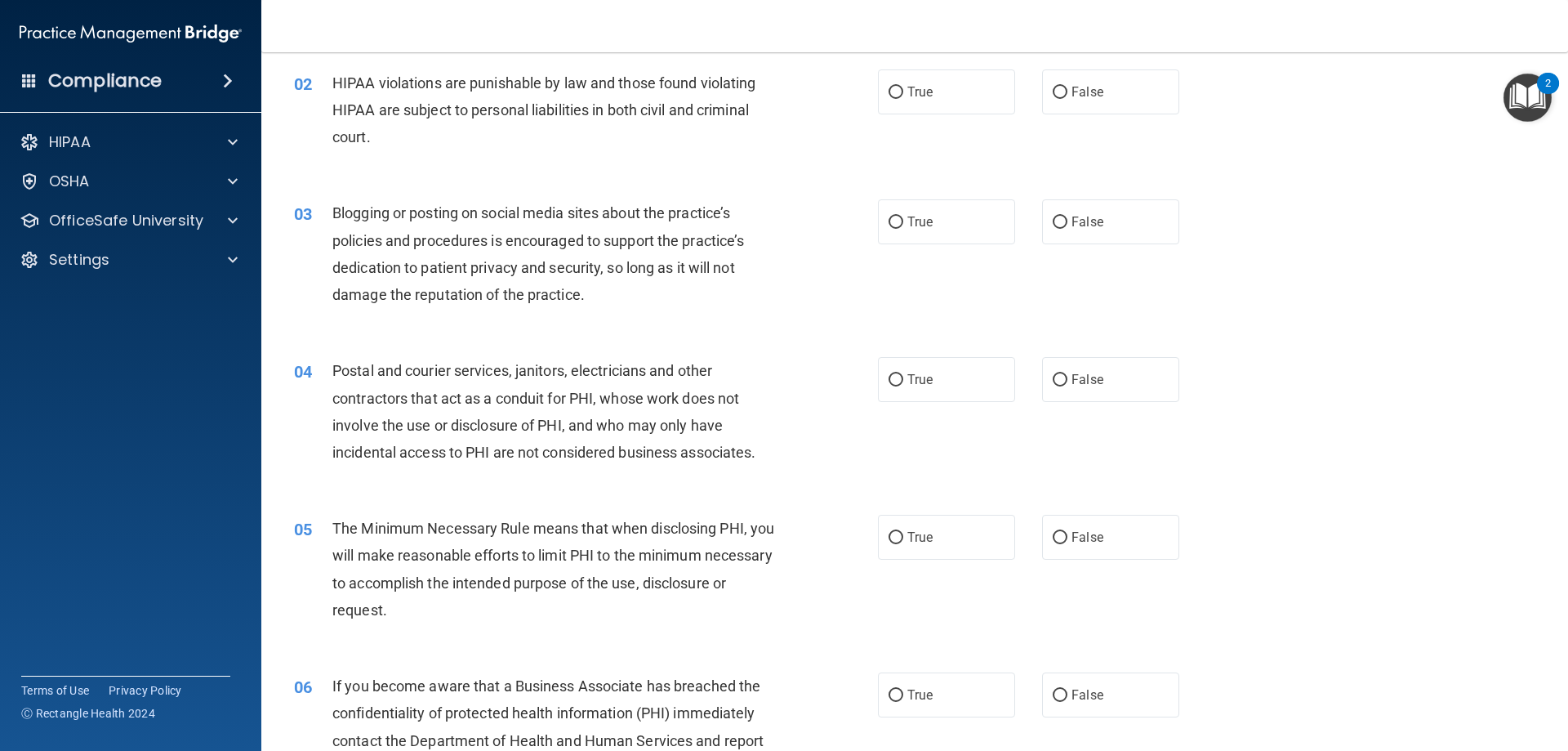
click at [905, 120] on div "02 HIPAA violations are punishable by law and those found violating HIPAA are s…" at bounding box center [915, 114] width 1266 height 130
click at [905, 109] on label "True" at bounding box center [947, 91] width 137 height 45
click at [903, 99] on input "True" at bounding box center [896, 92] width 14 height 12
radio input "true"
click at [948, 212] on label "True" at bounding box center [947, 222] width 137 height 45
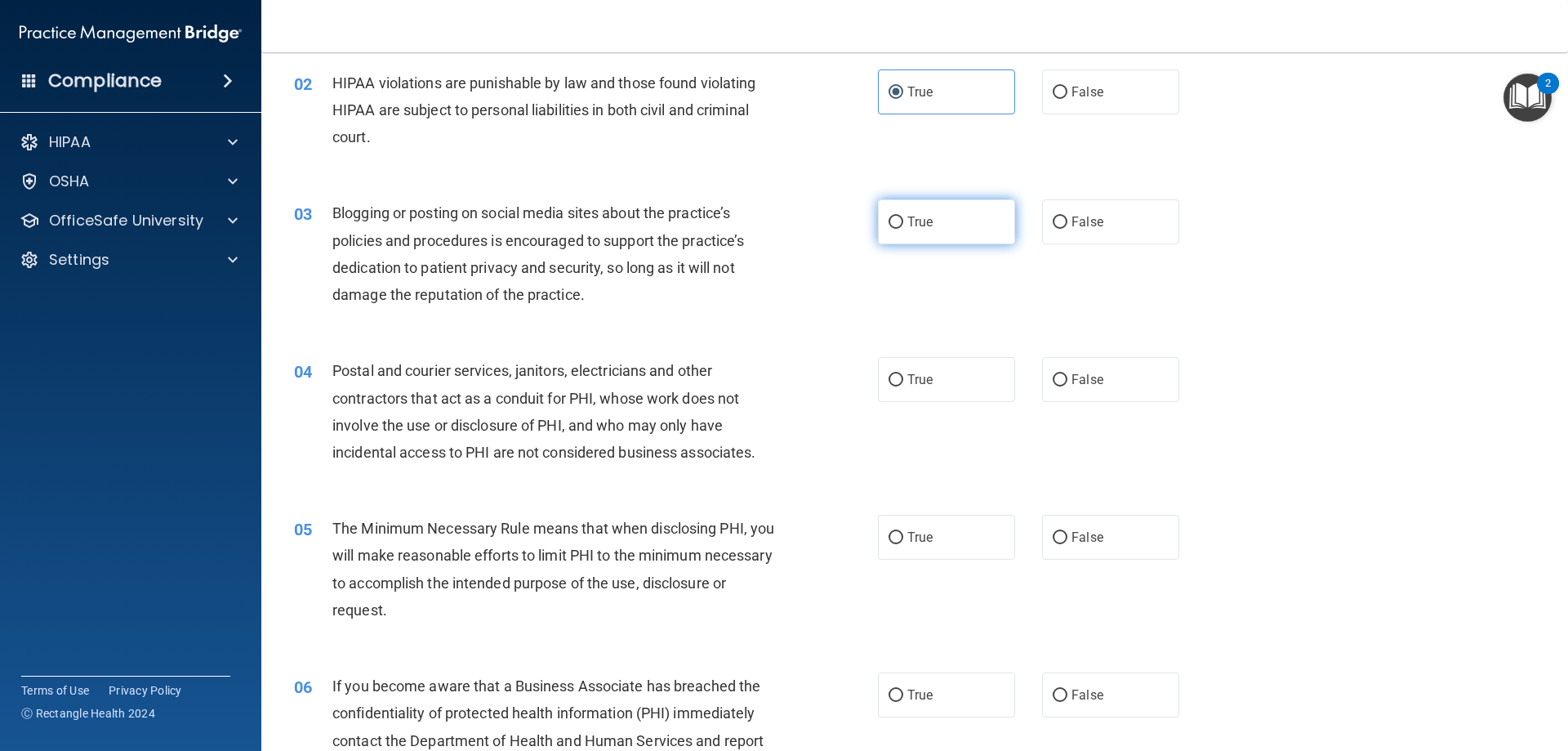
click at [903, 217] on input "True" at bounding box center [896, 223] width 14 height 12
radio input "true"
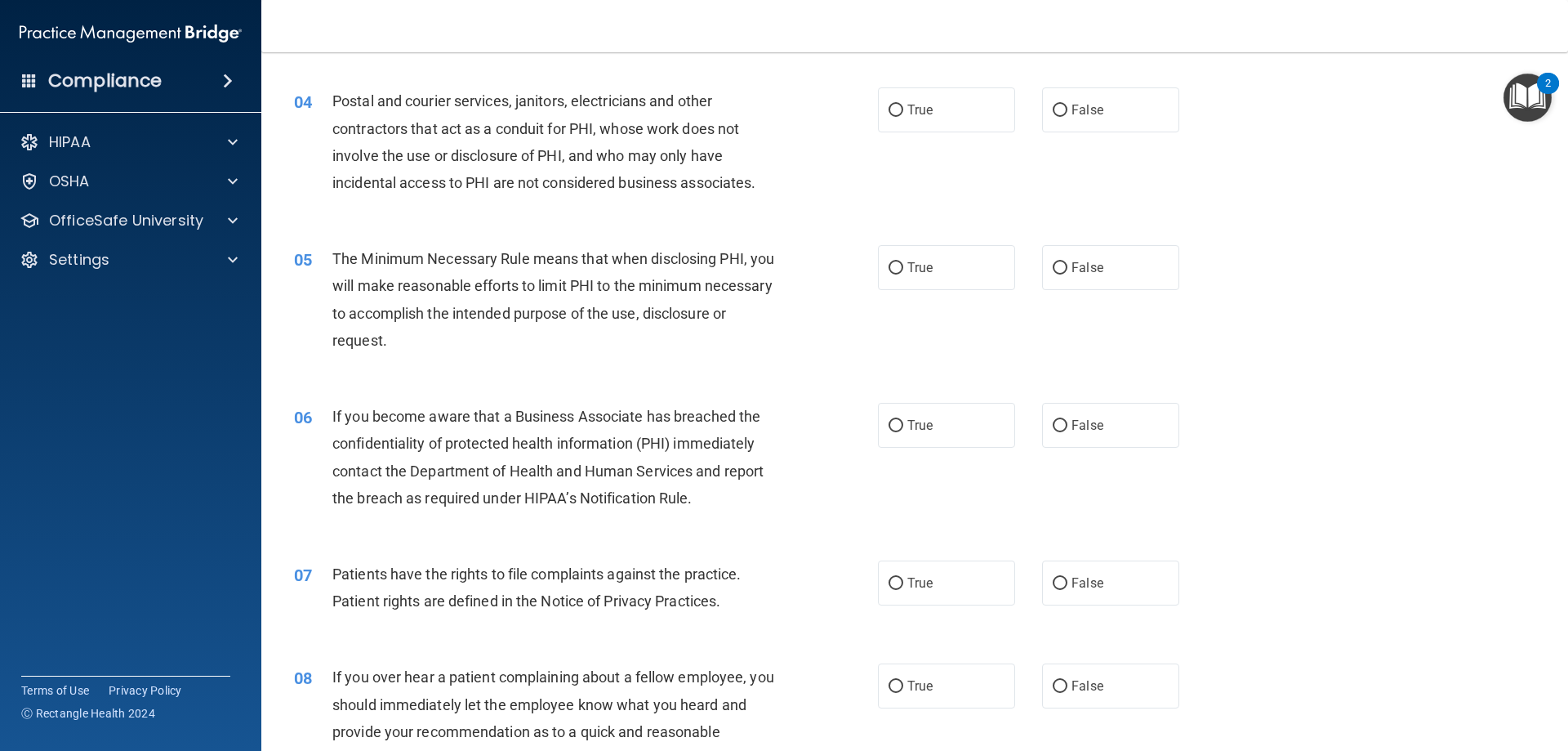
scroll to position [428, 0]
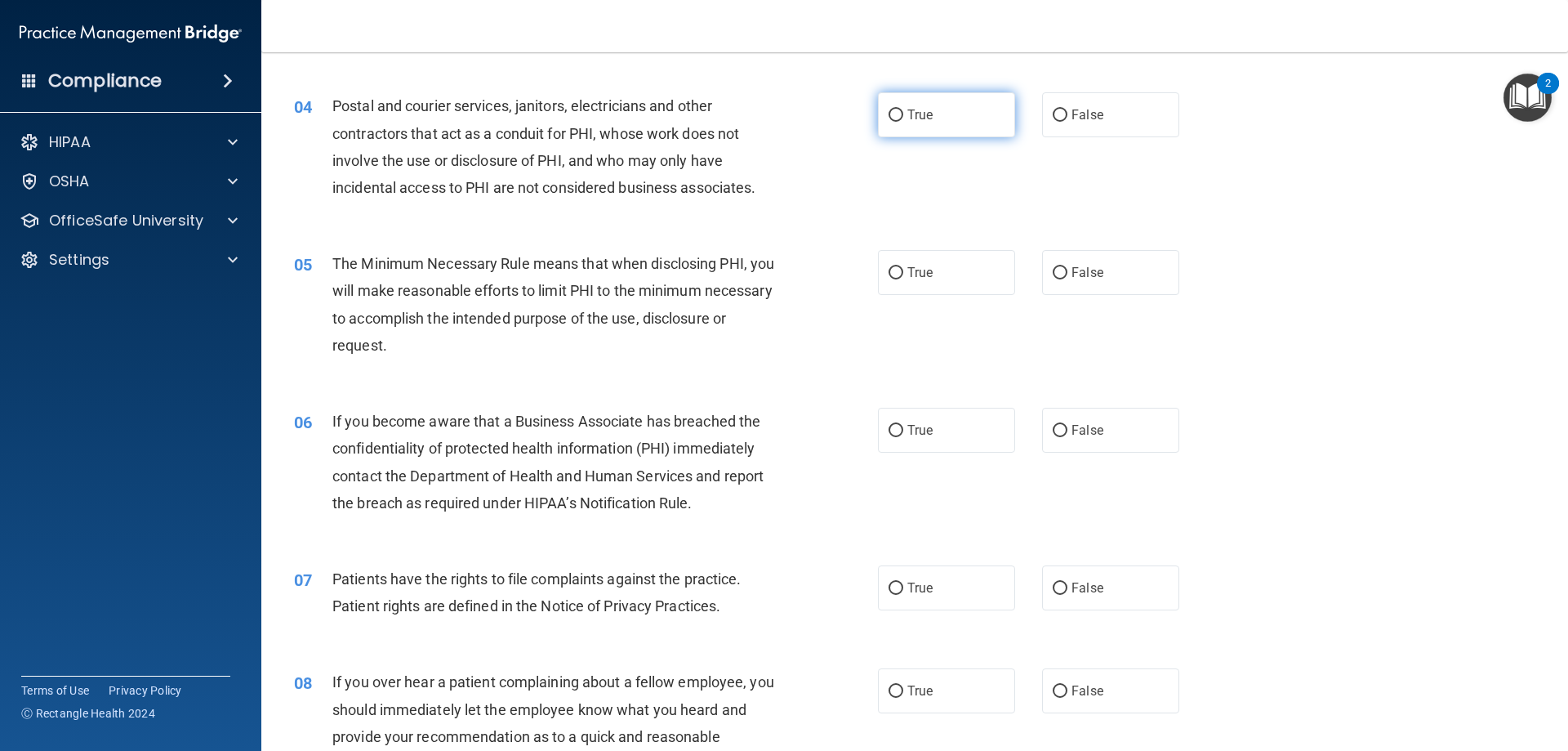
click at [910, 108] on label "True" at bounding box center [947, 114] width 137 height 45
click at [908, 108] on span "True" at bounding box center [920, 115] width 25 height 15
click at [903, 109] on input "True" at bounding box center [896, 115] width 14 height 12
radio input "true"
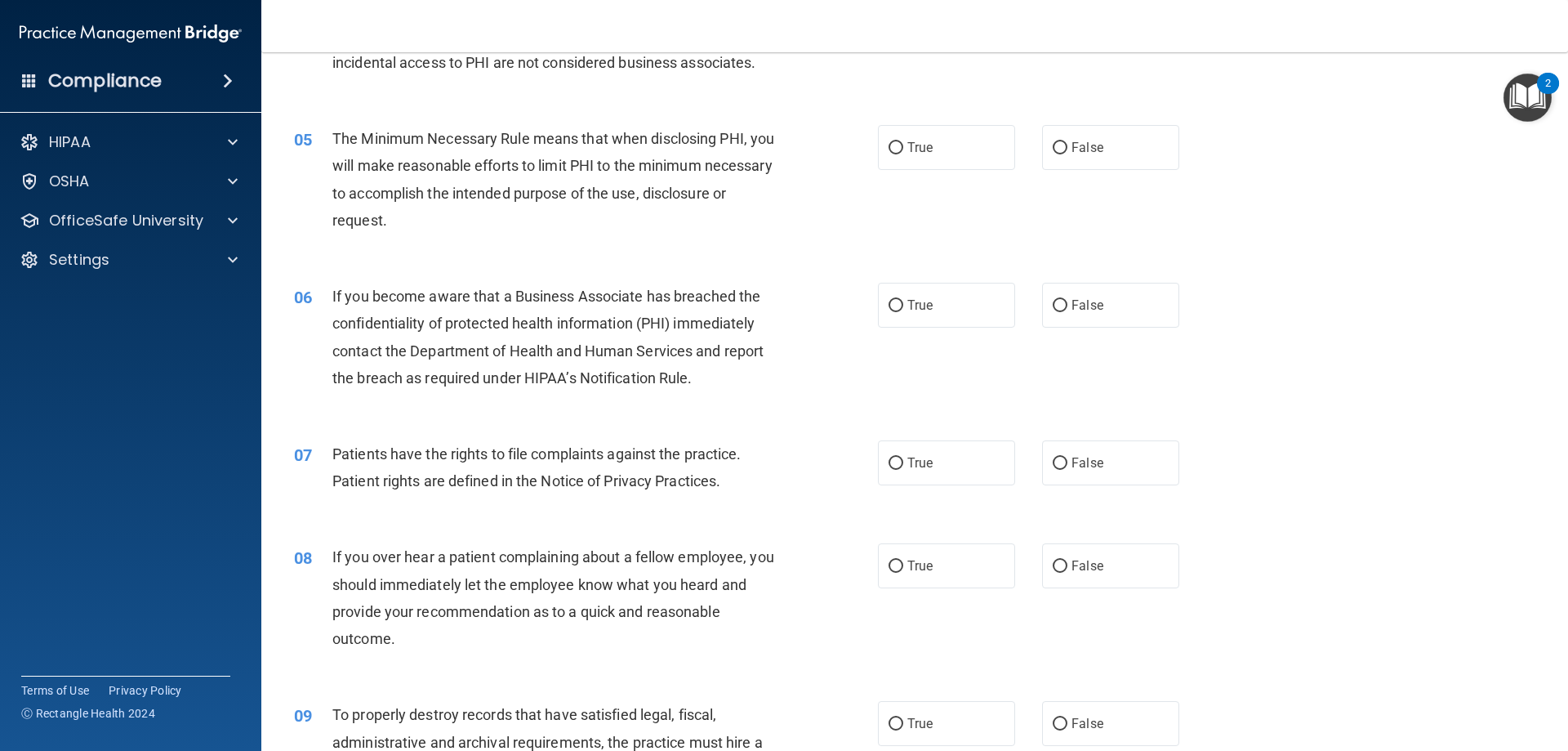
scroll to position [592, 0]
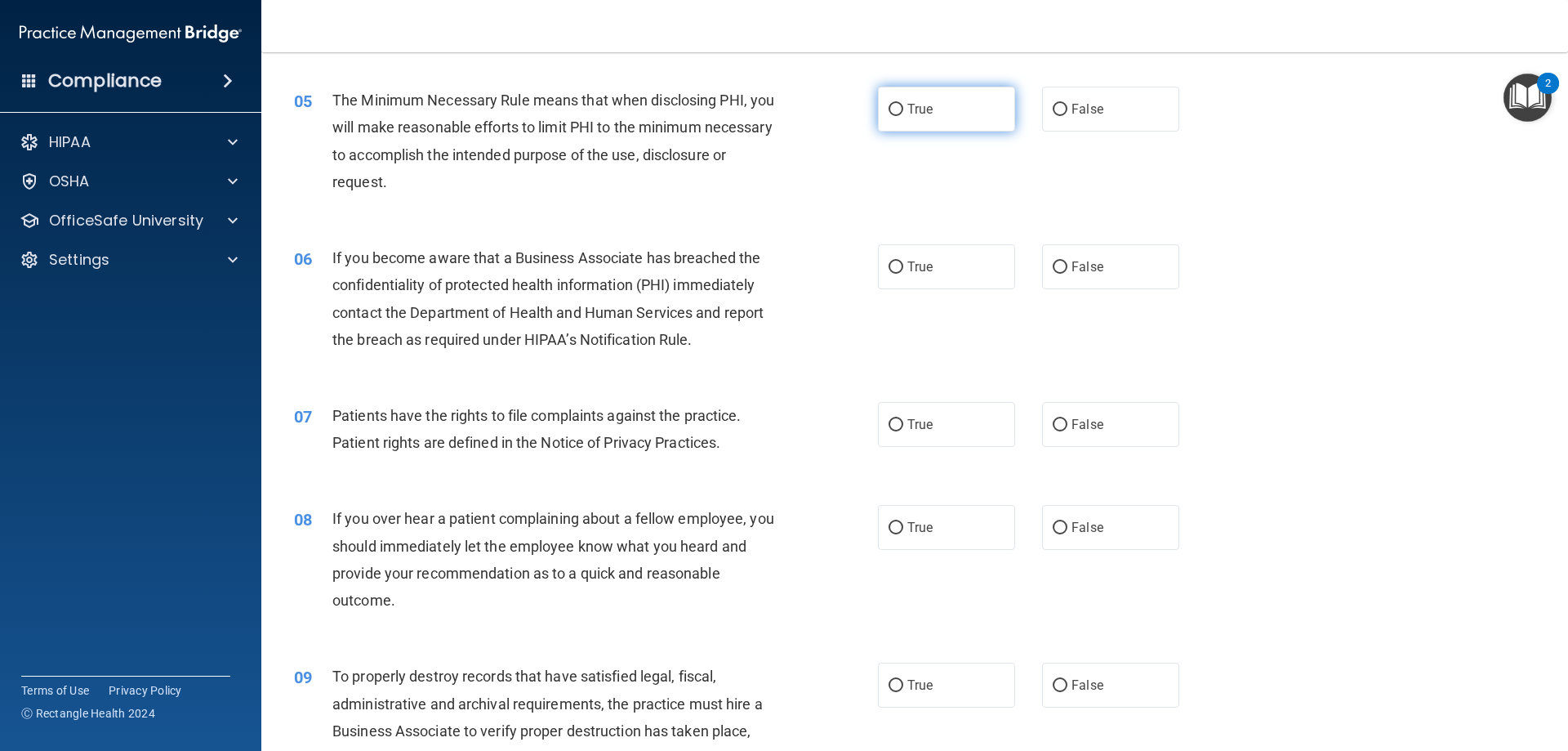
click at [889, 113] on input "True" at bounding box center [896, 109] width 14 height 12
radio input "true"
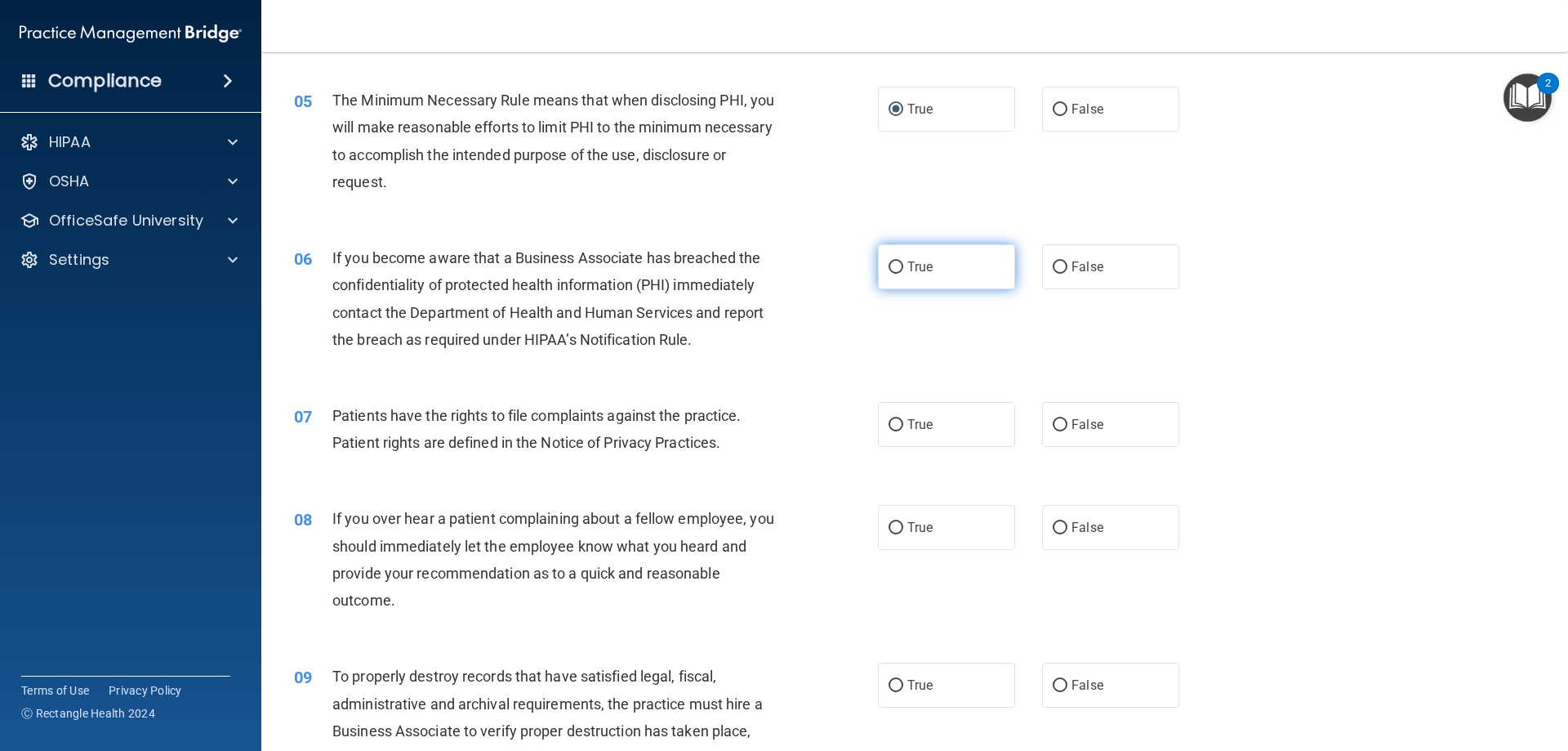
click at [917, 248] on label "True" at bounding box center [947, 267] width 137 height 45
click at [903, 262] on input "True" at bounding box center [896, 268] width 14 height 12
radio input "true"
drag, startPoint x: 998, startPoint y: 465, endPoint x: 982, endPoint y: 443, distance: 27.2
click at [995, 465] on div "07 Patients have the rights to file complaints against the practice. Patient ri…" at bounding box center [915, 433] width 1266 height 103
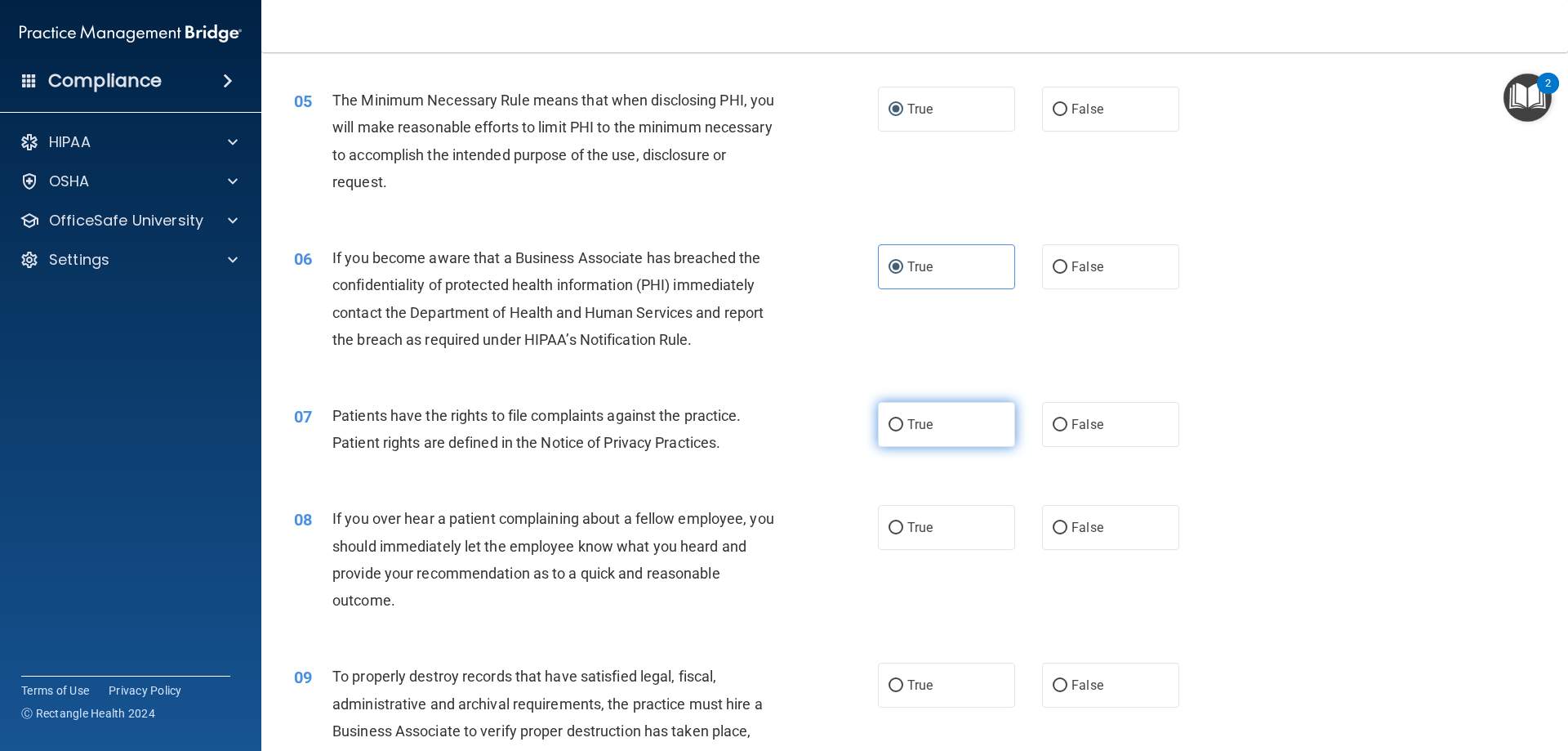
click at [982, 443] on label "True" at bounding box center [947, 424] width 137 height 45
click at [903, 432] on input "True" at bounding box center [896, 425] width 14 height 12
radio input "true"
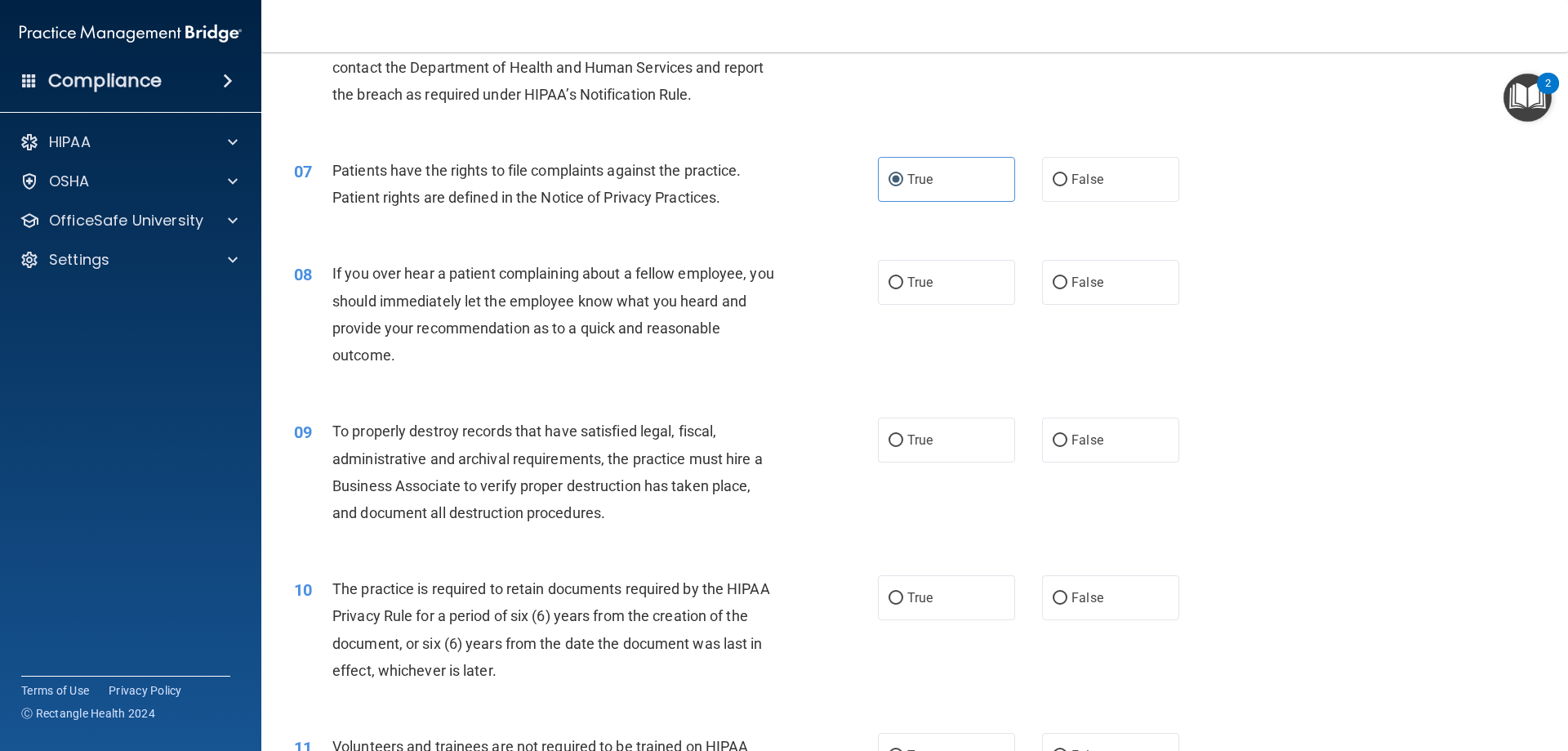
scroll to position [918, 0]
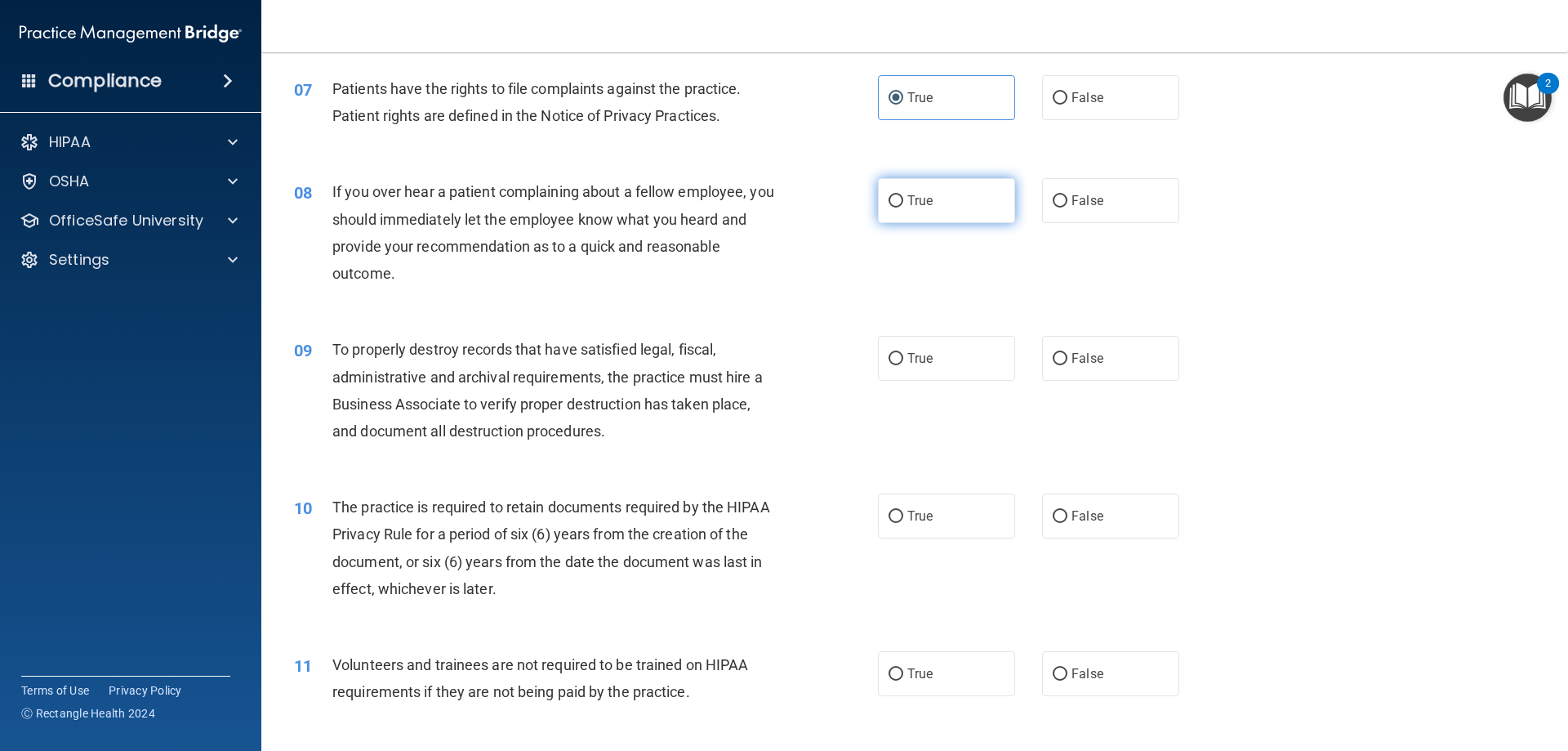
click at [977, 204] on label "True" at bounding box center [947, 200] width 137 height 45
click at [903, 204] on input "True" at bounding box center [896, 201] width 14 height 12
radio input "true"
click at [1110, 336] on label "False" at bounding box center [1111, 358] width 137 height 45
click at [1067, 353] on input "False" at bounding box center [1060, 359] width 14 height 12
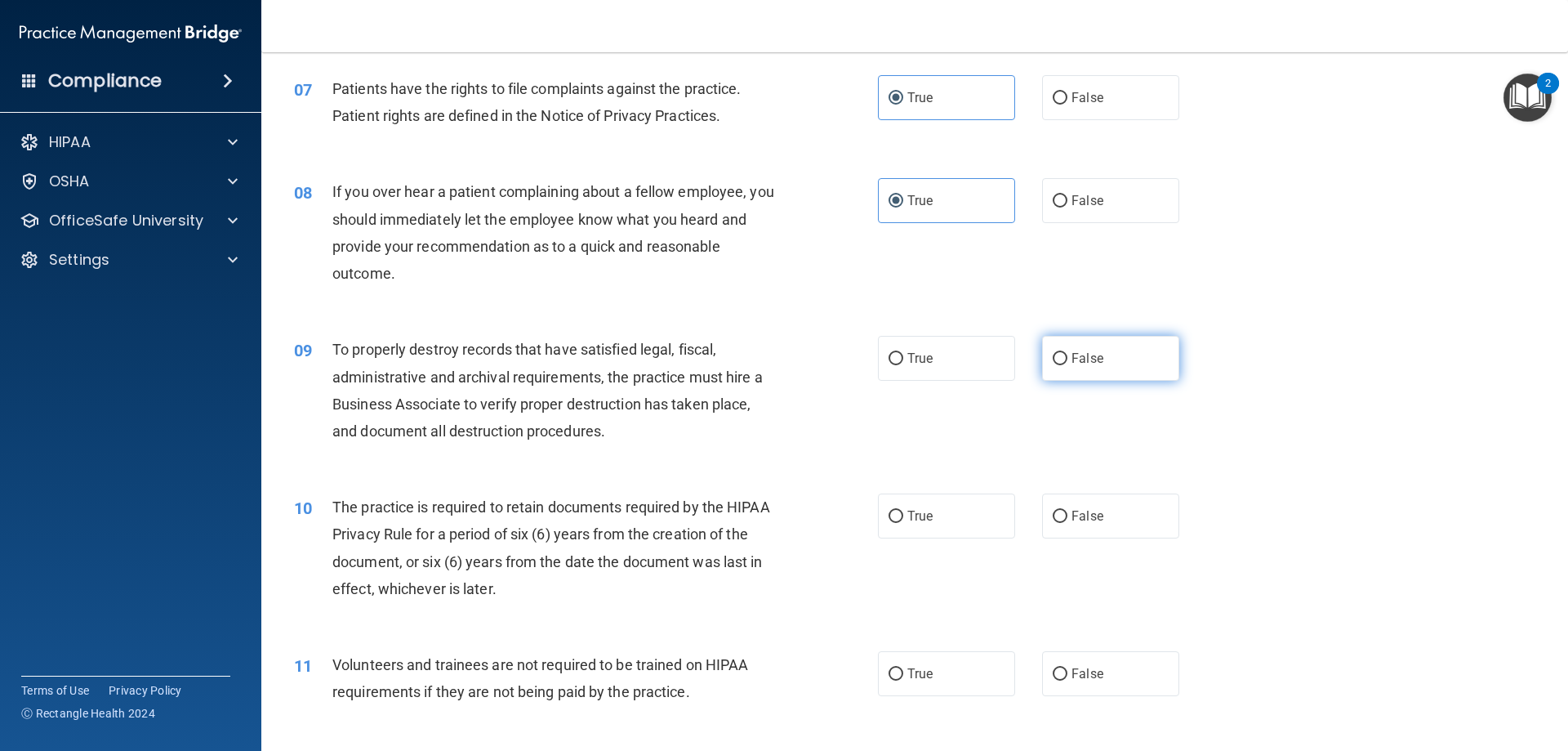
radio input "true"
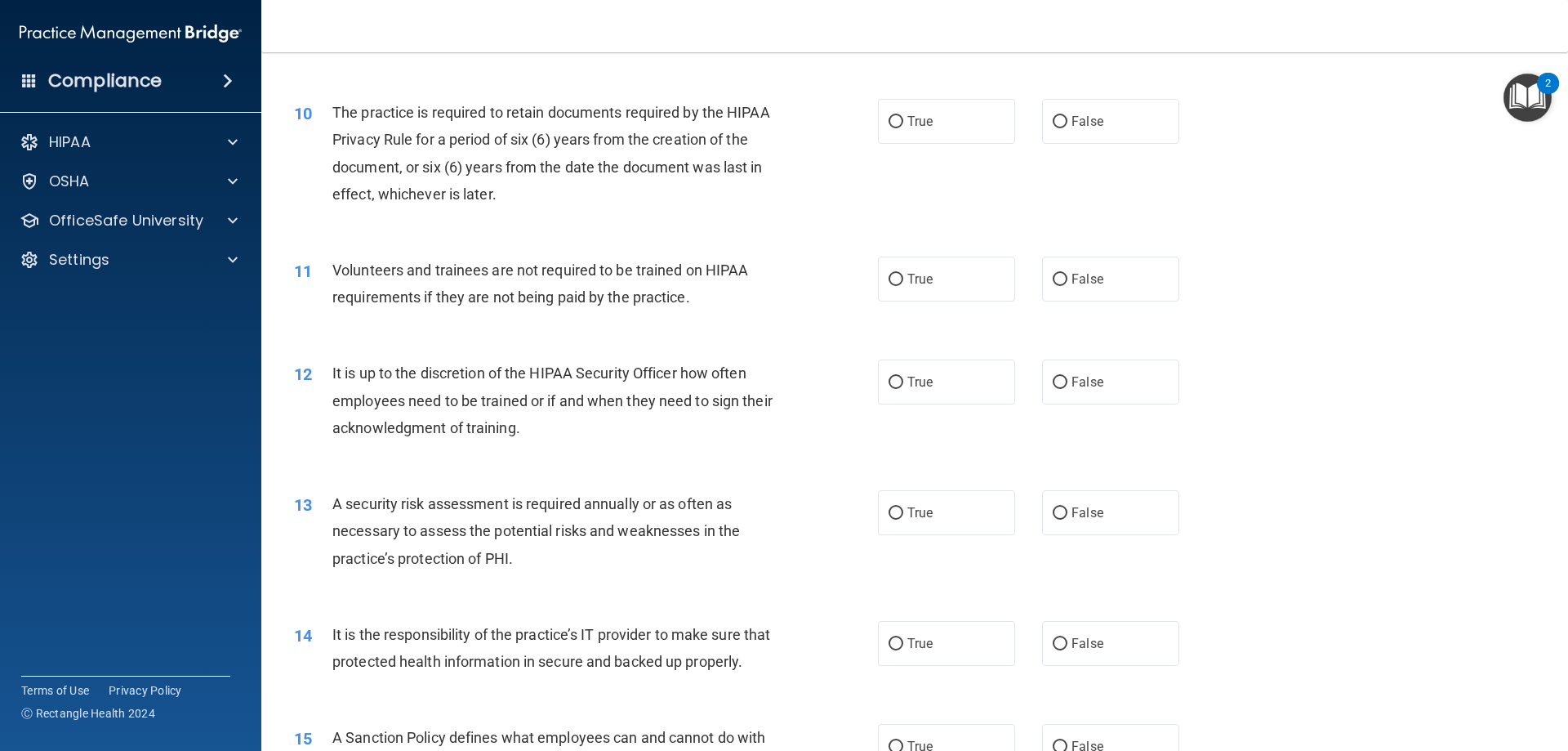
scroll to position [1326, 0]
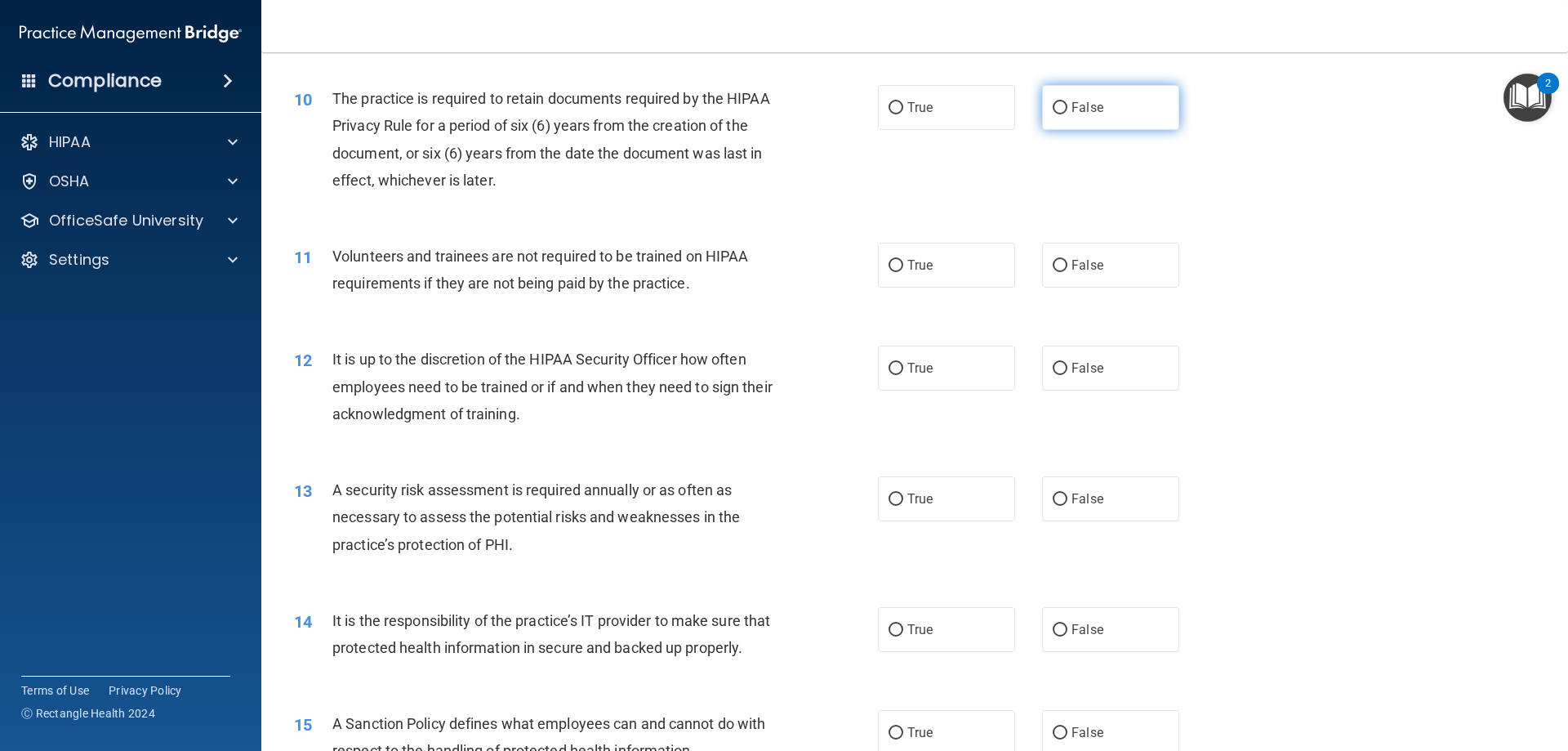
click at [1112, 96] on label "False" at bounding box center [1111, 107] width 137 height 45
click at [1067, 102] on input "False" at bounding box center [1060, 107] width 14 height 12
radio input "true"
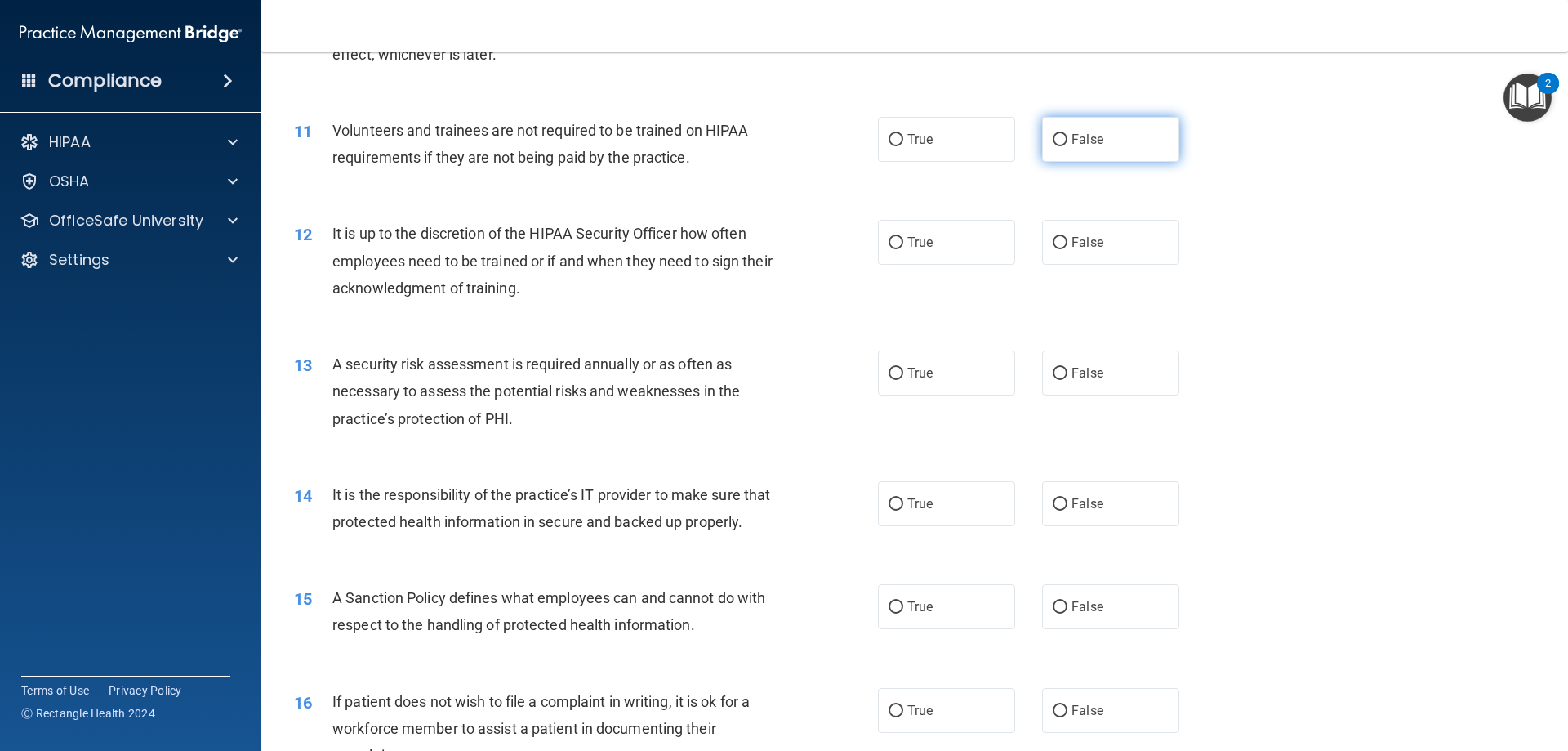
scroll to position [1490, 0]
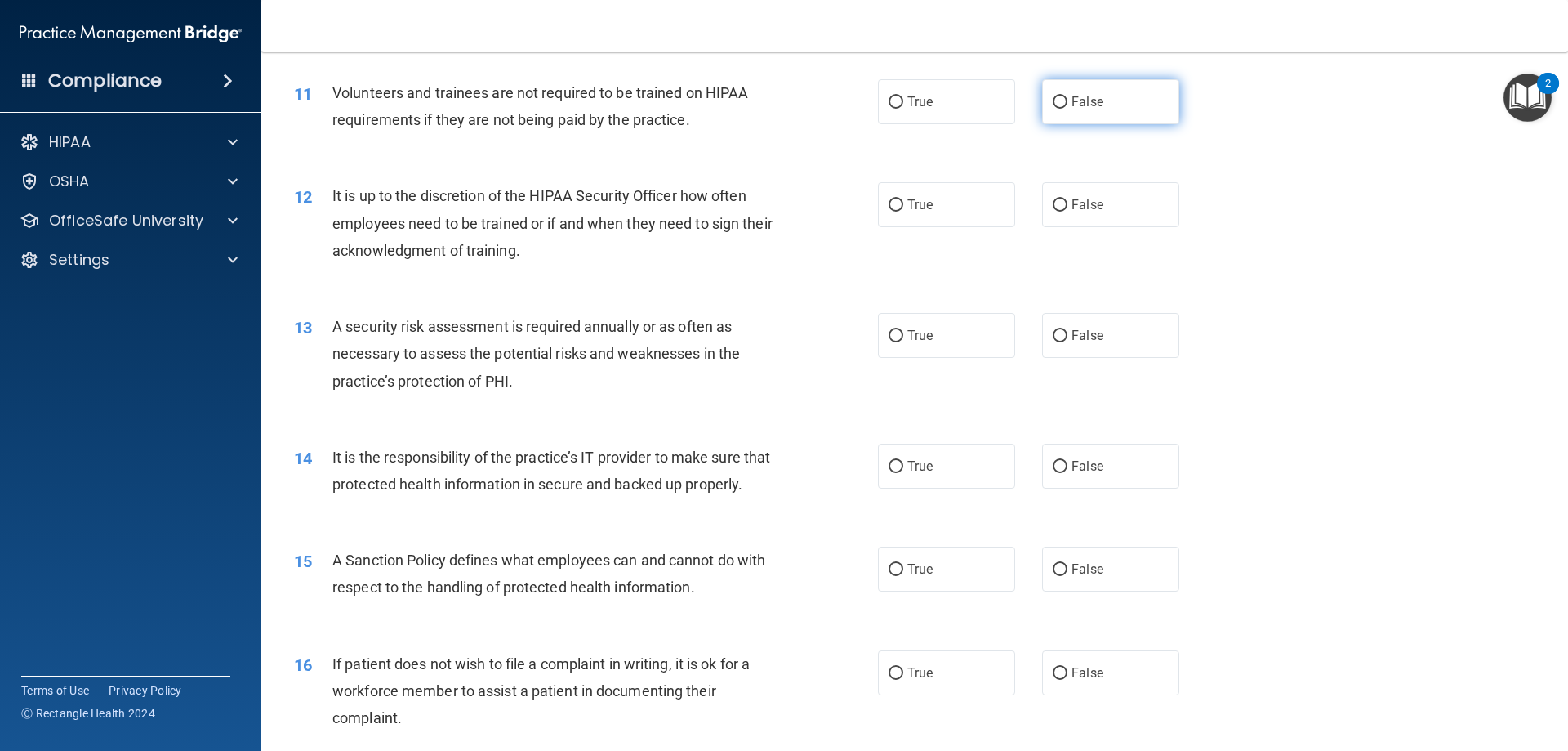
click at [1095, 95] on label "False" at bounding box center [1111, 102] width 137 height 45
click at [1067, 96] on input "False" at bounding box center [1060, 102] width 14 height 12
radio input "true"
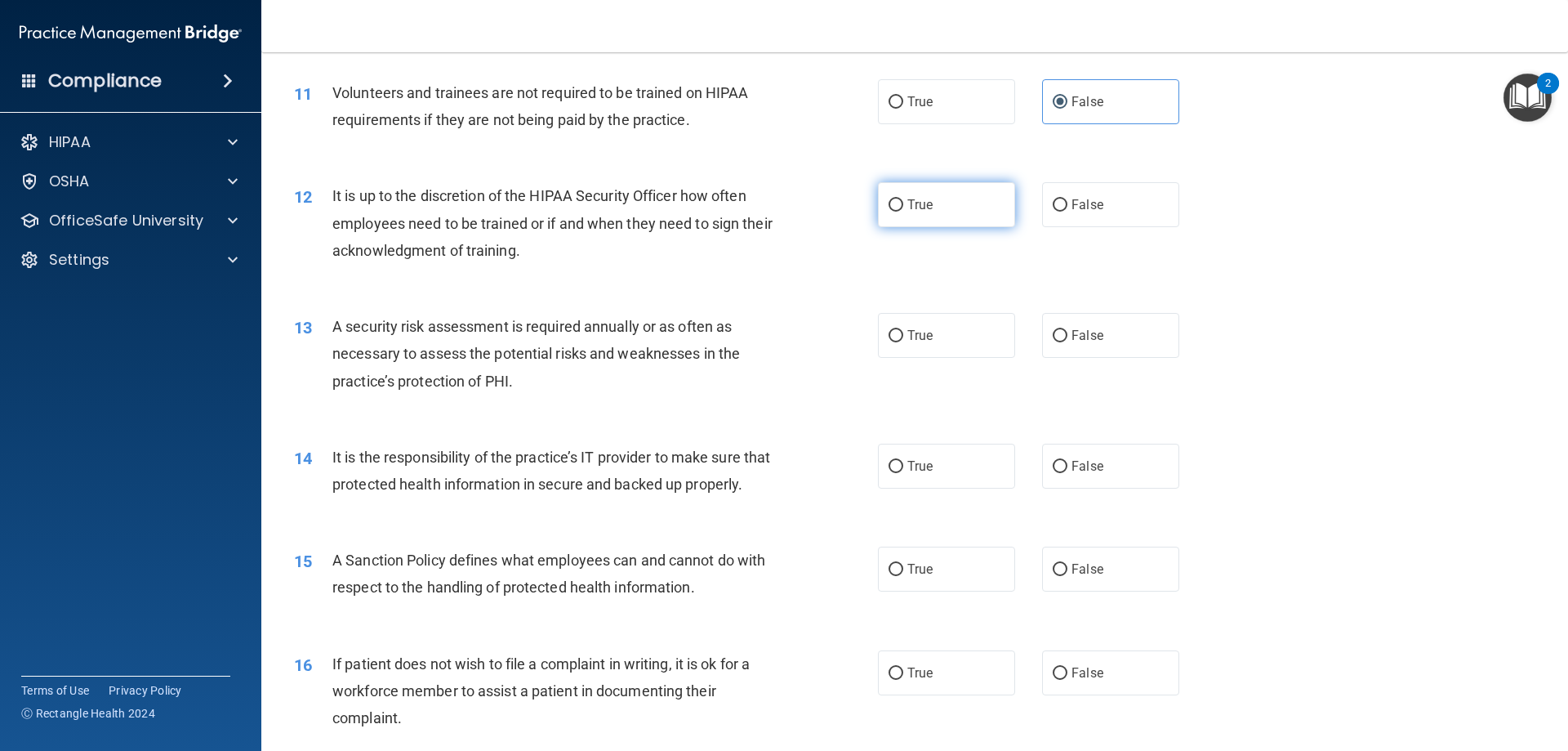
drag, startPoint x: 936, startPoint y: 232, endPoint x: 928, endPoint y: 194, distance: 38.8
click at [936, 231] on div "12 It is up to the discretion of the HIPAA Security Officer how often employees…" at bounding box center [915, 227] width 1266 height 130
click at [927, 185] on label "True" at bounding box center [947, 204] width 137 height 45
click at [903, 199] on input "True" at bounding box center [896, 205] width 14 height 12
radio input "true"
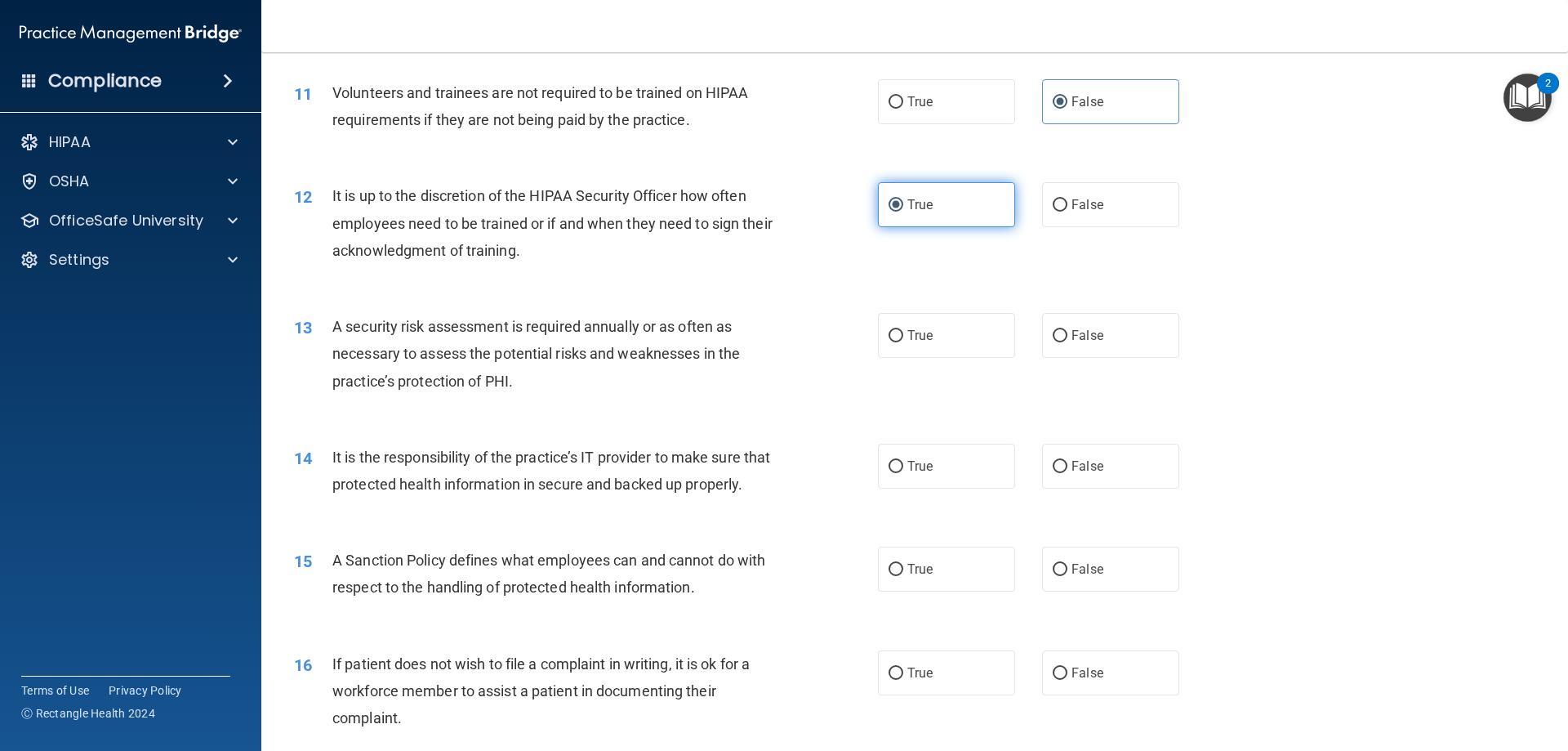
click at [917, 207] on span "True" at bounding box center [920, 204] width 25 height 15
click at [903, 207] on input "True" at bounding box center [896, 205] width 14 height 12
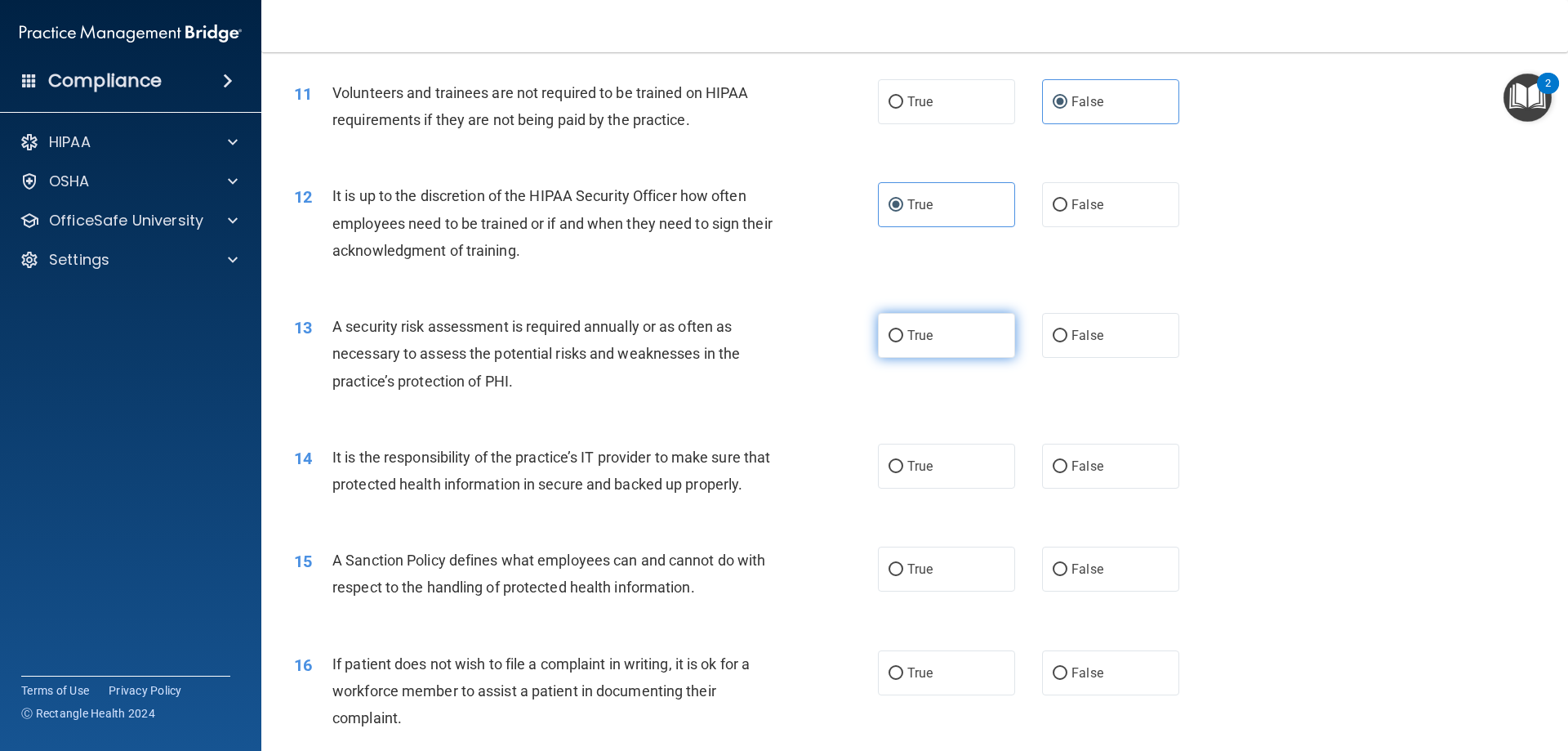
click at [909, 335] on span "True" at bounding box center [920, 336] width 25 height 15
click at [903, 335] on input "True" at bounding box center [896, 336] width 14 height 12
radio input "true"
click at [1001, 477] on label "True" at bounding box center [947, 465] width 137 height 45
click at [903, 473] on input "True" at bounding box center [896, 466] width 14 height 12
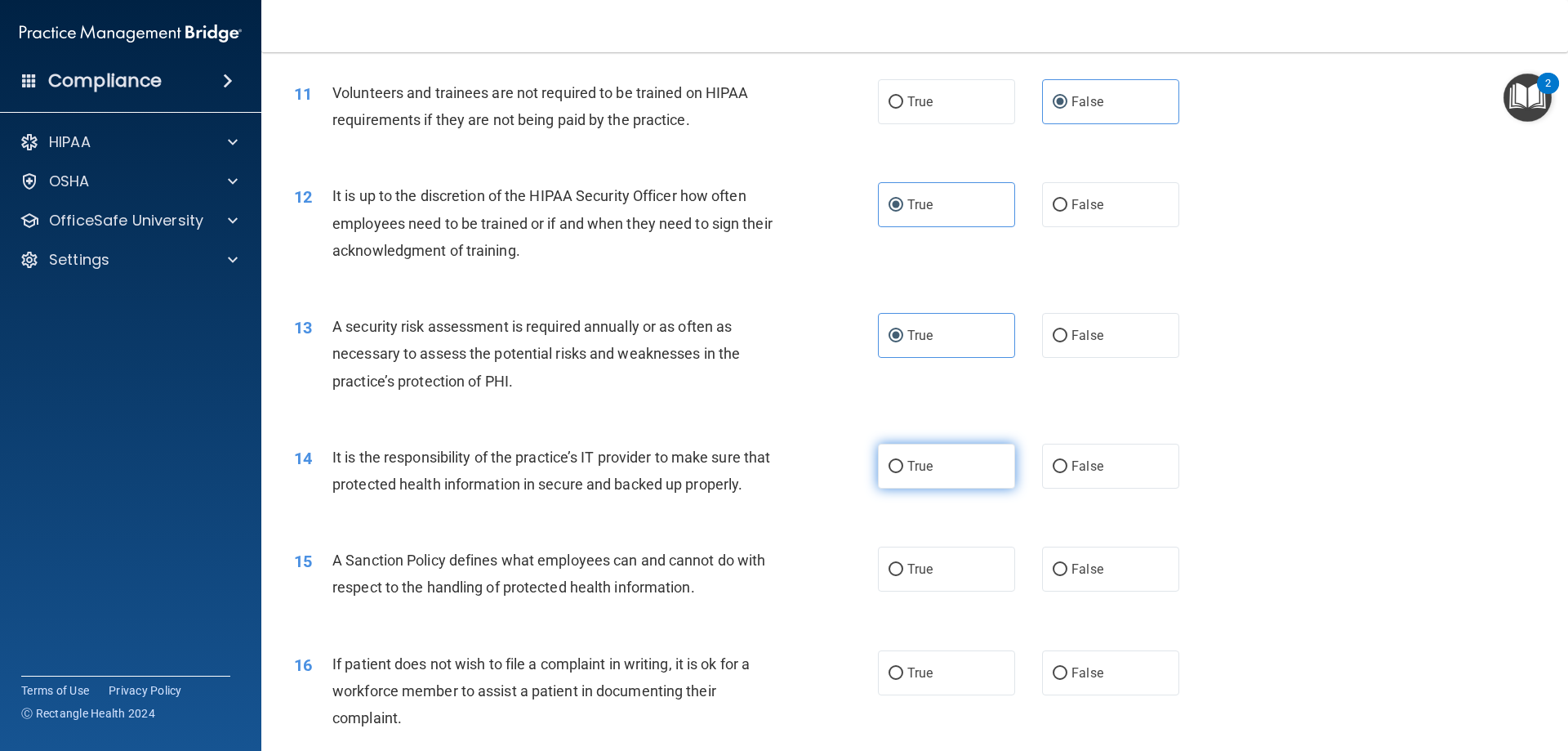
radio input "true"
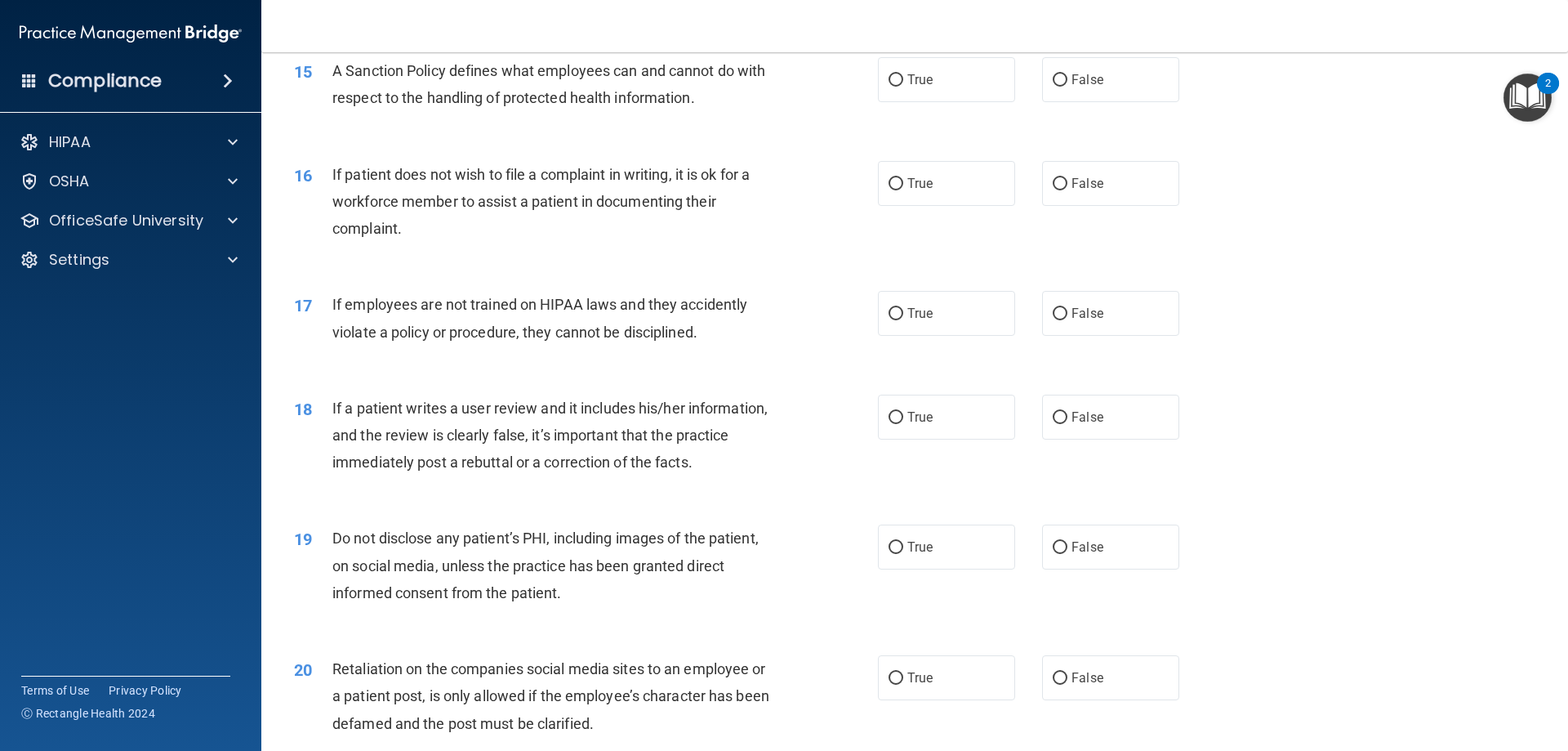
scroll to position [1980, 0]
click at [972, 92] on label "True" at bounding box center [947, 79] width 137 height 45
click at [903, 85] on input "True" at bounding box center [896, 80] width 14 height 12
radio input "true"
drag, startPoint x: 340, startPoint y: 89, endPoint x: 454, endPoint y: 102, distance: 114.7
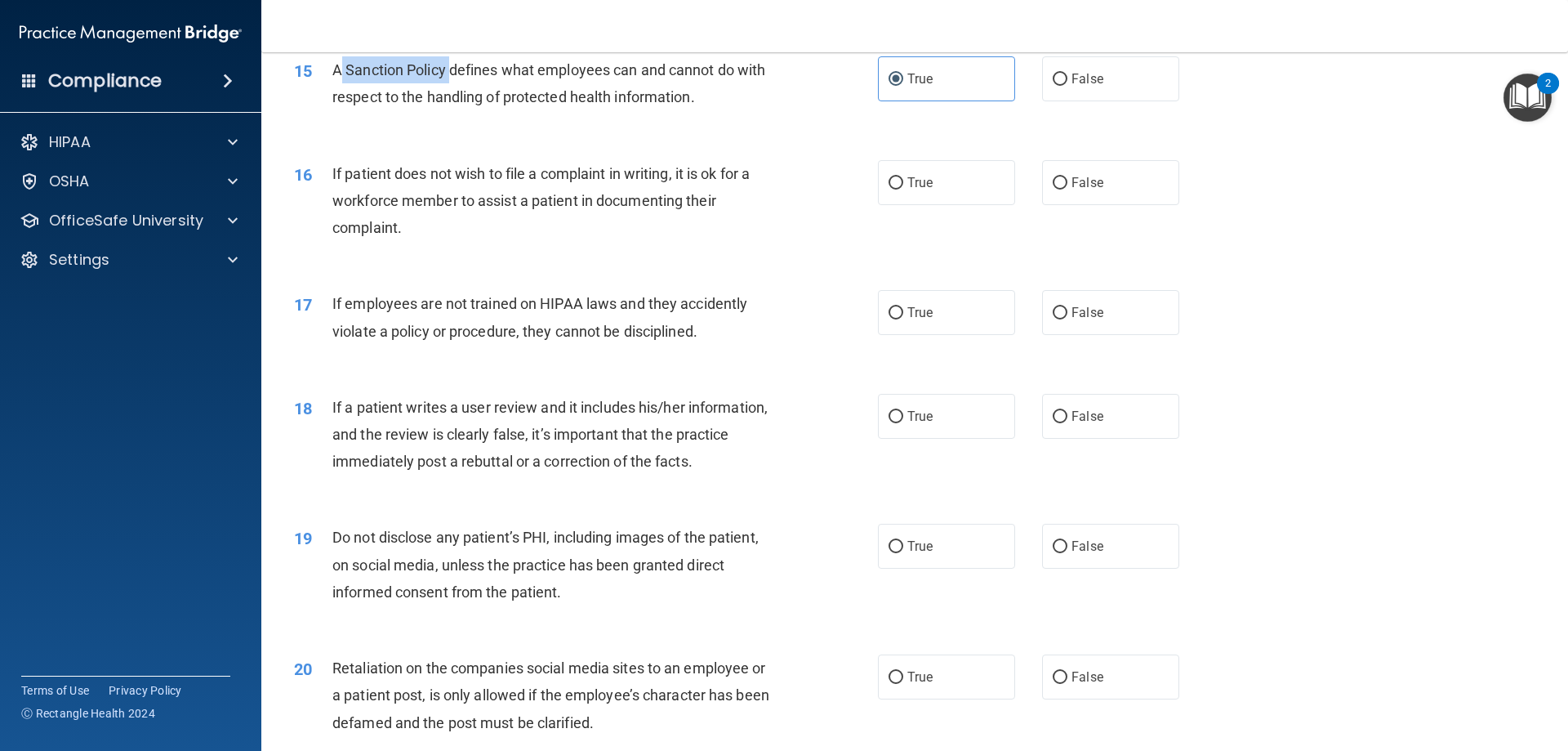
click at [454, 102] on span "A Sanction Policy defines what employees can and cannot do with respect to the …" at bounding box center [549, 83] width 433 height 44
drag, startPoint x: 454, startPoint y: 101, endPoint x: 477, endPoint y: 107, distance: 23.8
click at [477, 107] on div "A Sanction Policy defines what employees can and cannot do with respect to the …" at bounding box center [561, 83] width 456 height 54
drag, startPoint x: 445, startPoint y: 97, endPoint x: 349, endPoint y: 102, distance: 96.1
click at [349, 102] on span "A Sanction Policy defines what employees can and cannot do with respect to the …" at bounding box center [549, 83] width 433 height 44
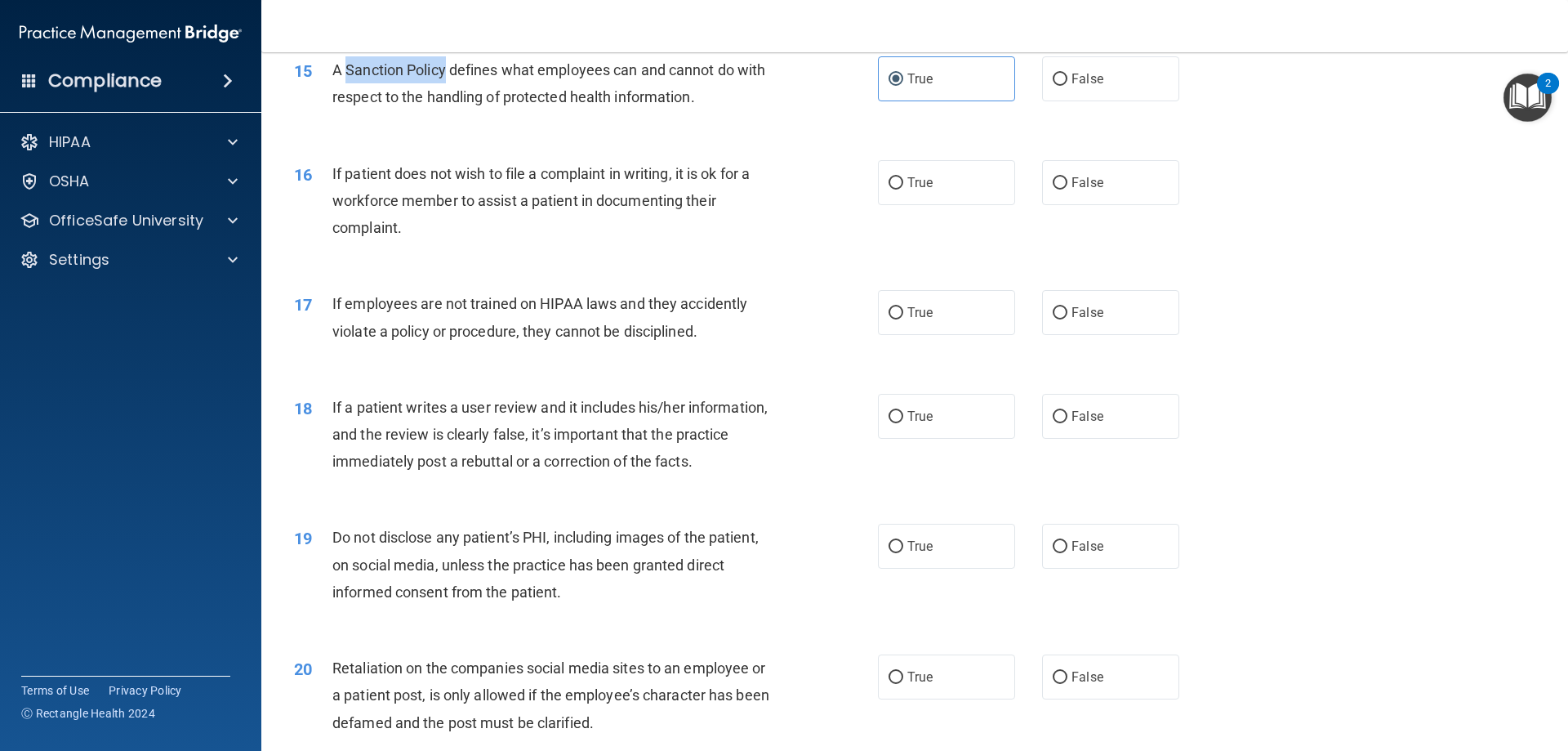
copy span "Sanction Policy"
click at [1076, 95] on label "False" at bounding box center [1111, 79] width 137 height 45
click at [1067, 85] on input "False" at bounding box center [1060, 80] width 14 height 12
radio input "true"
radio input "false"
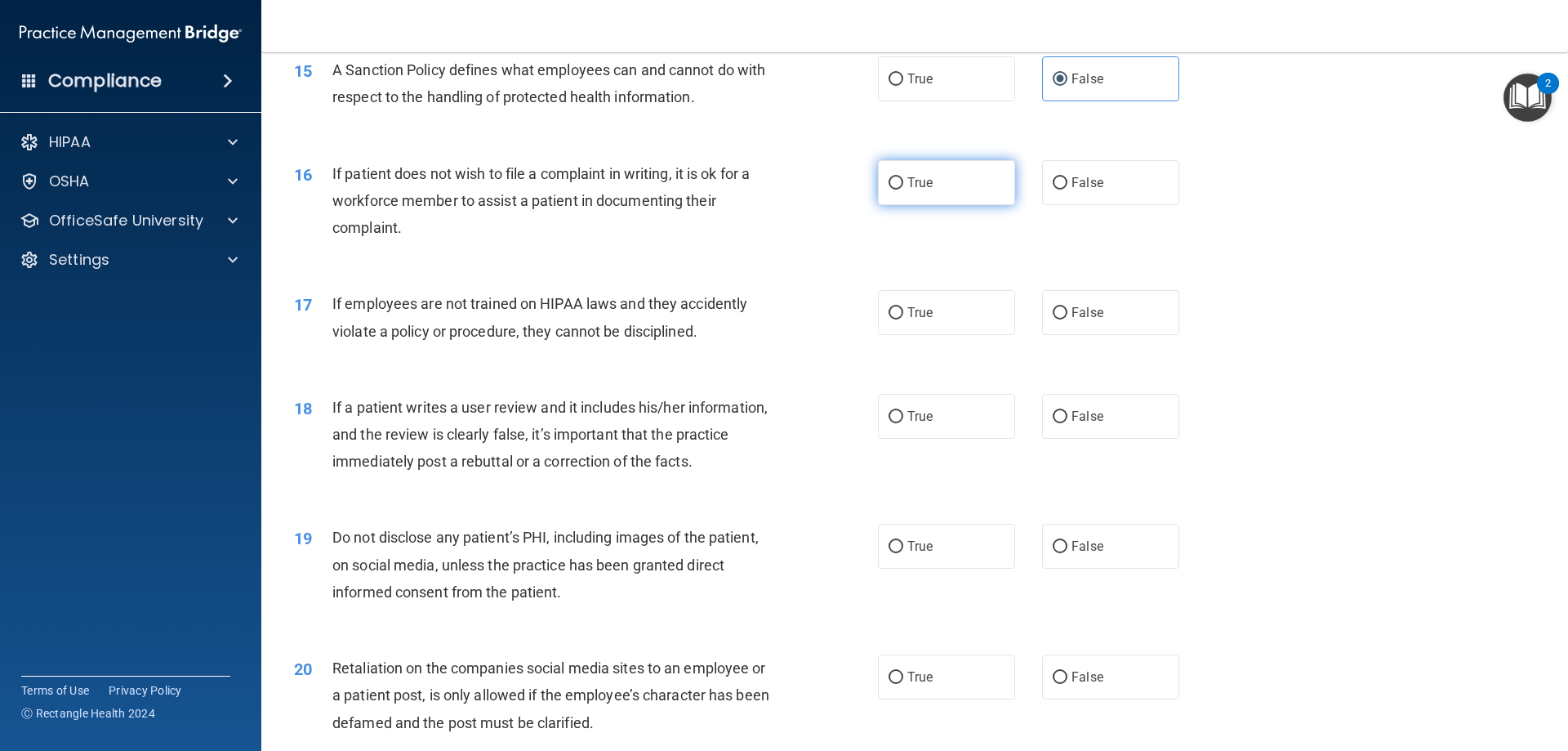
click at [961, 205] on label "True" at bounding box center [947, 182] width 137 height 45
click at [903, 190] on input "True" at bounding box center [896, 183] width 14 height 12
radio input "true"
click at [1055, 190] on input "False" at bounding box center [1060, 183] width 14 height 12
radio input "true"
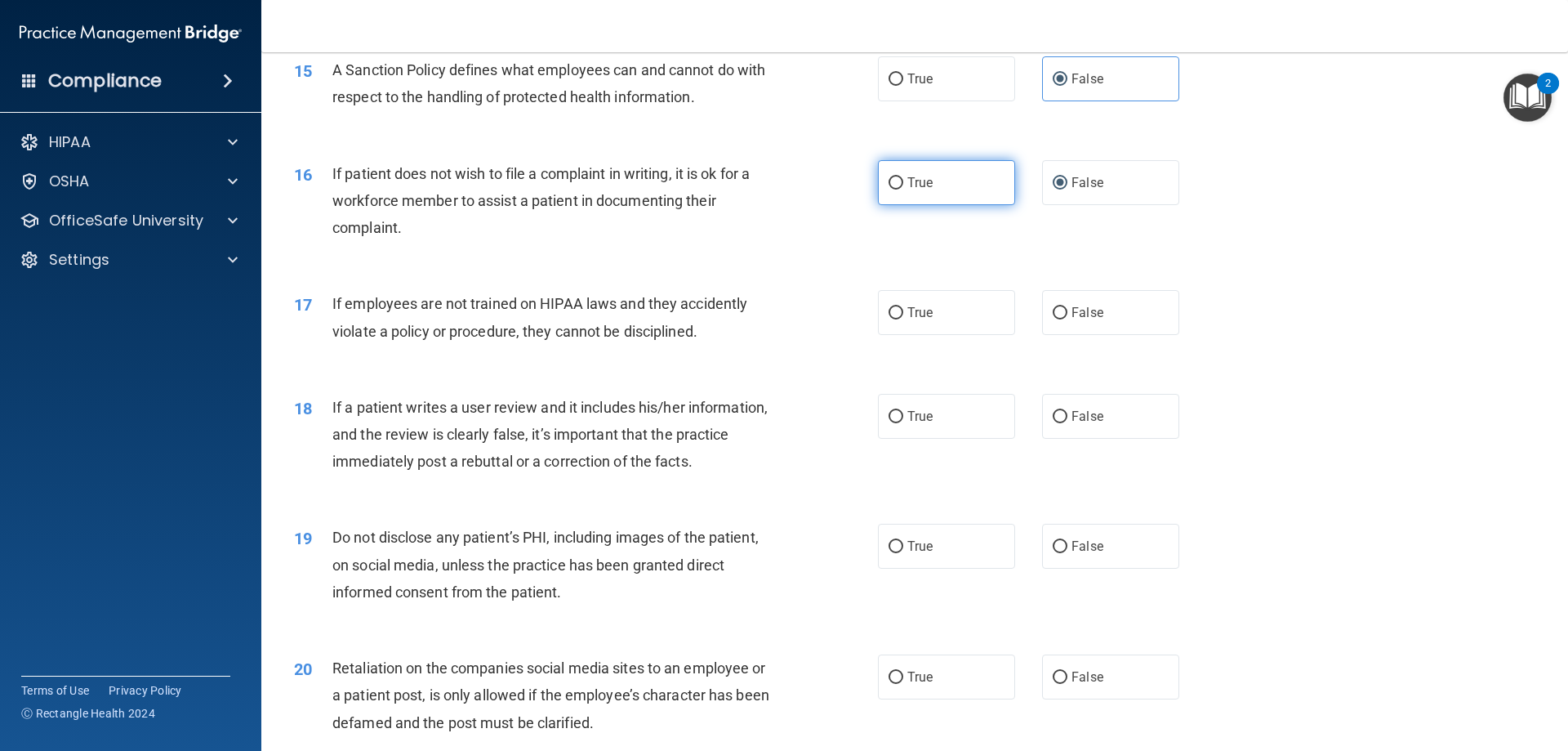
click at [902, 190] on label "True" at bounding box center [947, 182] width 137 height 45
click at [902, 190] on input "True" at bounding box center [896, 183] width 14 height 12
radio input "true"
radio input "false"
click at [961, 335] on label "True" at bounding box center [947, 312] width 137 height 45
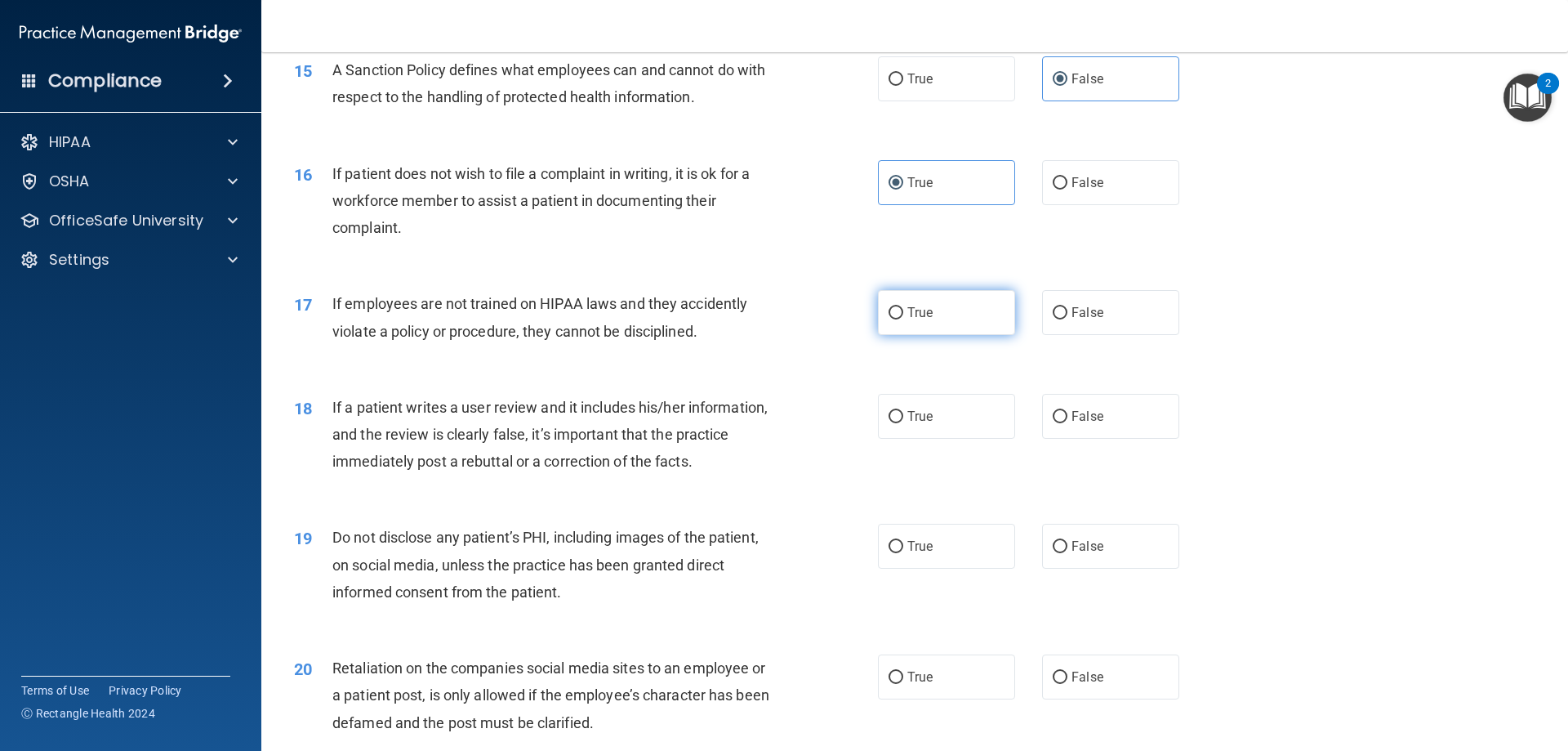
click at [903, 319] on input "True" at bounding box center [896, 313] width 14 height 12
radio input "true"
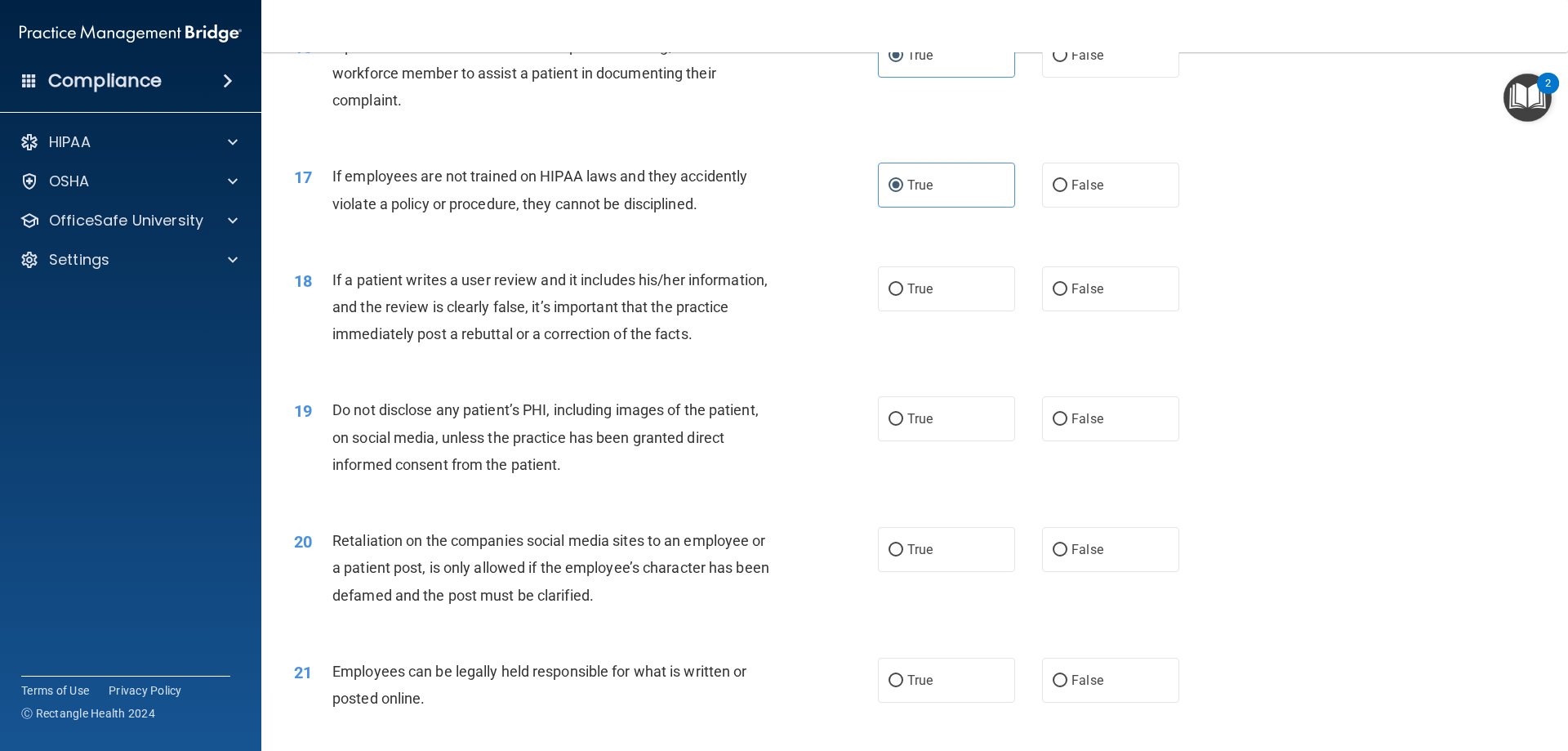
scroll to position [2144, 0]
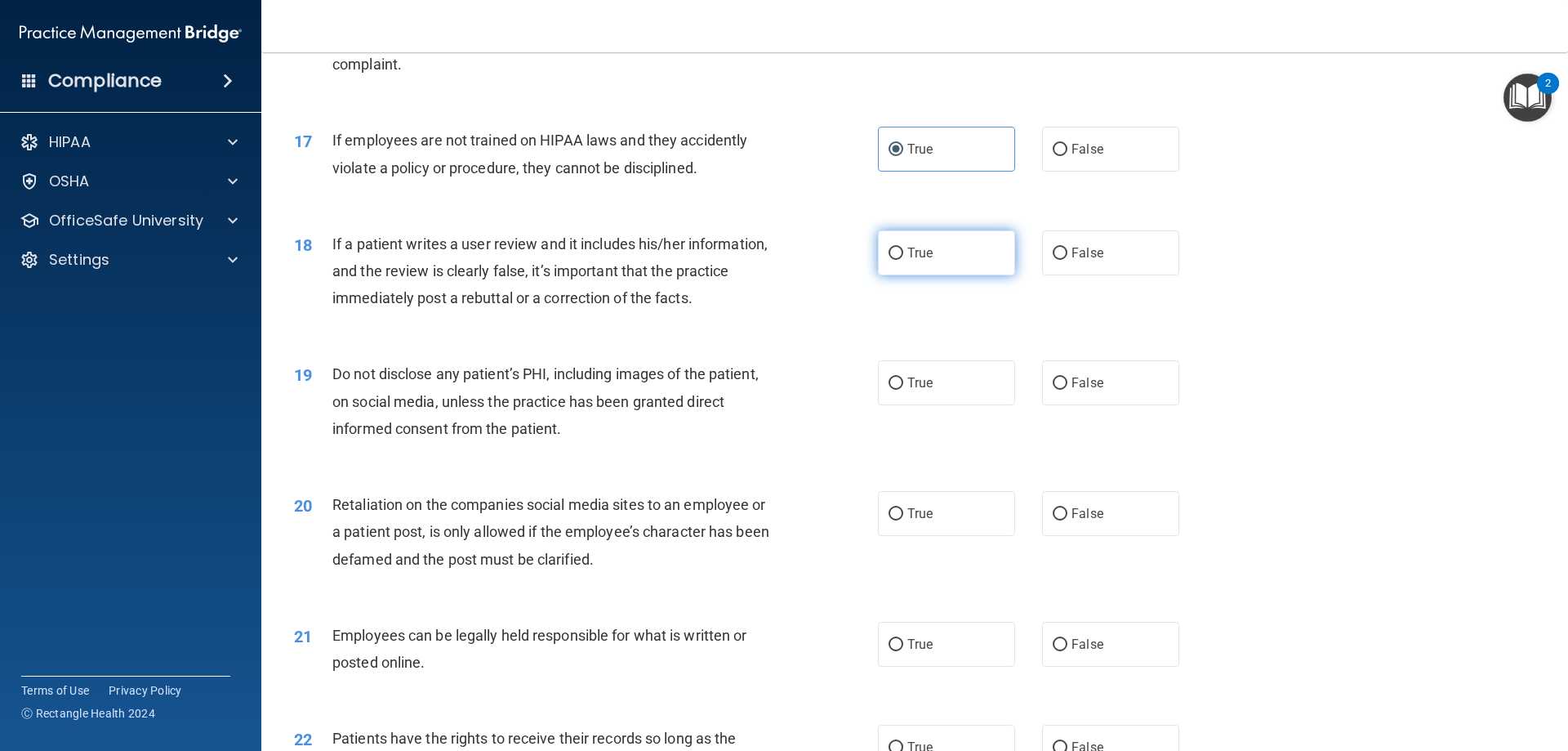
click at [878, 264] on label "True" at bounding box center [947, 252] width 137 height 45
click at [889, 260] on input "True" at bounding box center [896, 253] width 14 height 12
radio input "true"
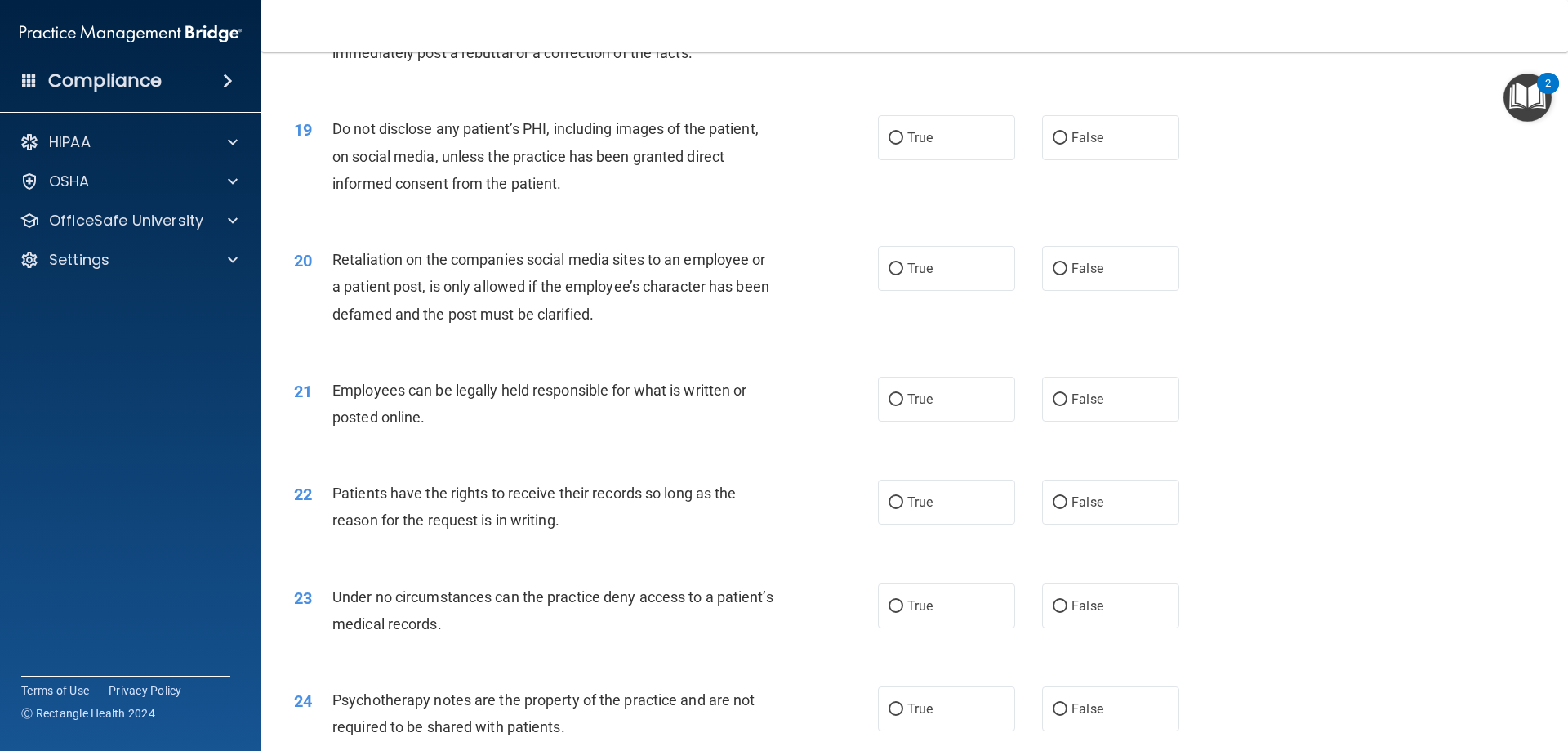
scroll to position [2470, 0]
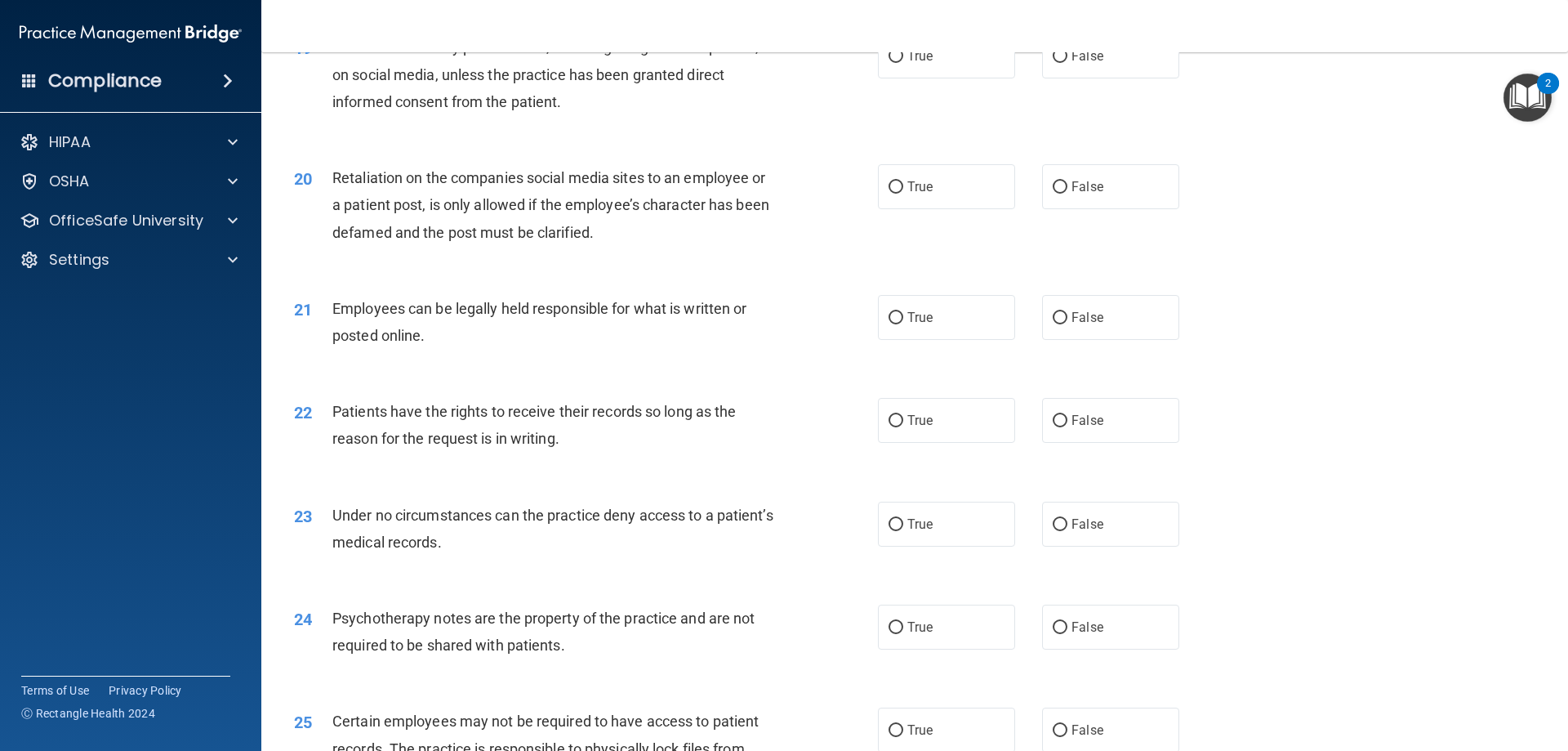
click at [877, 108] on div "19 Do not disclose any patient’s PHI, including images of the patient, on socia…" at bounding box center [586, 79] width 633 height 90
click at [893, 63] on input "True" at bounding box center [896, 57] width 14 height 12
radio input "true"
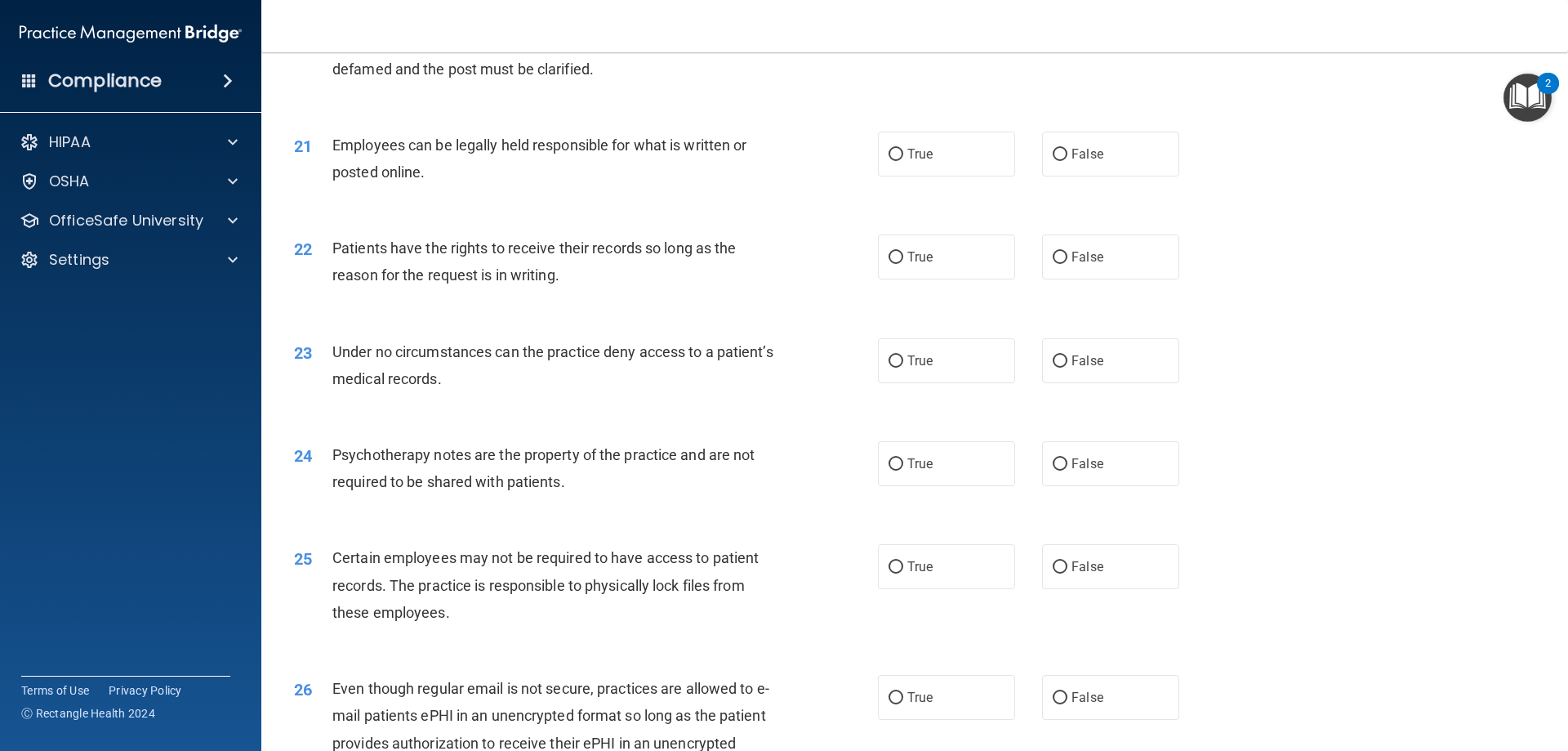
scroll to position [2552, 0]
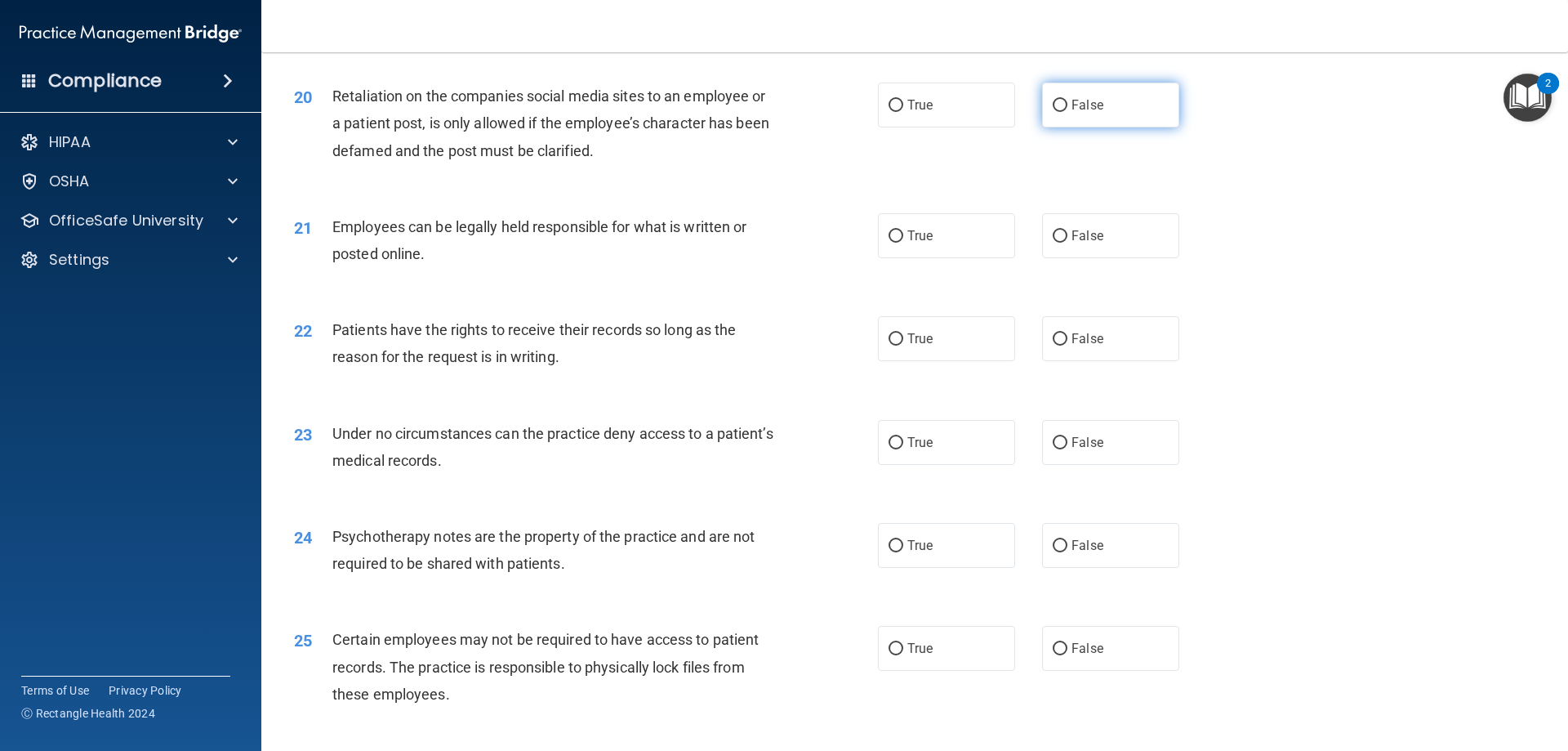
click at [1099, 126] on label "False" at bounding box center [1111, 105] width 137 height 45
click at [1067, 112] on input "False" at bounding box center [1060, 106] width 14 height 12
radio input "true"
drag, startPoint x: 1099, startPoint y: 126, endPoint x: 1099, endPoint y: 147, distance: 21.0
click at [1099, 128] on label "False" at bounding box center [1111, 105] width 137 height 45
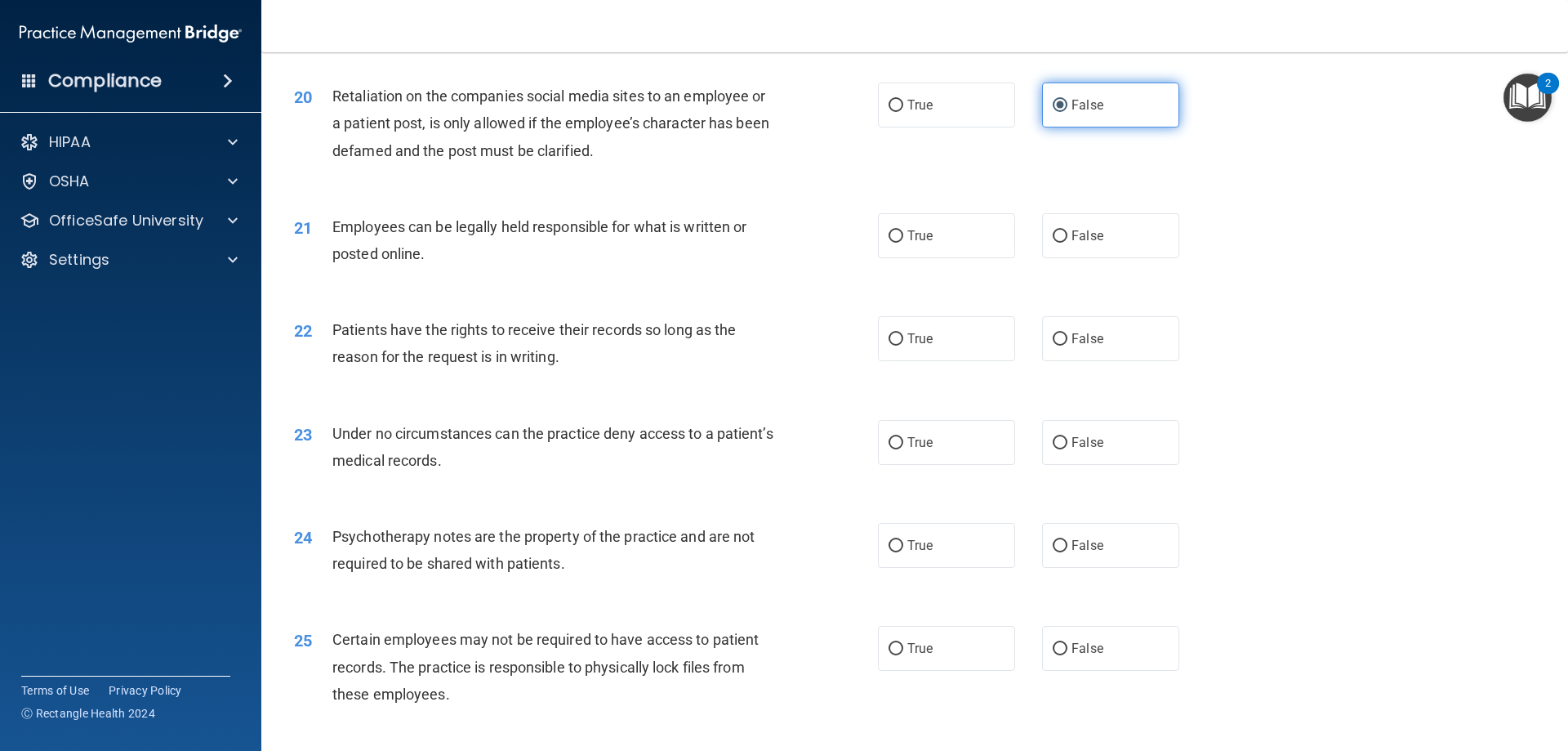
click at [1067, 112] on input "False" at bounding box center [1060, 106] width 14 height 12
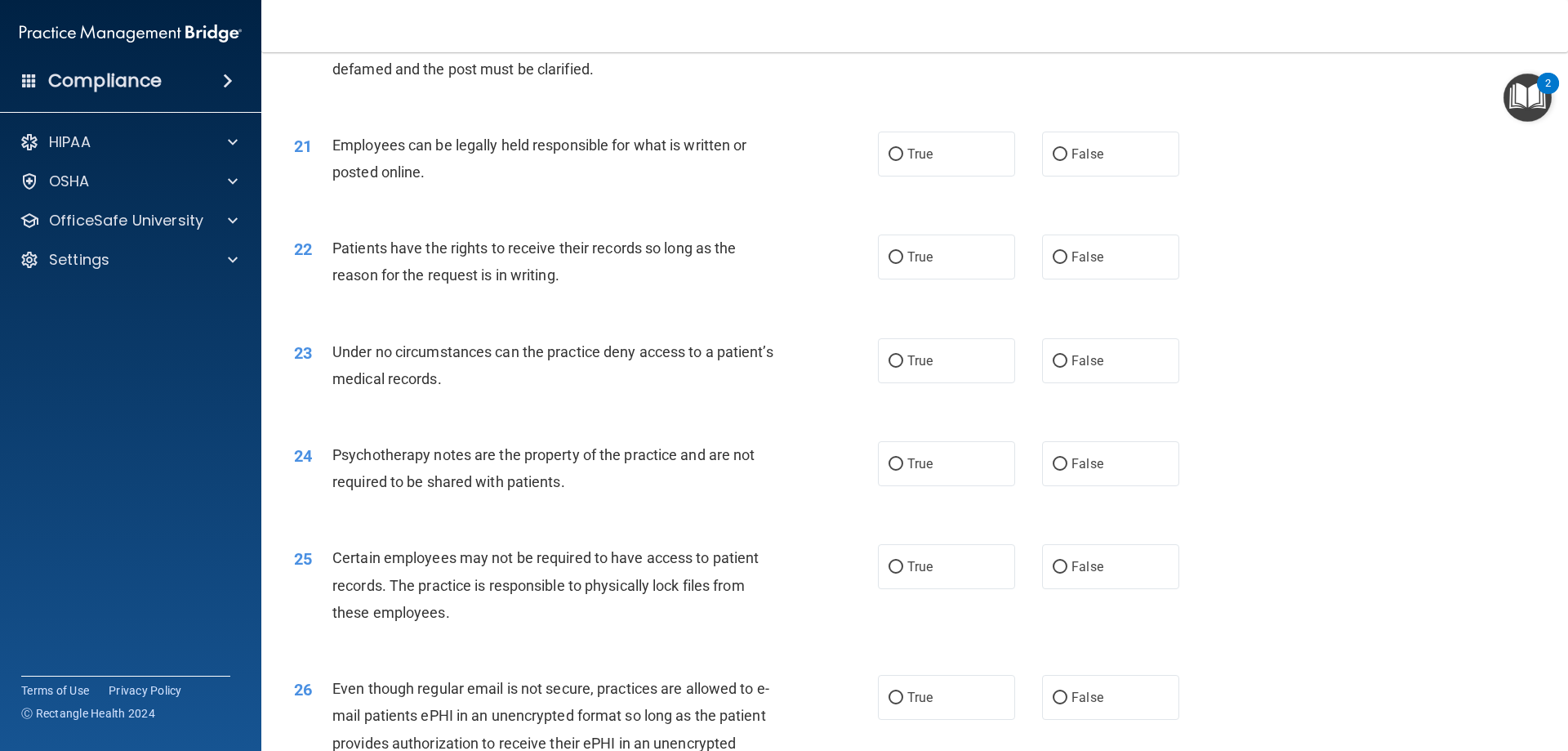
scroll to position [2715, 0]
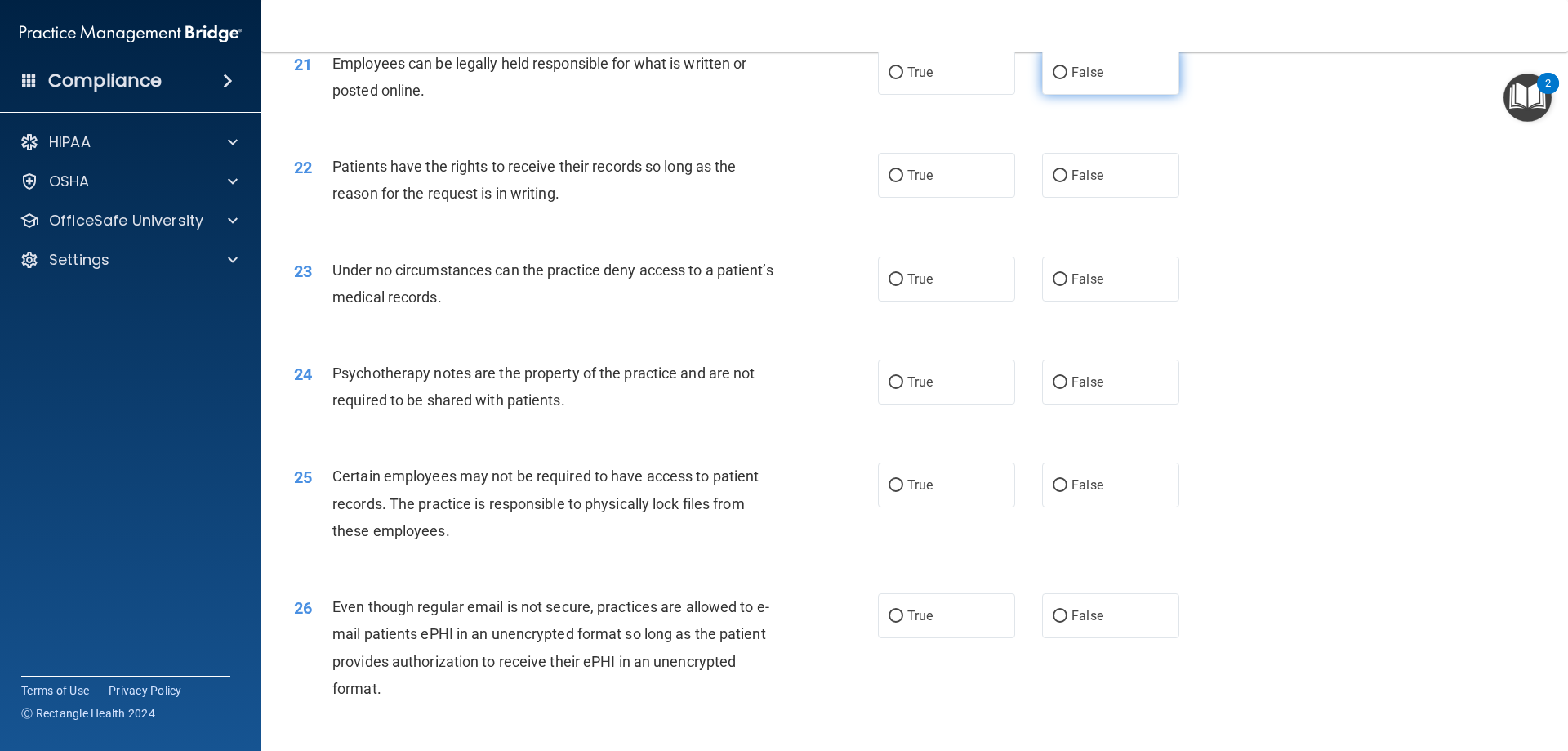
click at [1096, 95] on label "False" at bounding box center [1111, 72] width 137 height 45
click at [1067, 80] on input "False" at bounding box center [1060, 73] width 14 height 12
radio input "true"
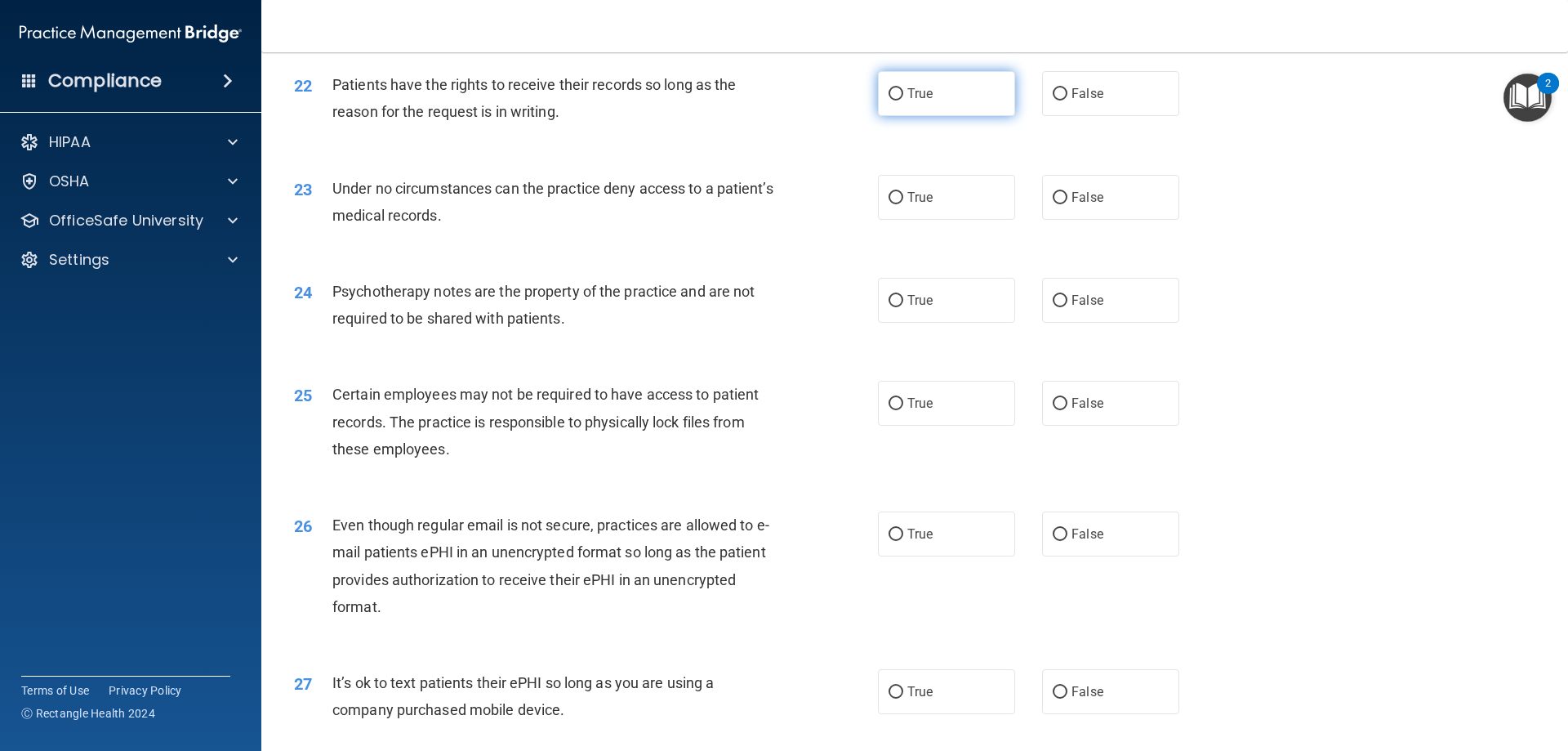
click at [989, 116] on label "True" at bounding box center [947, 93] width 137 height 45
click at [903, 101] on input "True" at bounding box center [896, 94] width 14 height 12
radio input "true"
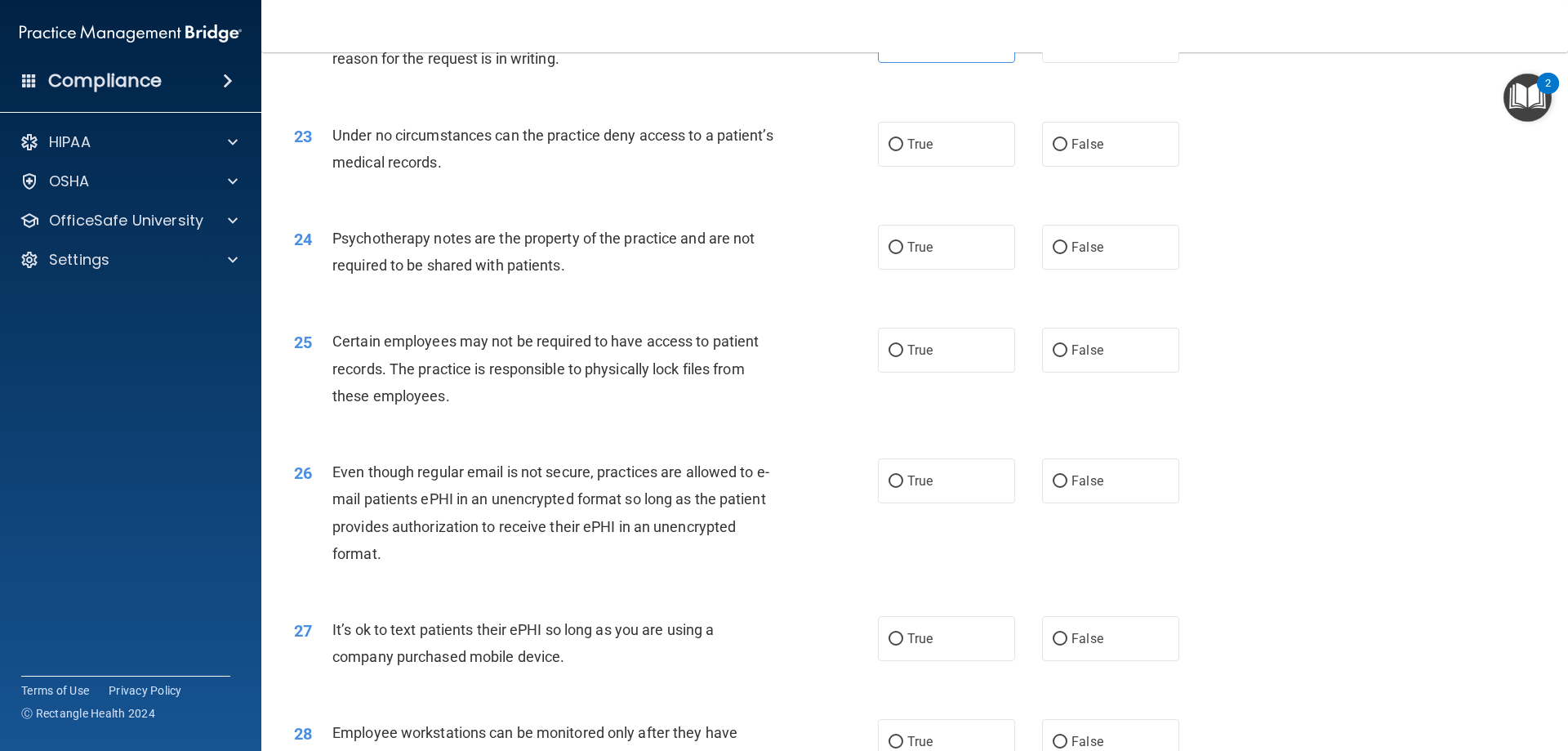
scroll to position [2878, 0]
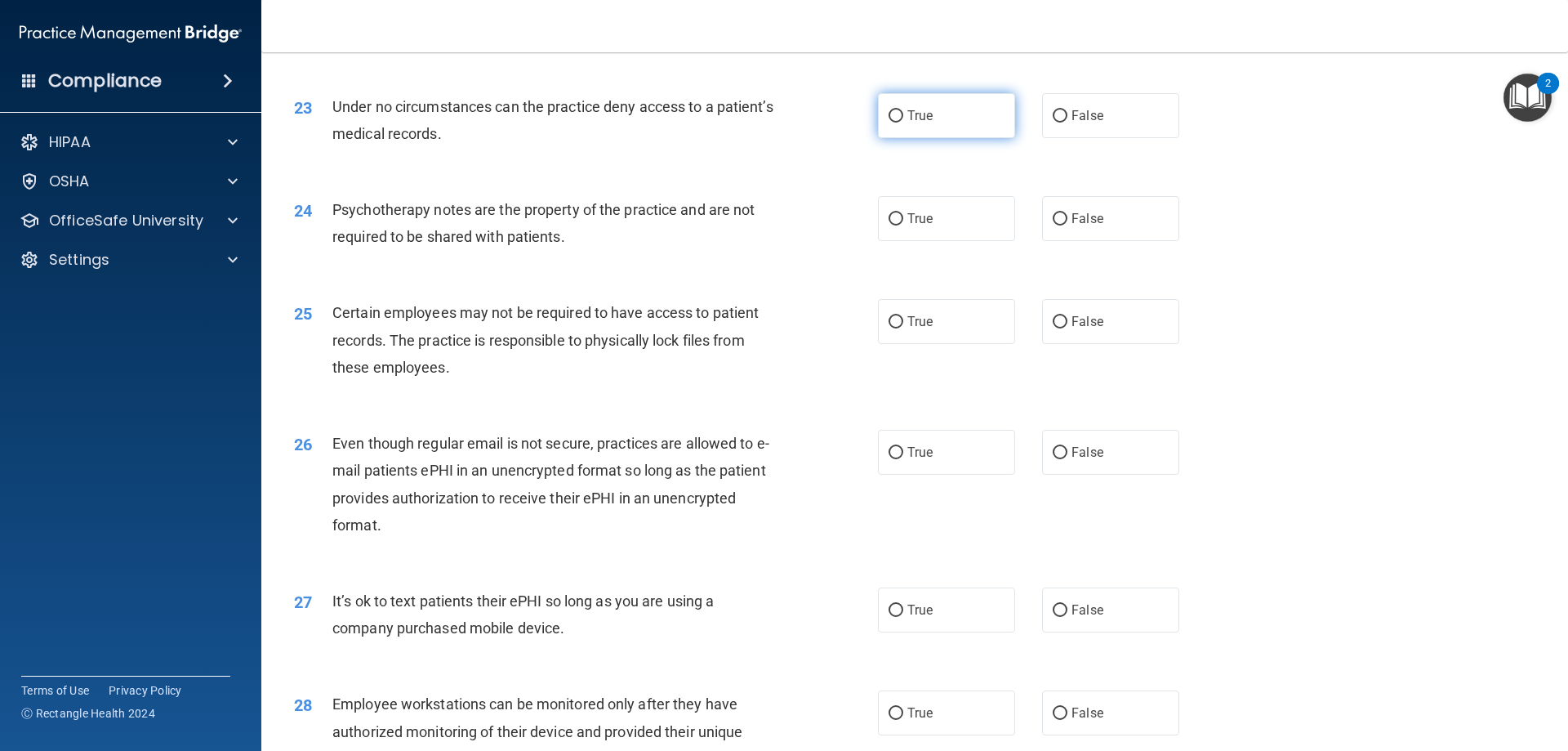
click at [993, 129] on label "True" at bounding box center [947, 115] width 137 height 45
click at [903, 123] on input "True" at bounding box center [896, 116] width 14 height 12
radio input "true"
click at [1042, 129] on label "False" at bounding box center [1111, 115] width 137 height 45
click at [1053, 123] on input "False" at bounding box center [1060, 116] width 14 height 12
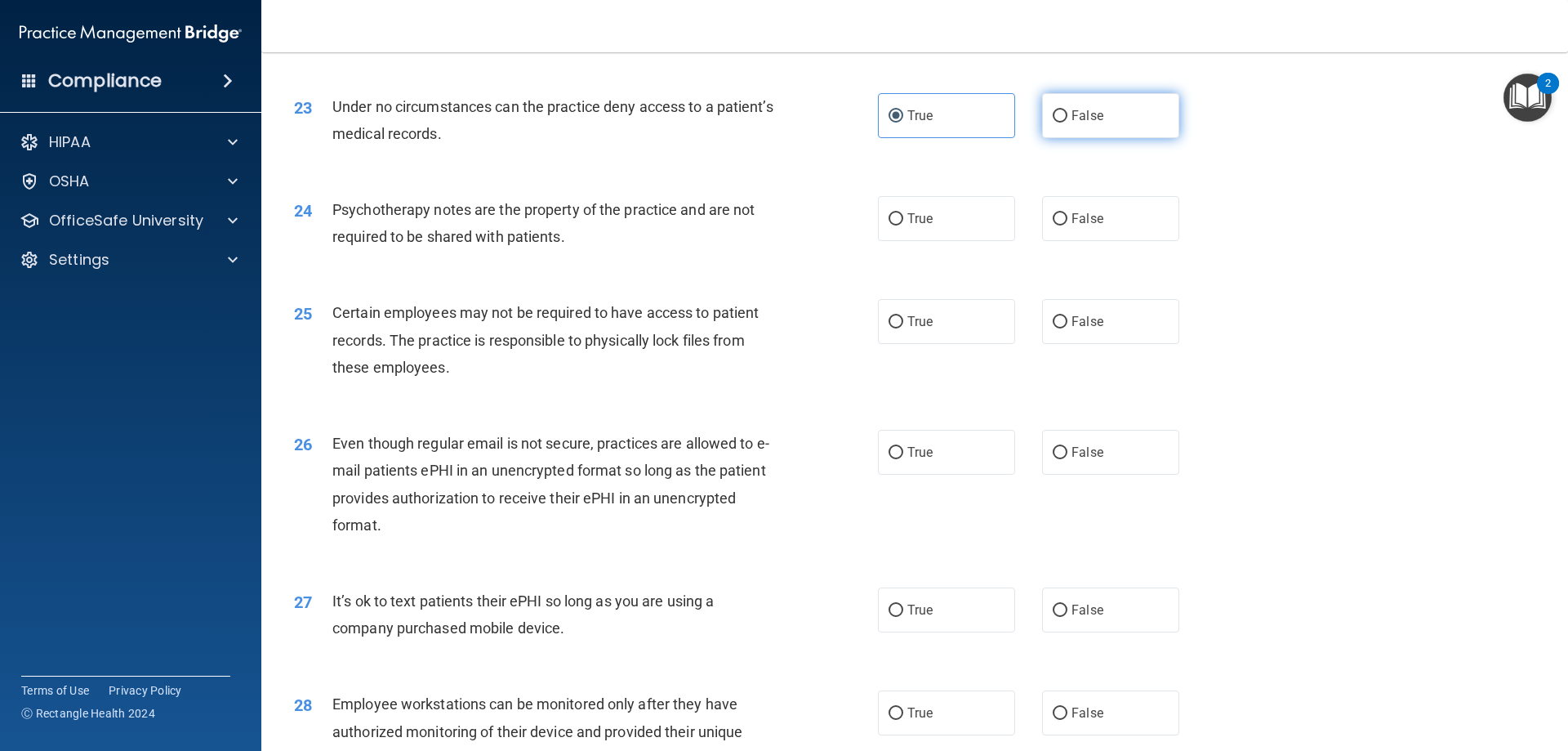
radio input "true"
radio input "false"
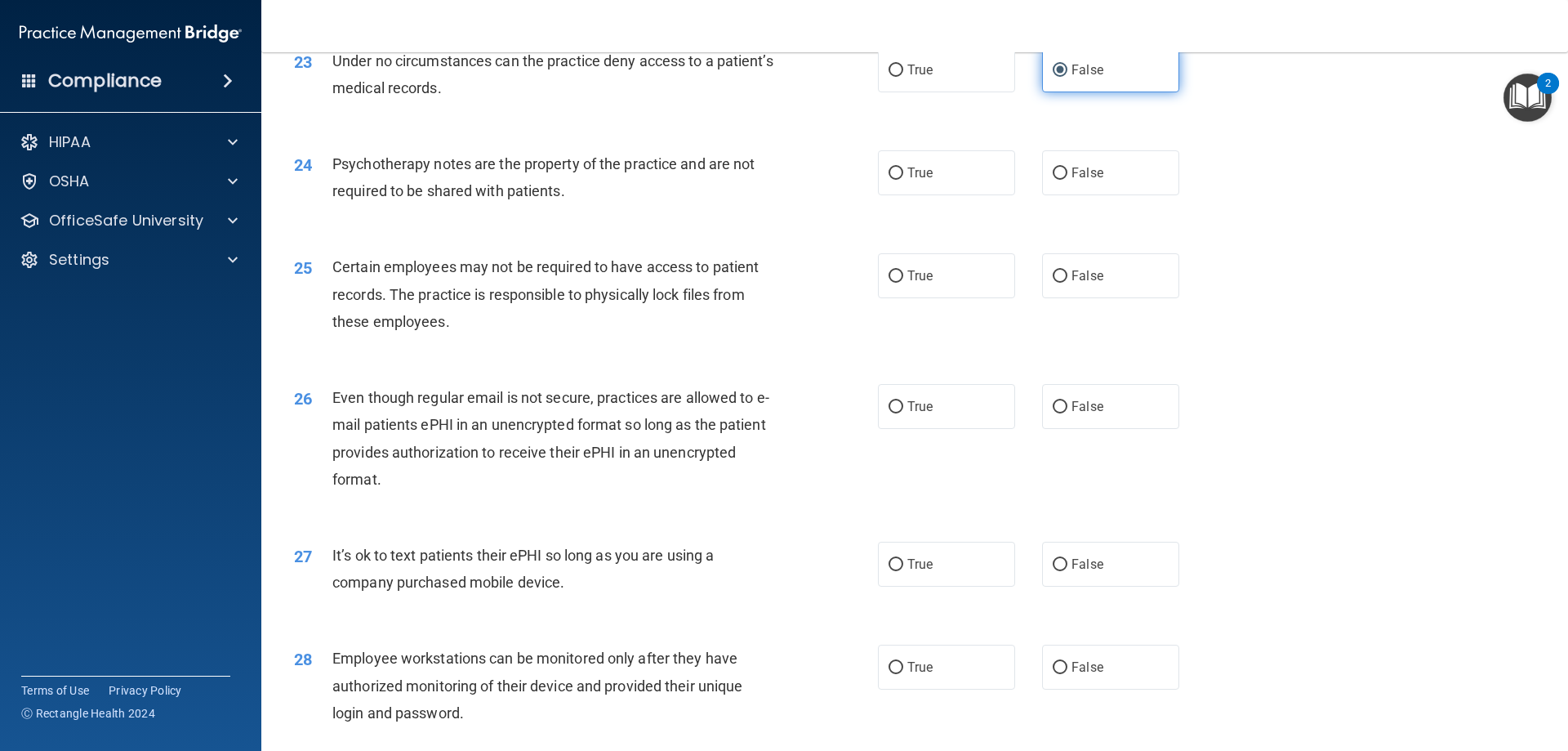
scroll to position [2960, 0]
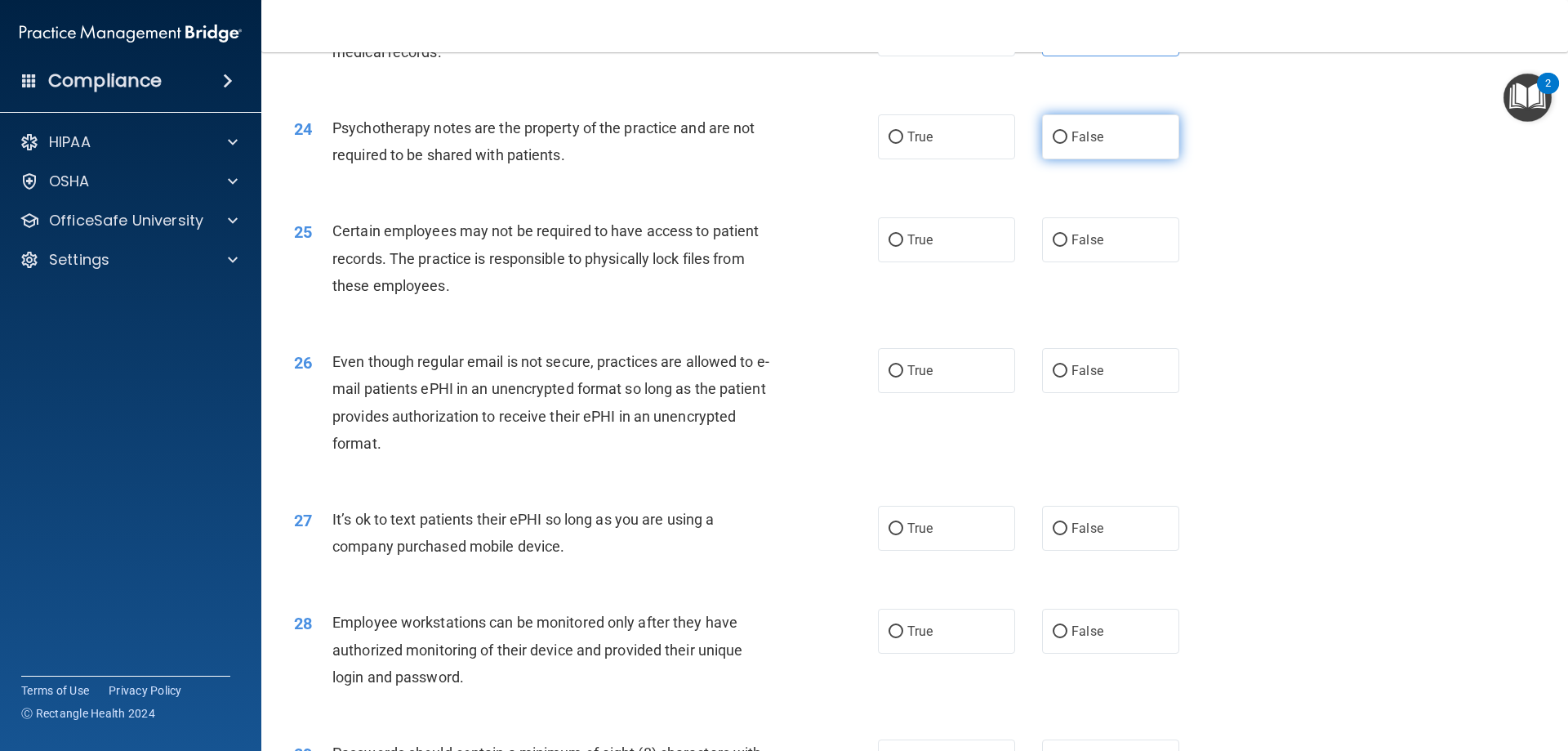
click at [1074, 145] on span "False" at bounding box center [1087, 137] width 32 height 15
click at [1067, 144] on input "False" at bounding box center [1060, 137] width 14 height 12
radio input "true"
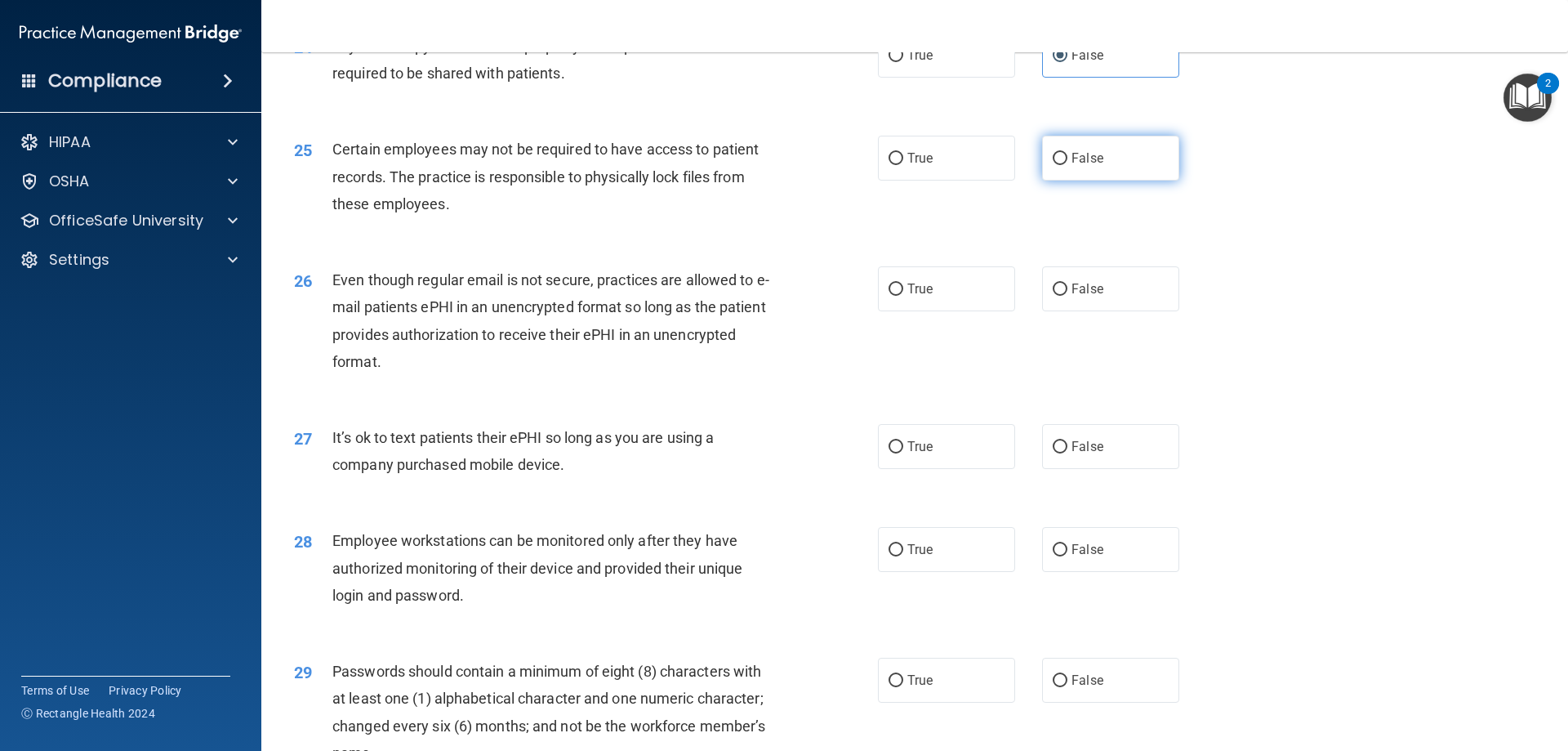
scroll to position [3124, 0]
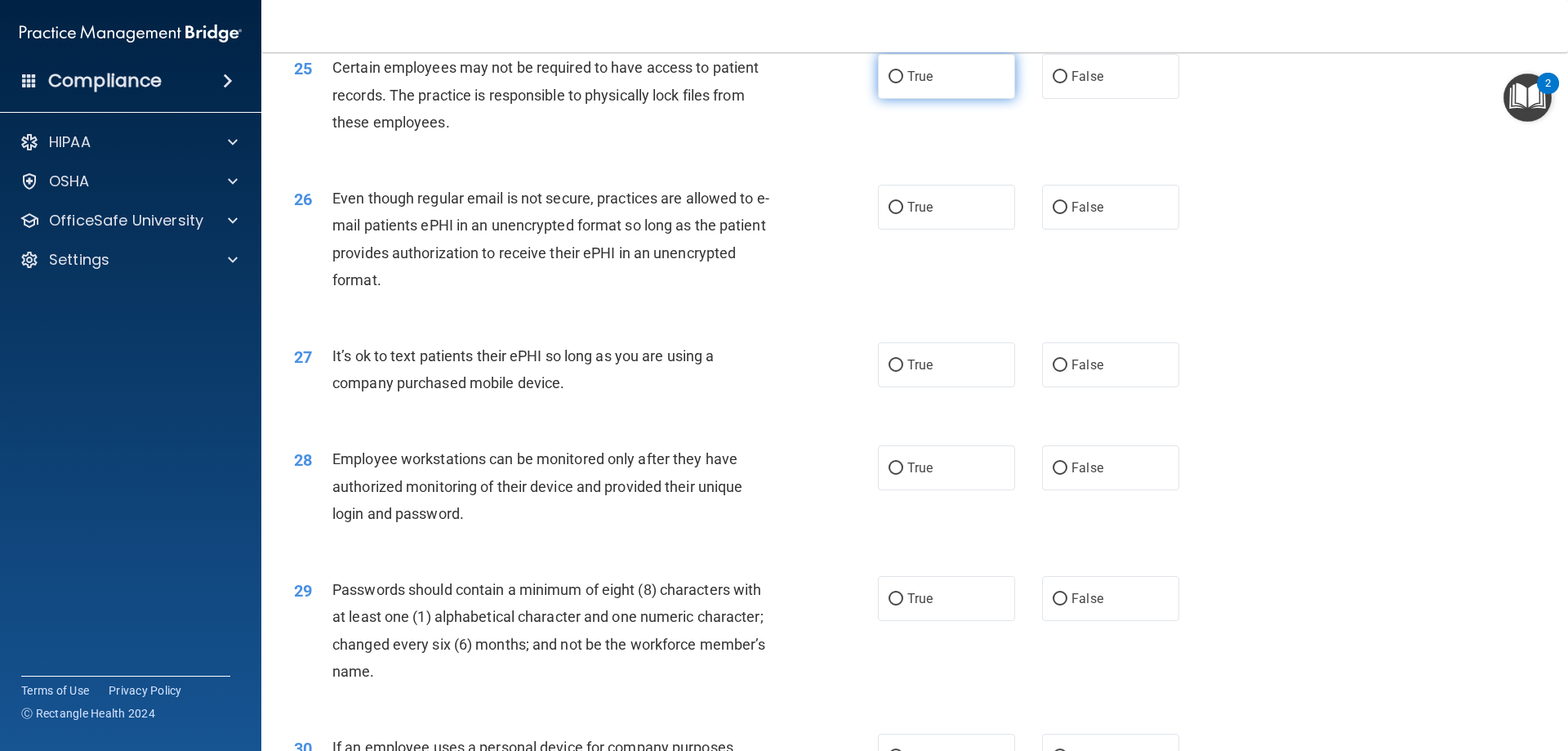
click at [947, 99] on label "True" at bounding box center [947, 76] width 137 height 45
click at [903, 83] on input "True" at bounding box center [896, 77] width 14 height 12
radio input "true"
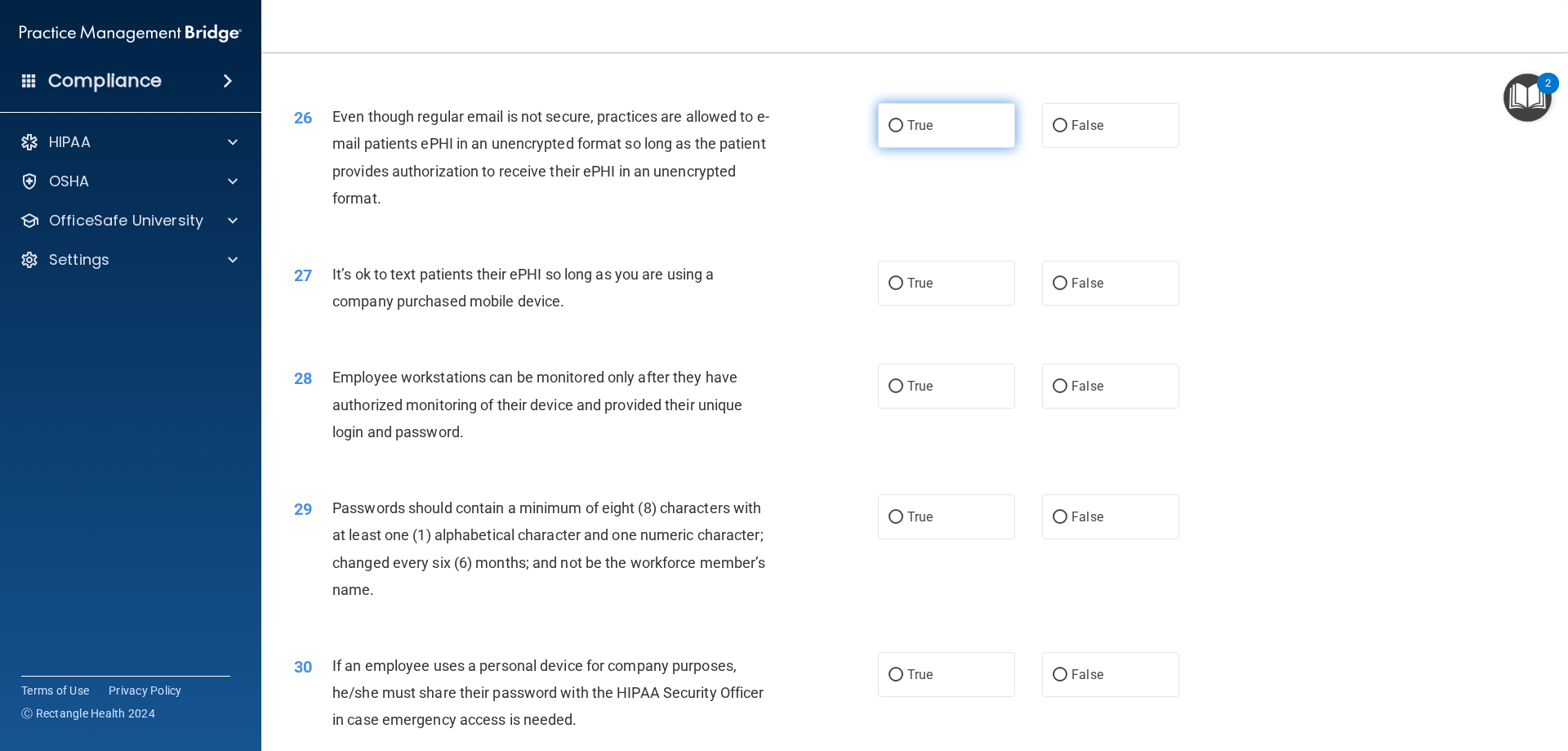
scroll to position [3287, 0]
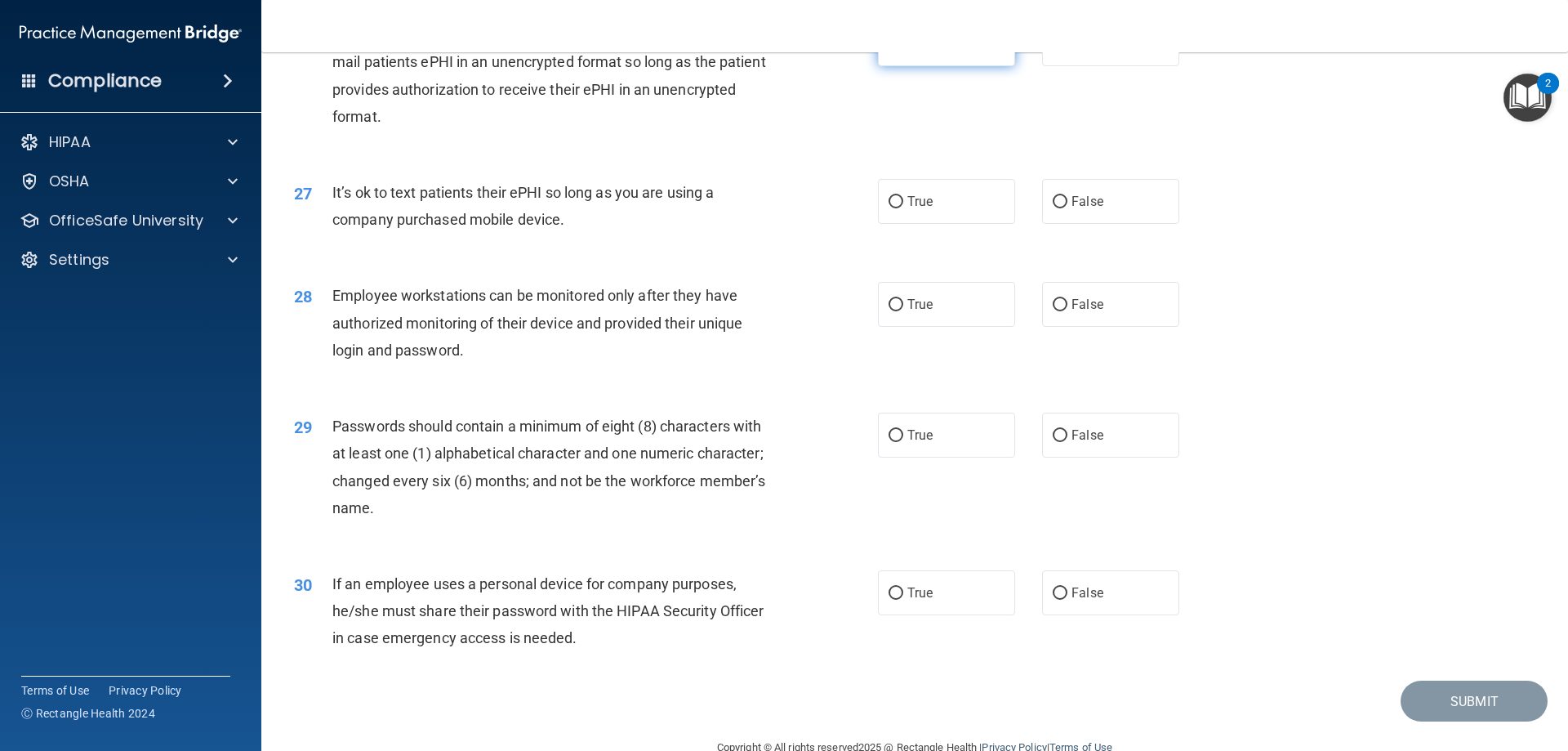
click at [954, 66] on label "True" at bounding box center [947, 43] width 137 height 45
click at [903, 51] on input "True" at bounding box center [896, 44] width 14 height 12
radio input "true"
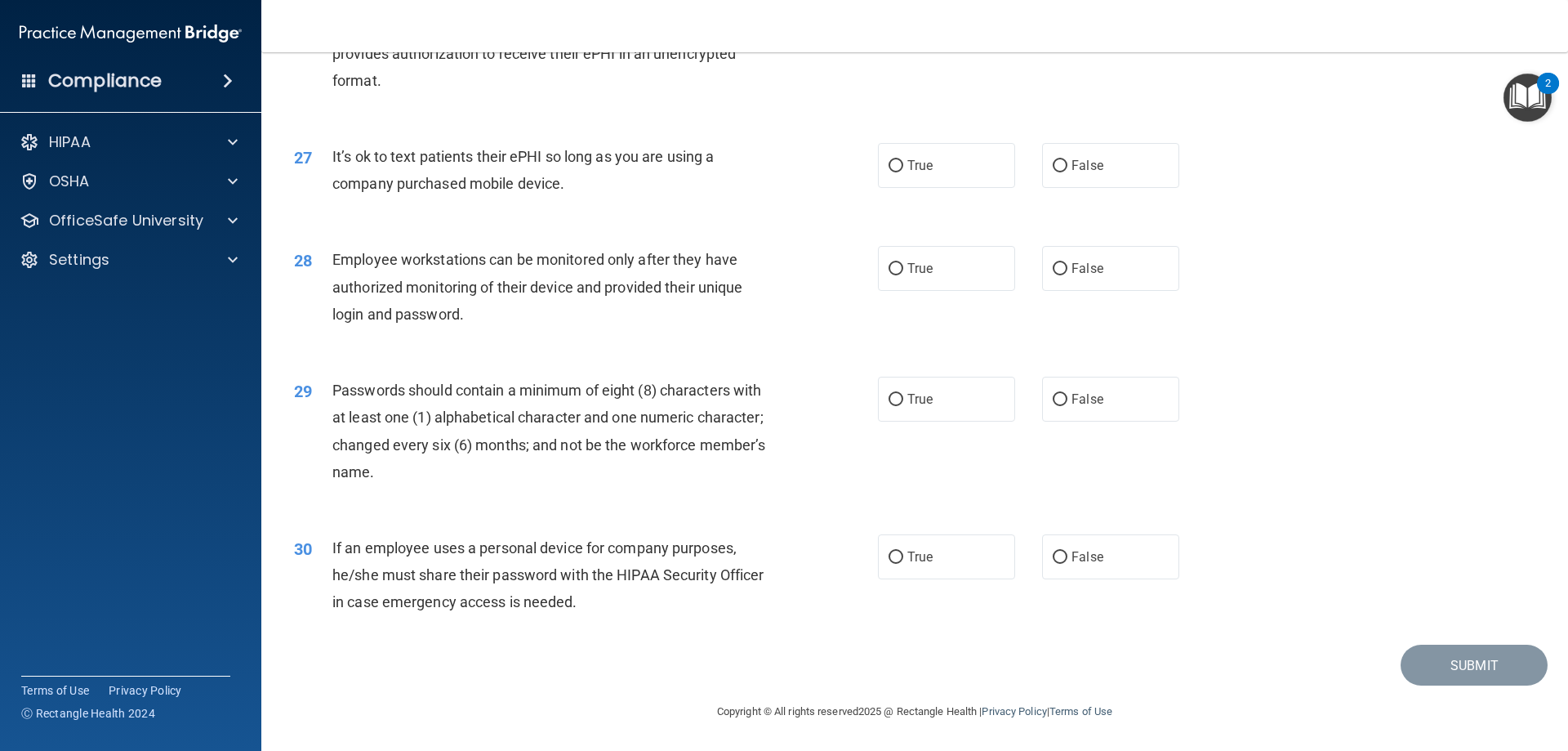
scroll to position [3350, 0]
click at [1071, 172] on span "False" at bounding box center [1087, 165] width 32 height 15
click at [1067, 172] on input "False" at bounding box center [1060, 166] width 14 height 12
radio input "true"
click at [901, 169] on label "True" at bounding box center [947, 165] width 137 height 45
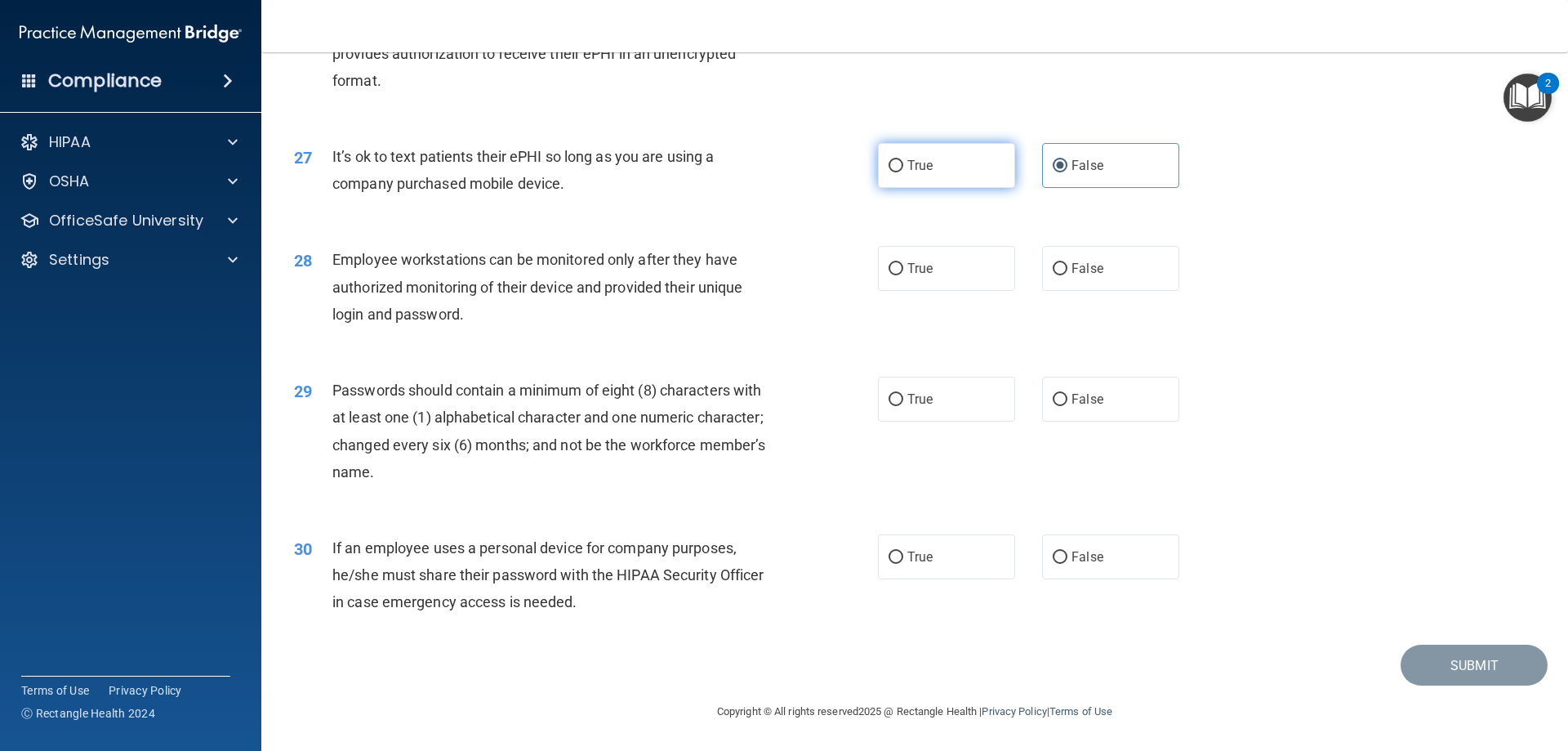
click at [901, 169] on input "True" at bounding box center [896, 166] width 14 height 12
radio input "true"
radio input "false"
drag, startPoint x: 906, startPoint y: 233, endPoint x: 904, endPoint y: 242, distance: 9.2
click at [904, 242] on div "28 Employee workstations can be monitored only after they have authorized monit…" at bounding box center [915, 291] width 1266 height 130
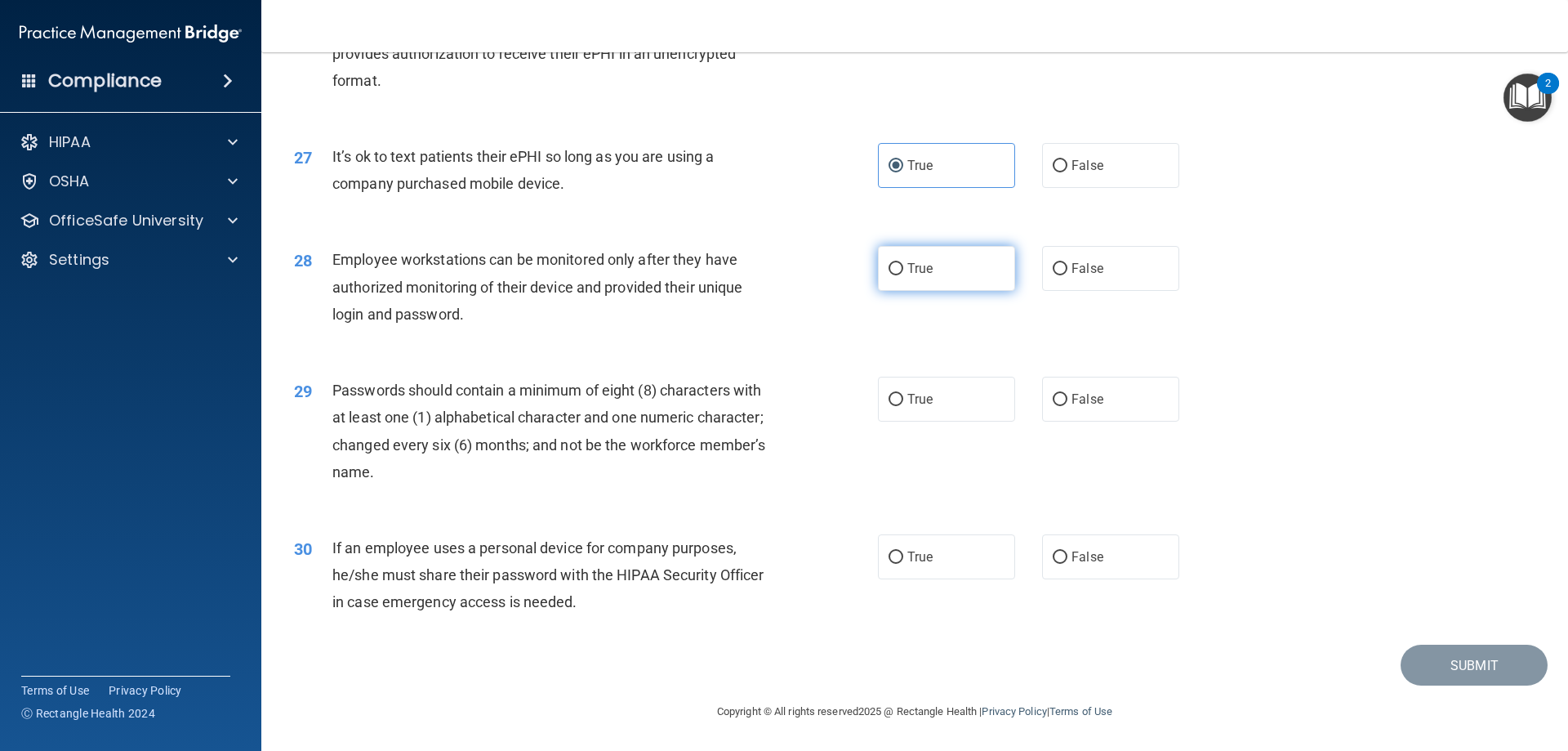
click at [911, 272] on span "True" at bounding box center [920, 269] width 25 height 15
click at [903, 272] on input "True" at bounding box center [896, 269] width 14 height 12
radio input "true"
click at [897, 402] on input "True" at bounding box center [896, 399] width 14 height 12
radio input "true"
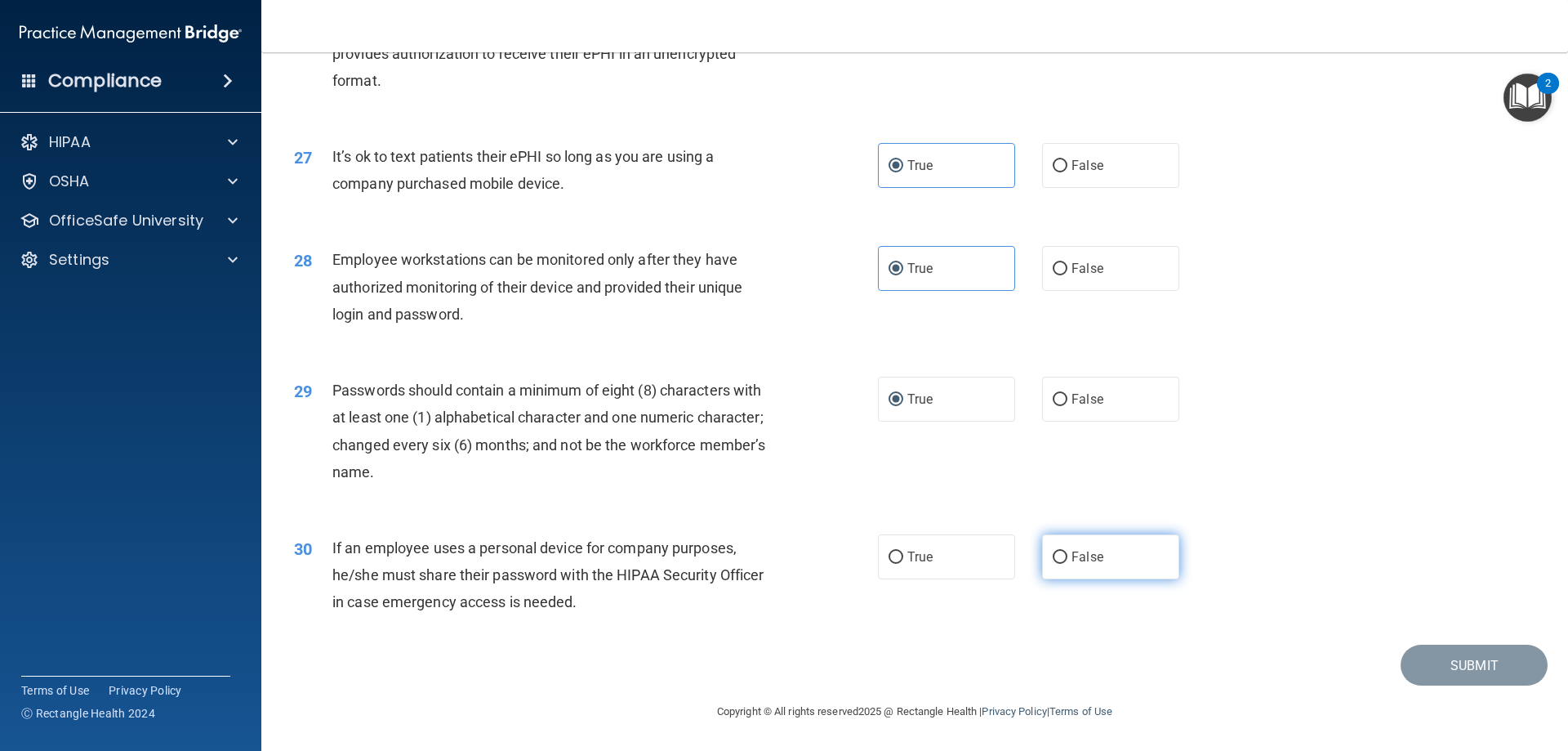
click at [1071, 552] on span "False" at bounding box center [1087, 556] width 32 height 15
click at [1067, 552] on input "False" at bounding box center [1060, 557] width 14 height 12
radio input "true"
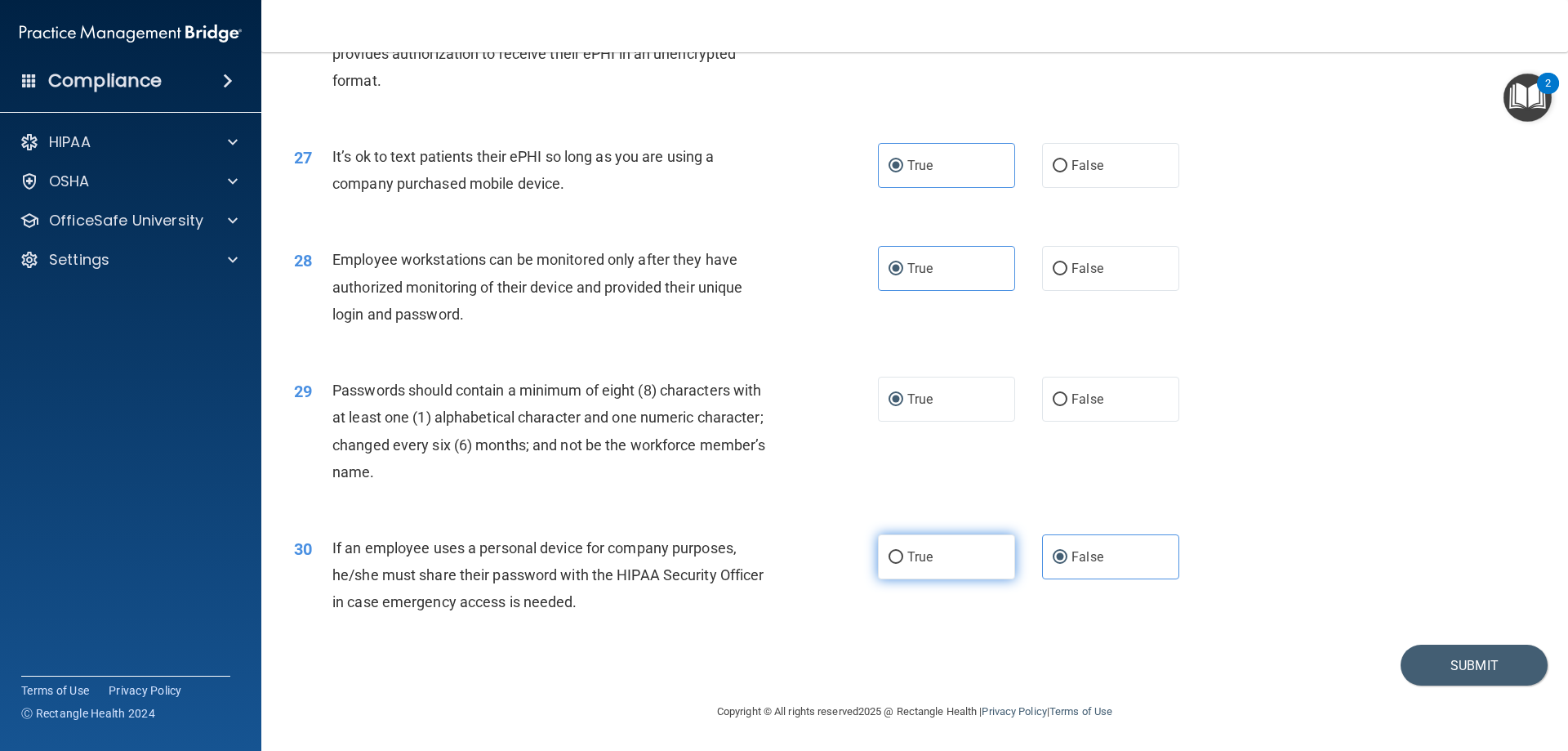
click at [990, 552] on label "True" at bounding box center [947, 556] width 137 height 45
click at [903, 552] on input "True" at bounding box center [896, 557] width 14 height 12
radio input "true"
radio input "false"
click at [1457, 646] on button "Submit" at bounding box center [1474, 665] width 147 height 41
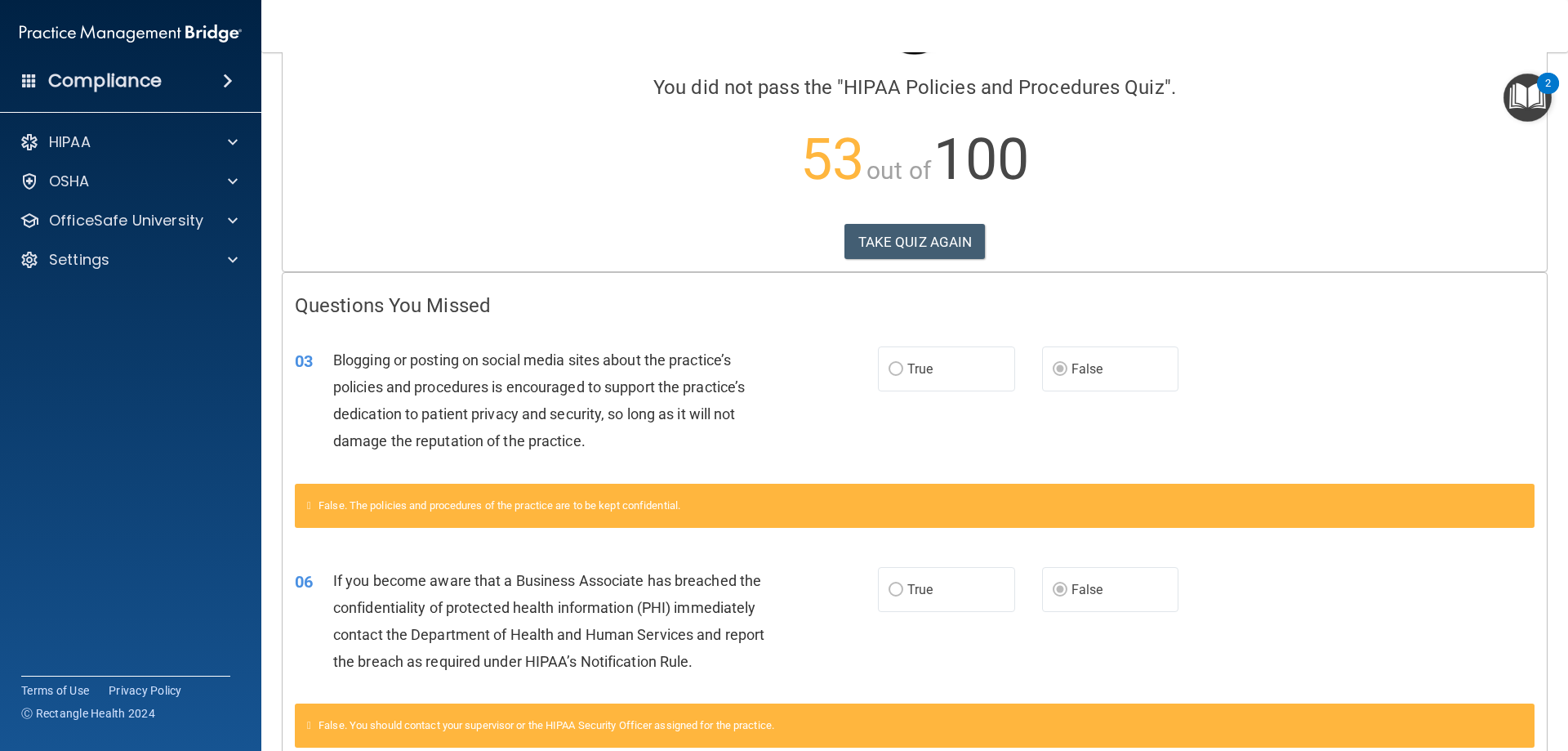
scroll to position [96, 0]
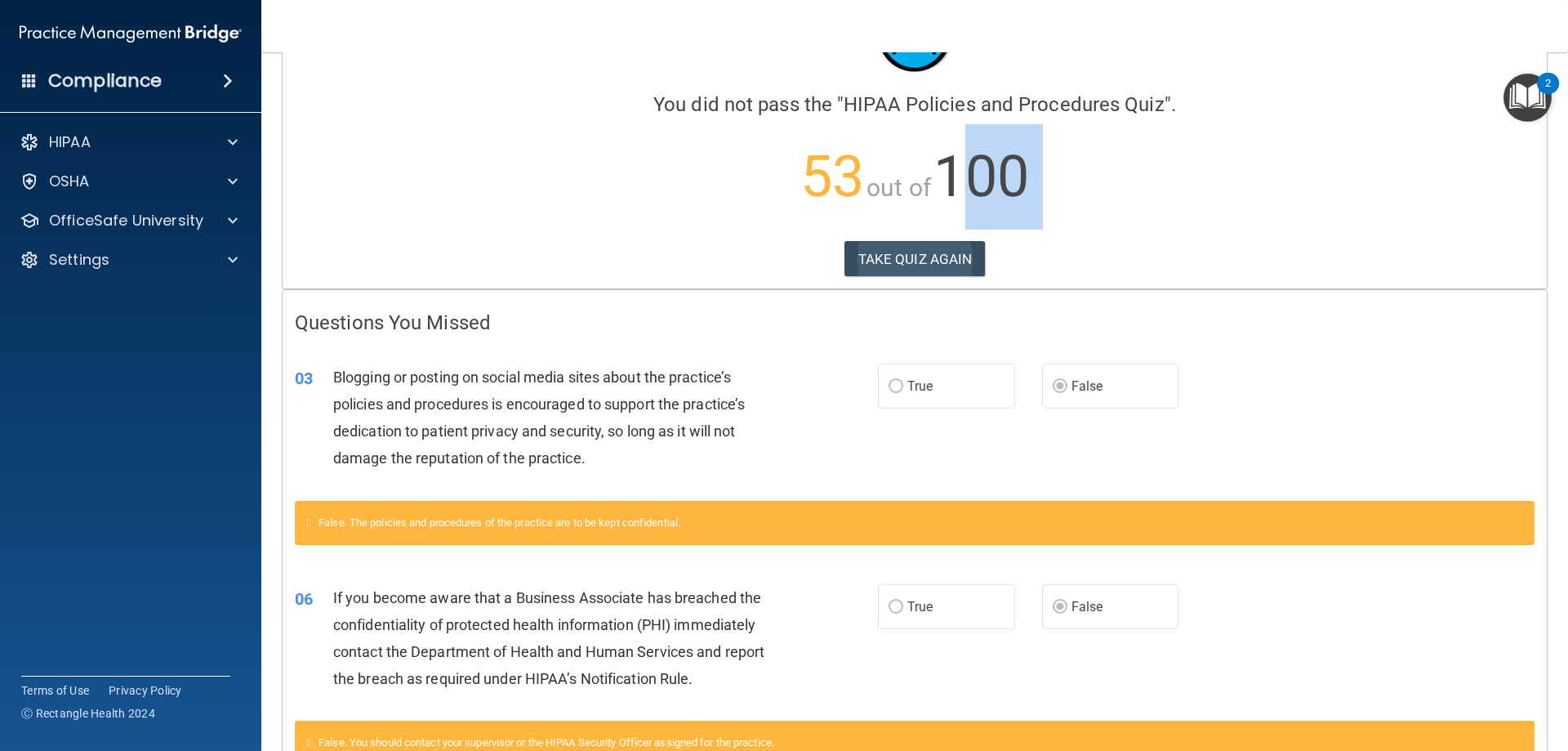
click at [970, 240] on div "Calculating your score.... You did not pass the " HIPAA Policies and Procedures…" at bounding box center [915, 131] width 1264 height 315
click at [970, 241] on button "TAKE QUIZ AGAIN" at bounding box center [915, 258] width 141 height 35
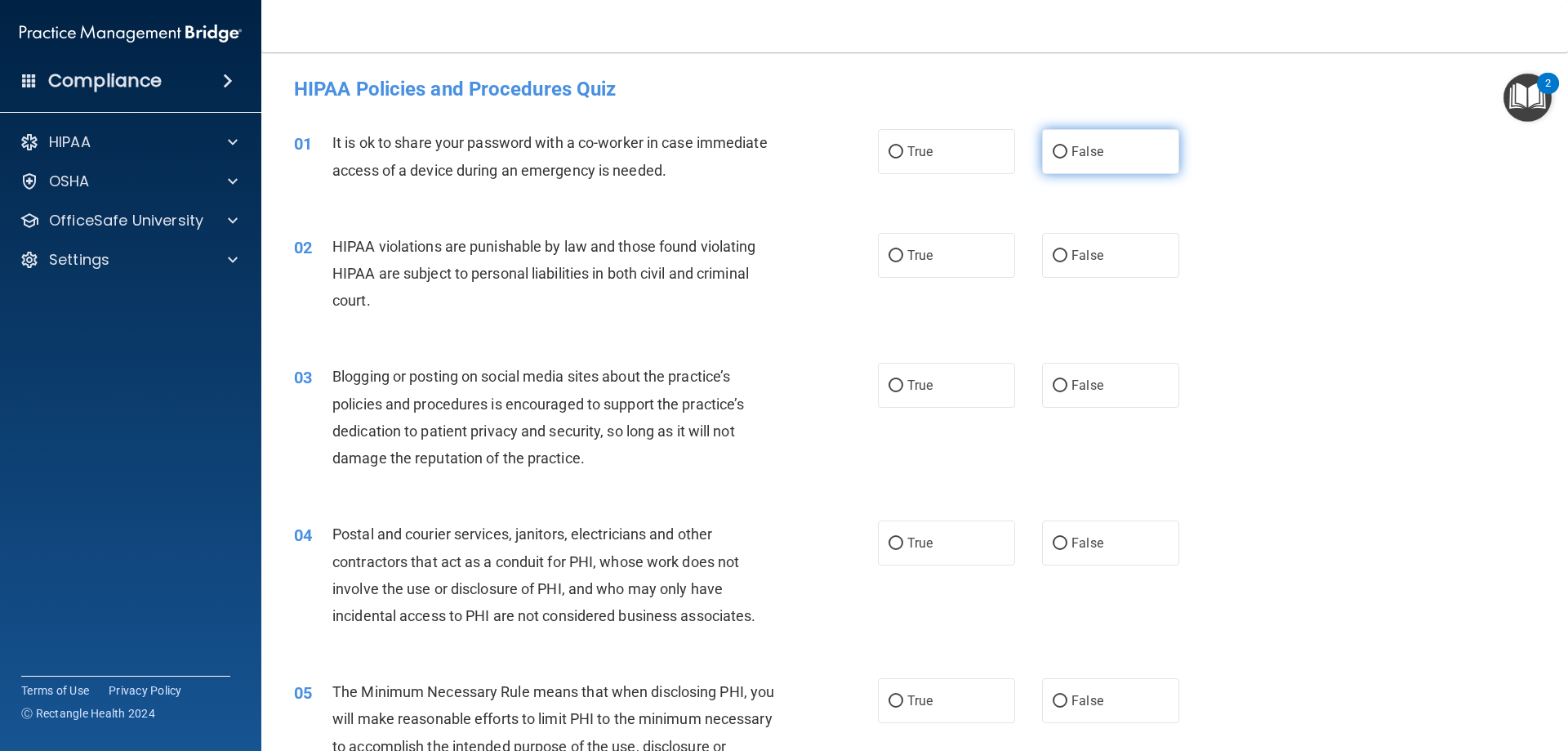
click at [1087, 144] on span "False" at bounding box center [1087, 152] width 32 height 15
click at [1067, 146] on input "False" at bounding box center [1060, 152] width 14 height 12
radio input "true"
click at [1078, 388] on span "False" at bounding box center [1087, 385] width 32 height 15
click at [1067, 388] on input "False" at bounding box center [1060, 386] width 14 height 12
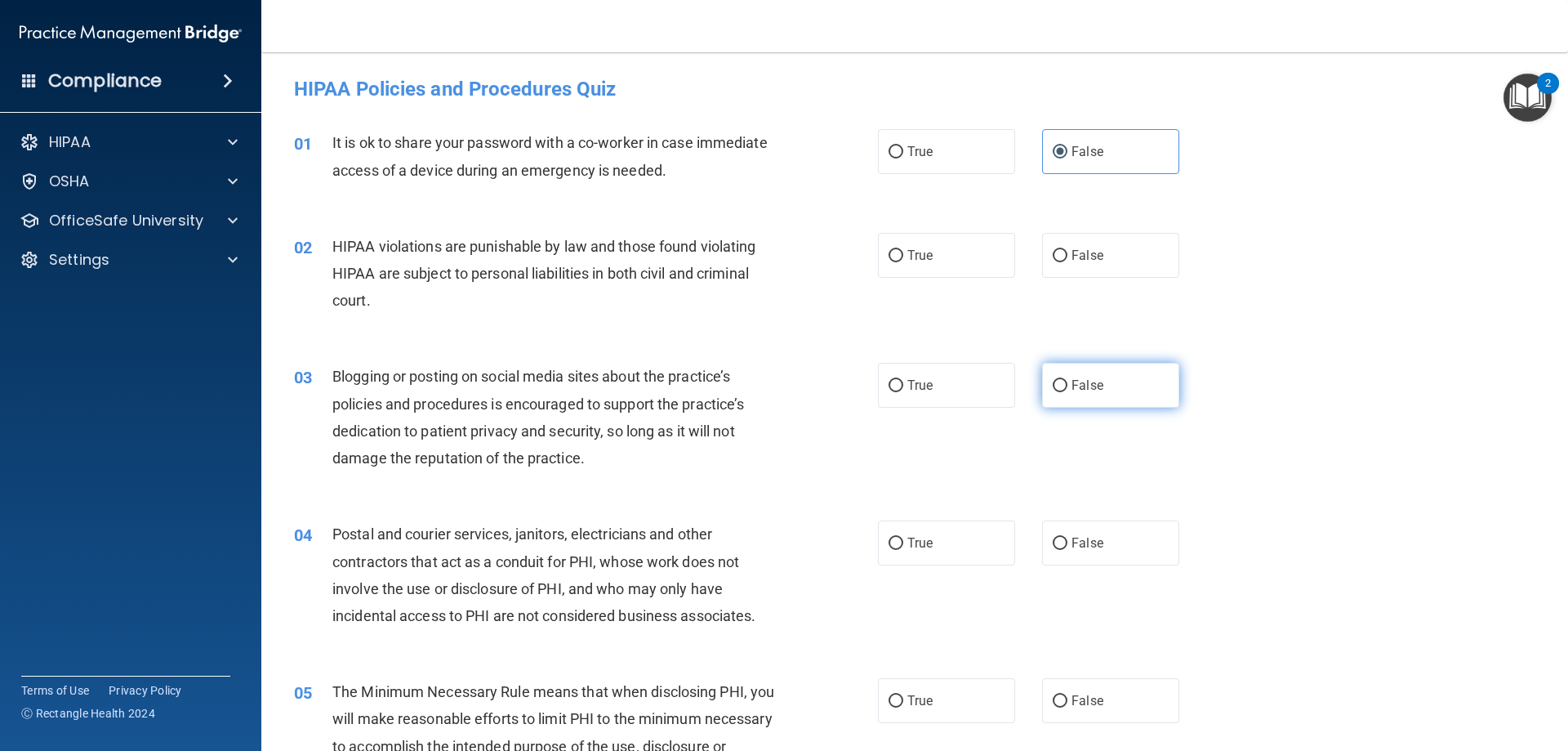
radio input "true"
click at [1084, 503] on div "04 Postal and courier services, janitors, electricians and other contractors th…" at bounding box center [915, 578] width 1266 height 157
click at [1095, 536] on label "False" at bounding box center [1111, 542] width 137 height 45
click at [1095, 537] on label "False" at bounding box center [1111, 542] width 137 height 45
click at [1067, 537] on input "False" at bounding box center [1060, 543] width 14 height 12
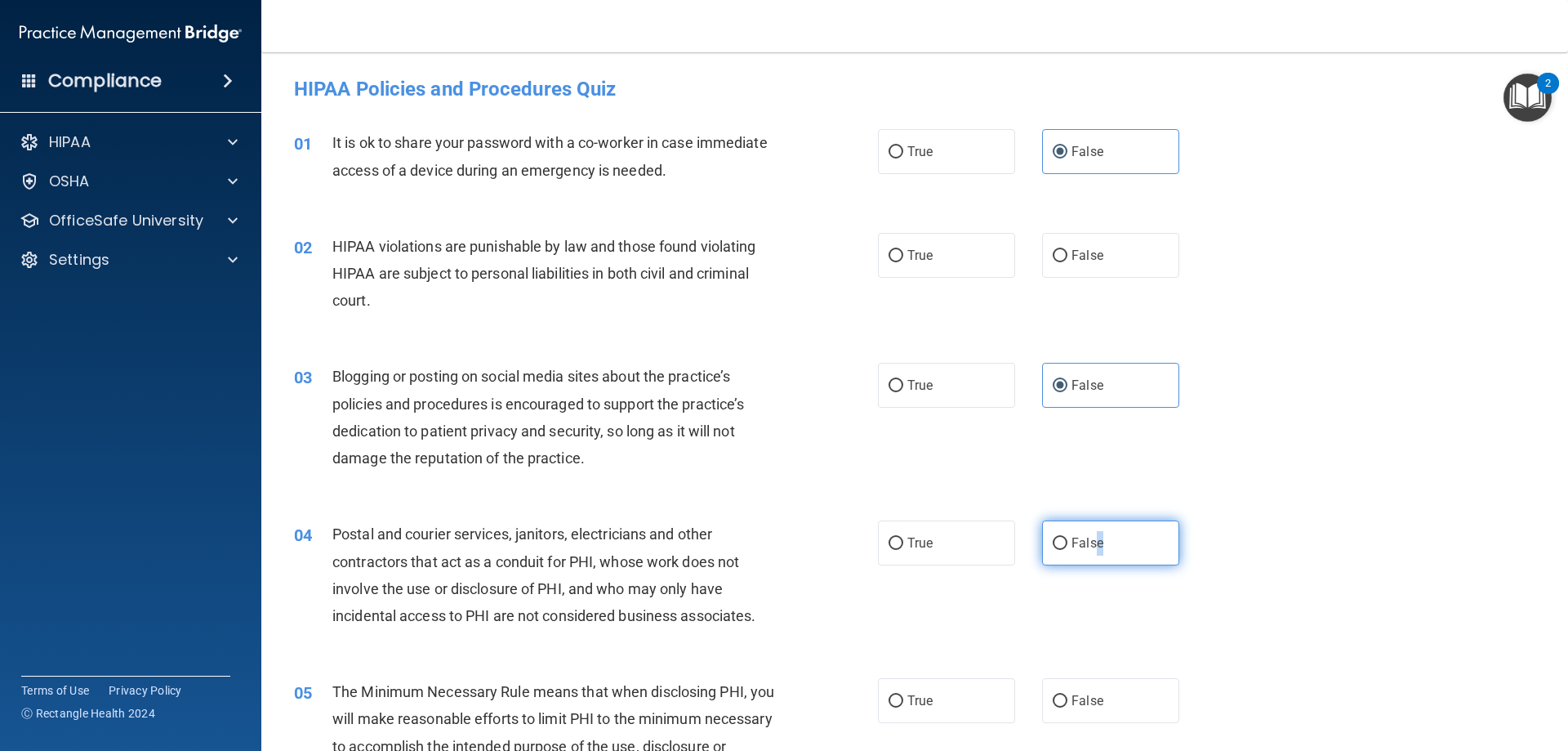
radio input "true"
click at [1089, 541] on span "False" at bounding box center [1087, 543] width 32 height 15
click at [1067, 541] on input "False" at bounding box center [1060, 543] width 14 height 12
click at [1053, 548] on input "False" at bounding box center [1060, 543] width 14 height 12
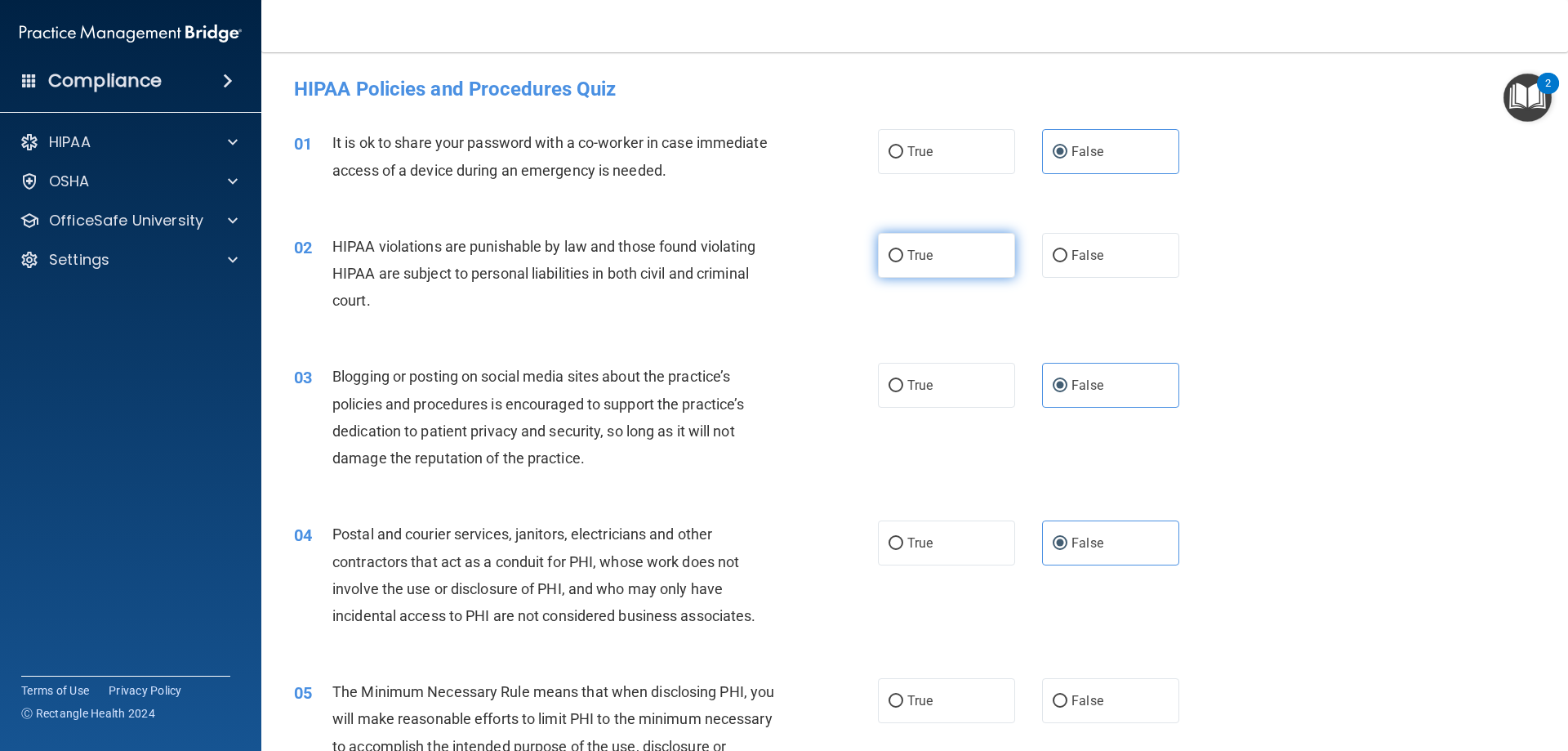
click at [907, 261] on span "True" at bounding box center [920, 255] width 25 height 15
click at [903, 261] on input "True" at bounding box center [896, 256] width 14 height 12
radio input "true"
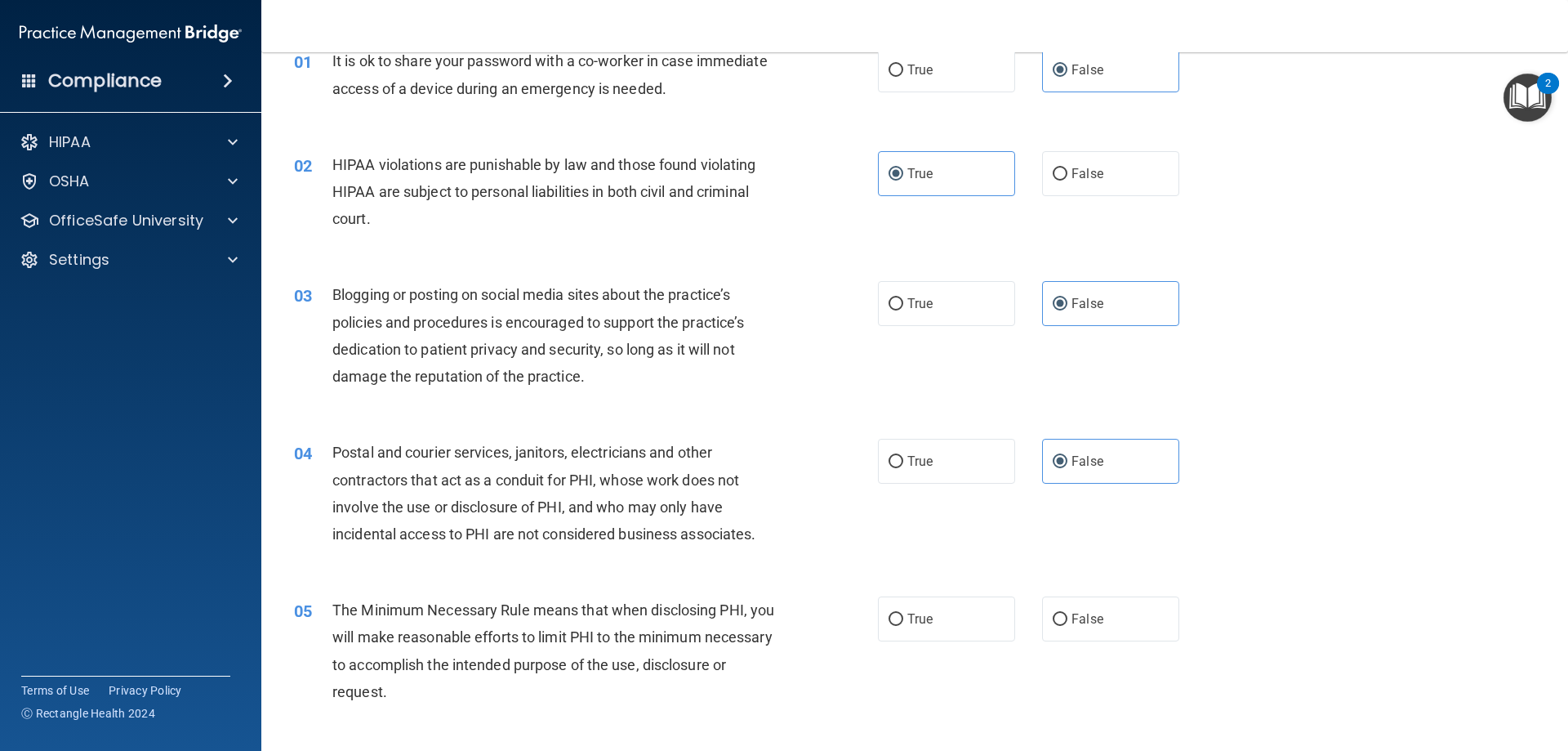
drag, startPoint x: 904, startPoint y: 262, endPoint x: 860, endPoint y: 245, distance: 47.2
click at [860, 245] on div "02 HIPAA violations are punishable by law and those found violating HIPAA are s…" at bounding box center [915, 196] width 1266 height 130
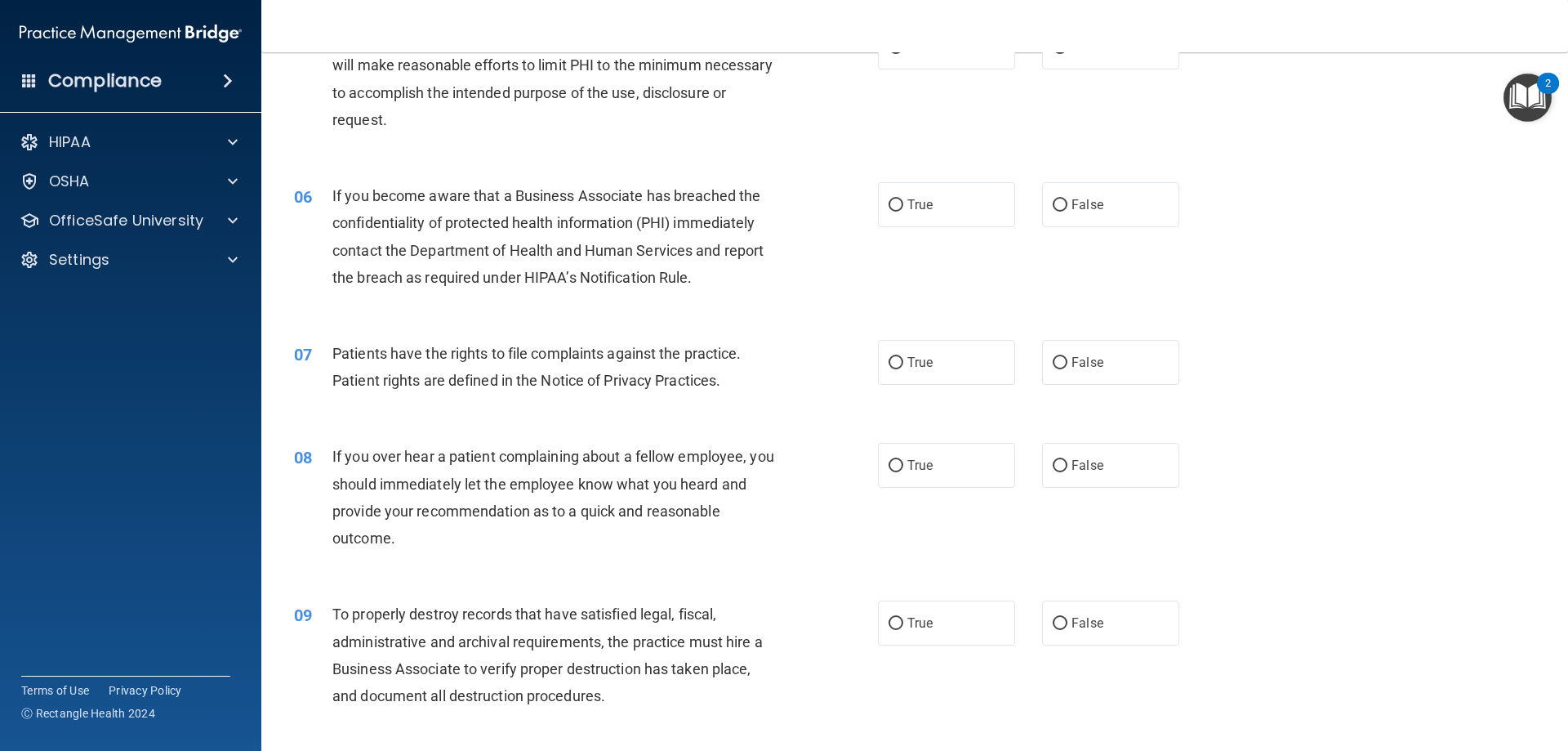
scroll to position [572, 0]
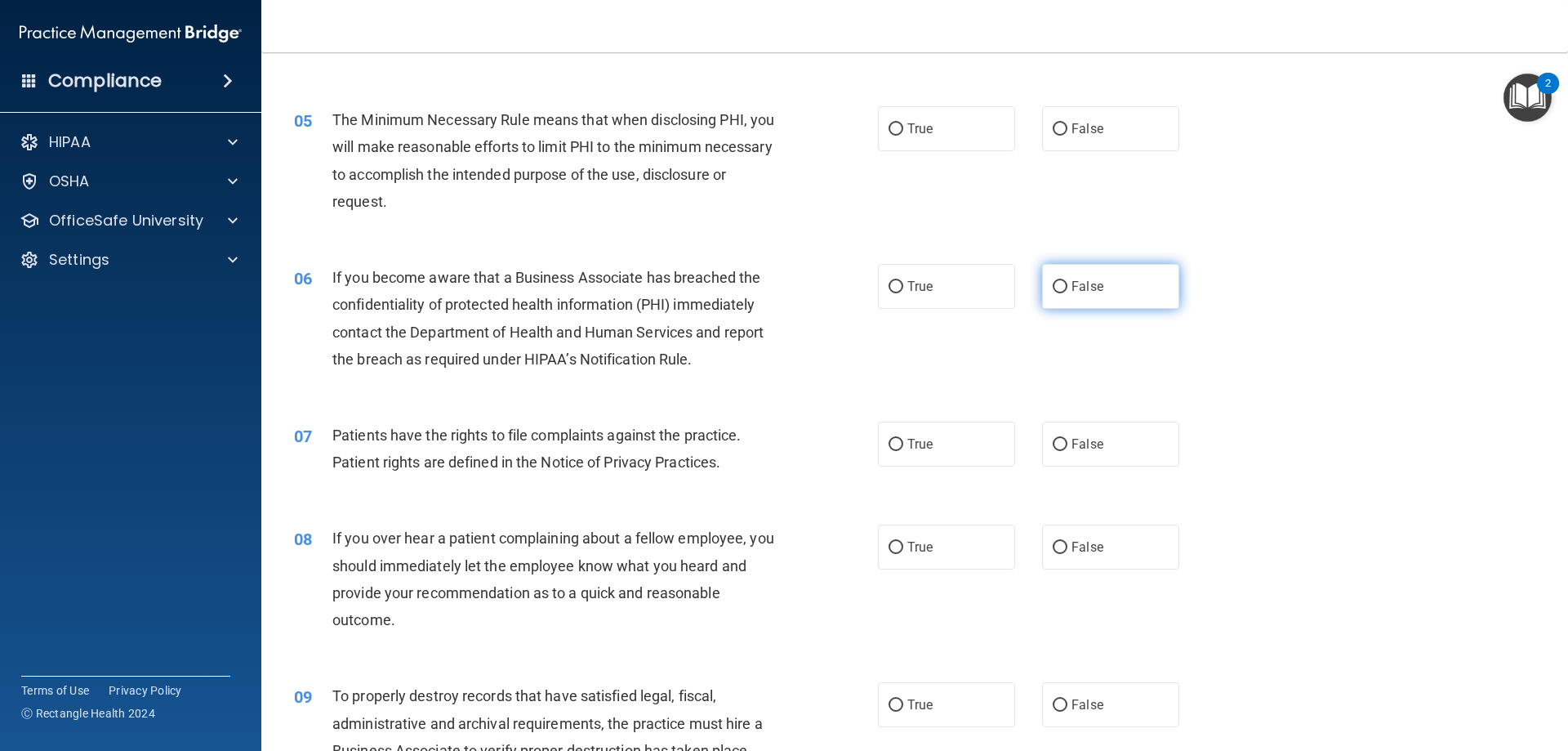
click at [1102, 292] on label "False" at bounding box center [1111, 286] width 137 height 45
click at [1067, 292] on input "False" at bounding box center [1060, 287] width 14 height 12
radio input "true"
click at [1100, 564] on label "False" at bounding box center [1111, 547] width 137 height 45
click at [1067, 553] on input "False" at bounding box center [1060, 548] width 14 height 12
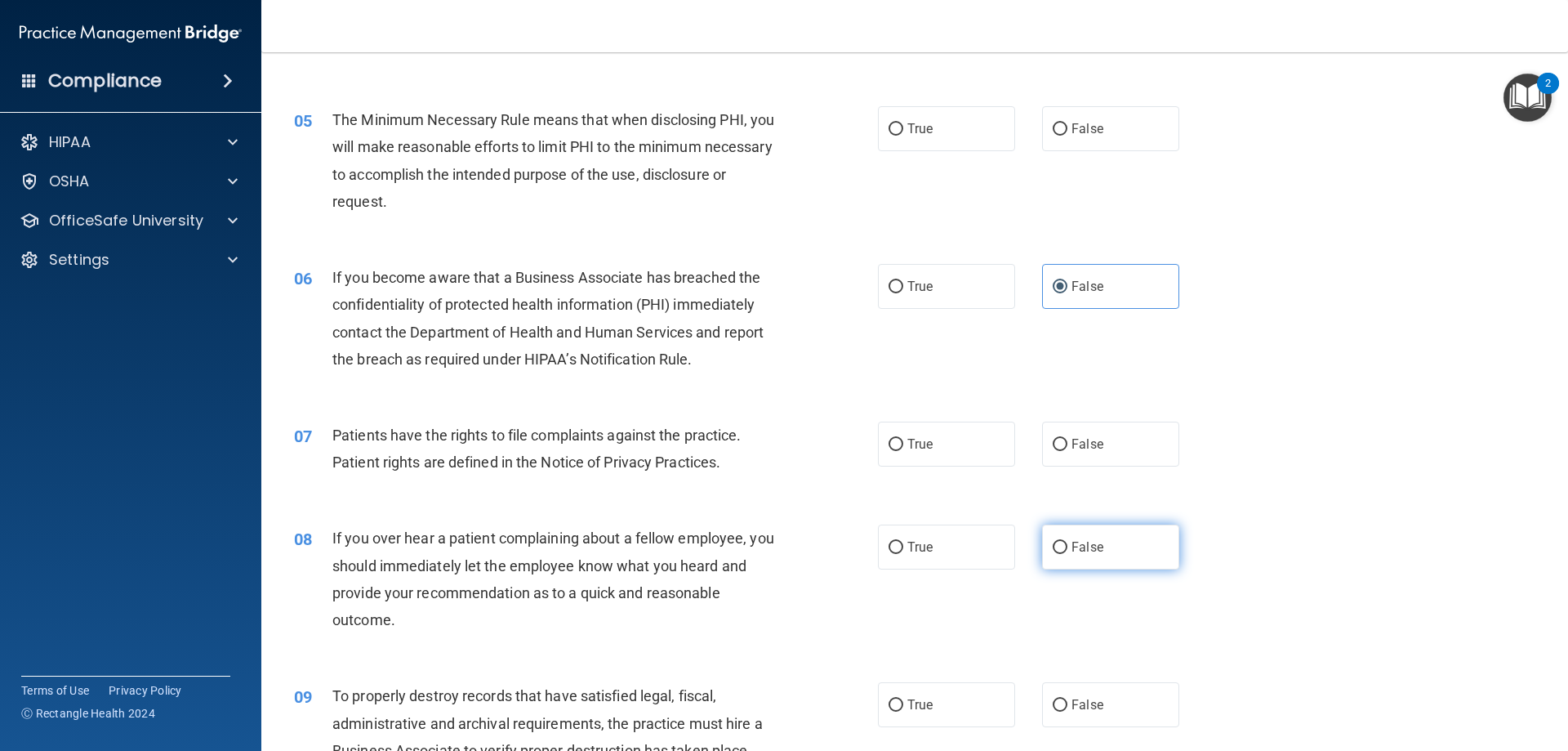
radio input "true"
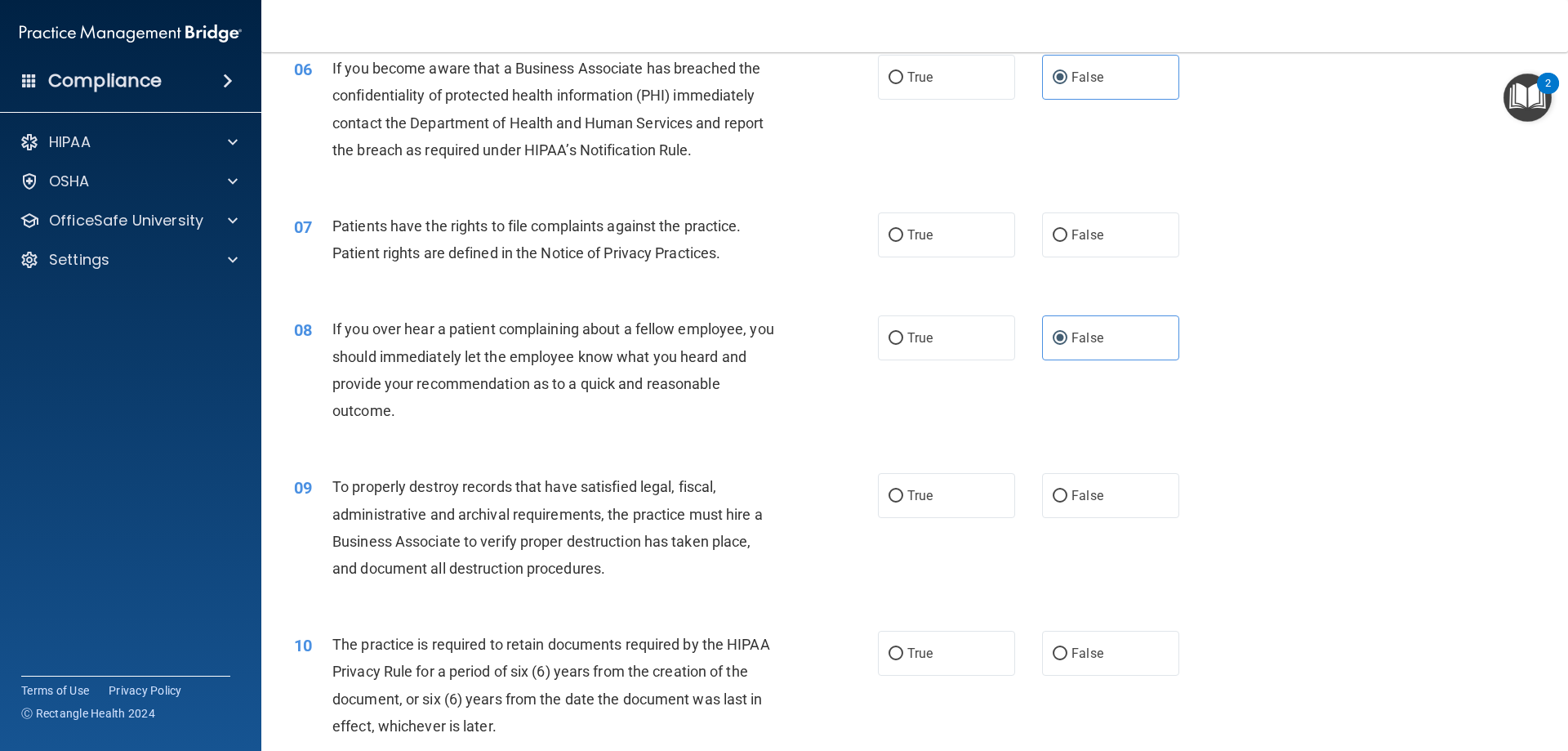
scroll to position [817, 0]
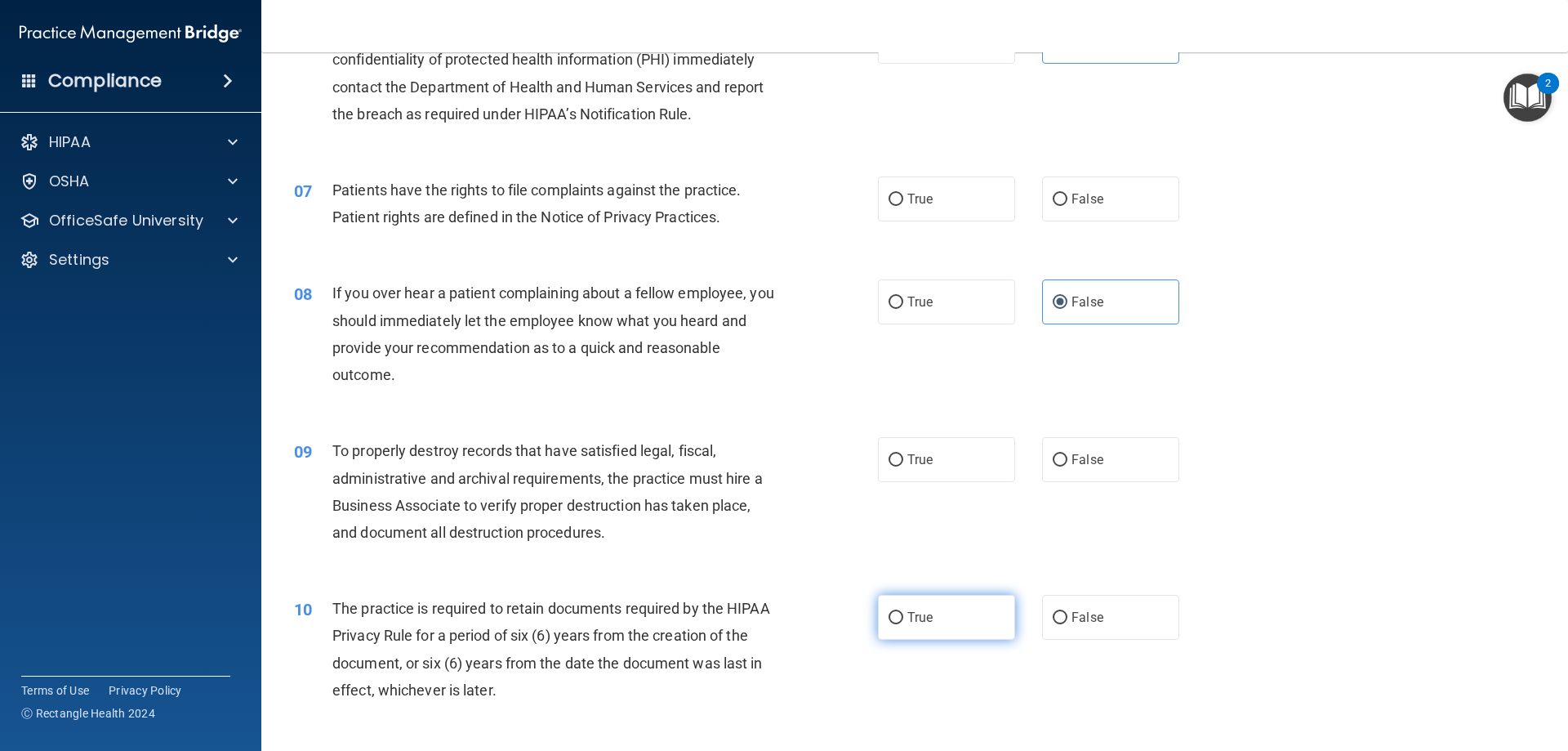
click at [970, 598] on label "True" at bounding box center [947, 617] width 137 height 45
click at [903, 612] on input "True" at bounding box center [896, 618] width 14 height 12
radio input "true"
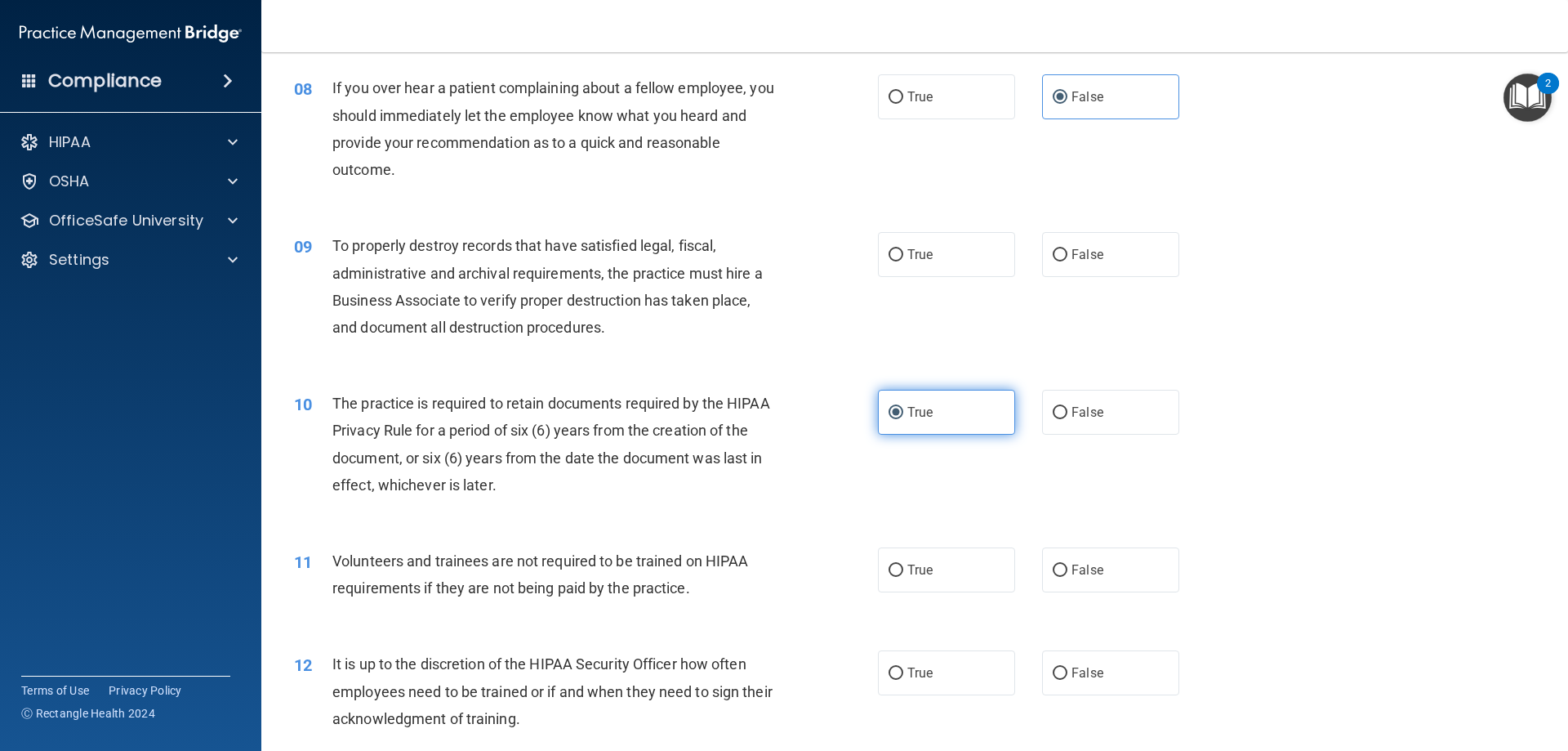
scroll to position [1062, 0]
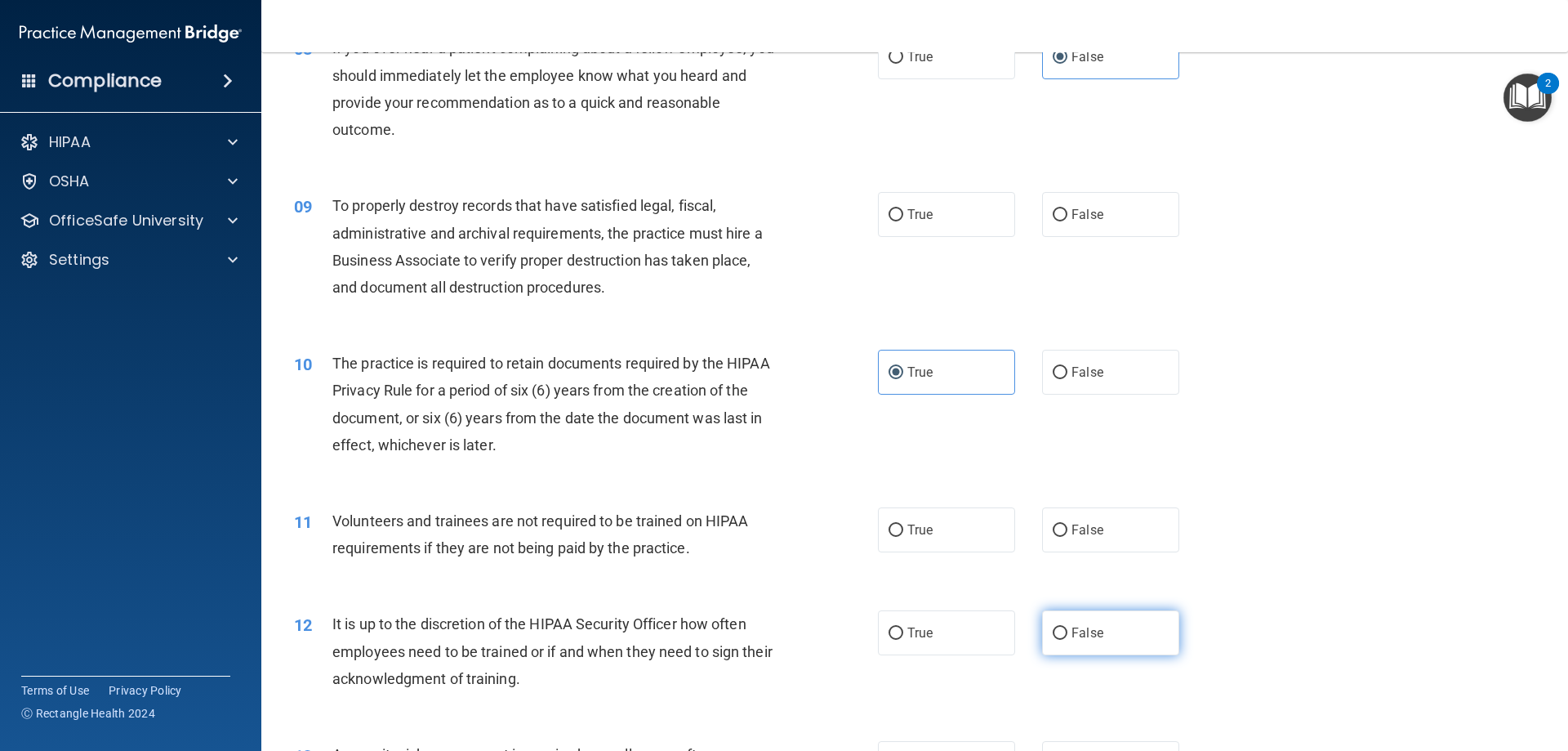
click at [1057, 613] on label "False" at bounding box center [1111, 632] width 137 height 45
click at [1057, 627] on input "False" at bounding box center [1060, 633] width 14 height 12
radio input "true"
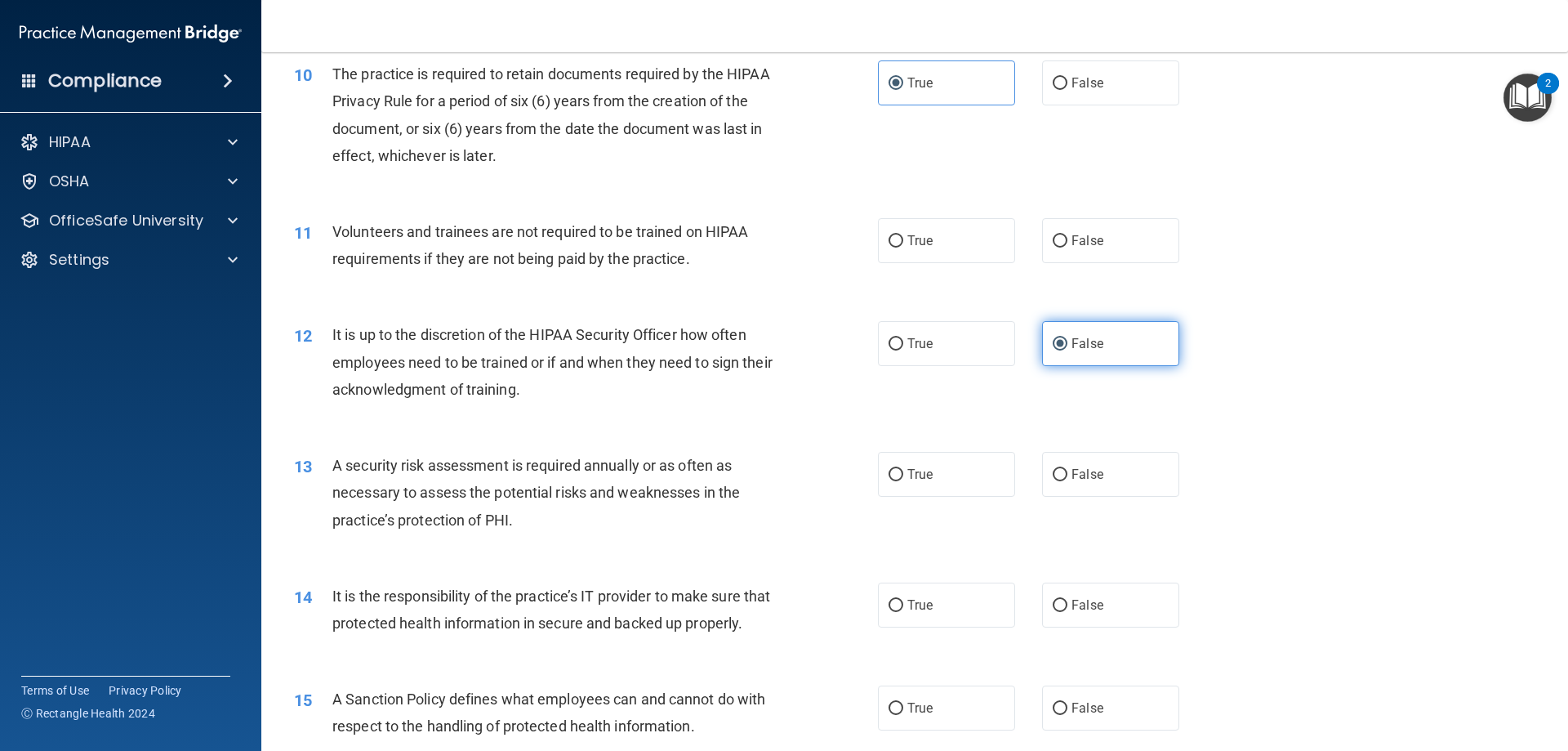
scroll to position [1389, 0]
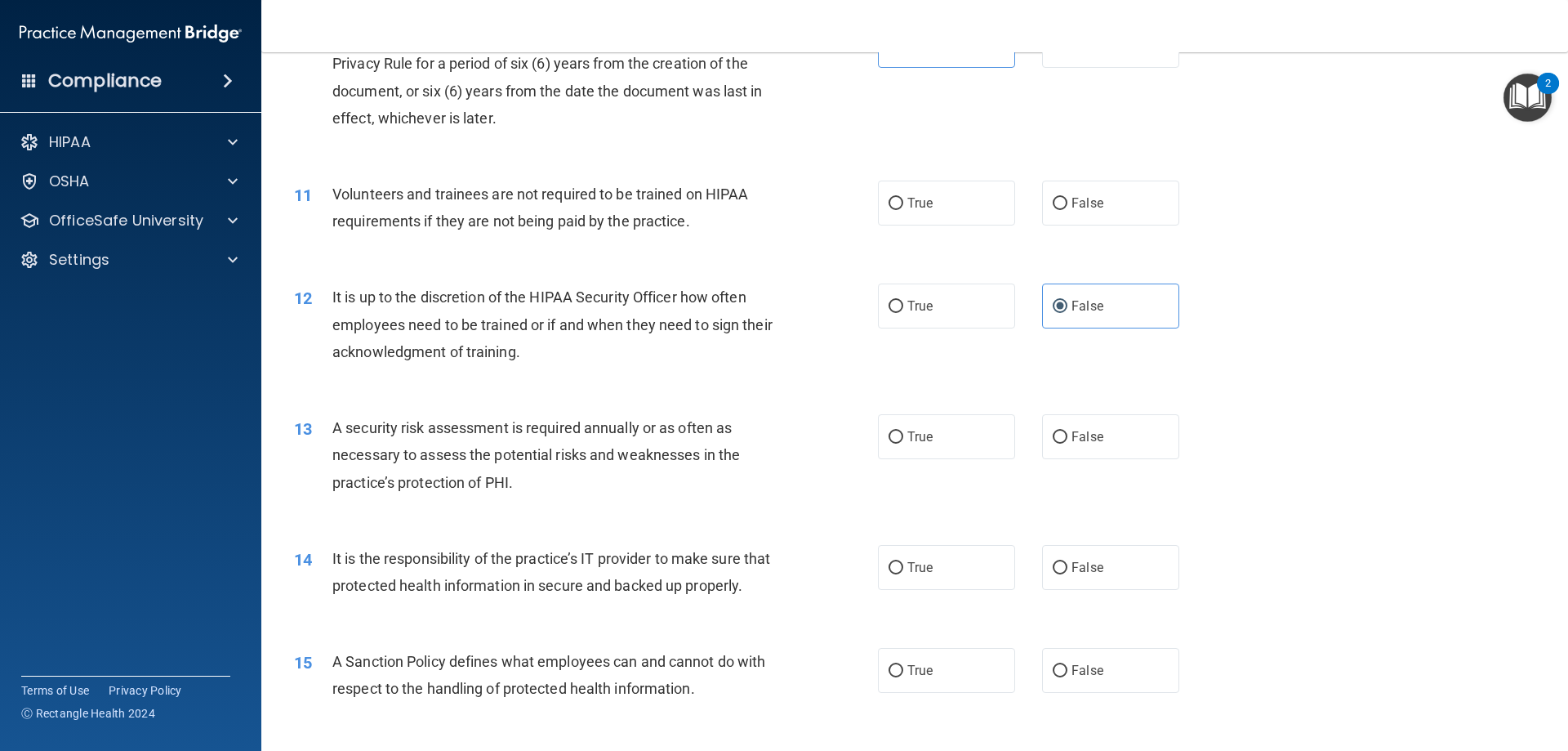
click at [1032, 572] on div "True False" at bounding box center [1042, 567] width 329 height 45
click at [1042, 572] on label "False" at bounding box center [1111, 567] width 137 height 45
click at [1053, 572] on input "False" at bounding box center [1060, 568] width 14 height 12
radio input "true"
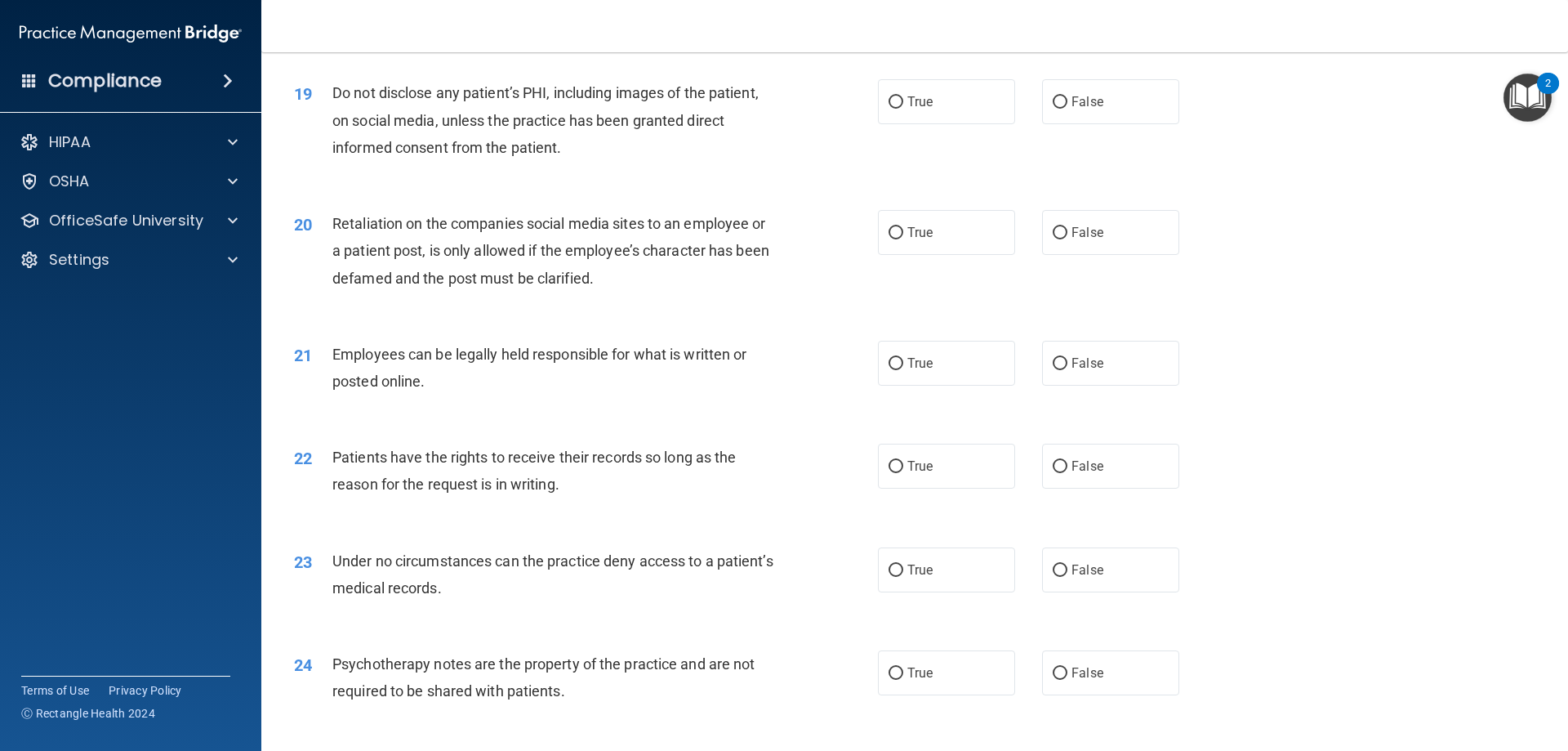
scroll to position [2451, 0]
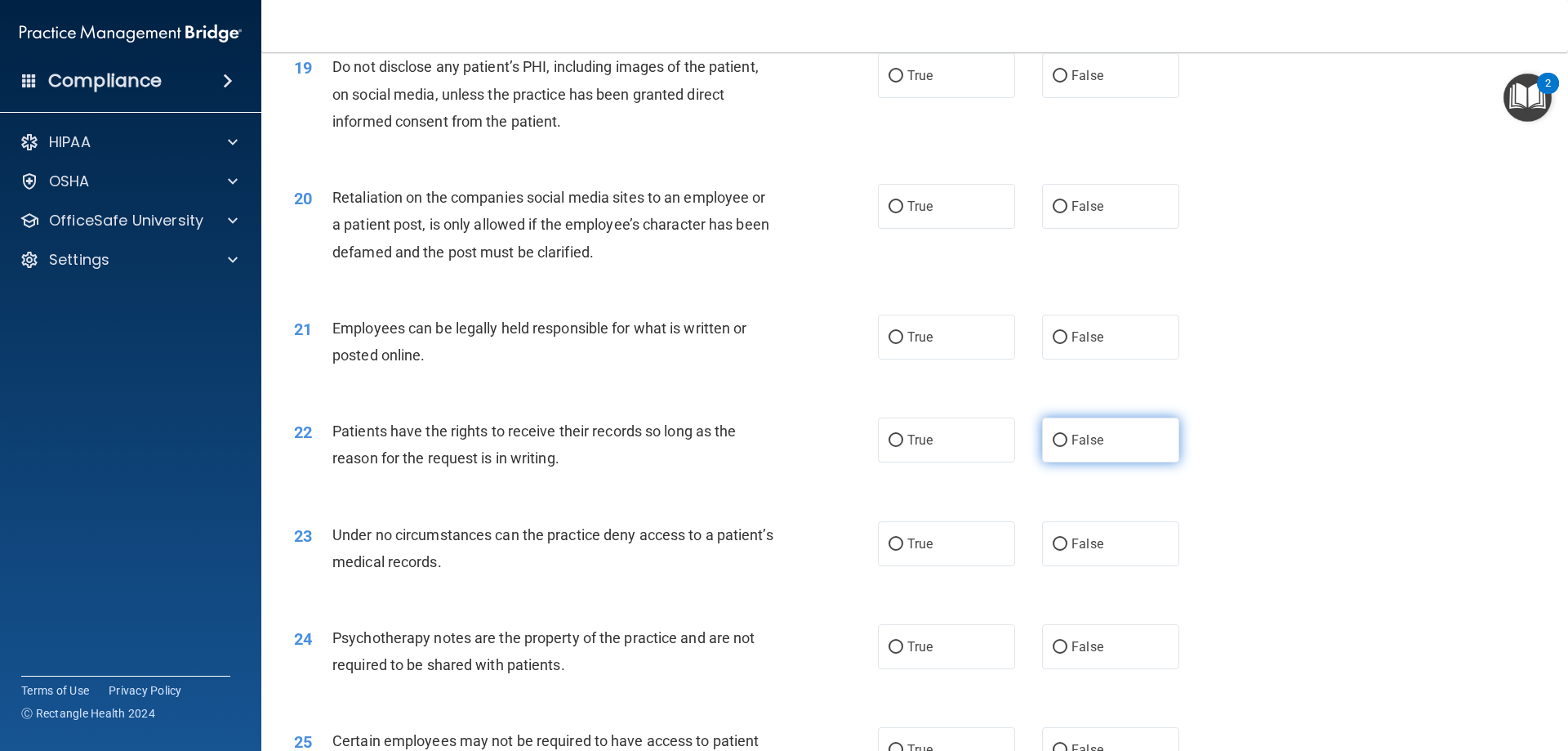
click at [1056, 447] on input "False" at bounding box center [1060, 440] width 14 height 12
radio input "true"
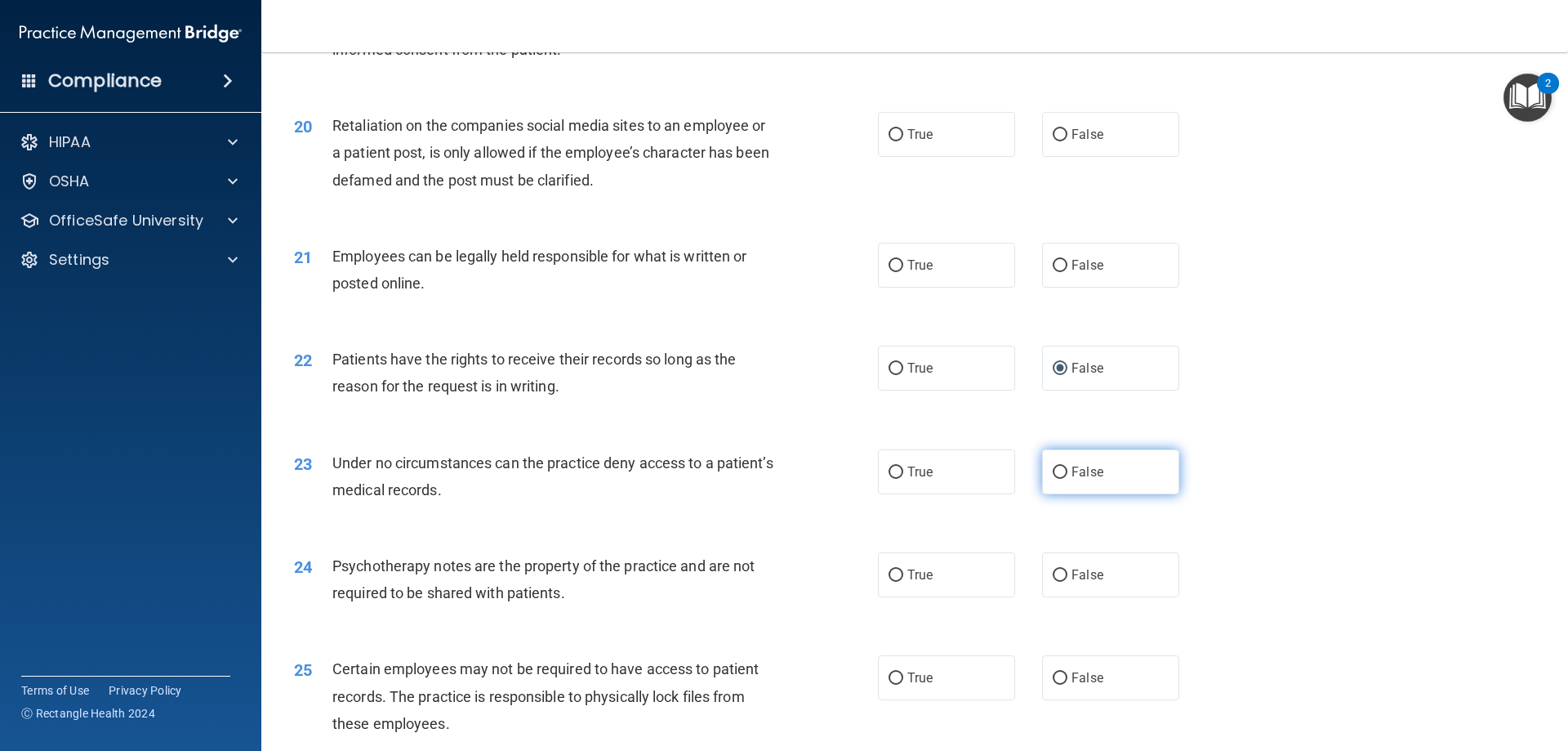
scroll to position [2614, 0]
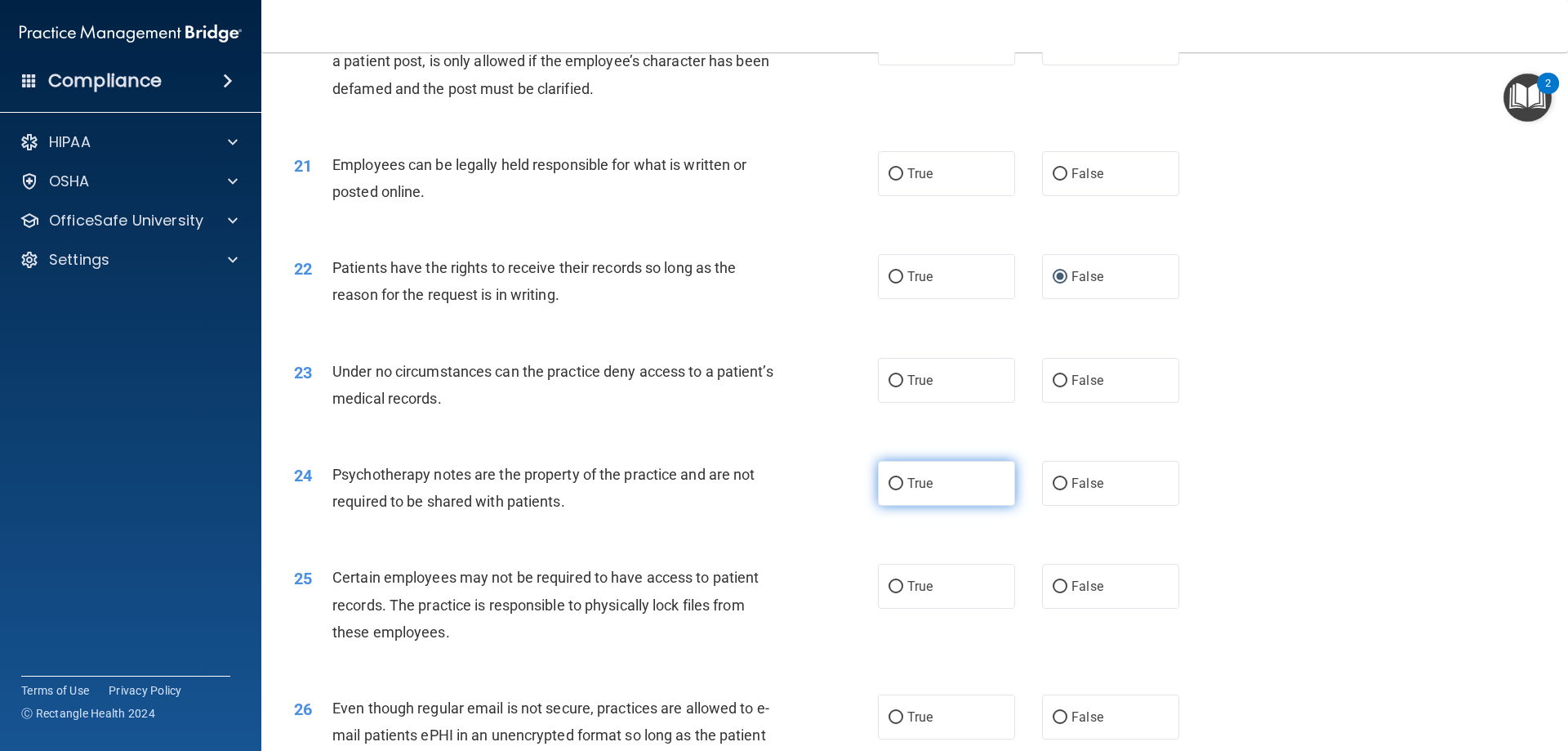
click at [949, 505] on label "True" at bounding box center [947, 482] width 137 height 45
click at [903, 490] on input "True" at bounding box center [896, 483] width 14 height 12
radio input "true"
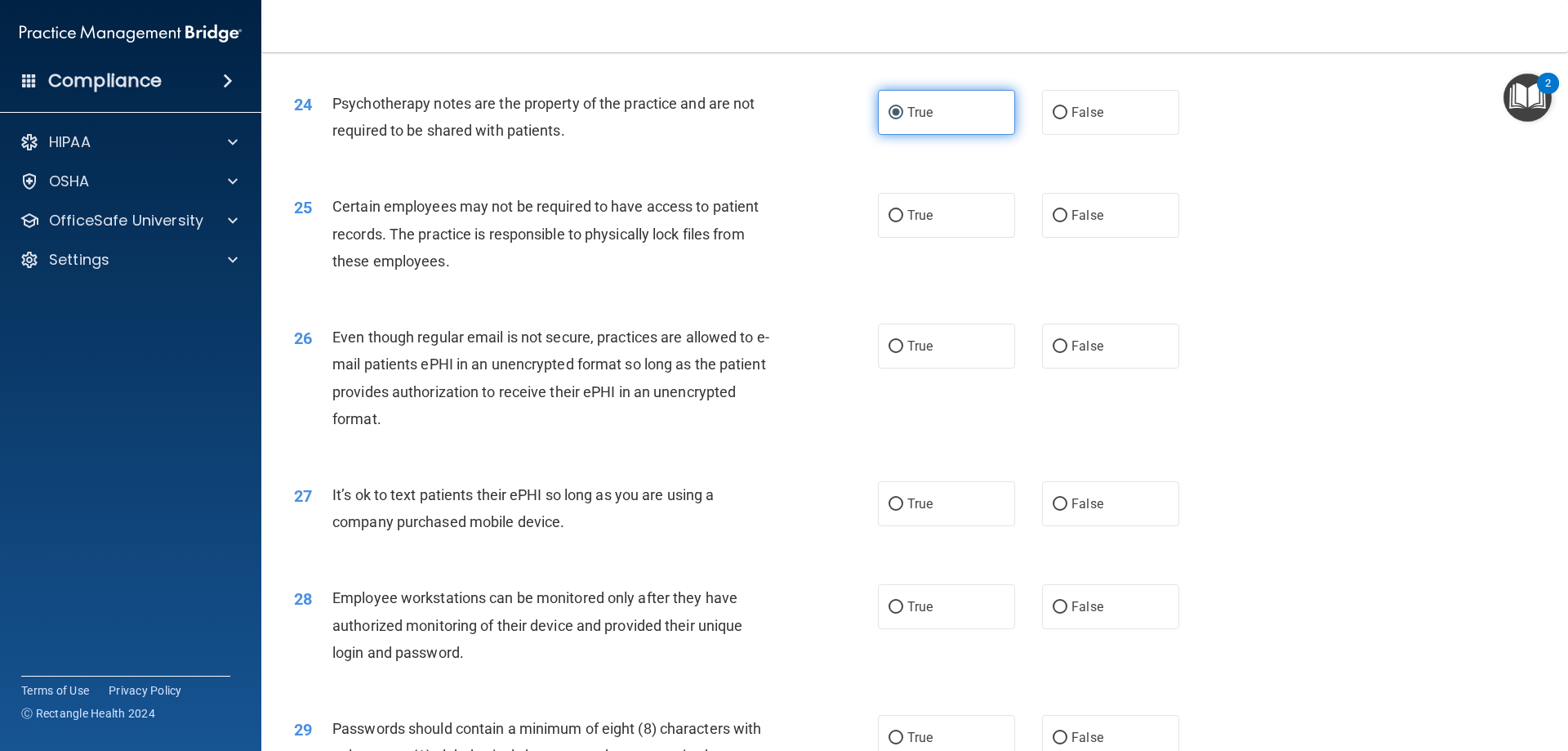
scroll to position [3022, 0]
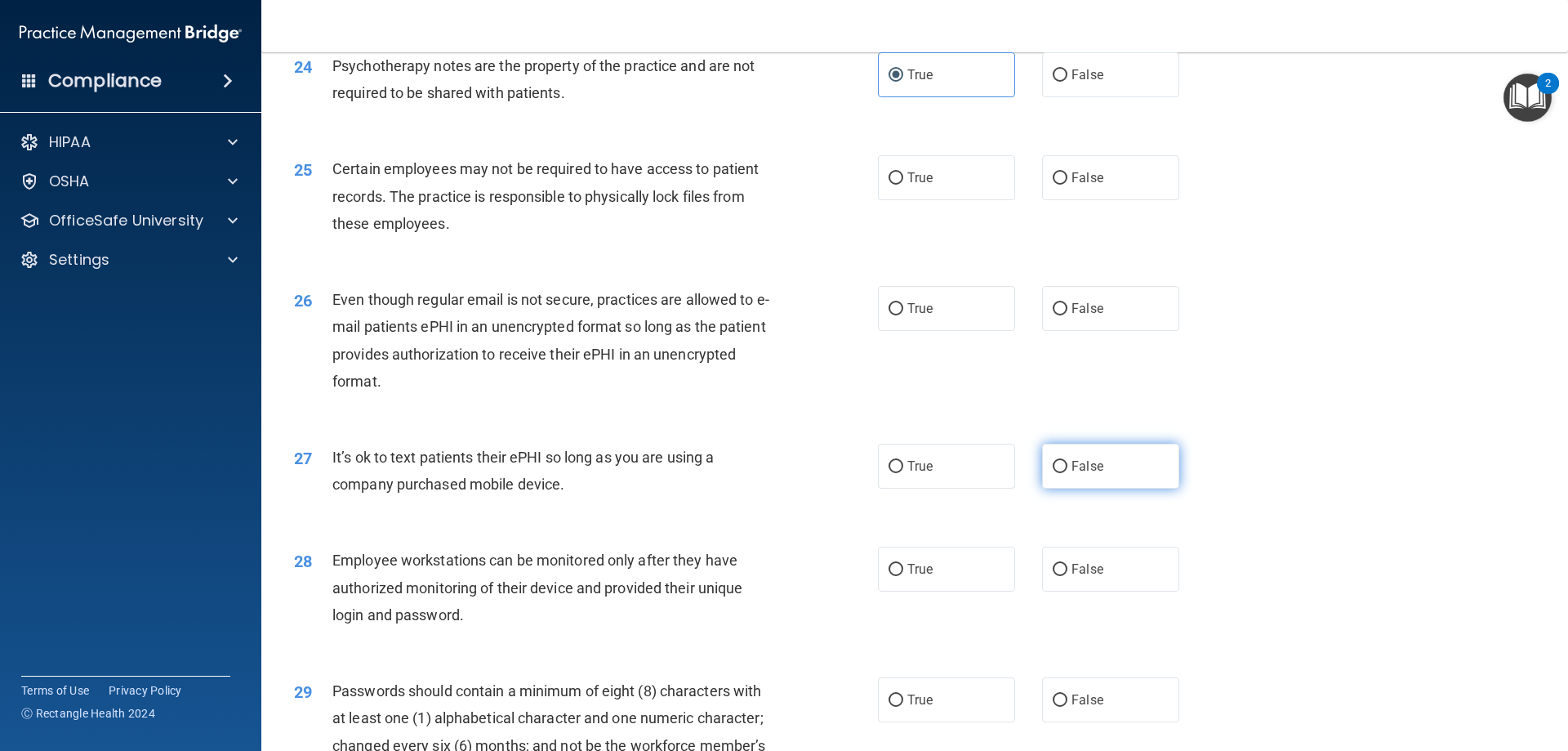
click at [1075, 474] on span "False" at bounding box center [1087, 466] width 32 height 15
click at [1067, 473] on input "False" at bounding box center [1060, 466] width 14 height 12
radio input "true"
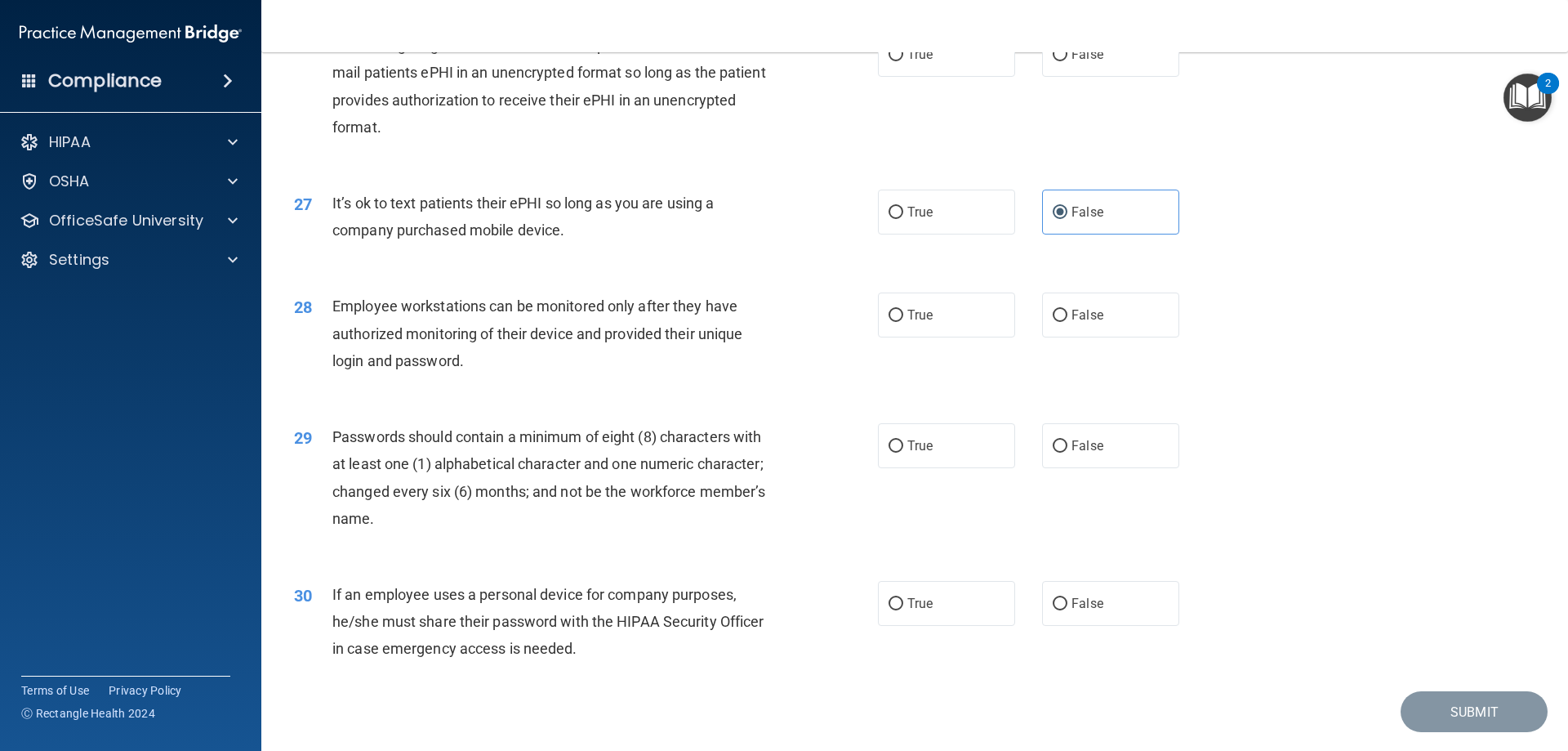
scroll to position [3349, 0]
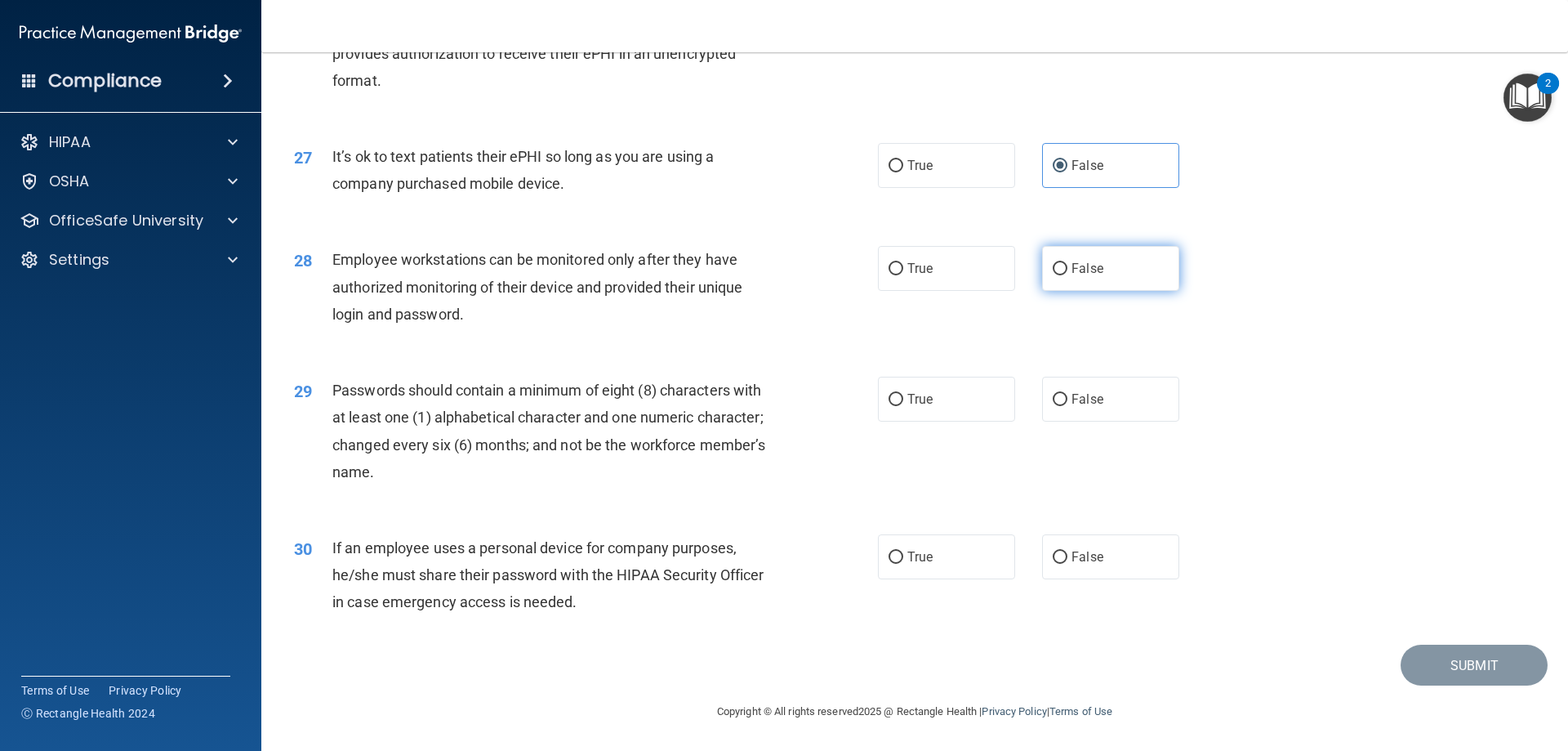
click at [1057, 272] on input "False" at bounding box center [1060, 269] width 14 height 12
radio input "true"
click at [1122, 561] on label "False" at bounding box center [1111, 556] width 137 height 45
click at [1067, 561] on input "False" at bounding box center [1060, 557] width 14 height 12
radio input "true"
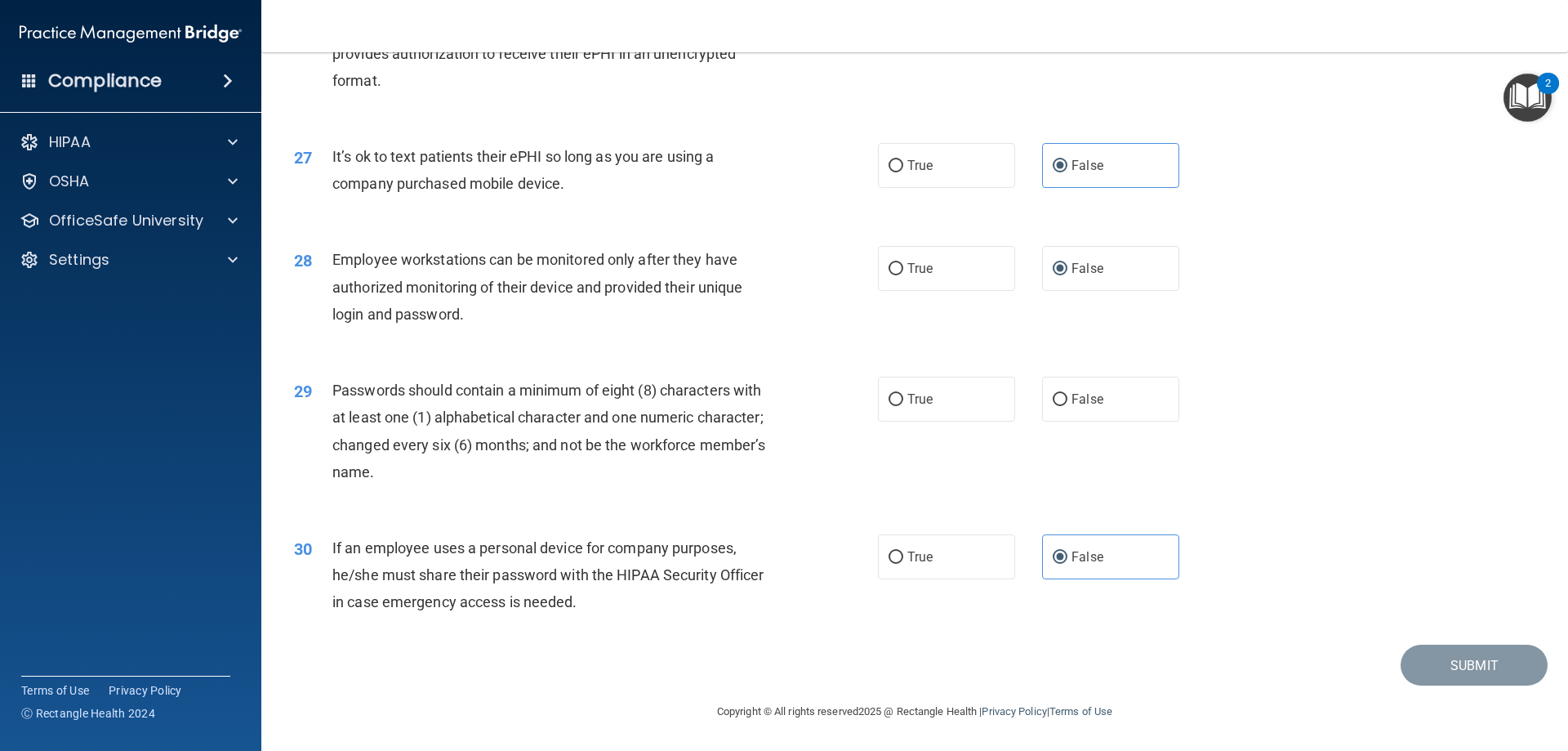
scroll to position [3350, 0]
click at [994, 397] on label "True" at bounding box center [947, 399] width 137 height 45
click at [903, 397] on input "True" at bounding box center [896, 399] width 14 height 12
radio input "true"
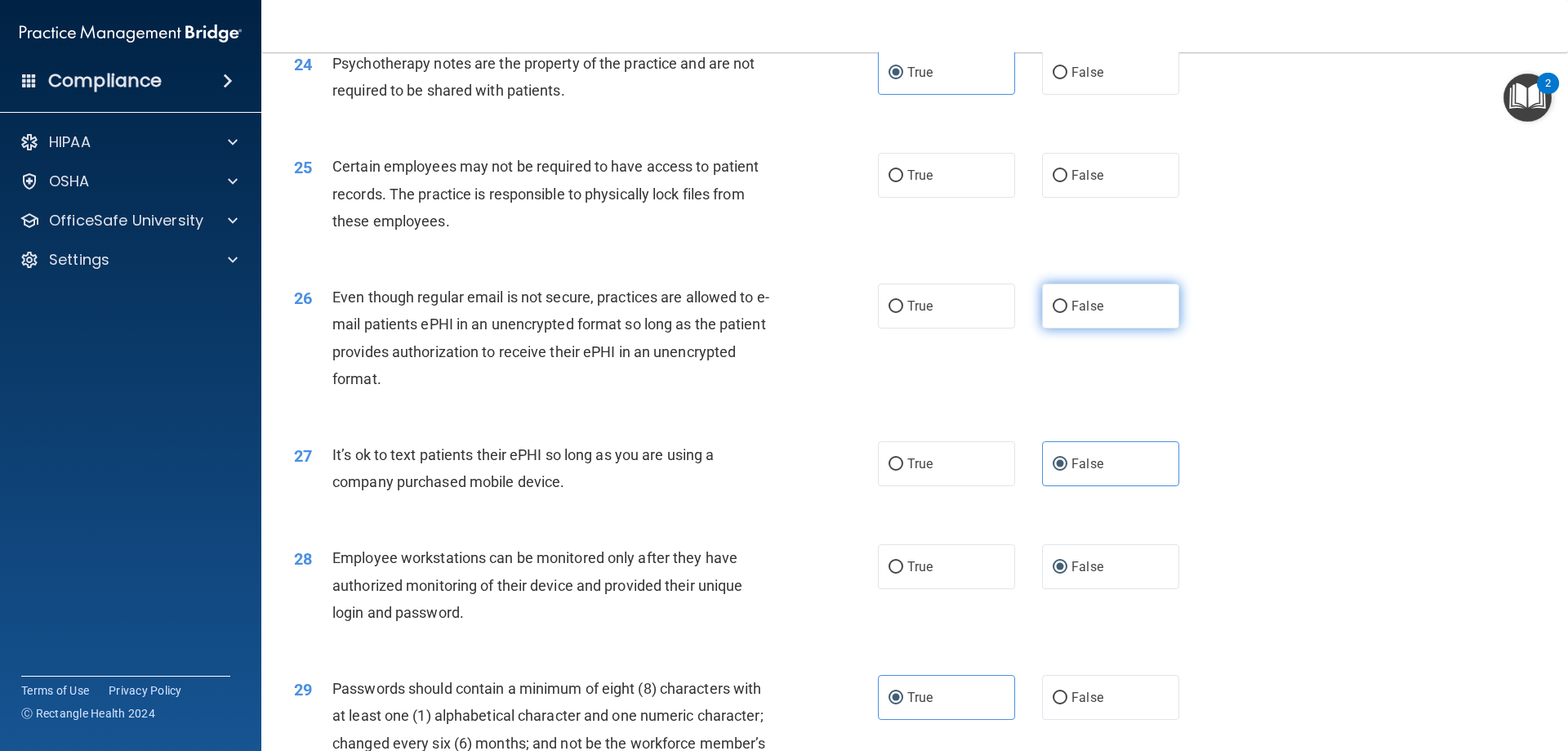
scroll to position [3023, 0]
click at [983, 330] on label "True" at bounding box center [947, 307] width 137 height 45
click at [903, 315] on input "True" at bounding box center [896, 308] width 14 height 12
radio input "true"
click at [988, 199] on label "True" at bounding box center [947, 176] width 137 height 45
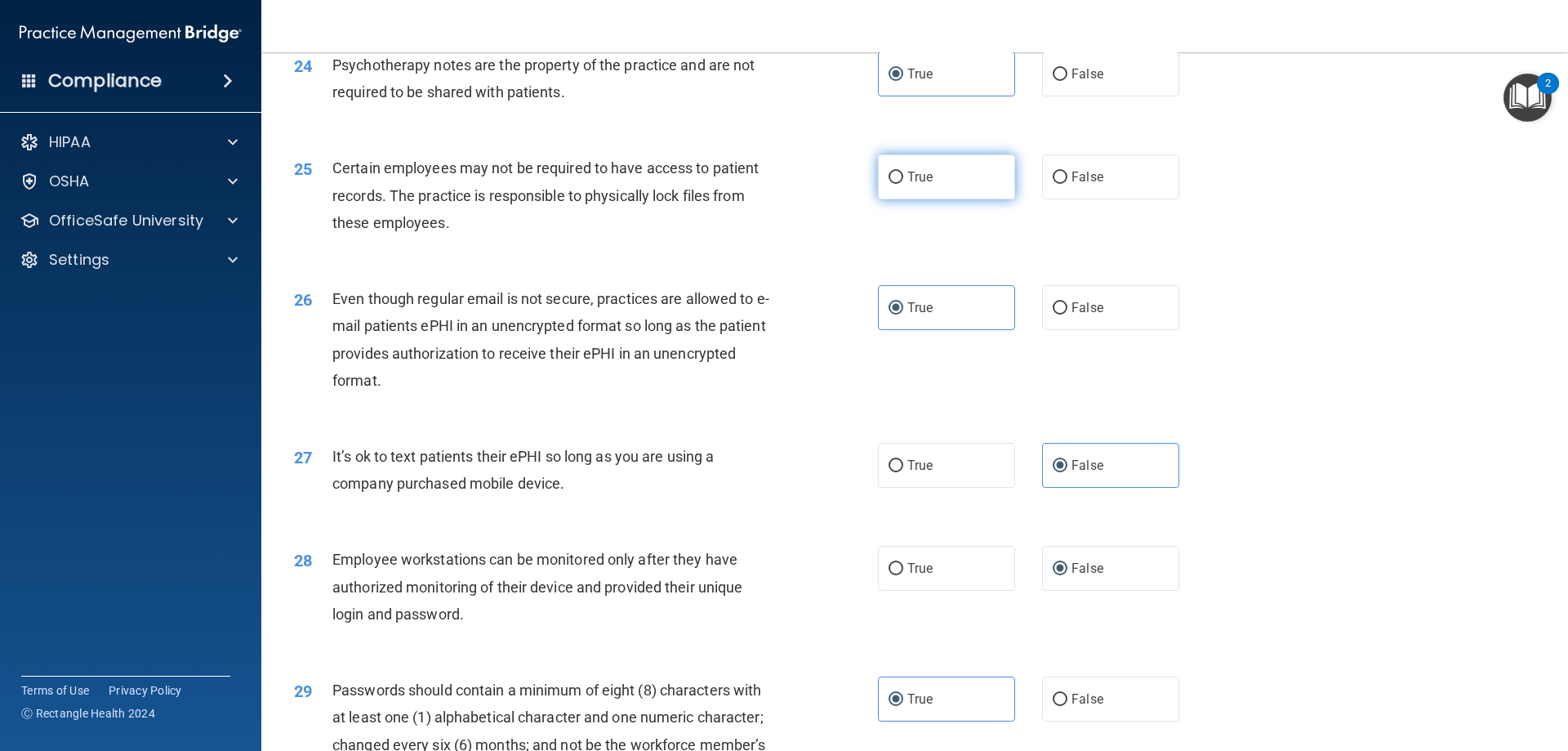
click at [903, 184] on input "True" at bounding box center [896, 177] width 14 height 12
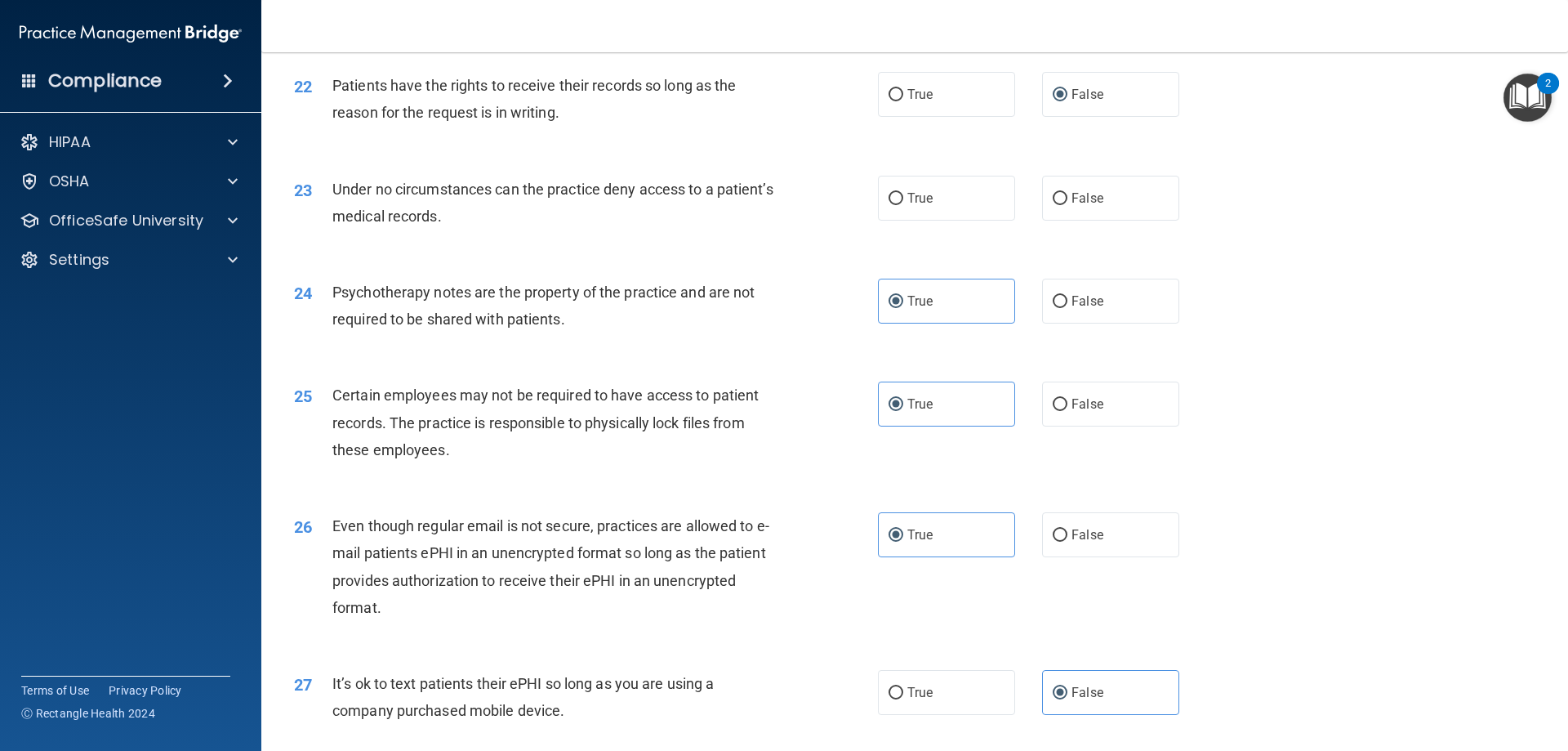
scroll to position [2778, 0]
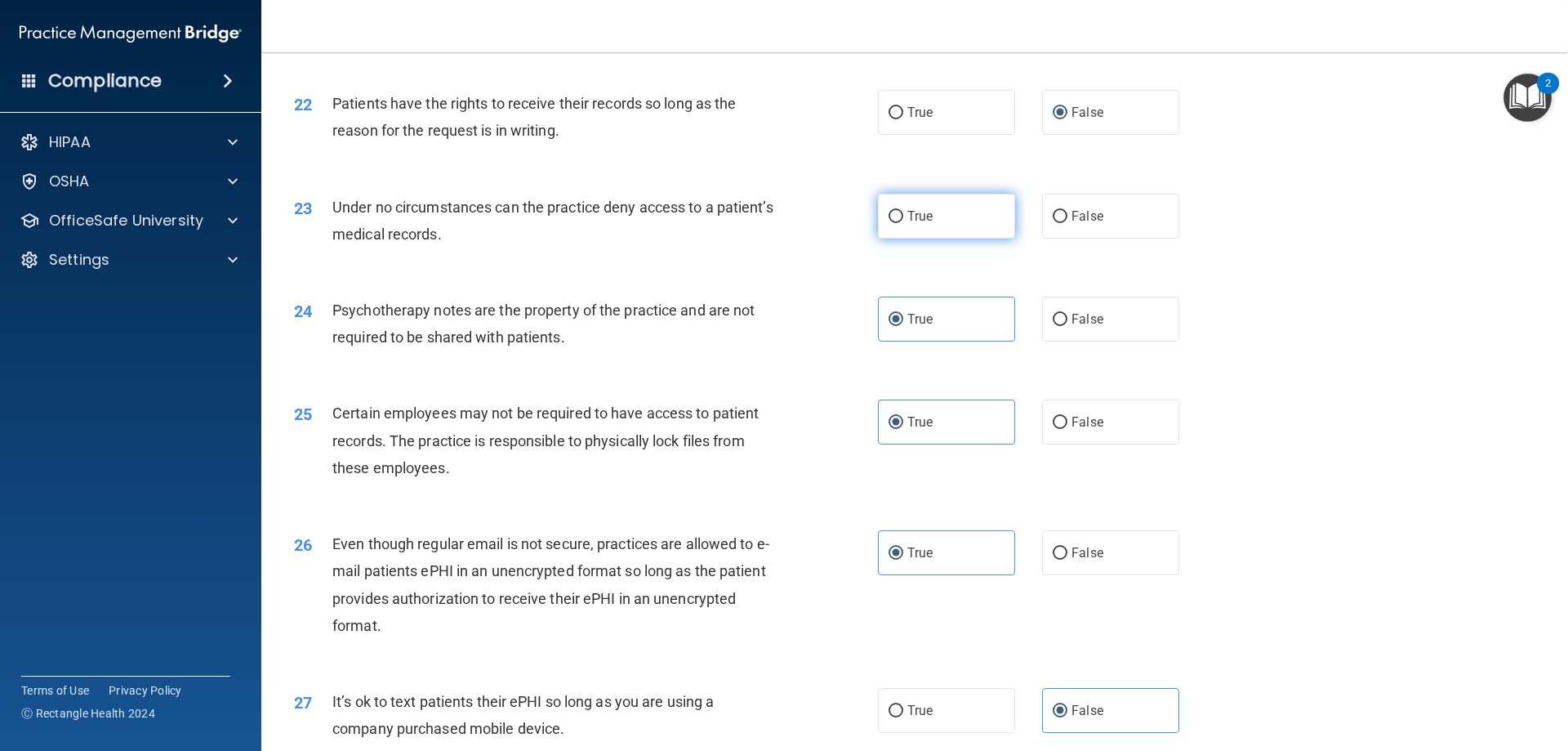
click at [943, 222] on label "True" at bounding box center [947, 216] width 137 height 45
click at [903, 222] on input "True" at bounding box center [896, 217] width 14 height 12
click at [1123, 223] on label "False" at bounding box center [1111, 216] width 137 height 45
click at [1067, 223] on input "False" at bounding box center [1060, 217] width 14 height 12
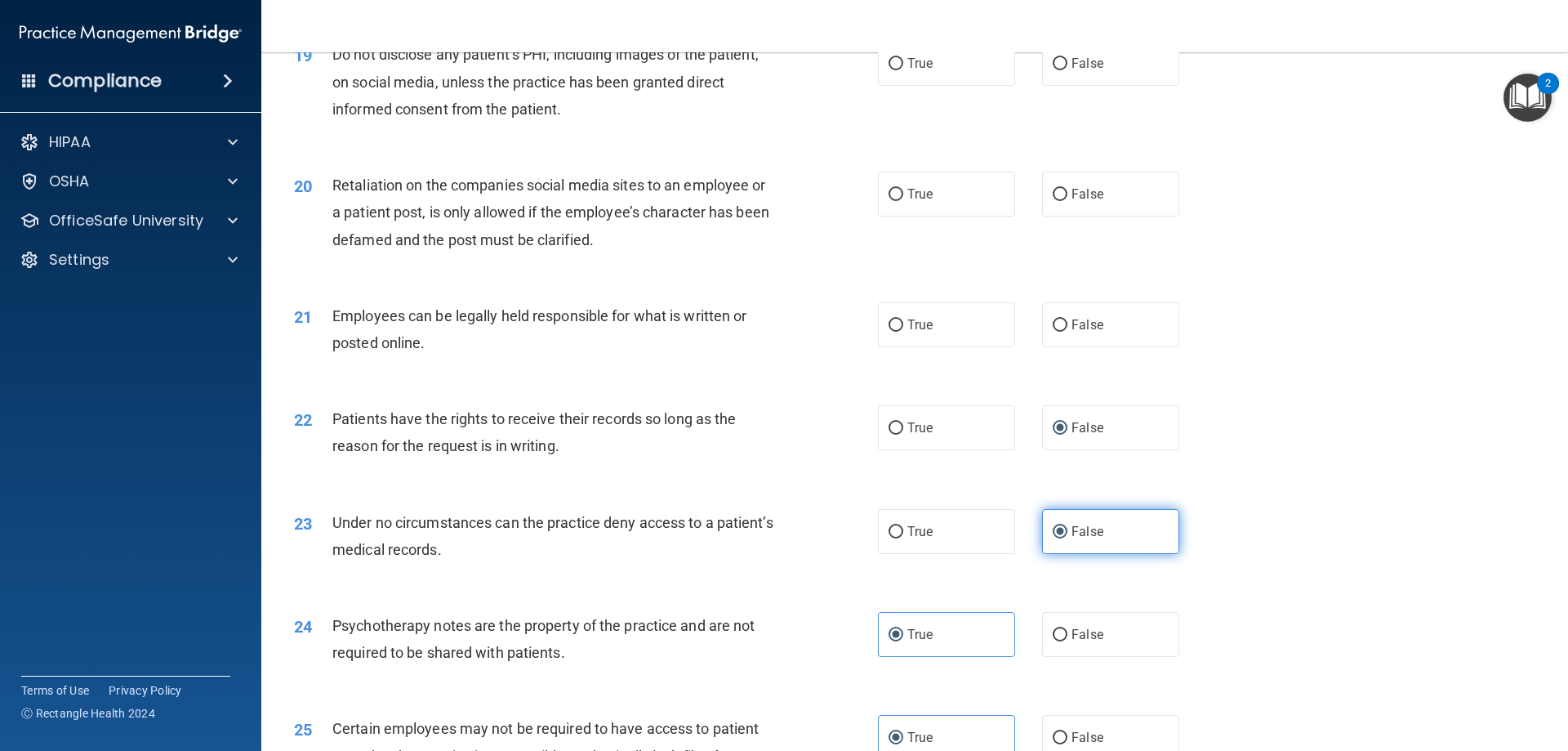
scroll to position [2452, 0]
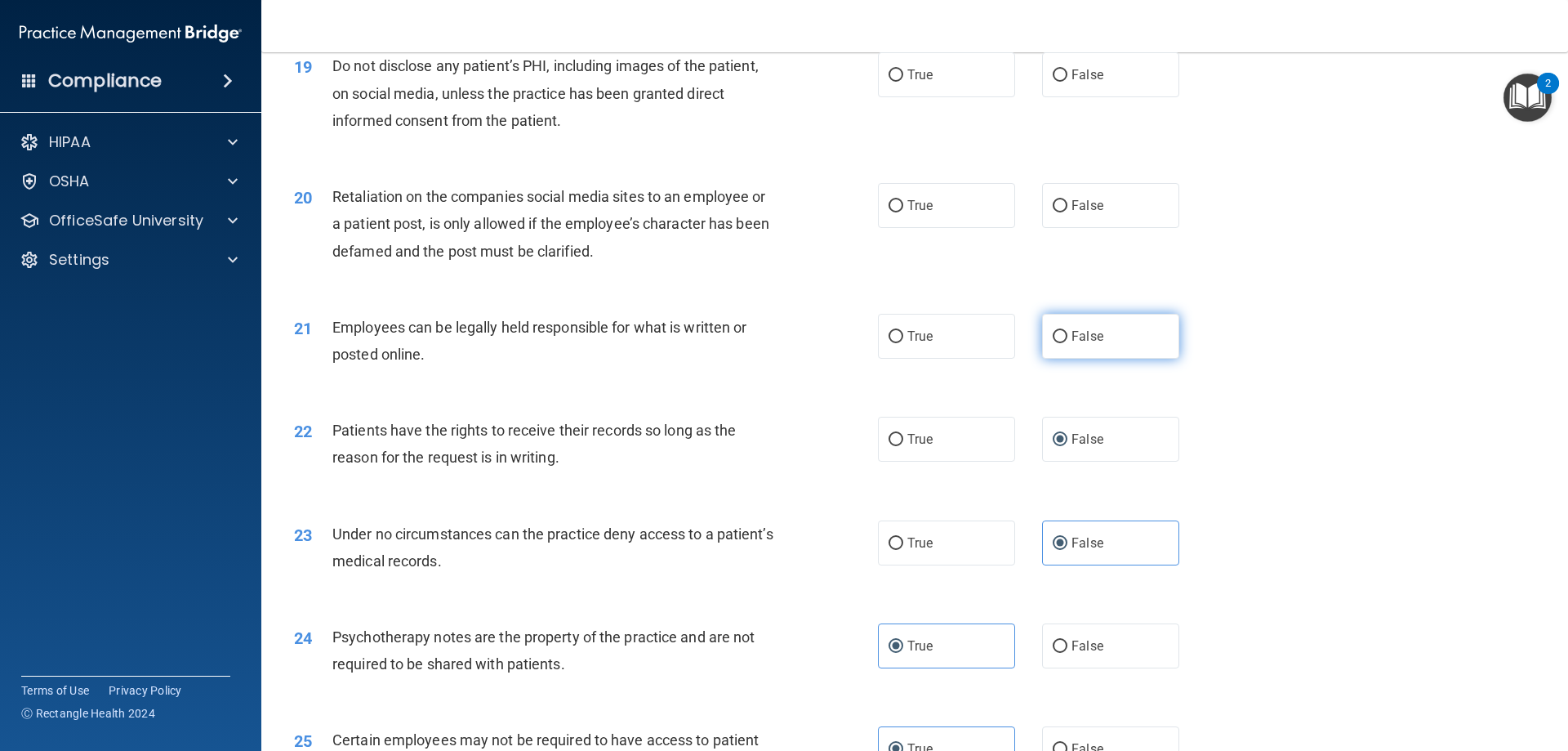
click at [1164, 359] on label "False" at bounding box center [1111, 336] width 137 height 45
click at [1067, 343] on input "False" at bounding box center [1060, 337] width 14 height 12
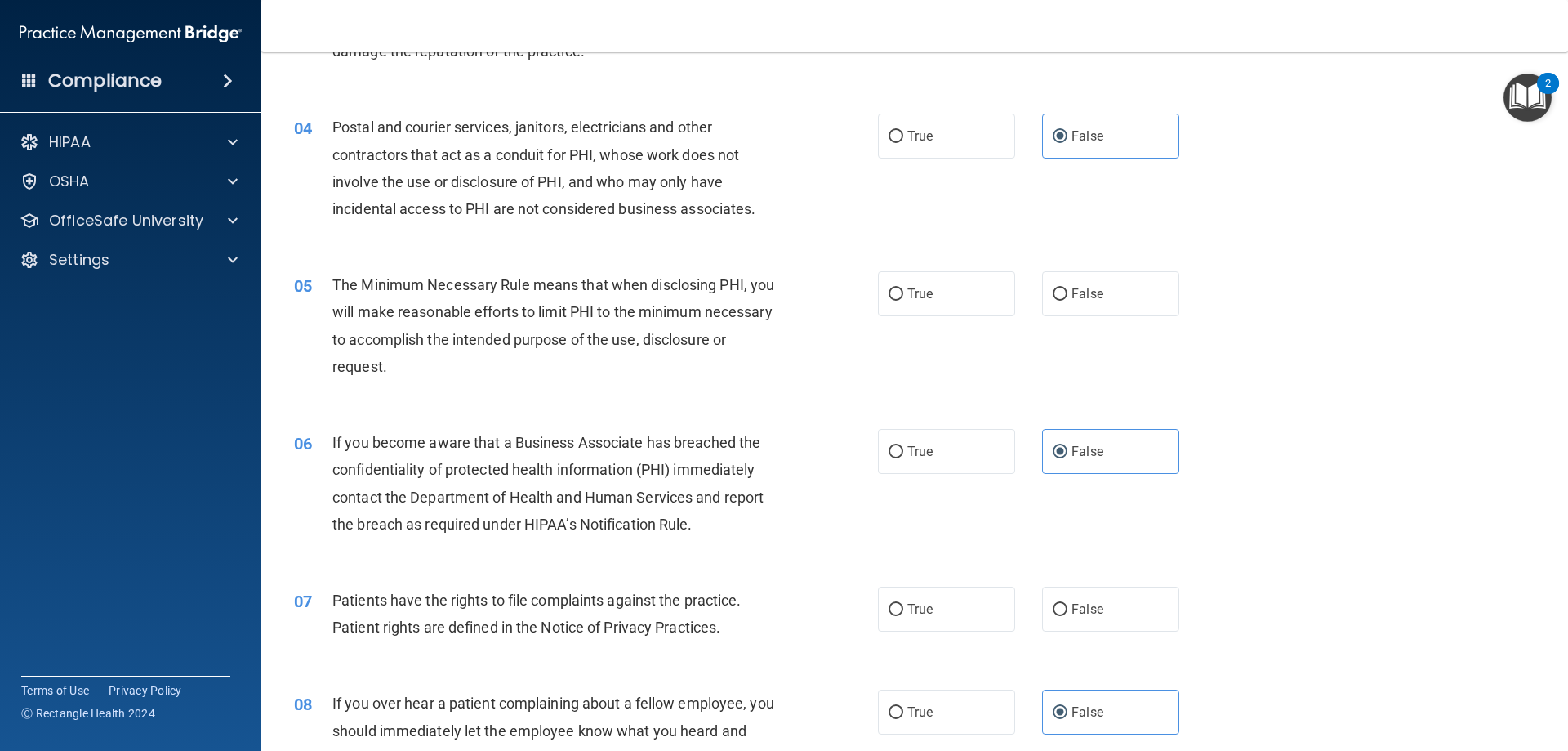
scroll to position [409, 0]
click at [953, 297] on label "True" at bounding box center [947, 292] width 137 height 45
click at [903, 297] on input "True" at bounding box center [896, 293] width 14 height 12
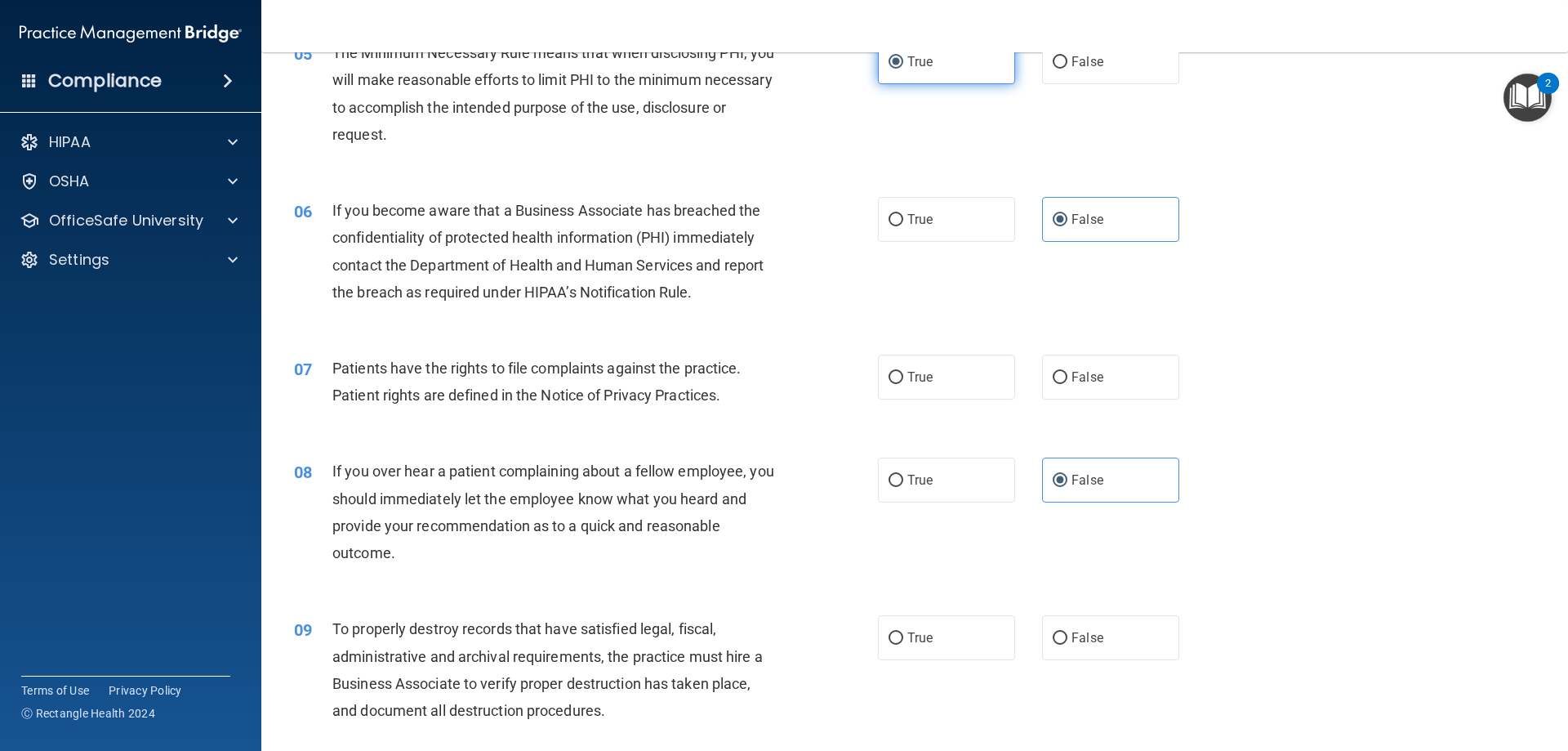
scroll to position [653, 0]
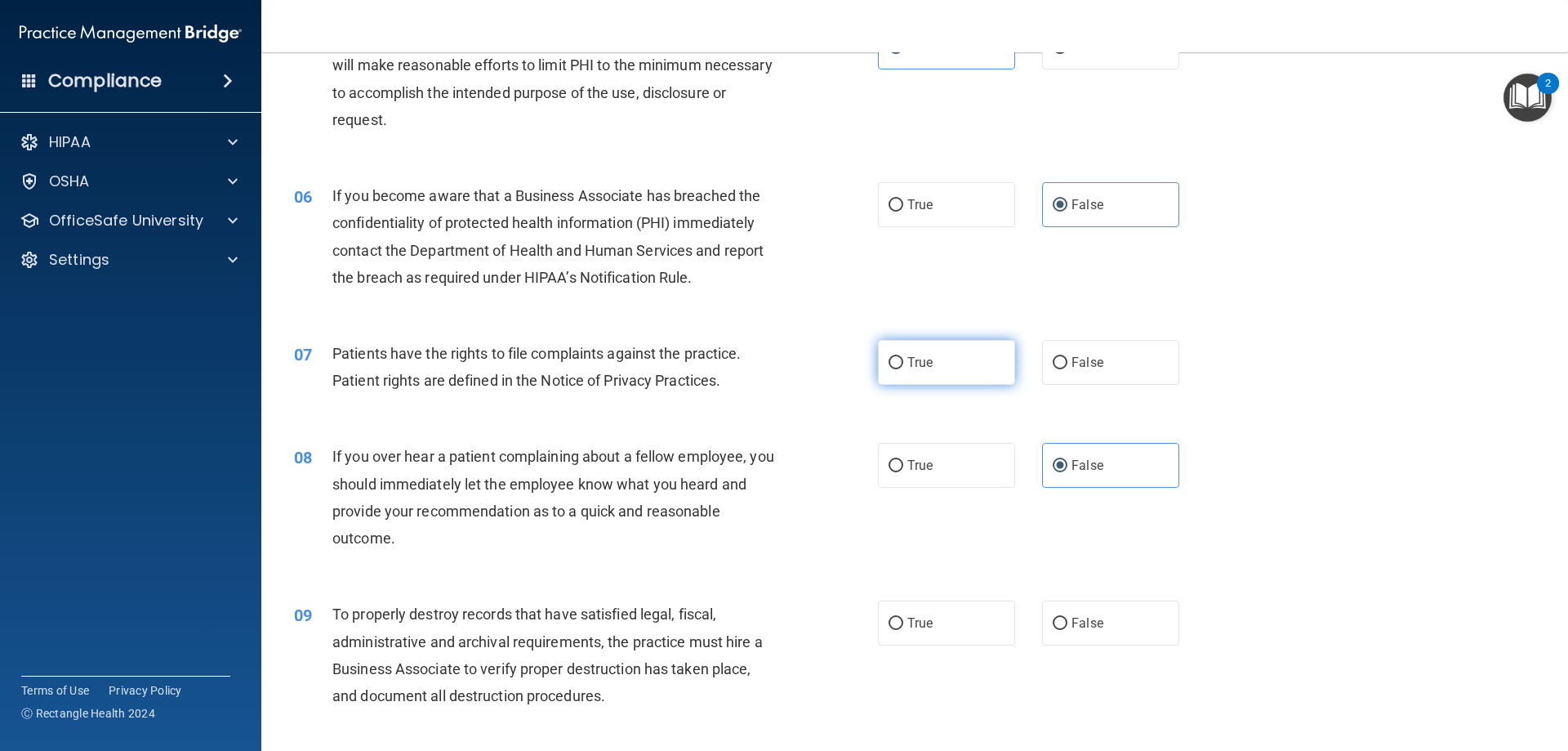
click at [954, 365] on label "True" at bounding box center [947, 362] width 137 height 45
click at [903, 365] on input "True" at bounding box center [896, 363] width 14 height 12
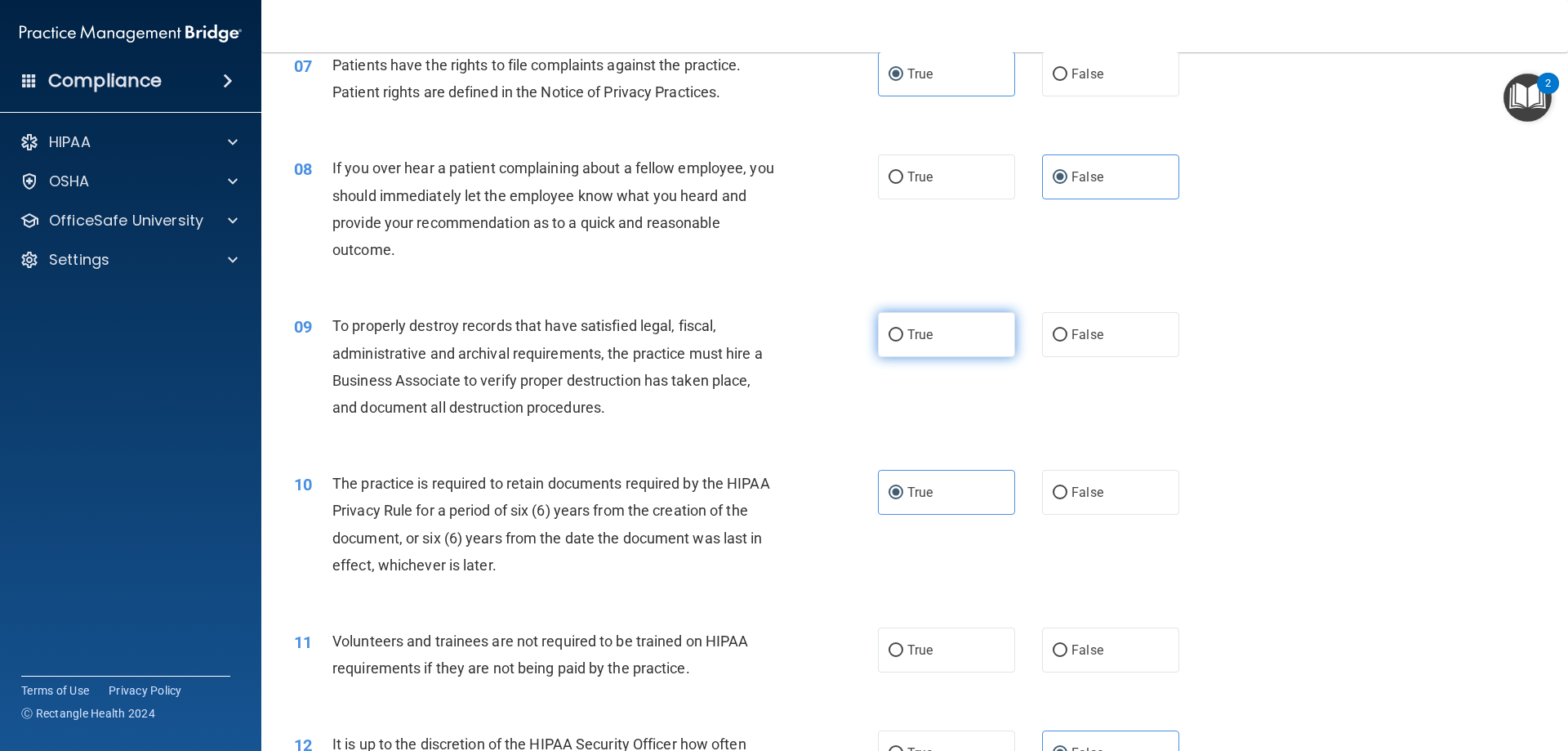
scroll to position [980, 0]
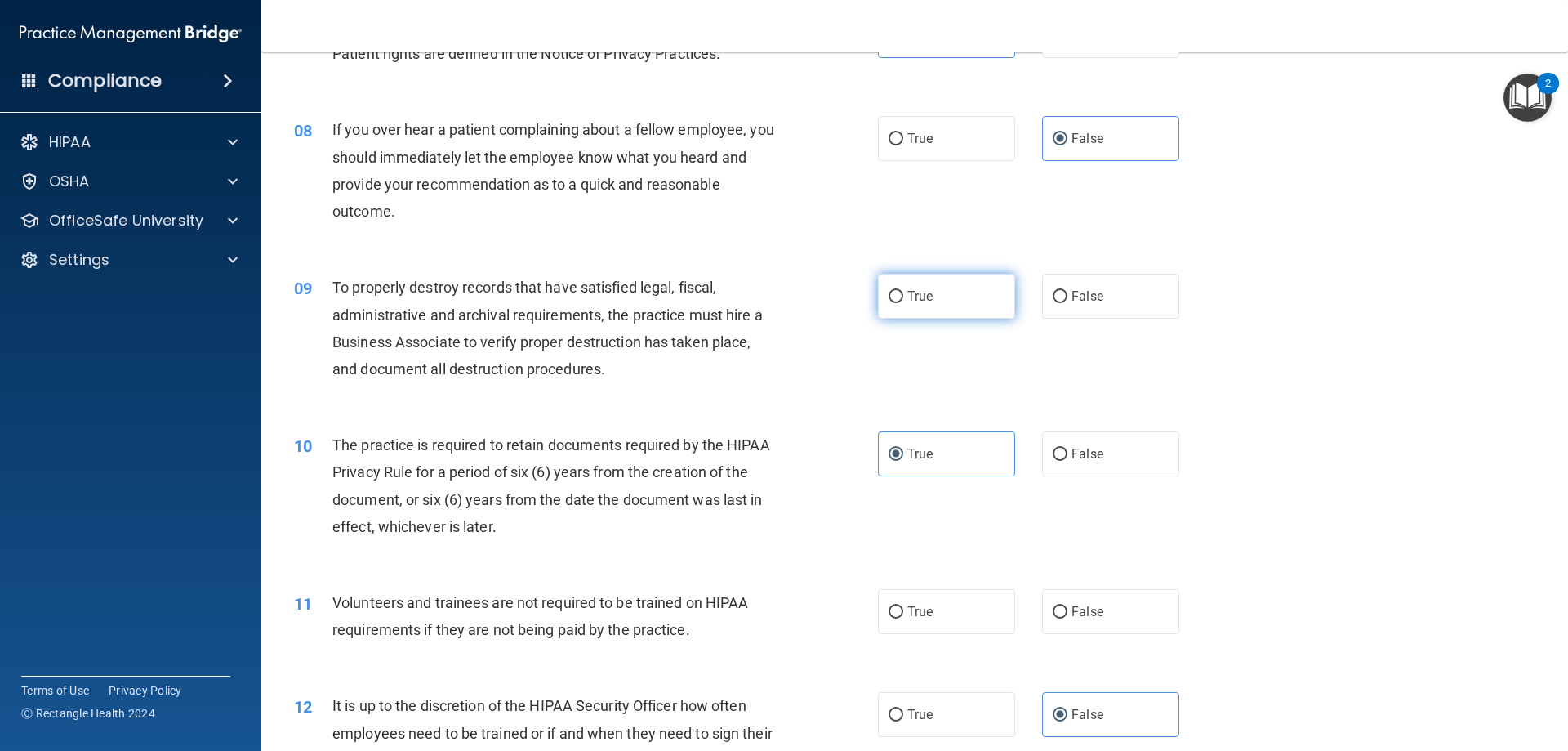
click at [924, 293] on span "True" at bounding box center [920, 296] width 25 height 15
click at [903, 293] on input "True" at bounding box center [896, 296] width 14 height 12
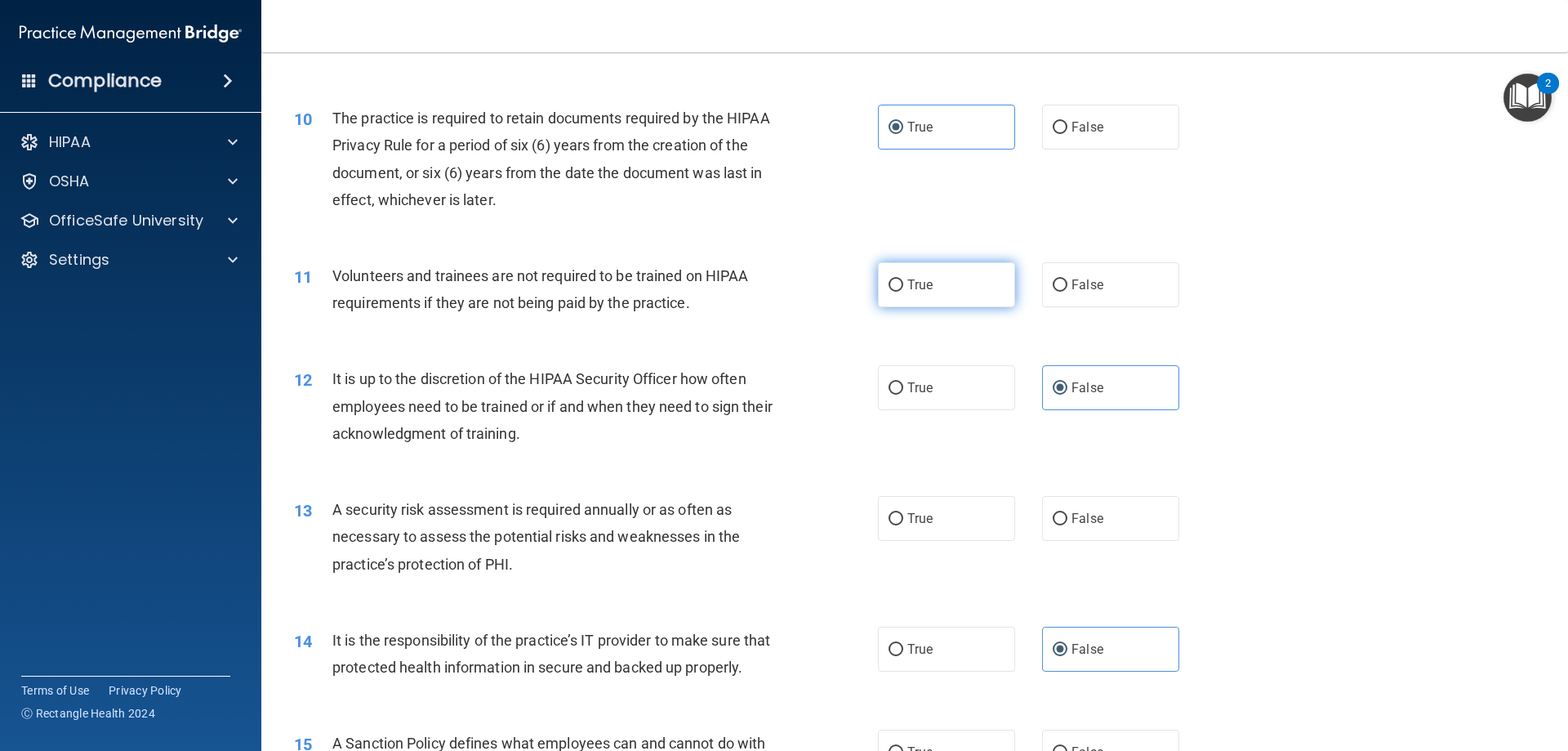
scroll to position [1225, 0]
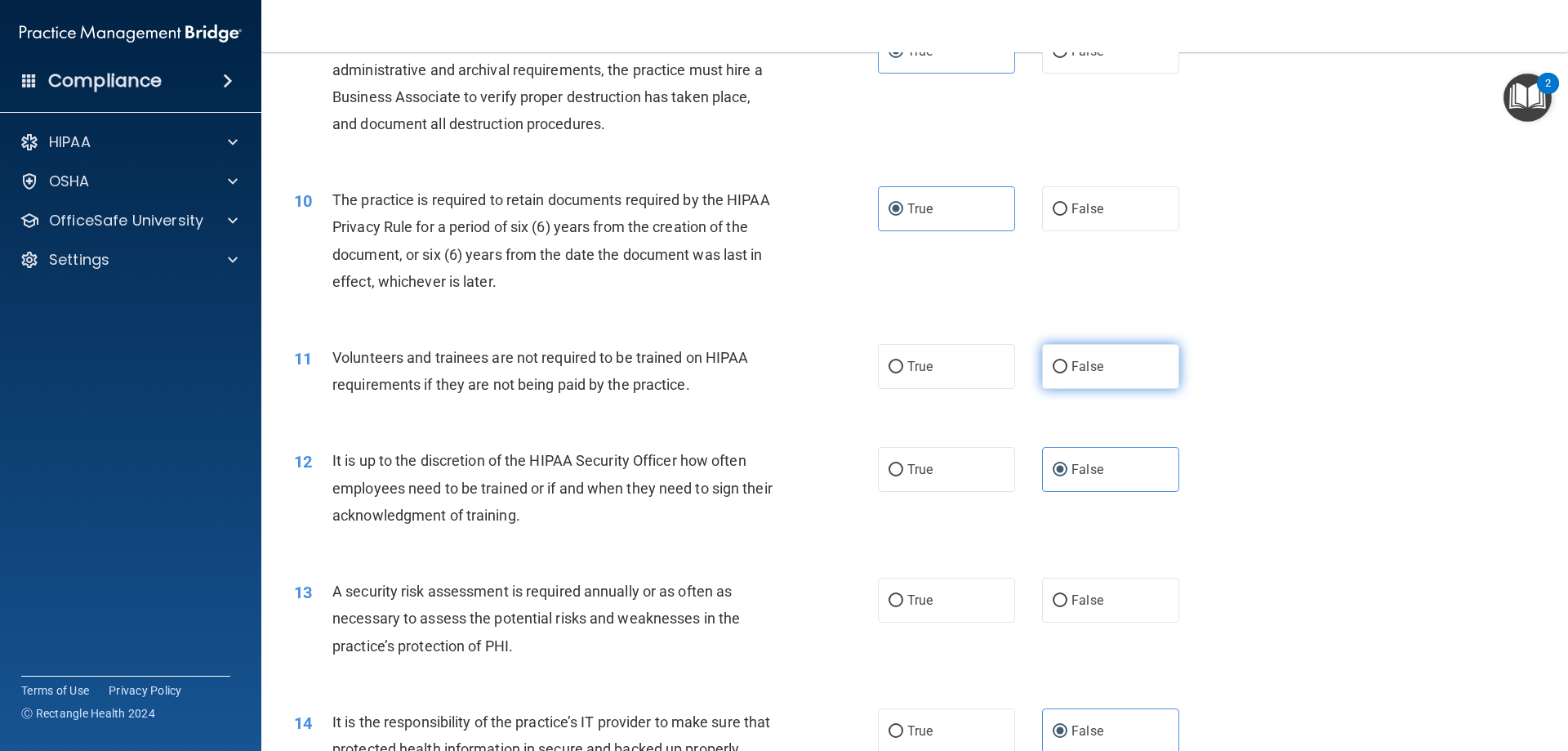
click at [1098, 367] on label "False" at bounding box center [1111, 366] width 137 height 45
click at [1067, 367] on input "False" at bounding box center [1060, 366] width 14 height 12
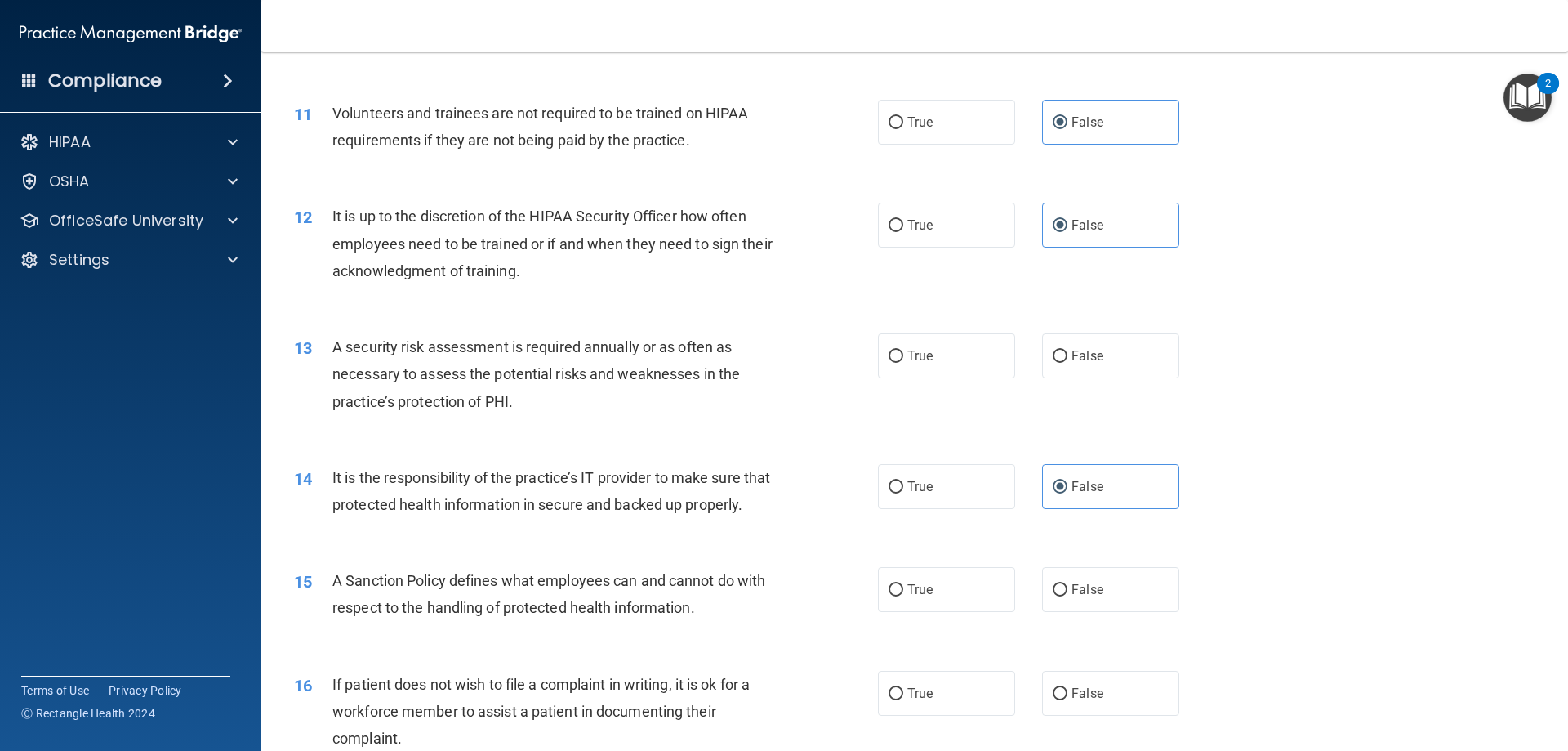
scroll to position [1470, 0]
click at [941, 354] on label "True" at bounding box center [947, 355] width 137 height 45
click at [903, 354] on input "True" at bounding box center [896, 356] width 14 height 12
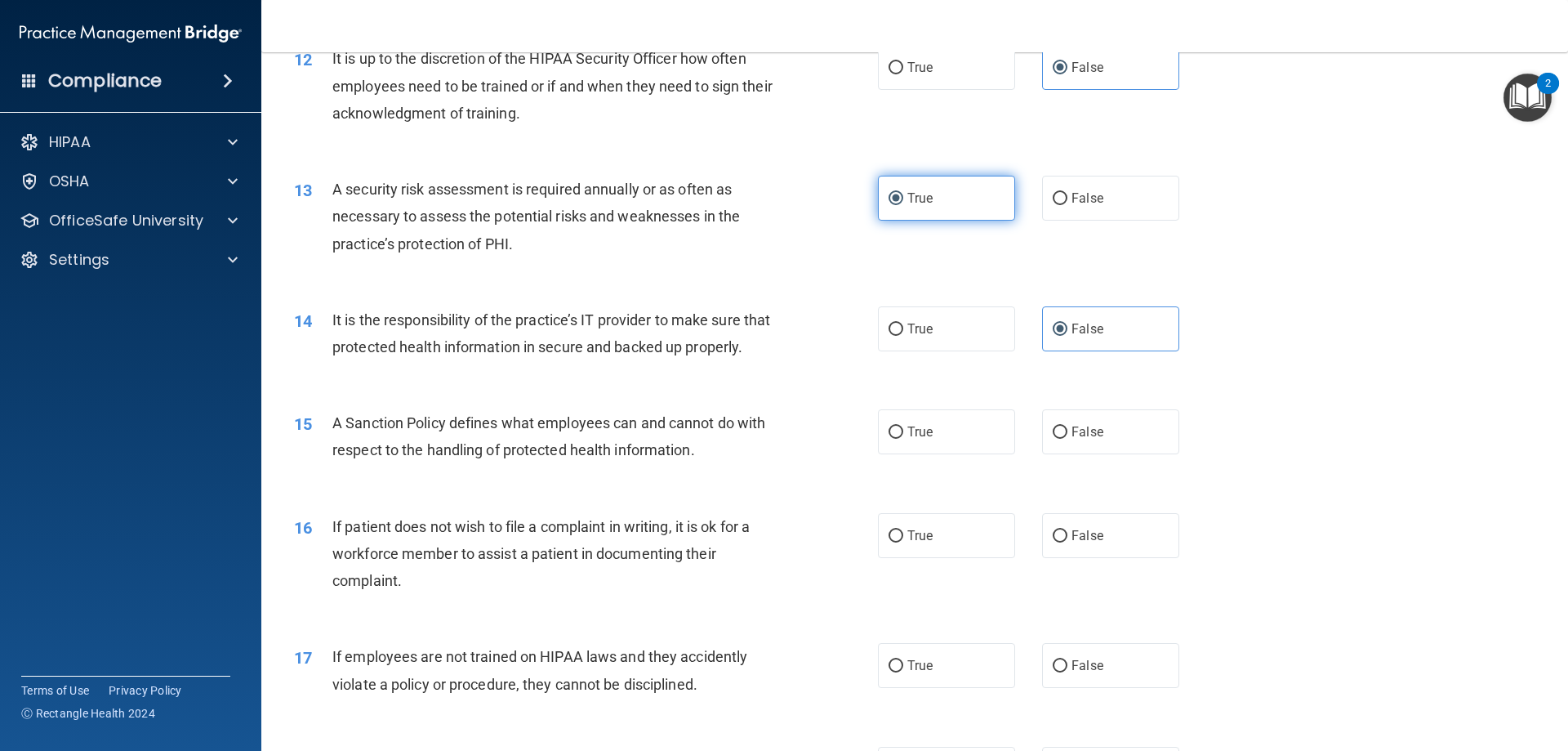
scroll to position [1633, 0]
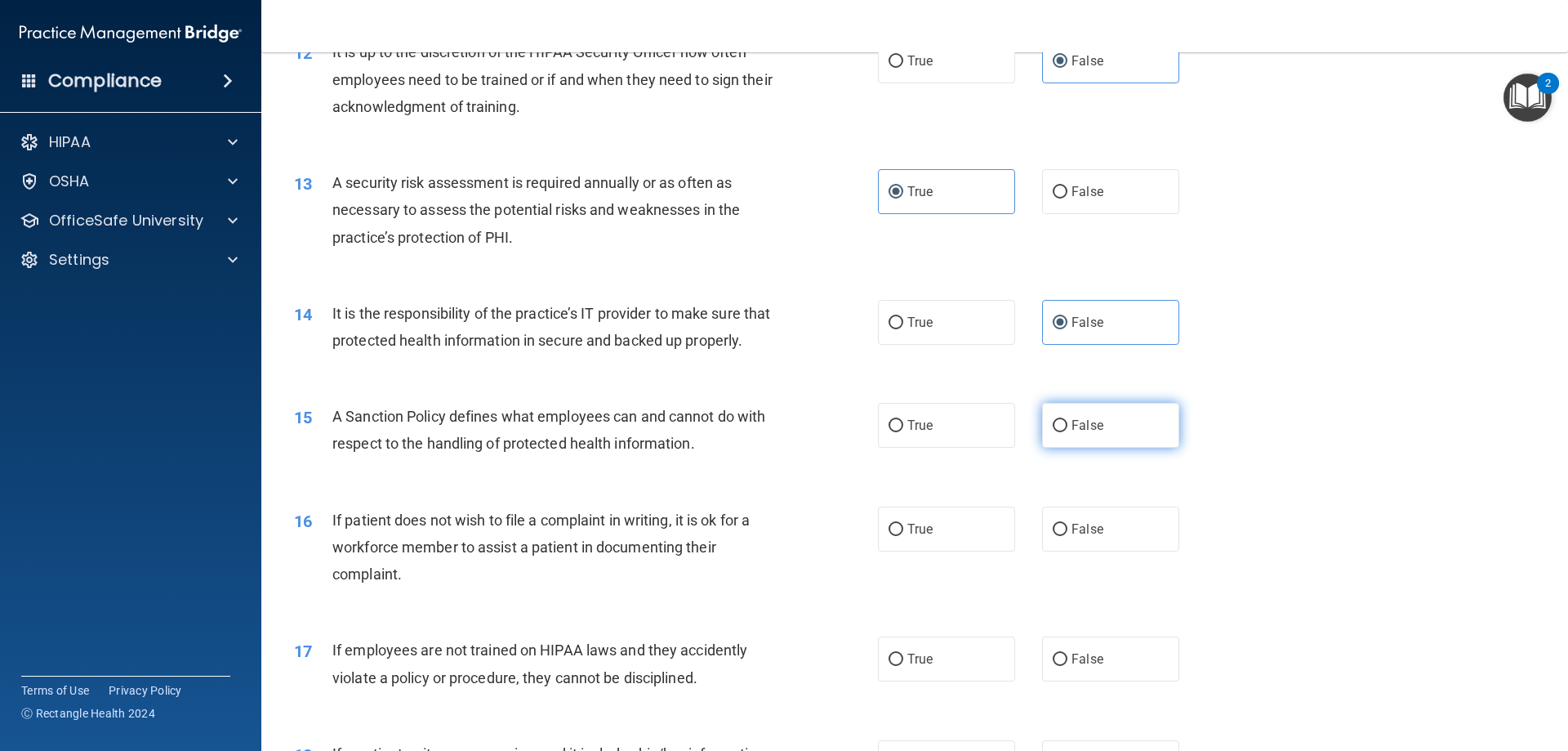
click at [1042, 448] on label "False" at bounding box center [1111, 425] width 137 height 45
click at [1053, 433] on input "False" at bounding box center [1060, 426] width 14 height 12
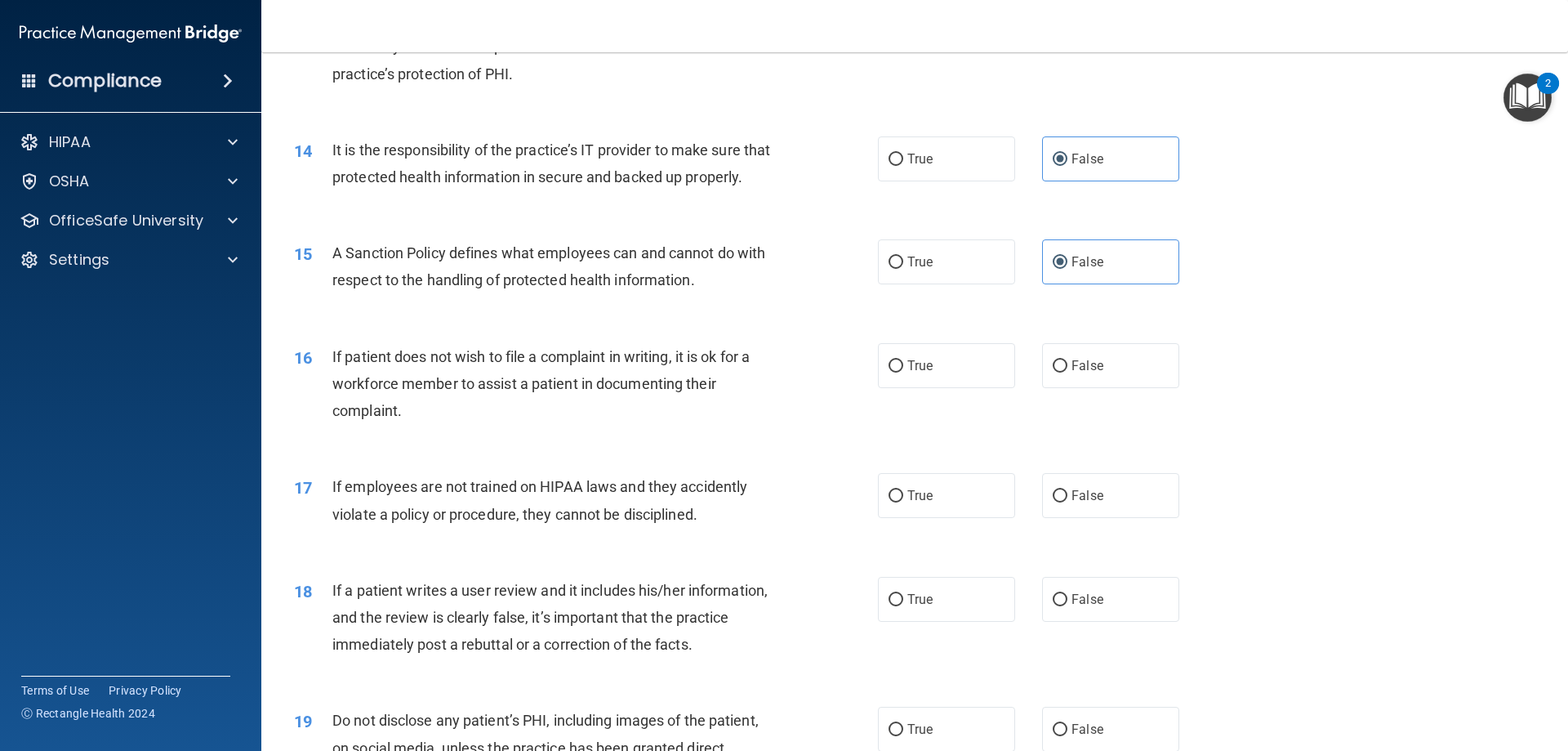
scroll to position [1879, 0]
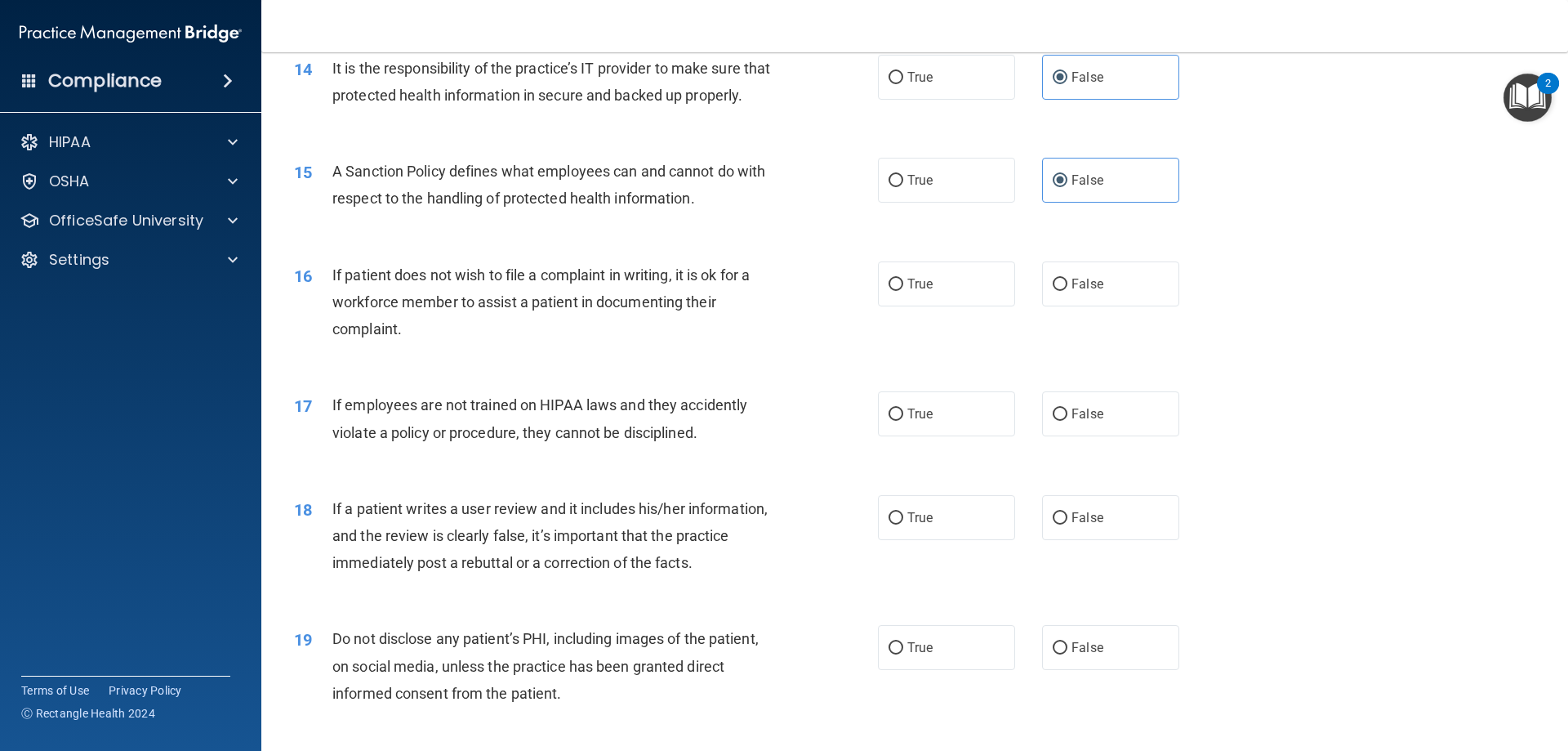
click at [1019, 306] on div "True False" at bounding box center [1042, 284] width 329 height 45
click at [967, 306] on label "True" at bounding box center [947, 284] width 137 height 45
click at [903, 291] on input "True" at bounding box center [896, 284] width 14 height 12
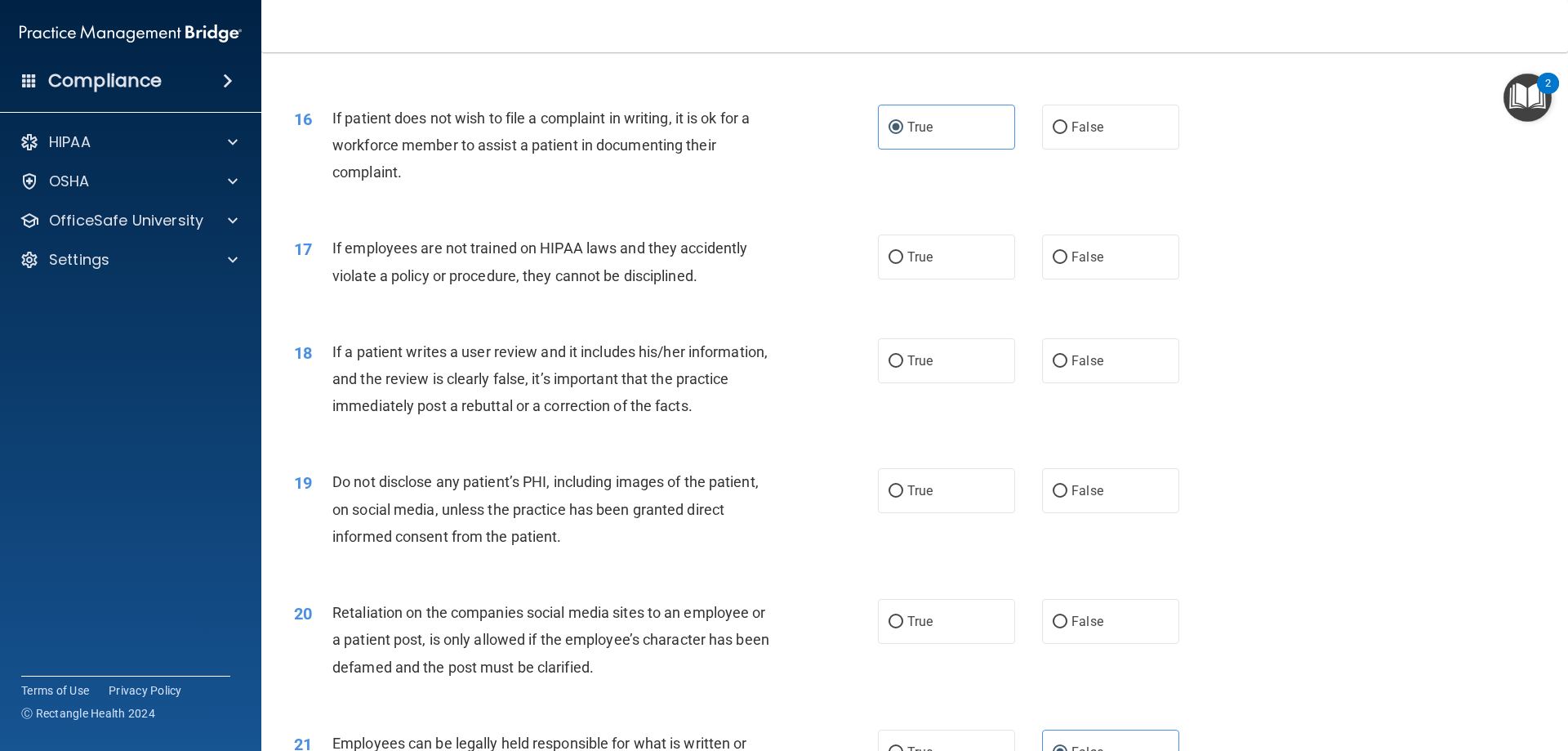
scroll to position [2042, 0]
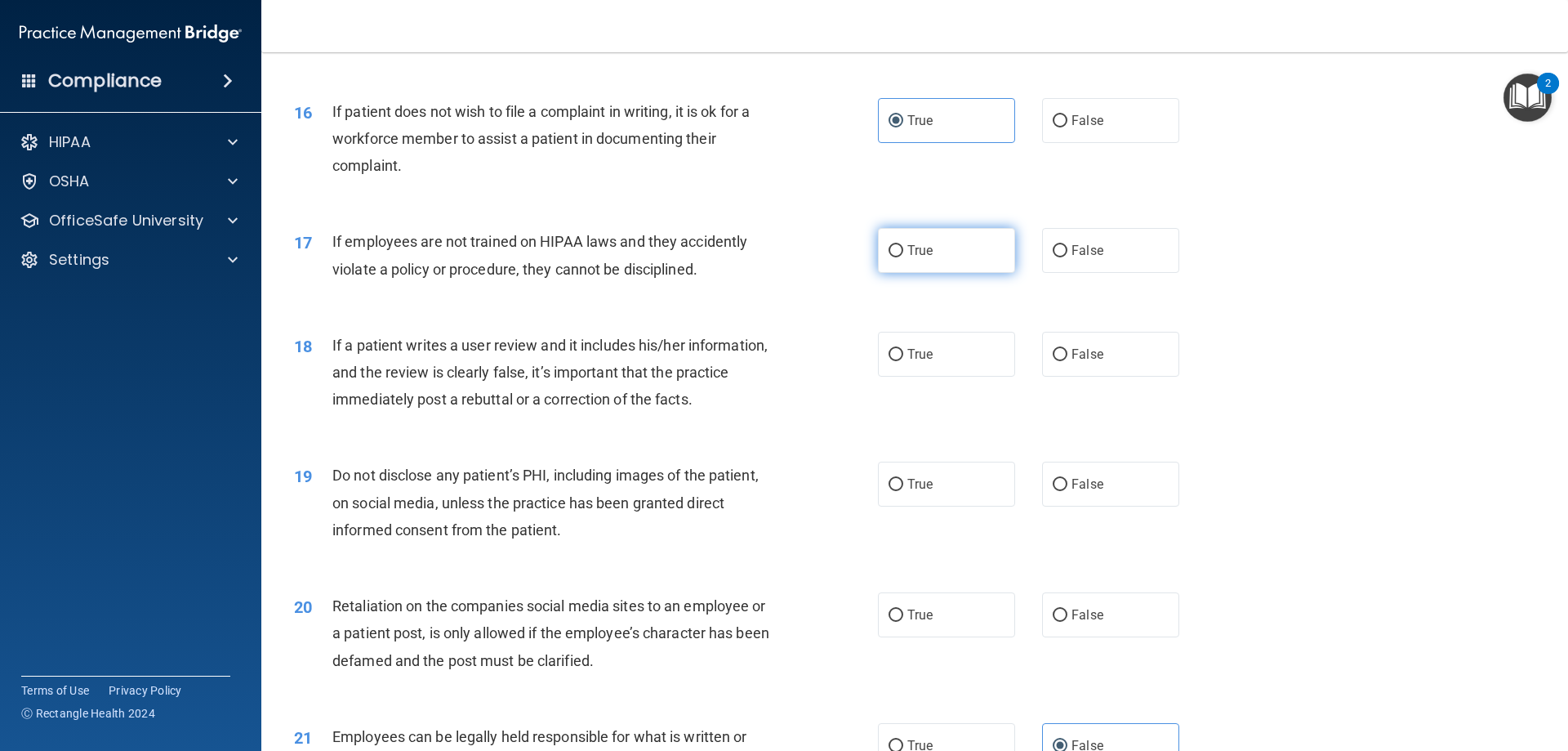
click at [975, 272] on label "True" at bounding box center [947, 250] width 137 height 45
click at [903, 257] on input "True" at bounding box center [896, 250] width 14 height 12
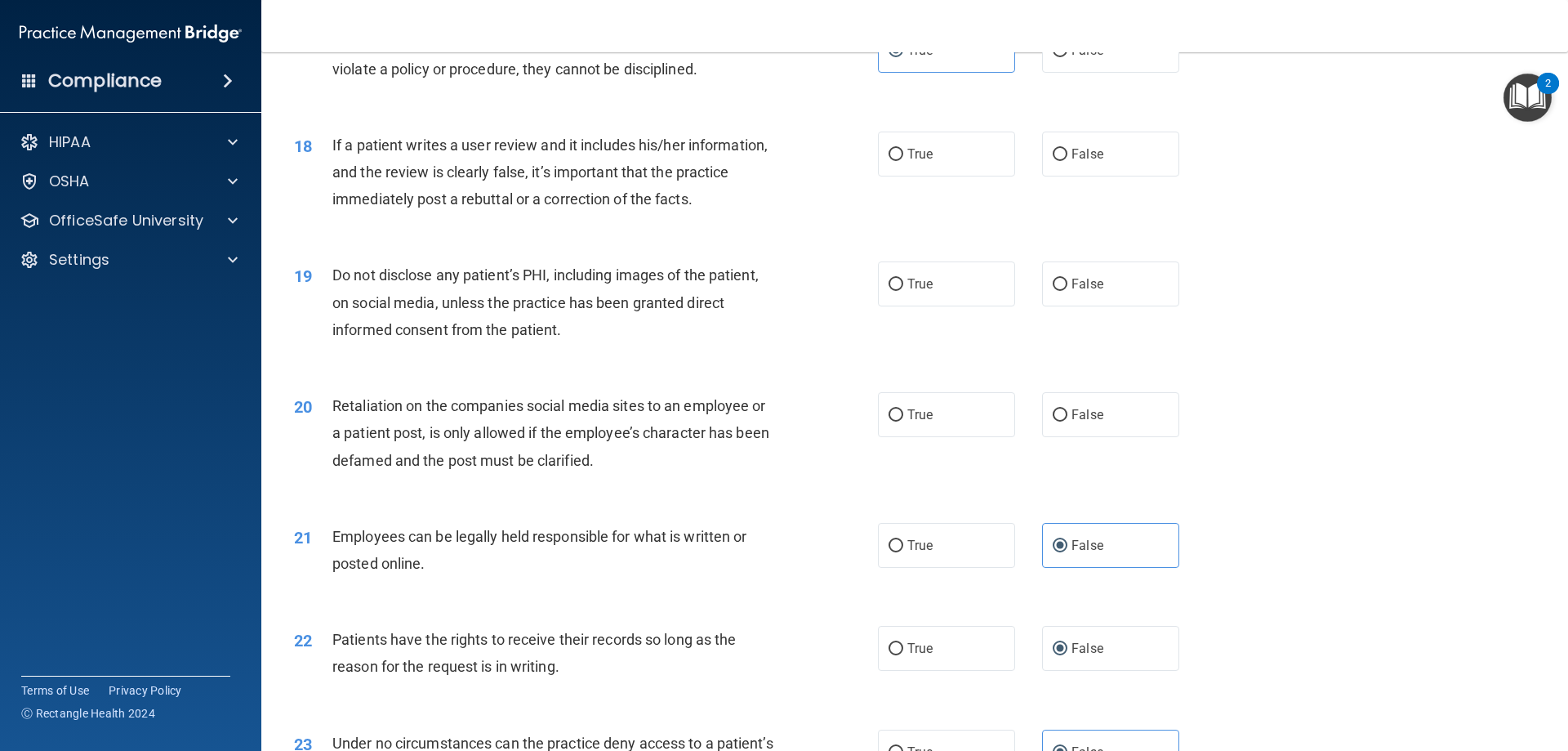
scroll to position [2288, 0]
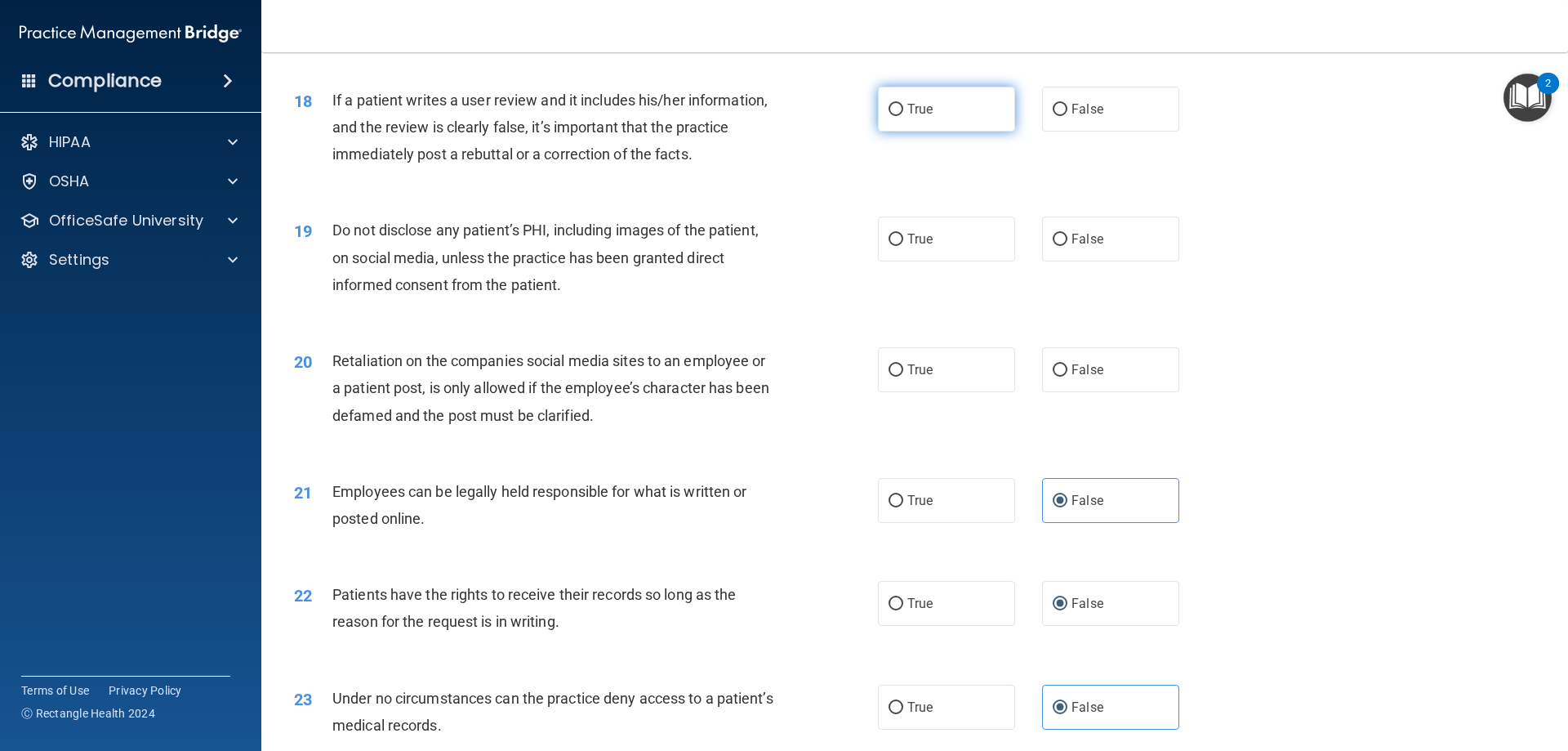
click at [930, 131] on label "True" at bounding box center [947, 108] width 137 height 45
click at [903, 116] on input "True" at bounding box center [896, 109] width 14 height 12
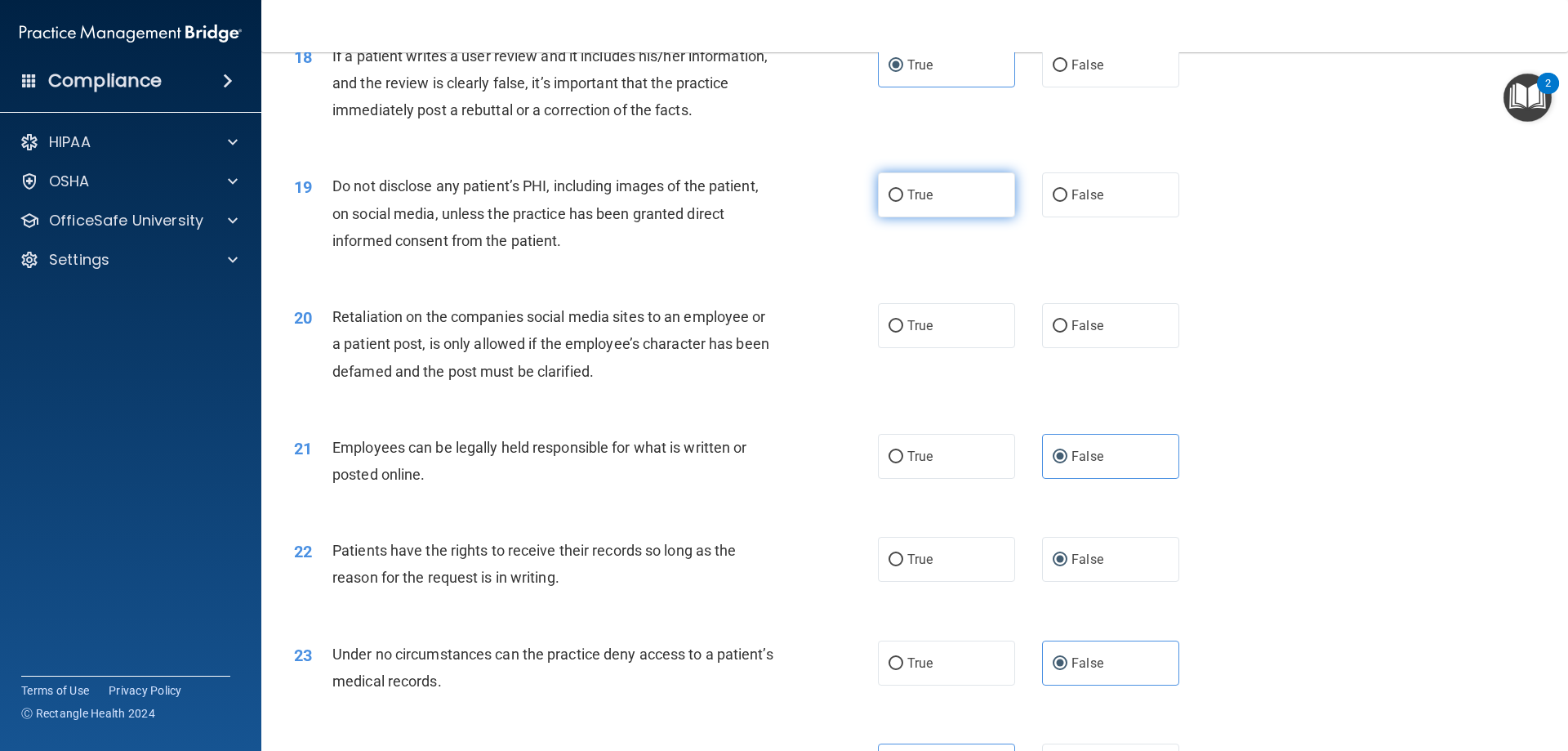
scroll to position [2369, 0]
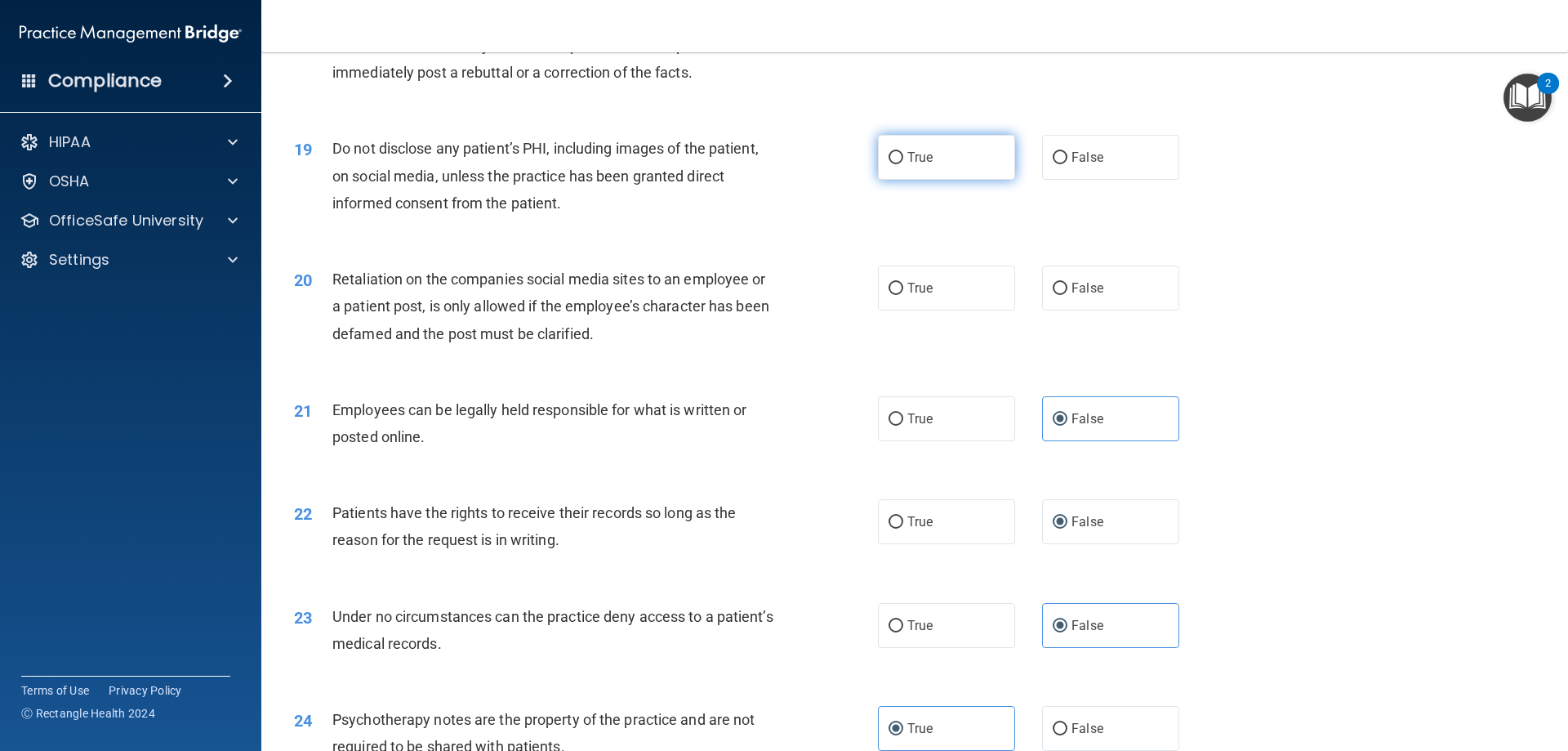
click at [911, 165] on span "True" at bounding box center [920, 157] width 25 height 15
click at [903, 164] on input "True" at bounding box center [896, 157] width 14 height 12
click at [938, 311] on label "True" at bounding box center [947, 288] width 137 height 45
click at [903, 294] on input "True" at bounding box center [896, 289] width 14 height 12
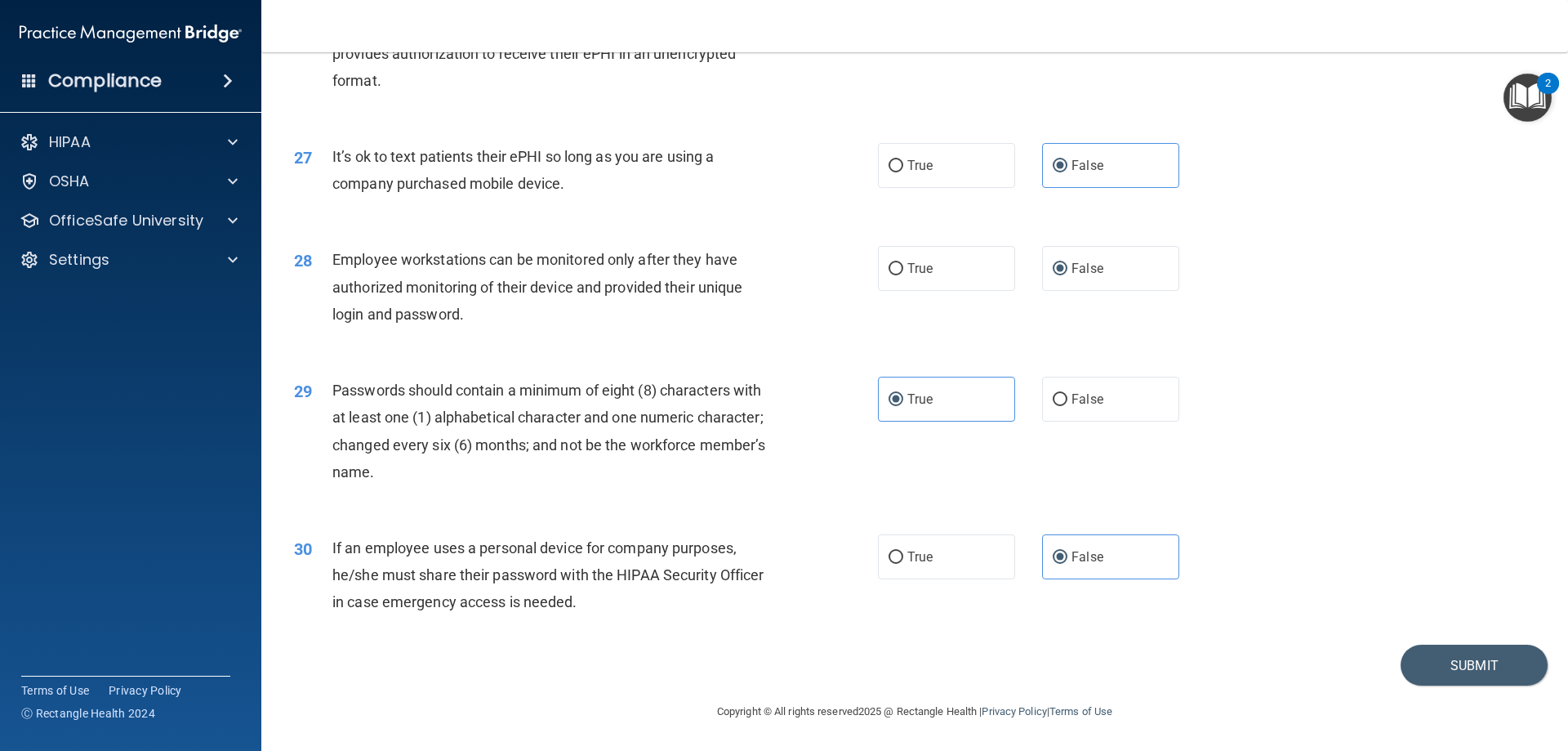
scroll to position [3350, 0]
click at [1485, 652] on button "Submit" at bounding box center [1474, 665] width 147 height 41
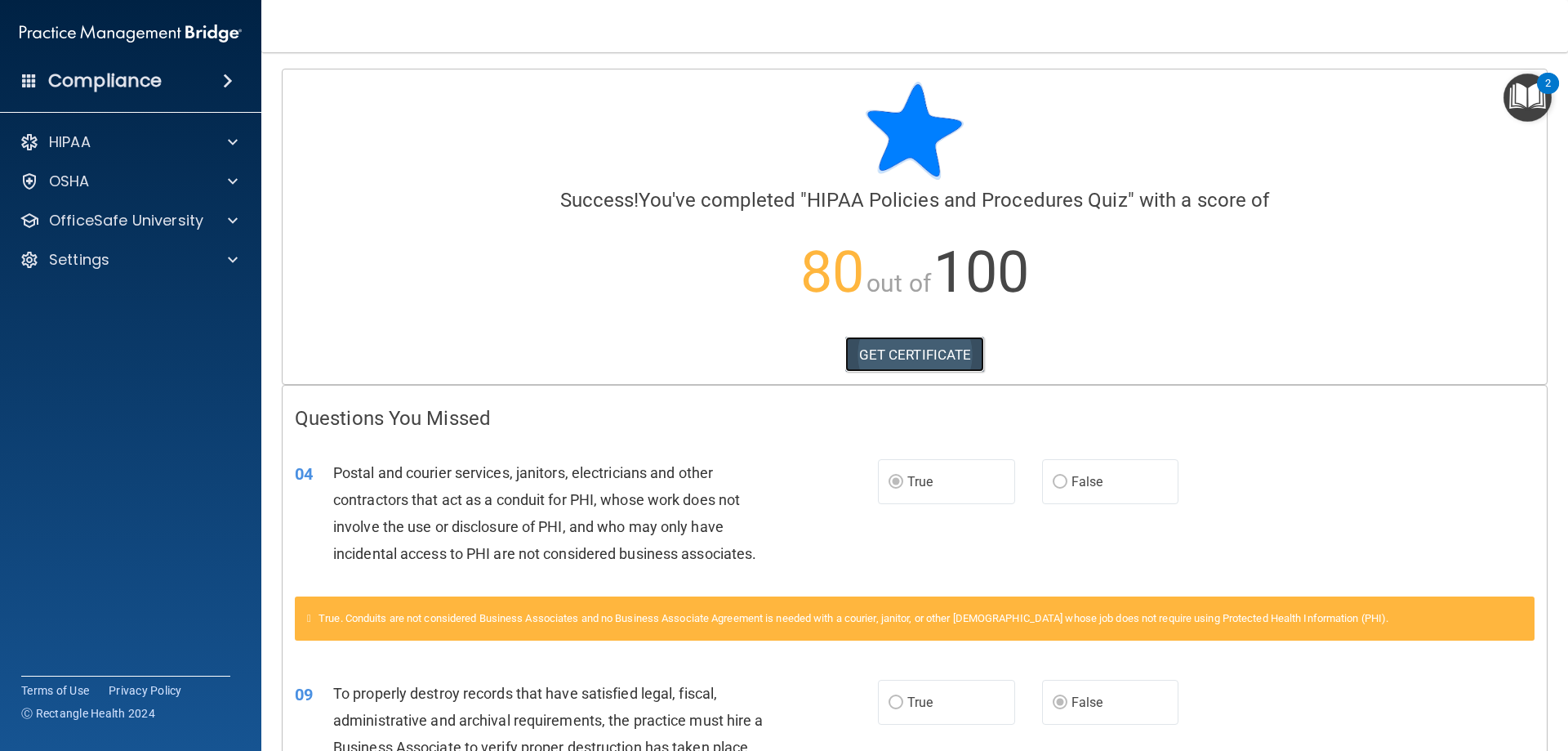
click at [911, 339] on link "GET CERTIFICATE" at bounding box center [915, 354] width 140 height 35
click at [36, 239] on div "HIPAA Documents and Policies Report an Incident Business Associates Emergency P…" at bounding box center [130, 203] width 262 height 170
click at [37, 235] on div "OfficeSafe University" at bounding box center [130, 221] width 262 height 33
click at [125, 227] on p "OfficeSafe University" at bounding box center [126, 221] width 154 height 19
click at [199, 262] on img at bounding box center [198, 260] width 20 height 20
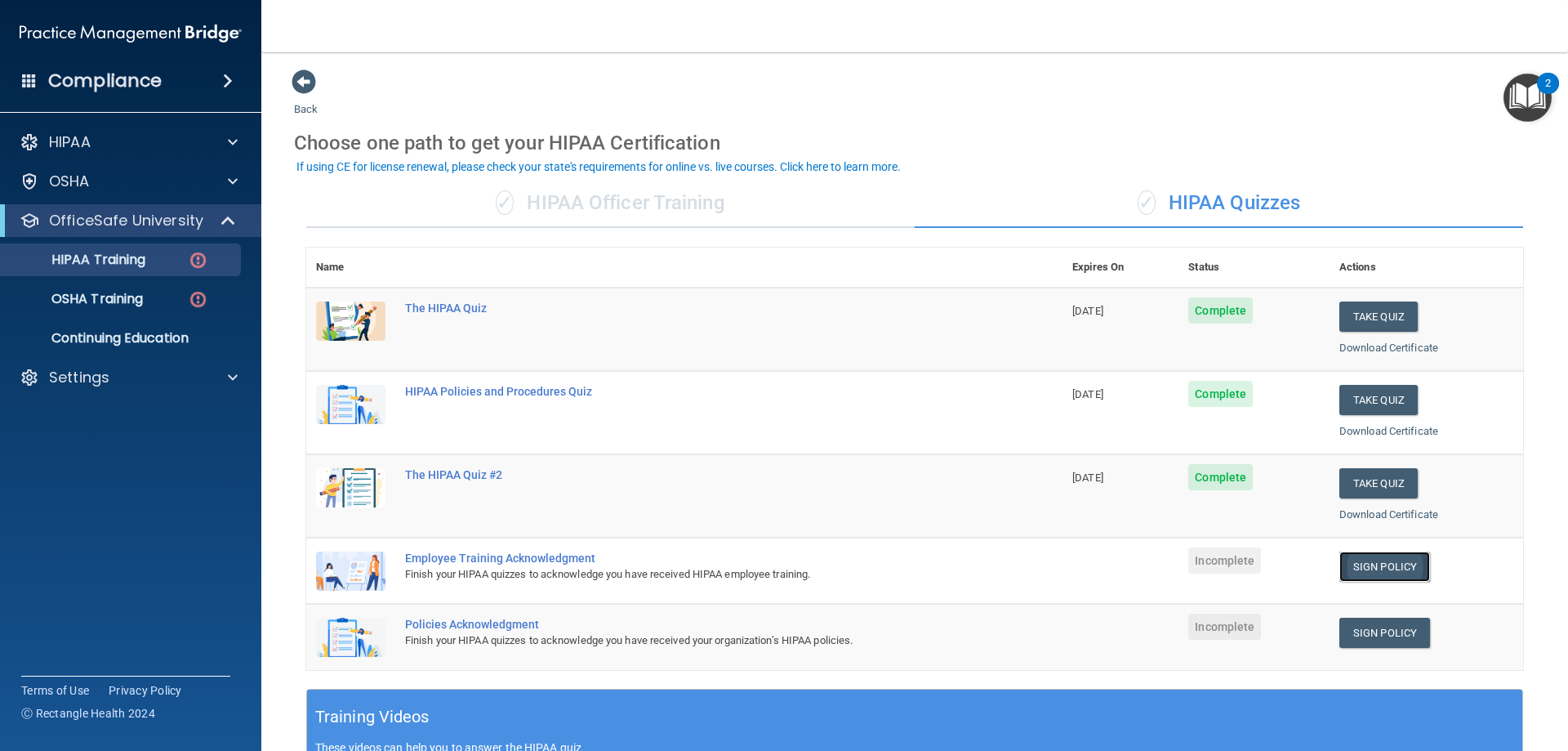
click at [1389, 572] on link "Sign Policy" at bounding box center [1385, 567] width 91 height 31
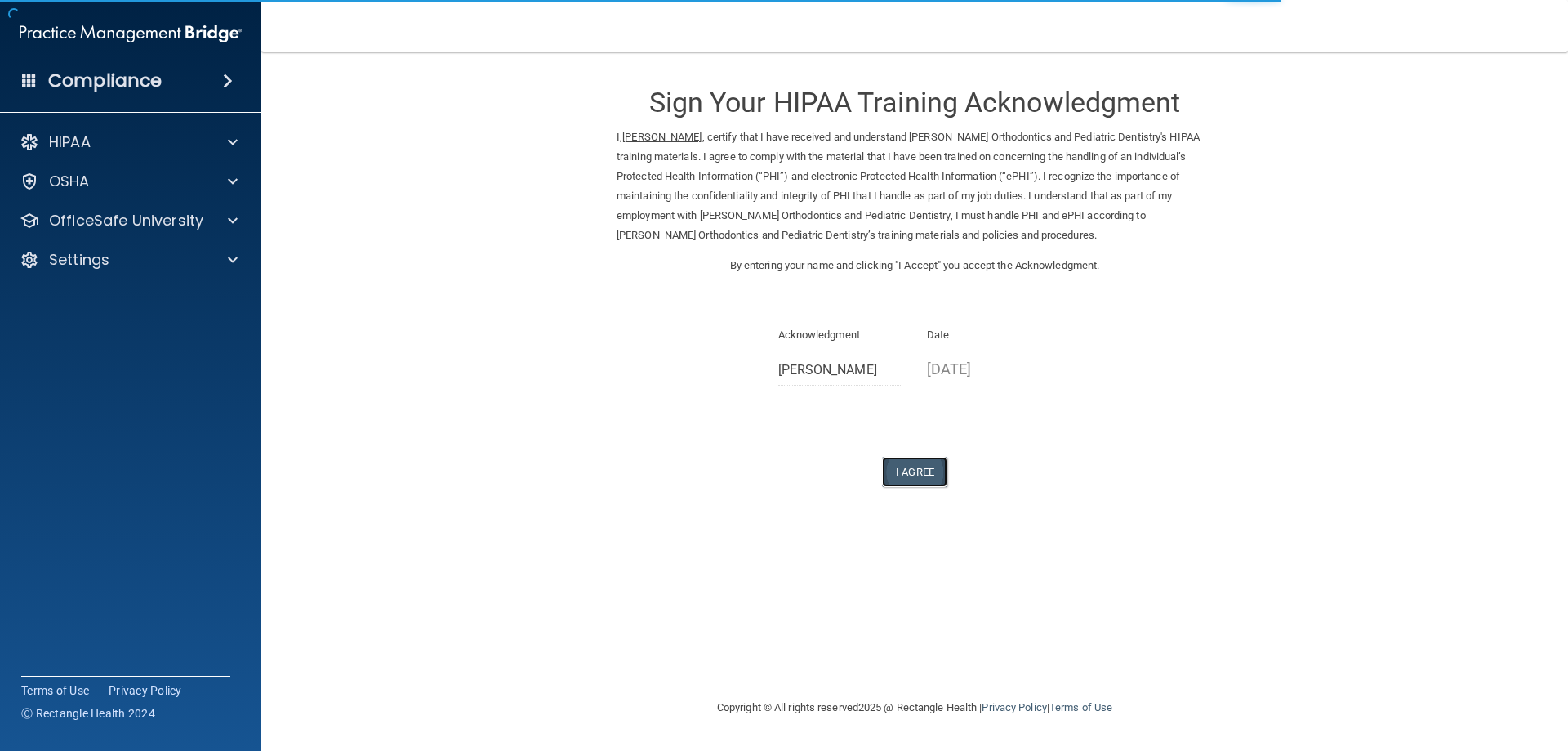
click at [905, 481] on button "I Agree" at bounding box center [915, 472] width 65 height 31
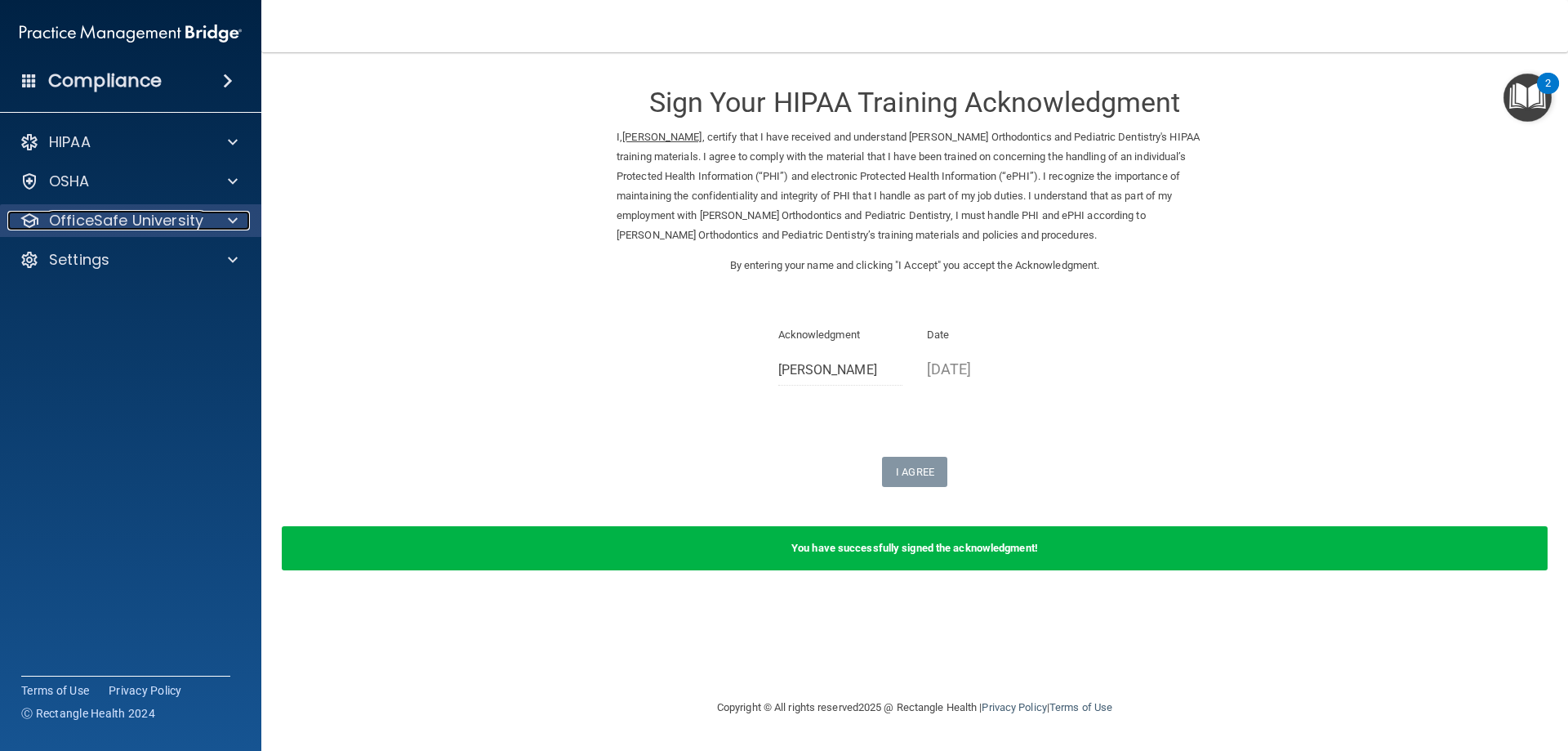
click at [198, 212] on p "OfficeSafe University" at bounding box center [126, 221] width 154 height 19
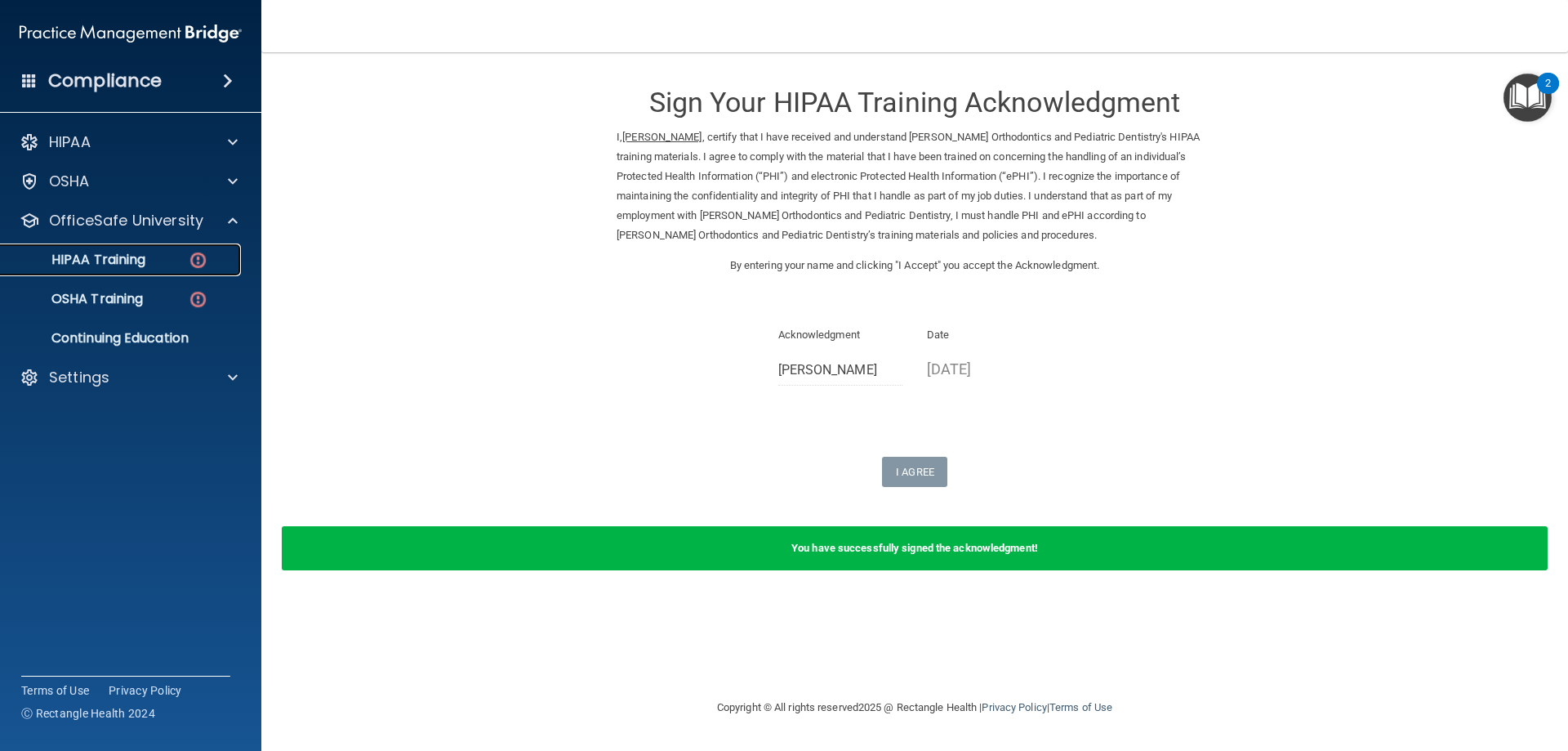
click at [196, 252] on img at bounding box center [198, 260] width 20 height 20
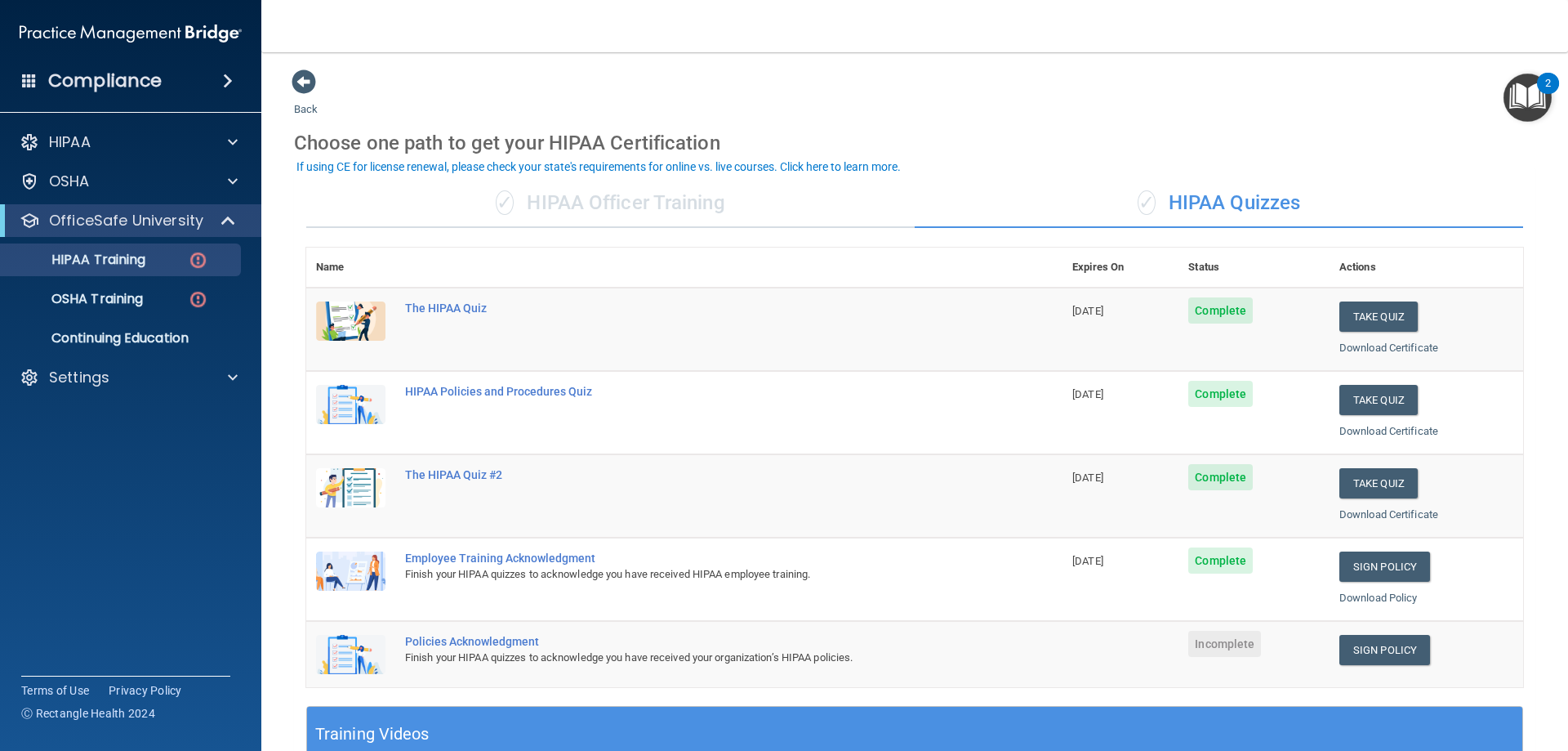
click at [1391, 667] on td "Sign Policy Sign Policy Download Policy" at bounding box center [1426, 653] width 194 height 66
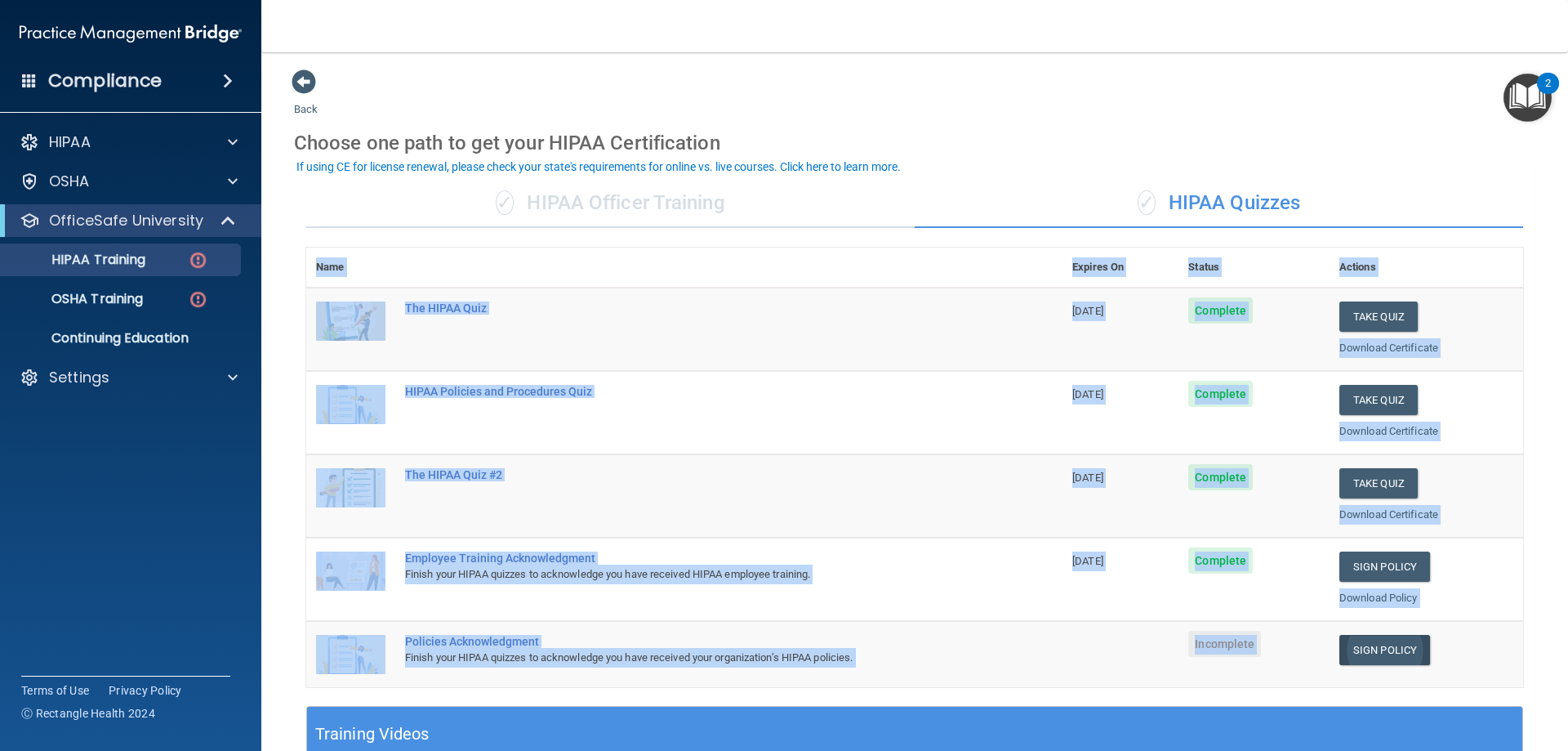
drag, startPoint x: 1391, startPoint y: 667, endPoint x: 1392, endPoint y: 652, distance: 15.0
click at [1392, 658] on td "Sign Policy Sign Policy Download Policy" at bounding box center [1426, 653] width 194 height 66
click at [1392, 652] on link "Sign Policy" at bounding box center [1385, 650] width 91 height 31
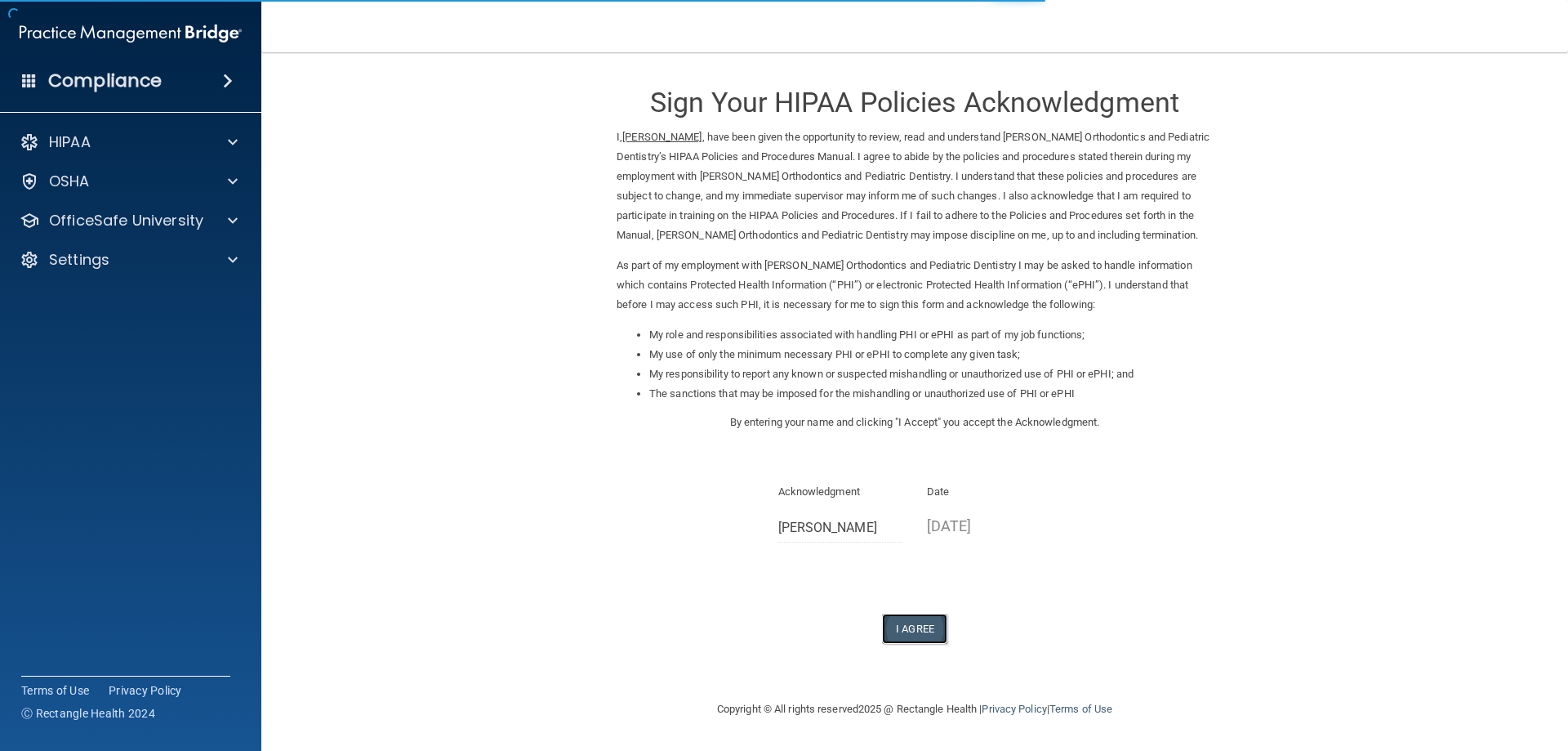
click at [900, 642] on button "I Agree" at bounding box center [915, 629] width 65 height 31
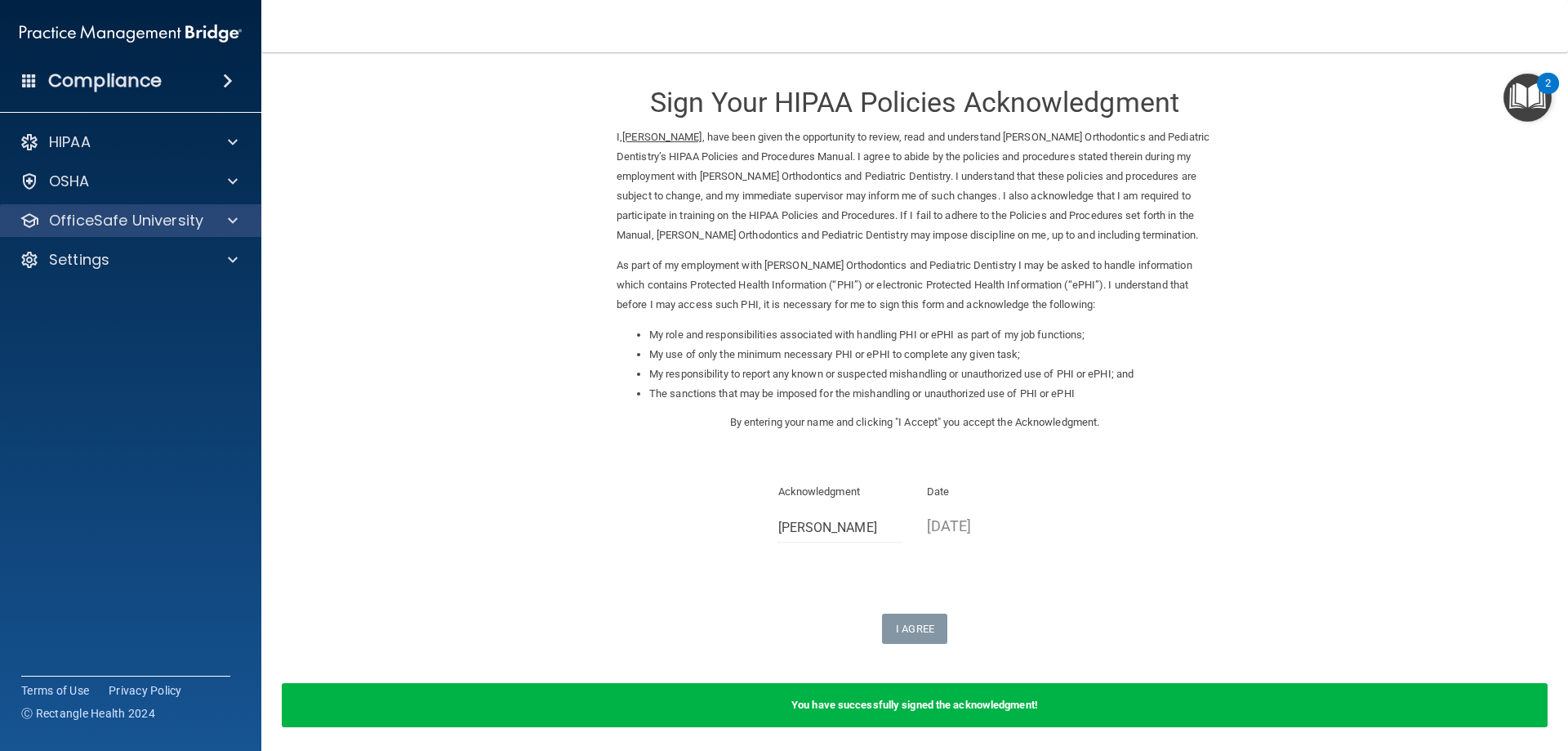
click at [192, 209] on div "OfficeSafe University" at bounding box center [130, 221] width 262 height 33
click at [175, 222] on p "OfficeSafe University" at bounding box center [126, 221] width 154 height 19
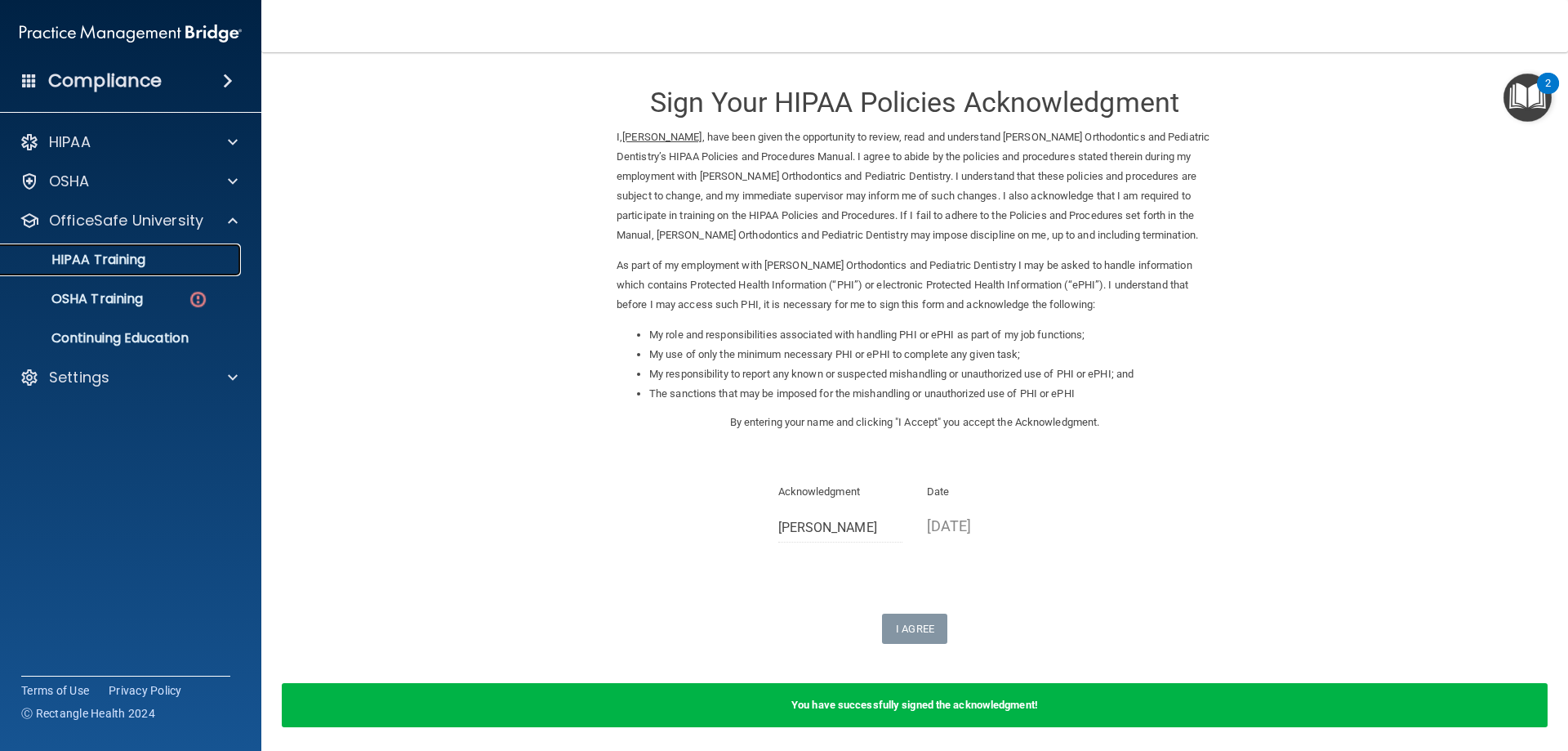
click at [130, 259] on p "HIPAA Training" at bounding box center [78, 259] width 135 height 16
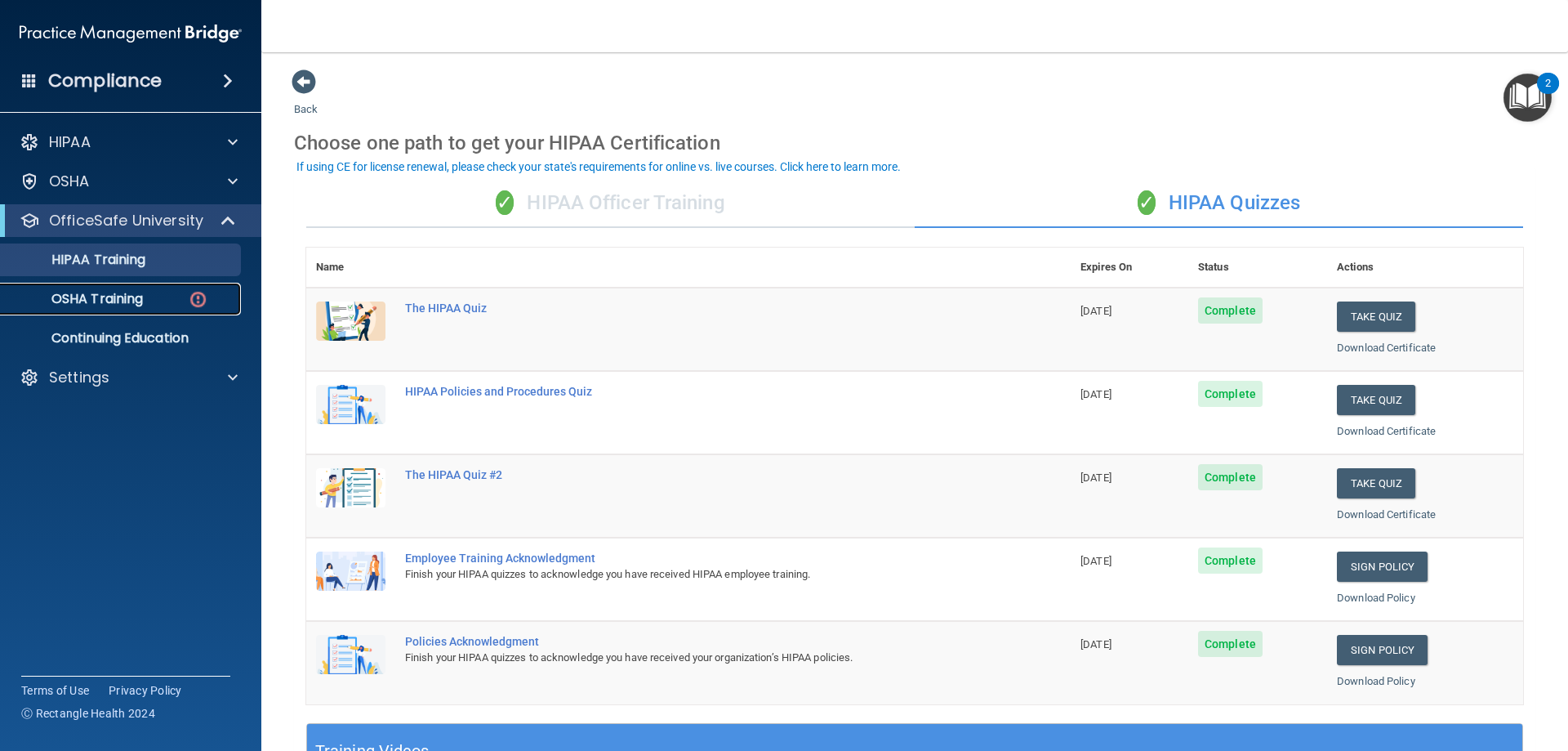
click at [119, 300] on p "OSHA Training" at bounding box center [77, 298] width 132 height 16
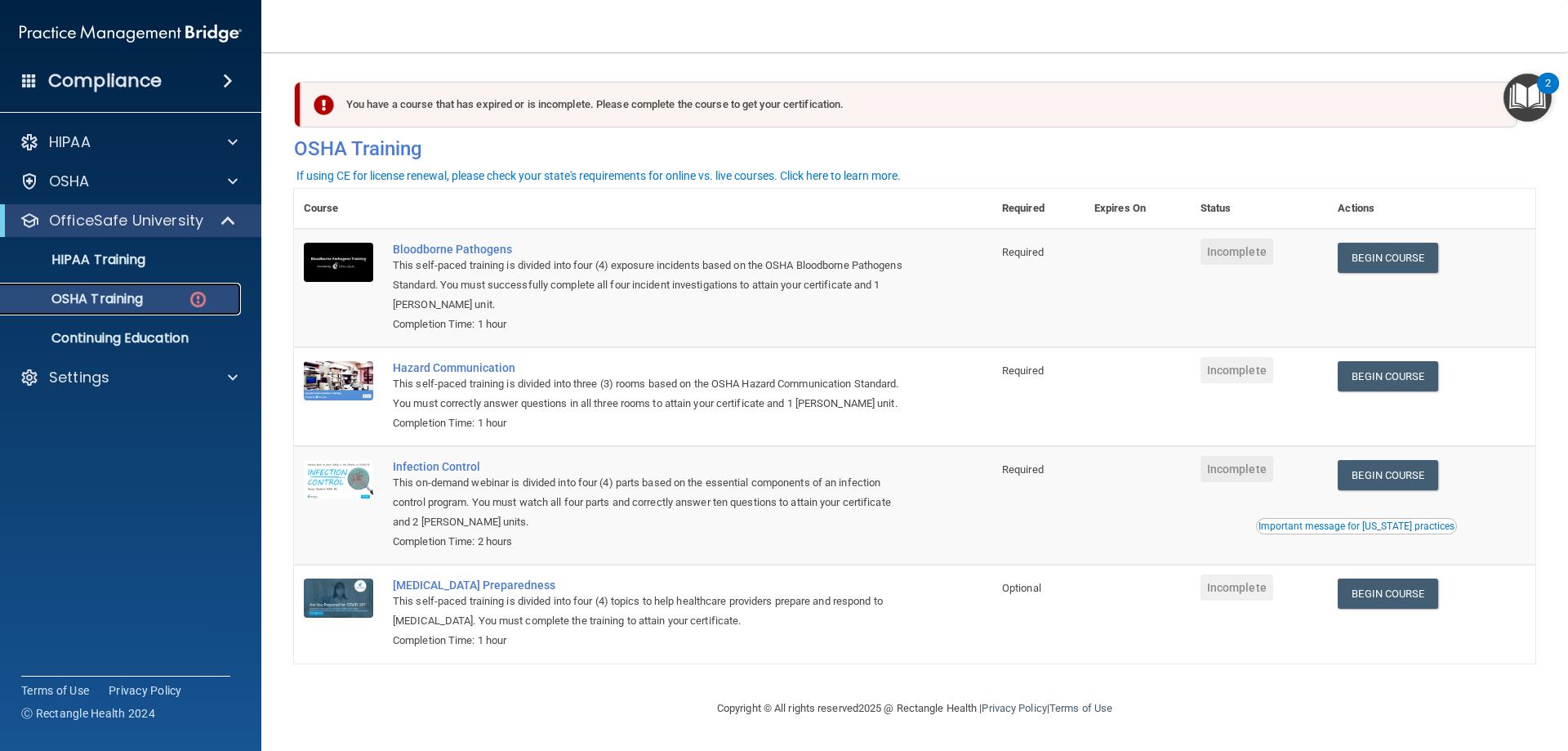
click at [157, 300] on div "OSHA Training" at bounding box center [122, 298] width 222 height 16
click at [145, 335] on p "Continuing Education" at bounding box center [122, 338] width 222 height 16
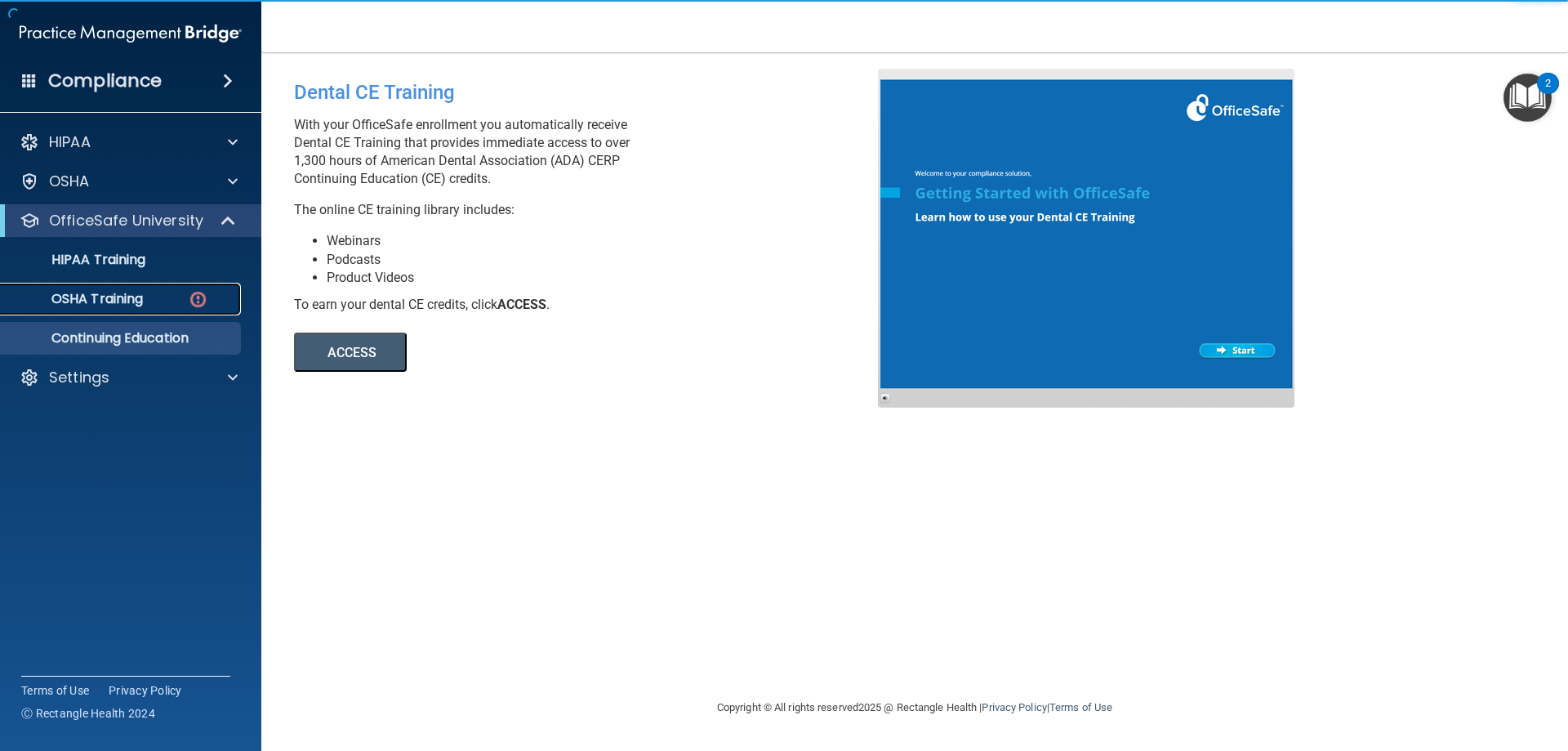
click at [145, 314] on link "OSHA Training" at bounding box center [112, 299] width 257 height 33
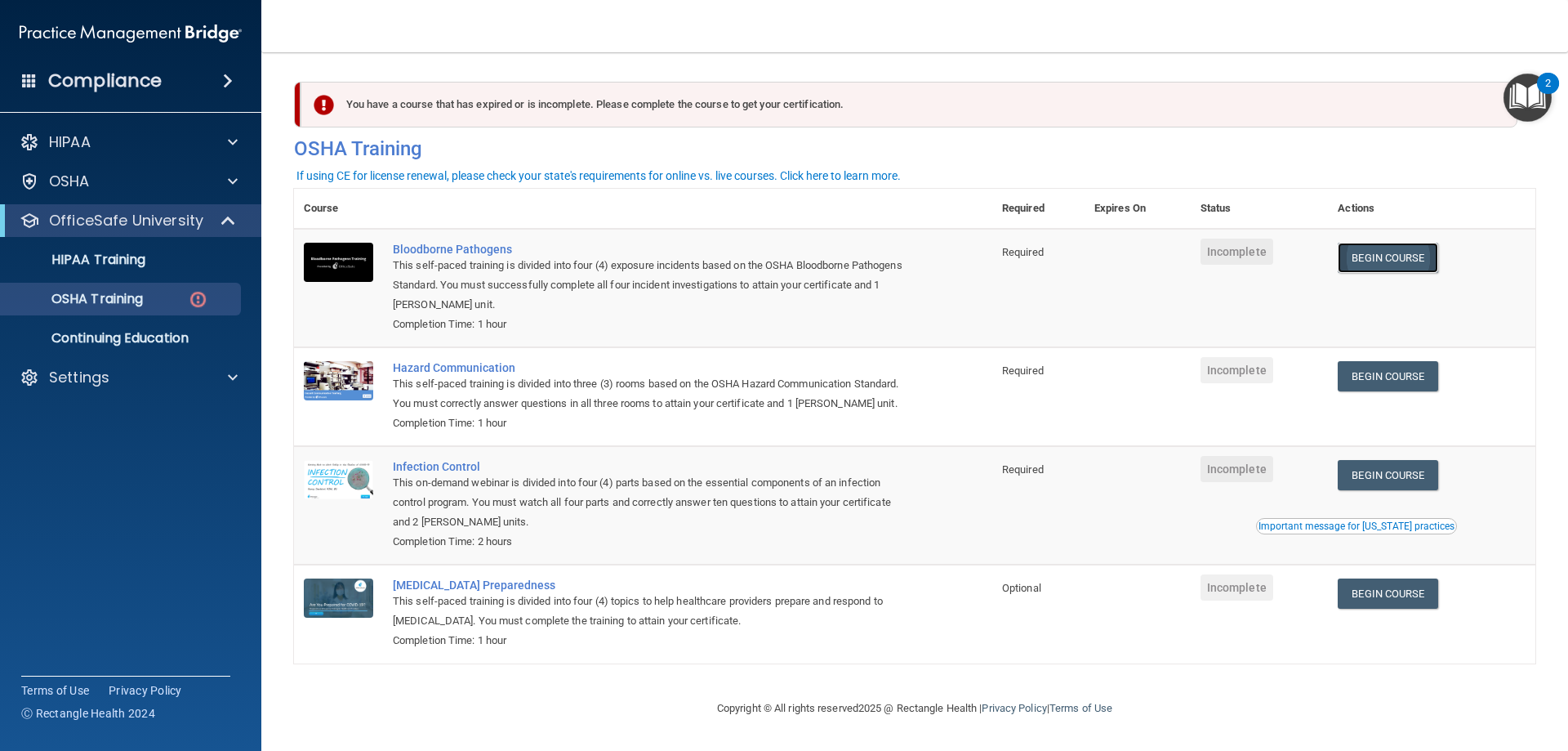
click at [1387, 260] on link "Begin Course" at bounding box center [1388, 258] width 100 height 31
click at [159, 287] on link "OSHA Training" at bounding box center [112, 299] width 257 height 33
click at [1438, 256] on link "Begin Course" at bounding box center [1388, 258] width 100 height 31
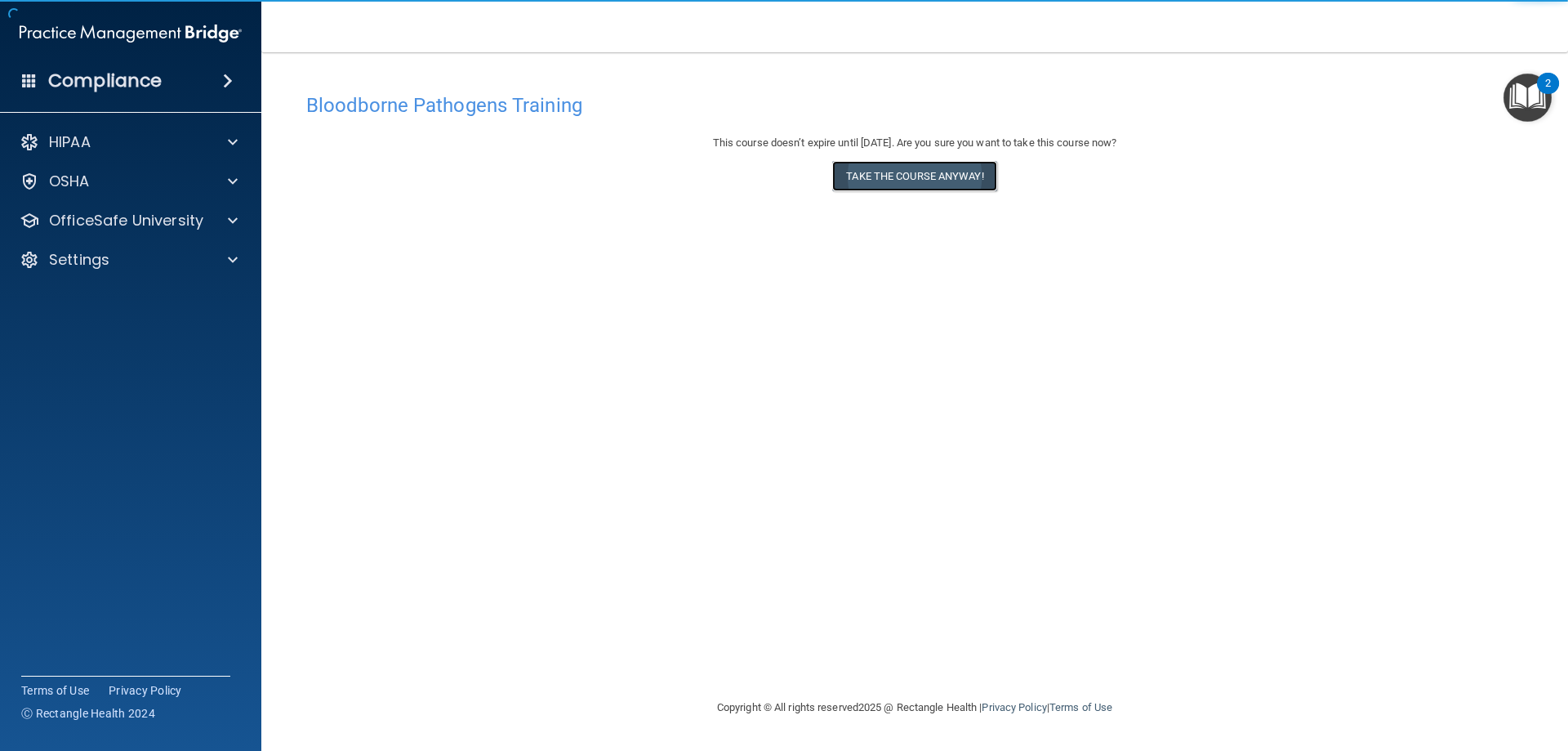
click at [949, 185] on button "Take the course anyway!" at bounding box center [914, 176] width 164 height 31
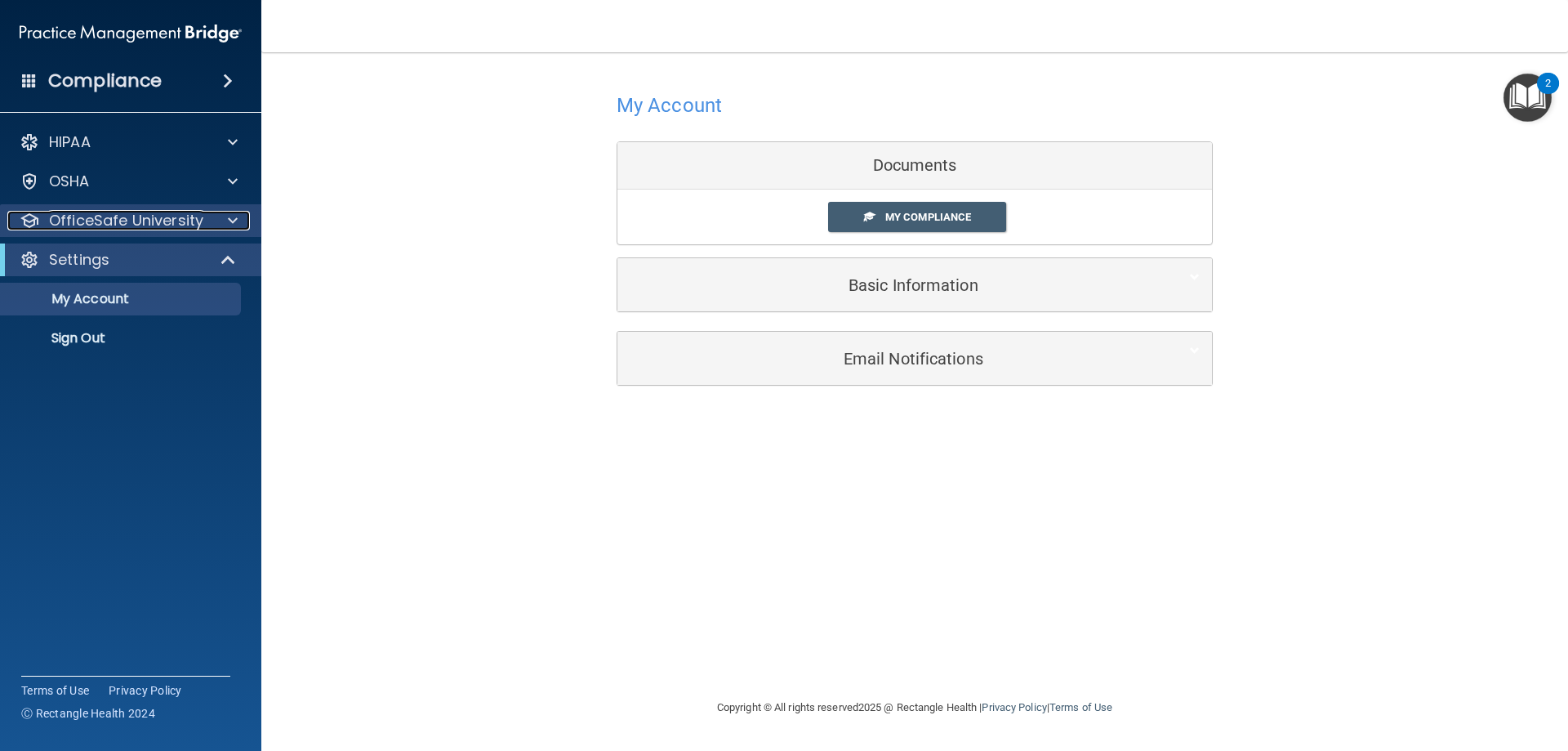
click at [199, 226] on p "OfficeSafe University" at bounding box center [126, 221] width 154 height 19
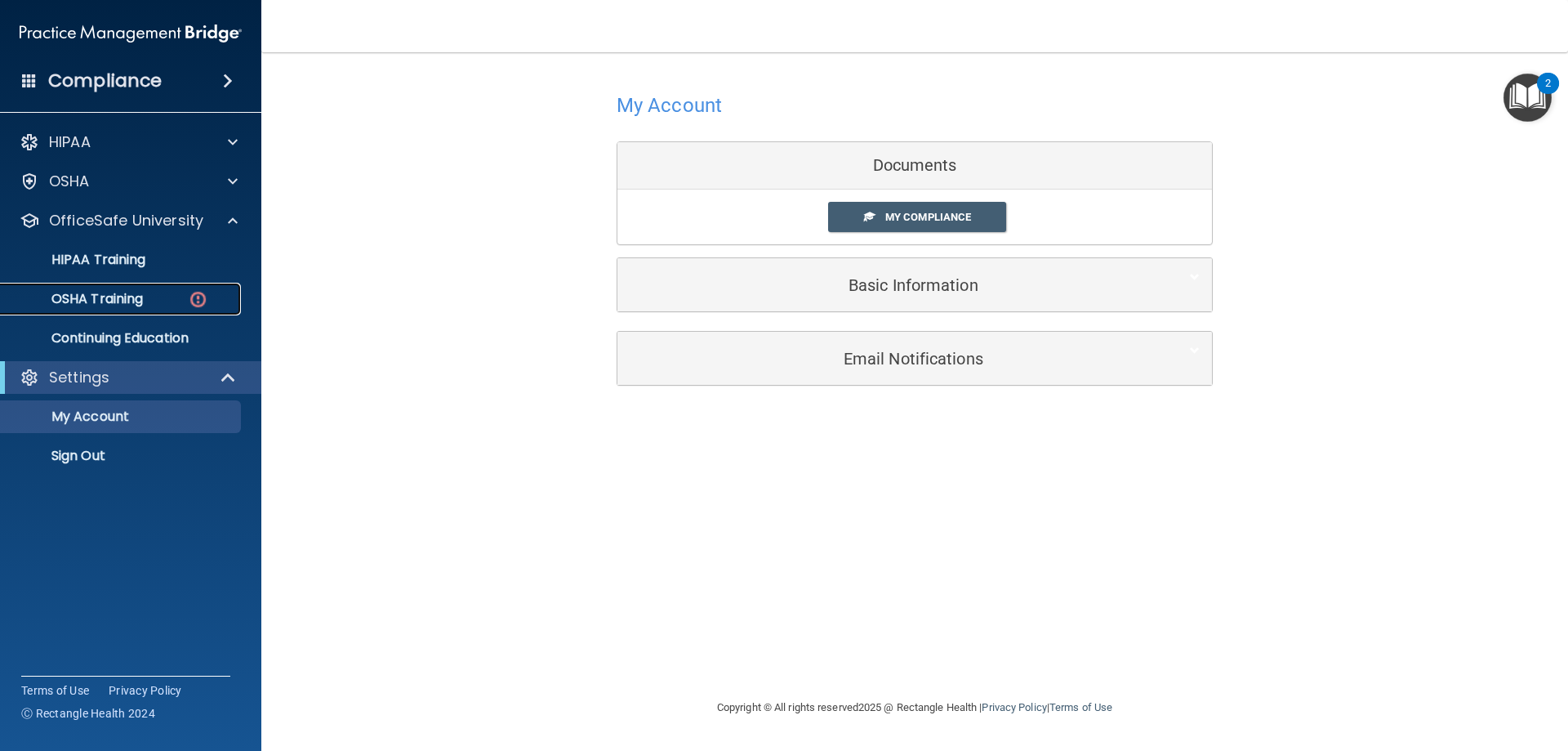
click at [169, 299] on div "OSHA Training" at bounding box center [122, 298] width 222 height 16
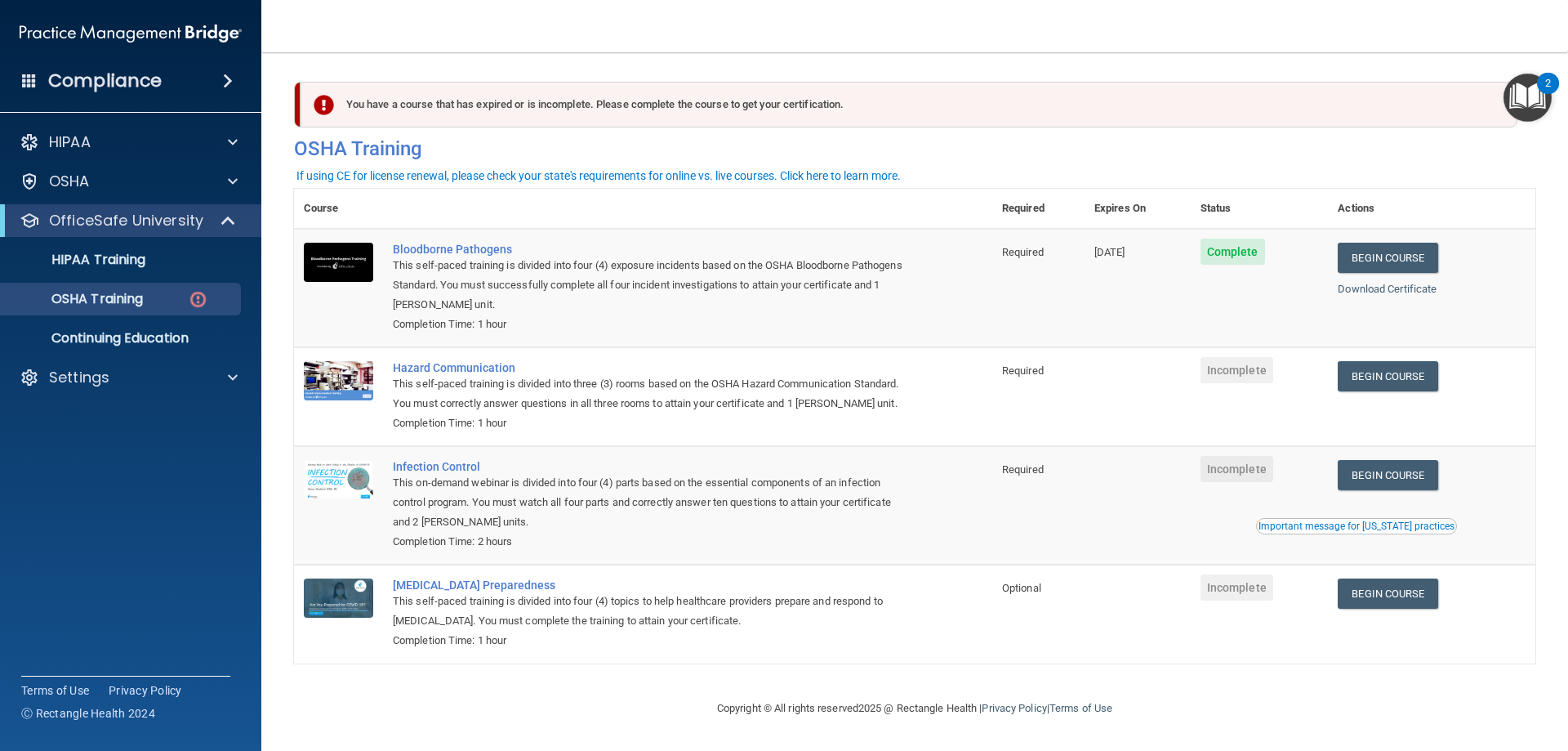
click at [1407, 356] on td "Begin Course Download Certificate" at bounding box center [1432, 396] width 207 height 99
click at [1417, 379] on link "Begin Course" at bounding box center [1388, 376] width 100 height 31
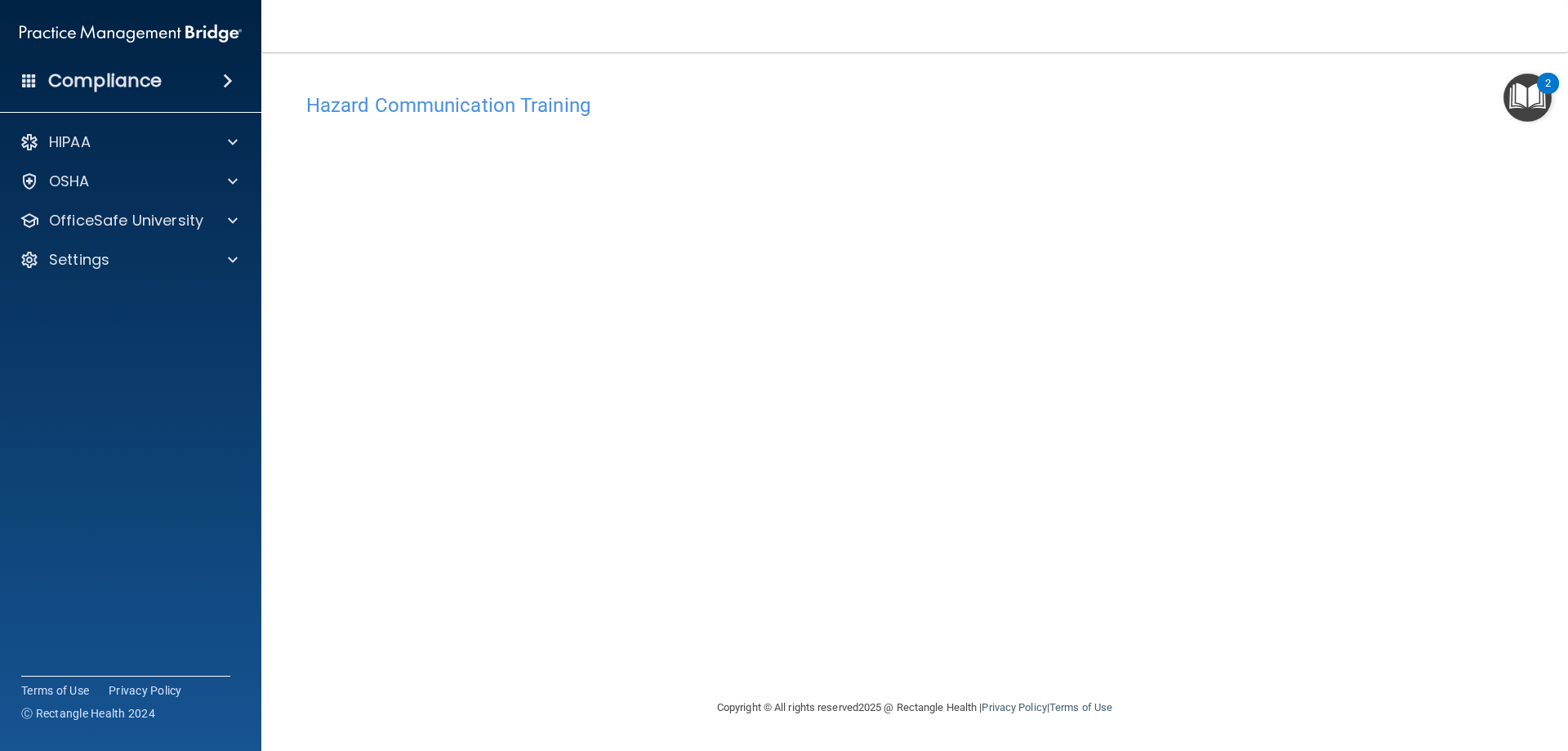
click at [1110, 666] on div "Hazard Communication Training This course doesn’t expire until . Are you sure y…" at bounding box center [915, 391] width 1242 height 613
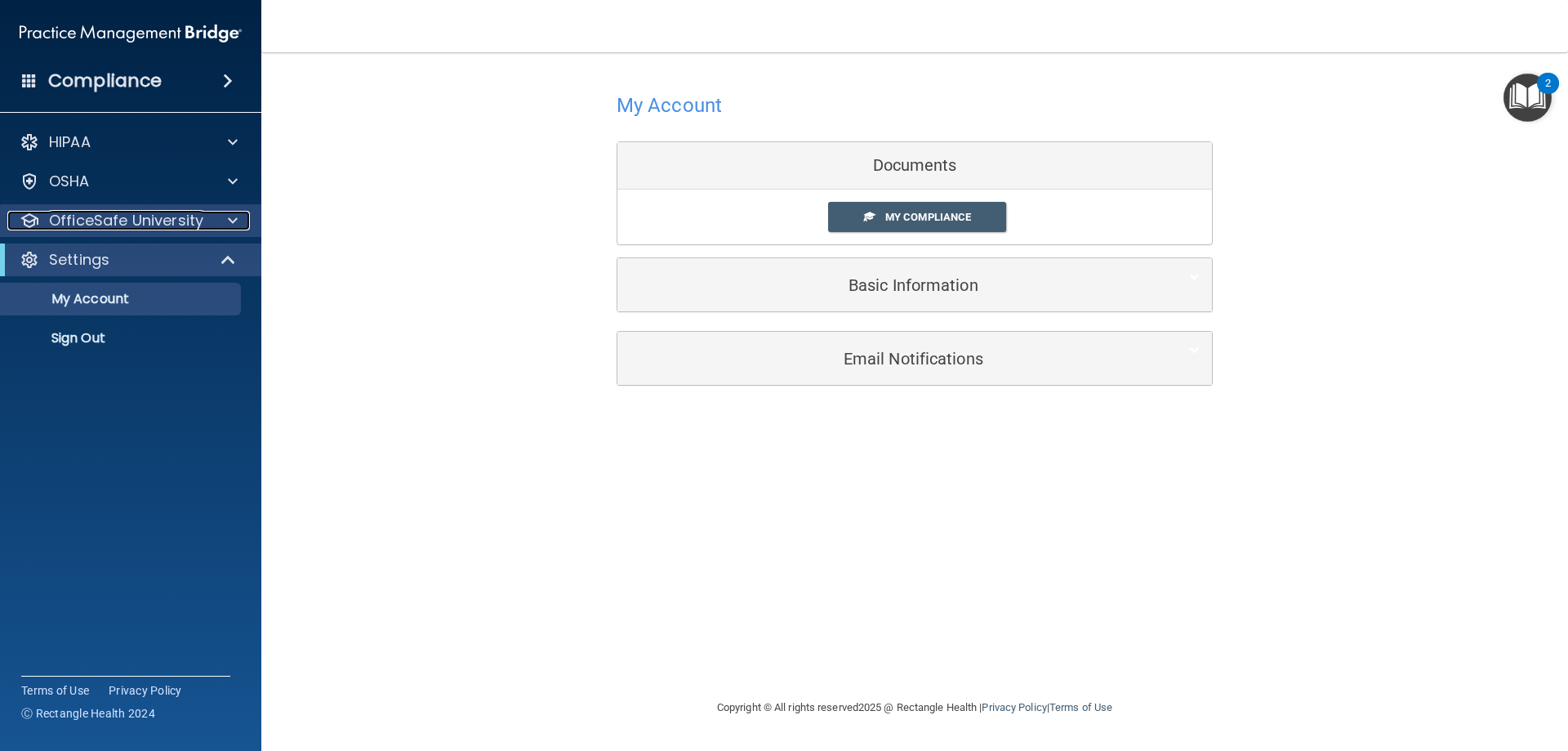
click at [187, 211] on p "OfficeSafe University" at bounding box center [126, 221] width 154 height 19
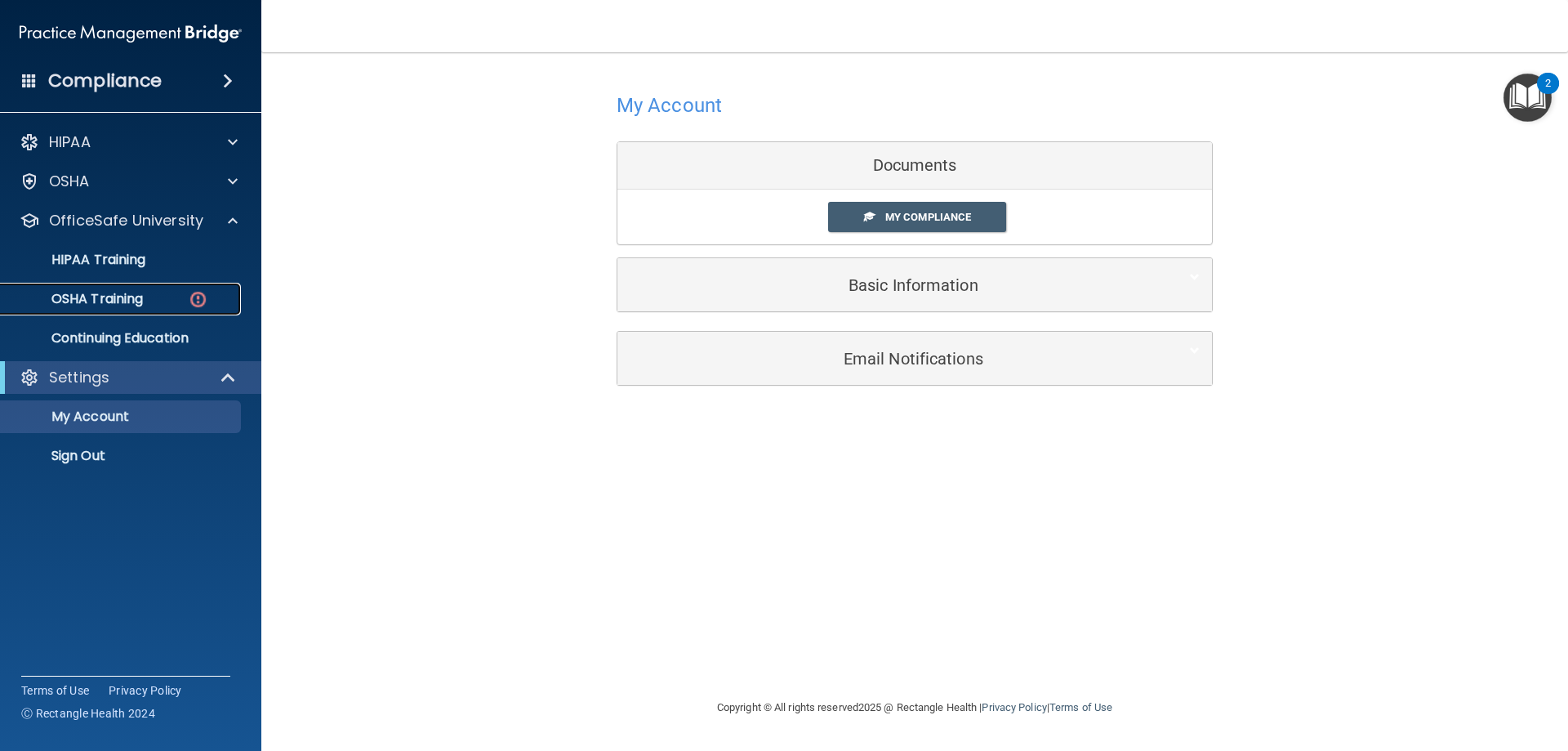
click at [187, 299] on div "OSHA Training" at bounding box center [122, 298] width 222 height 16
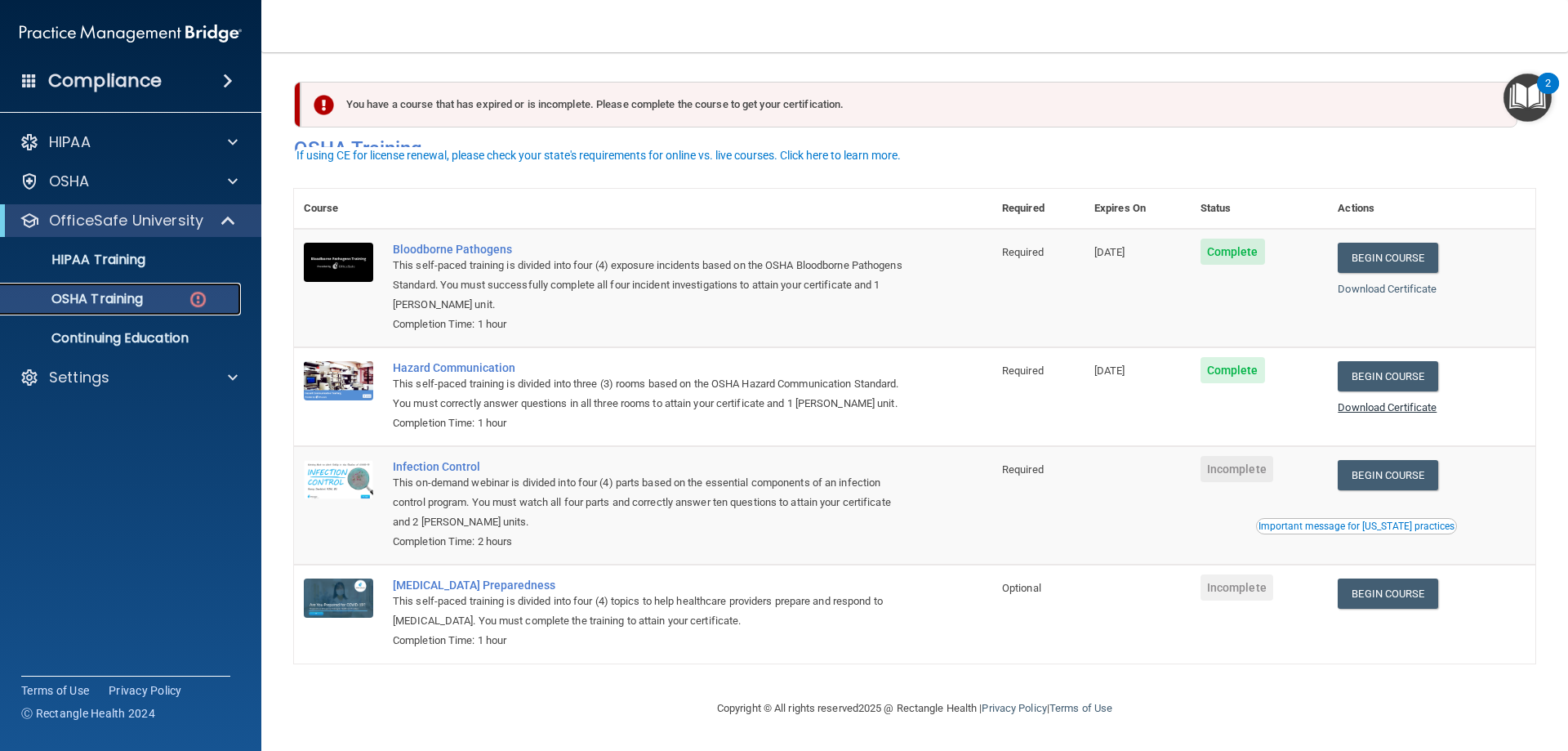
scroll to position [20, 0]
click at [1395, 482] on link "Begin Course" at bounding box center [1388, 475] width 100 height 31
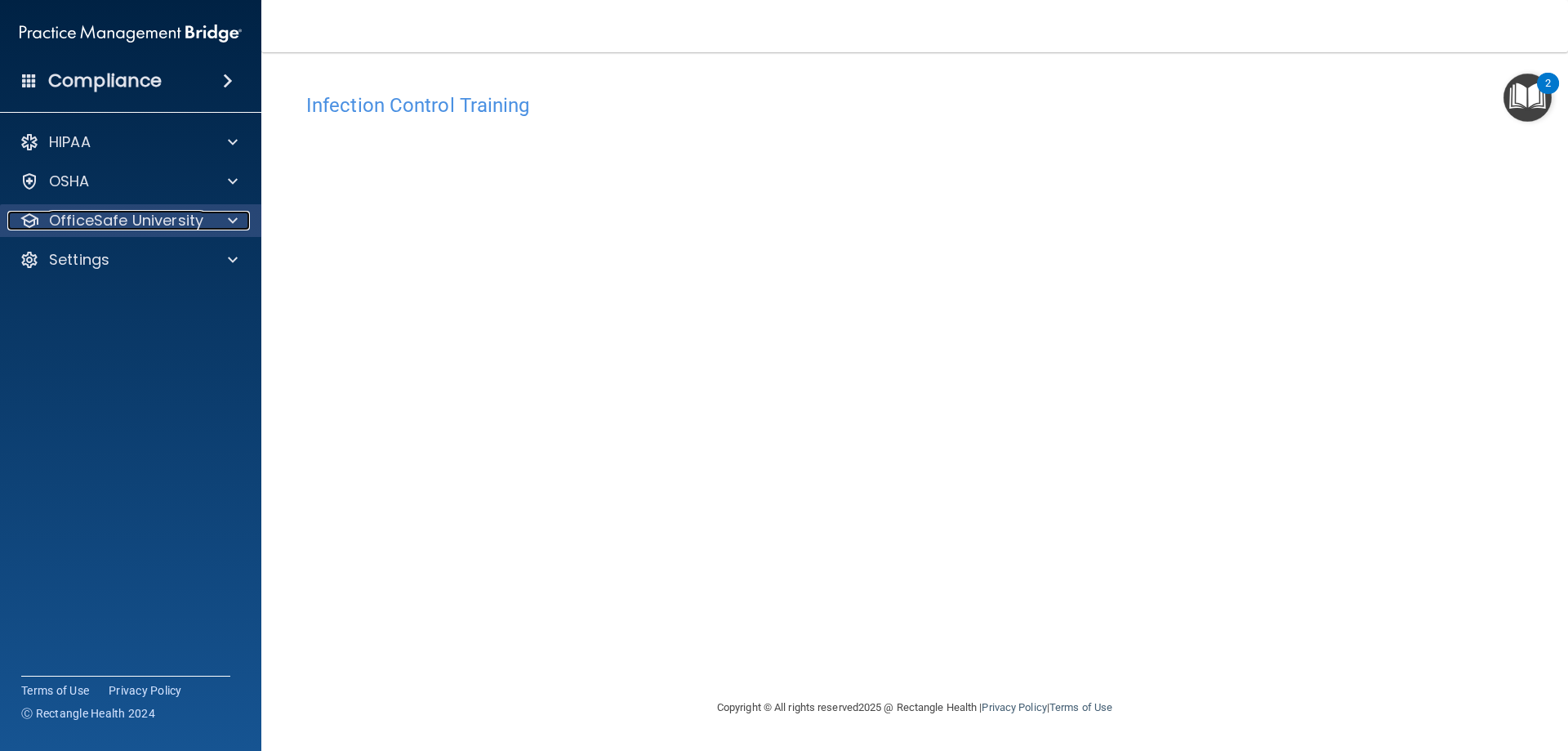
click at [104, 213] on p "OfficeSafe University" at bounding box center [126, 221] width 154 height 19
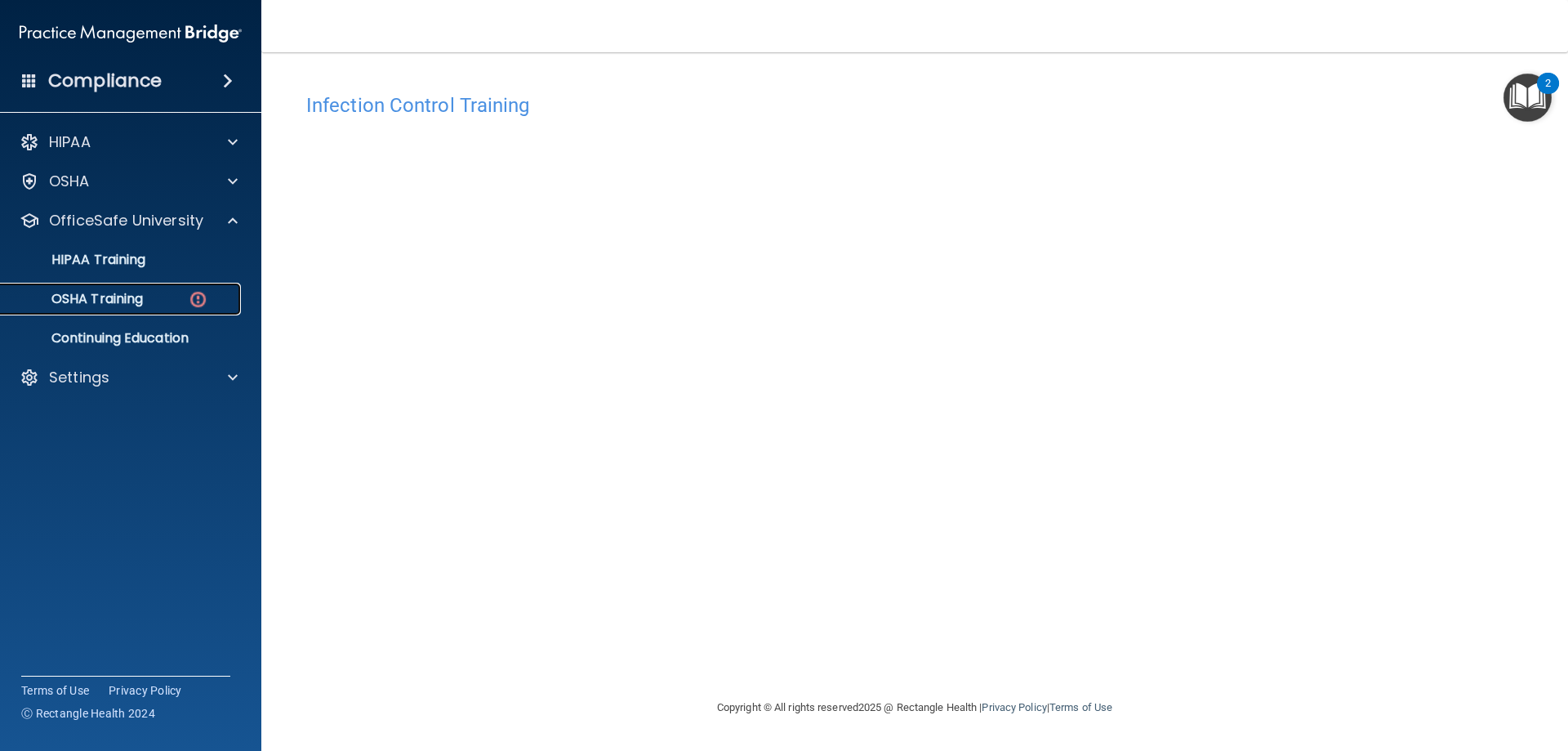
click at [91, 300] on p "OSHA Training" at bounding box center [77, 298] width 132 height 16
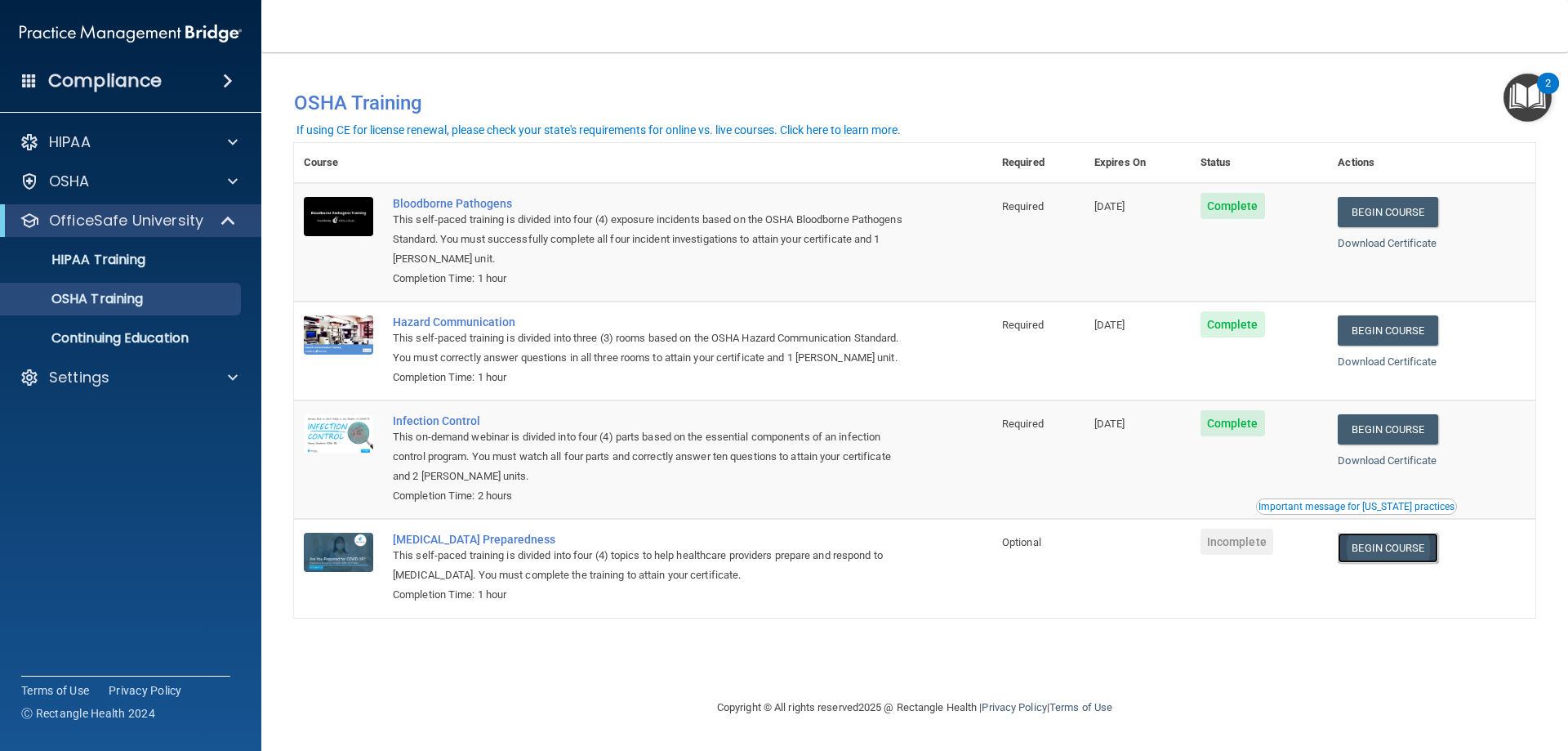
click at [1422, 551] on link "Begin Course" at bounding box center [1388, 548] width 100 height 31
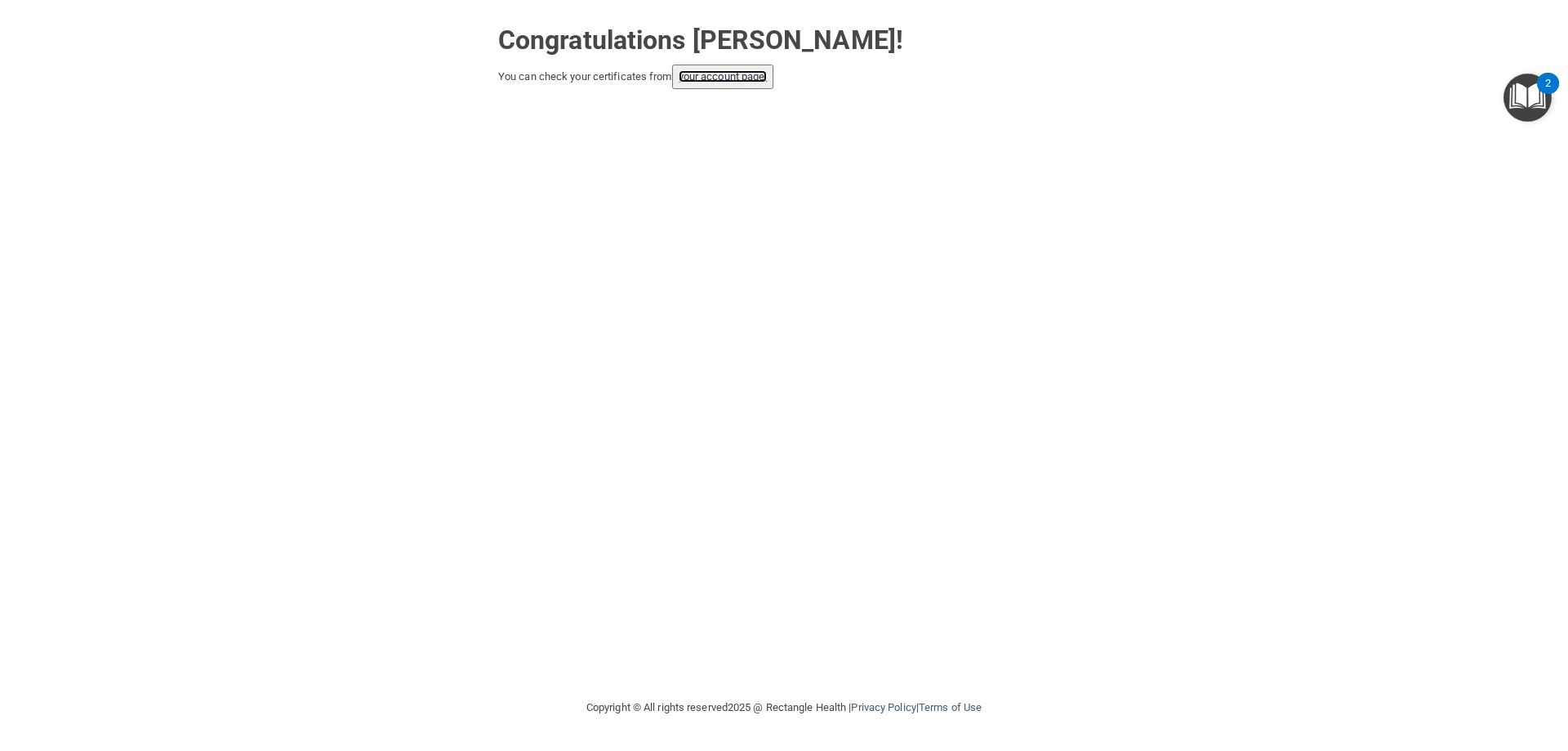
click at [759, 77] on link "your account page!" at bounding box center [723, 76] width 89 height 12
click at [699, 82] on link "your account page!" at bounding box center [723, 76] width 89 height 12
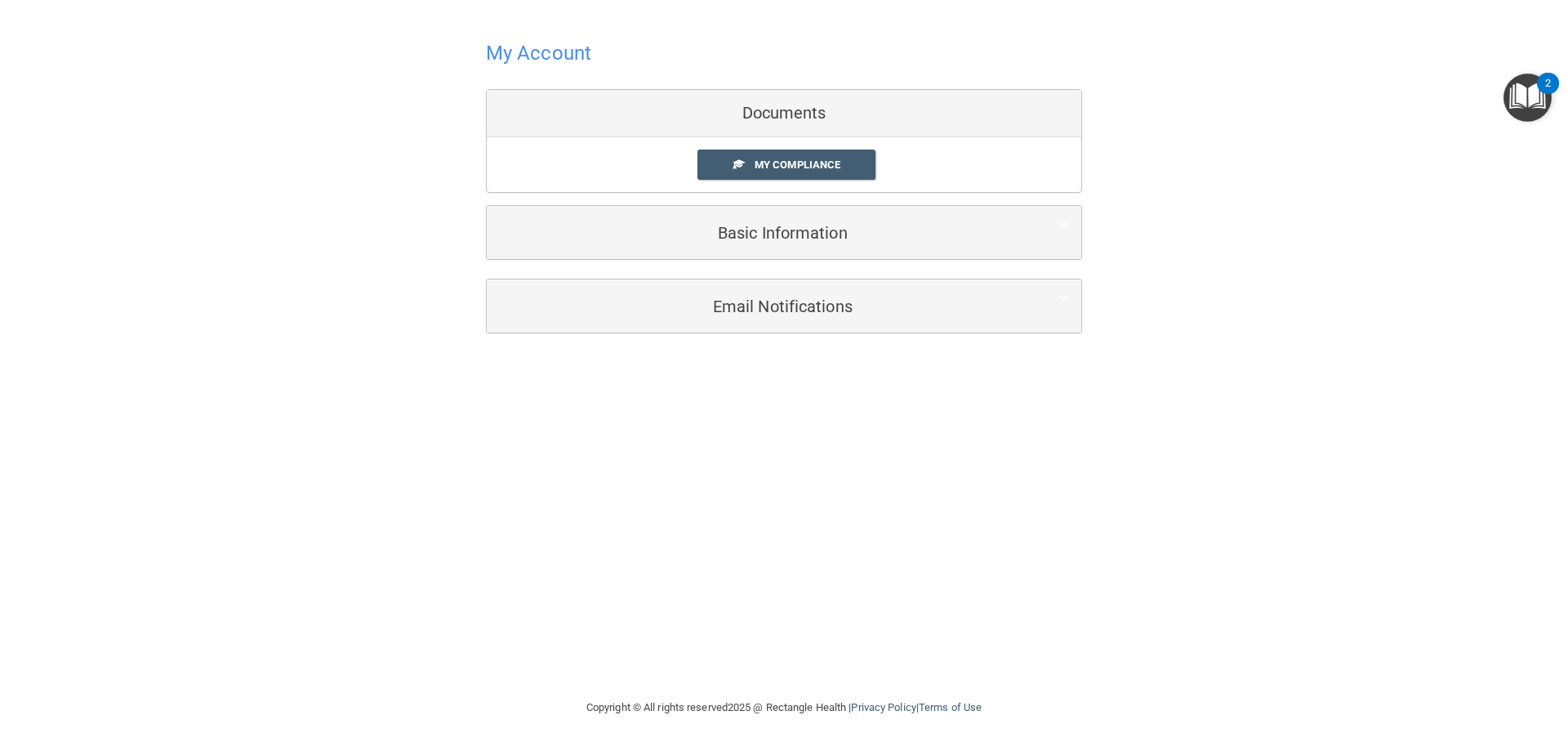
click at [552, 49] on h4 "My Account" at bounding box center [539, 53] width 105 height 21
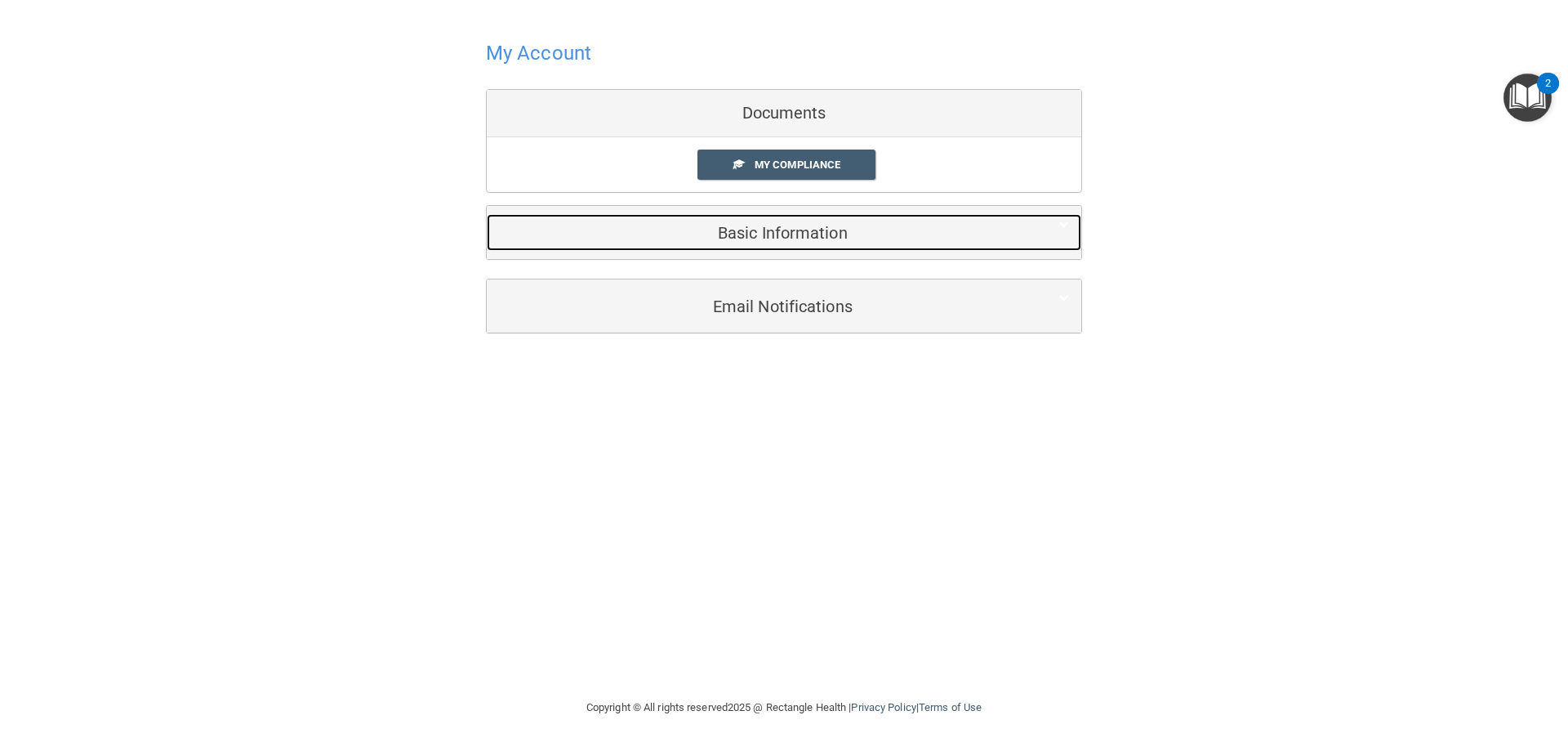
click at [610, 227] on h5 "Basic Information" at bounding box center [759, 232] width 520 height 18
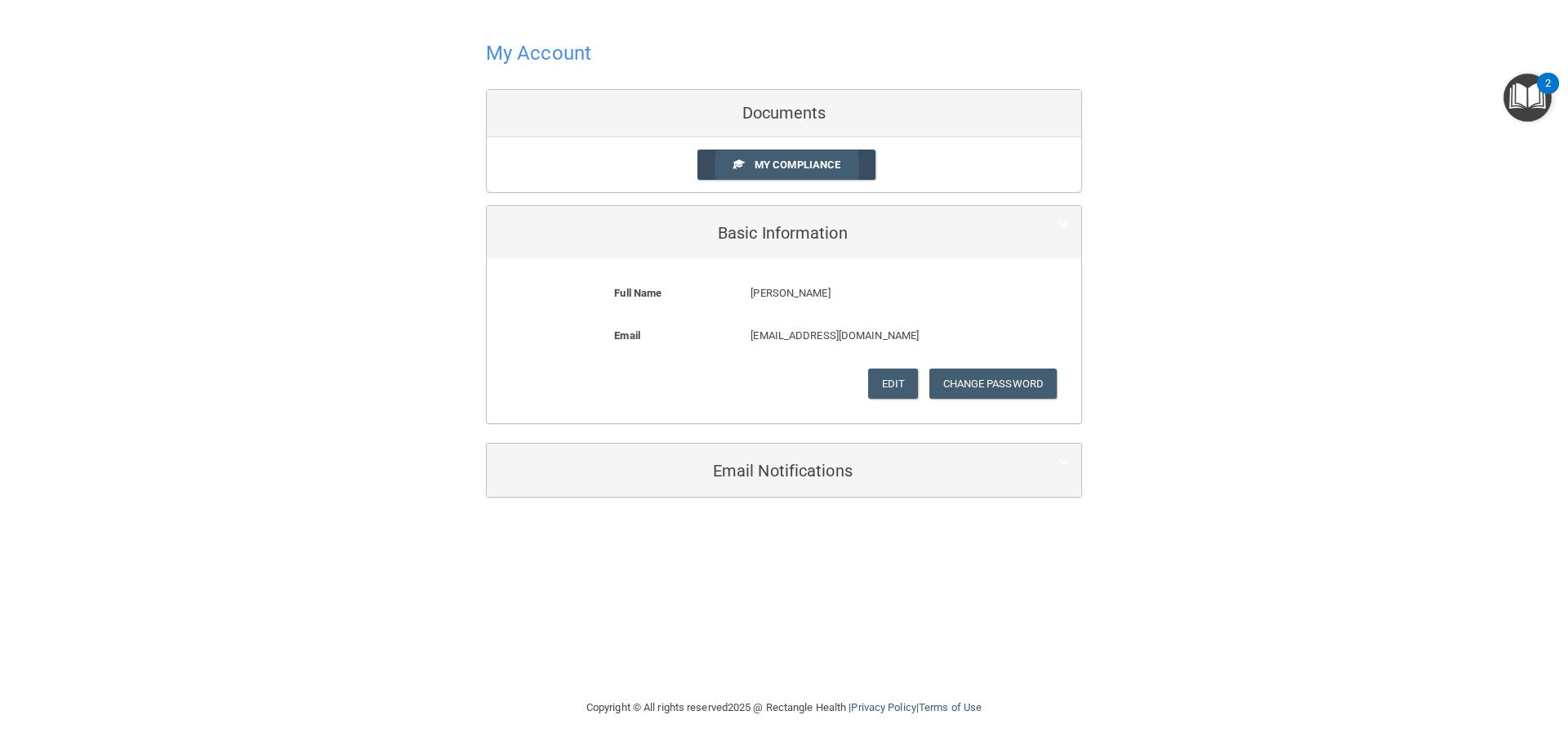
click at [767, 175] on link "My Compliance" at bounding box center [786, 165] width 179 height 31
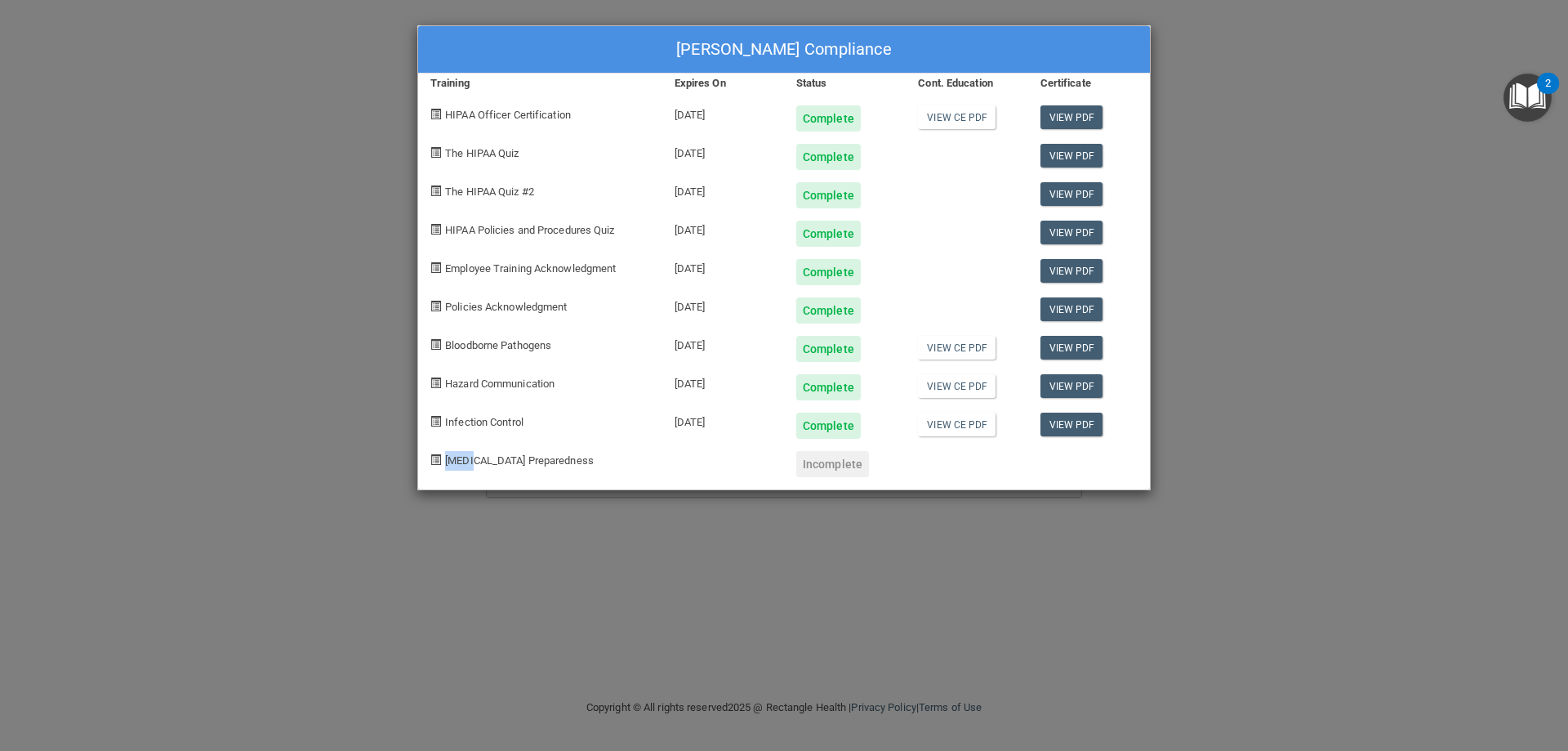
drag, startPoint x: 445, startPoint y: 468, endPoint x: 418, endPoint y: 472, distance: 27.3
click at [426, 471] on div "[MEDICAL_DATA] Preparedness" at bounding box center [540, 458] width 245 height 38
click at [375, 391] on div "[PERSON_NAME] Compliance Training Expires On Status Cont. Education Certificate…" at bounding box center [784, 375] width 1568 height 751
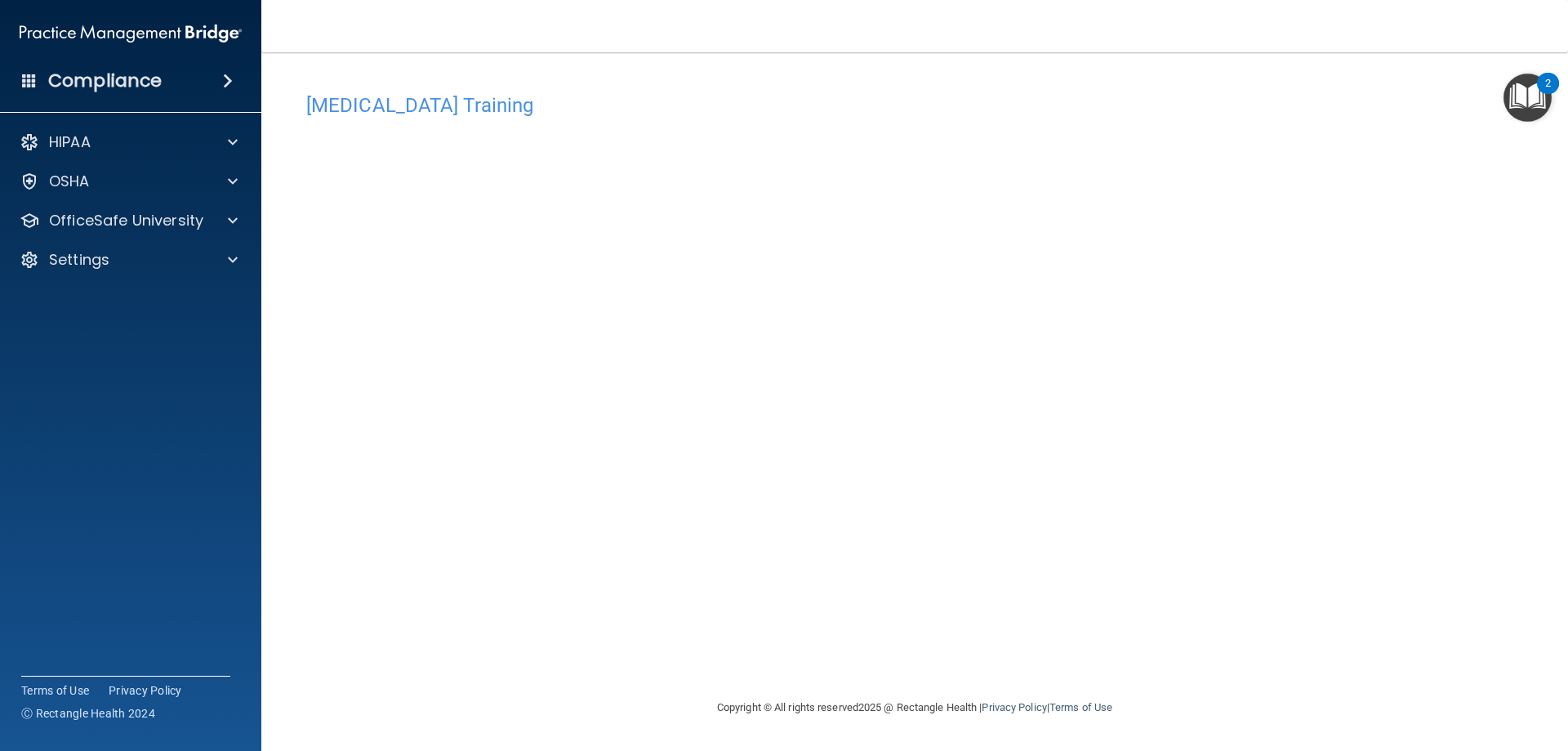
click at [1090, 632] on div "[MEDICAL_DATA] Training This course doesn’t expire until . Are you sure you wan…" at bounding box center [915, 391] width 1242 height 613
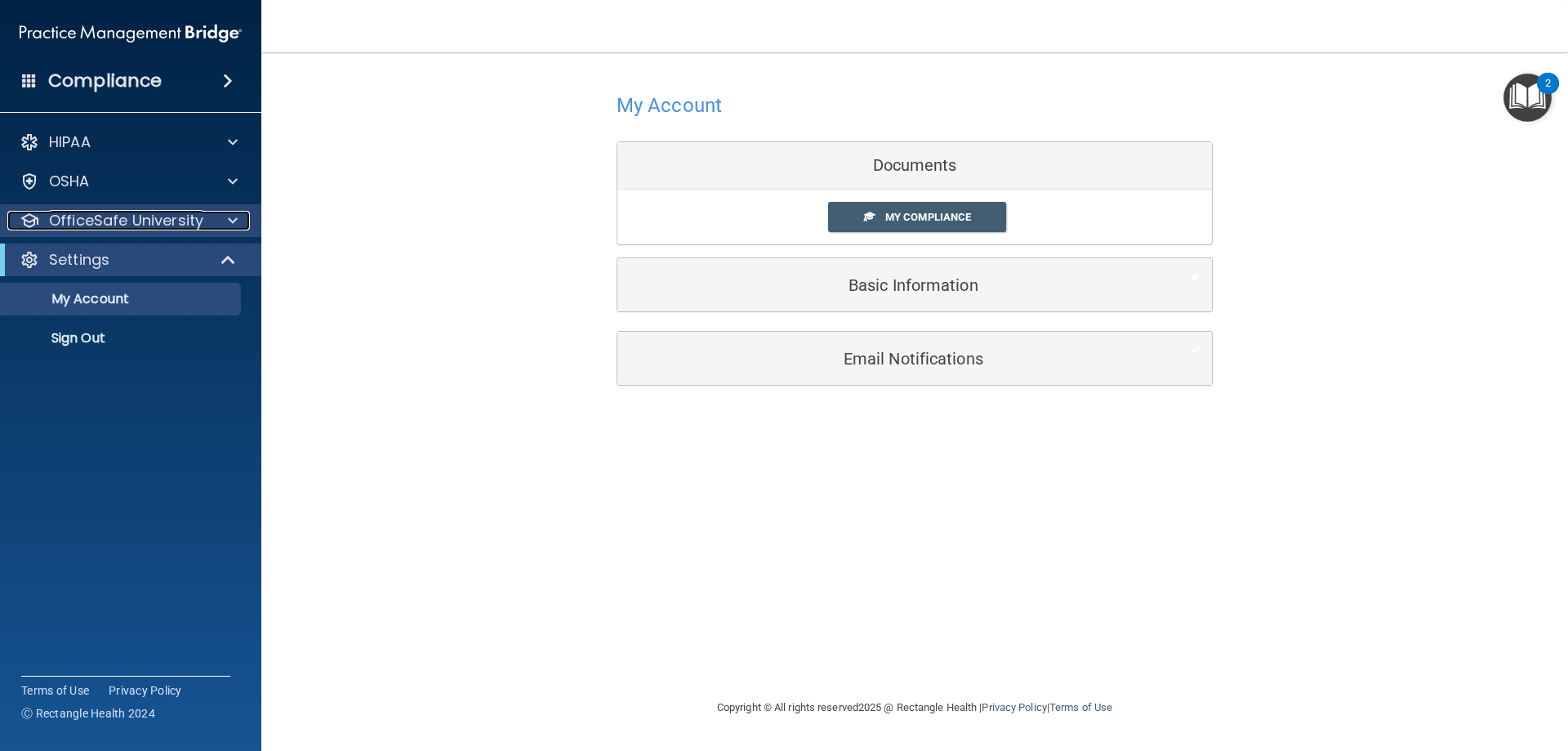
click at [96, 223] on p "OfficeSafe University" at bounding box center [126, 221] width 154 height 19
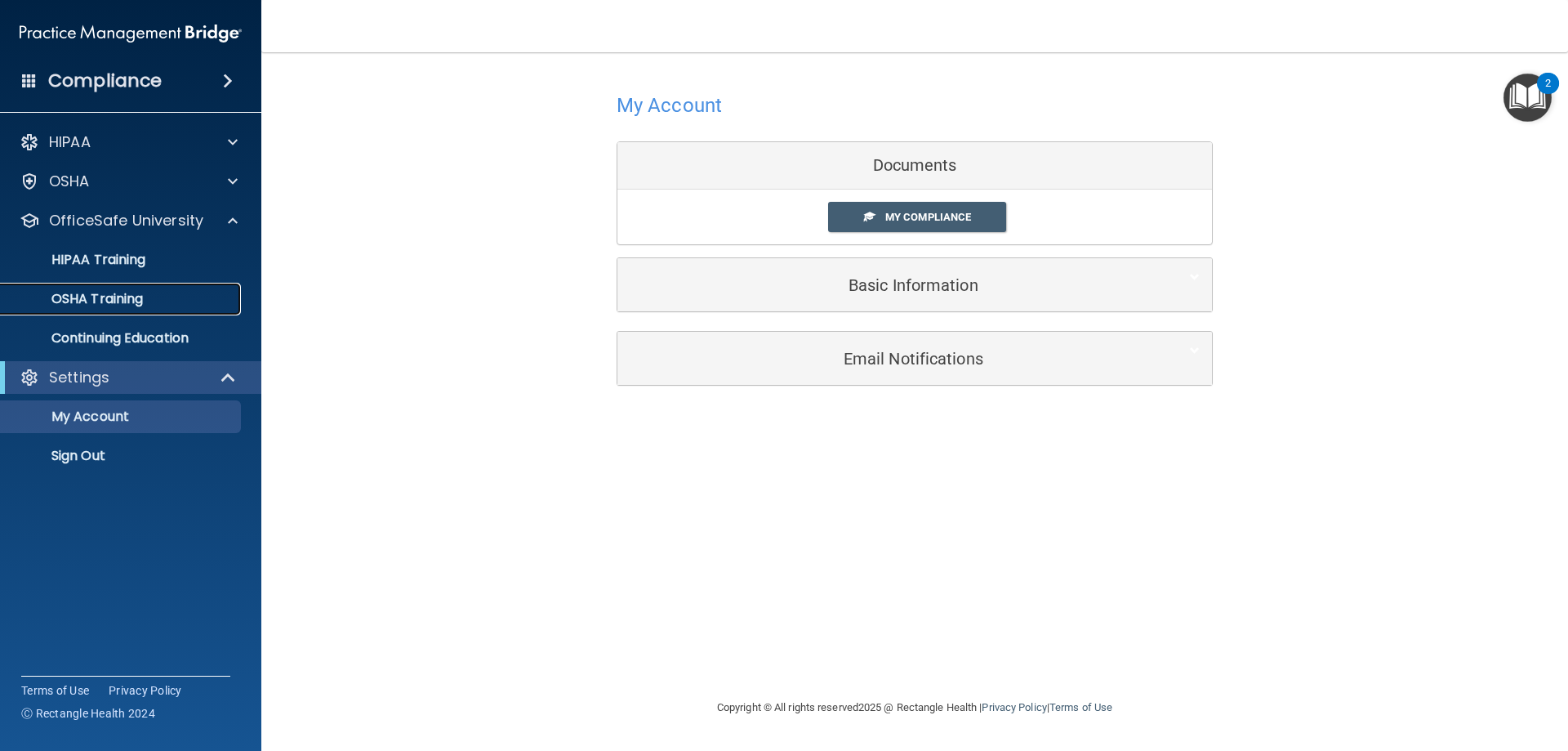
click at [98, 307] on p "OSHA Training" at bounding box center [77, 298] width 132 height 16
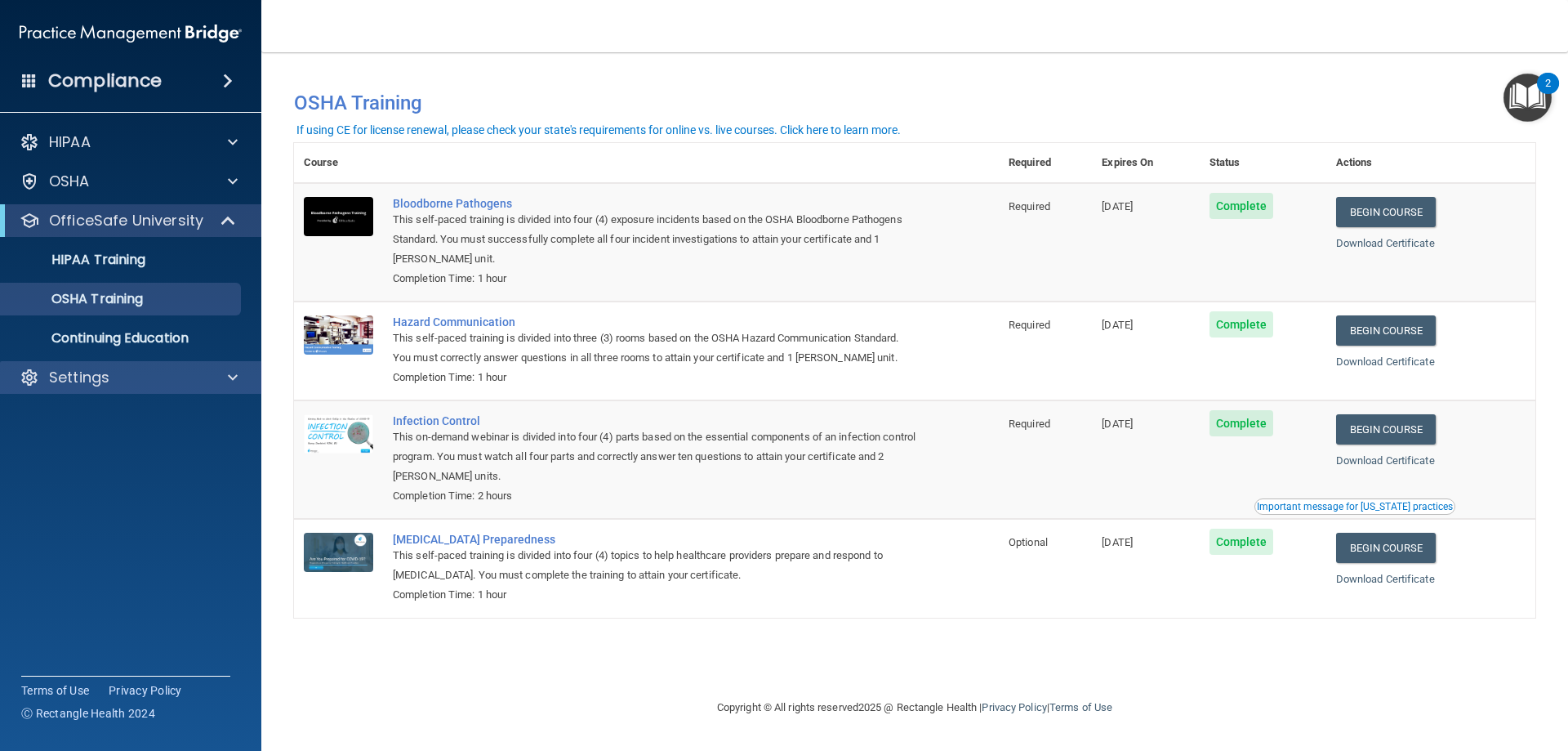
click at [177, 389] on div "Settings" at bounding box center [130, 377] width 262 height 33
